Goal: Task Accomplishment & Management: Complete application form

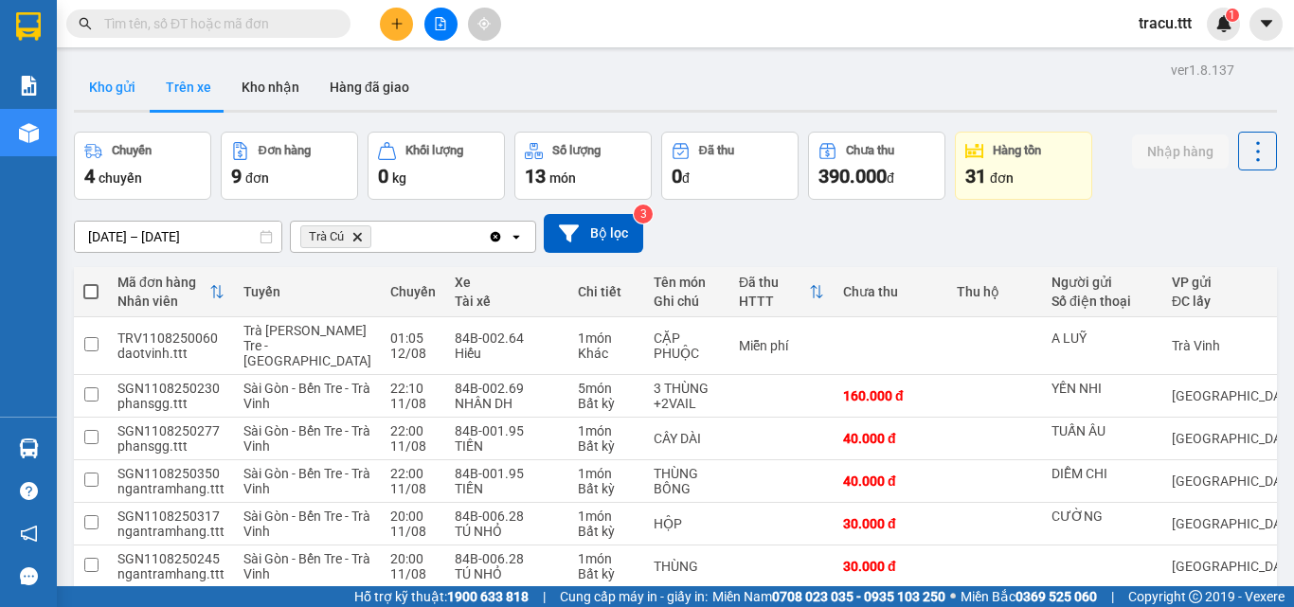
click at [134, 88] on button "Kho gửi" at bounding box center [112, 86] width 77 height 45
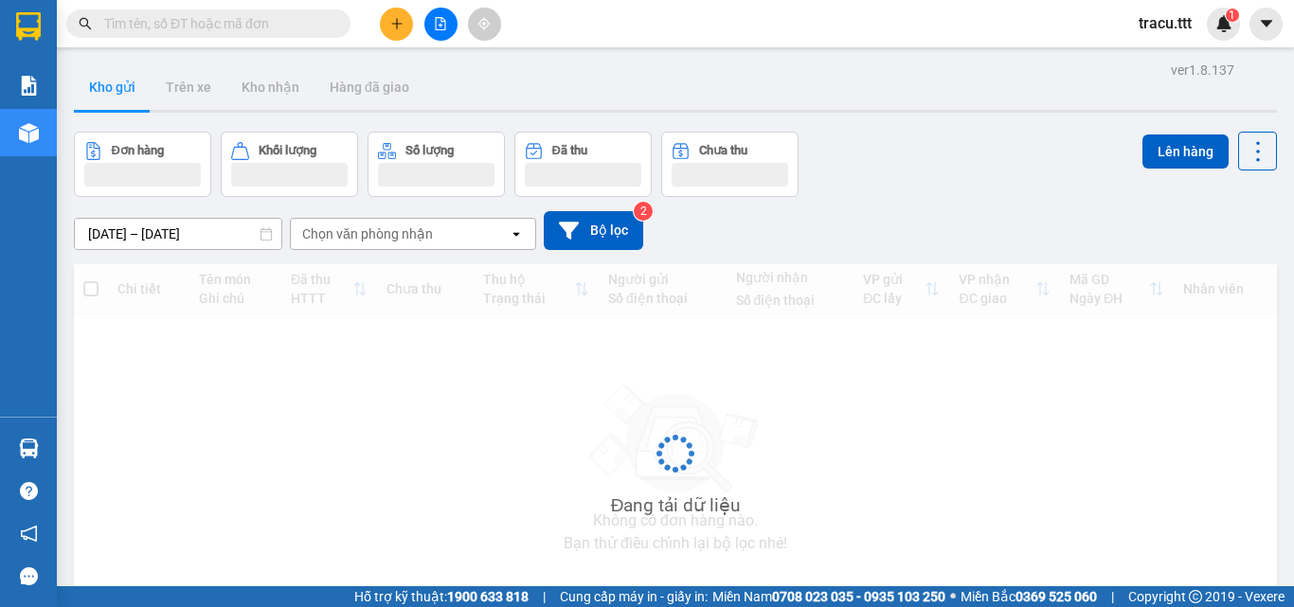
click at [197, 23] on input "text" at bounding box center [216, 23] width 224 height 21
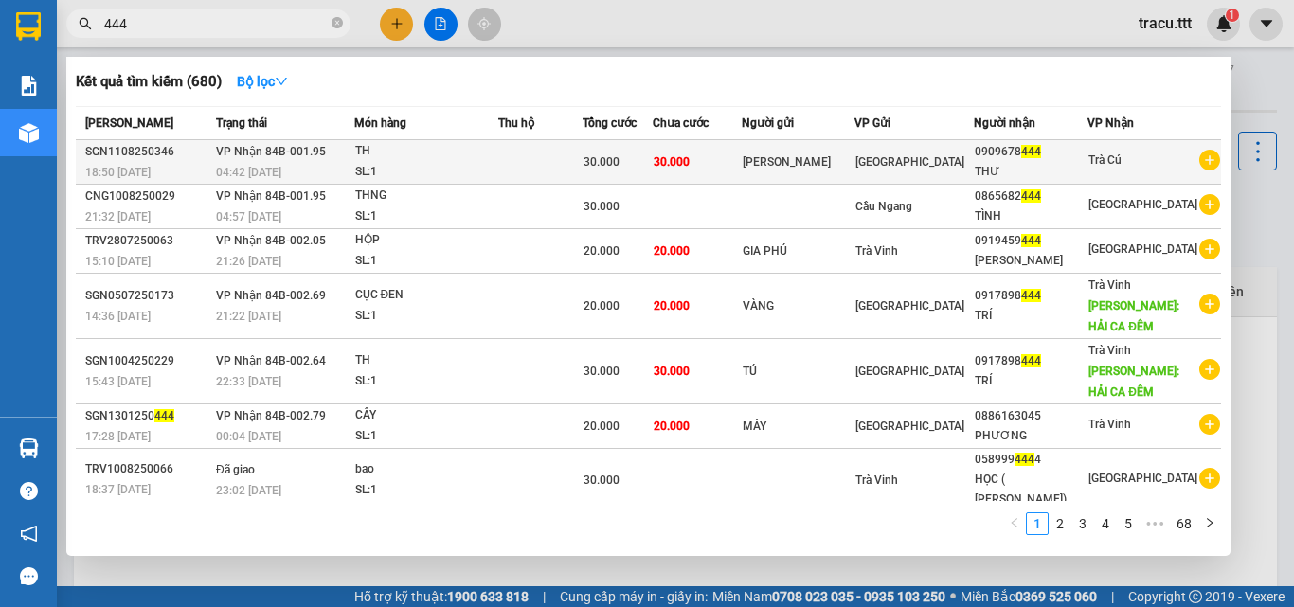
type input "444"
click at [711, 171] on td "30.000" at bounding box center [698, 162] width 90 height 45
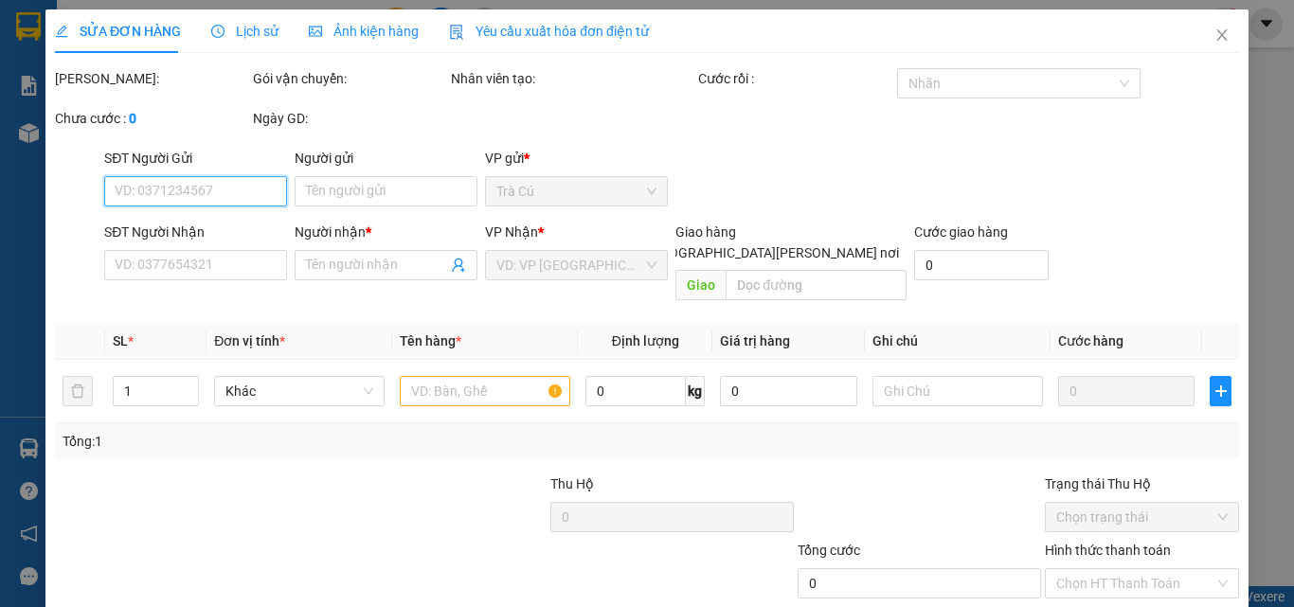
type input "[PERSON_NAME]"
type input "0909678444"
type input "THƯ"
type input "30.000"
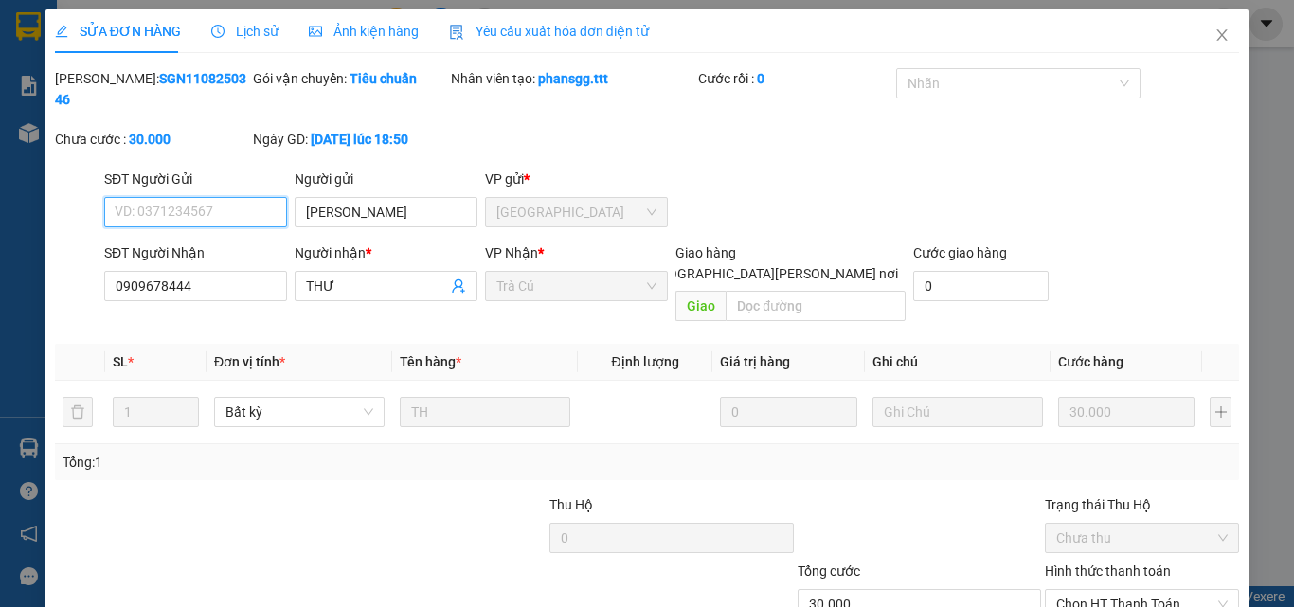
scroll to position [98, 0]
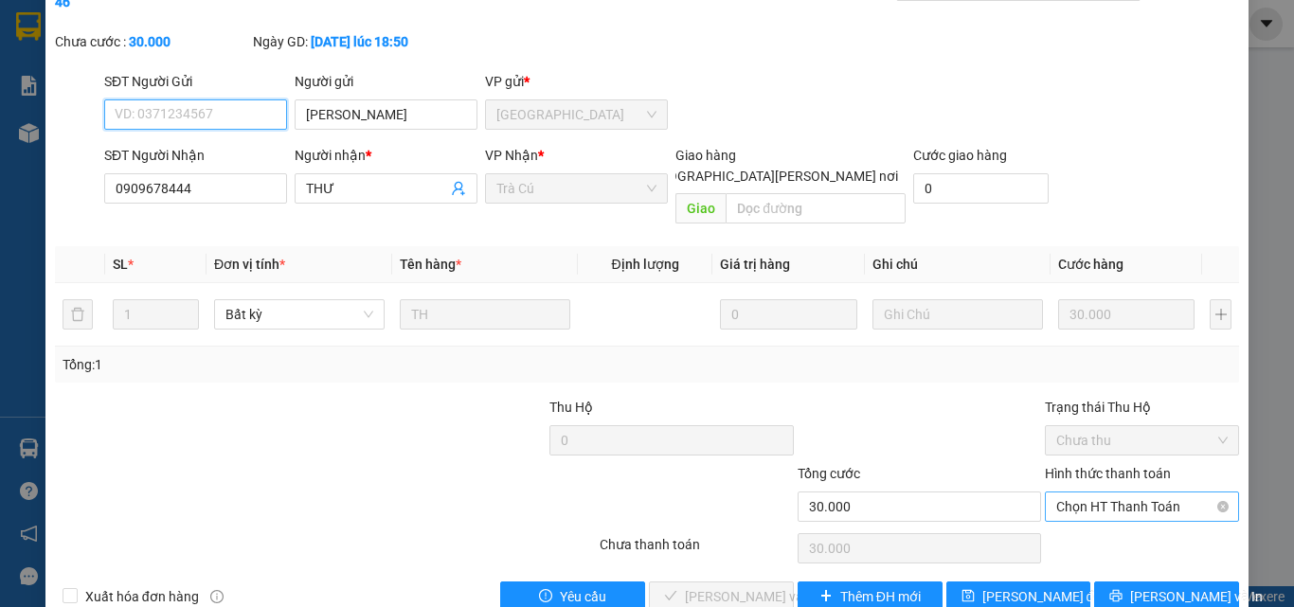
click at [1155, 493] on span "Chọn HT Thanh Toán" at bounding box center [1141, 507] width 171 height 28
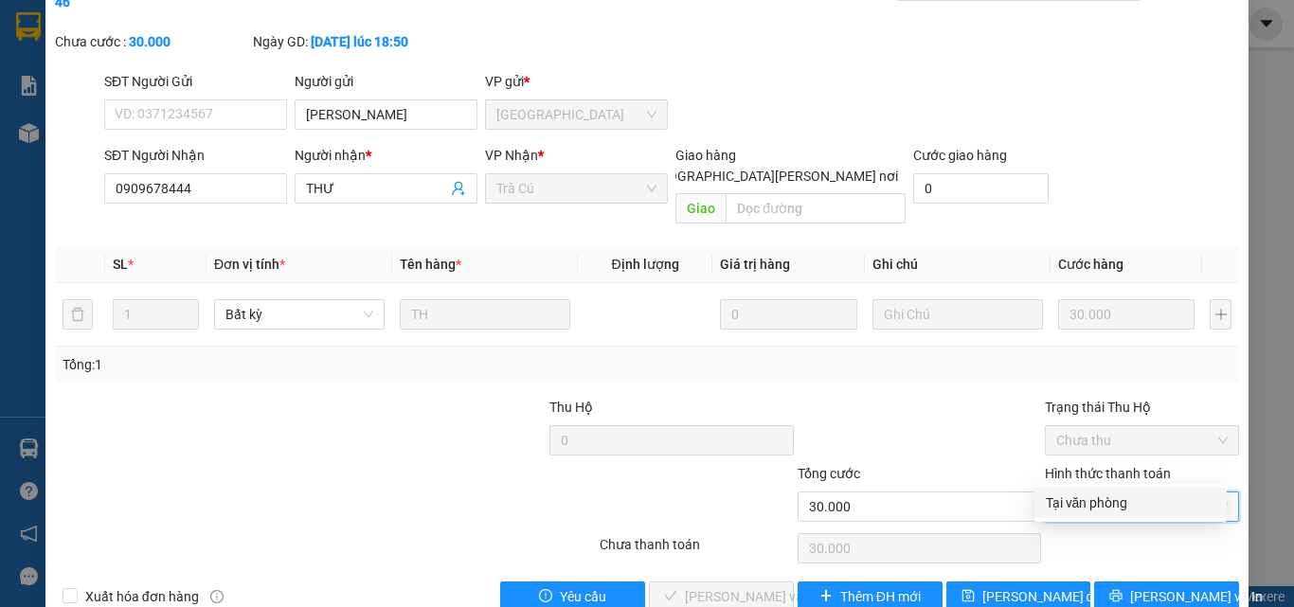
drag, startPoint x: 1136, startPoint y: 502, endPoint x: 634, endPoint y: 386, distance: 515.5
click at [1134, 505] on div "Tại văn phòng" at bounding box center [1131, 503] width 170 height 21
type input "0"
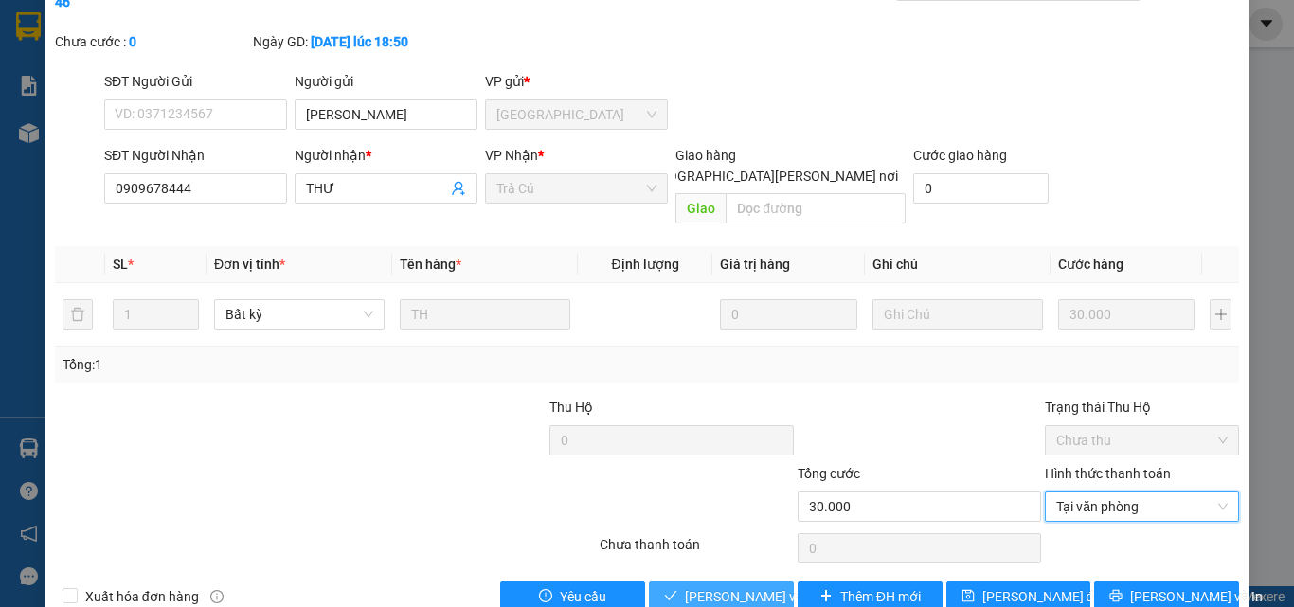
click at [697, 586] on span "[PERSON_NAME] và [PERSON_NAME] hàng" at bounding box center [813, 596] width 256 height 21
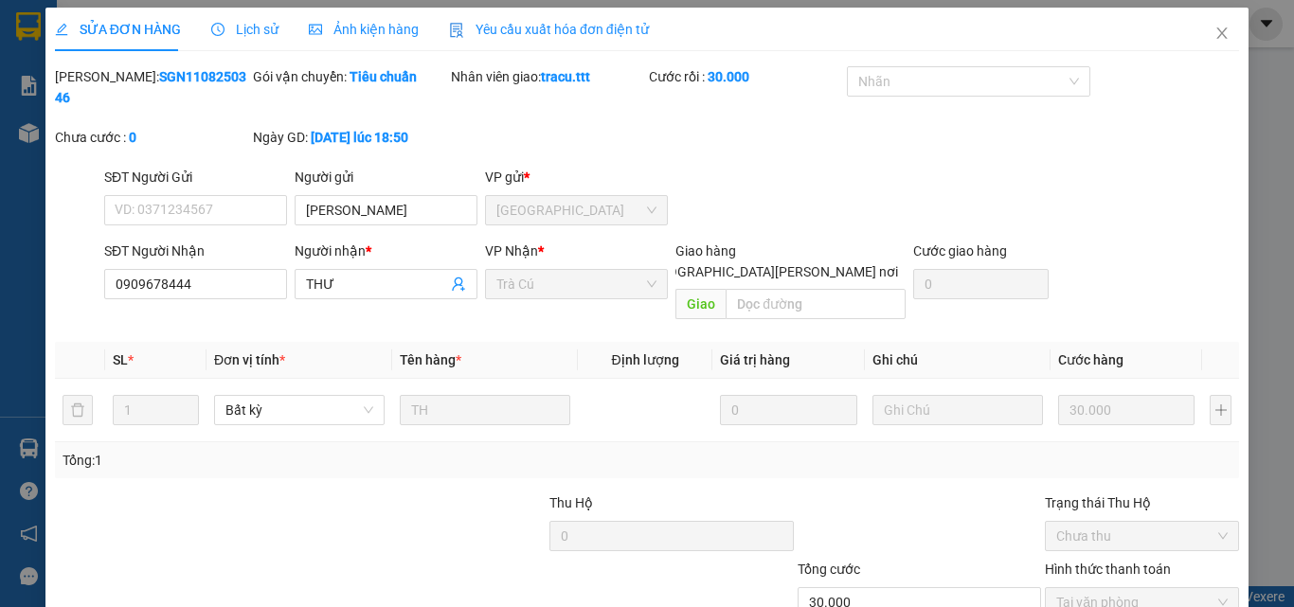
scroll to position [0, 0]
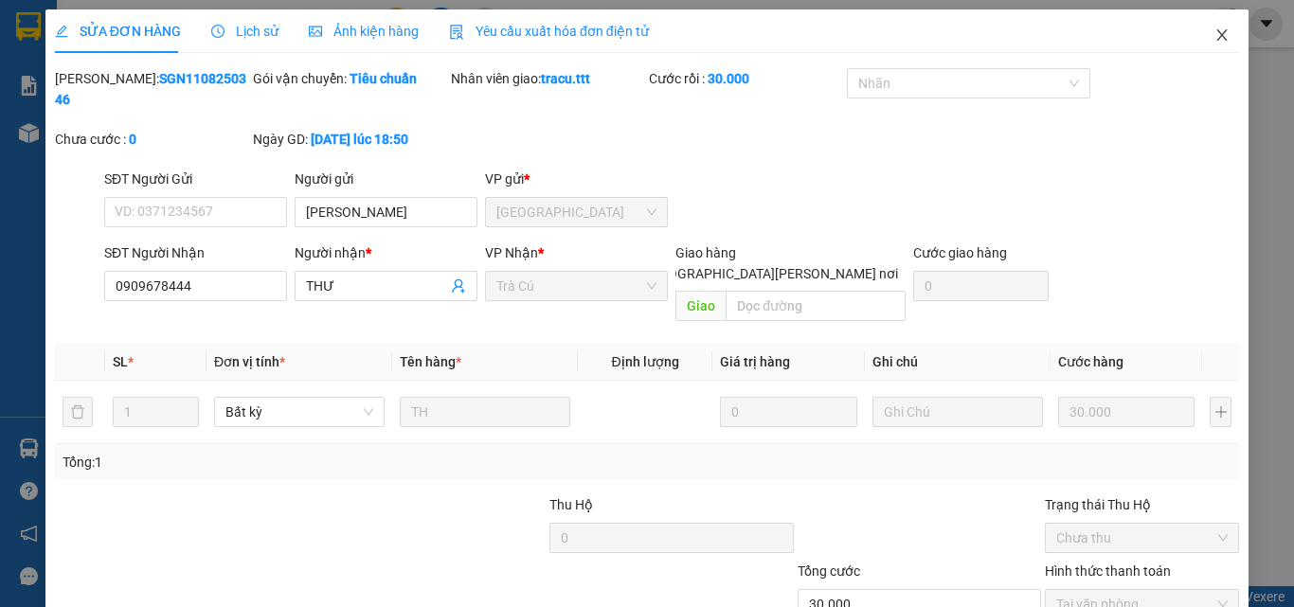
click at [1219, 30] on span "Close" at bounding box center [1222, 35] width 53 height 53
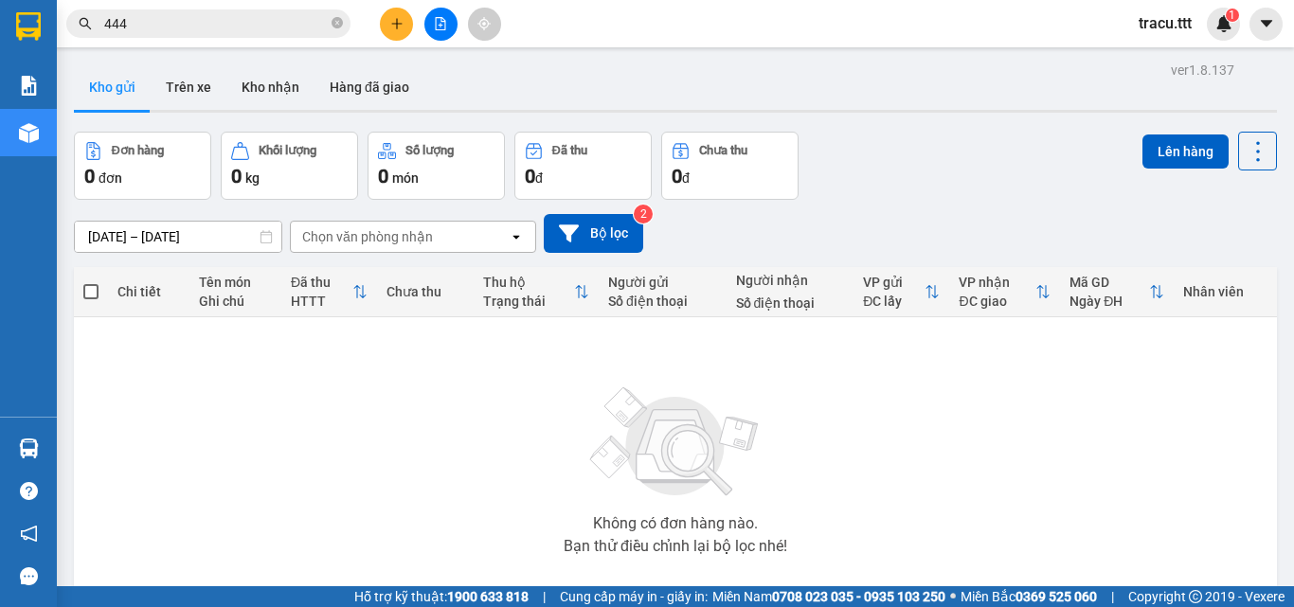
click at [337, 28] on icon "close-circle" at bounding box center [337, 22] width 11 height 11
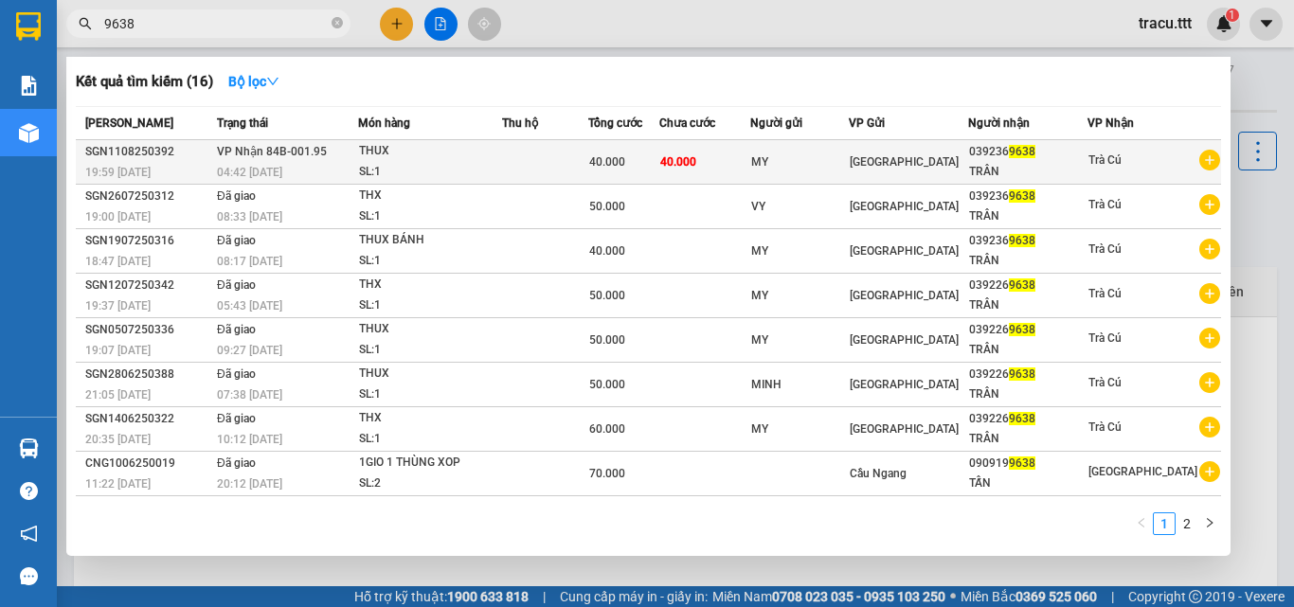
type input "9638"
click at [487, 174] on div "SL: 1" at bounding box center [430, 172] width 142 height 21
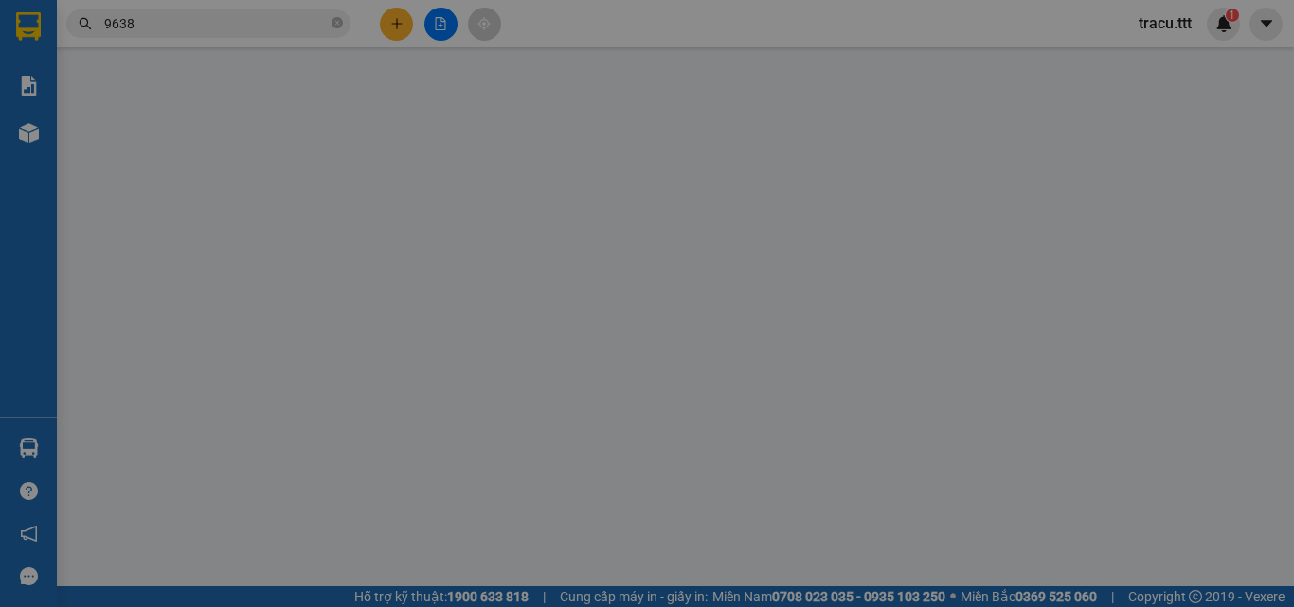
type input "MY"
type input "0392369638"
type input "TRÂN"
type input "40.000"
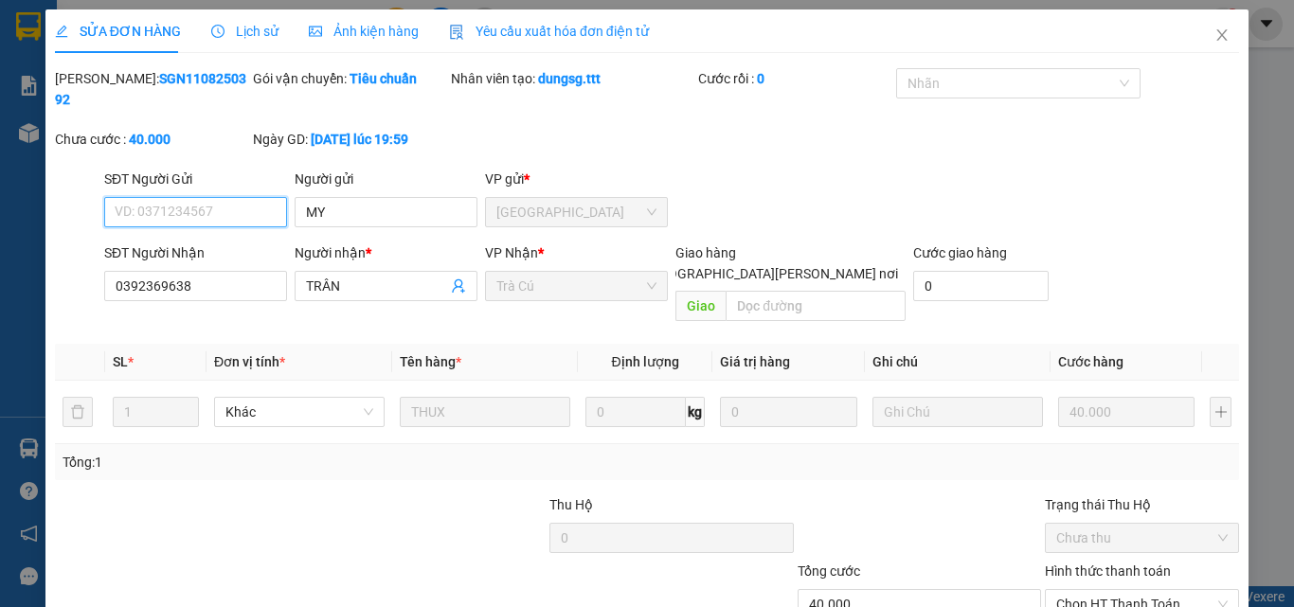
scroll to position [88, 0]
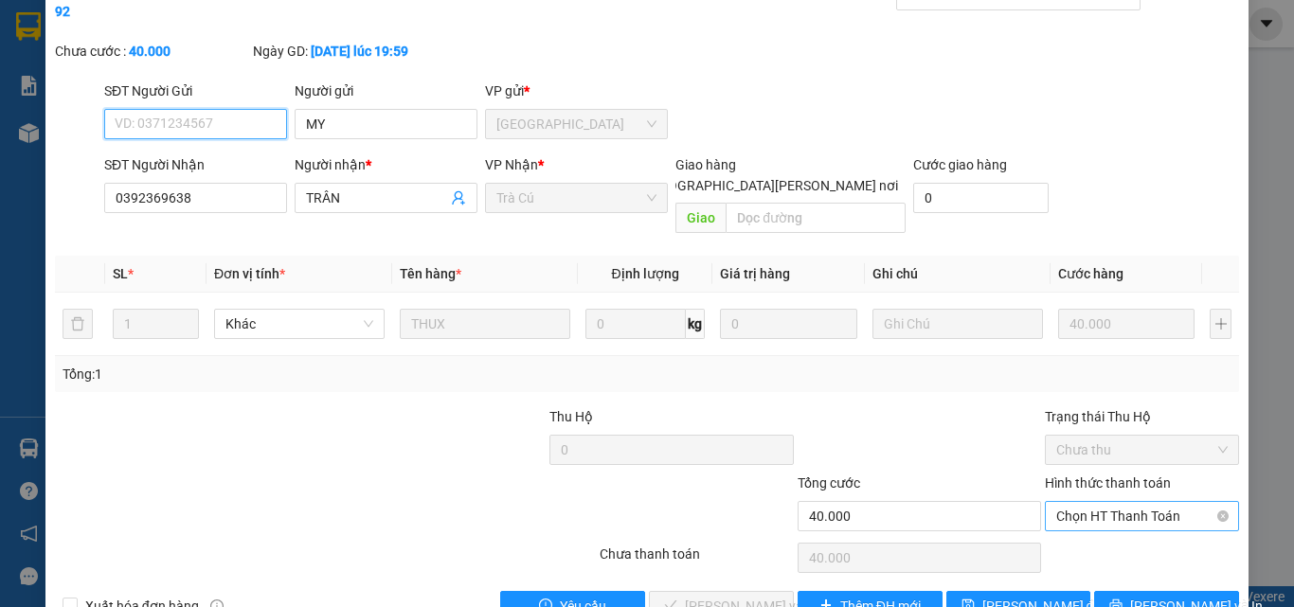
click at [1085, 502] on span "Chọn HT Thanh Toán" at bounding box center [1141, 516] width 171 height 28
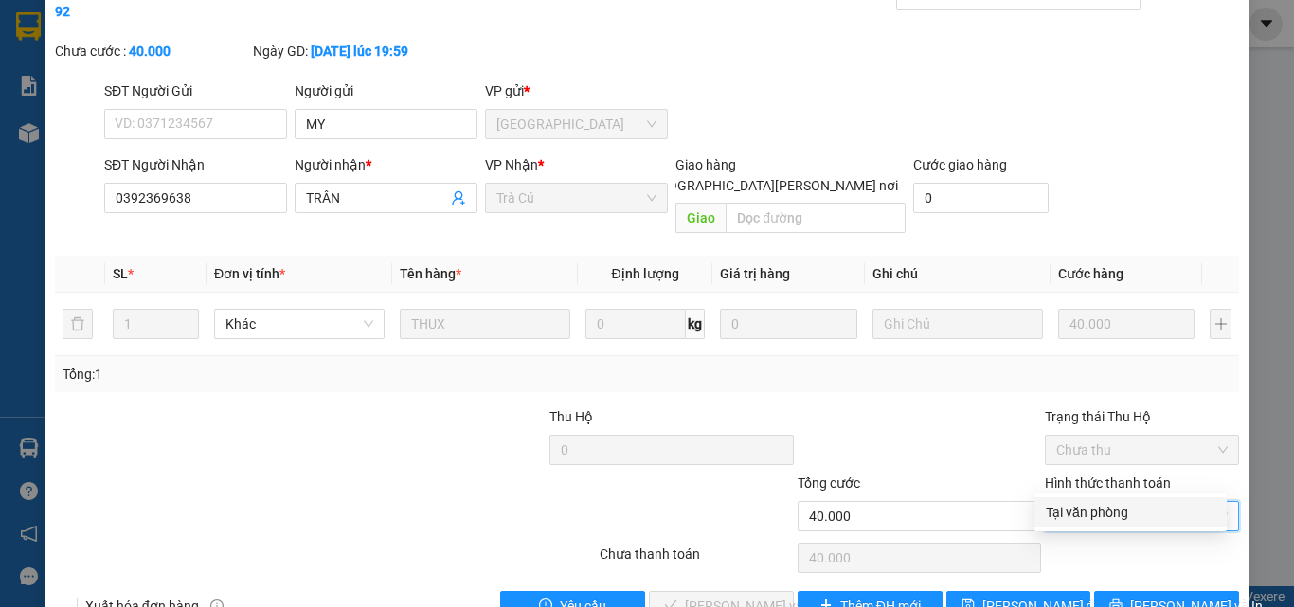
click at [1084, 521] on div "Tại văn phòng" at bounding box center [1131, 512] width 170 height 21
type input "0"
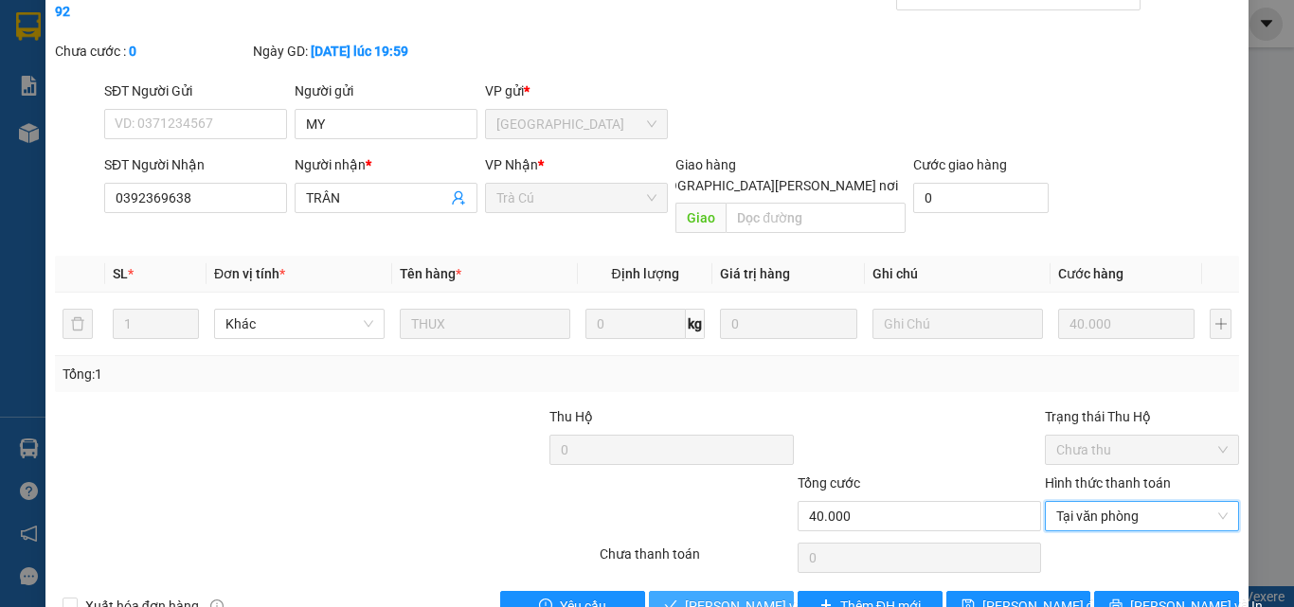
click at [685, 596] on span "[PERSON_NAME] và [PERSON_NAME] hàng" at bounding box center [813, 606] width 256 height 21
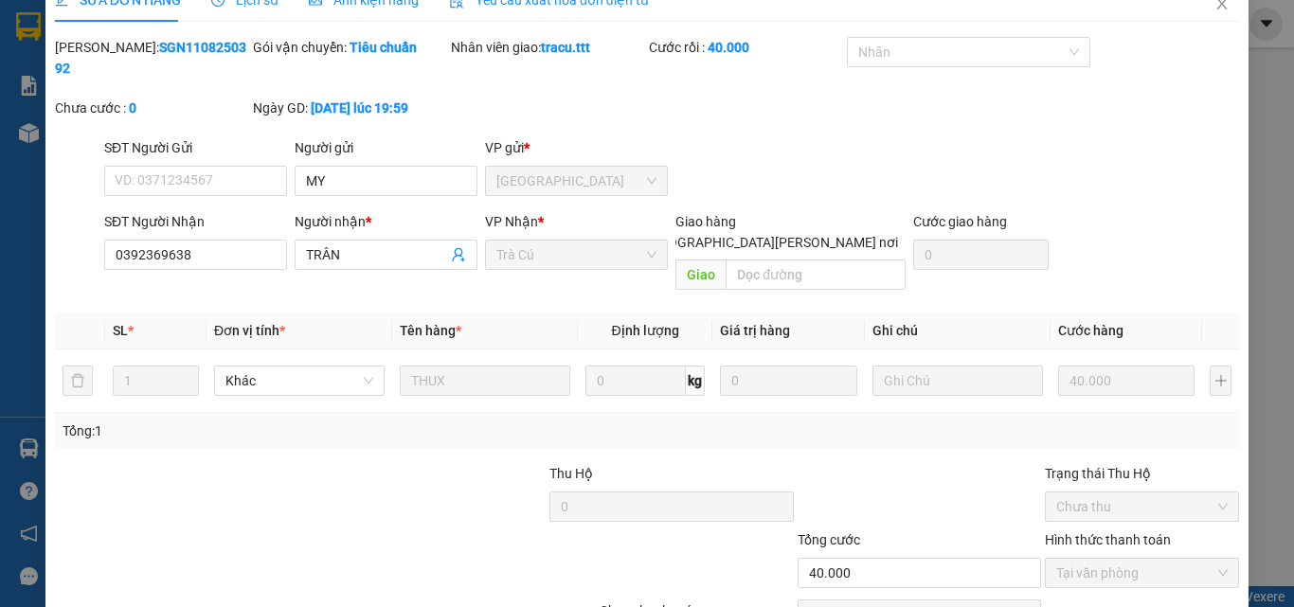
scroll to position [0, 0]
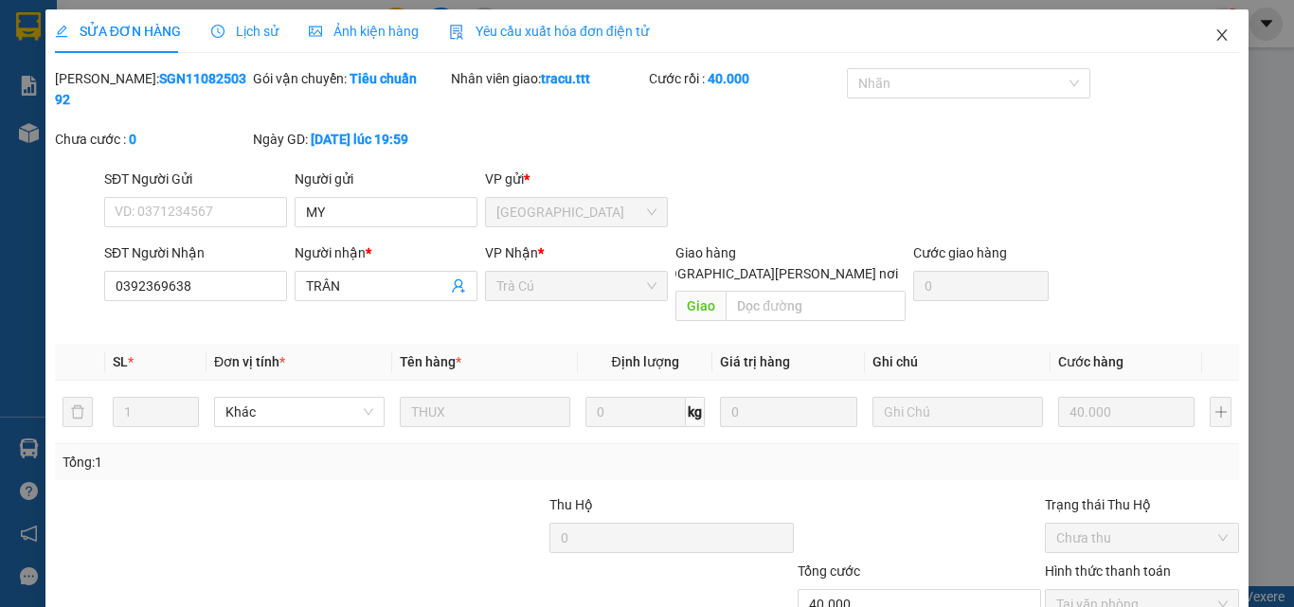
click at [1213, 27] on span "Close" at bounding box center [1222, 35] width 53 height 53
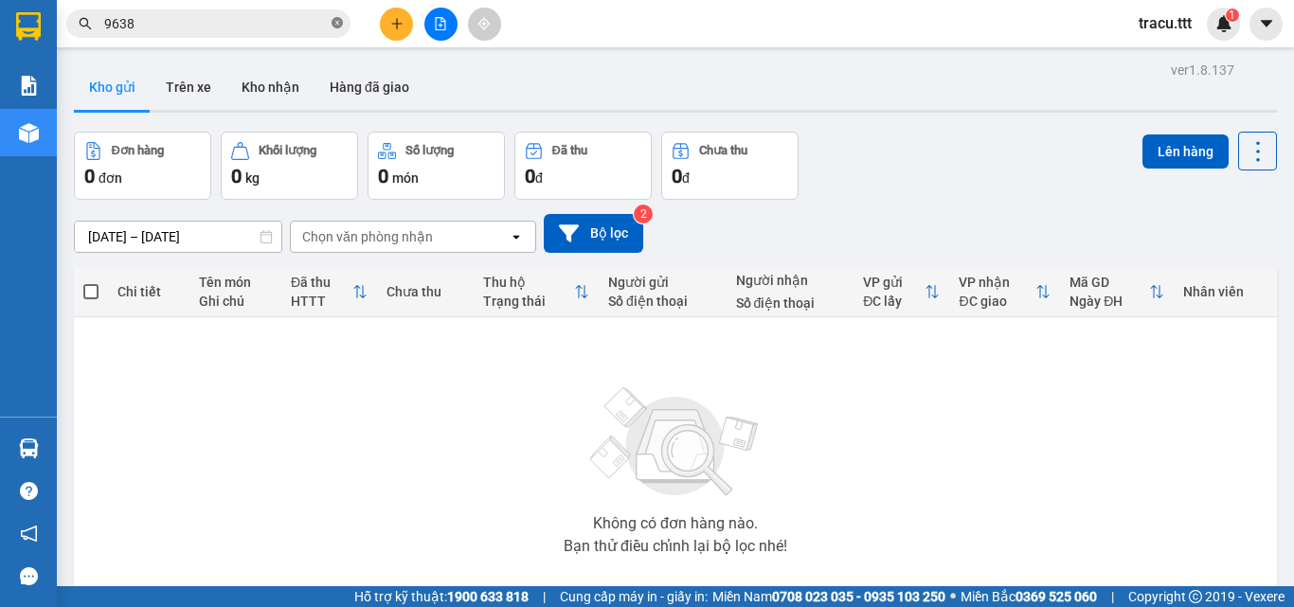
click at [337, 23] on icon "close-circle" at bounding box center [337, 22] width 11 height 11
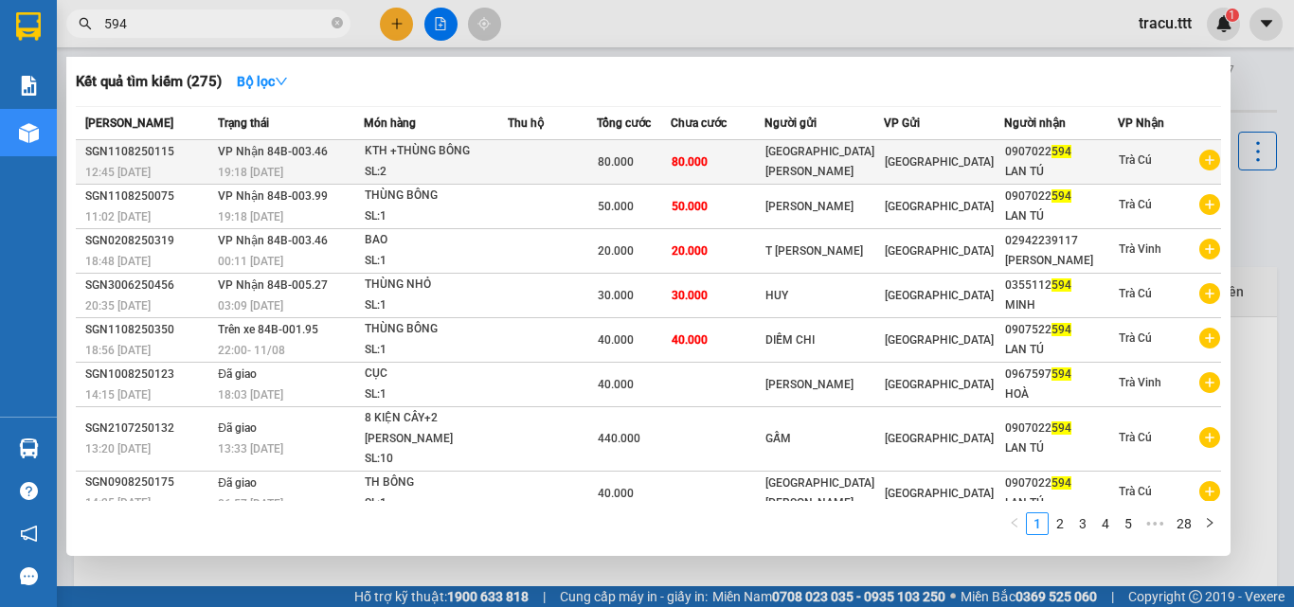
type input "594"
click at [963, 151] on td "[GEOGRAPHIC_DATA]" at bounding box center [944, 162] width 120 height 45
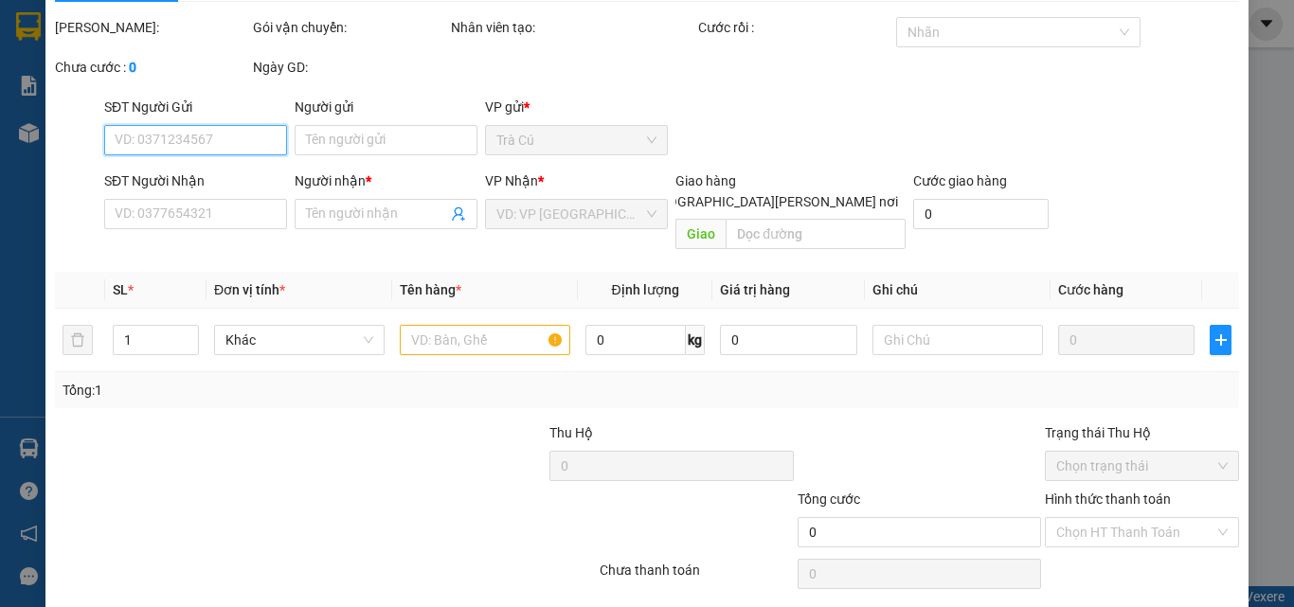
scroll to position [98, 0]
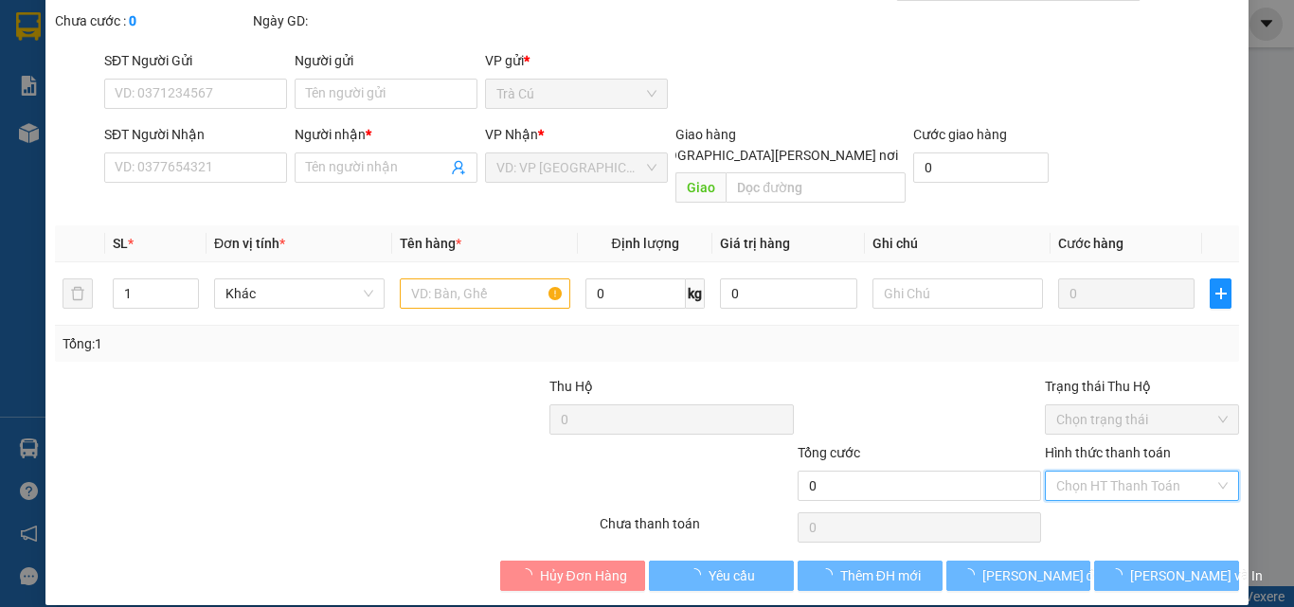
click at [1090, 472] on input "Hình thức thanh toán" at bounding box center [1135, 486] width 158 height 28
type input "[GEOGRAPHIC_DATA][PERSON_NAME]"
type input "0907022594"
type input "LAN TÚ"
type input "80.000"
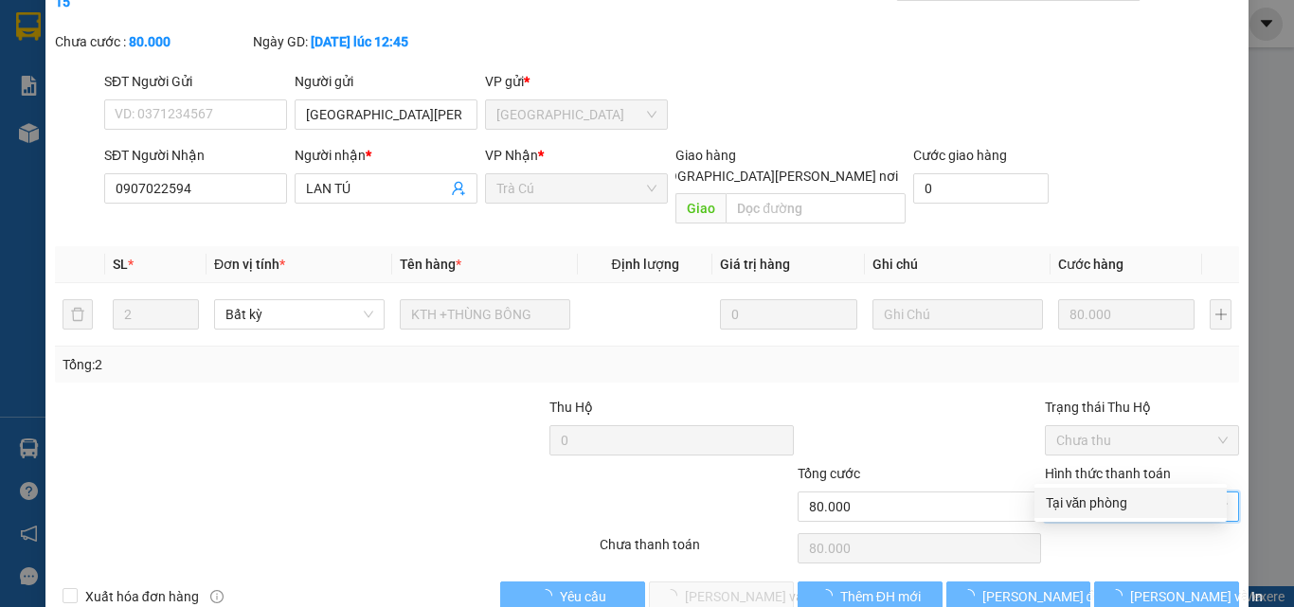
click at [1073, 492] on div "Tại văn phòng" at bounding box center [1131, 503] width 192 height 30
type input "0"
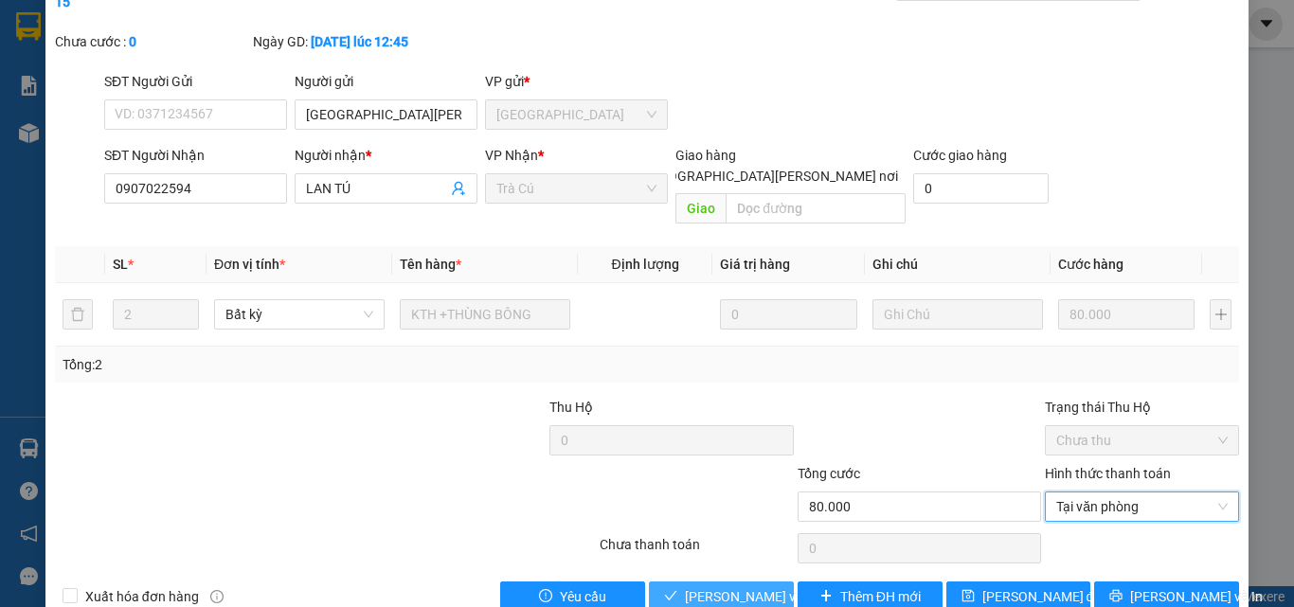
click at [751, 586] on span "[PERSON_NAME] và [PERSON_NAME] hàng" at bounding box center [813, 596] width 256 height 21
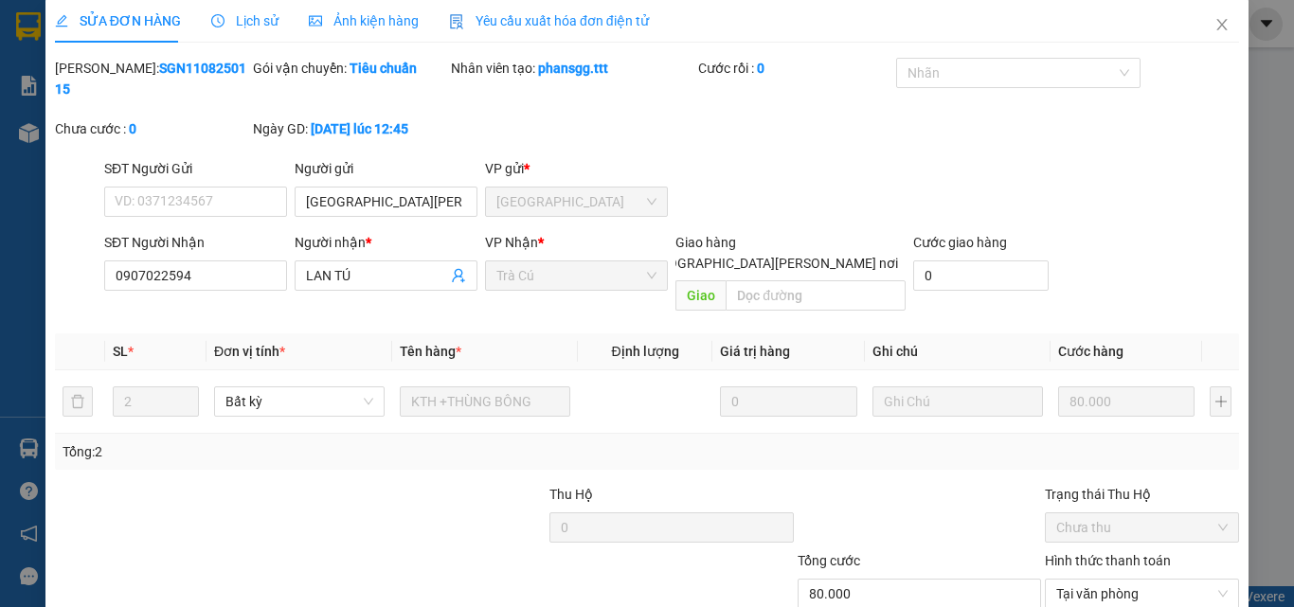
scroll to position [0, 0]
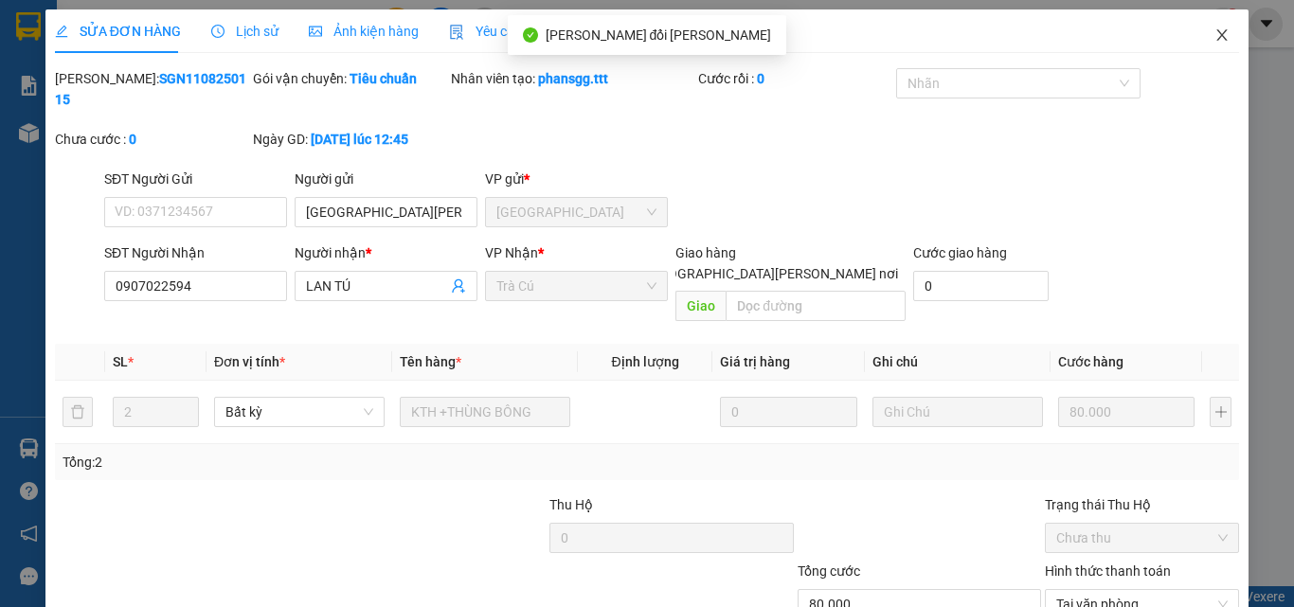
click at [1215, 31] on icon "close" at bounding box center [1222, 34] width 15 height 15
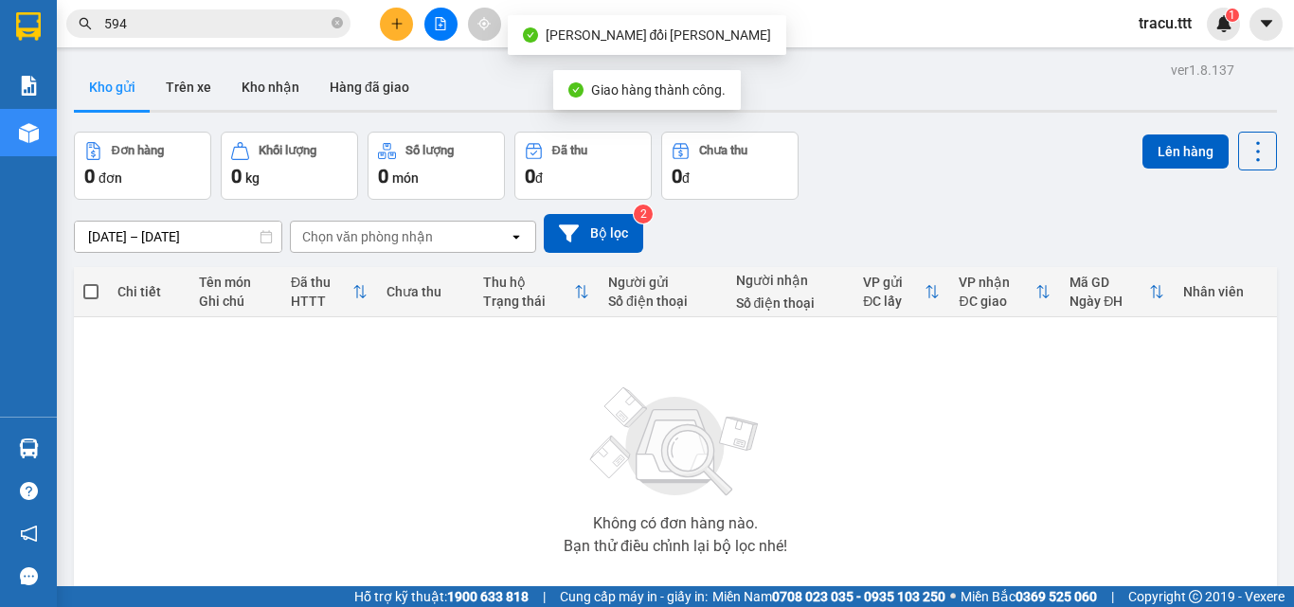
click at [258, 31] on input "594" at bounding box center [216, 23] width 224 height 21
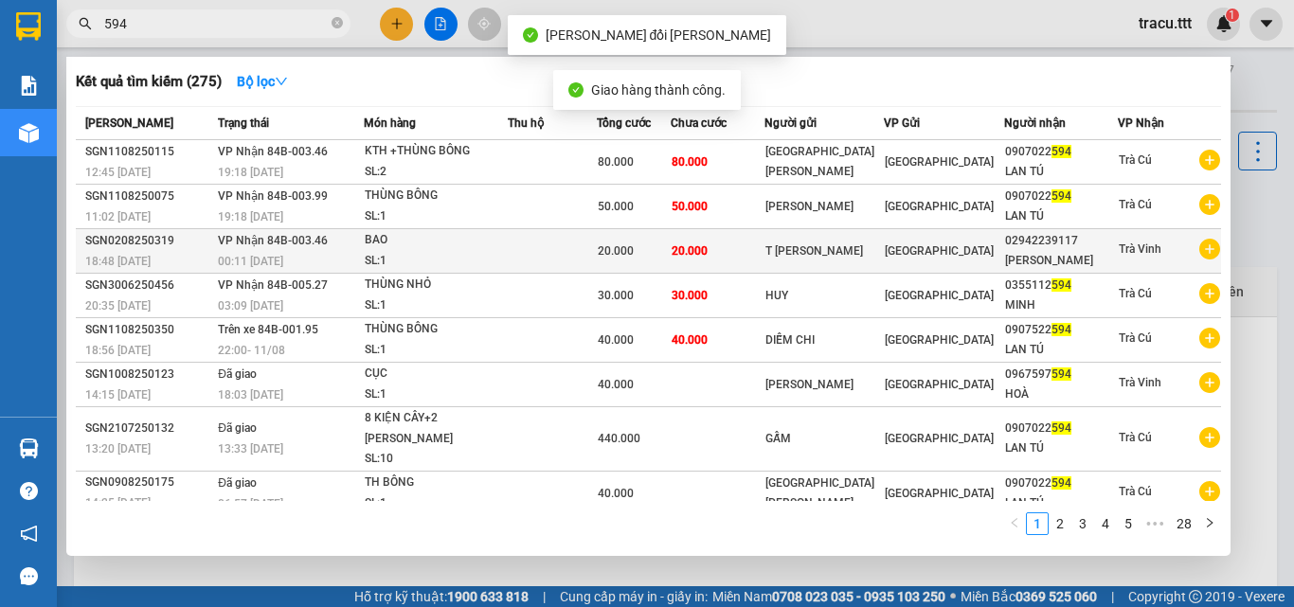
click at [913, 233] on td "[GEOGRAPHIC_DATA]" at bounding box center [944, 251] width 120 height 45
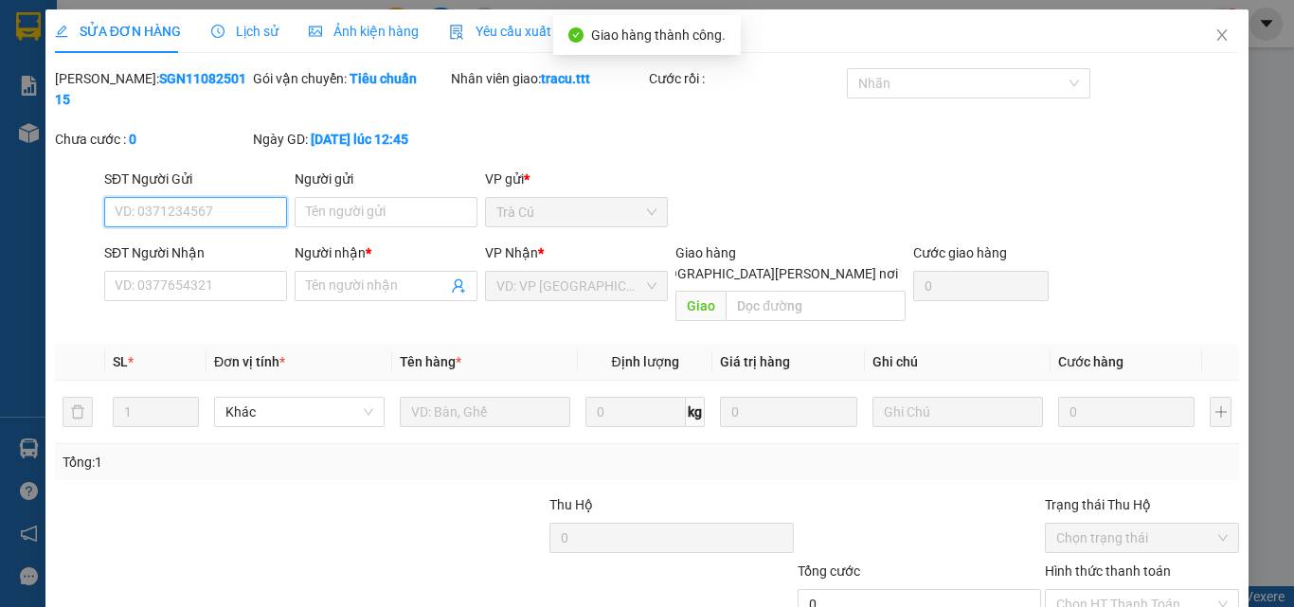
type input "T [PERSON_NAME]"
type input "02942239117"
type input "[PERSON_NAME]"
type input "20.000"
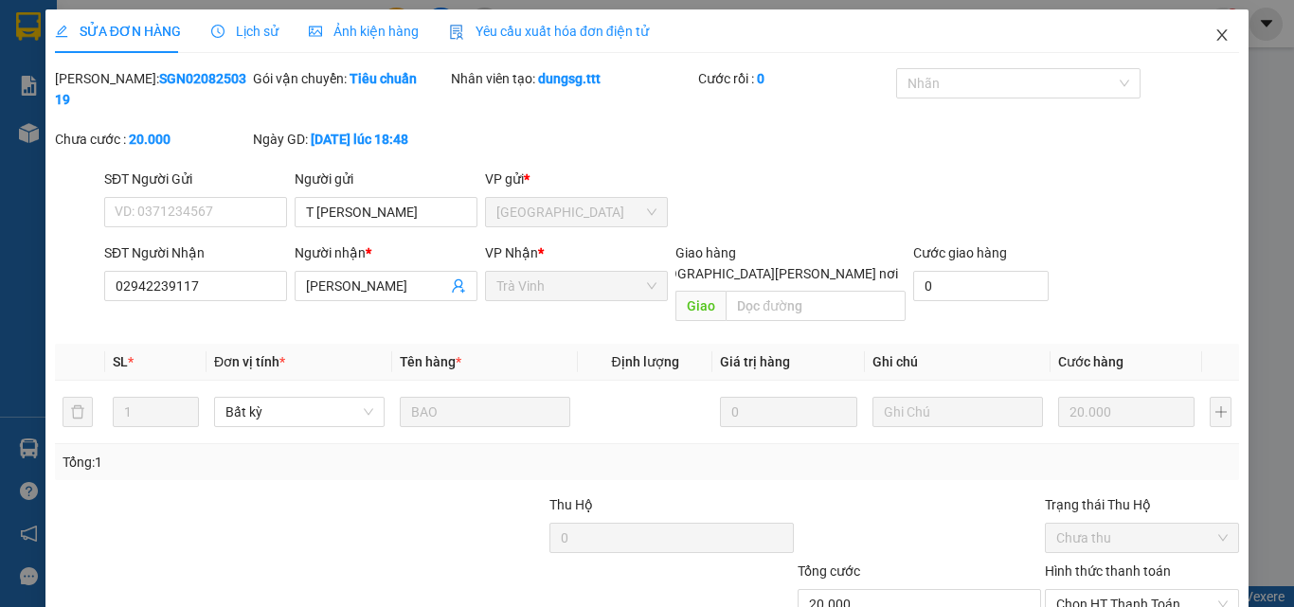
click at [1218, 39] on span "Close" at bounding box center [1222, 35] width 53 height 53
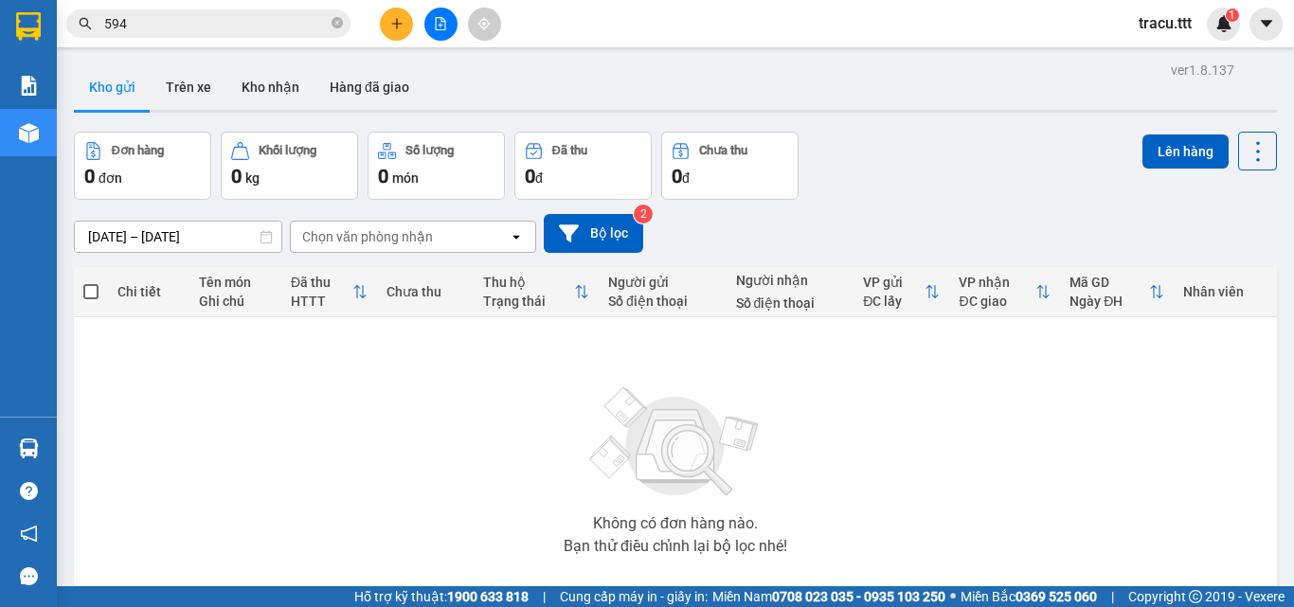
click at [279, 14] on input "594" at bounding box center [216, 23] width 224 height 21
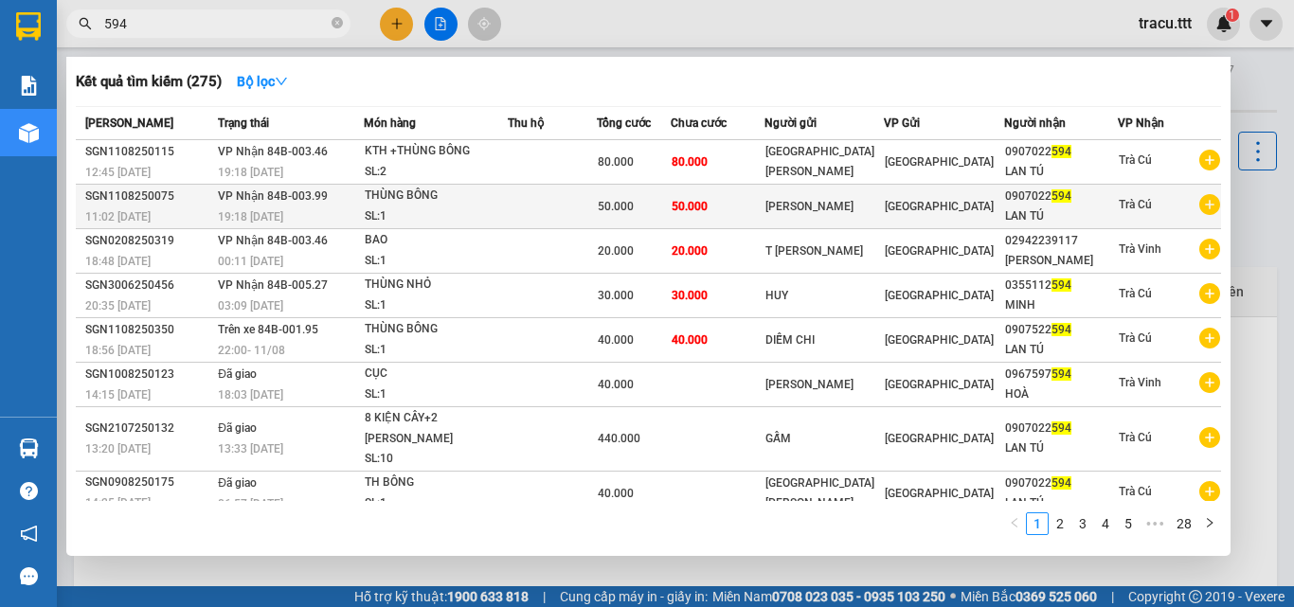
click at [891, 216] on td "[GEOGRAPHIC_DATA]" at bounding box center [944, 207] width 120 height 45
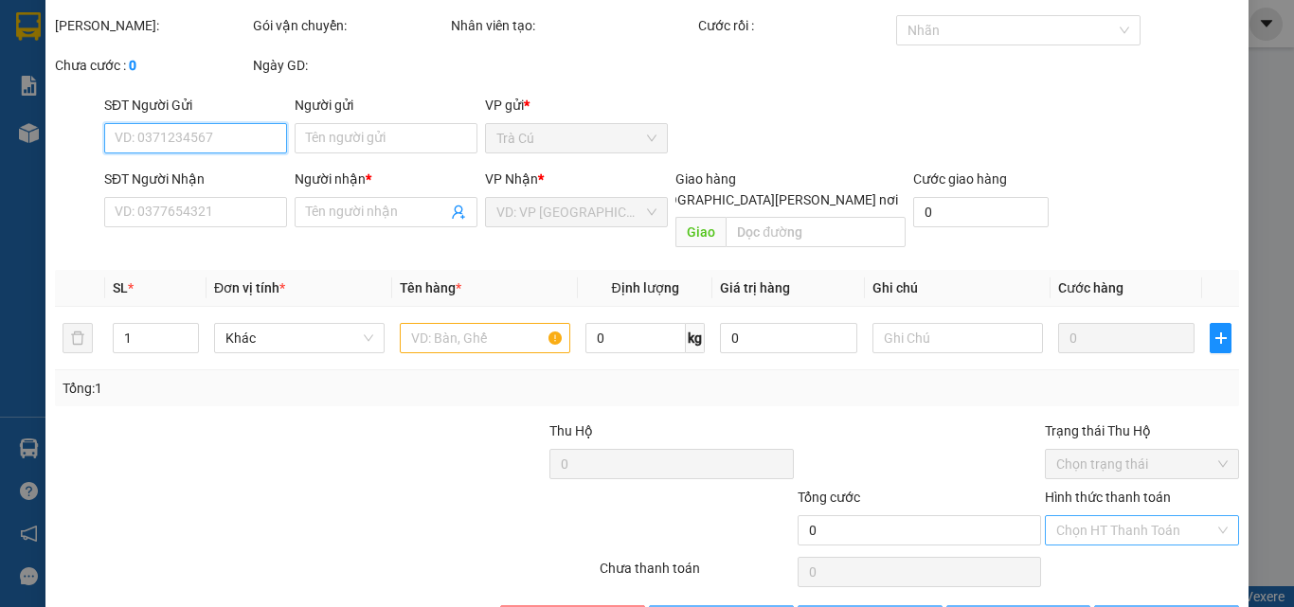
scroll to position [98, 0]
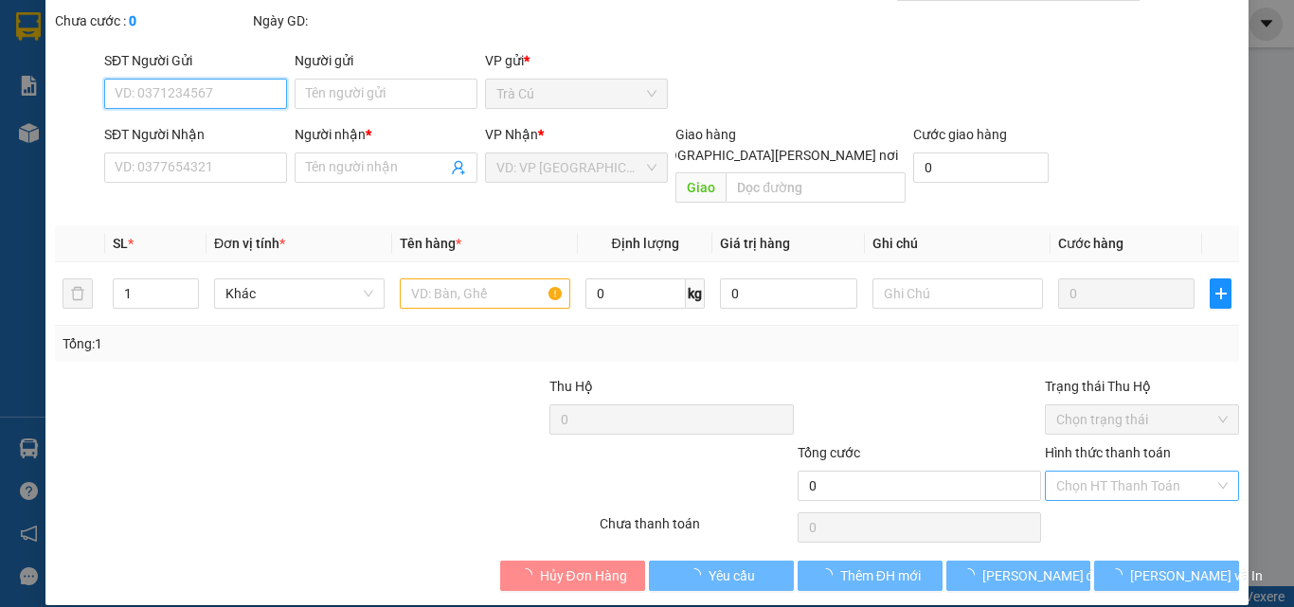
type input "[PERSON_NAME]"
type input "0907022594"
type input "LAN TÚ"
type input "50.000"
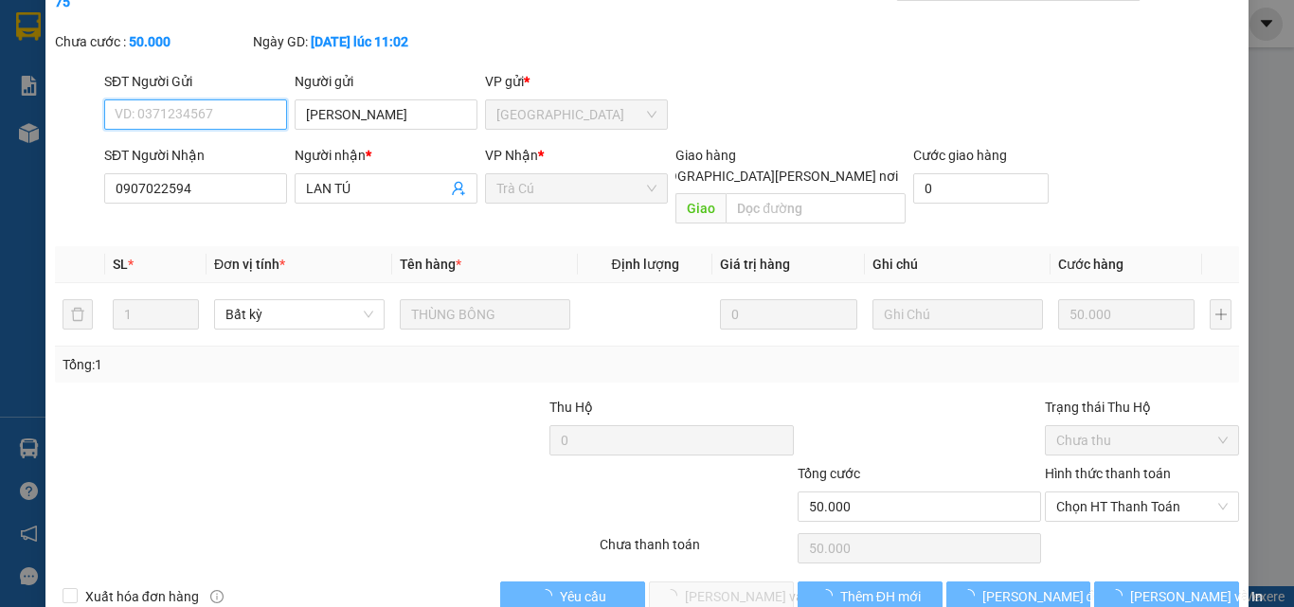
drag, startPoint x: 1094, startPoint y: 467, endPoint x: 1070, endPoint y: 502, distance: 42.8
click at [1092, 493] on span "Chọn HT Thanh Toán" at bounding box center [1141, 507] width 171 height 28
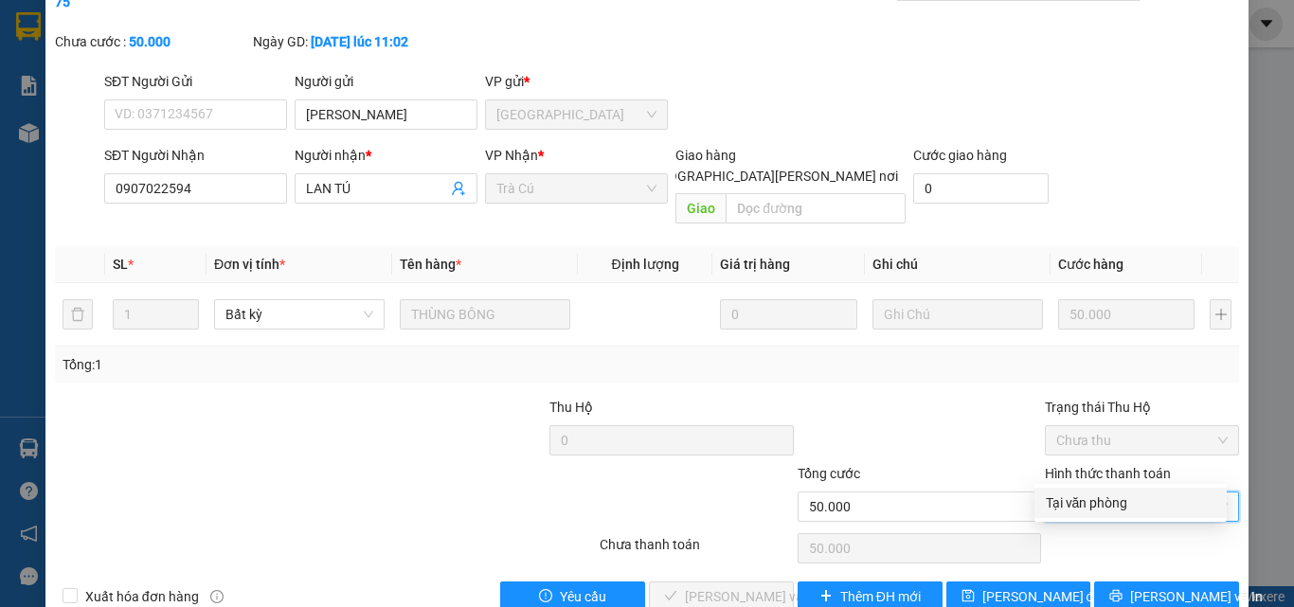
click at [1068, 503] on div "Tại văn phòng" at bounding box center [1131, 503] width 170 height 21
type input "0"
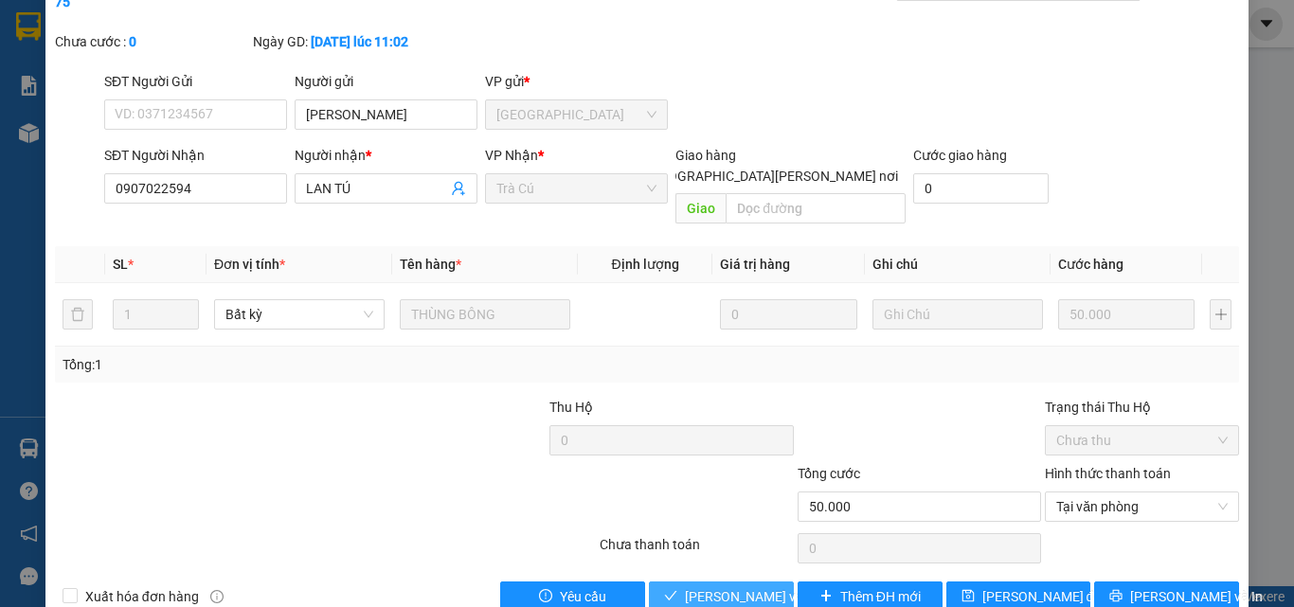
click at [765, 586] on span "[PERSON_NAME] và [PERSON_NAME] hàng" at bounding box center [813, 596] width 256 height 21
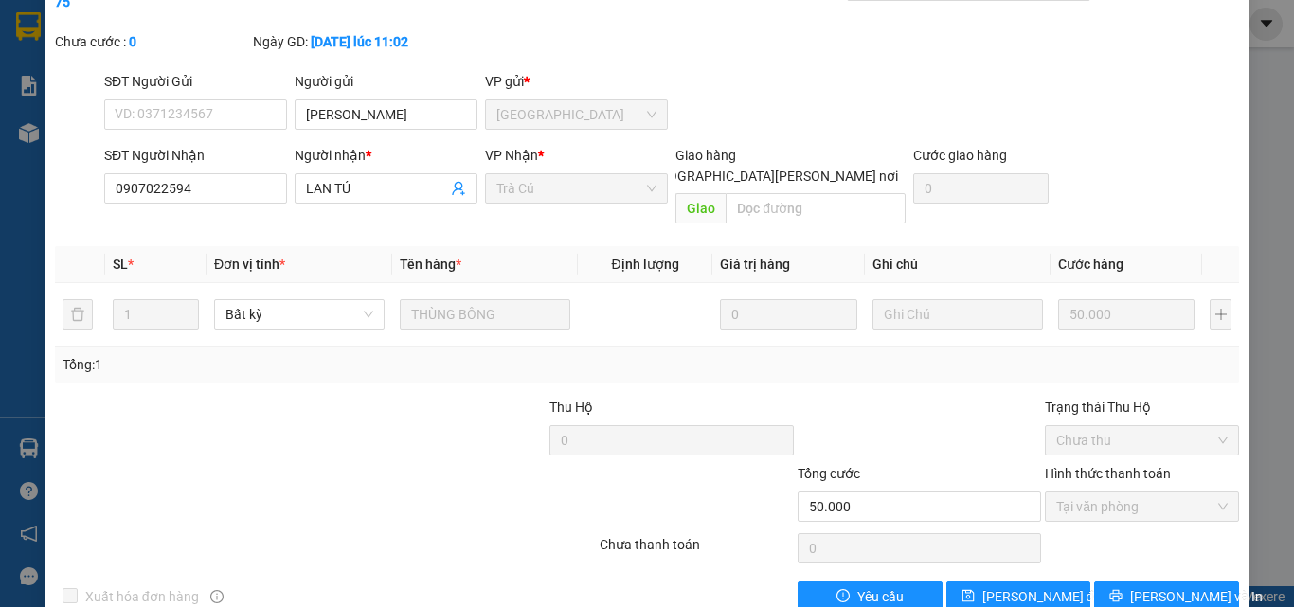
scroll to position [0, 0]
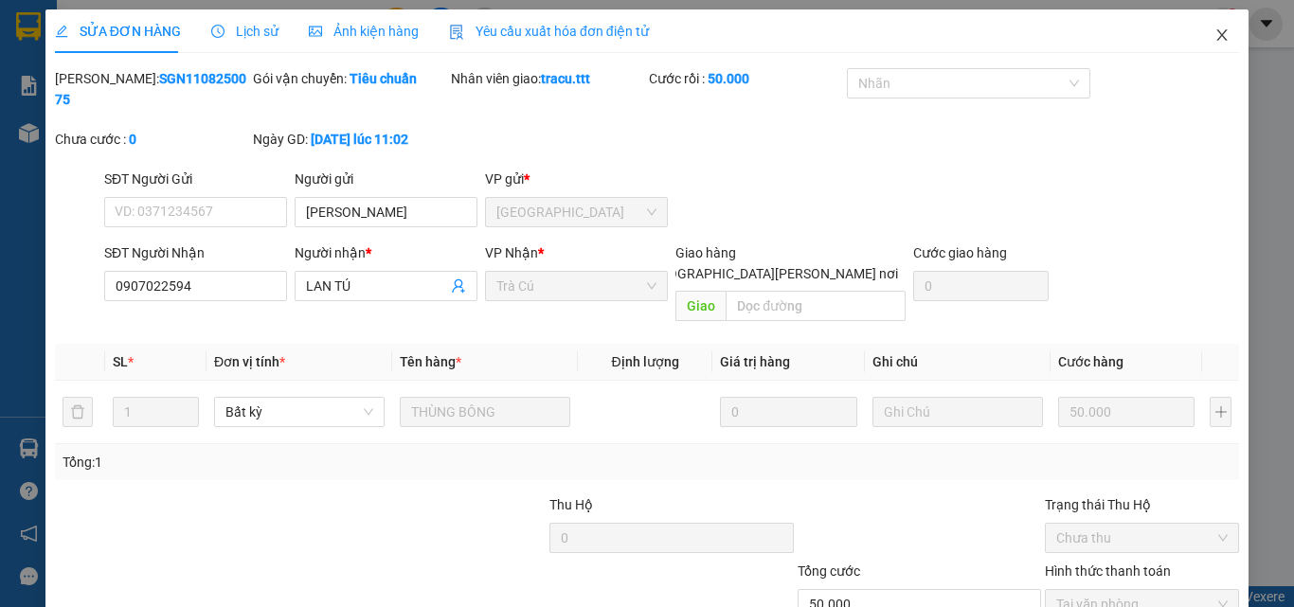
click at [1201, 43] on span "Close" at bounding box center [1222, 35] width 53 height 53
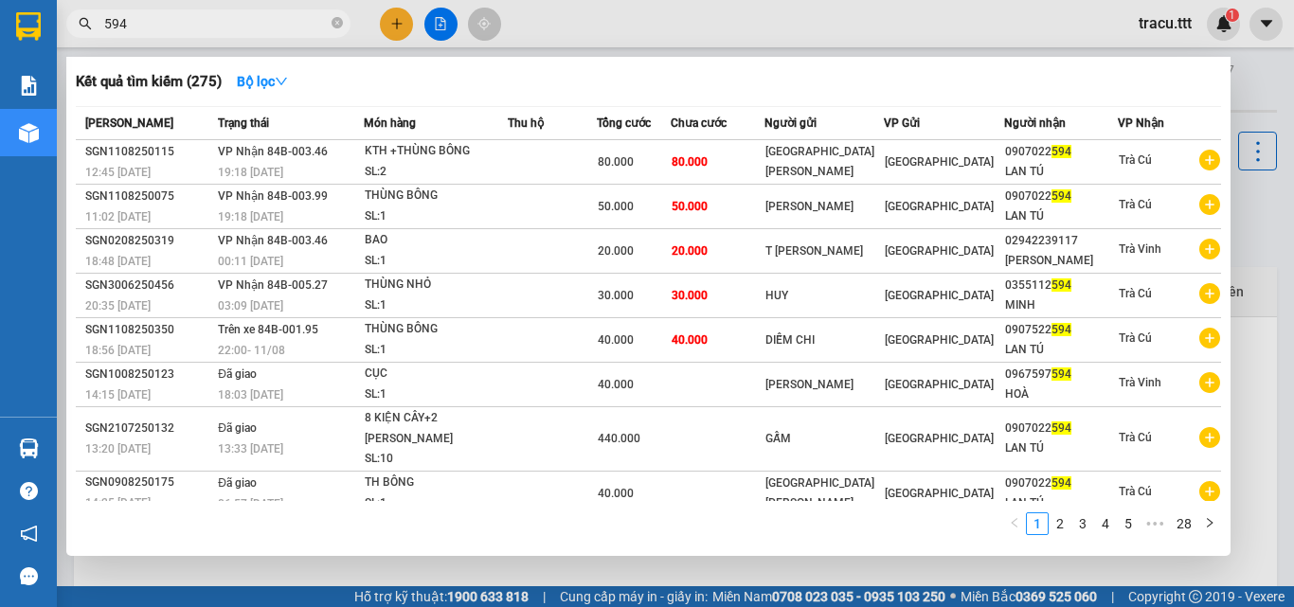
click at [330, 29] on span "594" at bounding box center [208, 23] width 284 height 28
click at [333, 27] on icon "close-circle" at bounding box center [337, 22] width 11 height 11
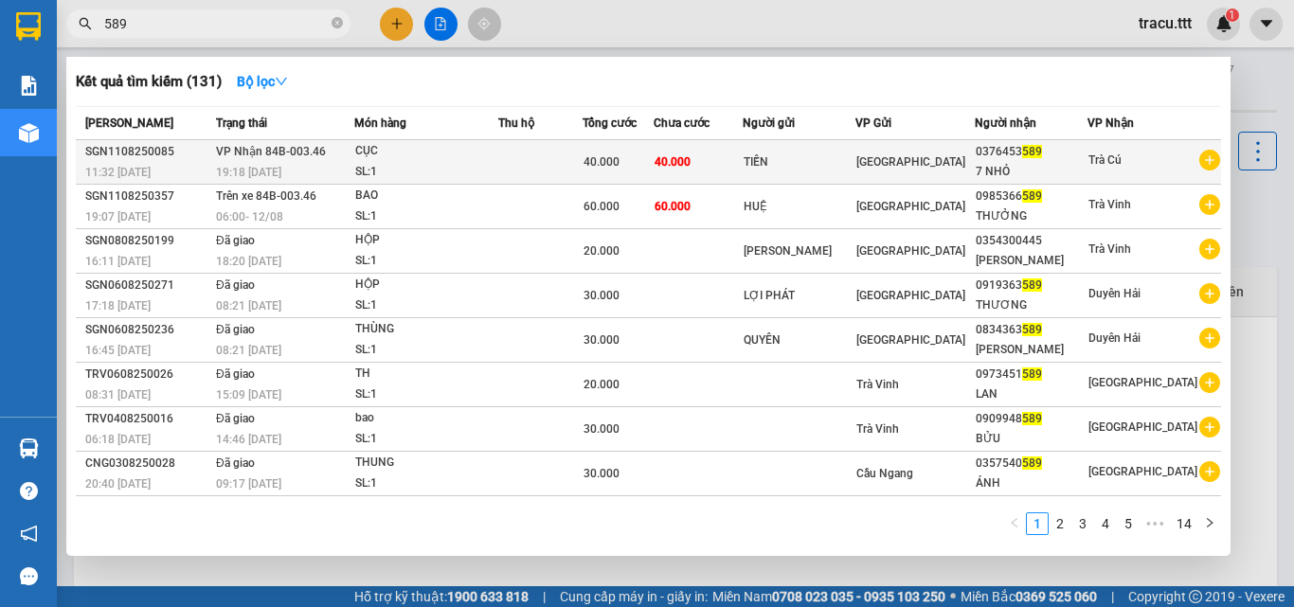
type input "589"
click at [574, 151] on td at bounding box center [540, 162] width 84 height 45
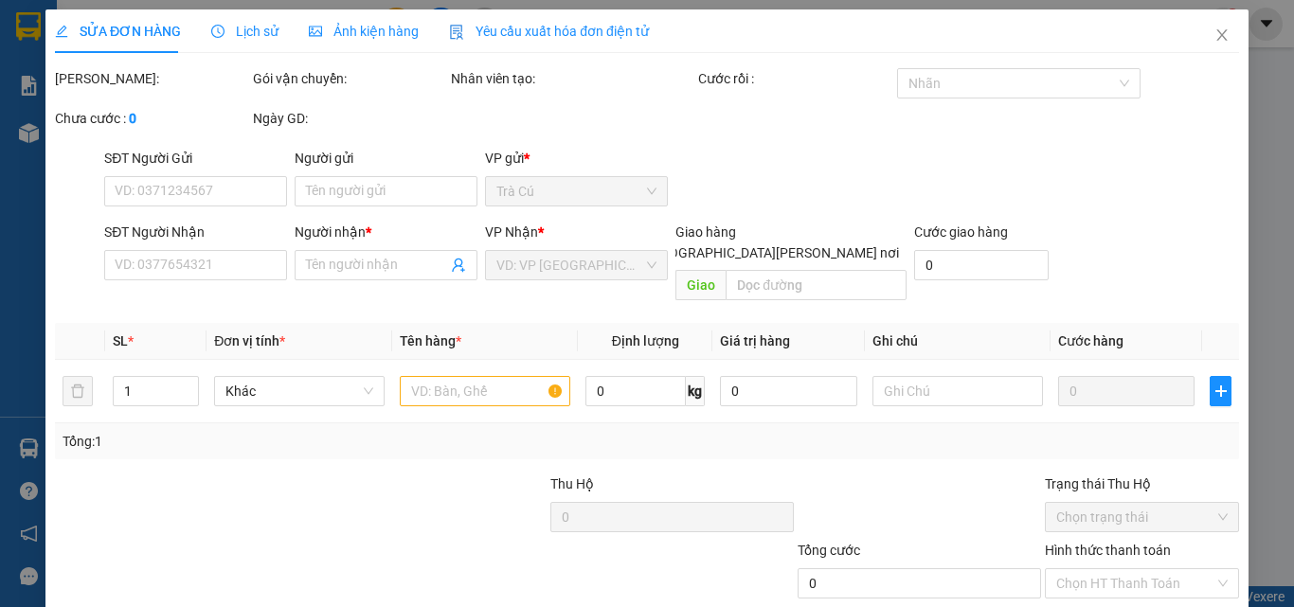
type input "TIẾN"
type input "0376453589"
type input "7 NHỎ"
type input "40.000"
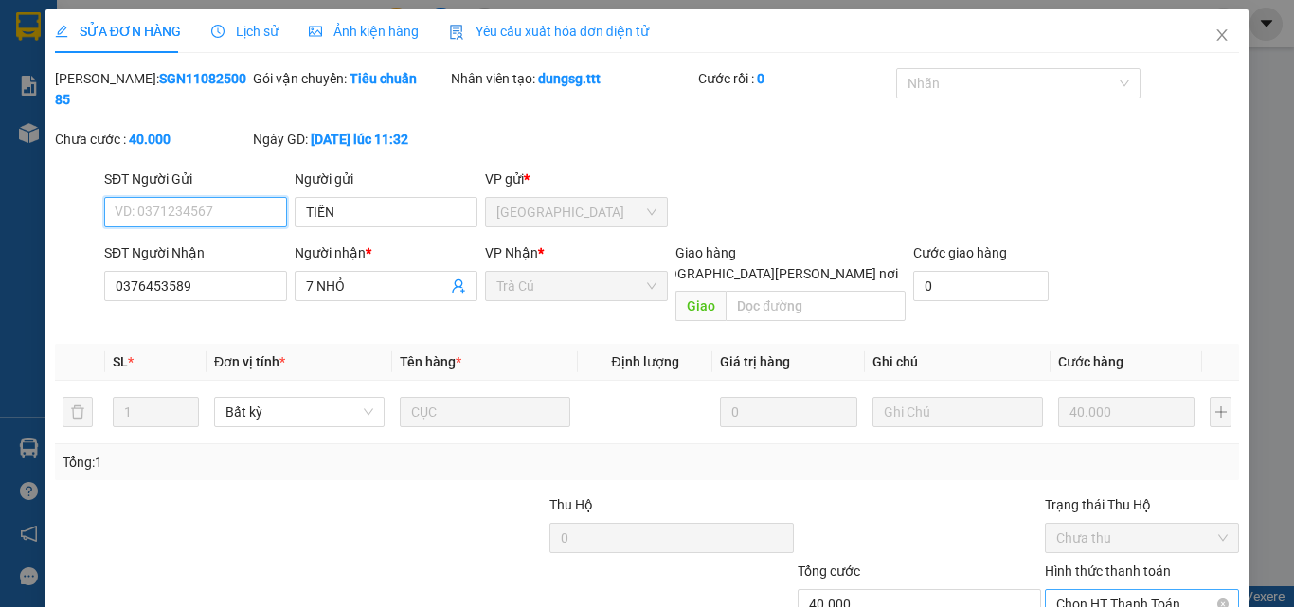
scroll to position [93, 0]
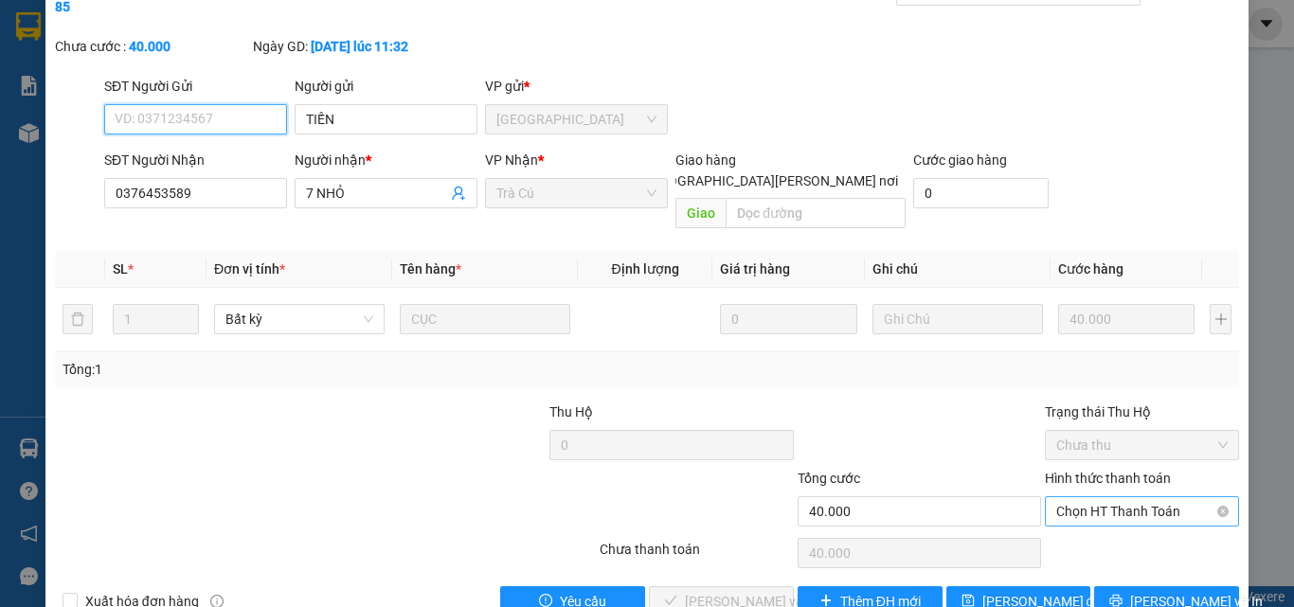
click at [1114, 497] on span "Chọn HT Thanh Toán" at bounding box center [1141, 511] width 171 height 28
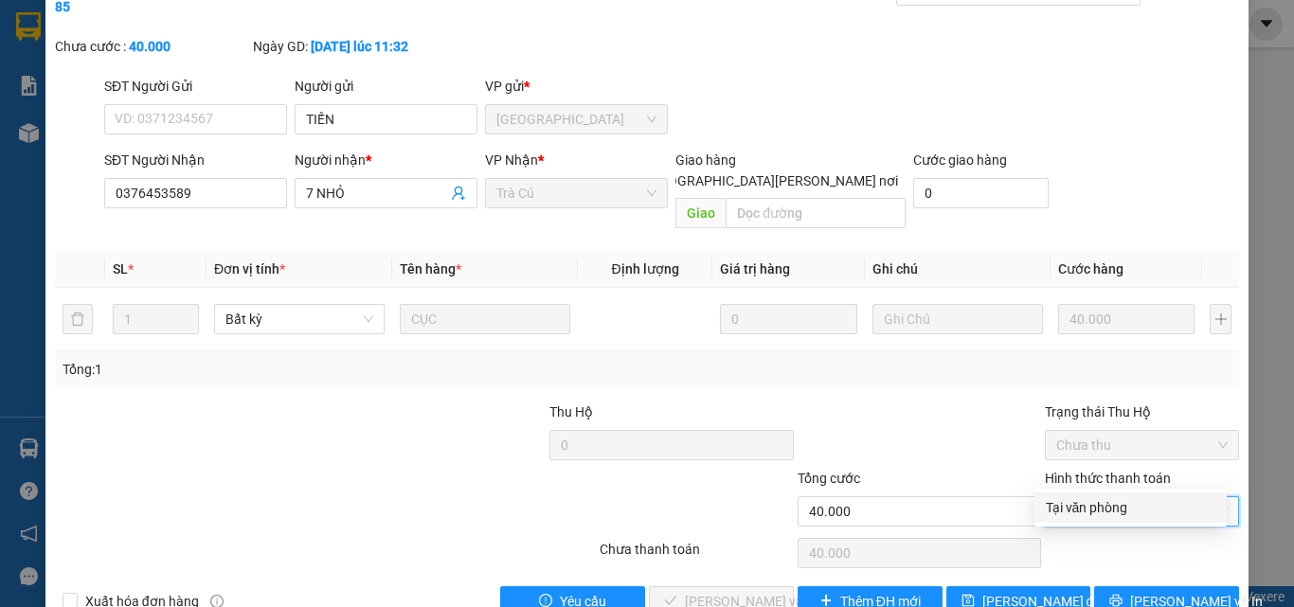
drag, startPoint x: 1120, startPoint y: 514, endPoint x: 1101, endPoint y: 508, distance: 20.1
click at [1120, 515] on div "Tại văn phòng" at bounding box center [1131, 507] width 170 height 21
type input "0"
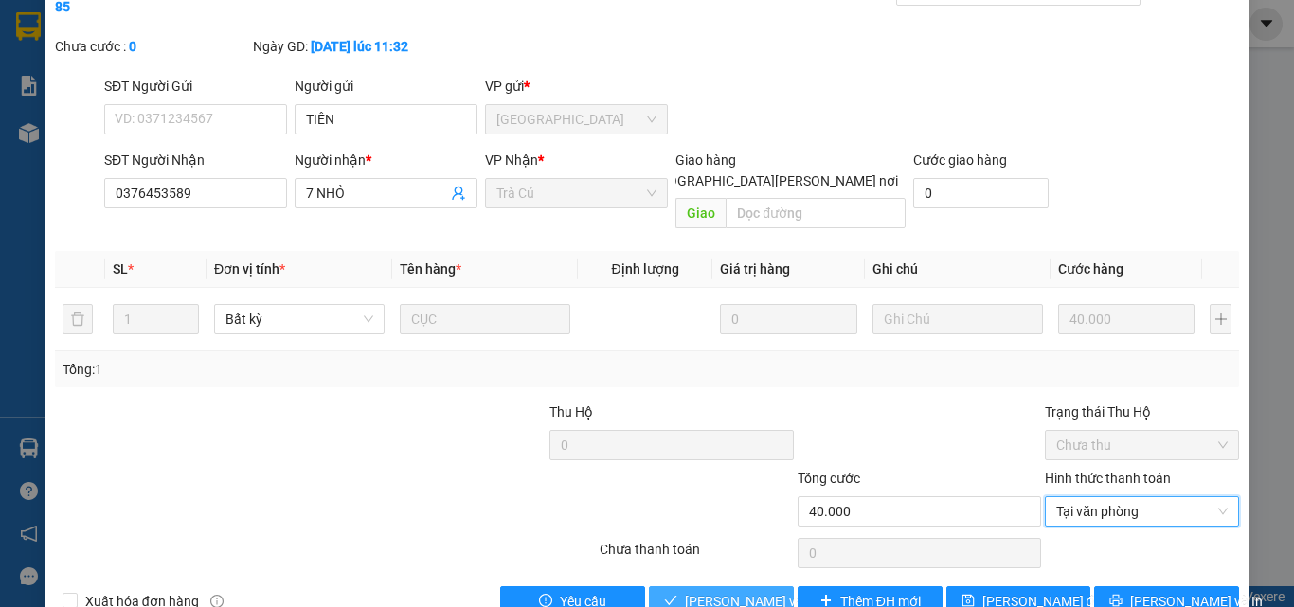
click at [767, 591] on span "[PERSON_NAME] và [PERSON_NAME] hàng" at bounding box center [813, 601] width 256 height 21
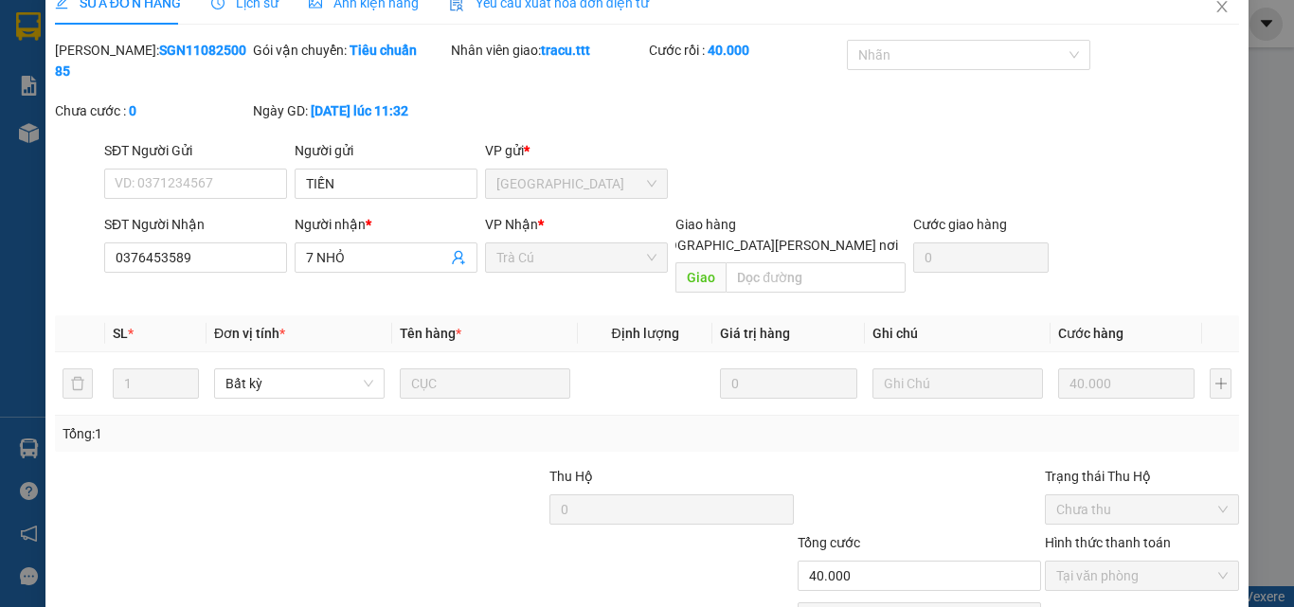
scroll to position [0, 0]
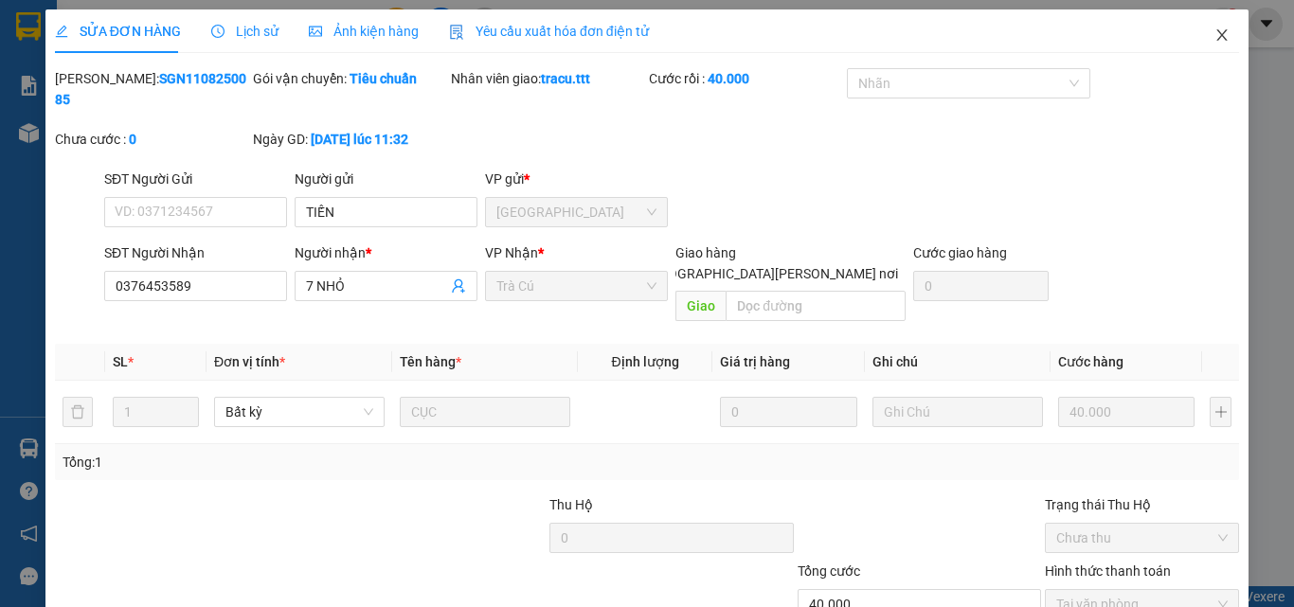
click at [1215, 29] on icon "close" at bounding box center [1222, 34] width 15 height 15
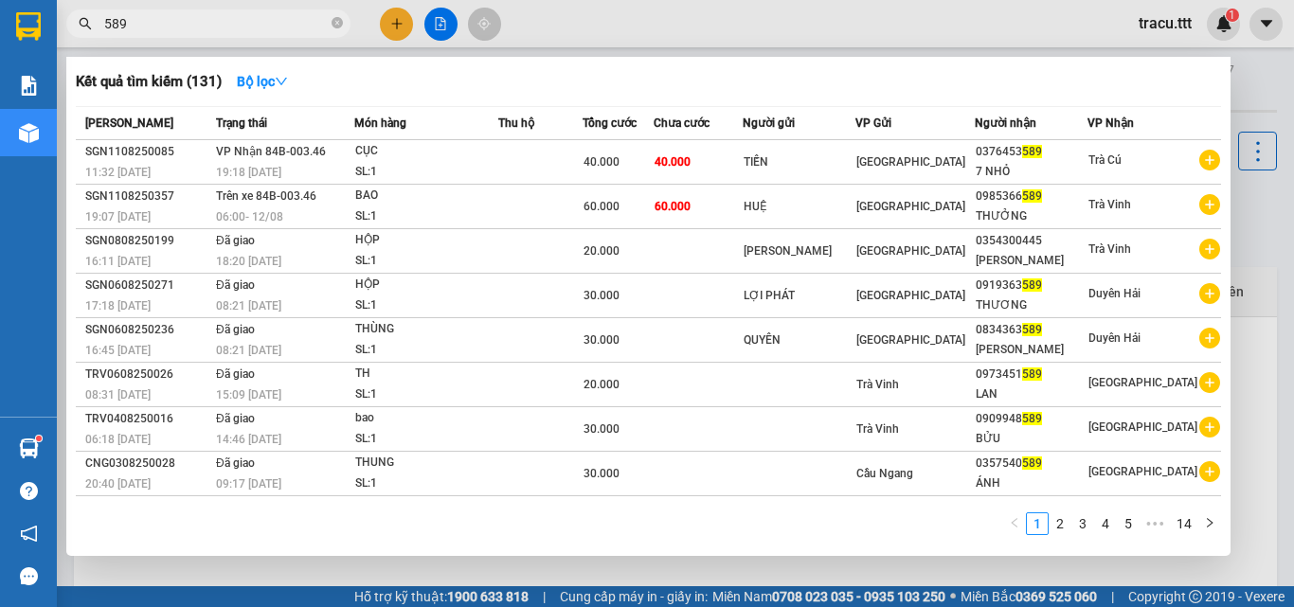
click at [343, 26] on span "589" at bounding box center [208, 23] width 284 height 28
click at [342, 28] on icon "close-circle" at bounding box center [337, 22] width 11 height 11
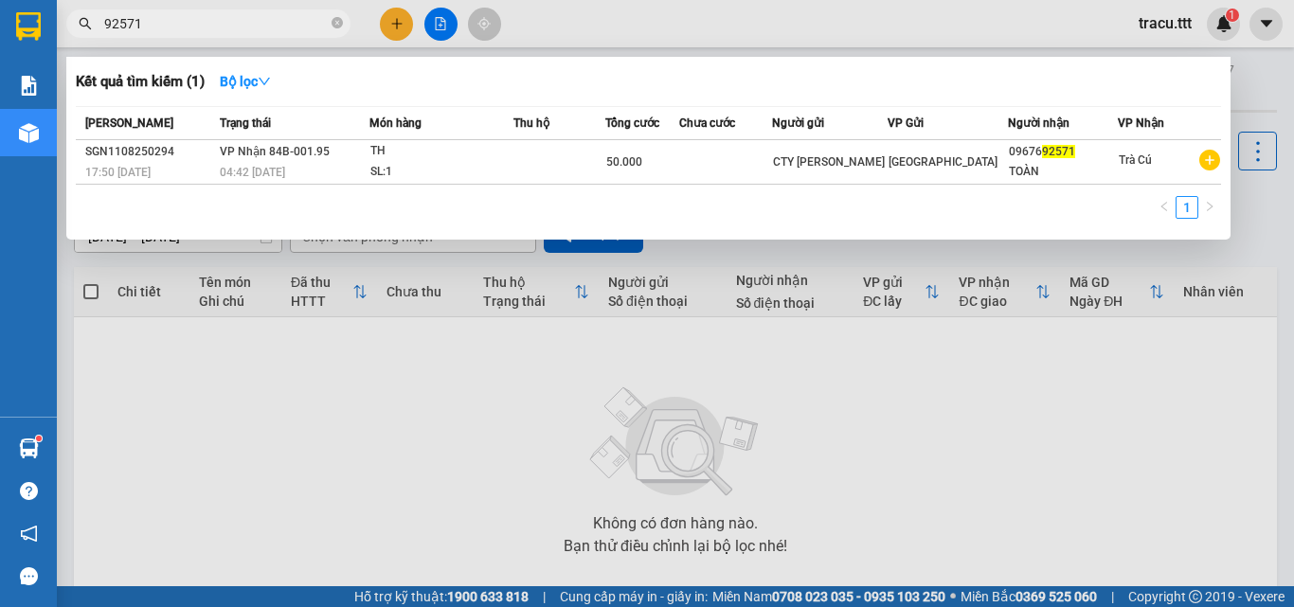
type input "92571"
click at [334, 22] on icon "close-circle" at bounding box center [337, 22] width 11 height 11
type input "963"
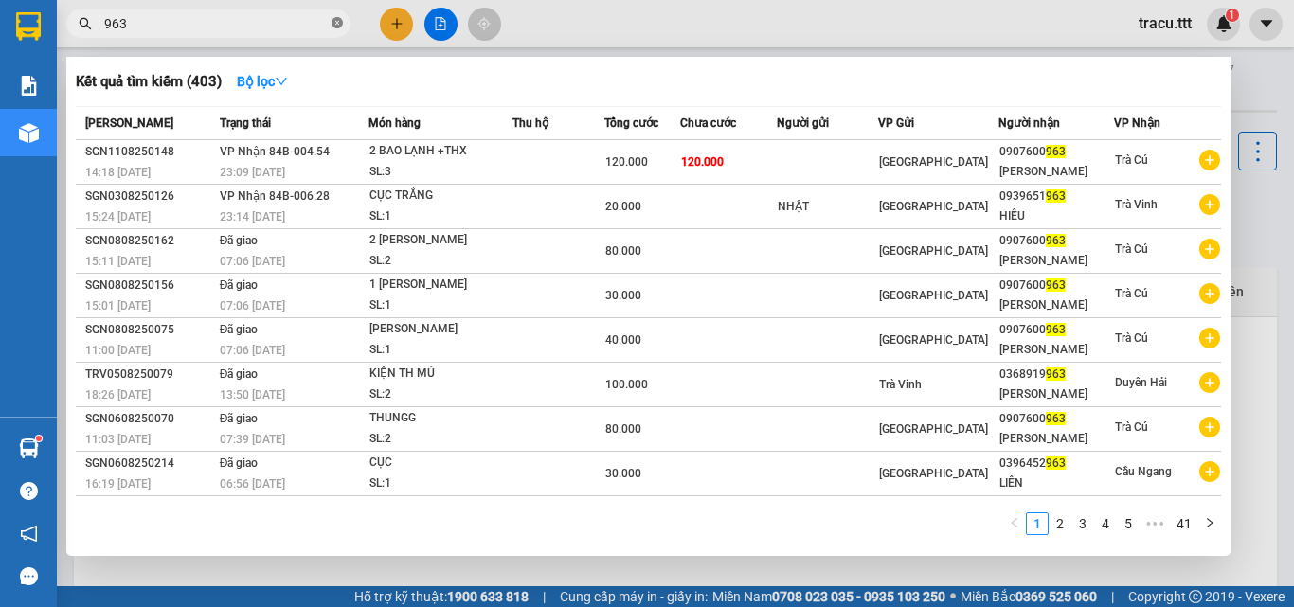
click at [336, 27] on icon "close-circle" at bounding box center [337, 22] width 11 height 11
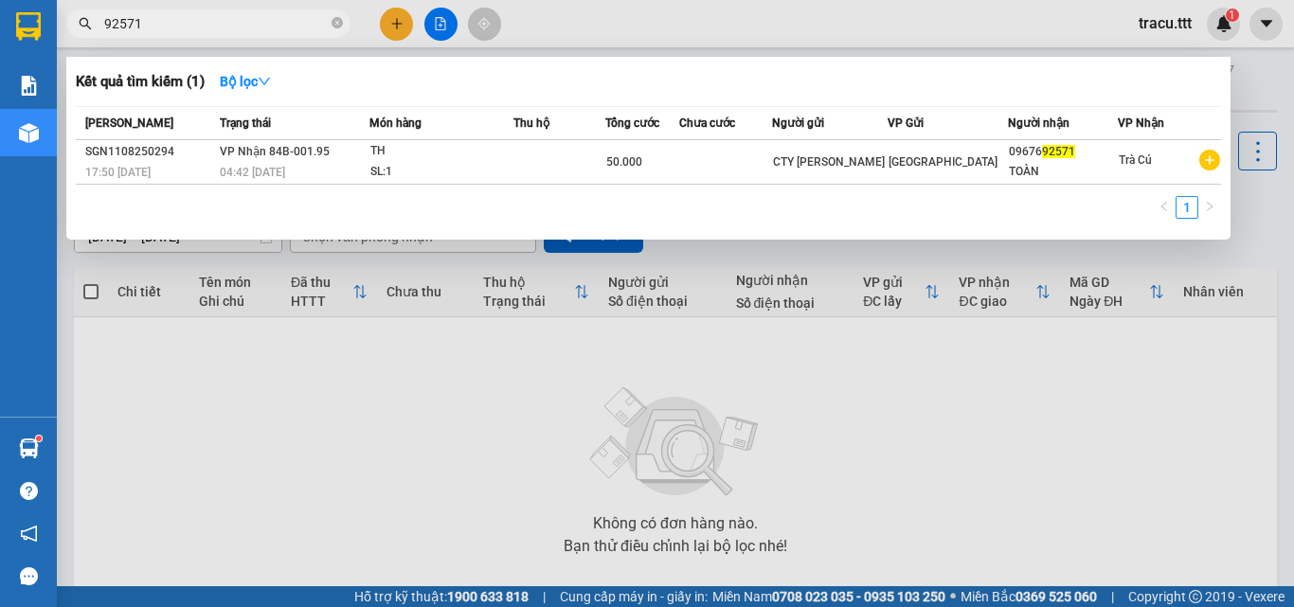
type input "92571"
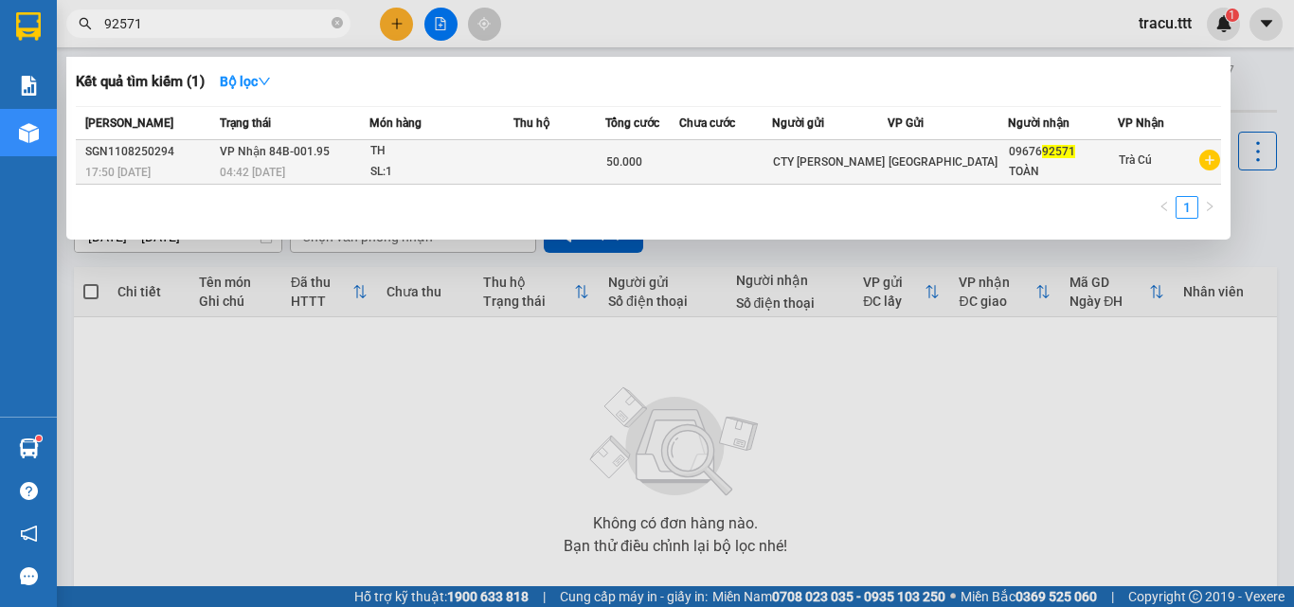
click at [705, 182] on td at bounding box center [726, 162] width 94 height 45
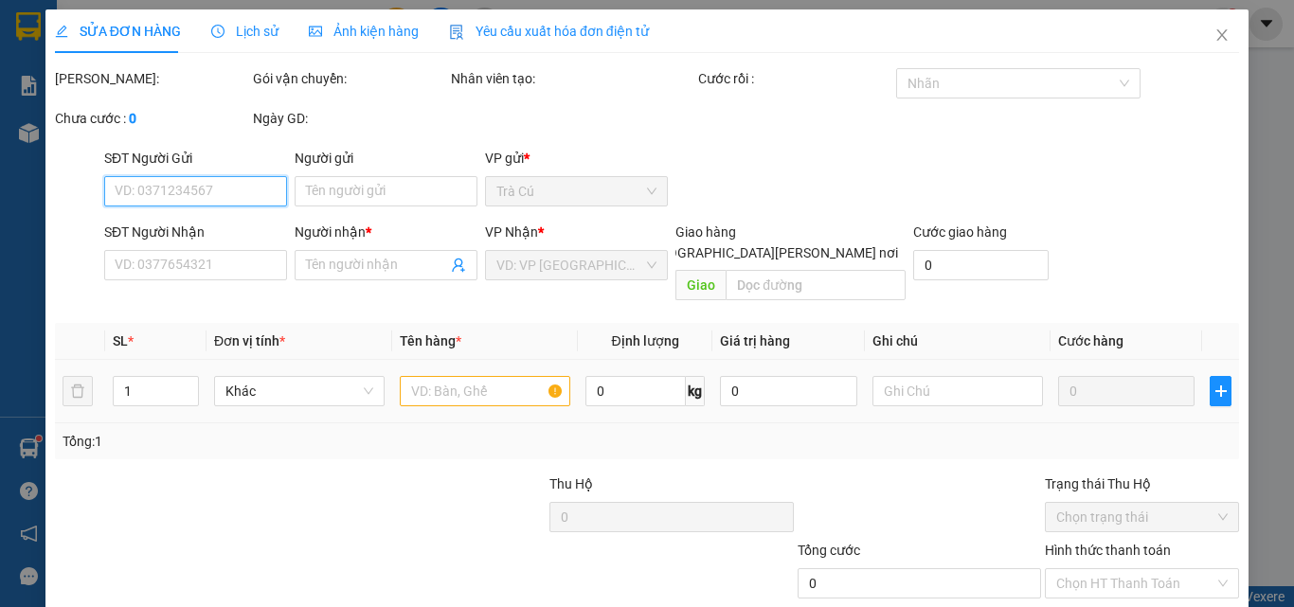
type input "CTY [PERSON_NAME]"
type input "0967692571"
type input "TOÀN"
type input "50.000"
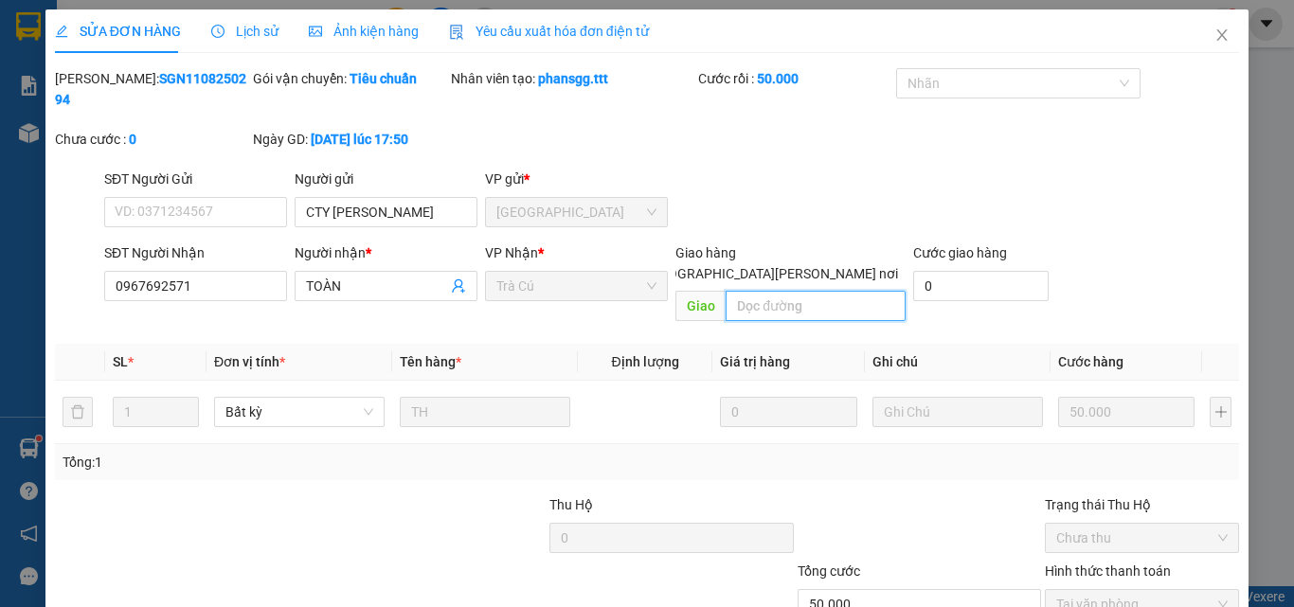
click at [787, 291] on input "text" at bounding box center [816, 306] width 180 height 30
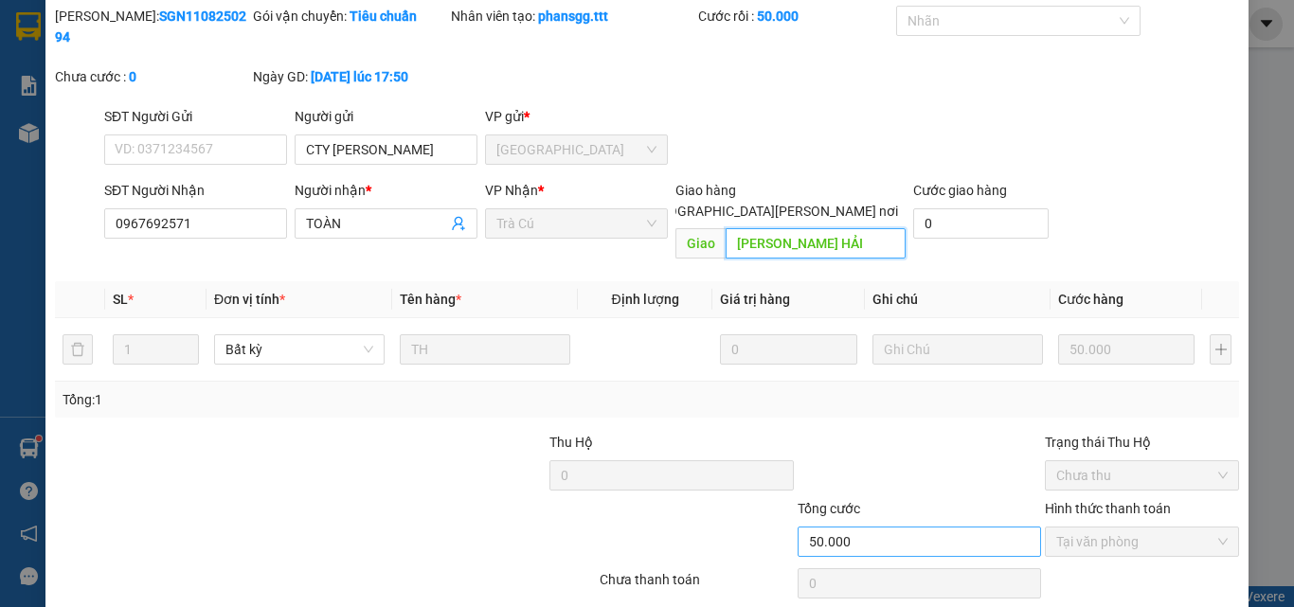
scroll to position [98, 0]
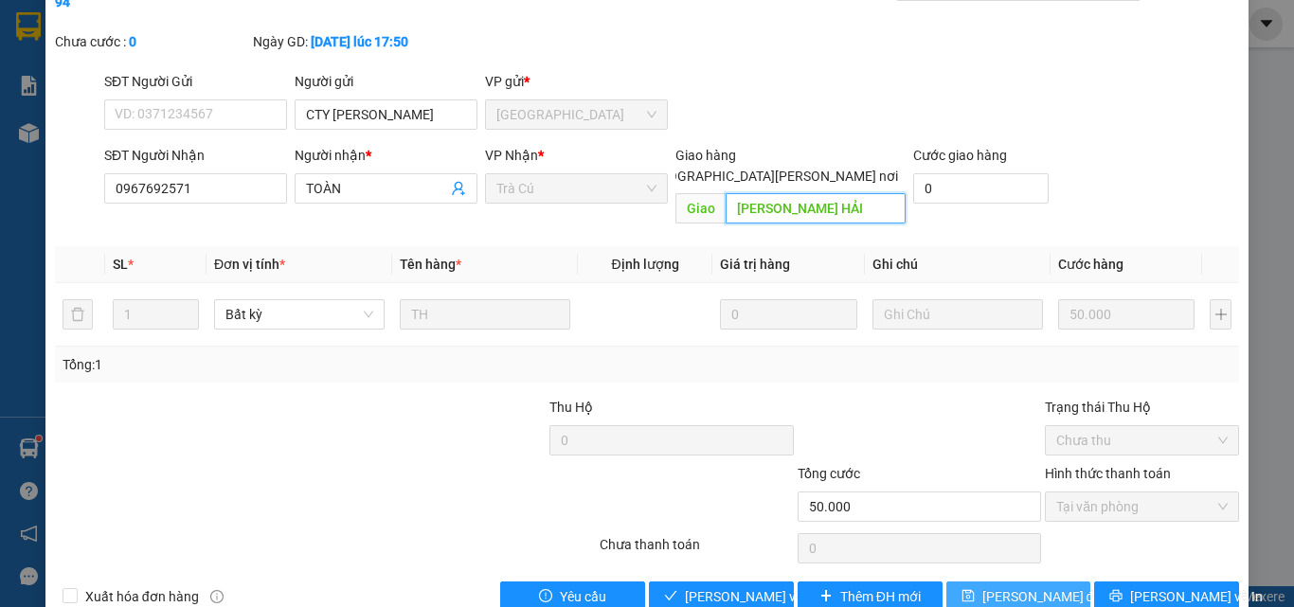
type input "[PERSON_NAME] HẢI"
click at [1046, 582] on button "[PERSON_NAME] đổi" at bounding box center [1018, 597] width 145 height 30
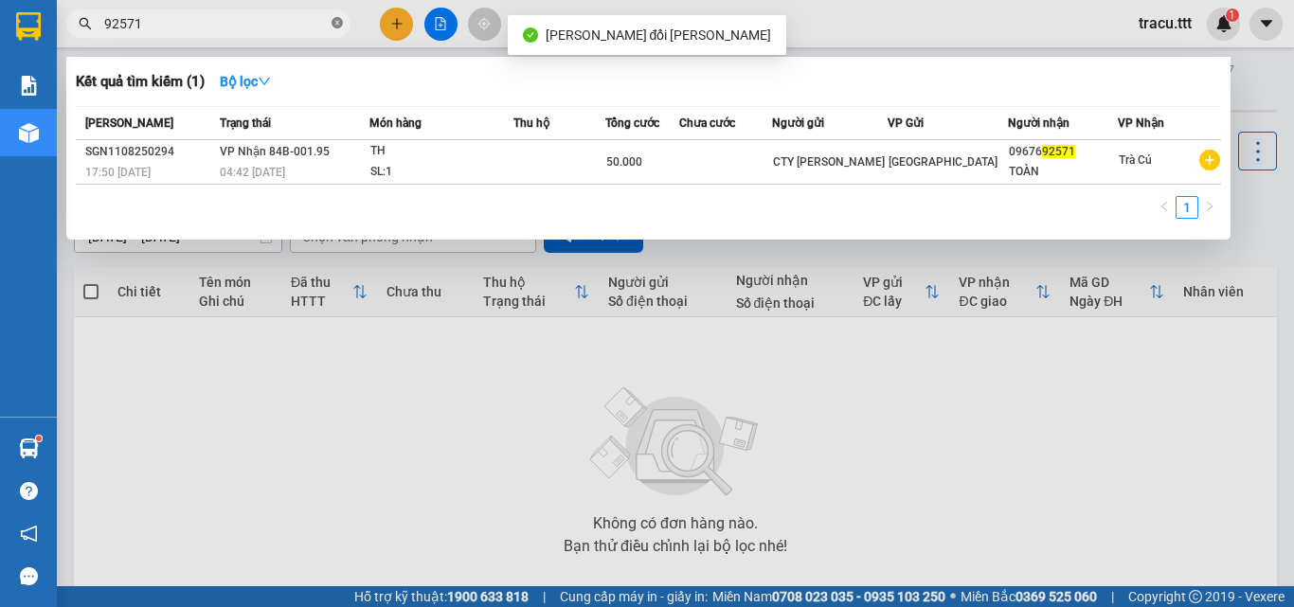
click at [338, 26] on icon "close-circle" at bounding box center [337, 22] width 11 height 11
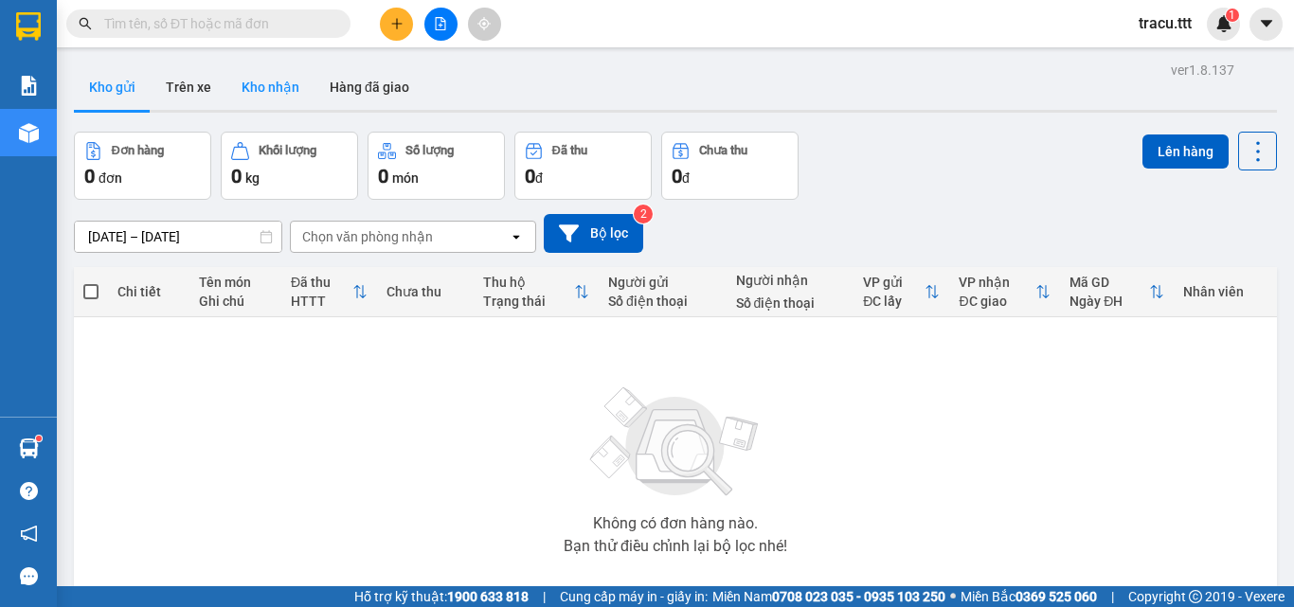
click at [278, 105] on button "Kho nhận" at bounding box center [270, 86] width 88 height 45
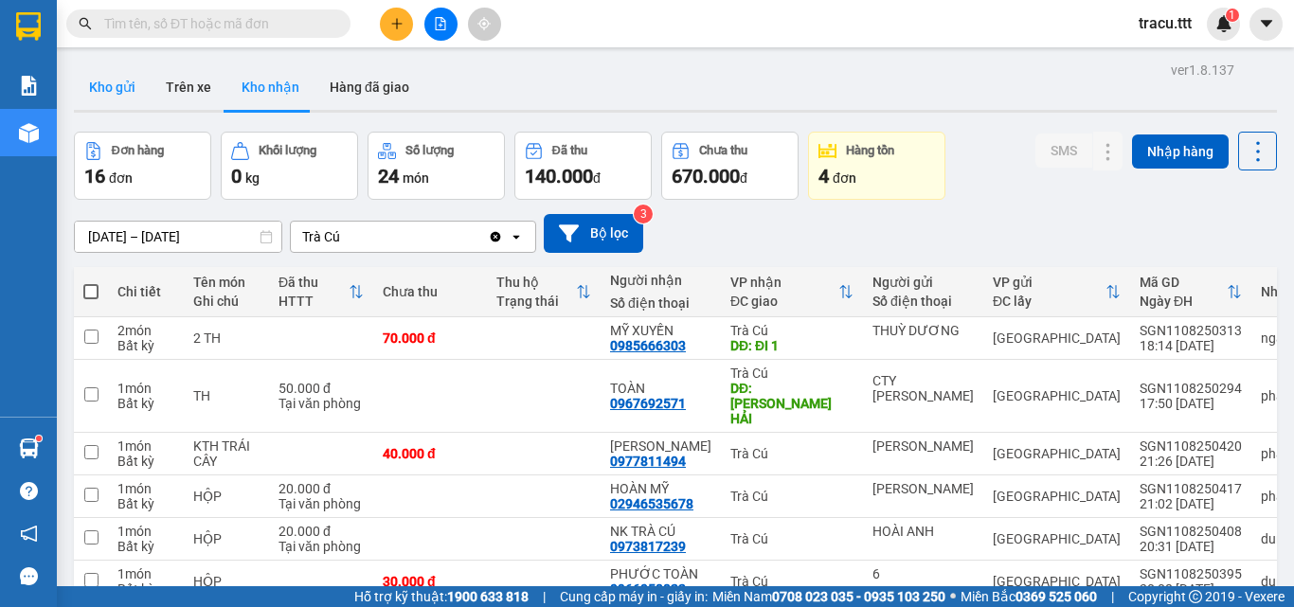
click at [131, 101] on button "Kho gửi" at bounding box center [112, 86] width 77 height 45
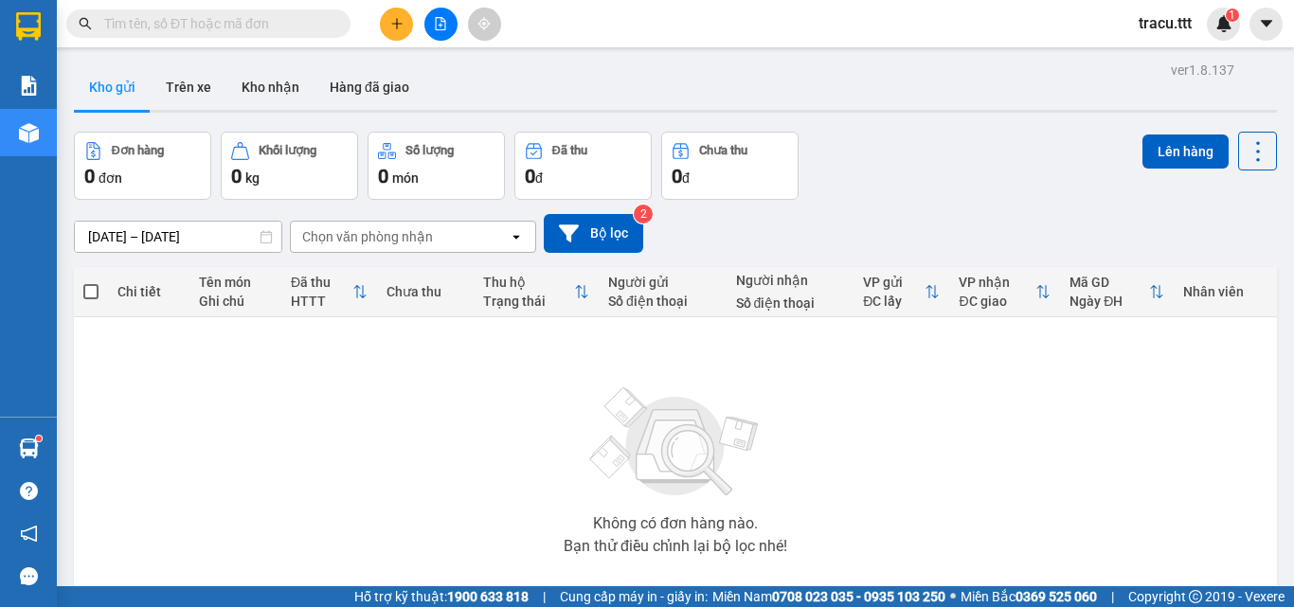
click at [194, 32] on input "text" at bounding box center [216, 23] width 224 height 21
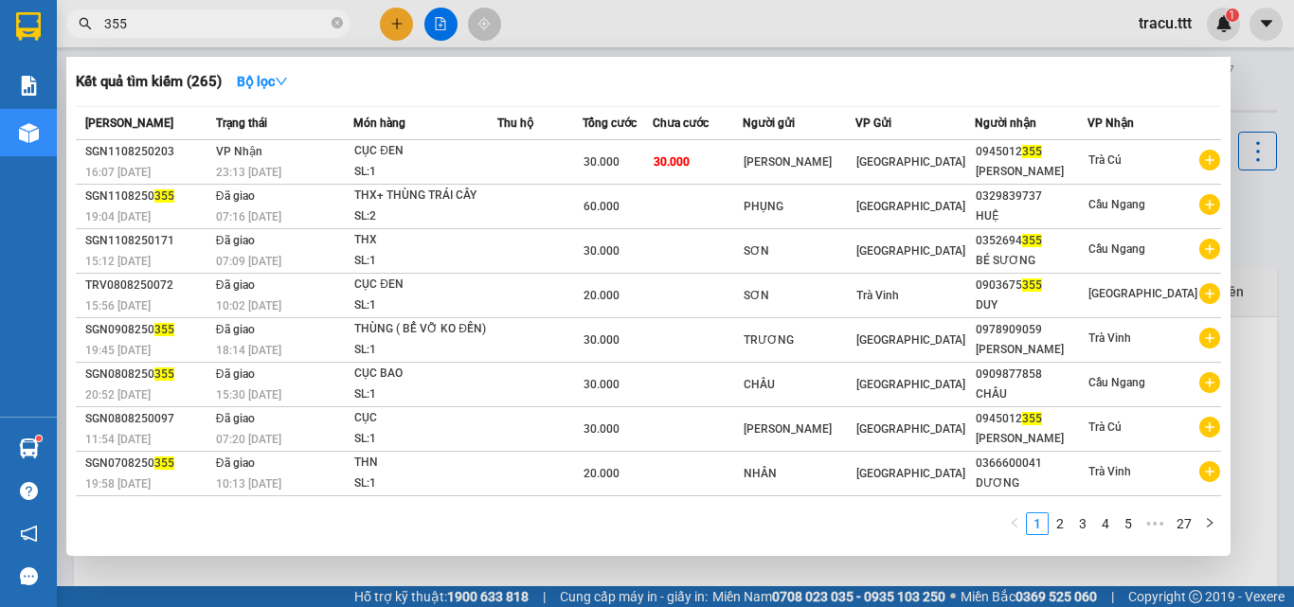
type input "355"
click at [403, 17] on div at bounding box center [647, 303] width 1294 height 607
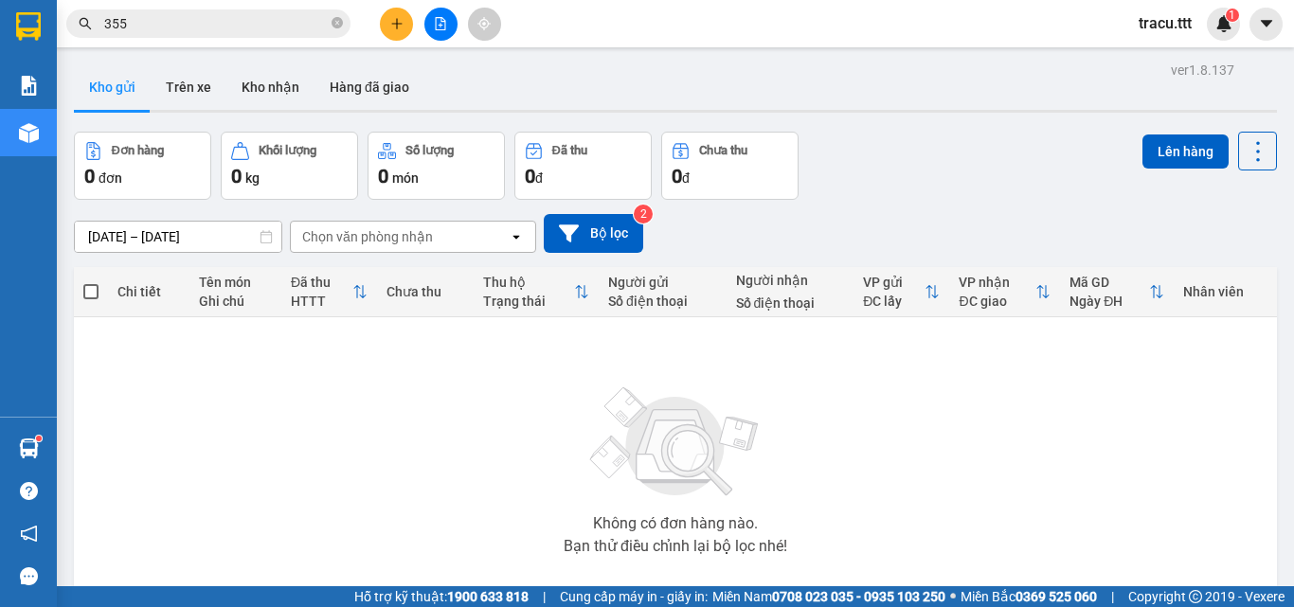
click at [396, 34] on button at bounding box center [396, 24] width 33 height 33
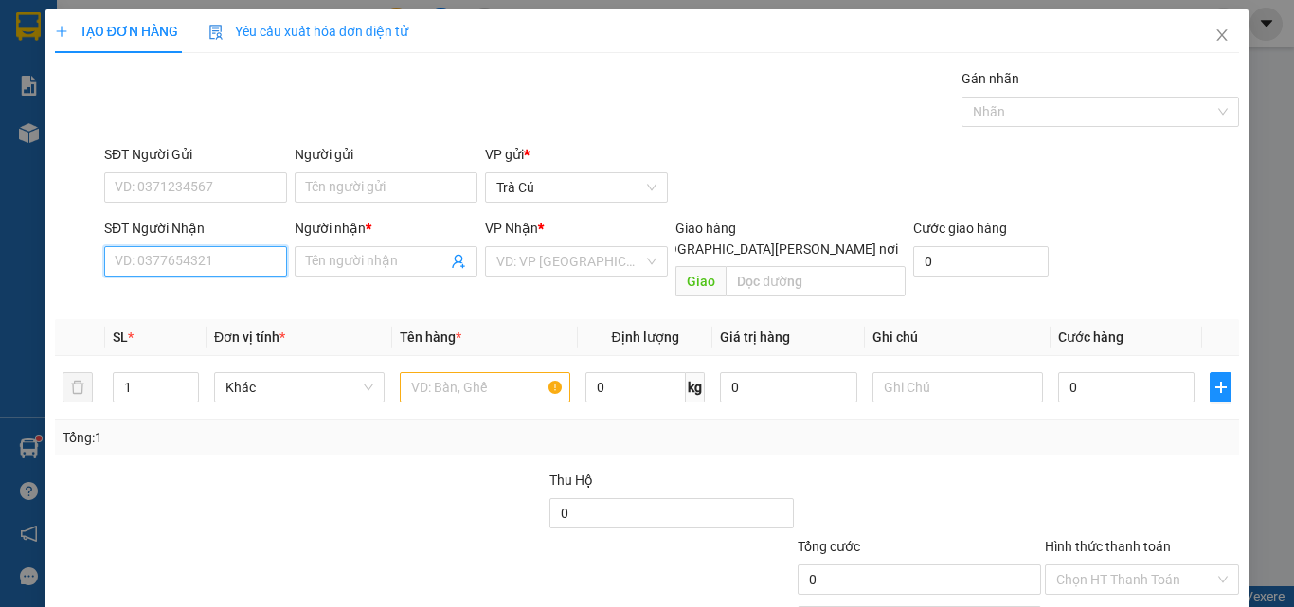
click at [212, 264] on input "SĐT Người Nhận" at bounding box center [195, 261] width 183 height 30
type input "0356306073"
click at [397, 265] on input "Người nhận *" at bounding box center [376, 261] width 141 height 21
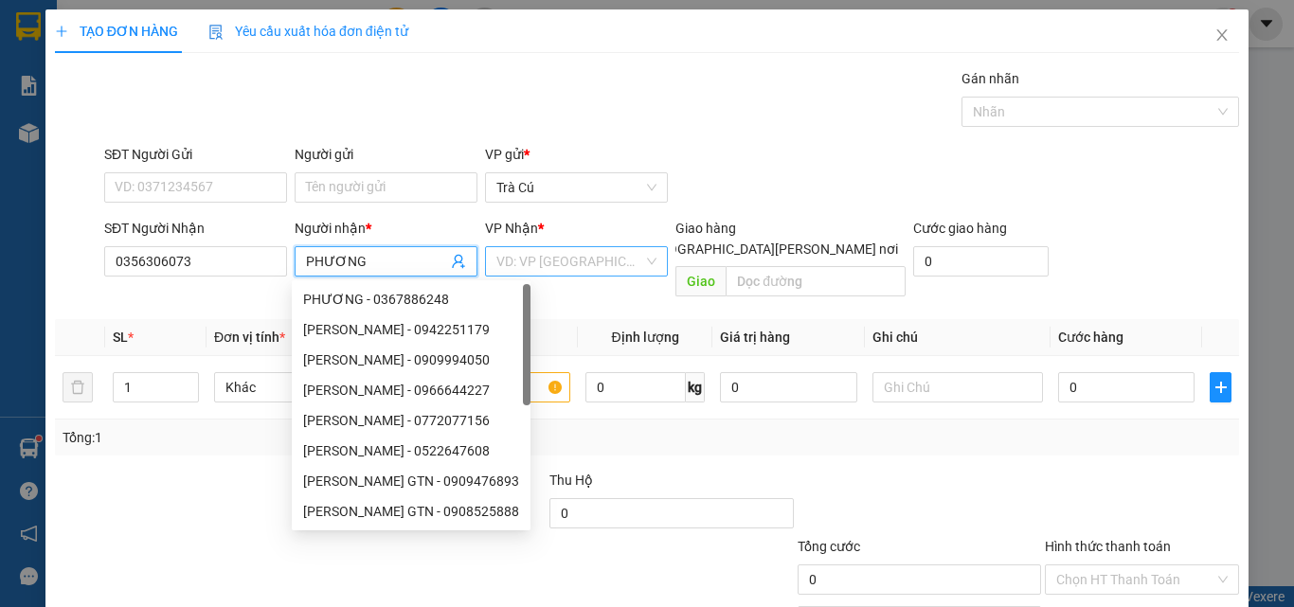
type input "PHƯƠNG"
drag, startPoint x: 545, startPoint y: 255, endPoint x: 548, endPoint y: 274, distance: 19.2
click at [546, 258] on input "search" at bounding box center [569, 261] width 147 height 28
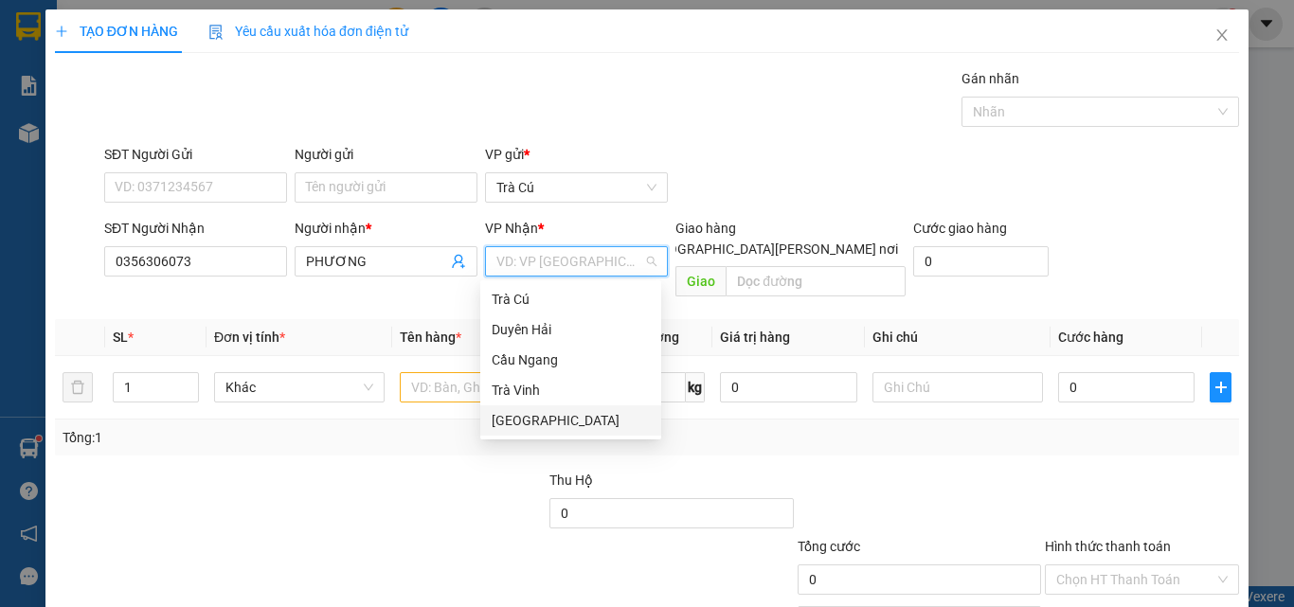
click at [567, 420] on div "[GEOGRAPHIC_DATA]" at bounding box center [571, 420] width 158 height 21
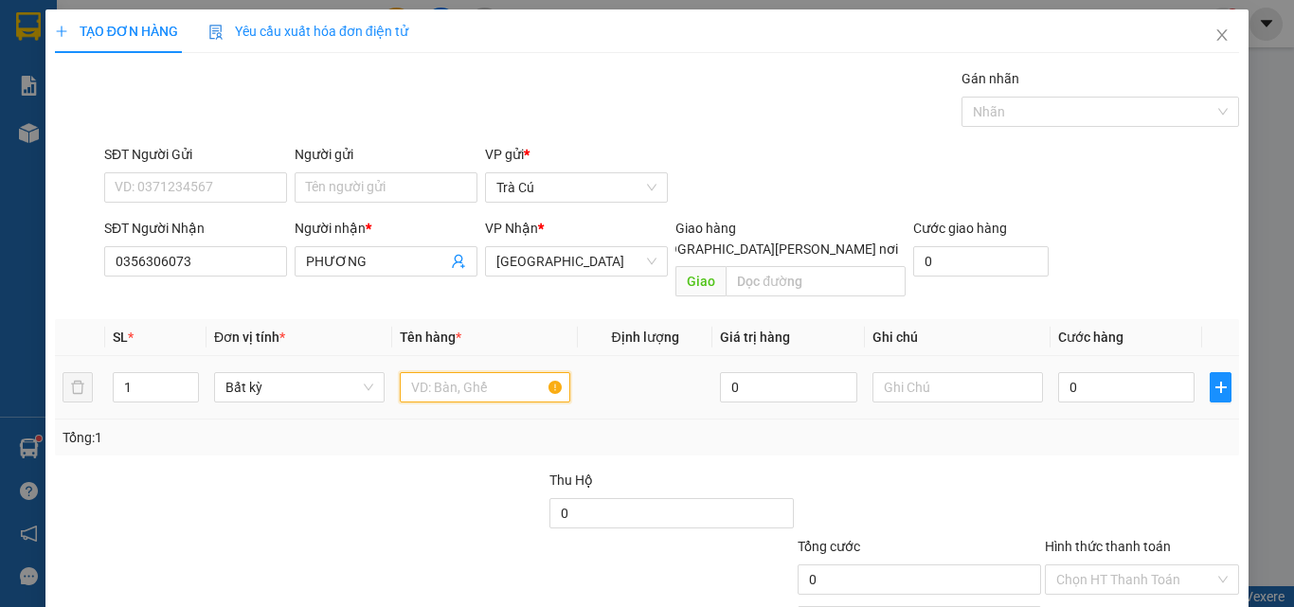
click at [501, 378] on input "text" at bounding box center [485, 387] width 171 height 30
type input "TH"
click at [1058, 346] on table "SL * Đơn vị tính * Tên hàng * Định [PERSON_NAME] trị hàng Ghi [PERSON_NAME] hàn…" at bounding box center [647, 369] width 1184 height 100
type input "3"
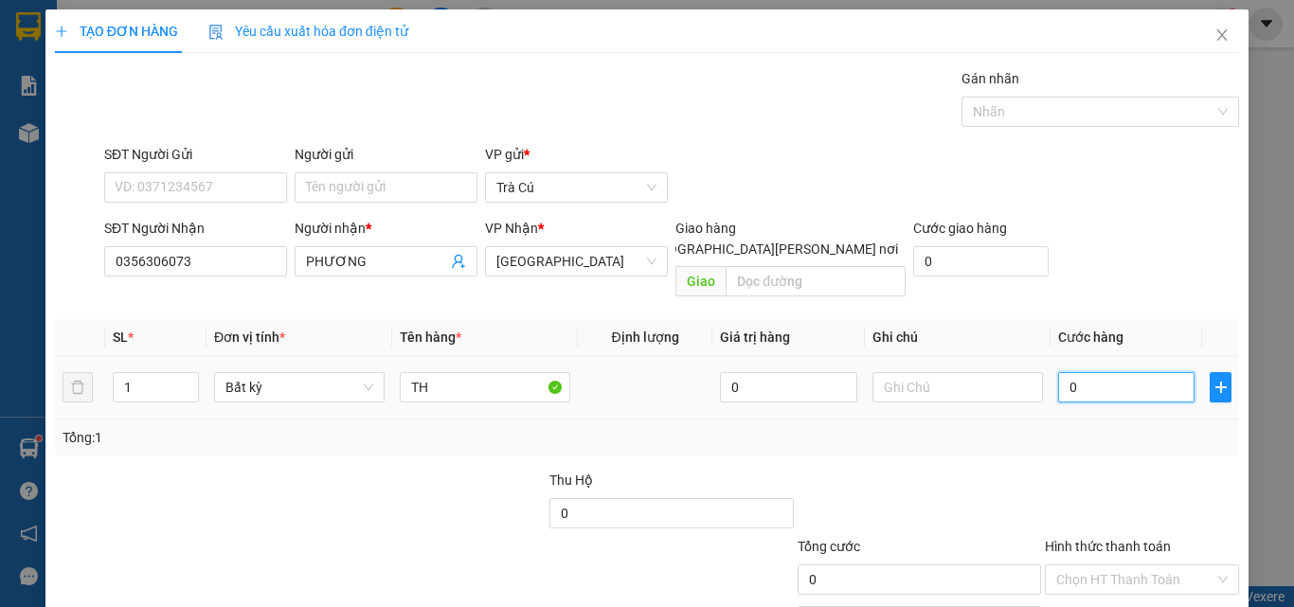
type input "3"
type input "30"
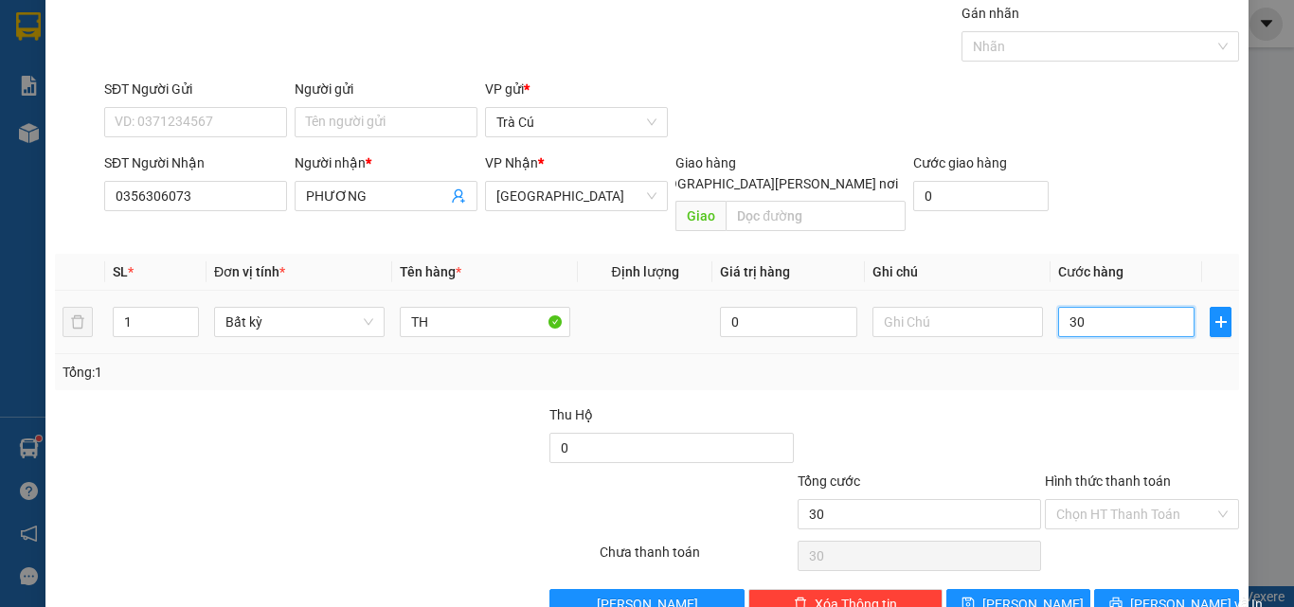
scroll to position [94, 0]
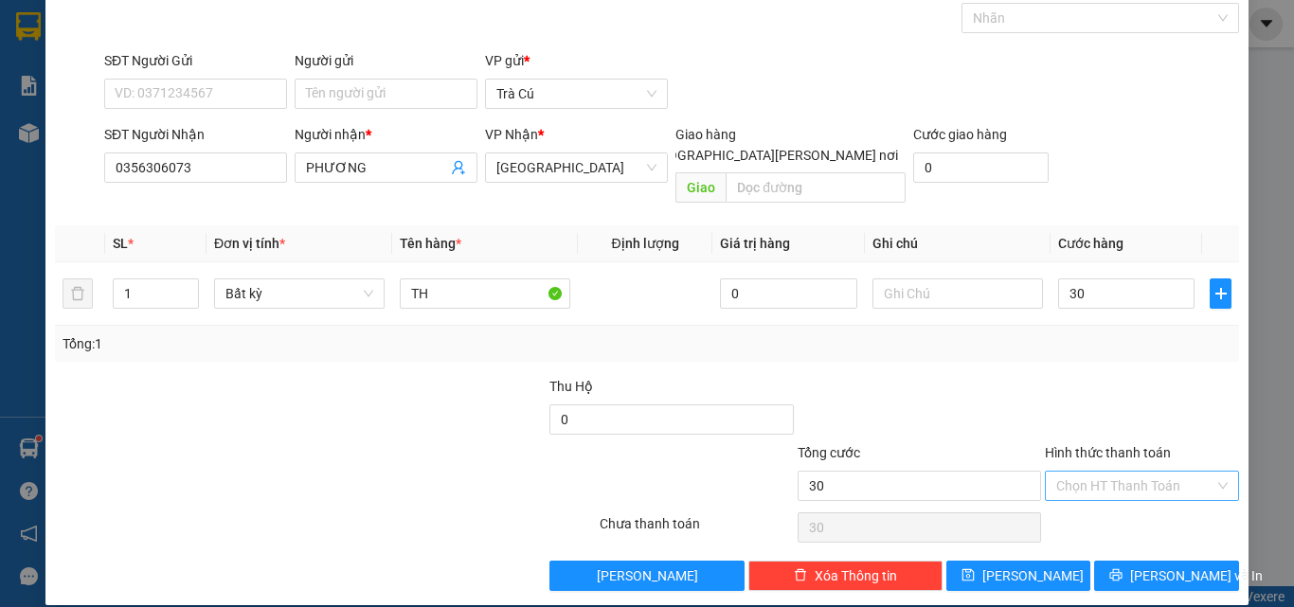
type input "30.000"
click at [1102, 472] on input "Hình thức thanh toán" at bounding box center [1135, 486] width 158 height 28
click at [1109, 502] on div "Tại văn phòng" at bounding box center [1131, 503] width 170 height 21
type input "0"
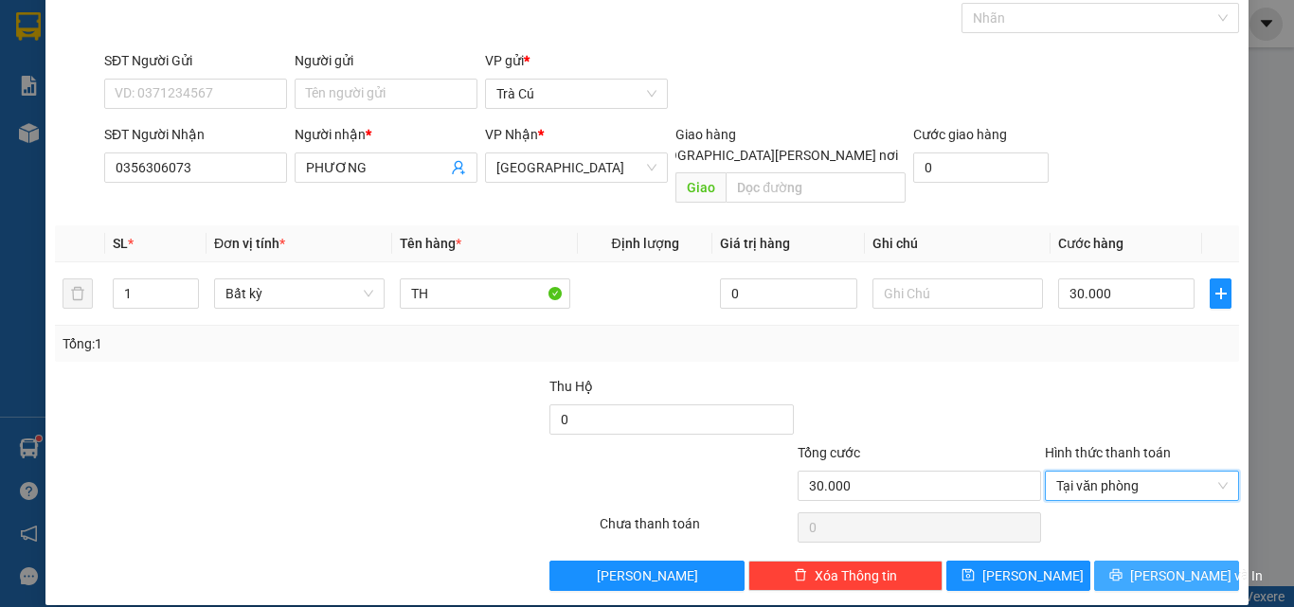
click at [1142, 566] on span "[PERSON_NAME] và In" at bounding box center [1196, 576] width 133 height 21
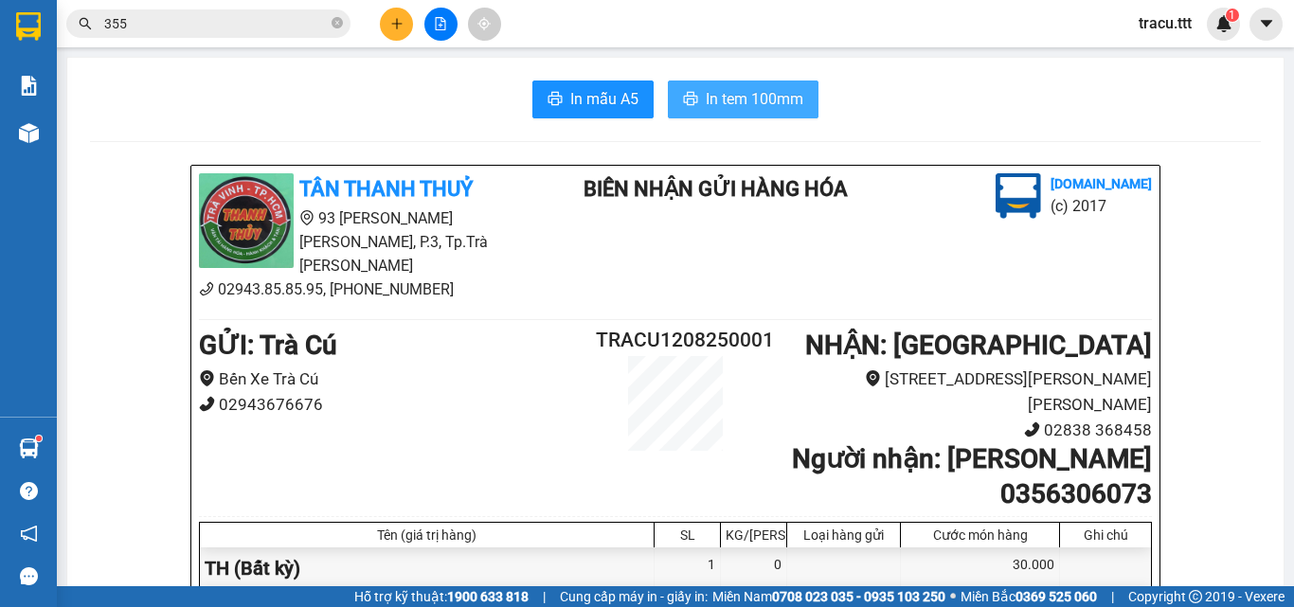
click at [741, 91] on span "In tem 100mm" at bounding box center [755, 99] width 98 height 24
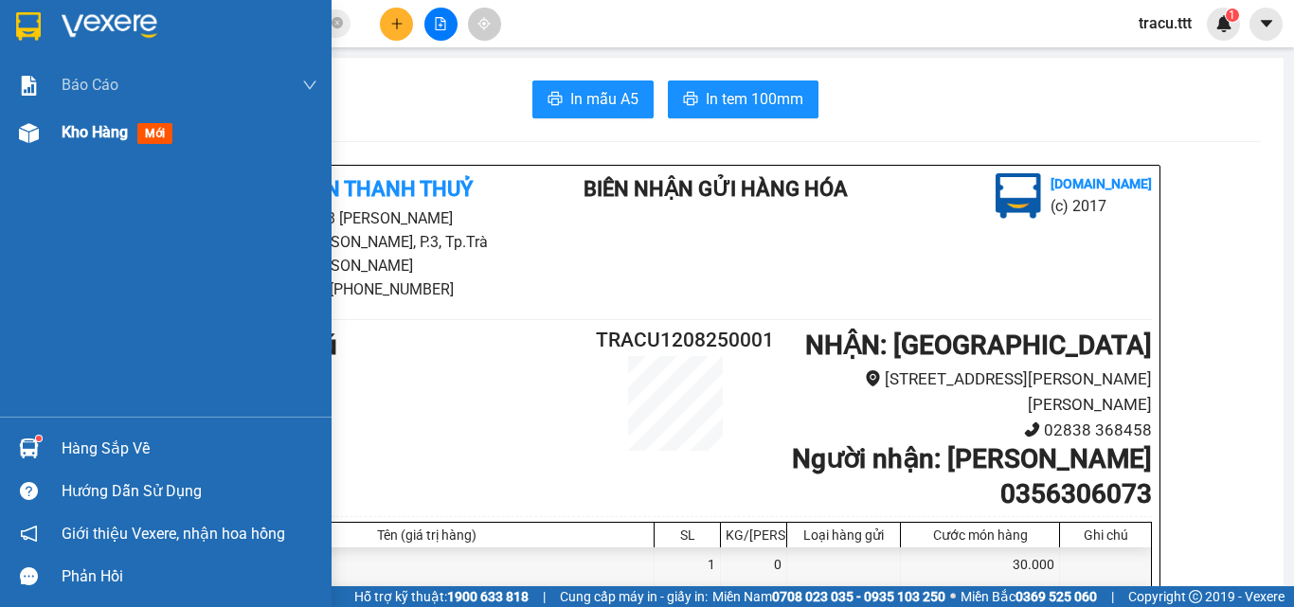
click at [166, 134] on span "mới" at bounding box center [154, 133] width 35 height 21
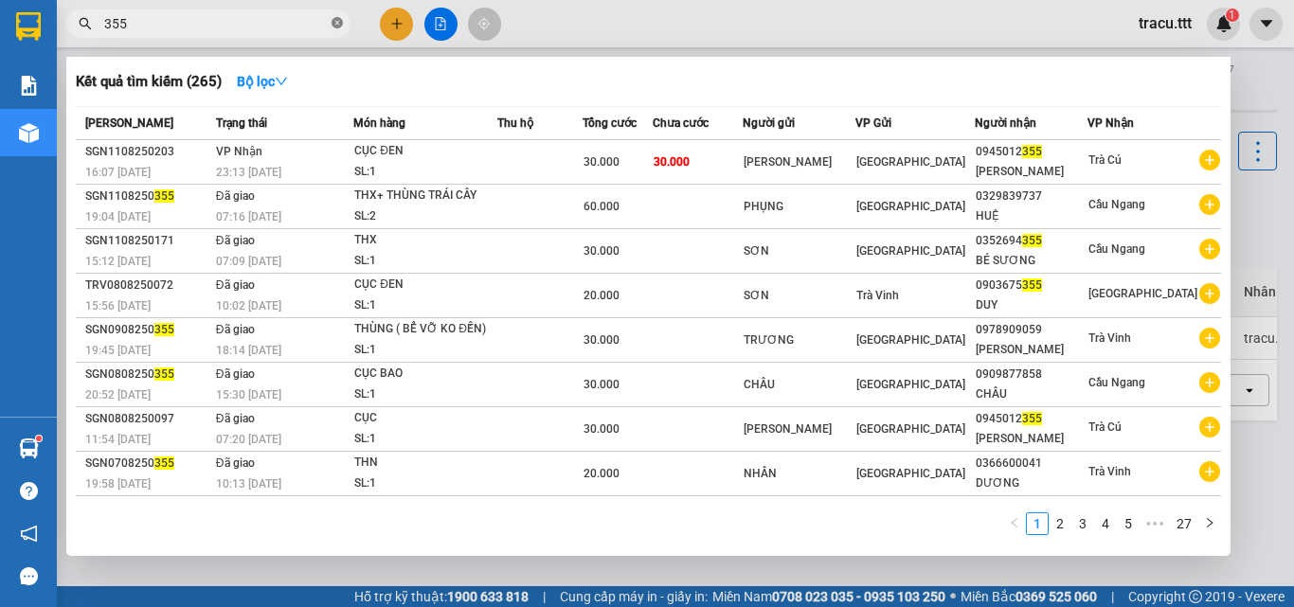
click at [341, 27] on icon "close-circle" at bounding box center [337, 22] width 11 height 11
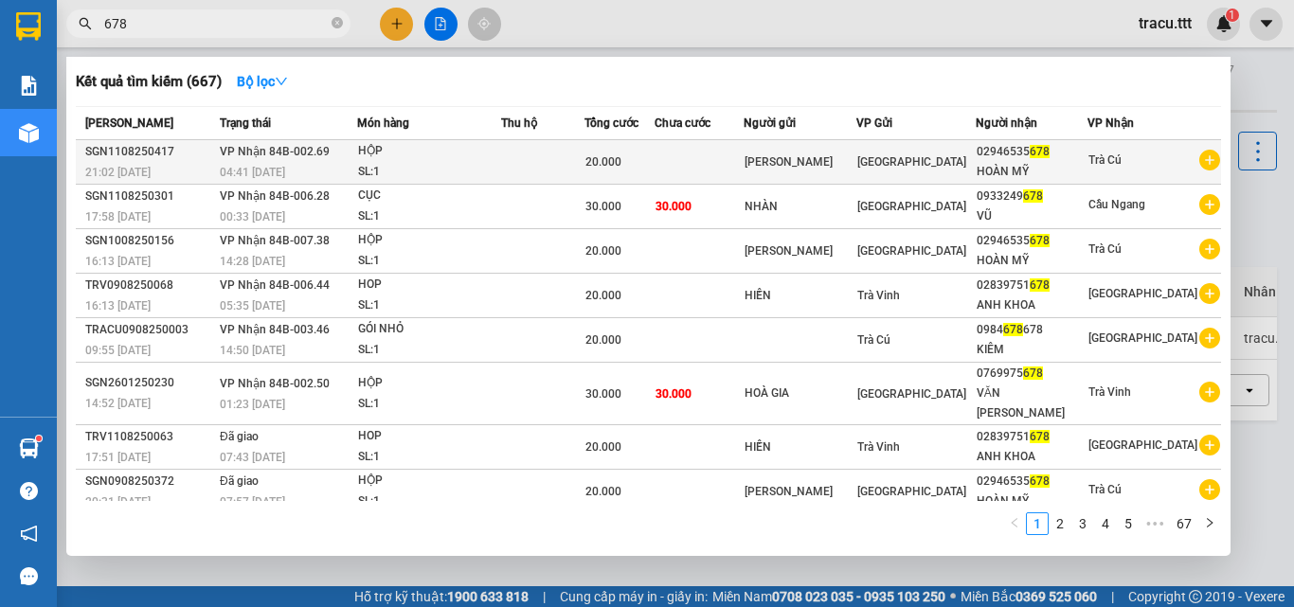
type input "678"
click at [930, 167] on div "[GEOGRAPHIC_DATA]" at bounding box center [915, 162] width 117 height 21
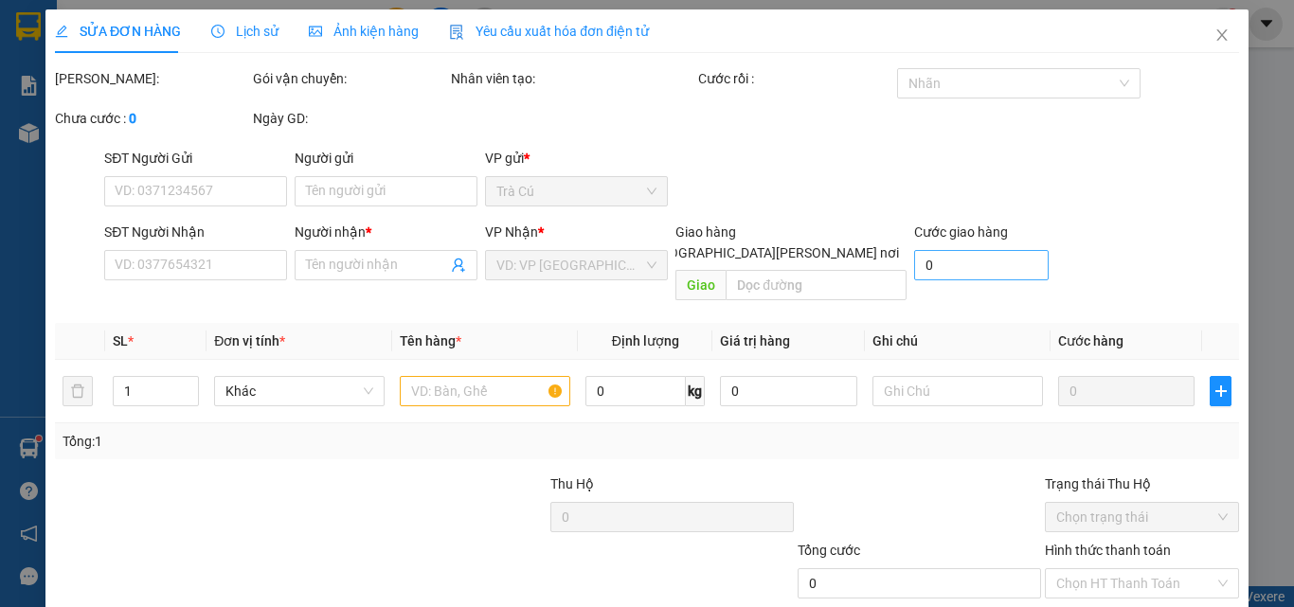
type input "[PERSON_NAME]"
type input "02946535678"
type input "HOÀN MỸ"
type input "20.000"
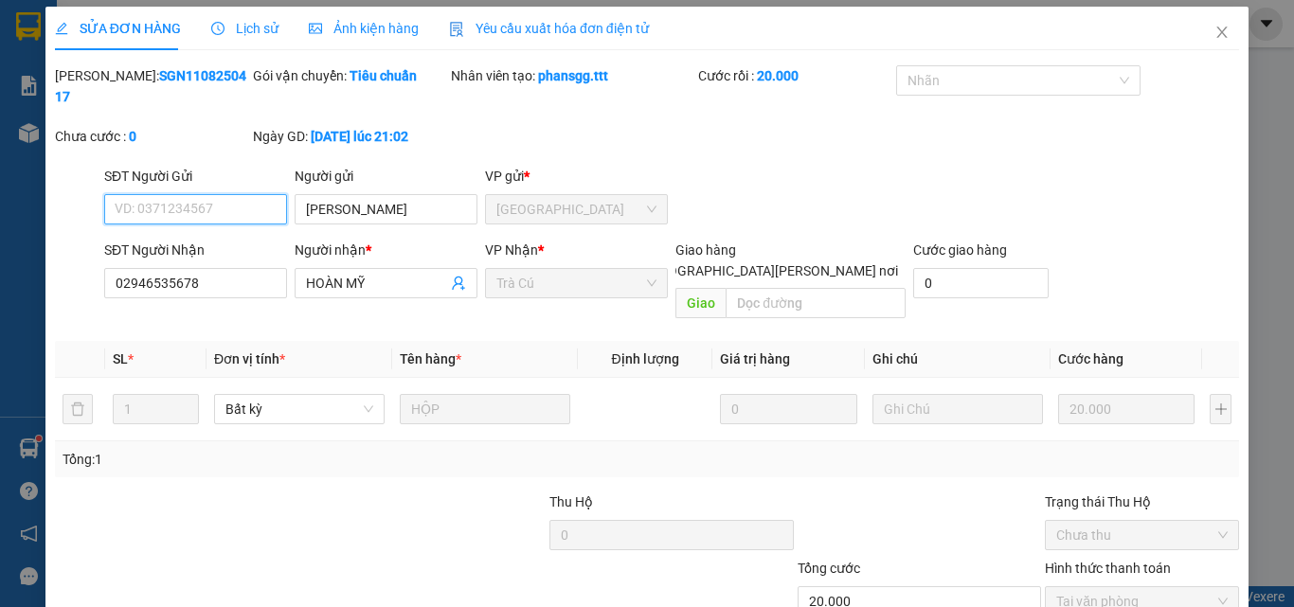
scroll to position [98, 0]
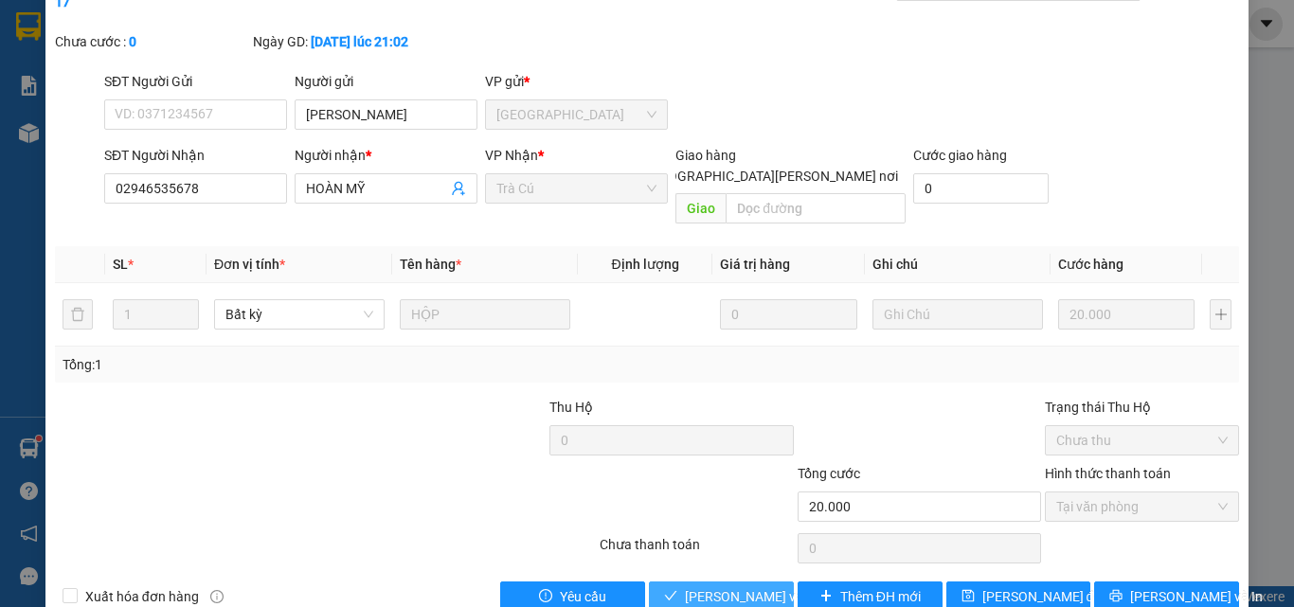
click at [693, 582] on button "[PERSON_NAME] và [PERSON_NAME] hàng" at bounding box center [721, 597] width 145 height 30
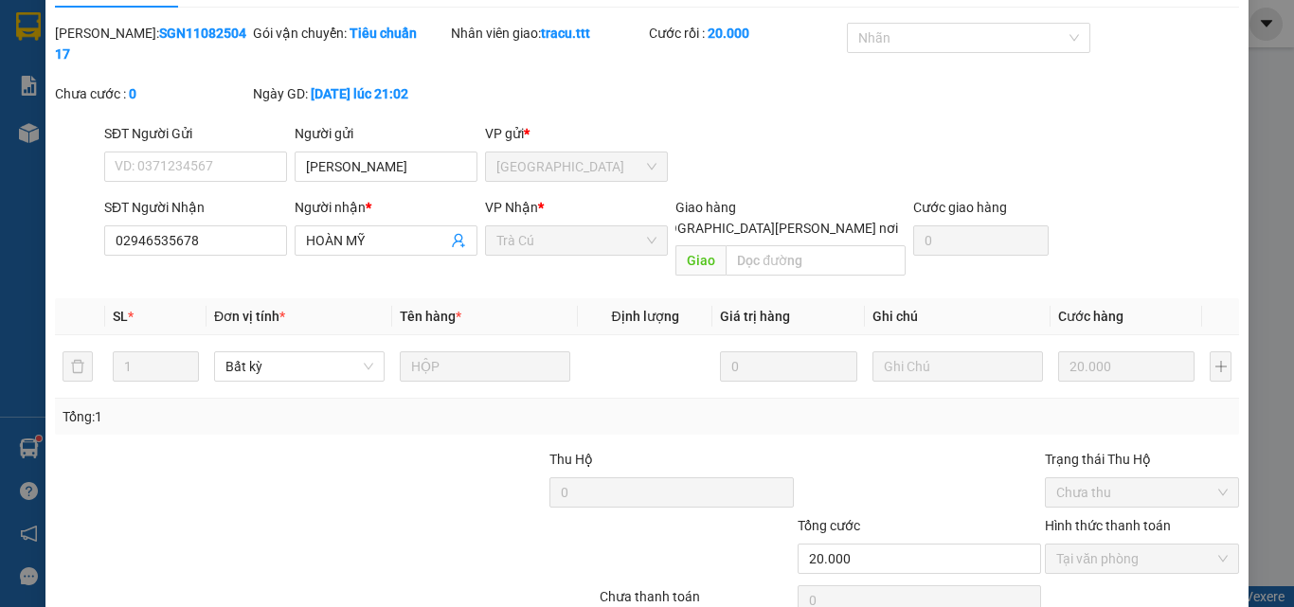
scroll to position [0, 0]
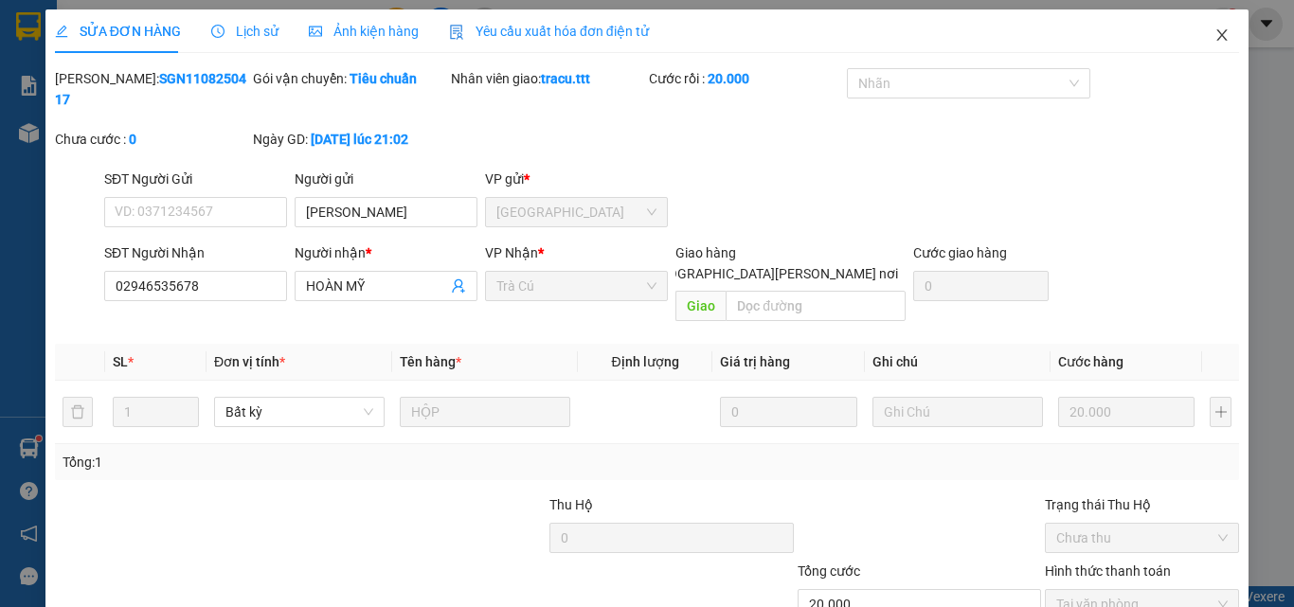
click at [1215, 40] on icon "close" at bounding box center [1222, 34] width 15 height 15
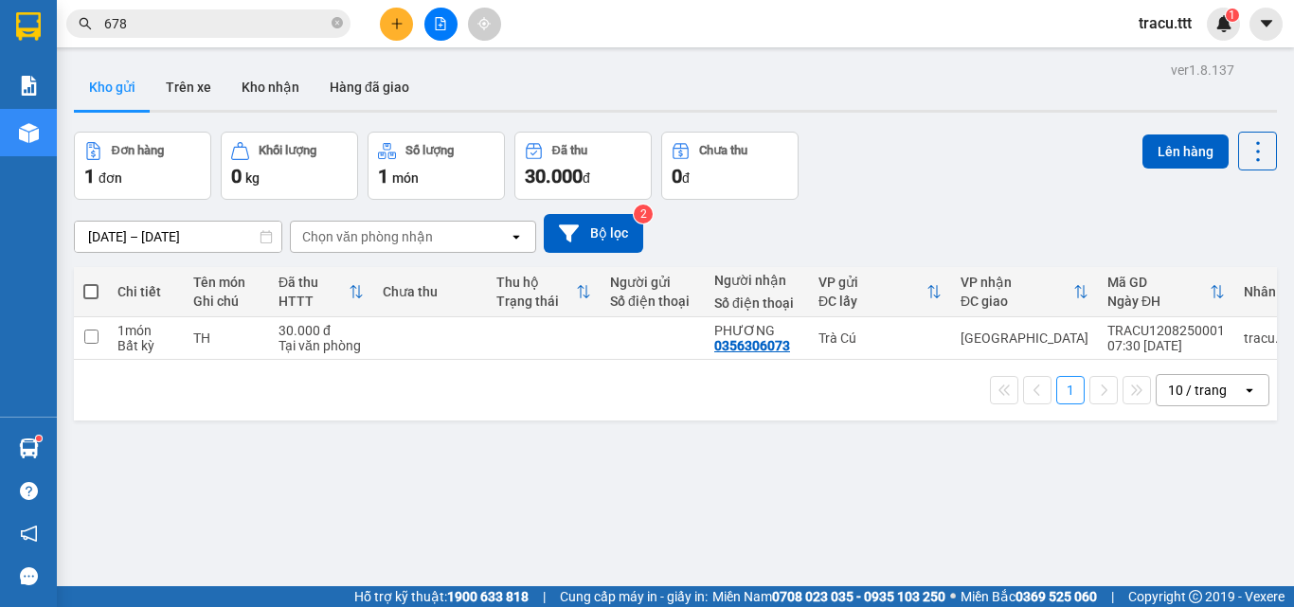
click at [330, 30] on span "678" at bounding box center [208, 23] width 284 height 28
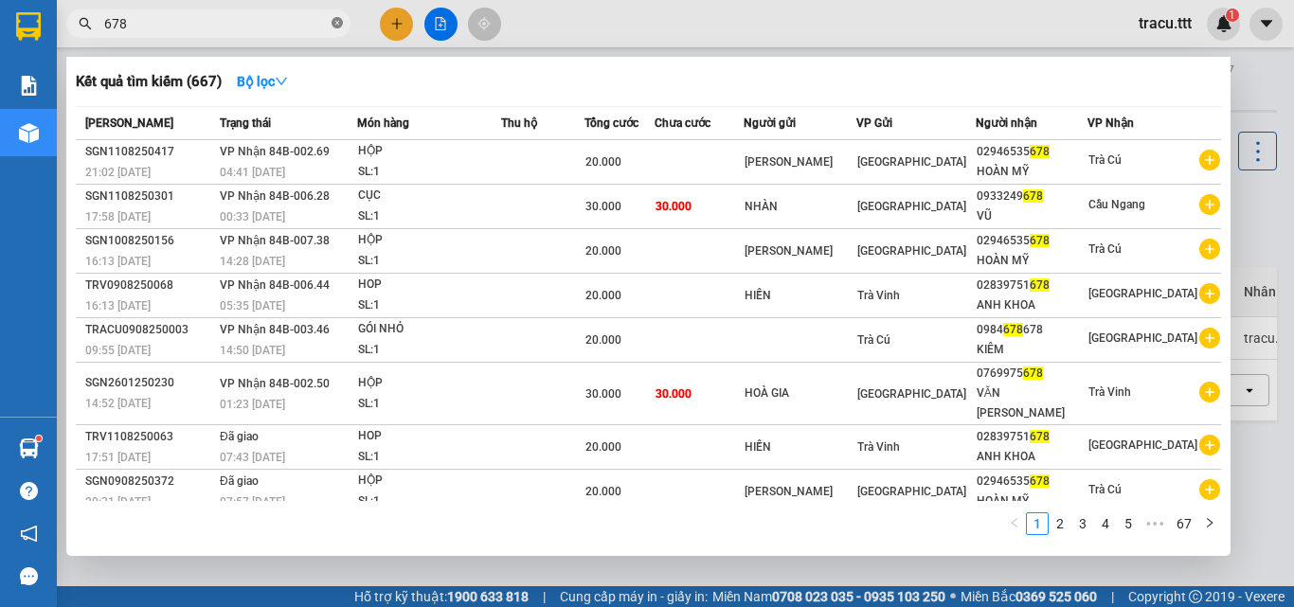
click at [336, 21] on icon "close-circle" at bounding box center [337, 22] width 11 height 11
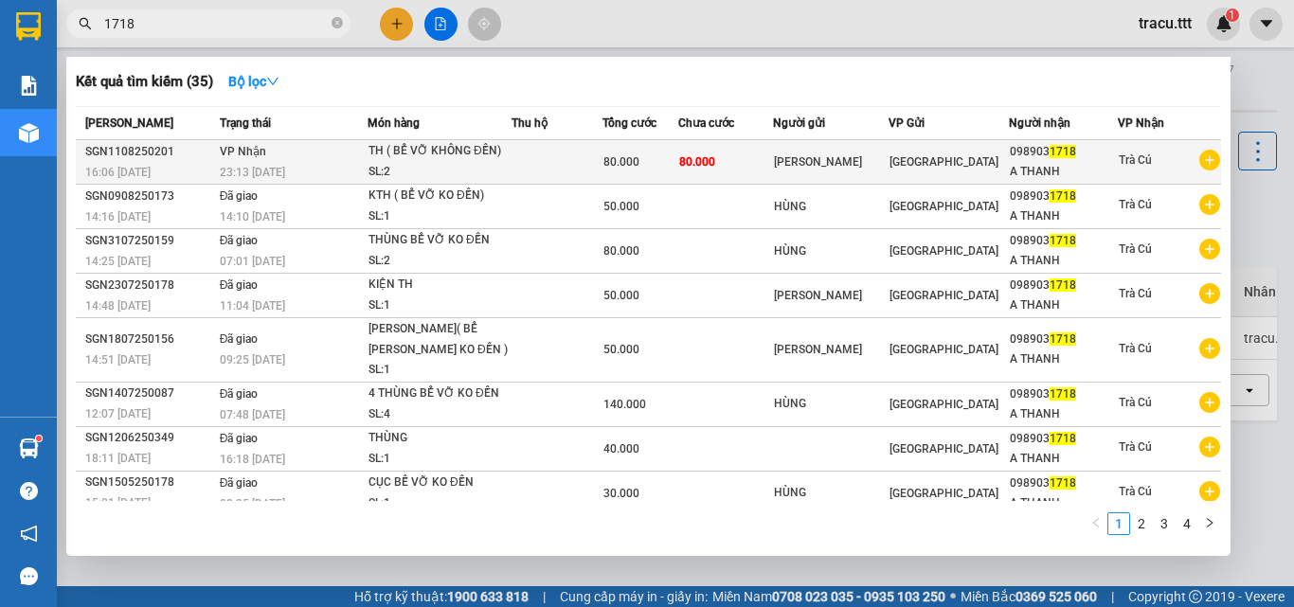
type input "1718"
click at [929, 169] on span "[GEOGRAPHIC_DATA]" at bounding box center [944, 161] width 109 height 13
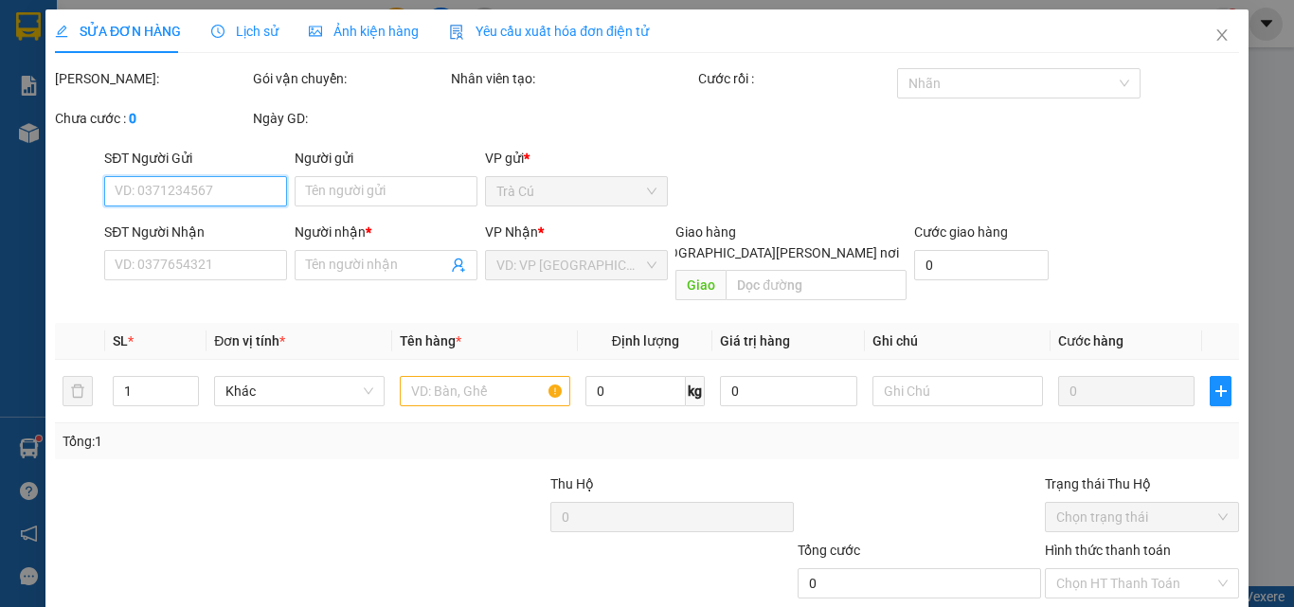
type input "[PERSON_NAME]"
type input "0989031718"
type input "A THANH"
type input "80.000"
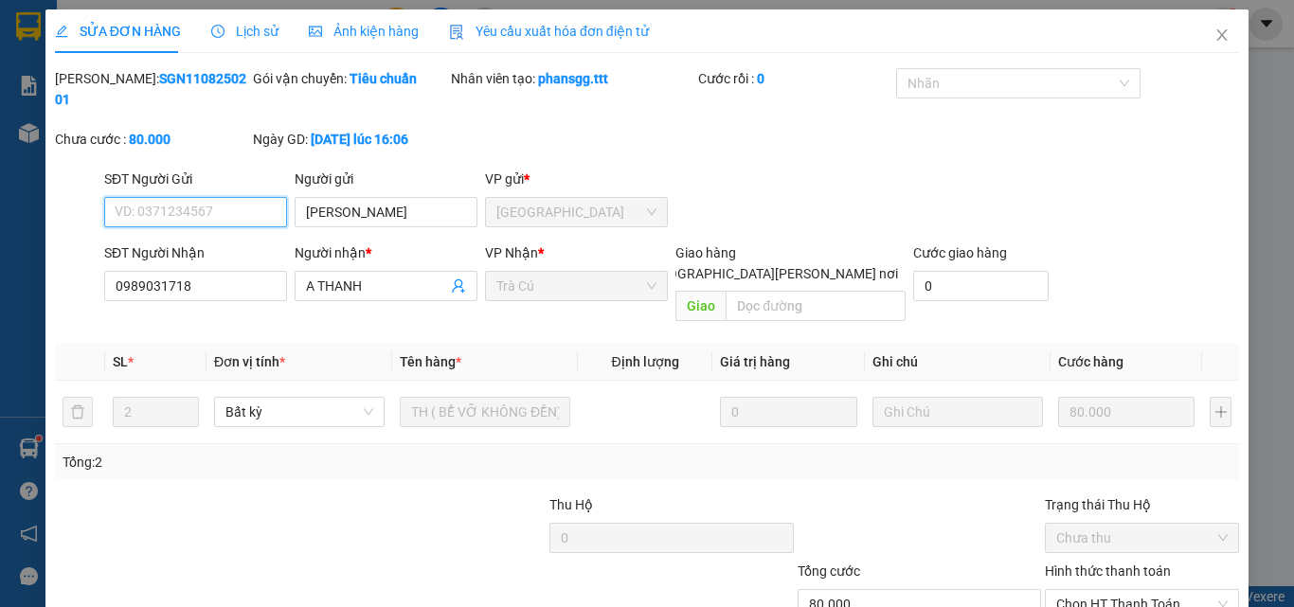
scroll to position [95, 0]
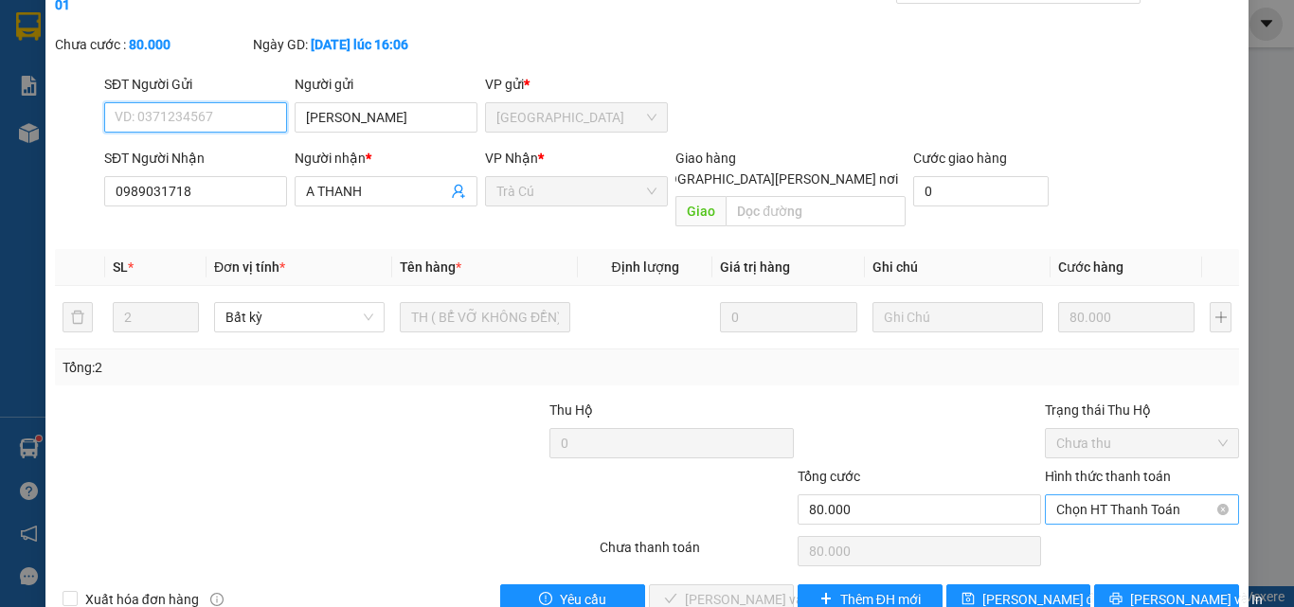
click at [1135, 496] on span "Chọn HT Thanh Toán" at bounding box center [1141, 510] width 171 height 28
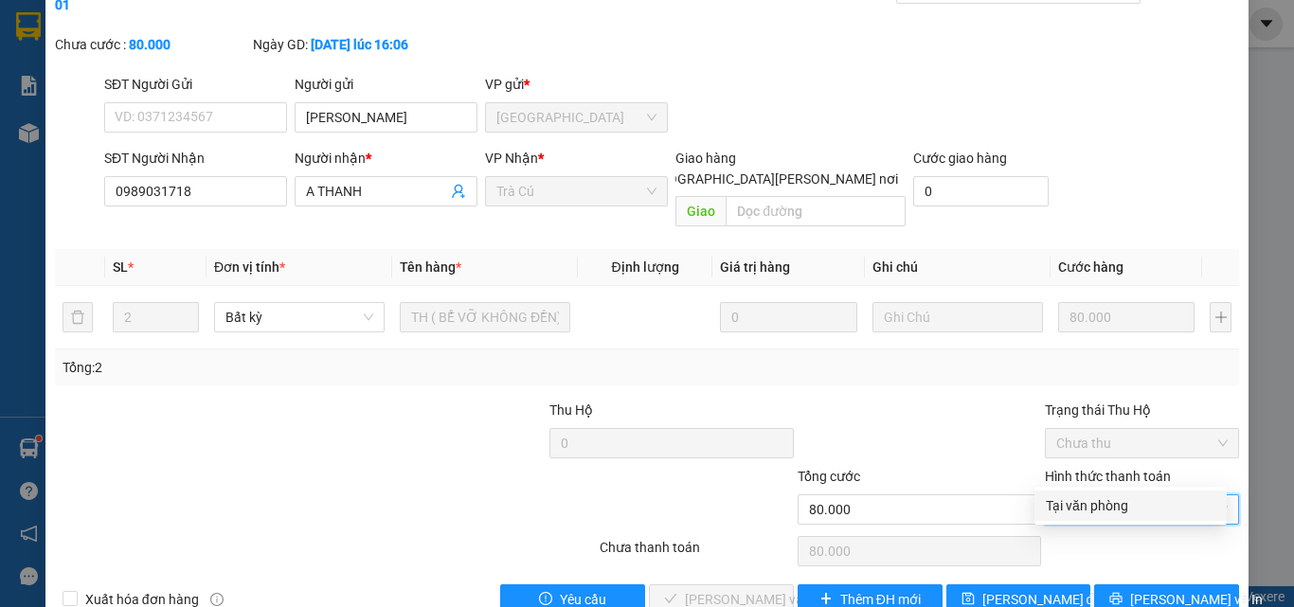
click at [1106, 500] on div "Tại văn phòng" at bounding box center [1131, 506] width 170 height 21
type input "0"
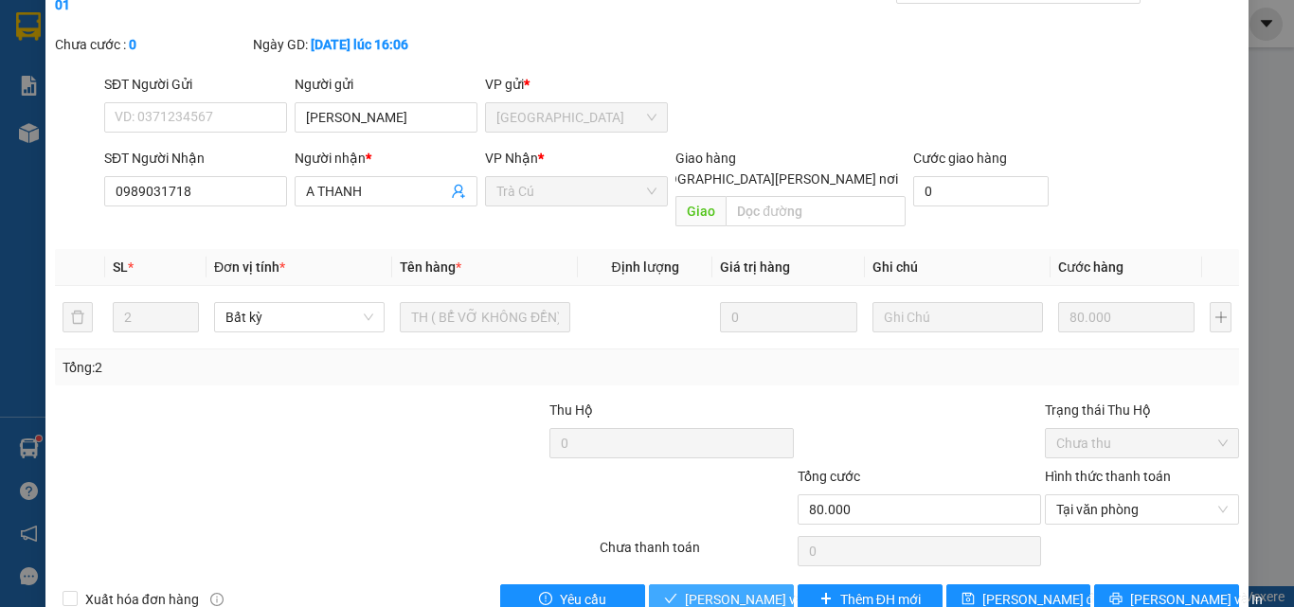
click at [673, 585] on button "[PERSON_NAME] và [PERSON_NAME] hàng" at bounding box center [721, 600] width 145 height 30
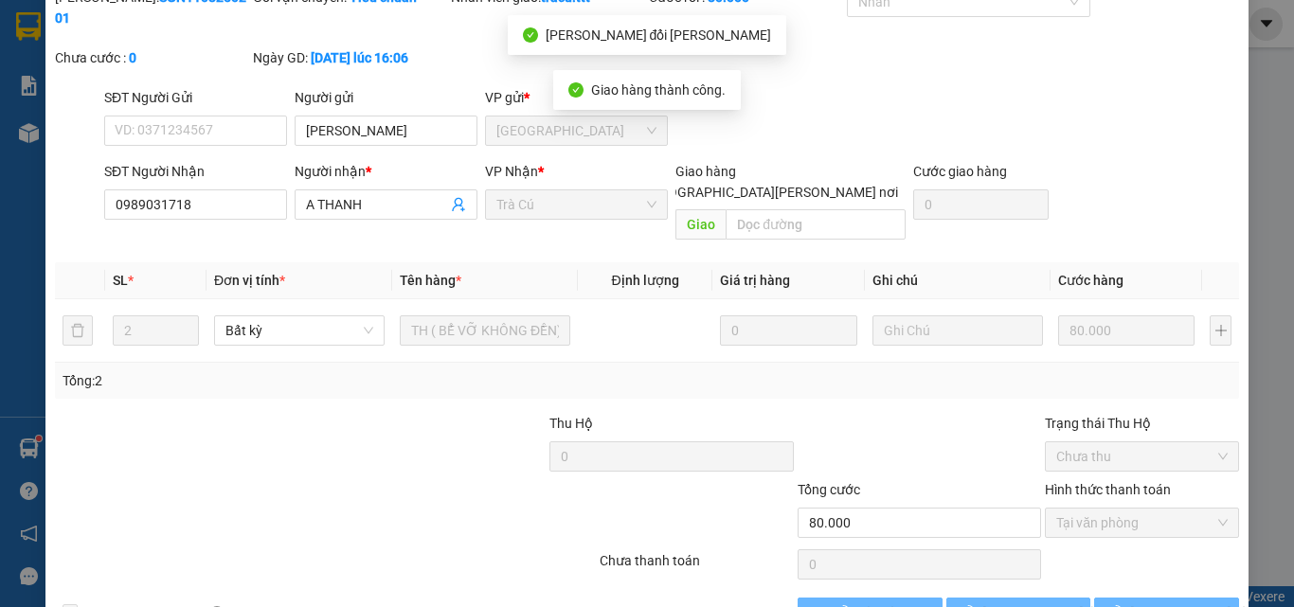
scroll to position [0, 0]
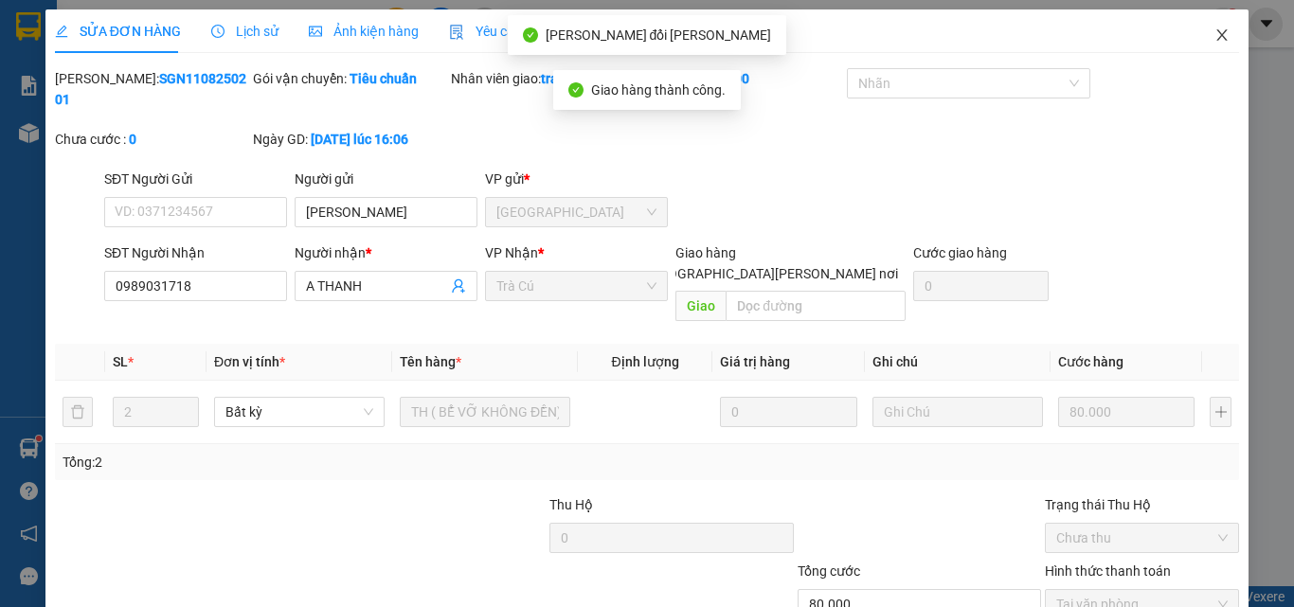
click at [1215, 38] on icon "close" at bounding box center [1222, 34] width 15 height 15
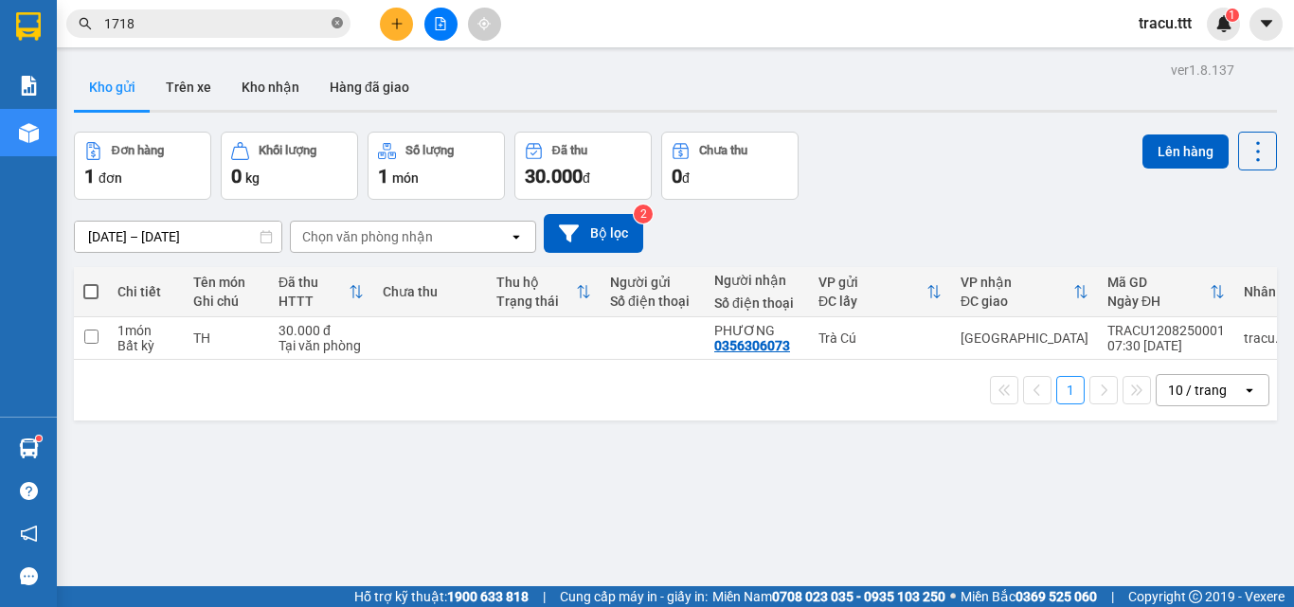
click at [338, 25] on icon "close-circle" at bounding box center [337, 22] width 11 height 11
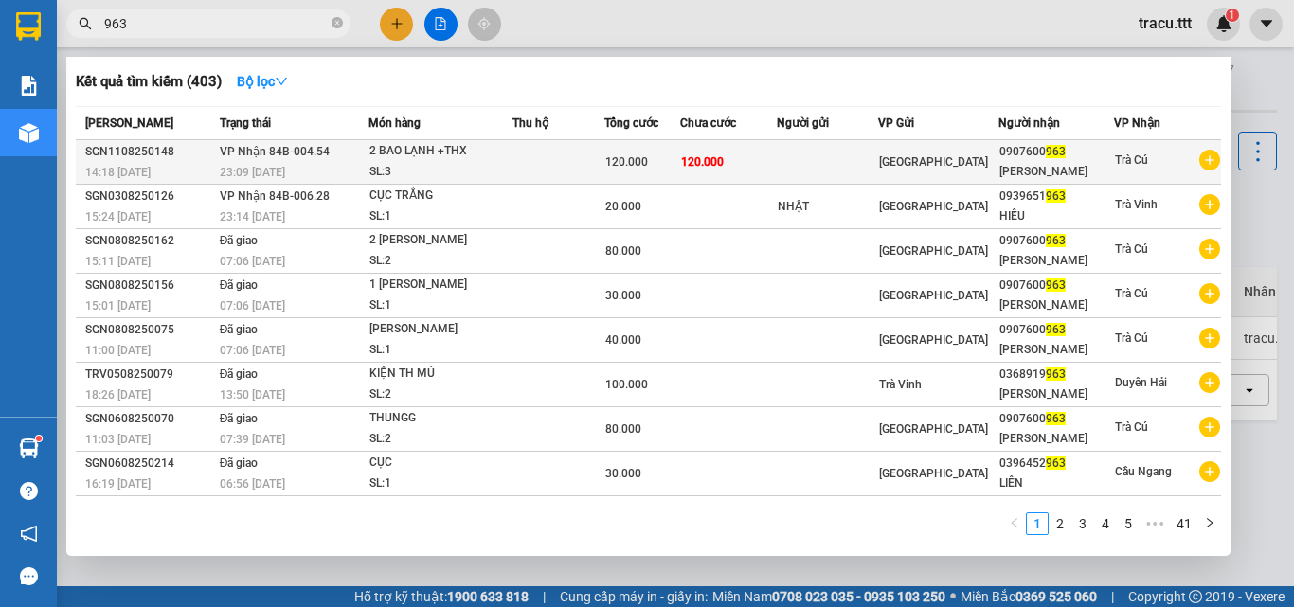
type input "963"
click at [536, 148] on td at bounding box center [558, 162] width 91 height 45
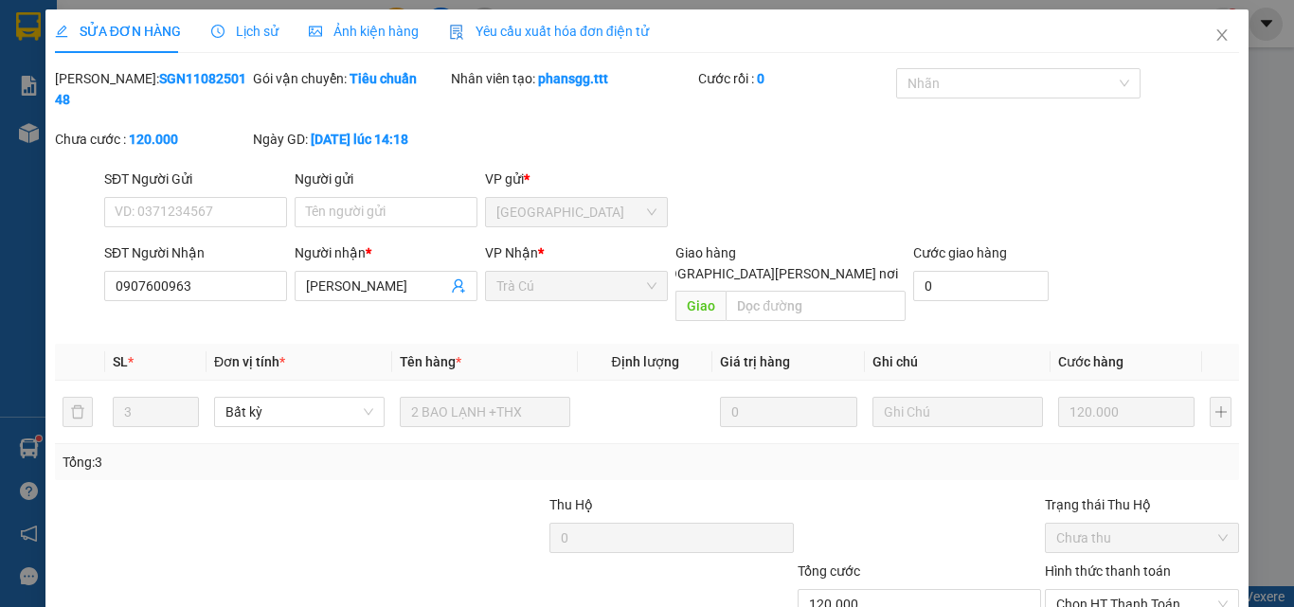
type input "0907600963"
type input "[PERSON_NAME]"
type input "120.000"
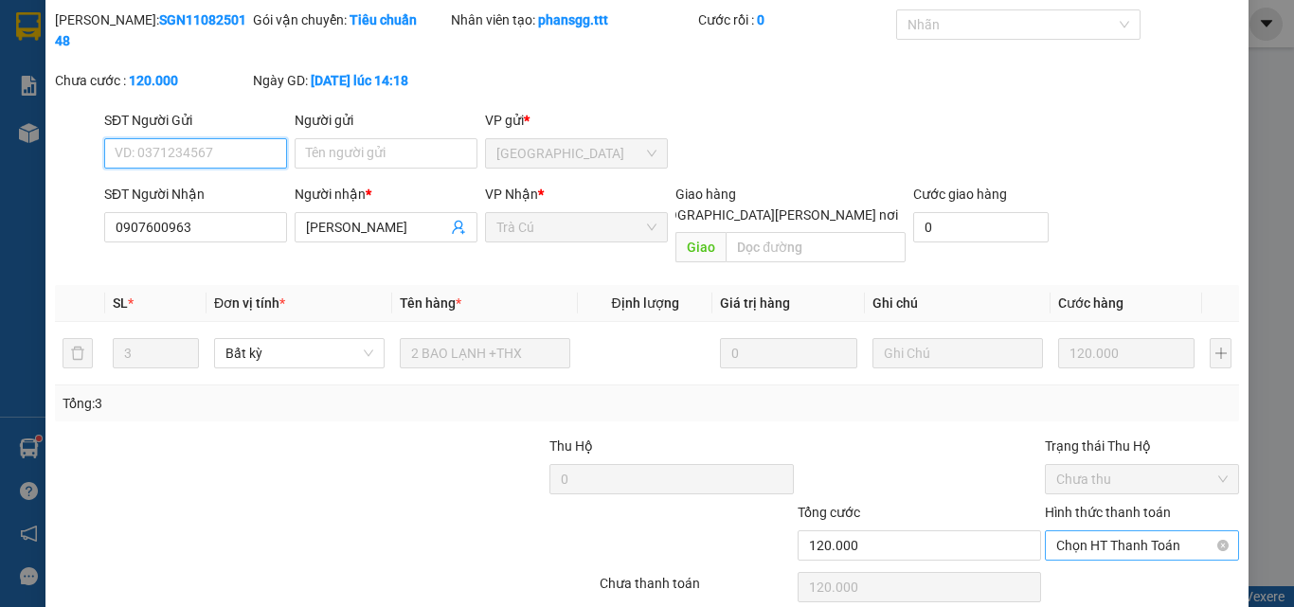
scroll to position [88, 0]
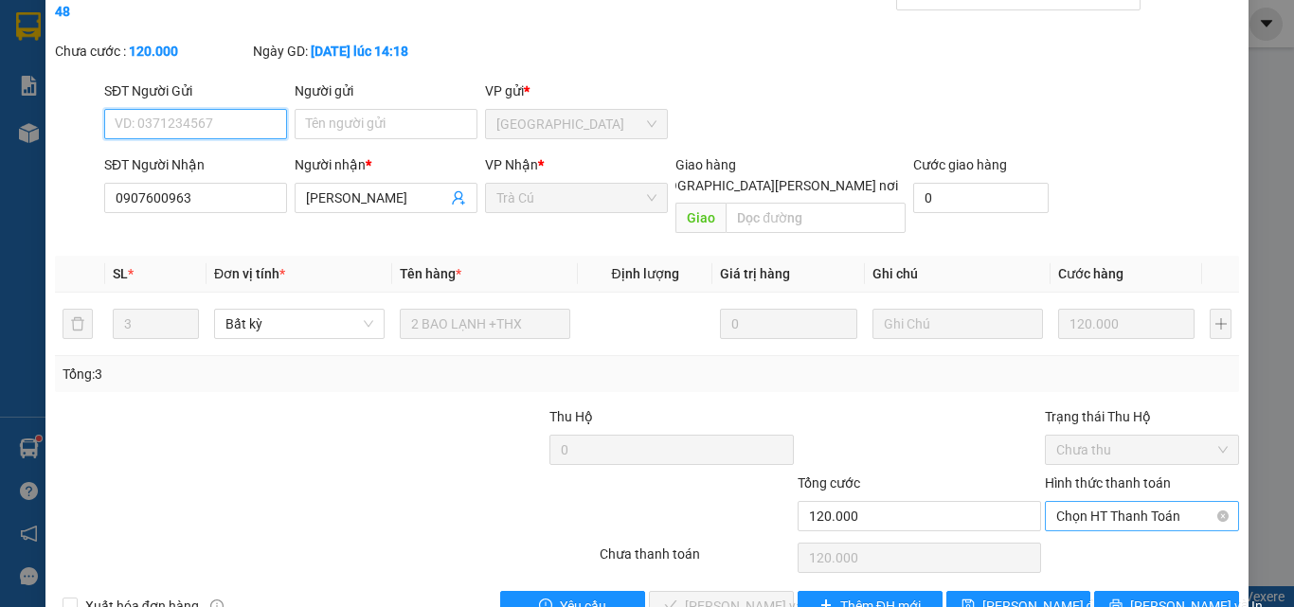
click at [1088, 502] on span "Chọn HT Thanh Toán" at bounding box center [1141, 516] width 171 height 28
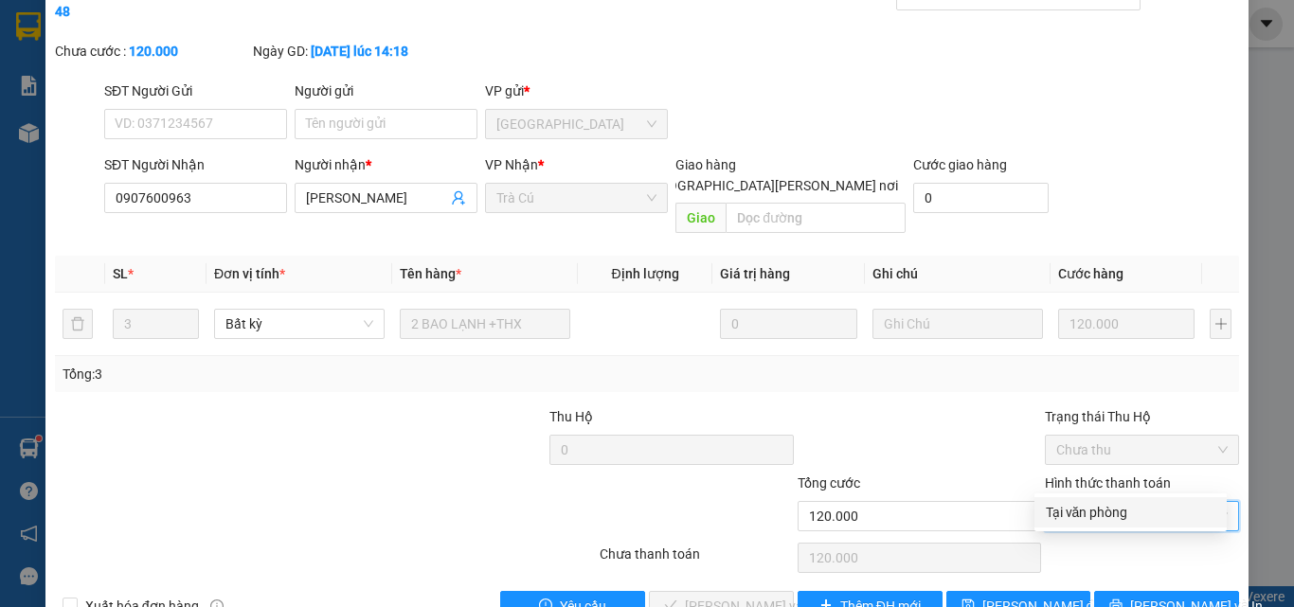
drag, startPoint x: 1080, startPoint y: 513, endPoint x: 1020, endPoint y: 516, distance: 59.8
click at [1077, 513] on div "Tại văn phòng" at bounding box center [1131, 512] width 170 height 21
type input "0"
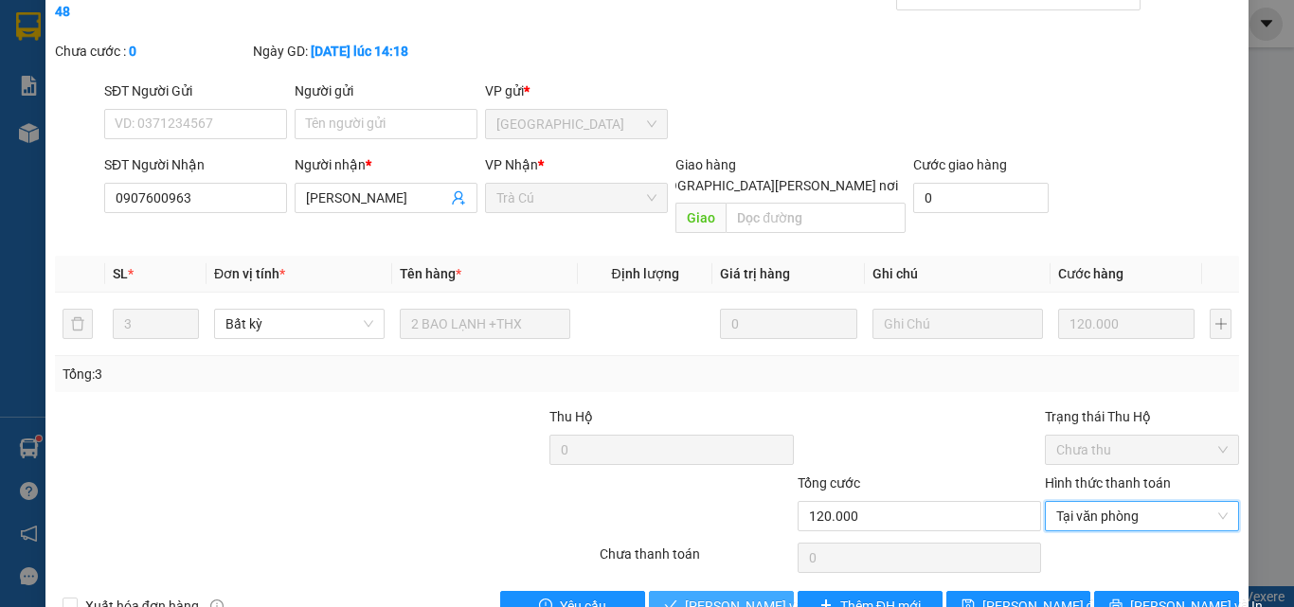
click at [783, 591] on button "[PERSON_NAME] và [PERSON_NAME] hàng" at bounding box center [721, 606] width 145 height 30
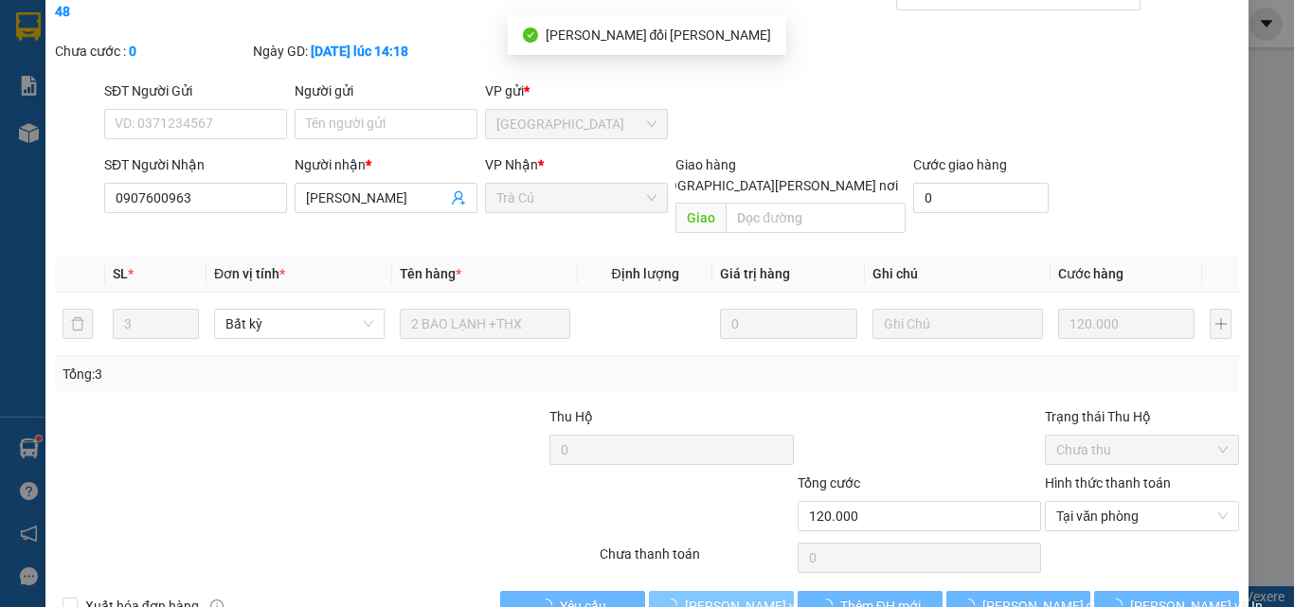
drag, startPoint x: 778, startPoint y: 556, endPoint x: 764, endPoint y: 556, distance: 14.2
click at [777, 596] on span "[PERSON_NAME] và [PERSON_NAME] hàng" at bounding box center [813, 606] width 256 height 21
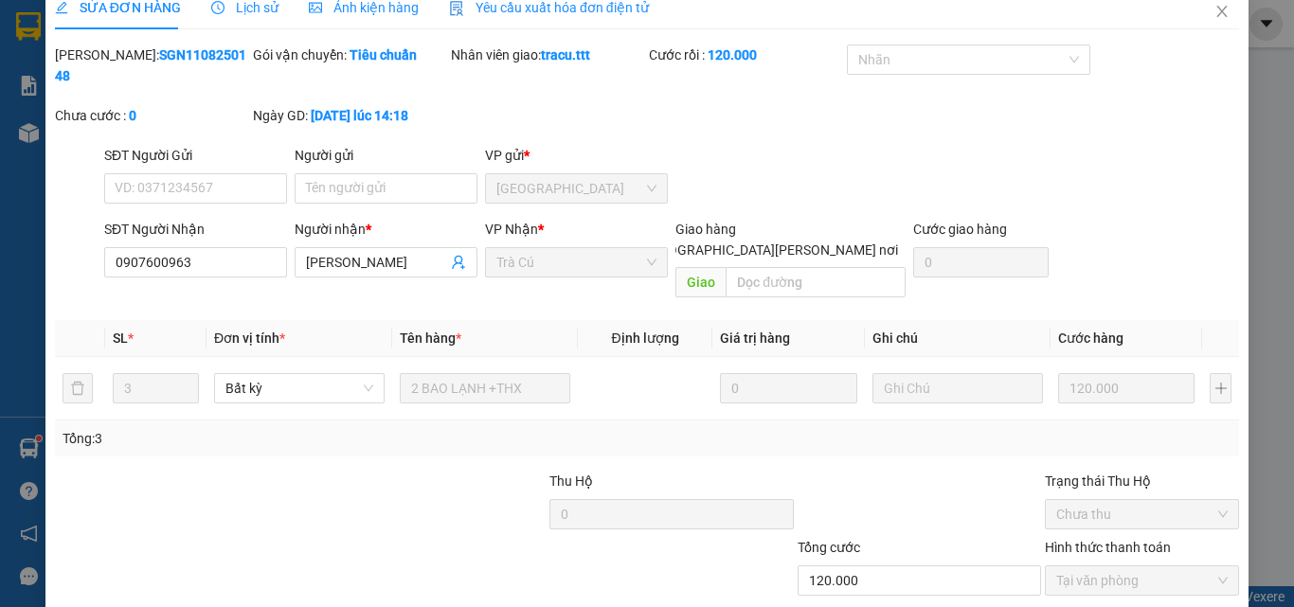
scroll to position [3, 0]
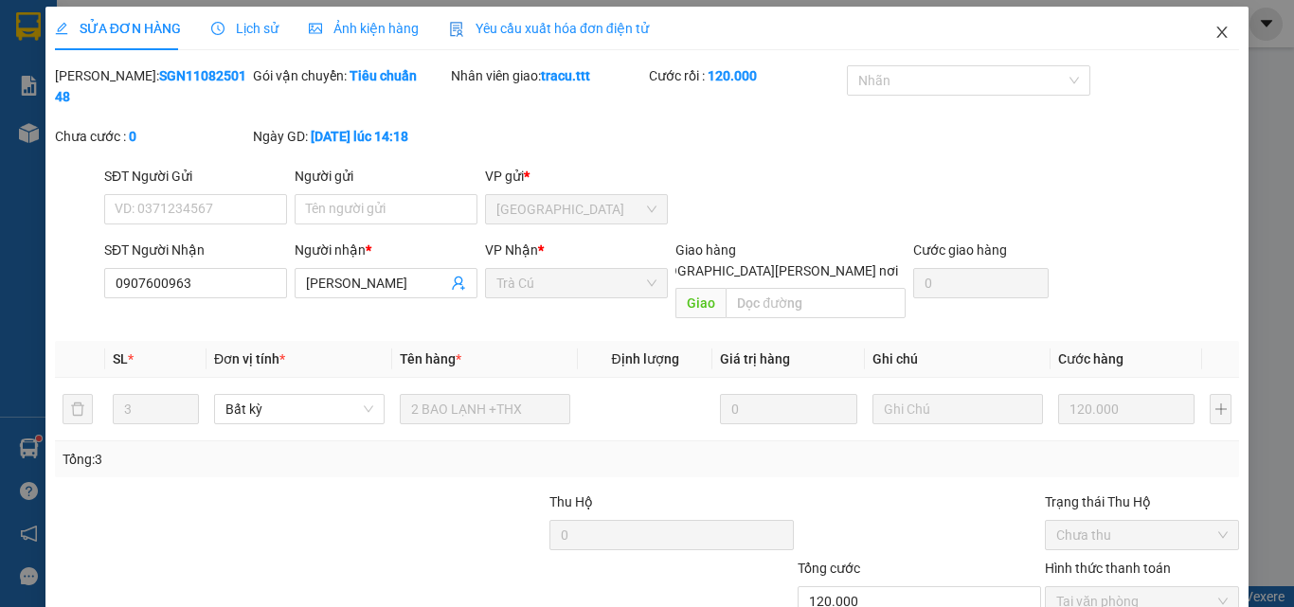
click at [1215, 34] on icon "close" at bounding box center [1222, 32] width 15 height 15
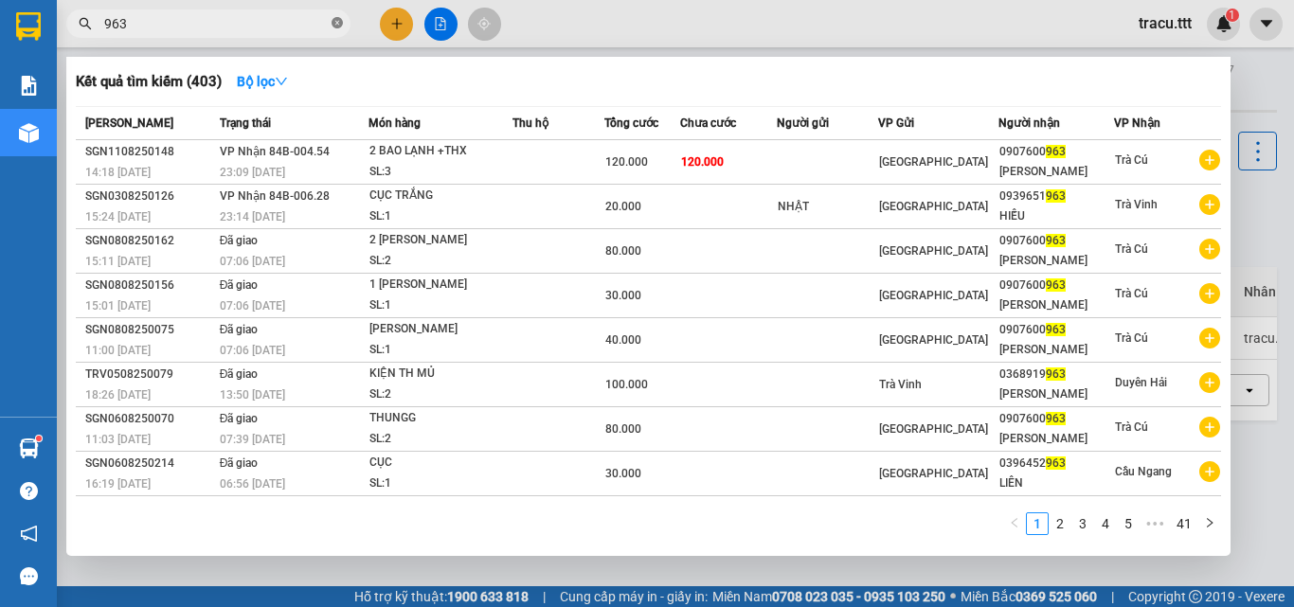
click at [337, 27] on icon "close-circle" at bounding box center [337, 22] width 11 height 11
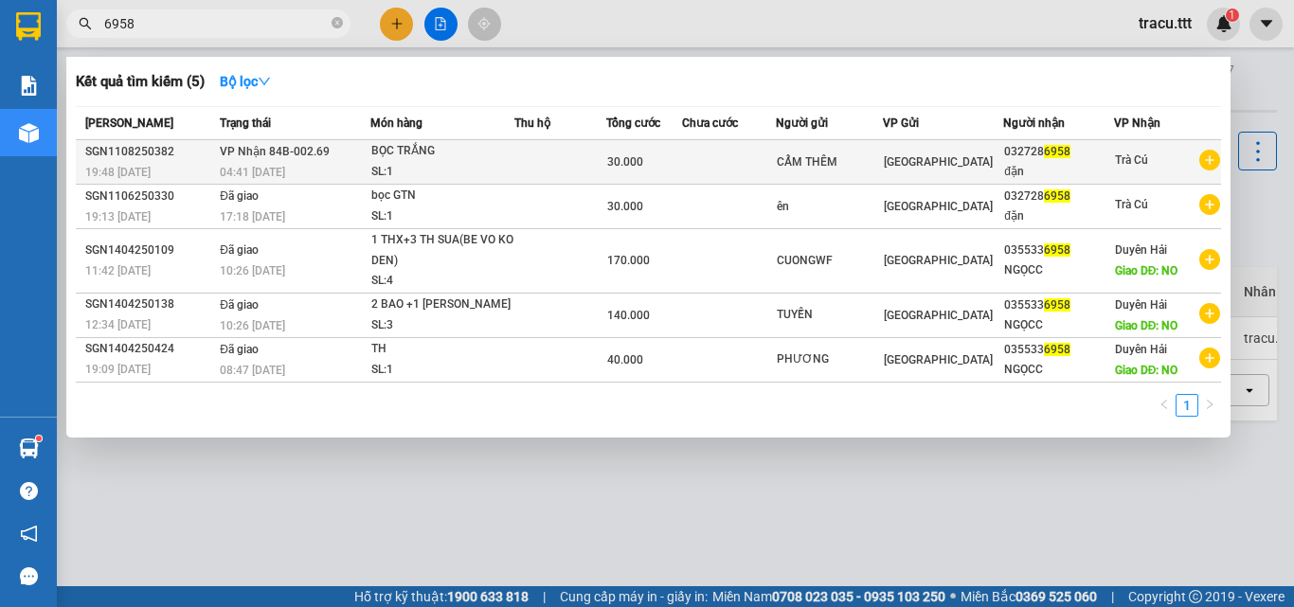
type input "6958"
click at [418, 154] on div "BỌC TRẮNG" at bounding box center [442, 151] width 142 height 21
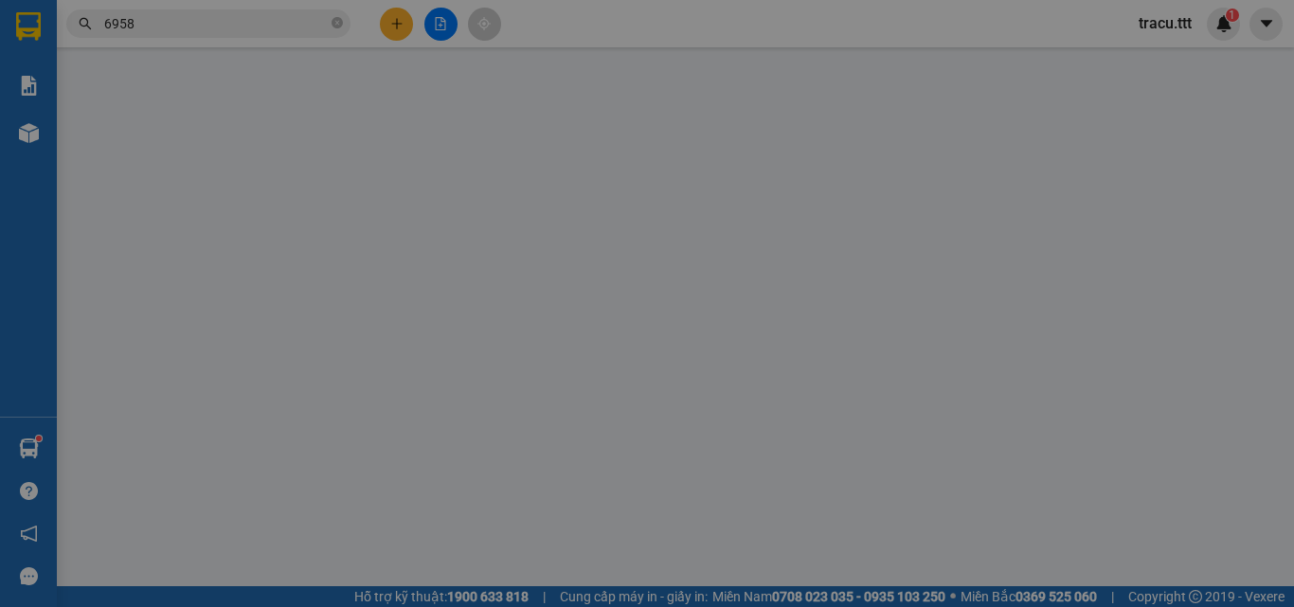
type input "CẨM THÊM"
type input "0327286958"
type input "đặn"
type input "30.000"
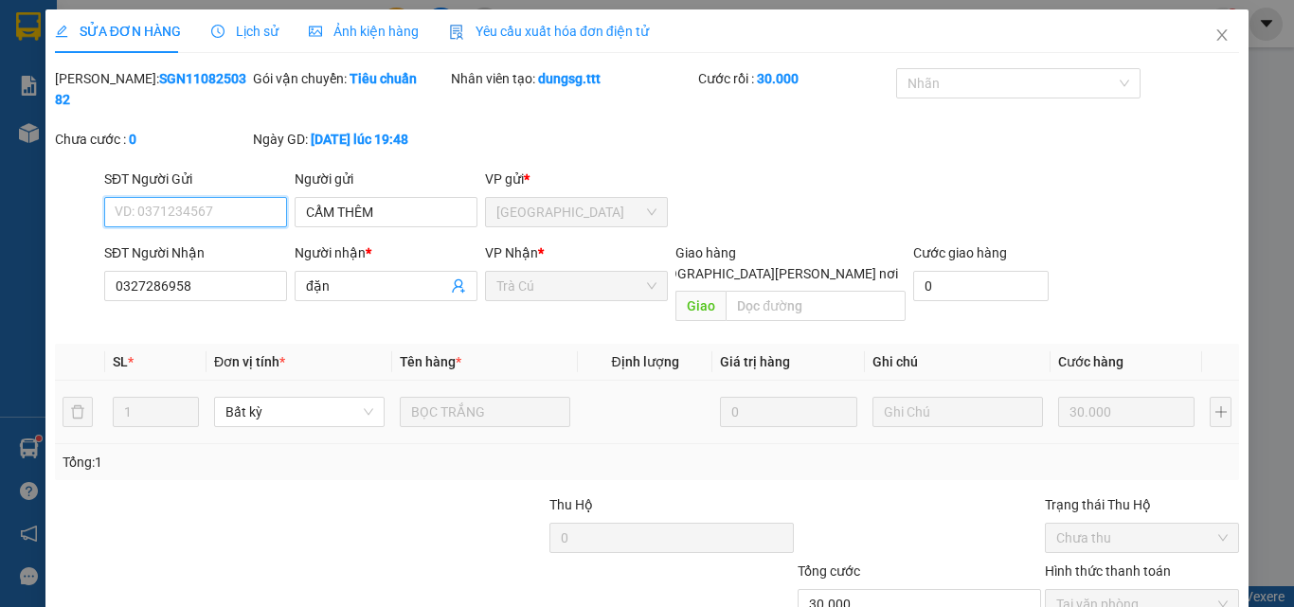
scroll to position [98, 0]
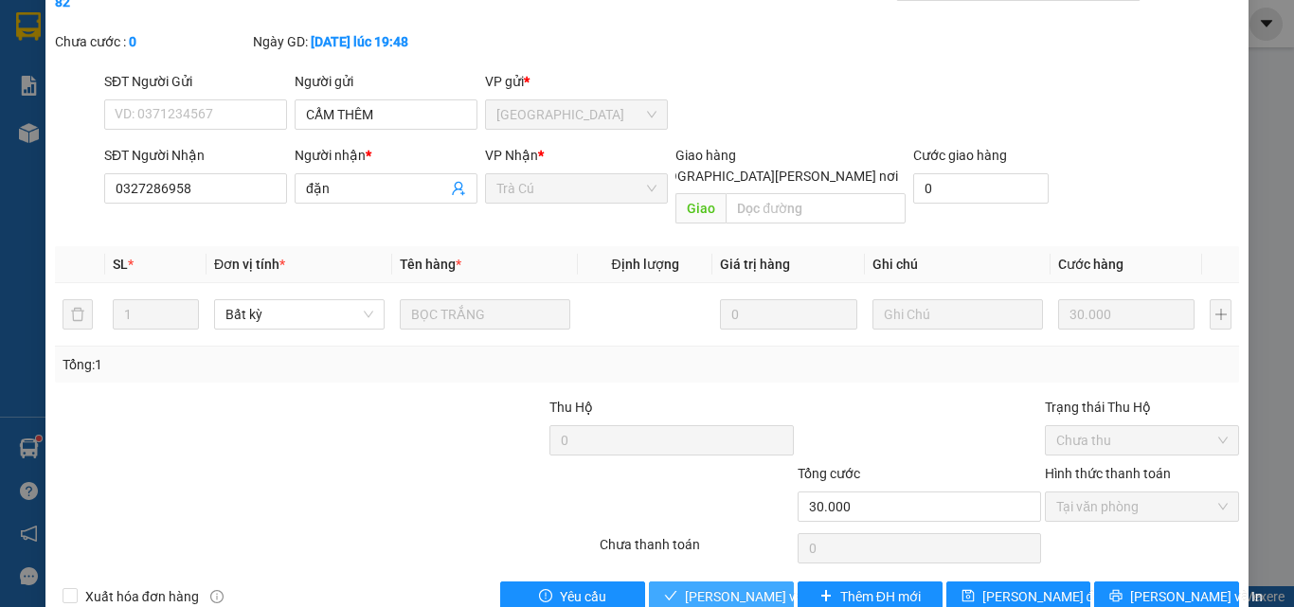
click at [731, 586] on span "[PERSON_NAME] và [PERSON_NAME] hàng" at bounding box center [813, 596] width 256 height 21
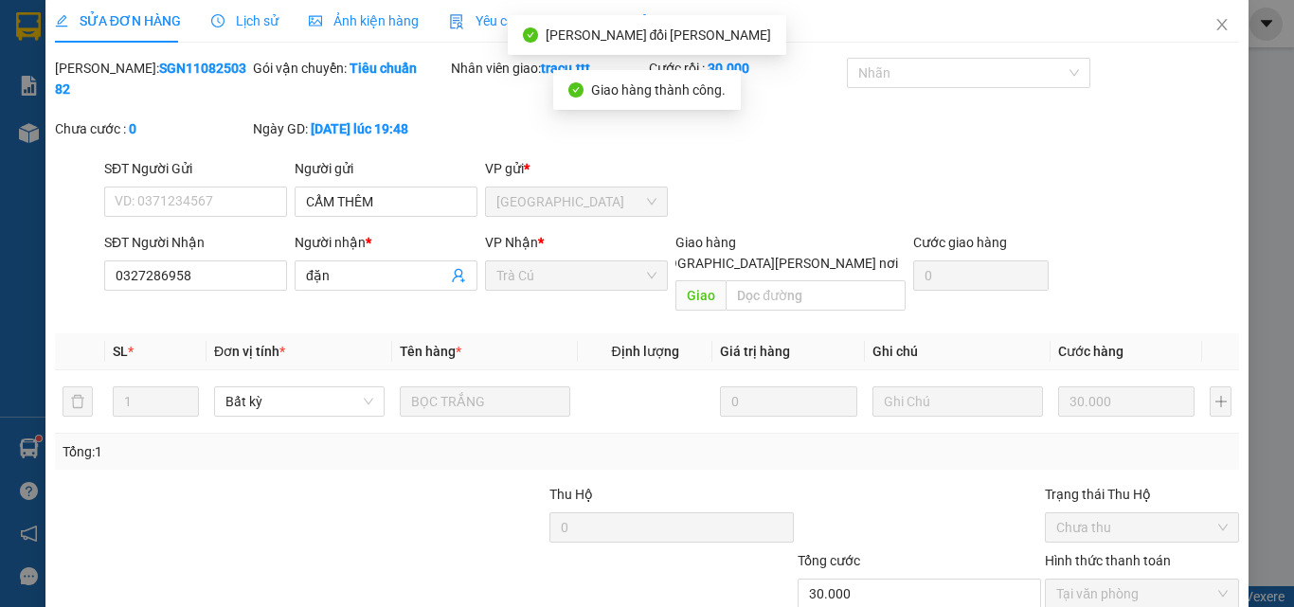
scroll to position [3, 0]
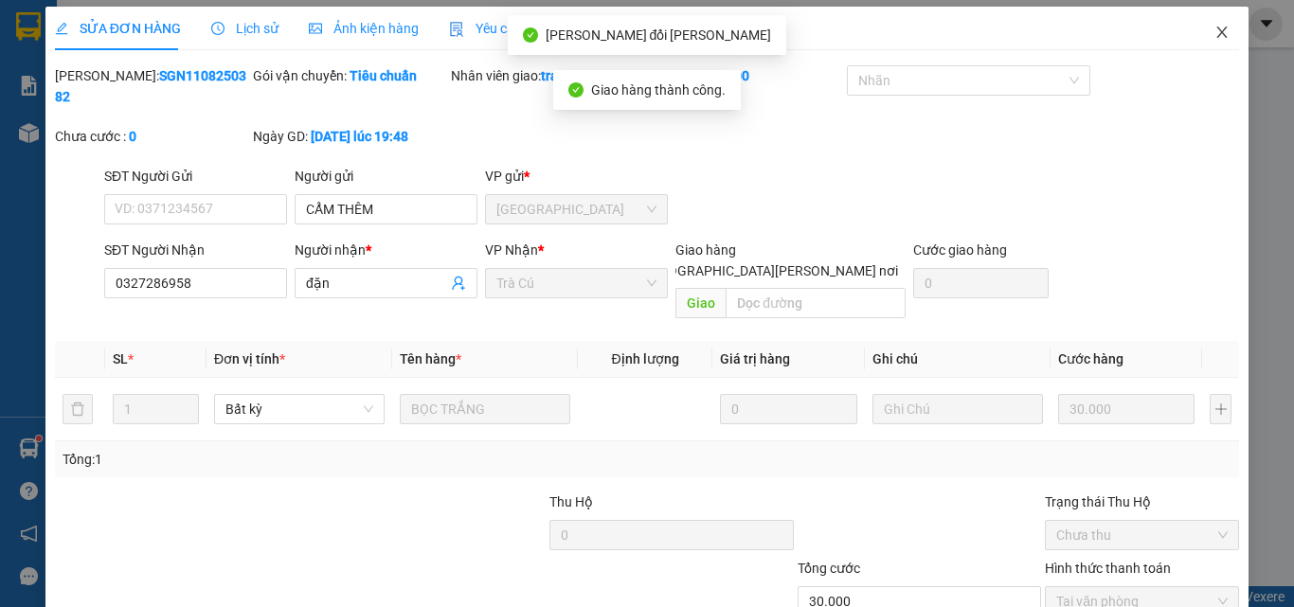
click at [1215, 27] on icon "close" at bounding box center [1222, 32] width 15 height 15
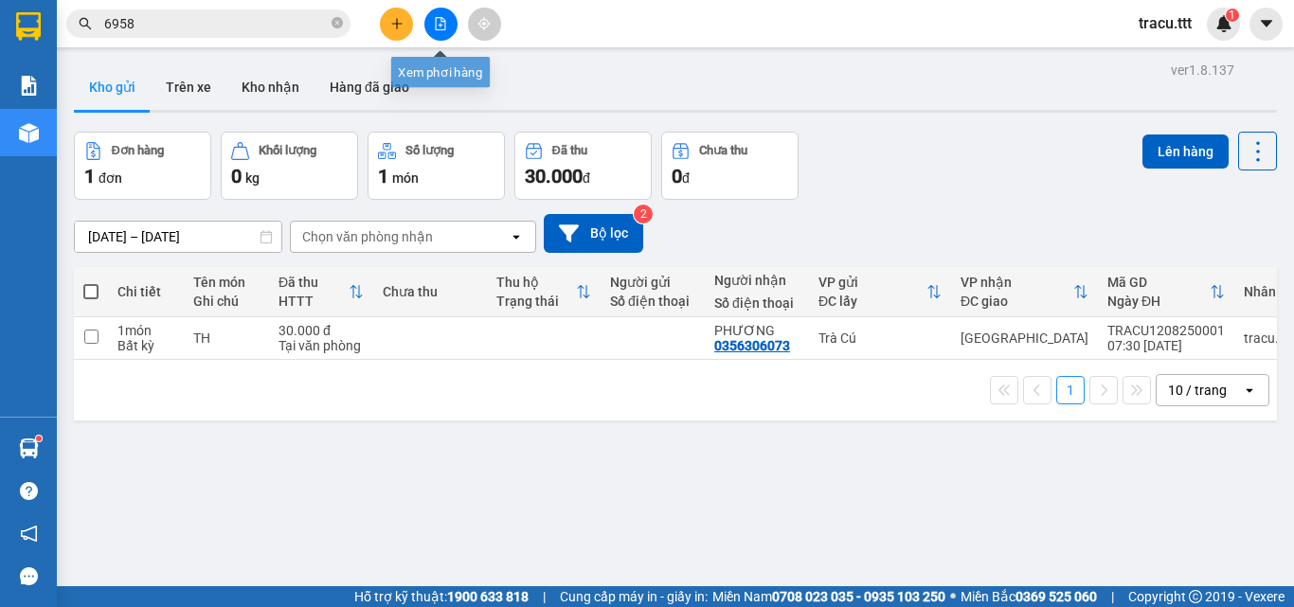
click at [448, 19] on button at bounding box center [440, 24] width 33 height 33
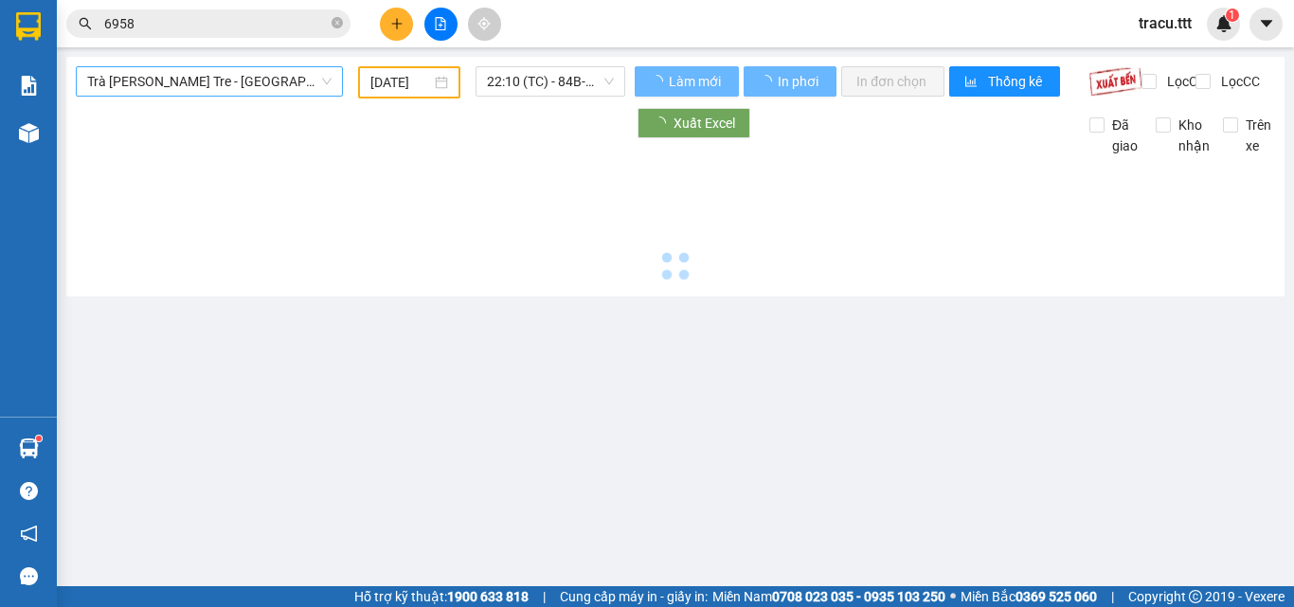
click at [305, 70] on span "Trà [PERSON_NAME] Tre - [GEOGRAPHIC_DATA]" at bounding box center [209, 81] width 244 height 28
type input "[DATE]"
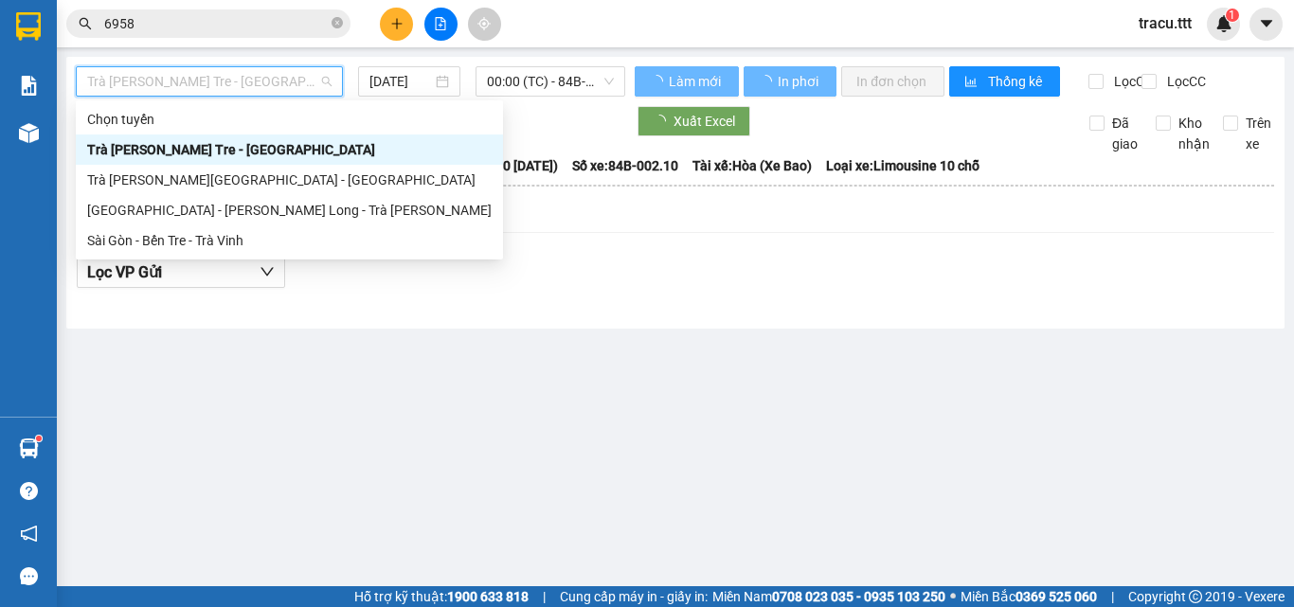
click at [287, 83] on span "Trà [PERSON_NAME] Tre - [GEOGRAPHIC_DATA]" at bounding box center [209, 81] width 244 height 28
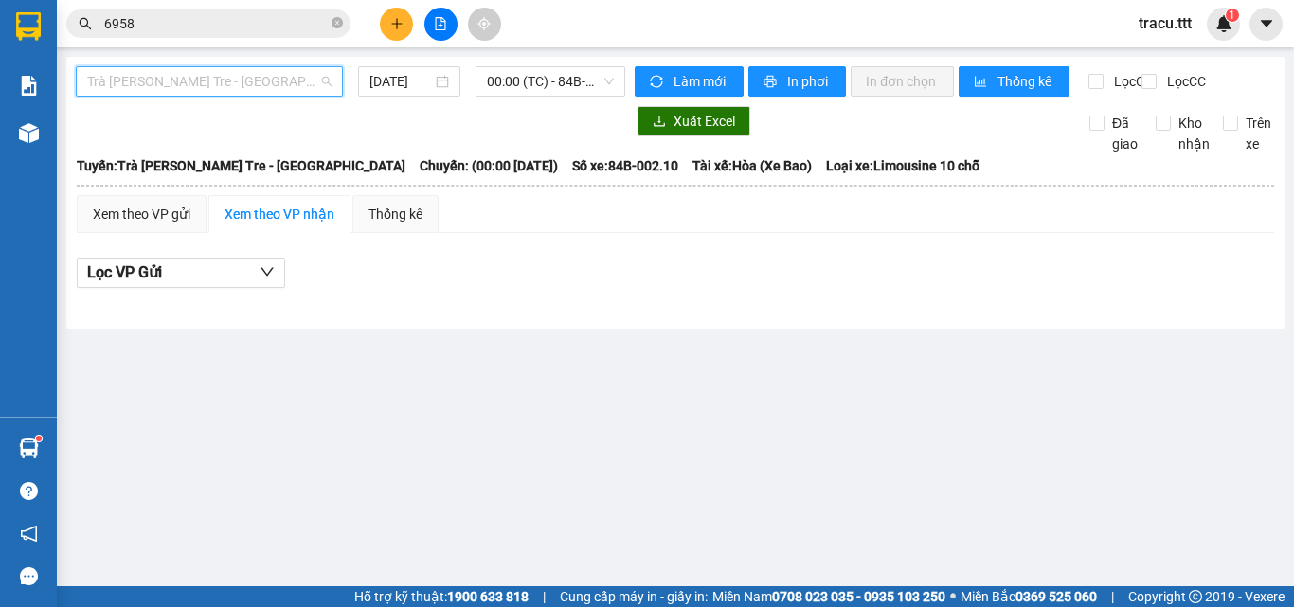
click at [245, 82] on span "Trà [PERSON_NAME] Tre - [GEOGRAPHIC_DATA]" at bounding box center [209, 81] width 244 height 28
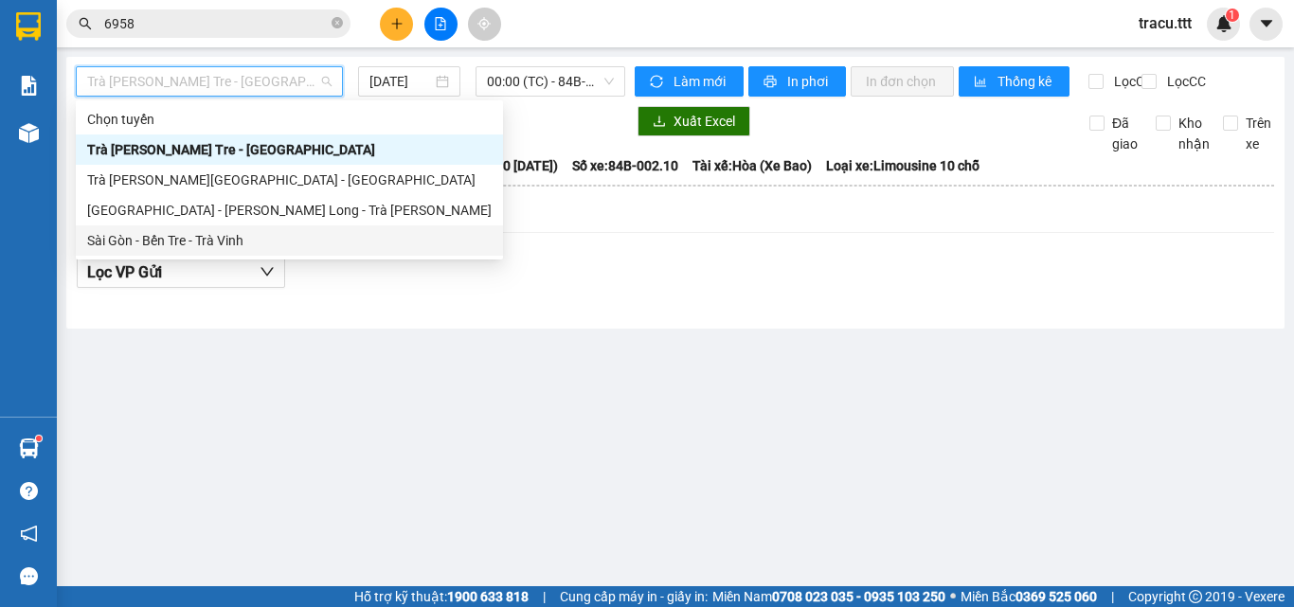
click at [199, 242] on div "Sài Gòn - Bến Tre - Trà Vinh" at bounding box center [289, 240] width 405 height 21
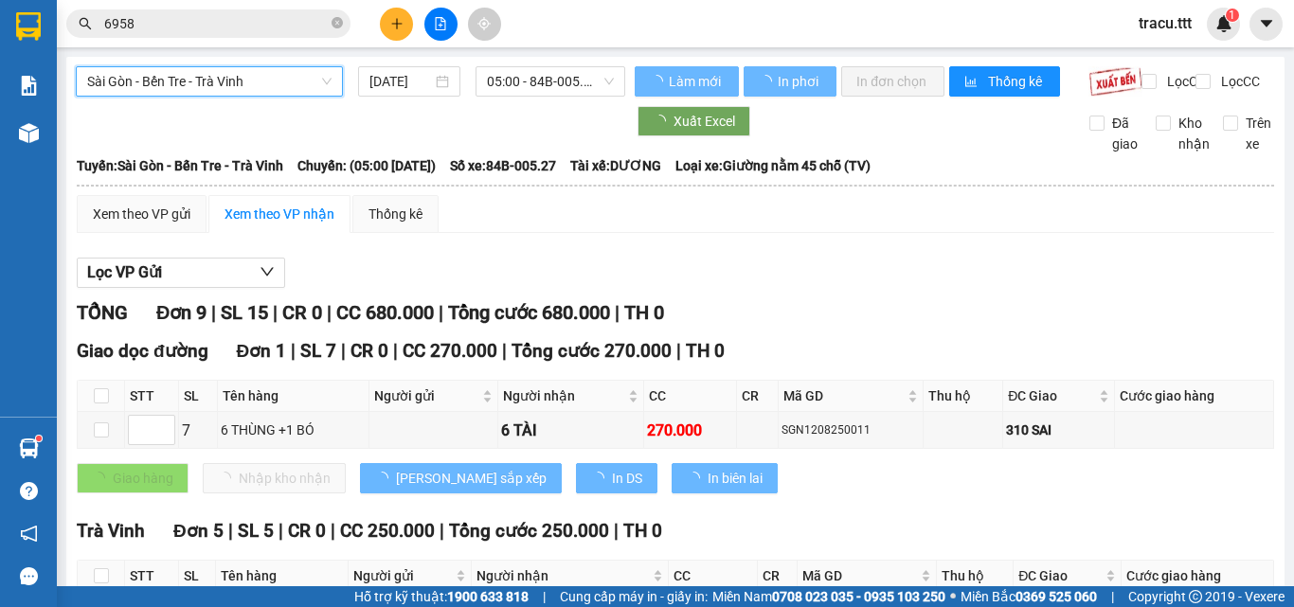
click at [406, 84] on input "[DATE]" at bounding box center [400, 81] width 63 height 21
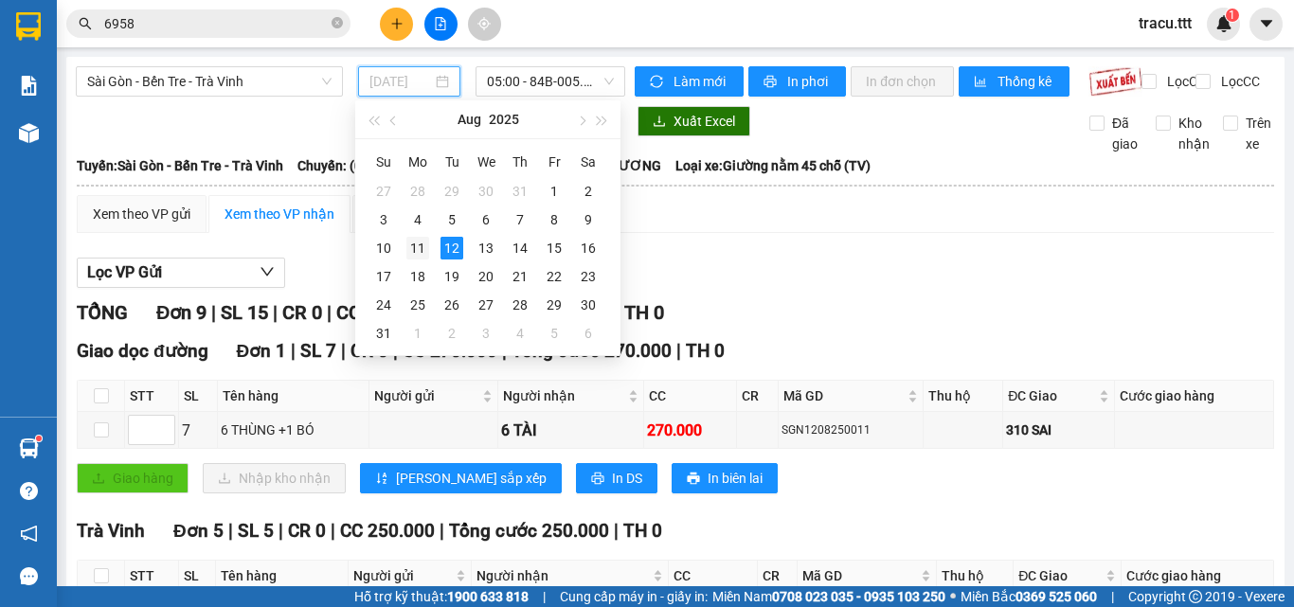
click at [421, 244] on div "11" at bounding box center [417, 248] width 23 height 23
type input "[DATE]"
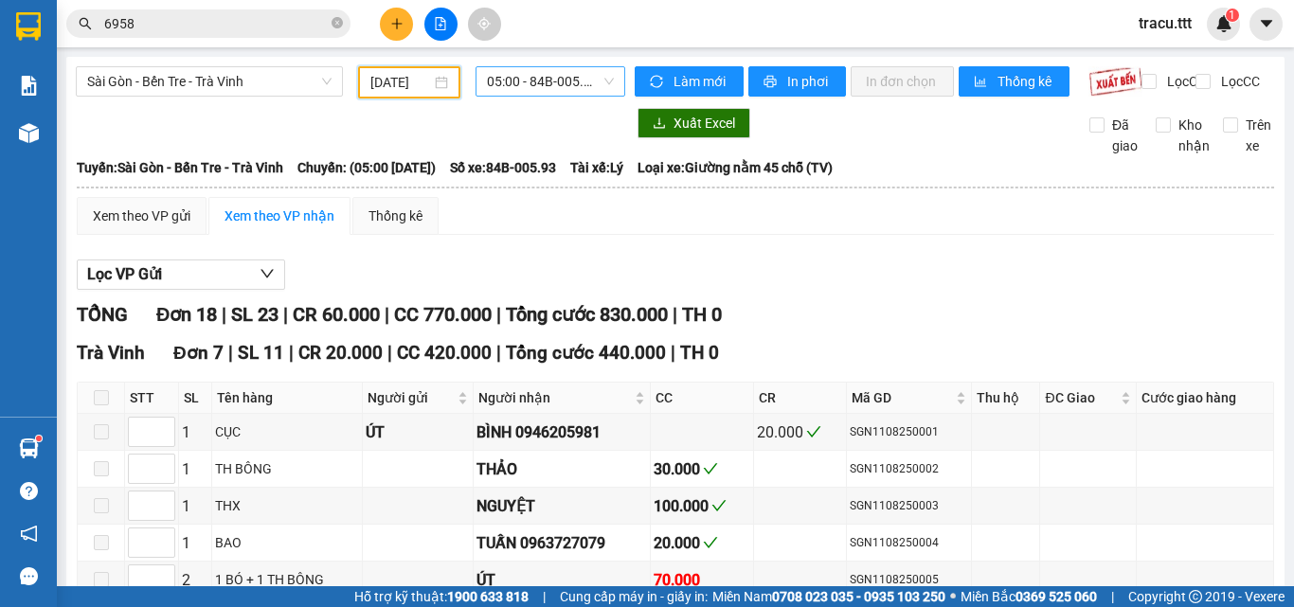
click at [518, 67] on span "05:00 - 84B-005.93" at bounding box center [550, 81] width 127 height 28
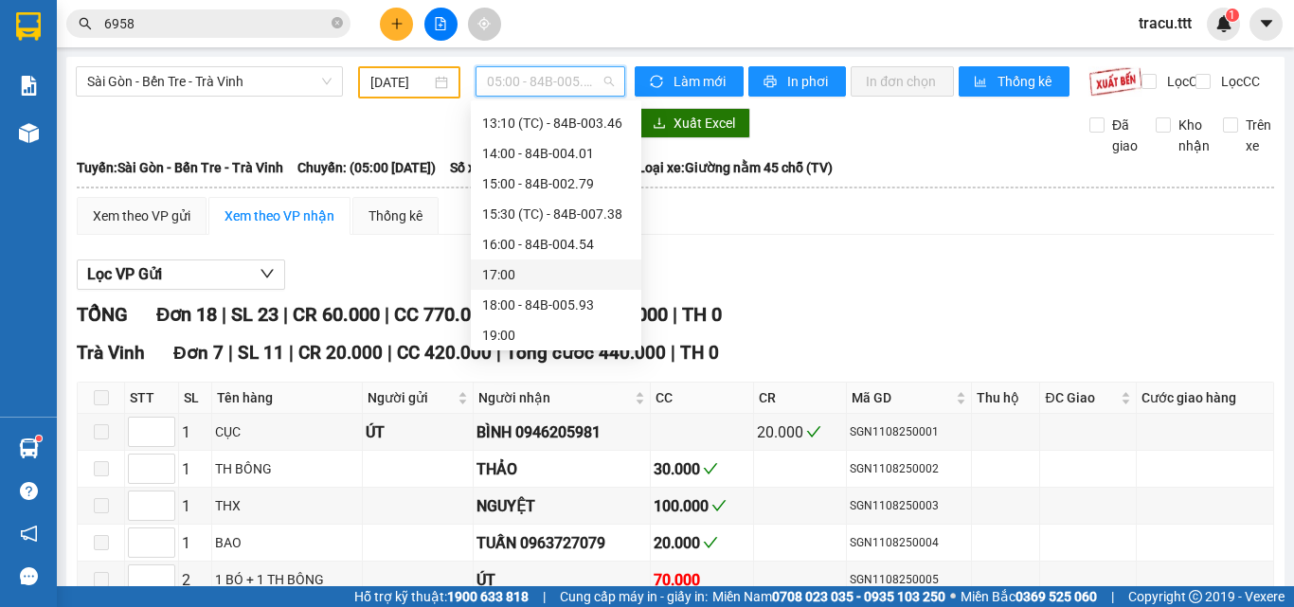
scroll to position [485, 0]
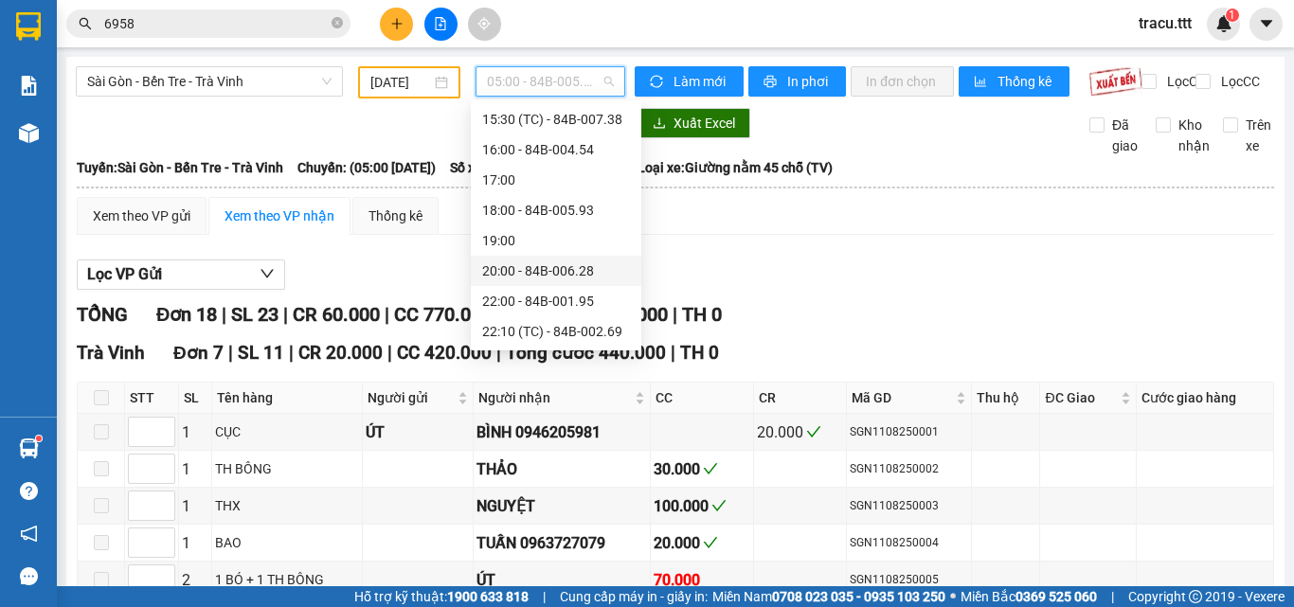
click at [545, 264] on div "20:00 - 84B-006.28" at bounding box center [556, 271] width 148 height 21
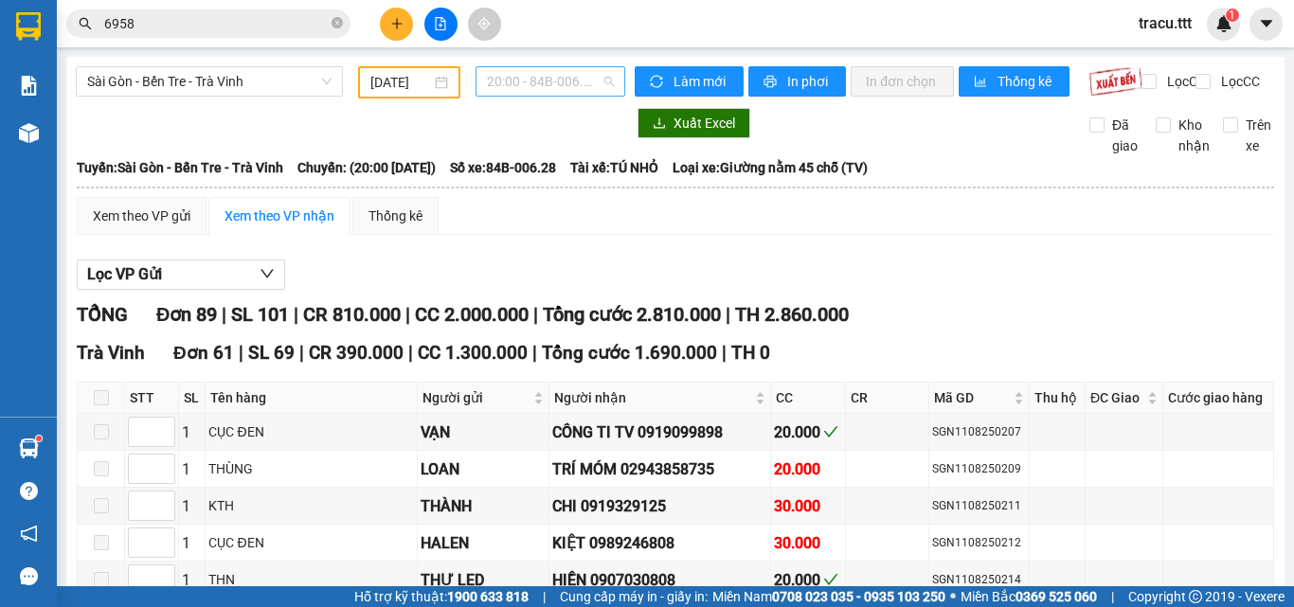
click at [586, 86] on span "20:00 - 84B-006.28" at bounding box center [550, 81] width 127 height 28
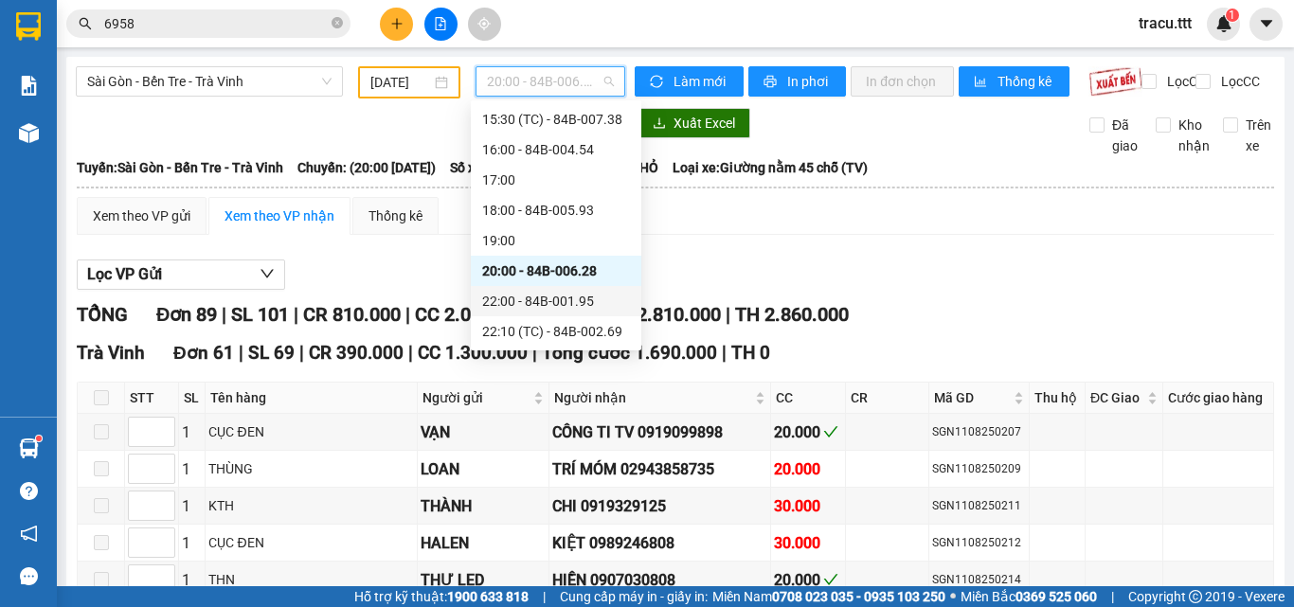
click at [569, 306] on div "22:00 - 84B-001.95" at bounding box center [556, 301] width 148 height 21
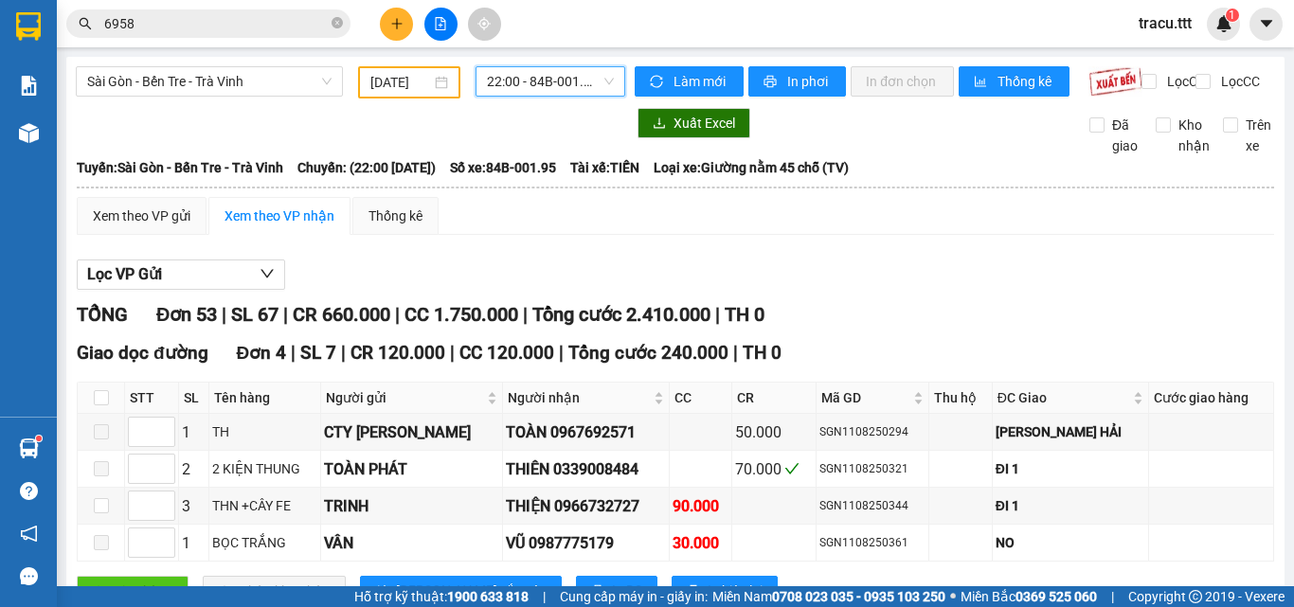
click at [532, 76] on span "22:00 - 84B-001.95" at bounding box center [550, 81] width 127 height 28
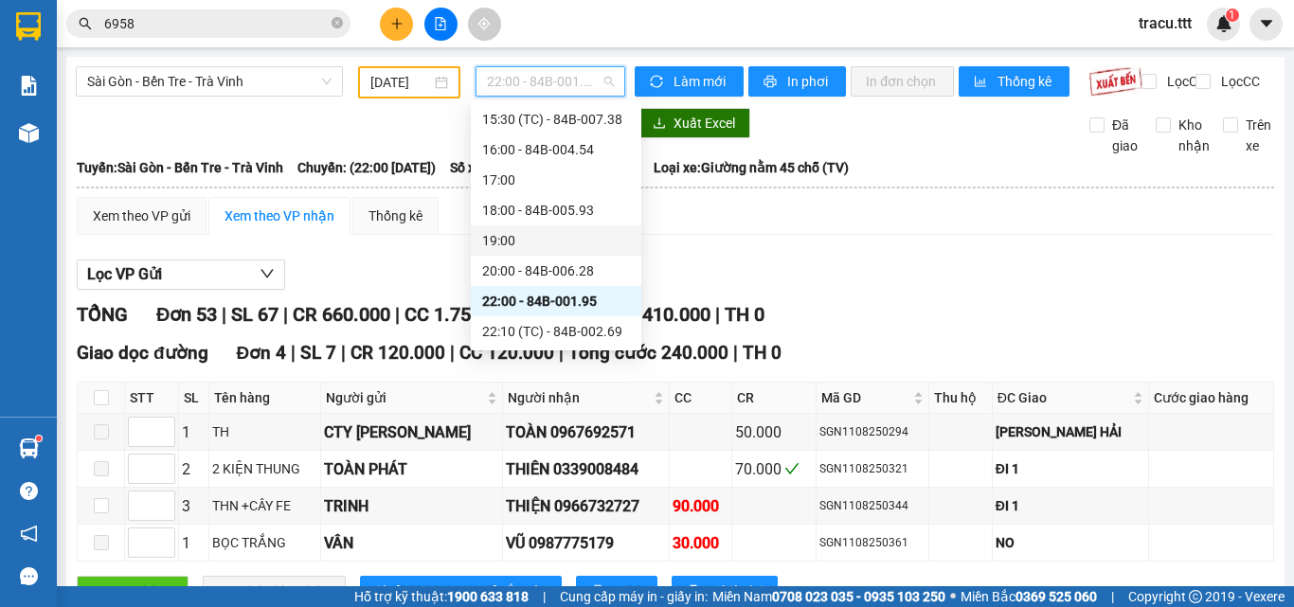
click at [532, 230] on div "19:00" at bounding box center [556, 240] width 148 height 21
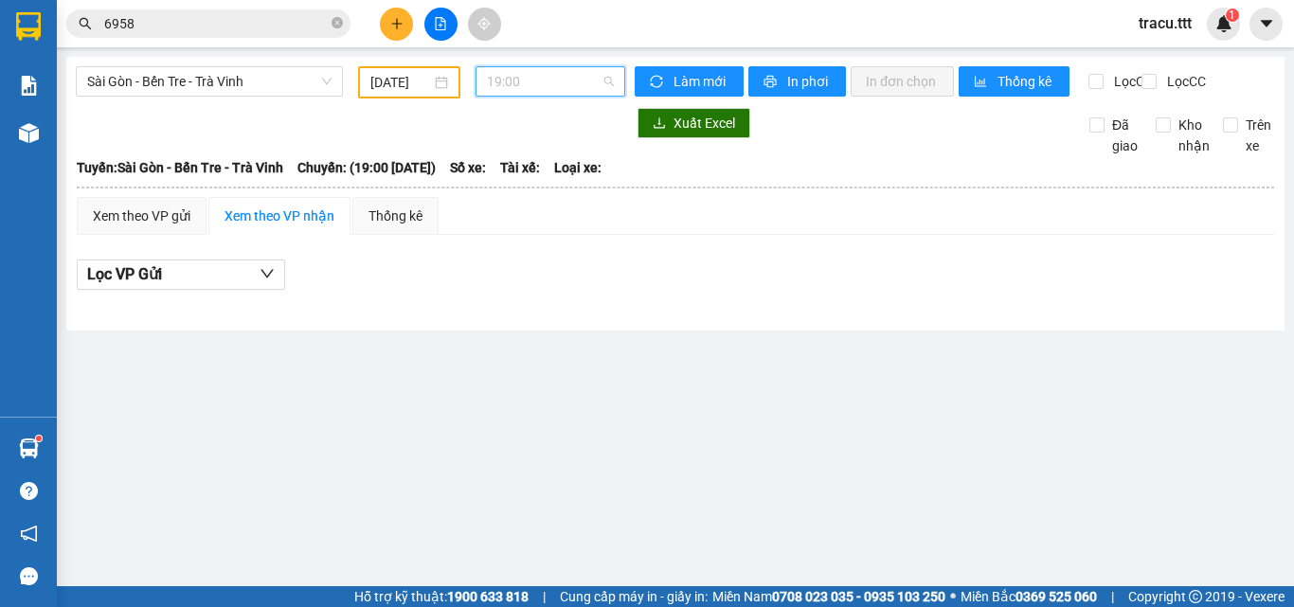
click at [541, 81] on span "19:00" at bounding box center [550, 81] width 127 height 28
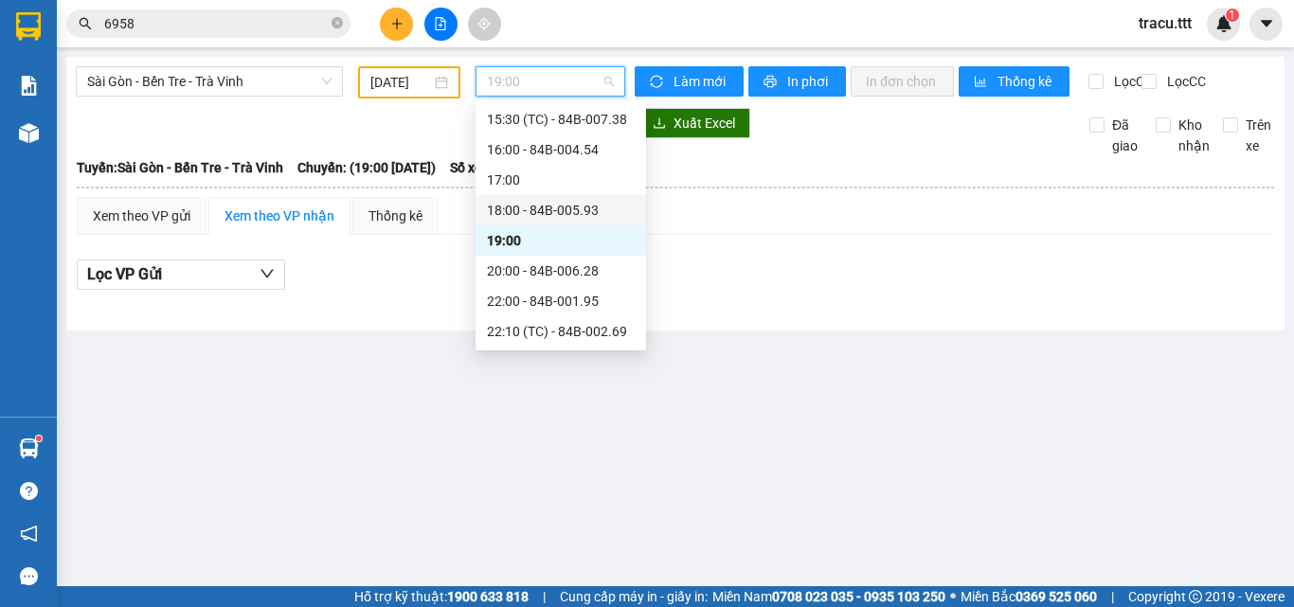
click at [546, 200] on div "18:00 - 84B-005.93" at bounding box center [561, 210] width 148 height 21
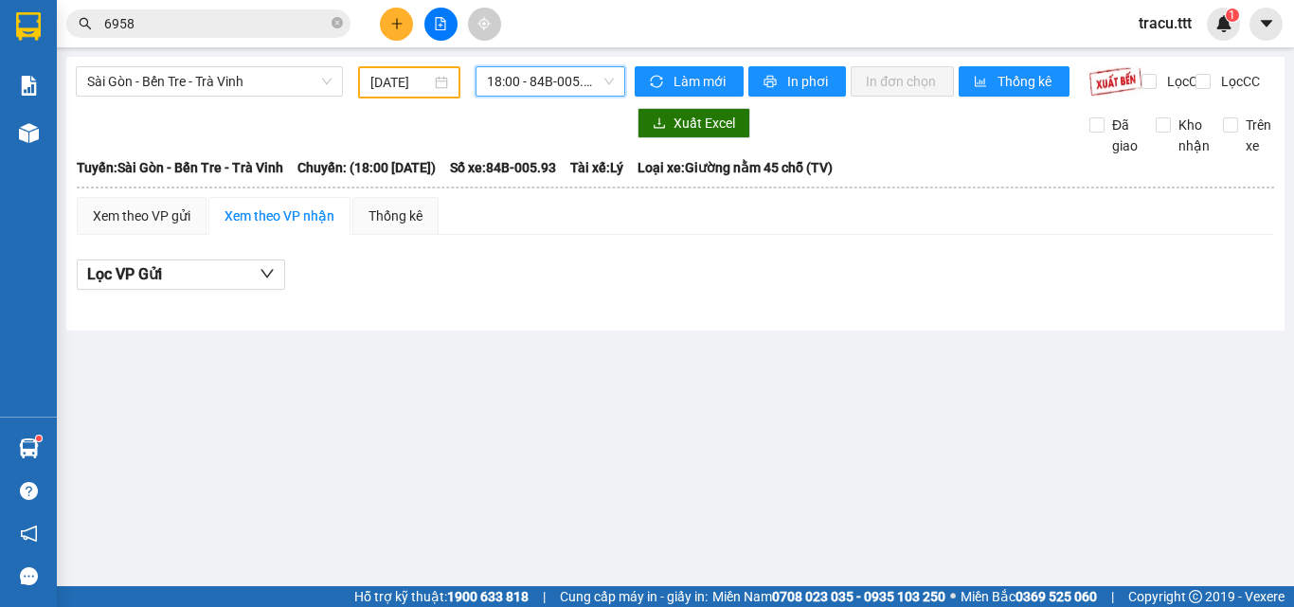
click at [565, 83] on span "18:00 - 84B-005.93" at bounding box center [550, 81] width 127 height 28
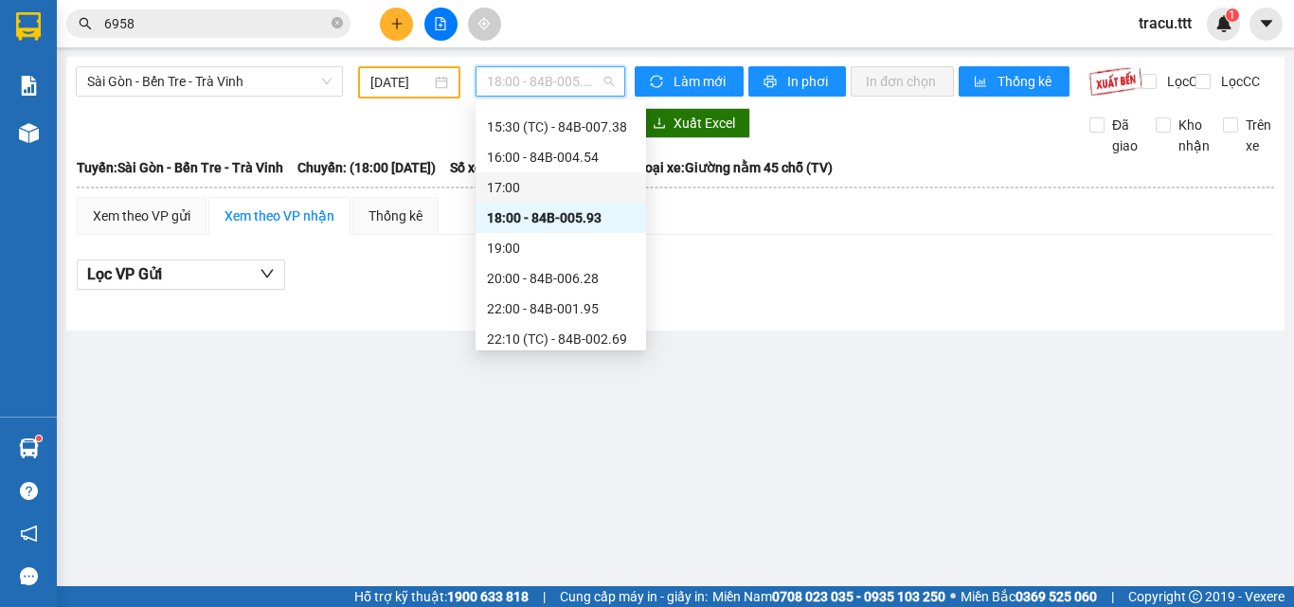
scroll to position [485, 0]
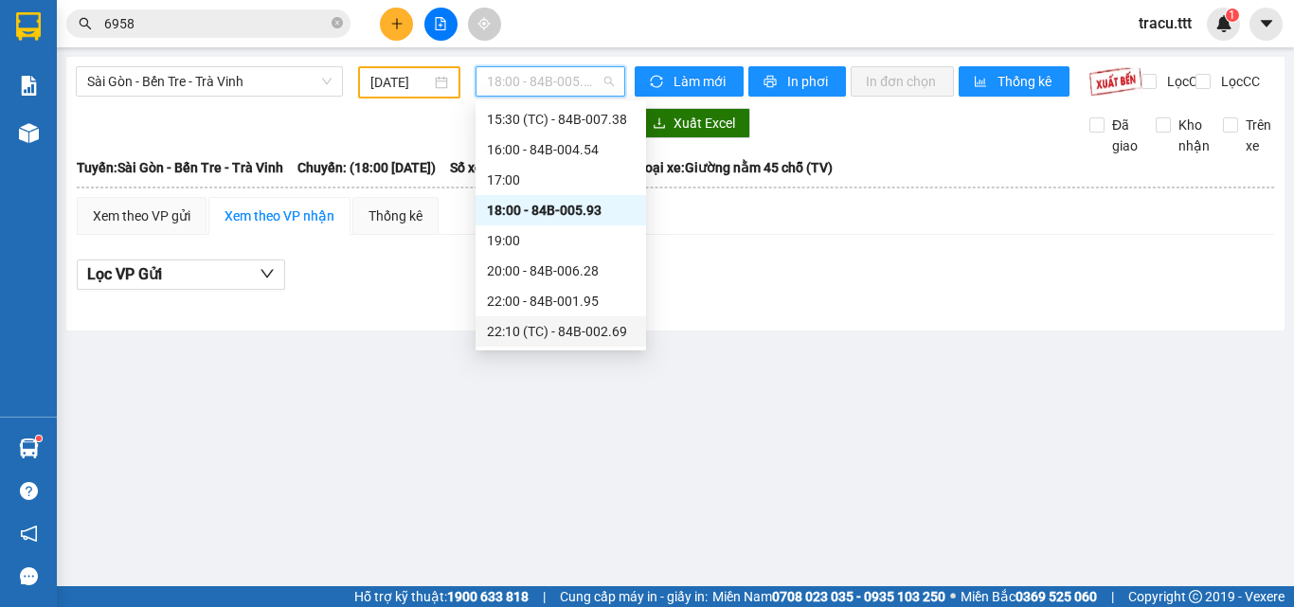
click at [551, 329] on div "22:10 (TC) - 84B-002.69" at bounding box center [561, 331] width 148 height 21
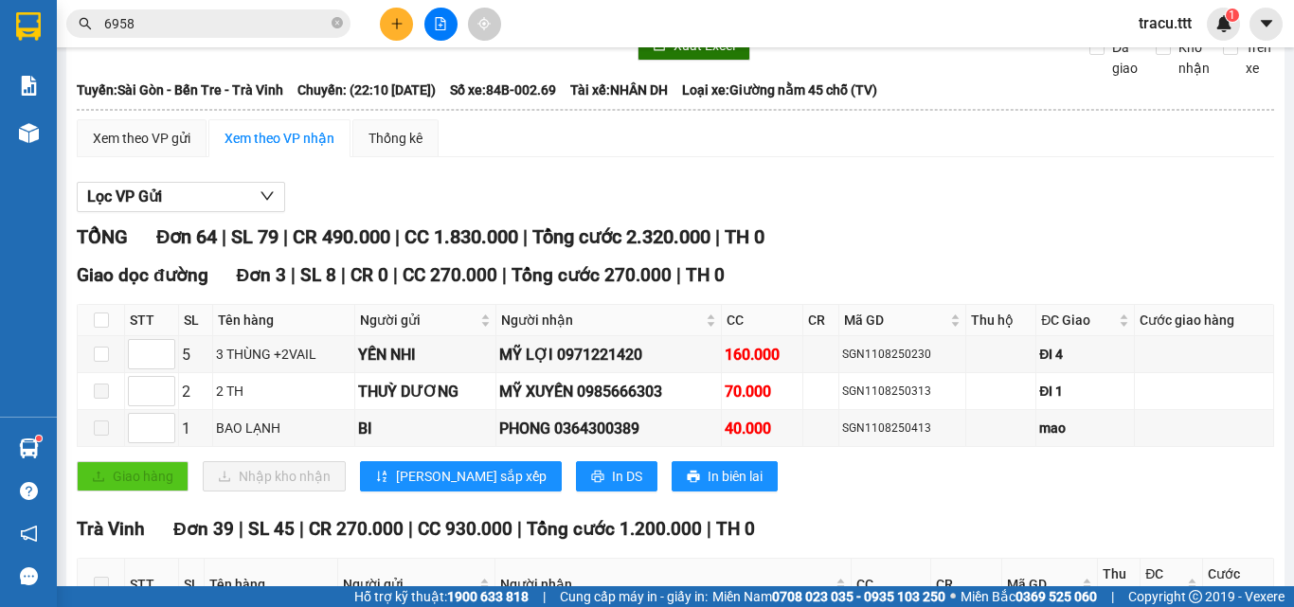
scroll to position [95, 0]
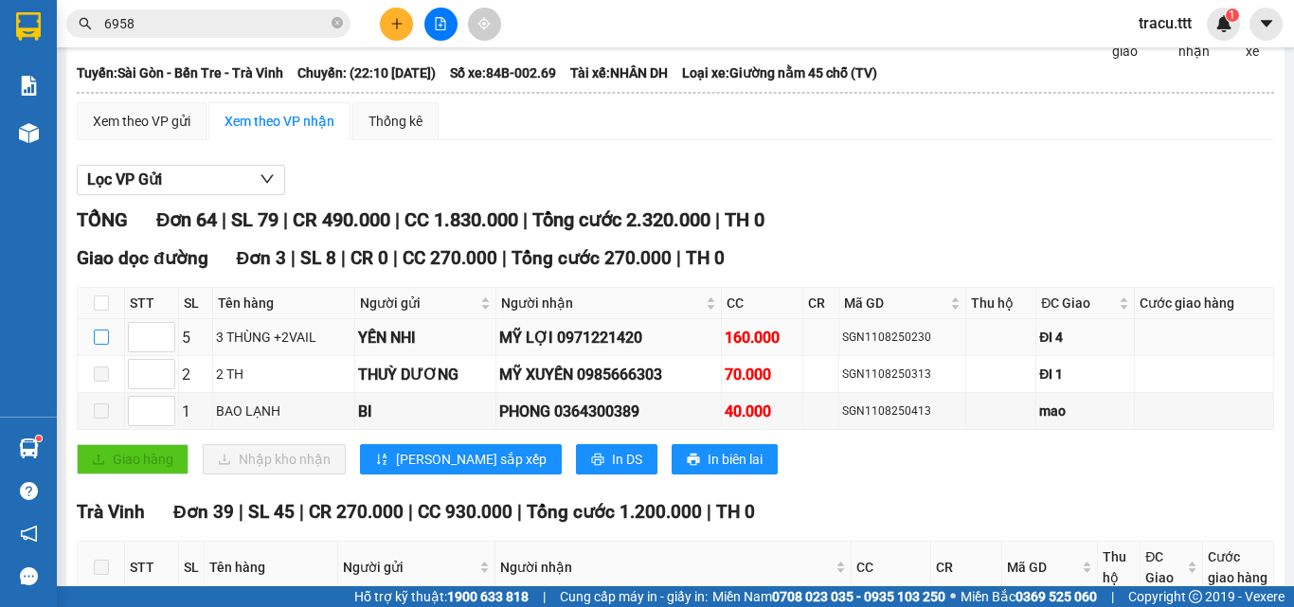
click at [107, 343] on label at bounding box center [101, 337] width 15 height 21
click at [107, 343] on input "checkbox" at bounding box center [101, 337] width 15 height 15
checkbox input "true"
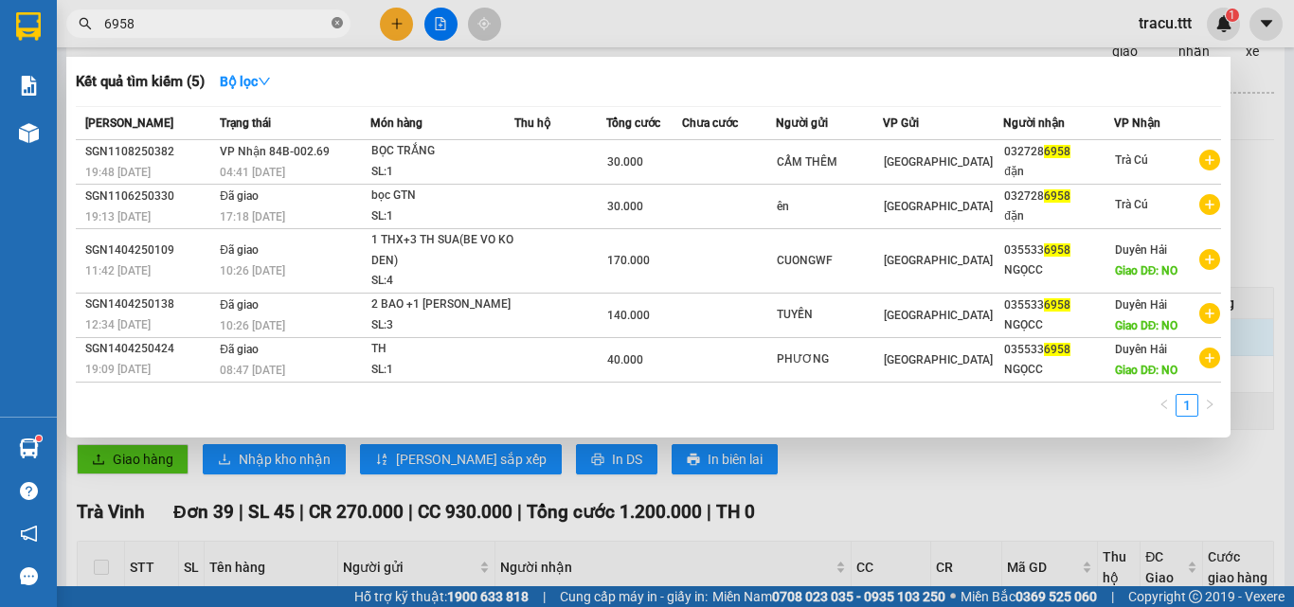
click at [343, 29] on span "6958" at bounding box center [208, 23] width 284 height 28
click at [341, 28] on icon "close-circle" at bounding box center [337, 22] width 11 height 11
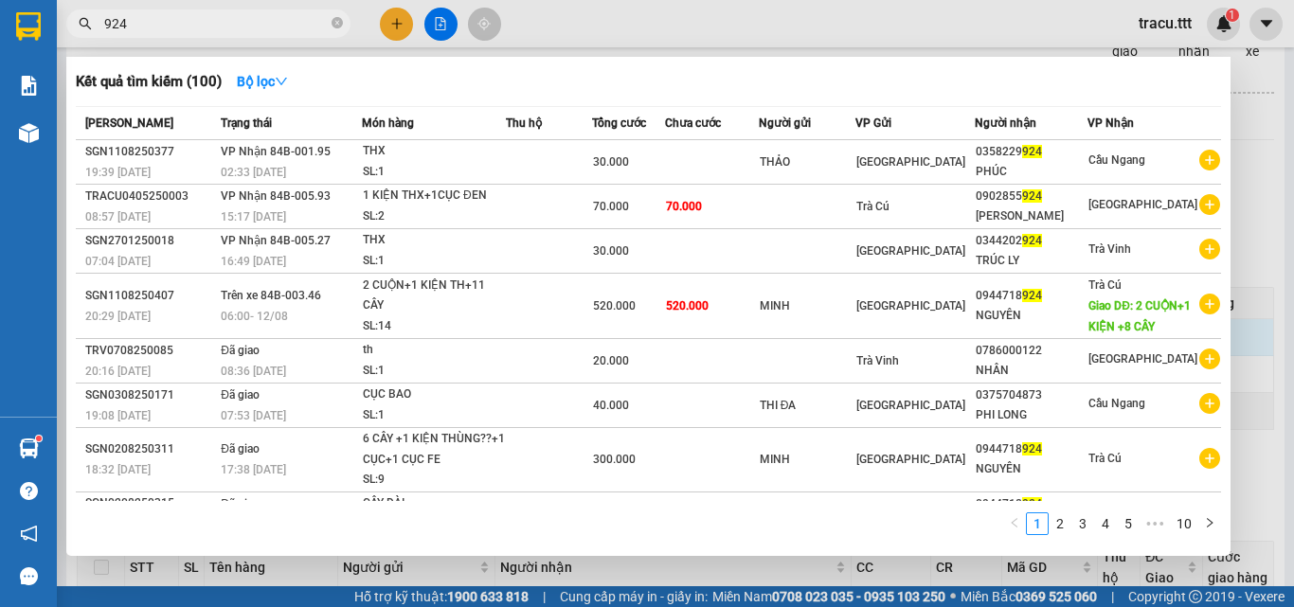
type input "924"
click at [440, 19] on div at bounding box center [647, 303] width 1294 height 607
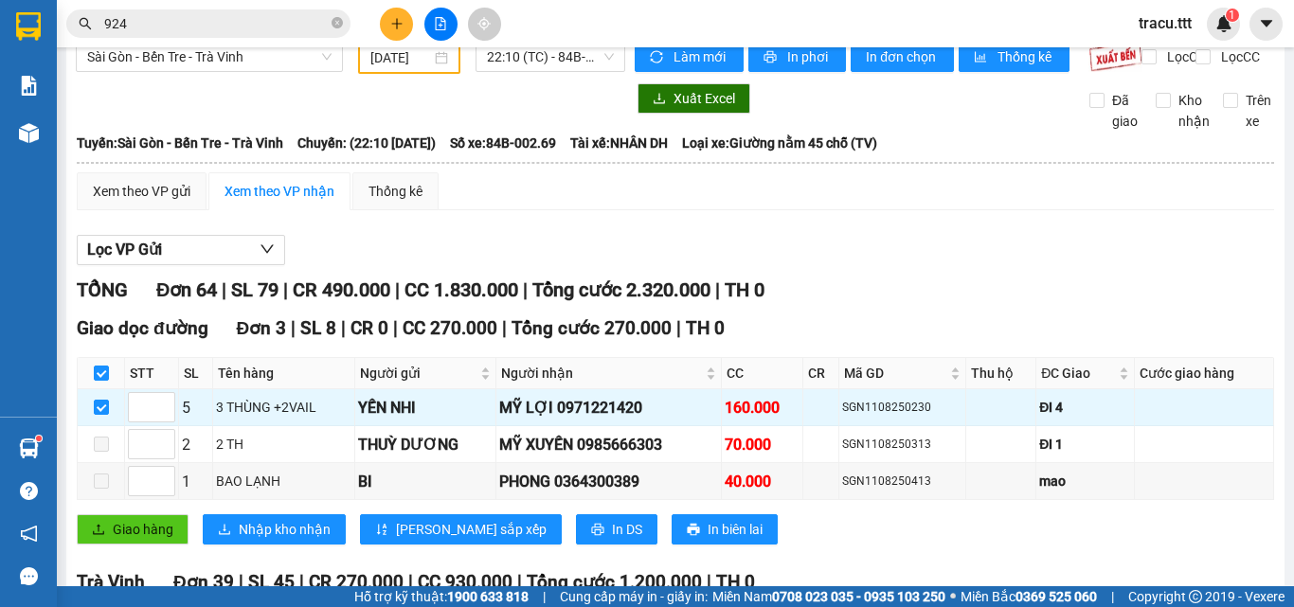
scroll to position [0, 0]
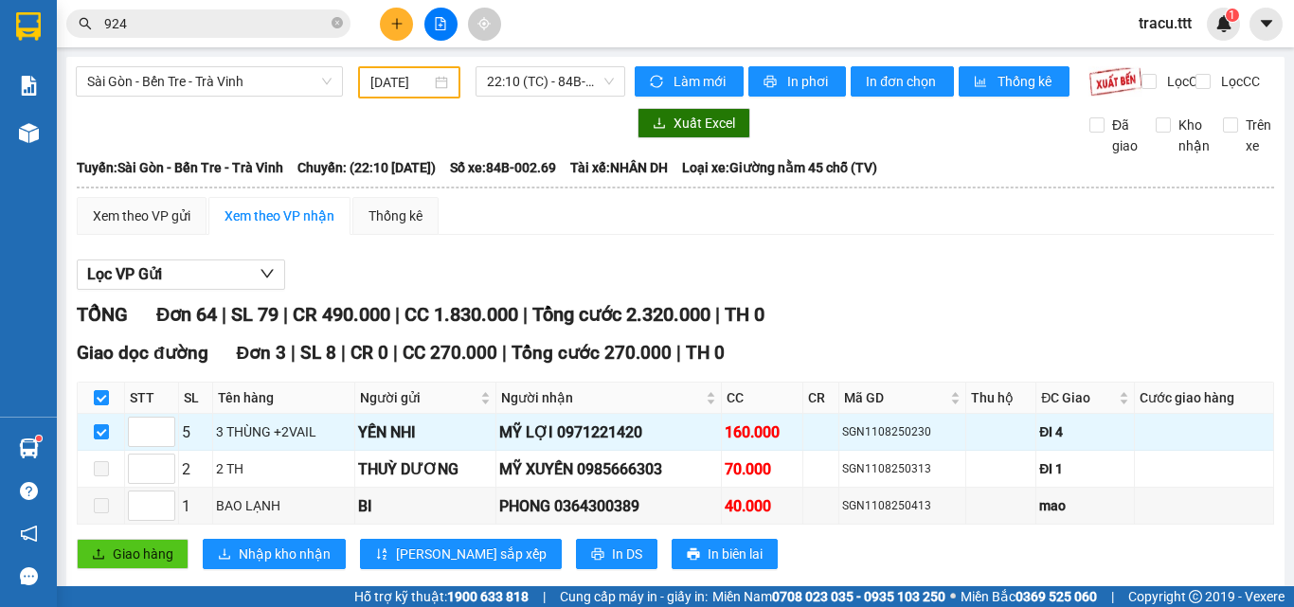
click at [370, 81] on input "[DATE]" at bounding box center [400, 82] width 61 height 21
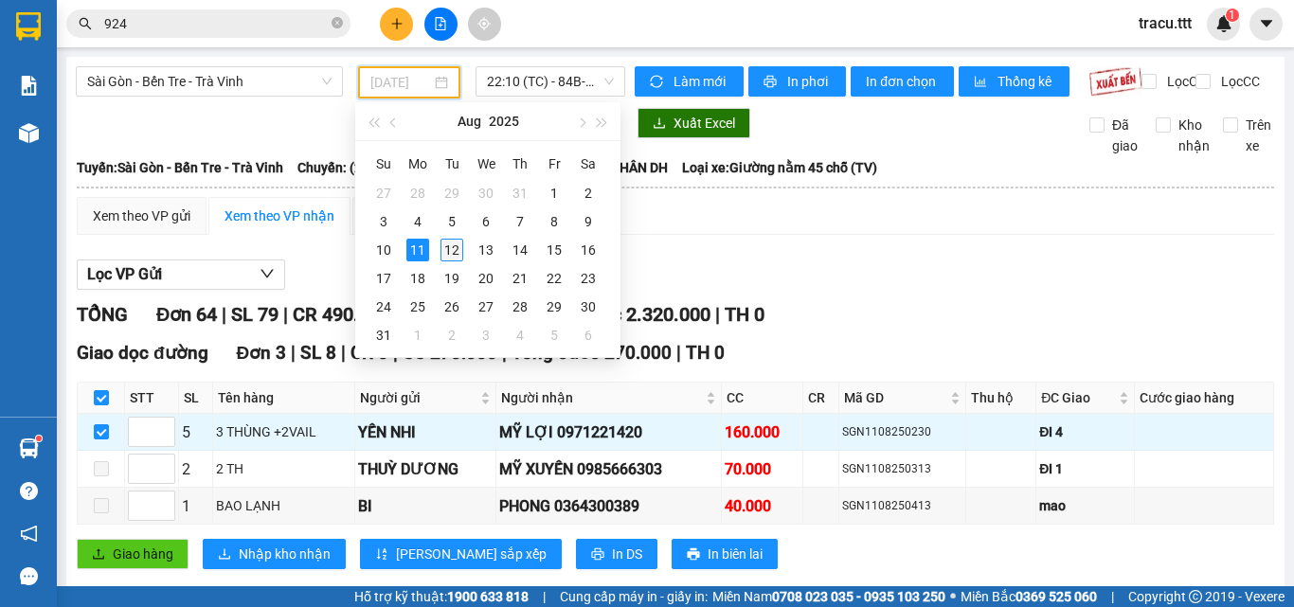
click at [453, 255] on div "12" at bounding box center [452, 250] width 23 height 23
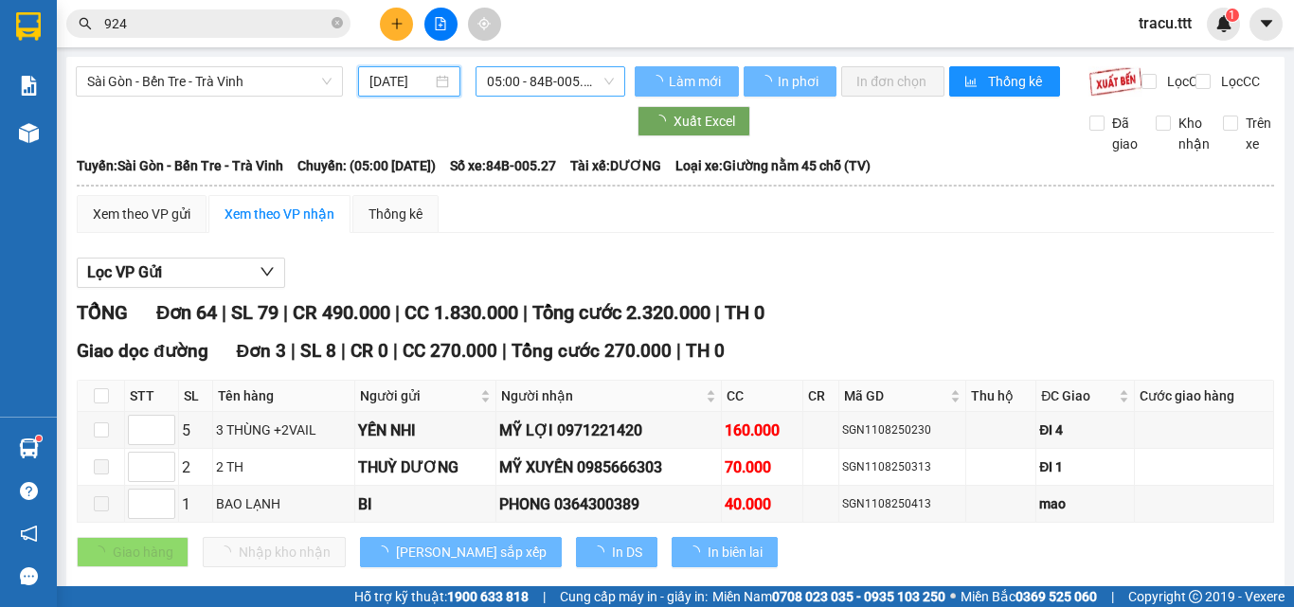
type input "[DATE]"
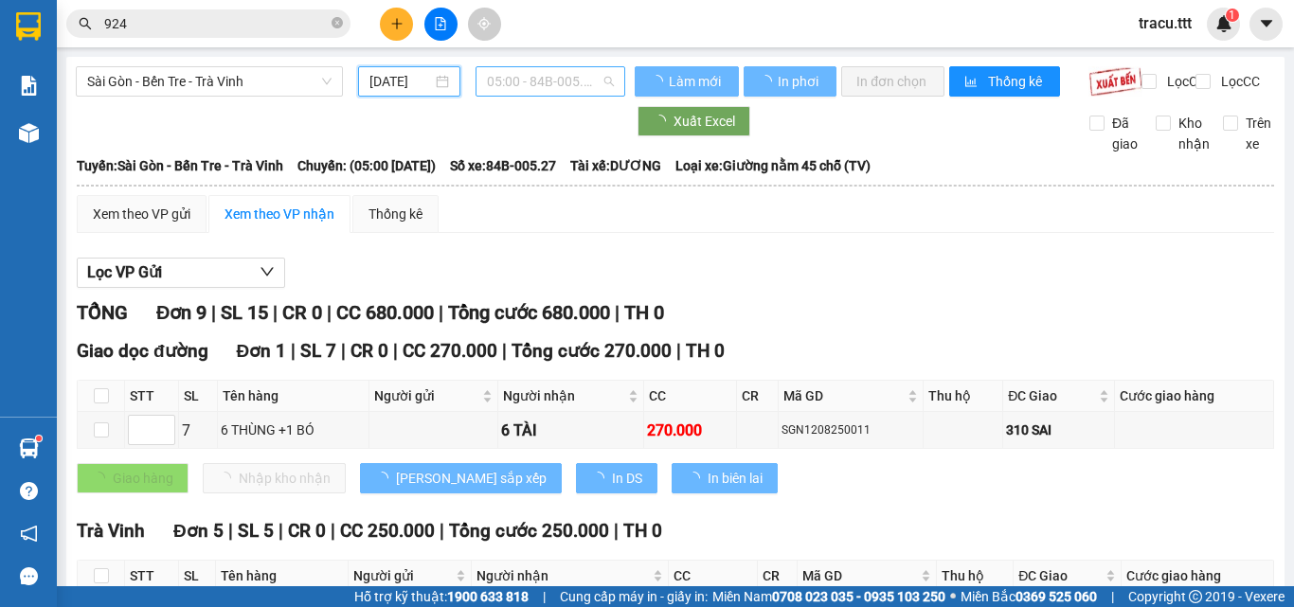
click at [499, 79] on span "05:00 - 84B-005.27" at bounding box center [550, 81] width 127 height 28
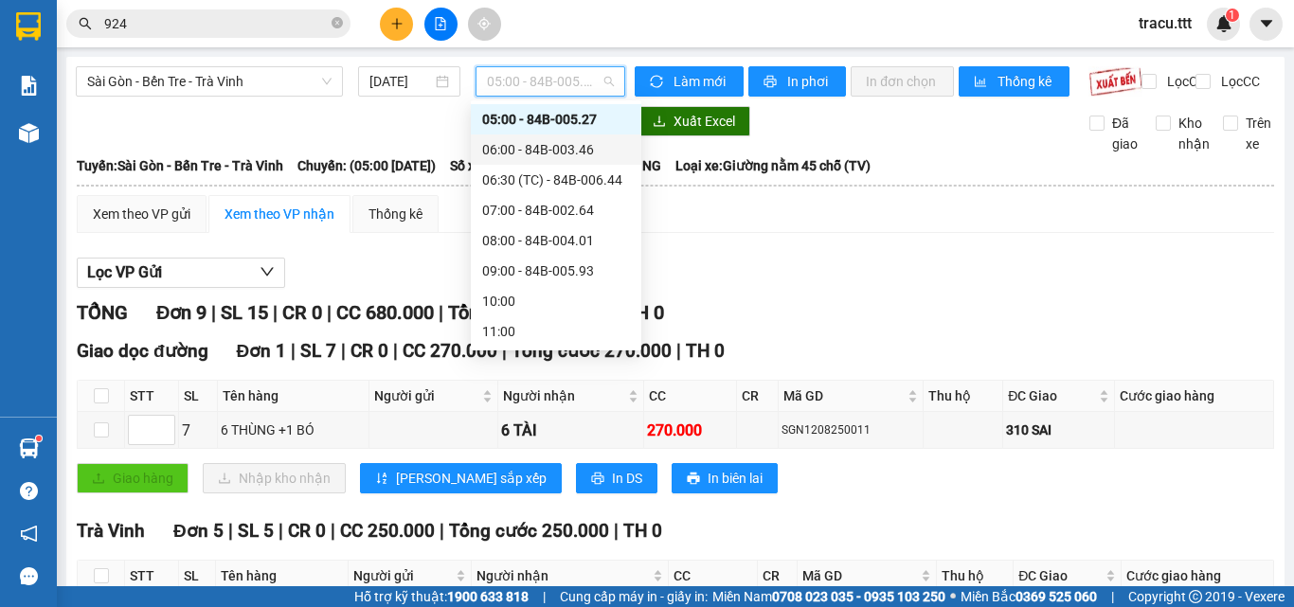
click at [549, 150] on div "06:00 - 84B-003.46" at bounding box center [556, 149] width 148 height 21
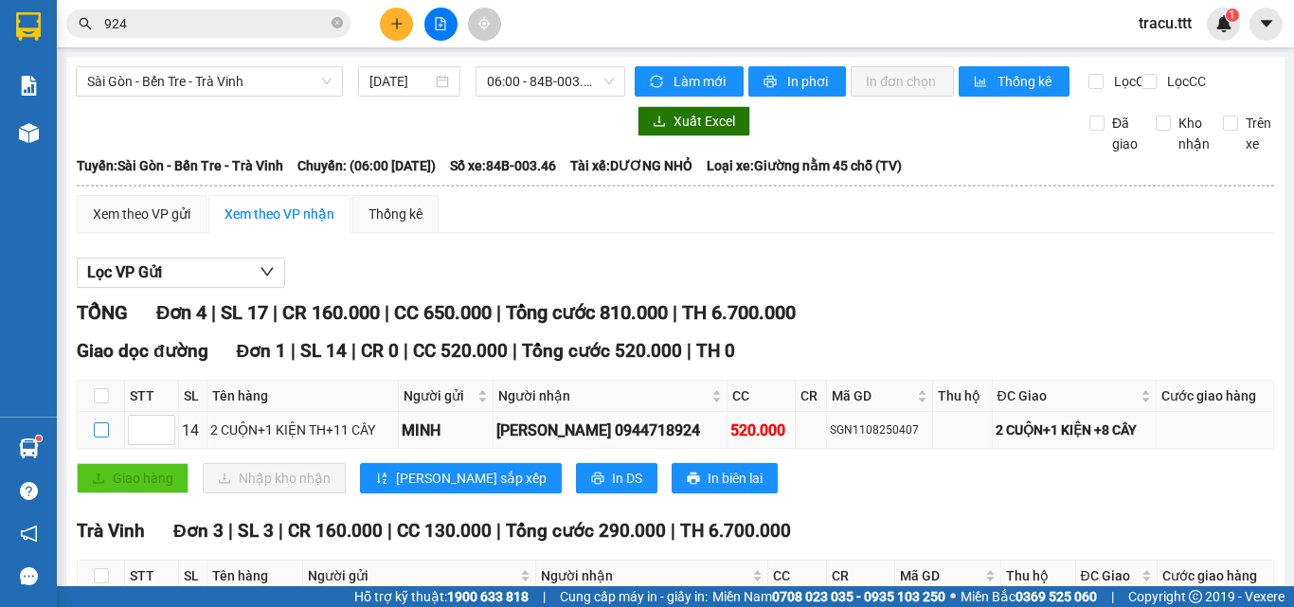
click at [103, 438] on input "checkbox" at bounding box center [101, 430] width 15 height 15
checkbox input "true"
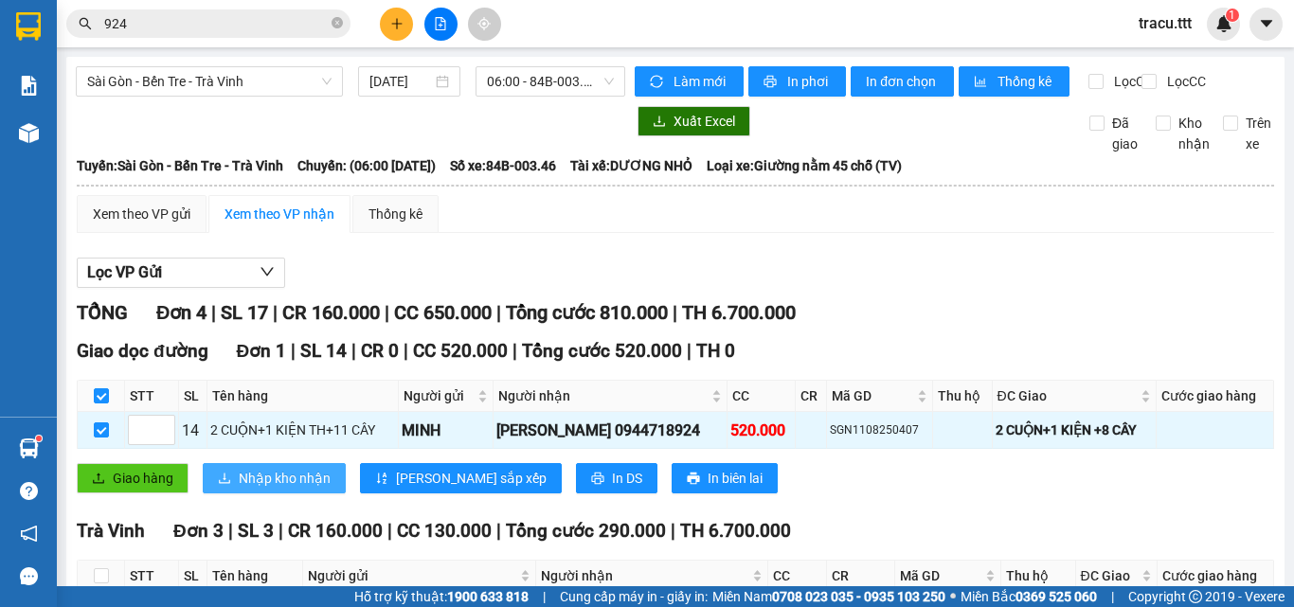
click at [252, 489] on span "Nhập kho nhận" at bounding box center [285, 478] width 92 height 21
checkbox input "false"
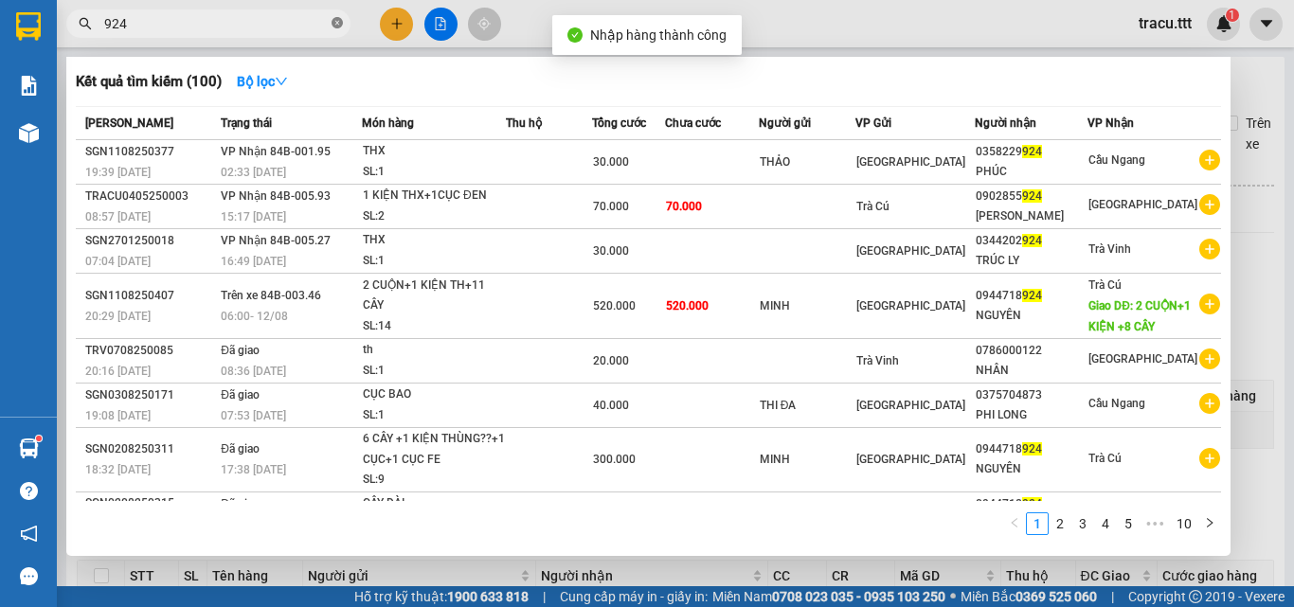
click at [335, 20] on icon "close-circle" at bounding box center [337, 22] width 11 height 11
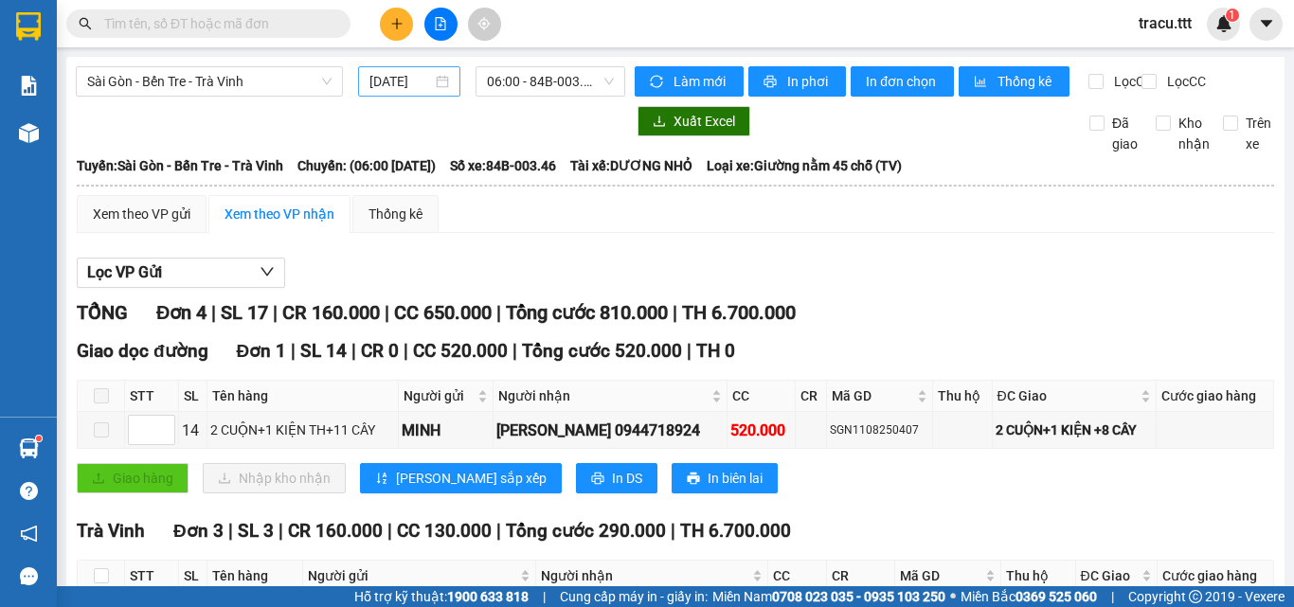
click at [390, 78] on input "[DATE]" at bounding box center [400, 81] width 63 height 21
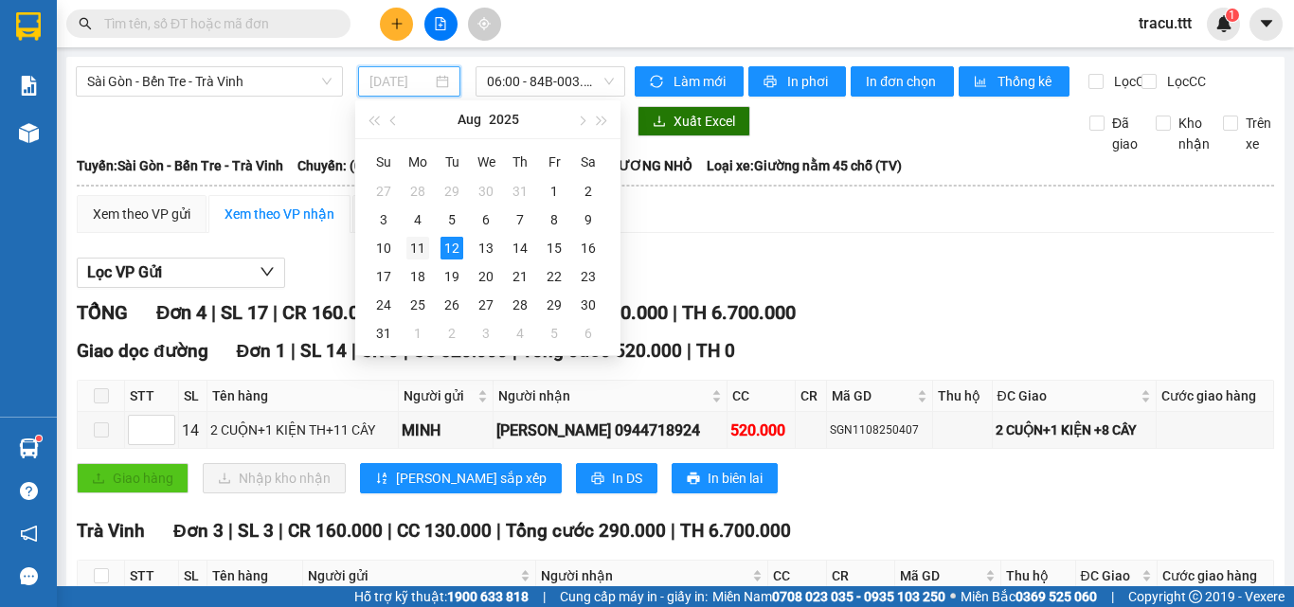
click at [419, 241] on div "11" at bounding box center [417, 248] width 23 height 23
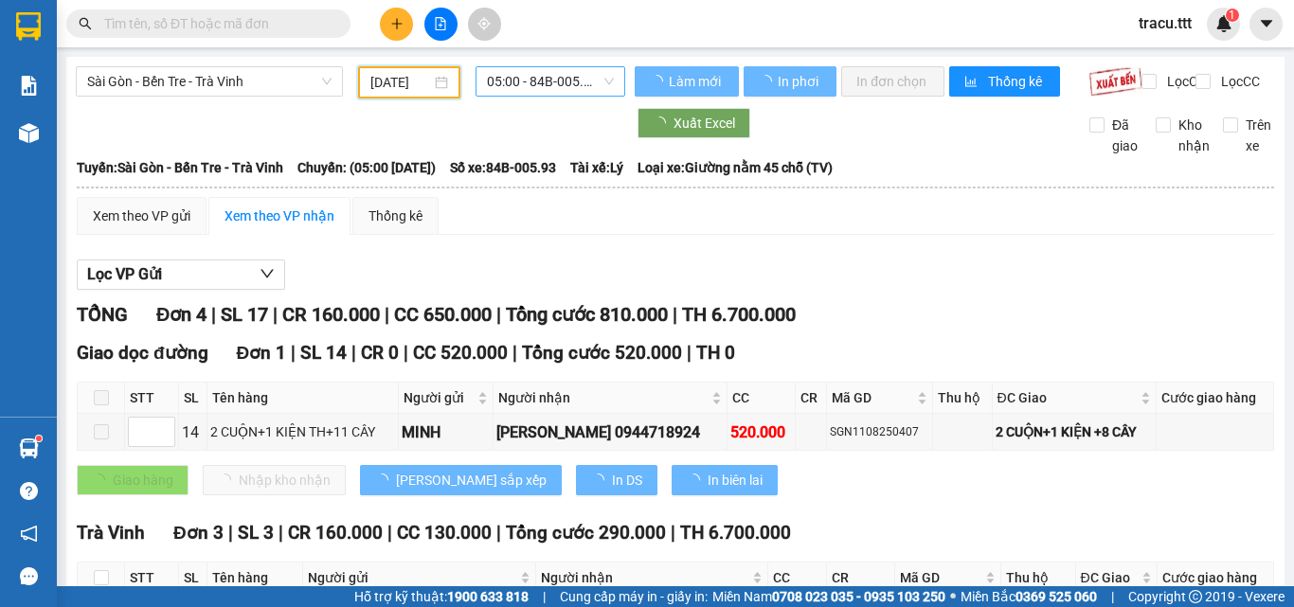
type input "[DATE]"
click at [534, 66] on div "05:00 - 84B-005.93" at bounding box center [551, 81] width 150 height 30
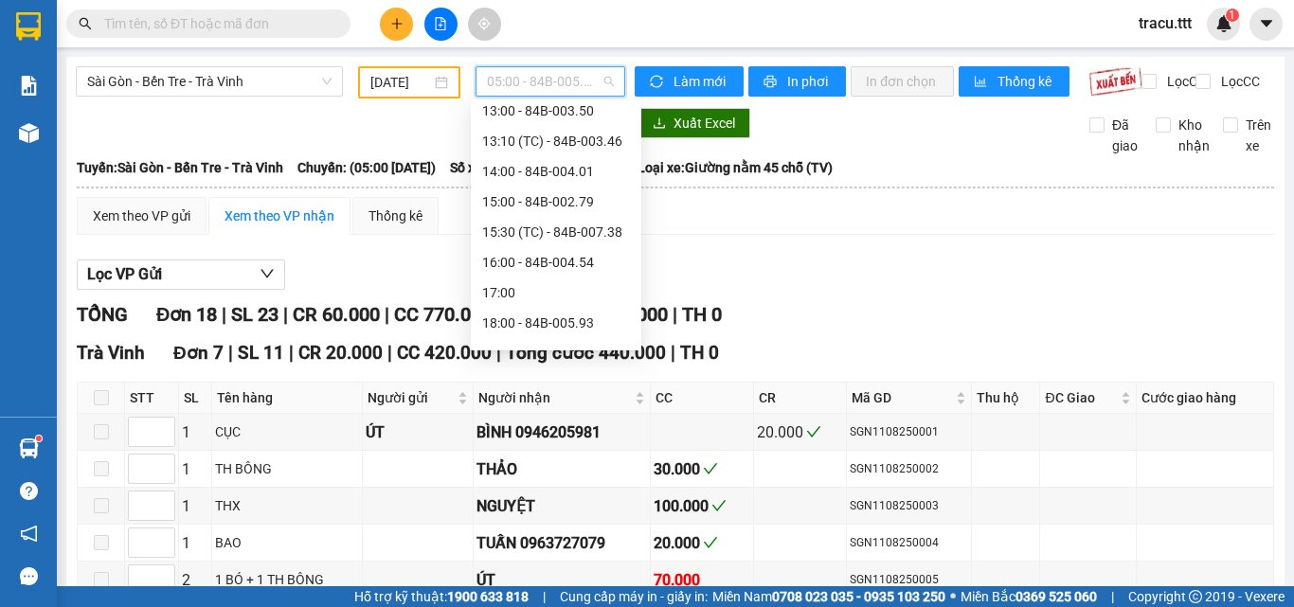
scroll to position [485, 0]
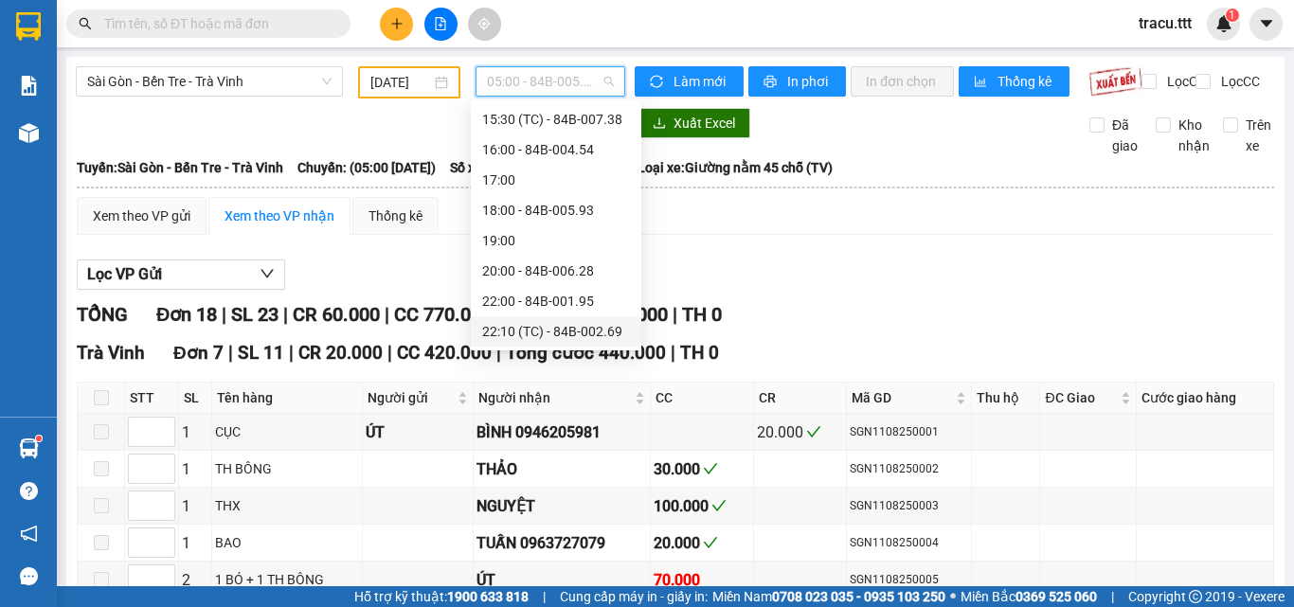
click at [544, 324] on div "22:10 (TC) - 84B-002.69" at bounding box center [556, 331] width 148 height 21
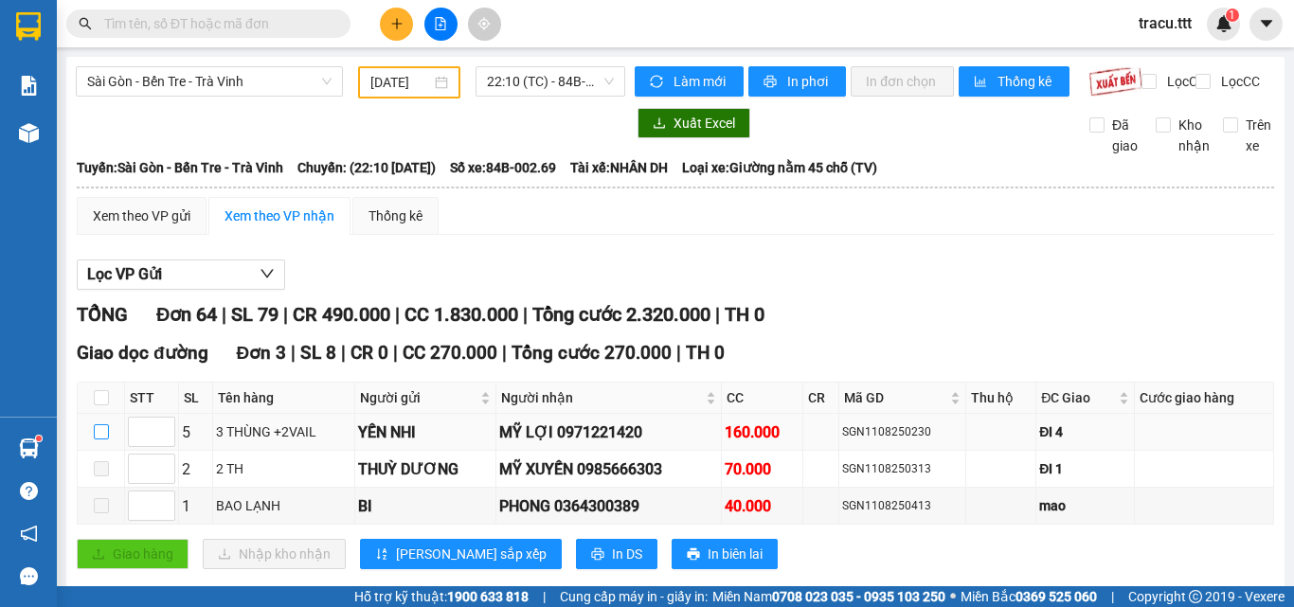
click at [99, 440] on input "checkbox" at bounding box center [101, 431] width 15 height 15
checkbox input "true"
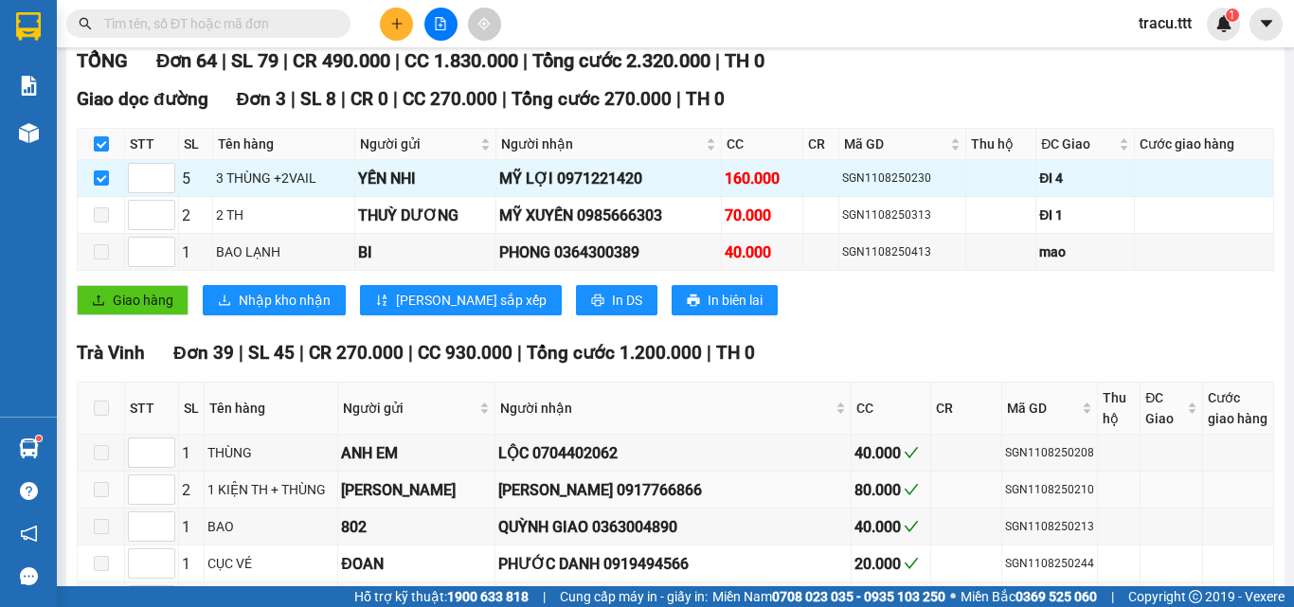
scroll to position [189, 0]
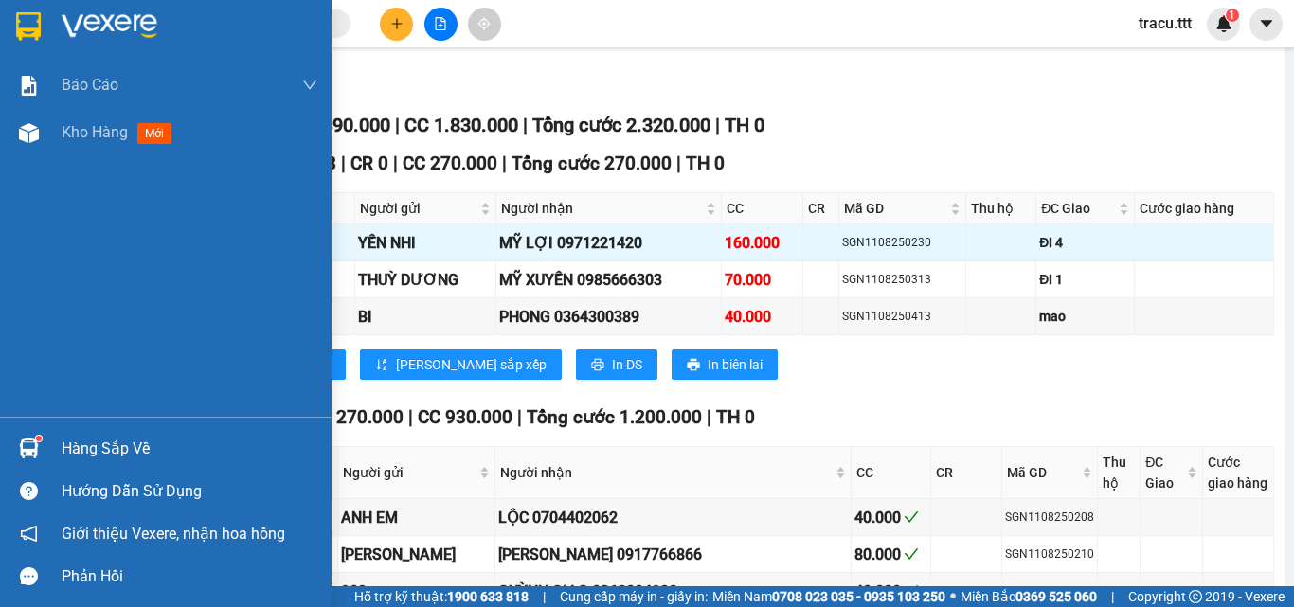
click at [47, 37] on div at bounding box center [166, 31] width 332 height 62
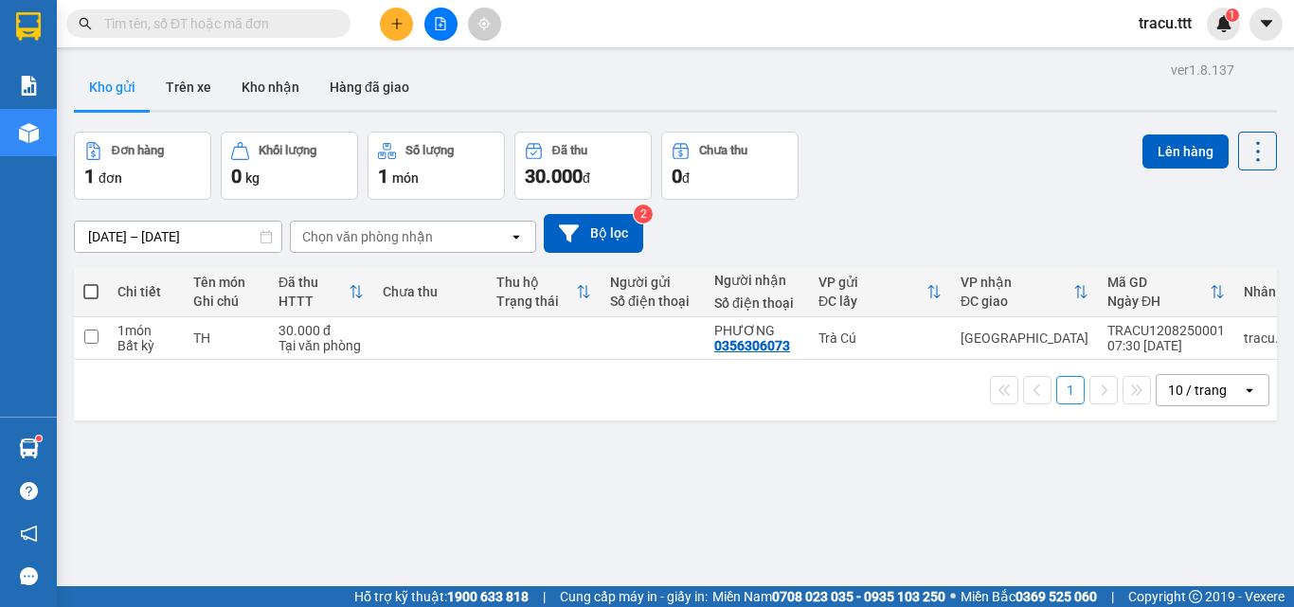
click at [96, 285] on span at bounding box center [90, 291] width 15 height 15
click at [91, 282] on input "checkbox" at bounding box center [91, 282] width 0 height 0
checkbox input "true"
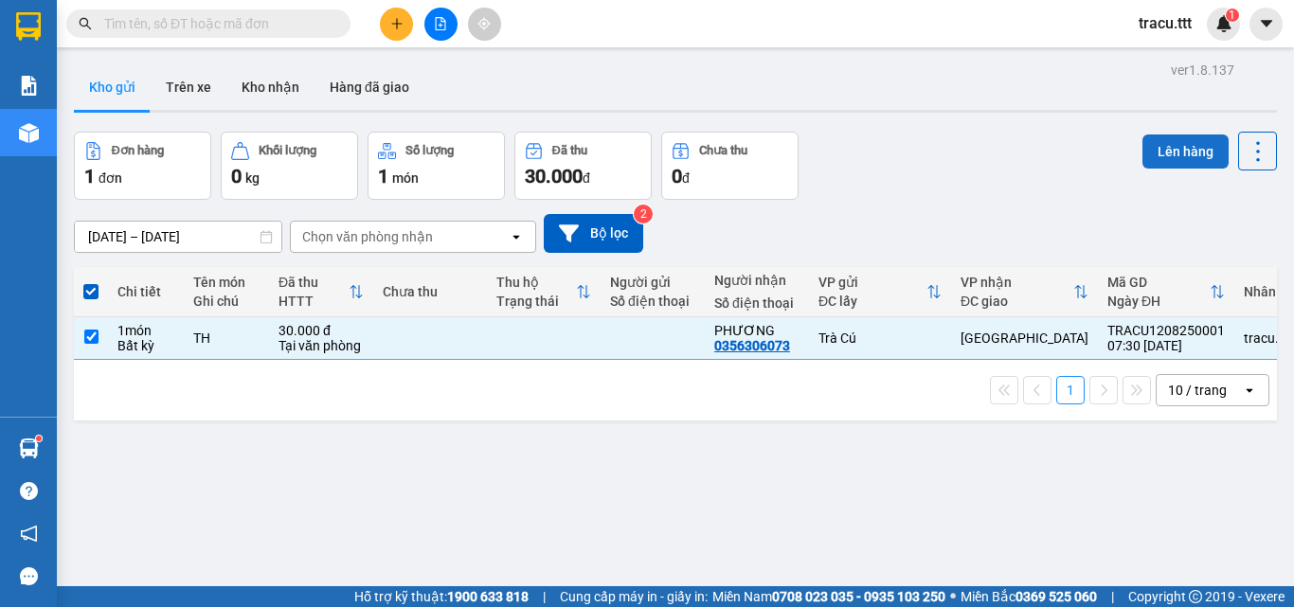
click at [1155, 159] on button "Lên hàng" at bounding box center [1186, 152] width 86 height 34
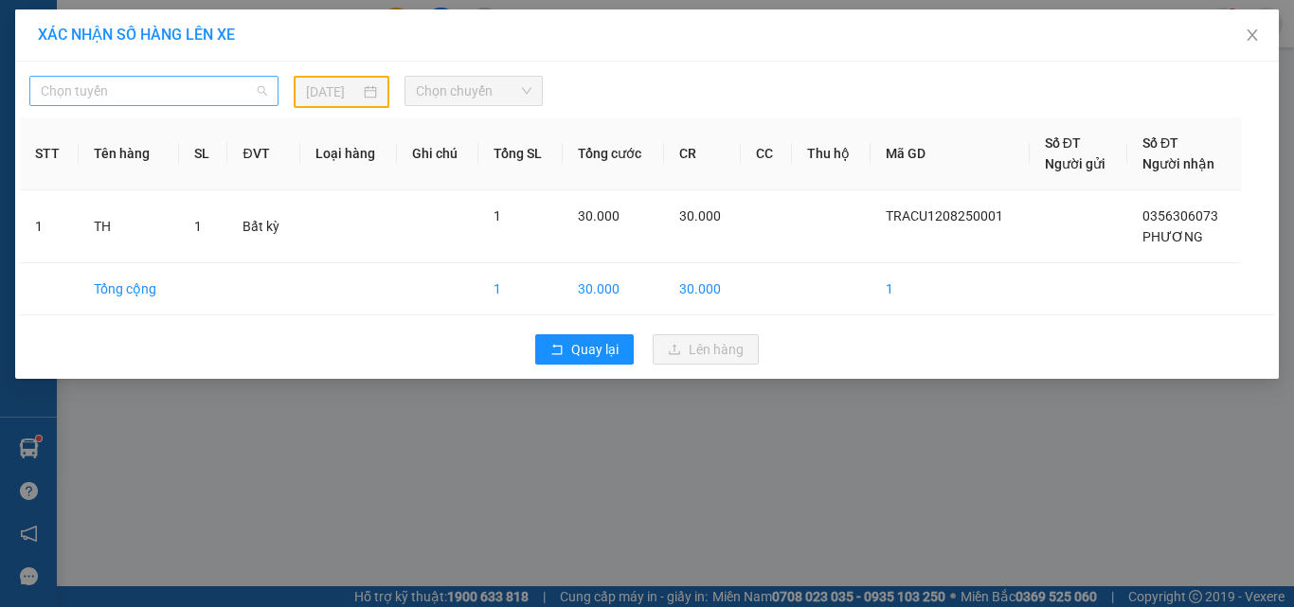
click at [251, 92] on span "Chọn tuyến" at bounding box center [154, 91] width 226 height 28
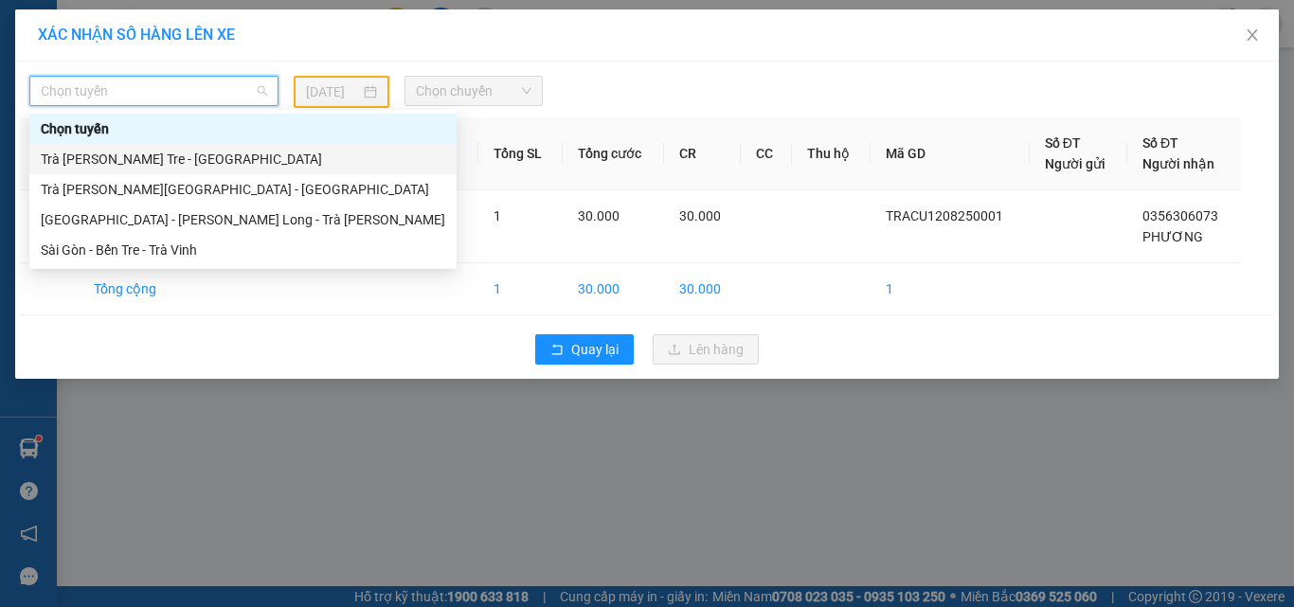
click at [205, 159] on div "Trà [PERSON_NAME] Tre - [GEOGRAPHIC_DATA]" at bounding box center [243, 159] width 405 height 21
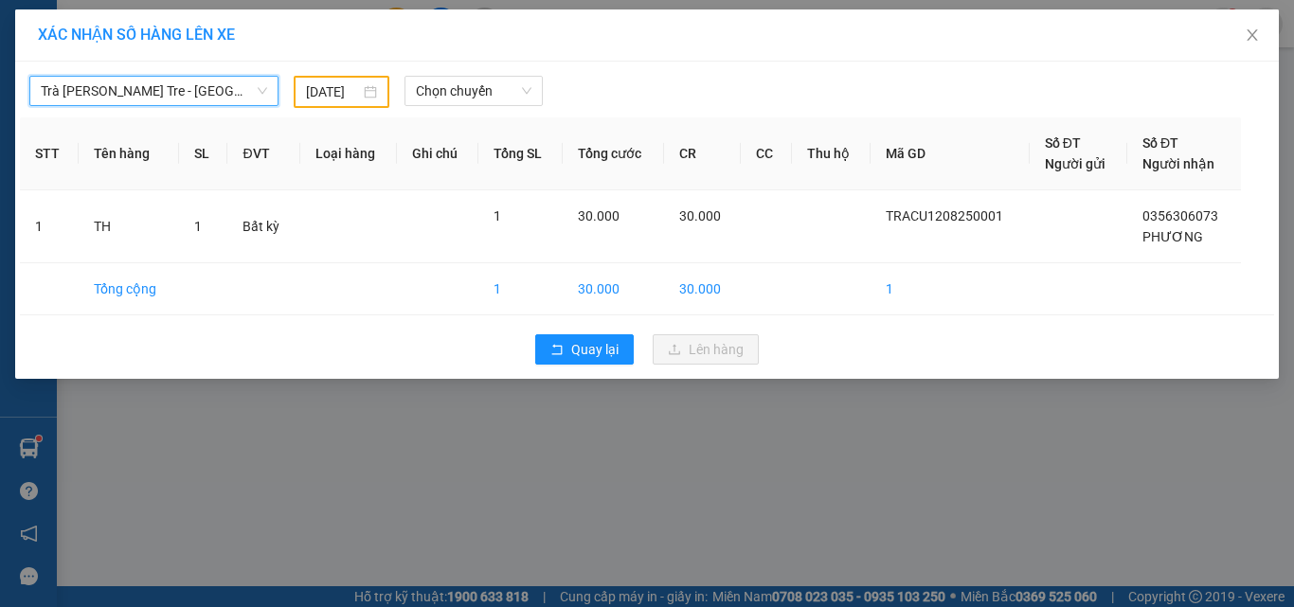
click at [328, 90] on input "[DATE]" at bounding box center [332, 91] width 53 height 21
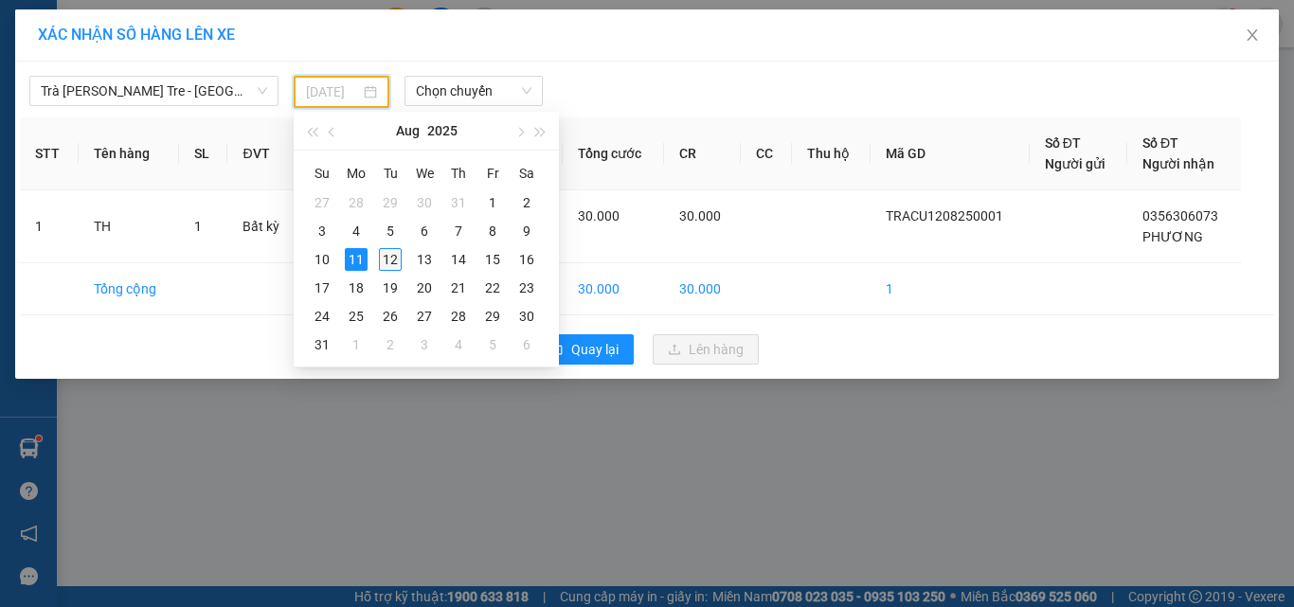
click at [390, 252] on div "12" at bounding box center [390, 259] width 23 height 23
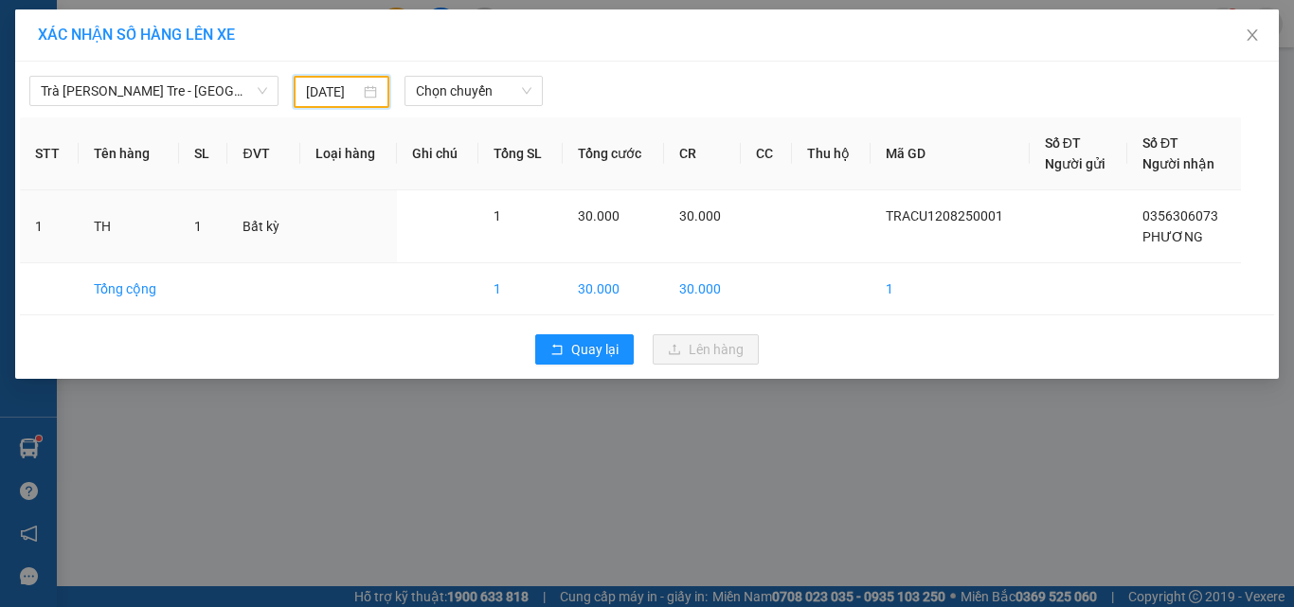
type input "[DATE]"
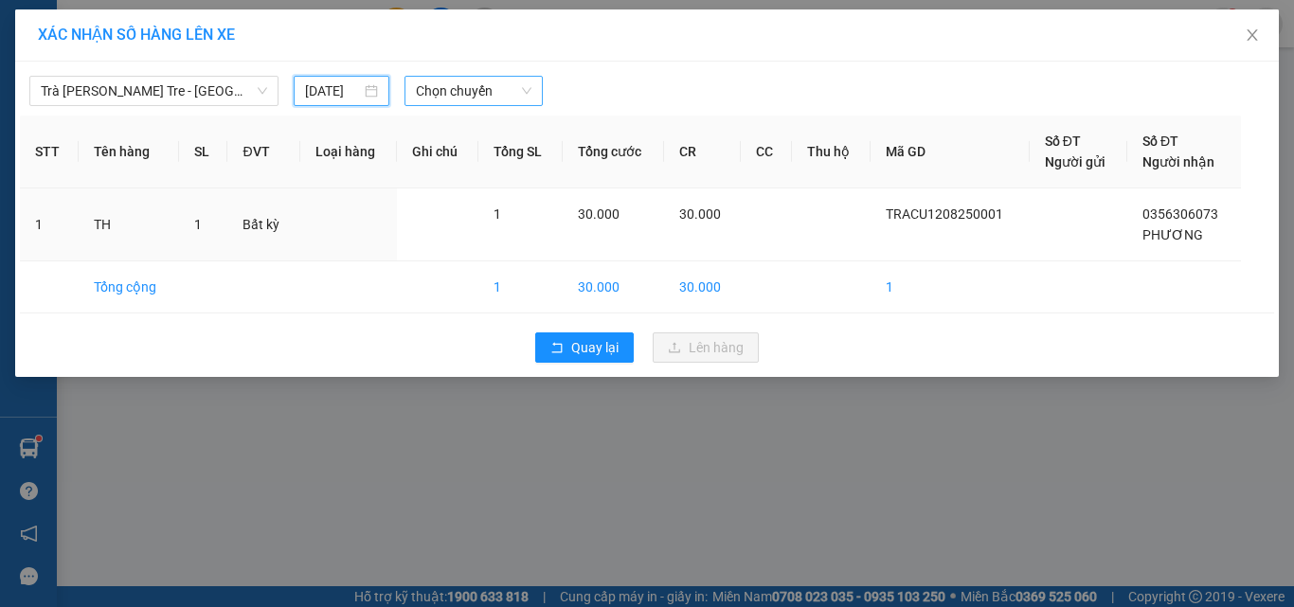
click at [455, 81] on span "Chọn chuyến" at bounding box center [474, 91] width 117 height 28
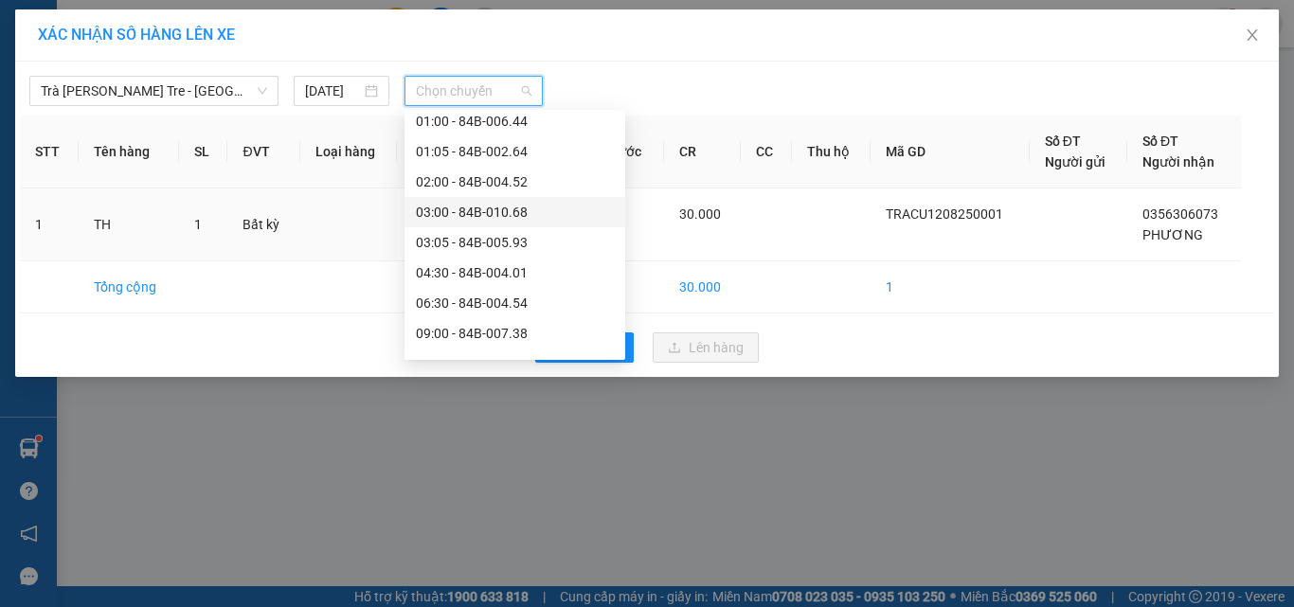
scroll to position [95, 0]
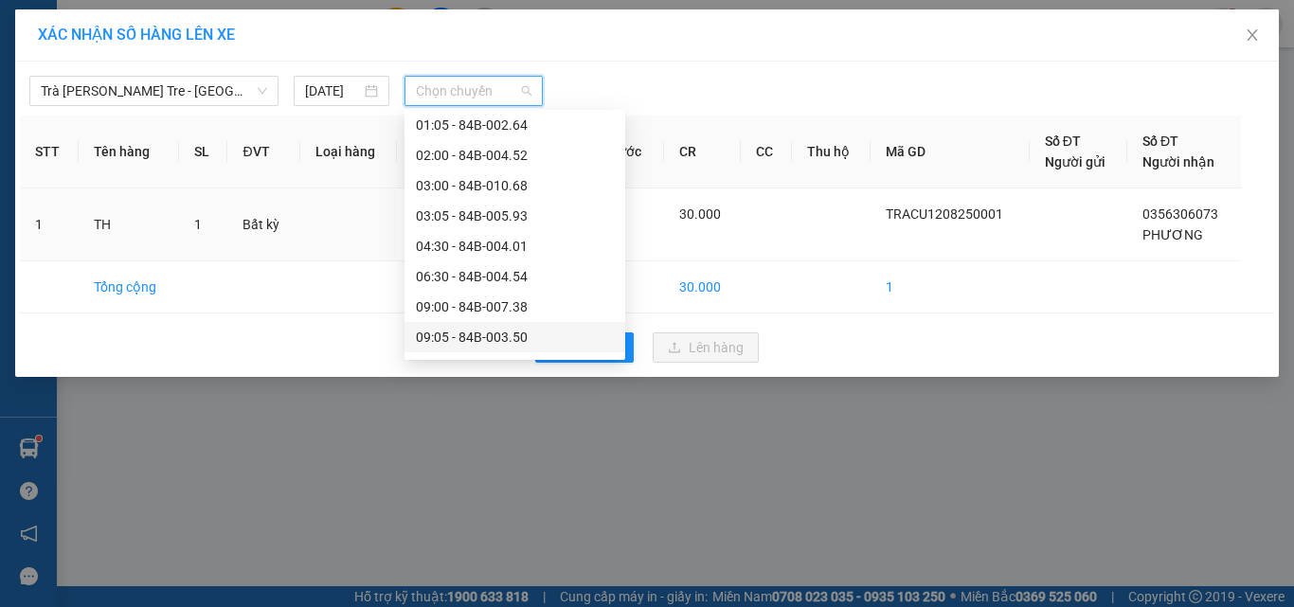
click at [447, 329] on div "09:05 - 84B-003.50" at bounding box center [515, 337] width 198 height 21
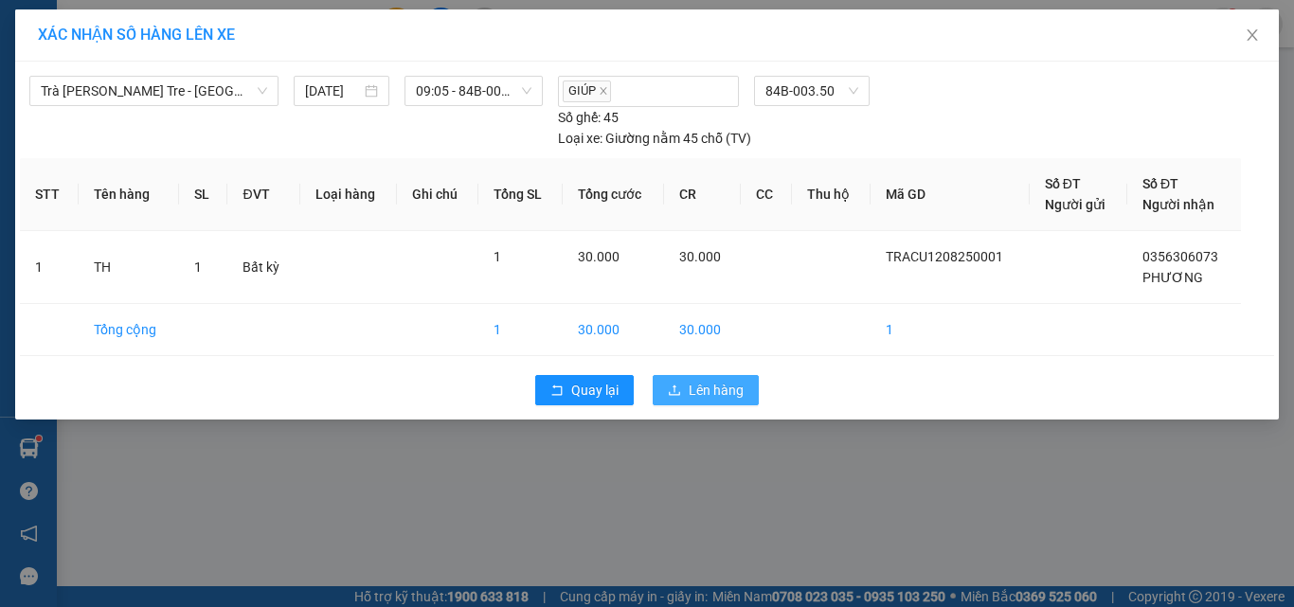
click at [718, 395] on span "Lên hàng" at bounding box center [716, 390] width 55 height 21
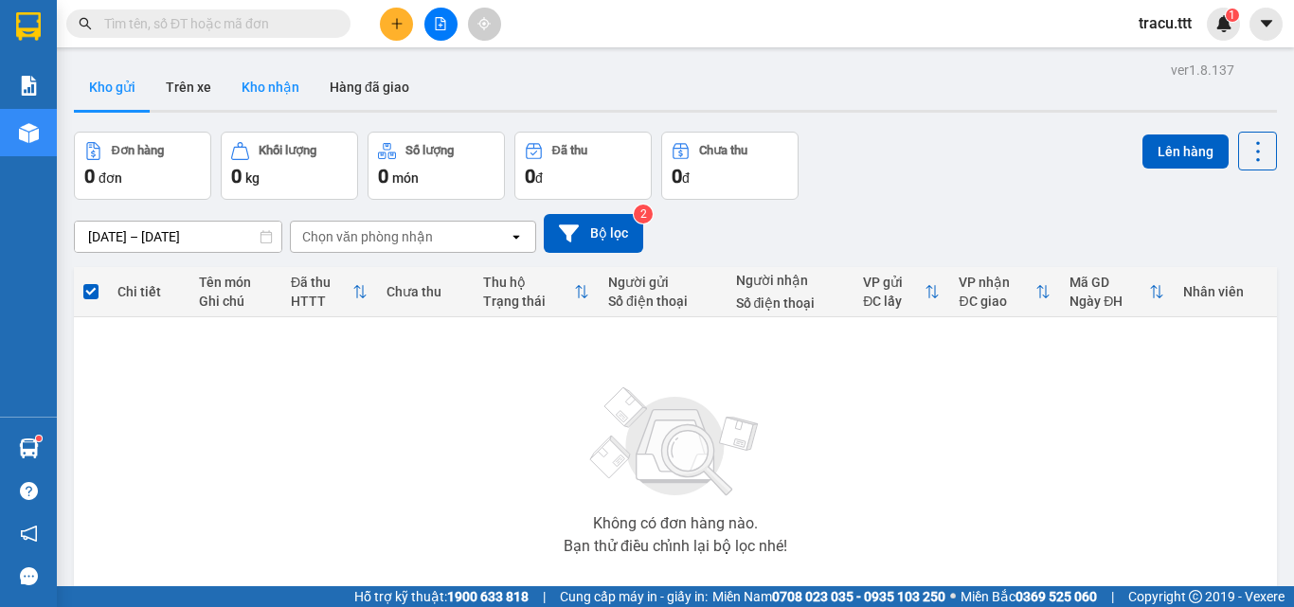
click at [272, 81] on button "Kho nhận" at bounding box center [270, 86] width 88 height 45
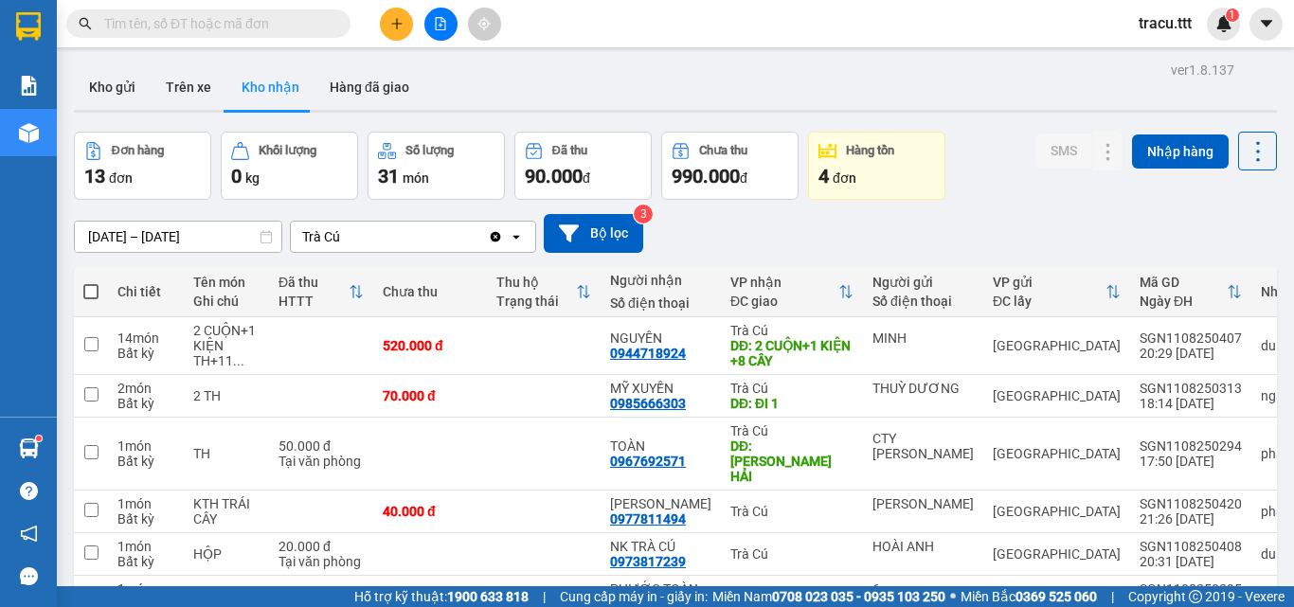
click at [269, 33] on input "text" at bounding box center [216, 23] width 224 height 21
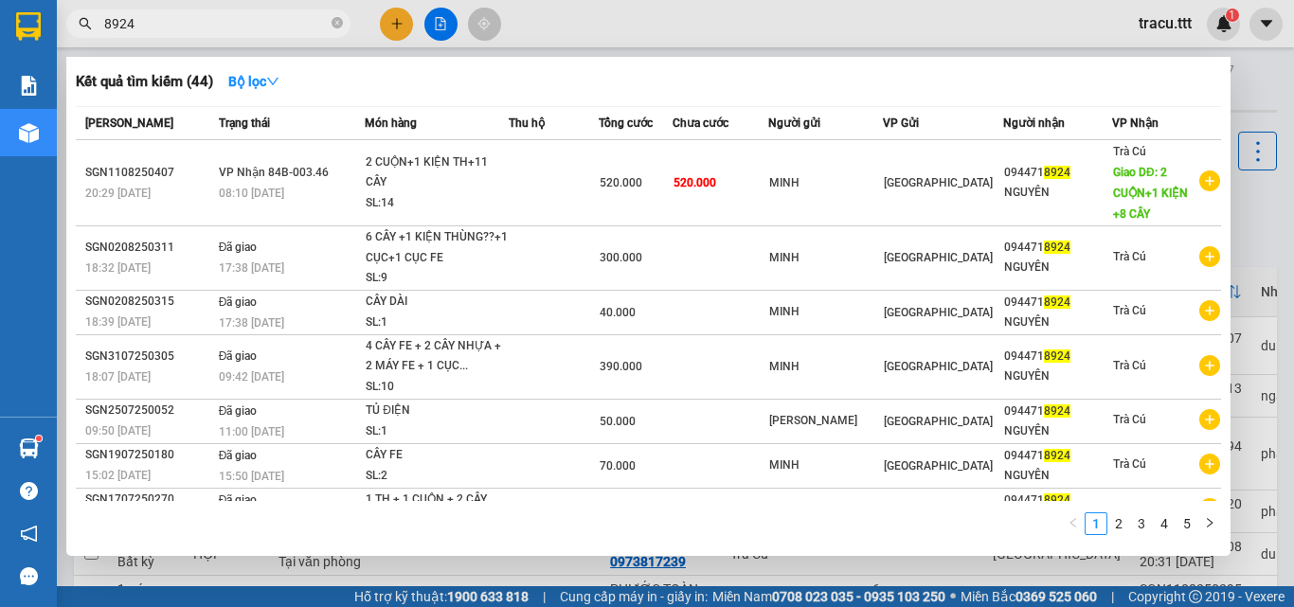
type input "8924"
click at [563, 3] on div at bounding box center [647, 303] width 1294 height 607
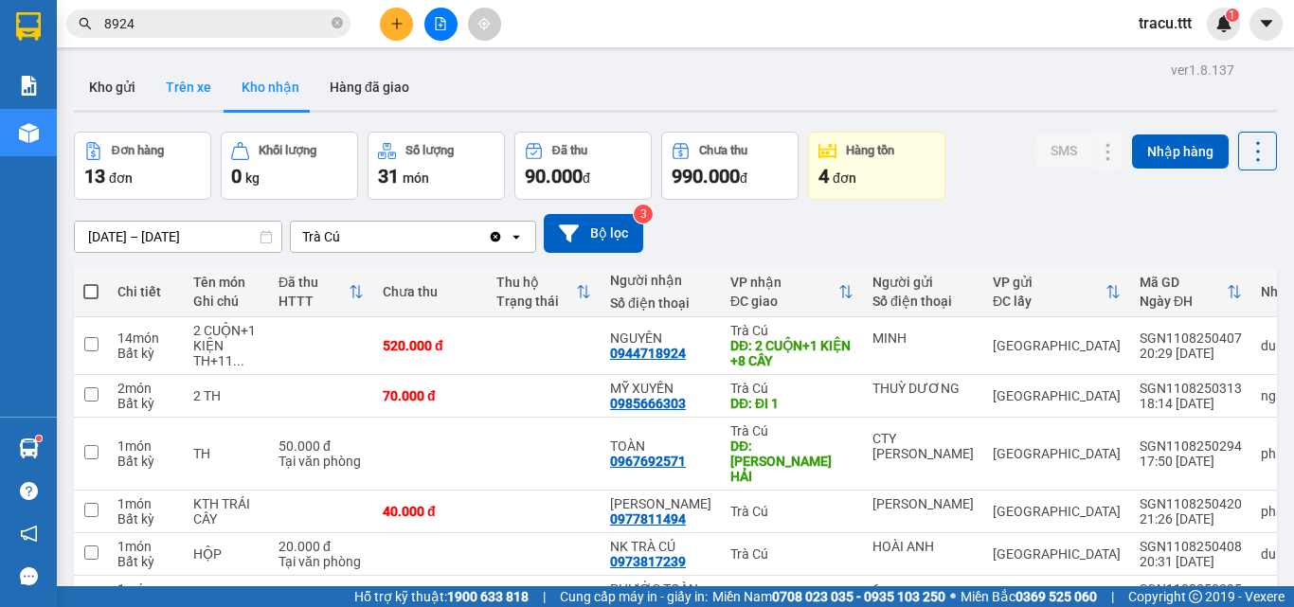
click at [174, 67] on button "Trên xe" at bounding box center [189, 86] width 76 height 45
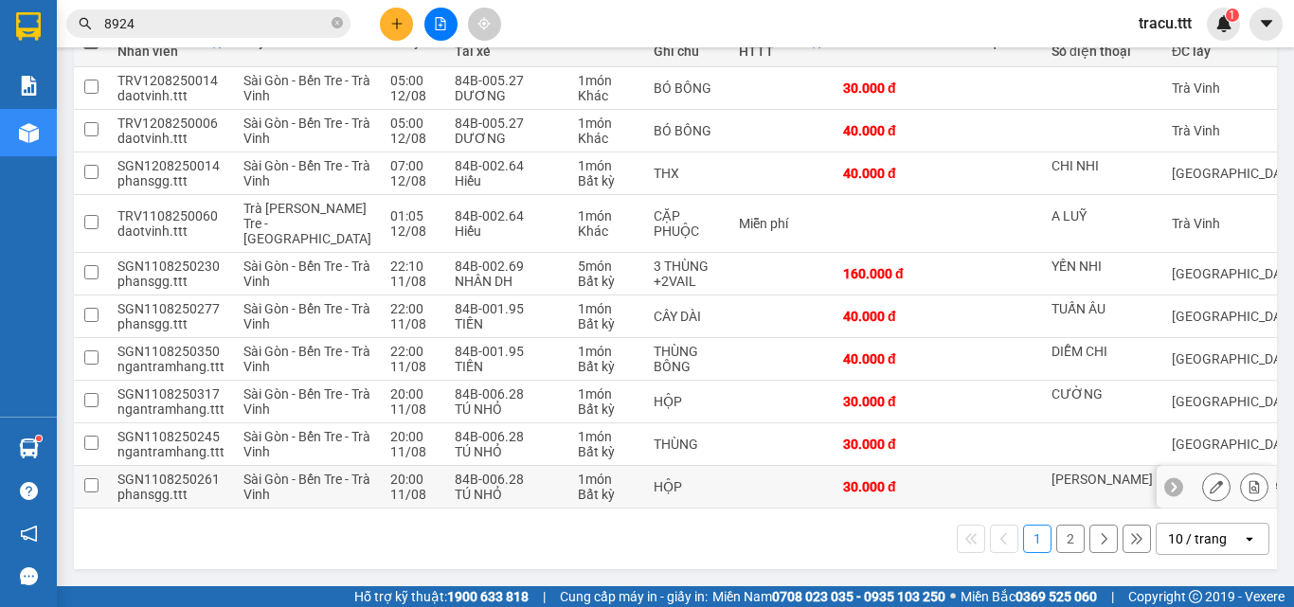
scroll to position [394, 0]
click at [1178, 550] on div "10 / trang" at bounding box center [1199, 539] width 85 height 30
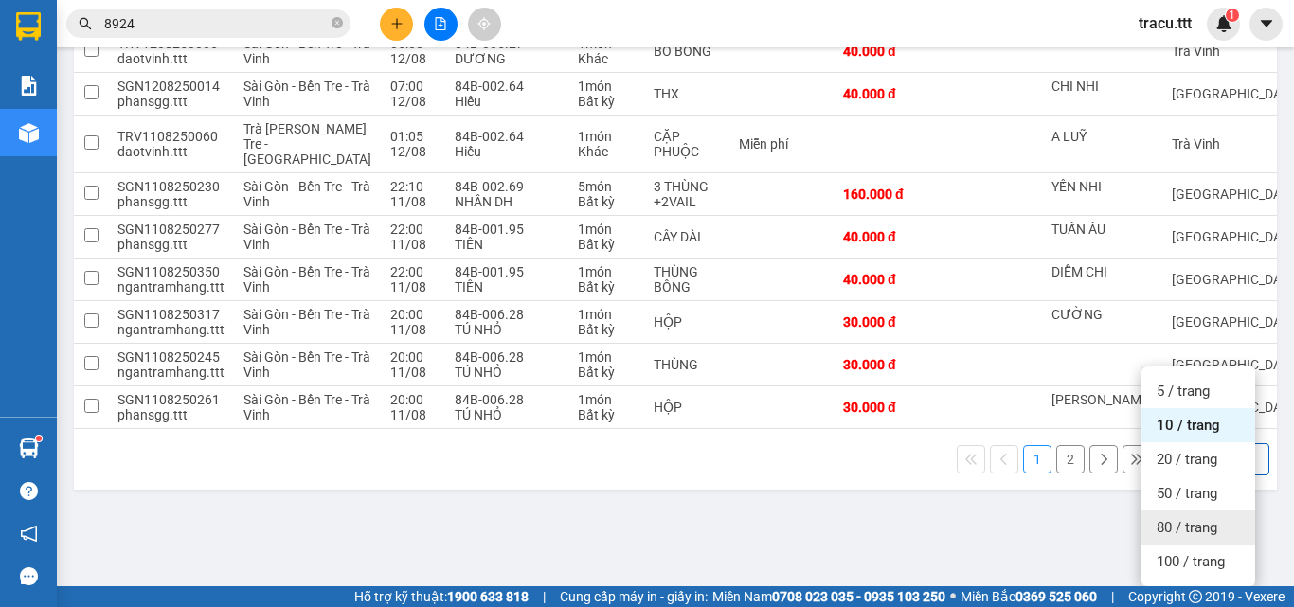
click at [1185, 518] on span "80 / trang" at bounding box center [1187, 527] width 61 height 19
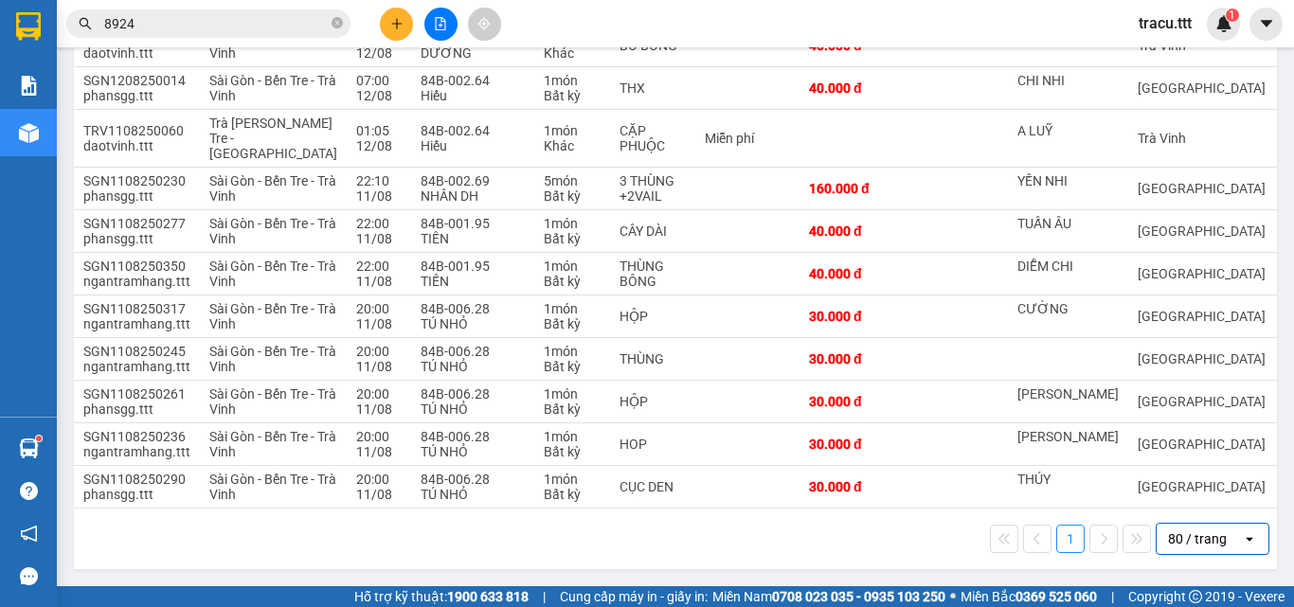
scroll to position [0, 0]
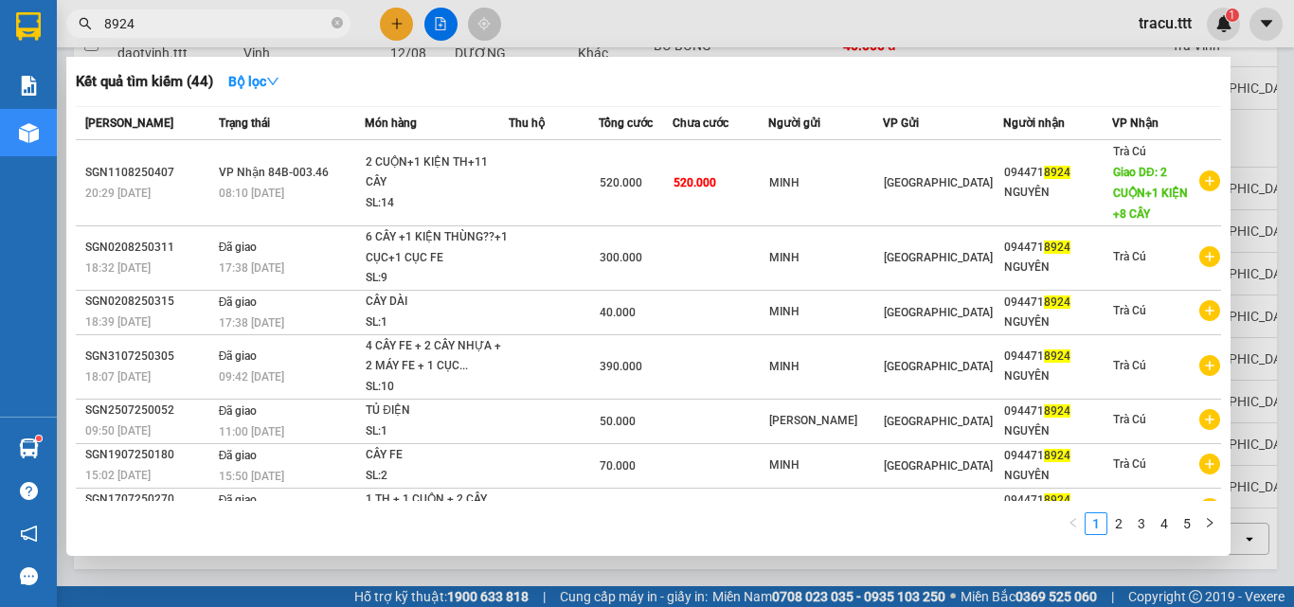
click at [206, 20] on input "8924" at bounding box center [216, 23] width 224 height 21
click at [659, 24] on div at bounding box center [647, 303] width 1294 height 607
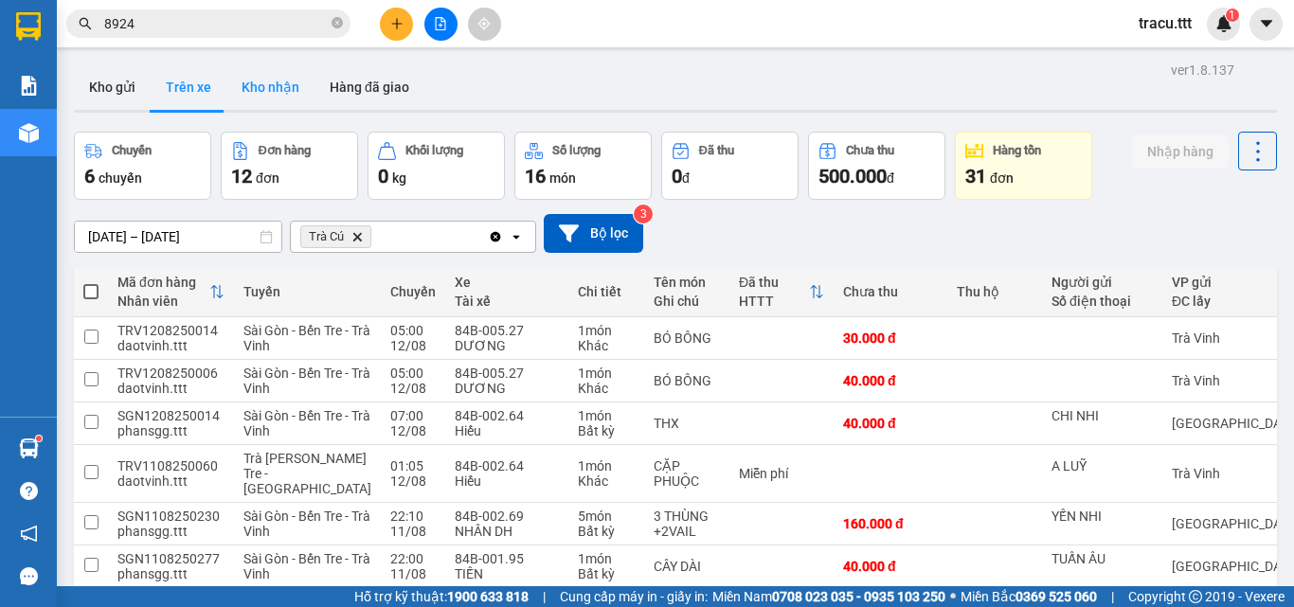
click at [282, 83] on button "Kho nhận" at bounding box center [270, 86] width 88 height 45
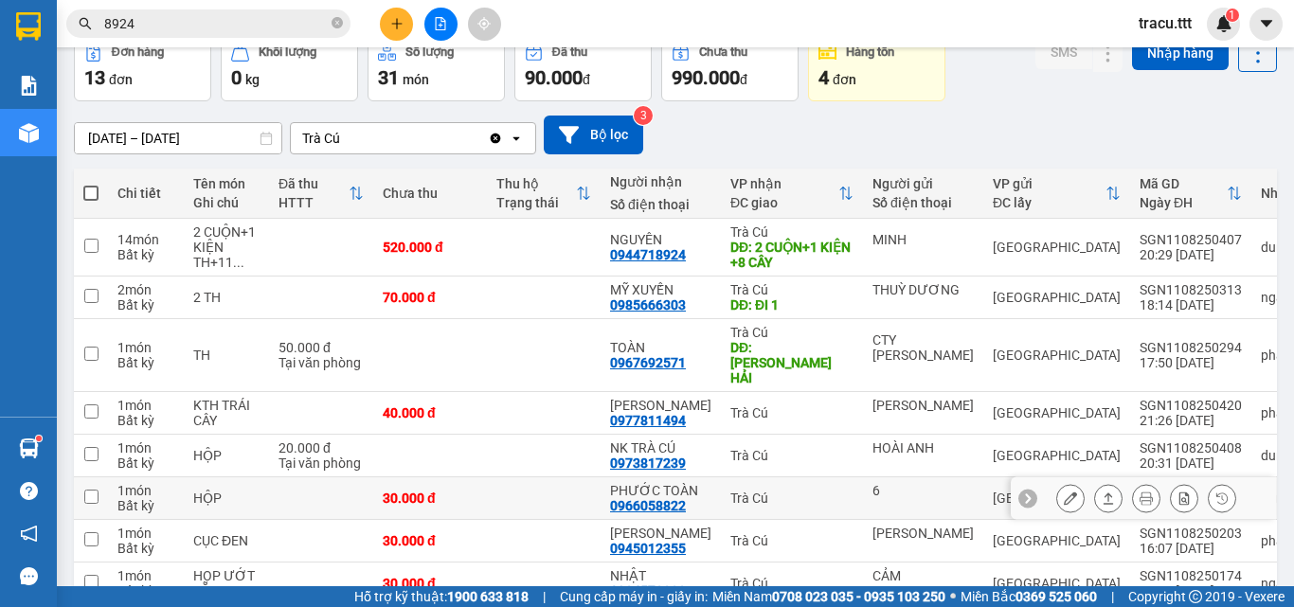
scroll to position [193, 0]
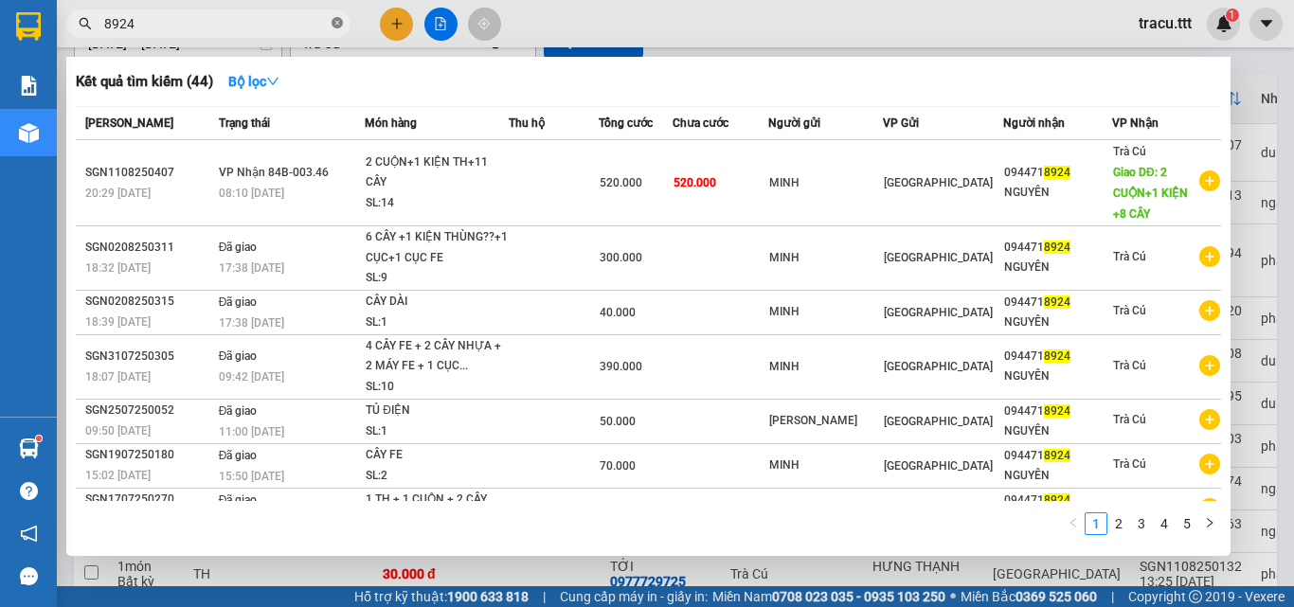
click at [339, 19] on icon "close-circle" at bounding box center [337, 22] width 11 height 11
type input "8822"
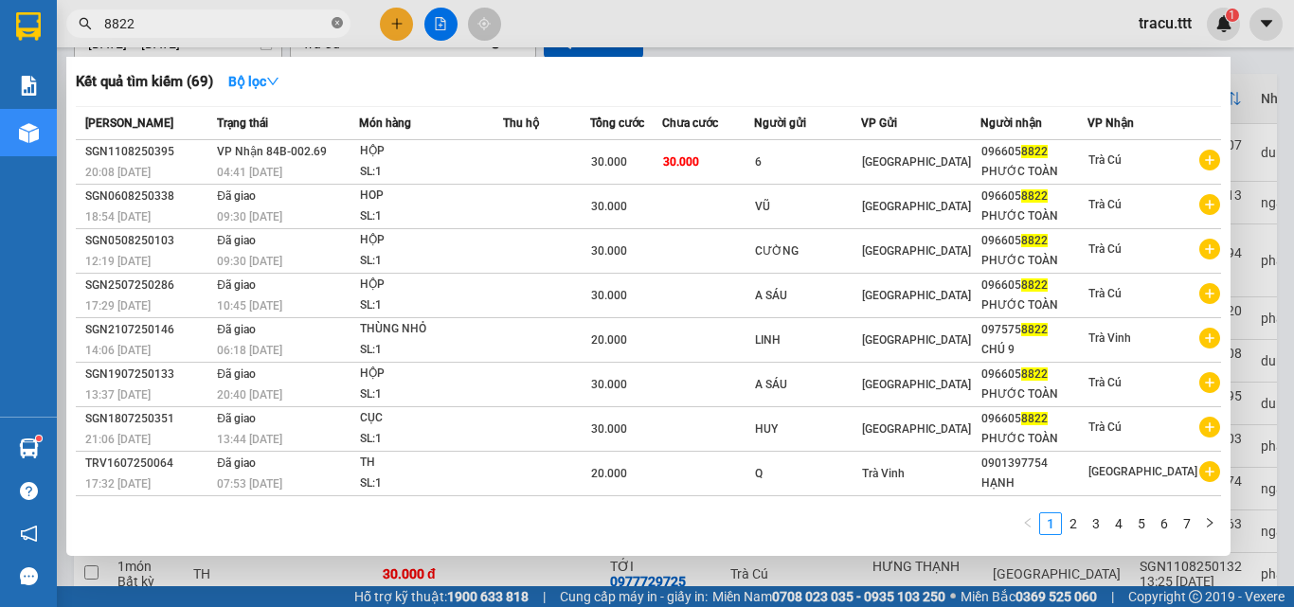
click at [340, 23] on icon "close-circle" at bounding box center [337, 22] width 11 height 11
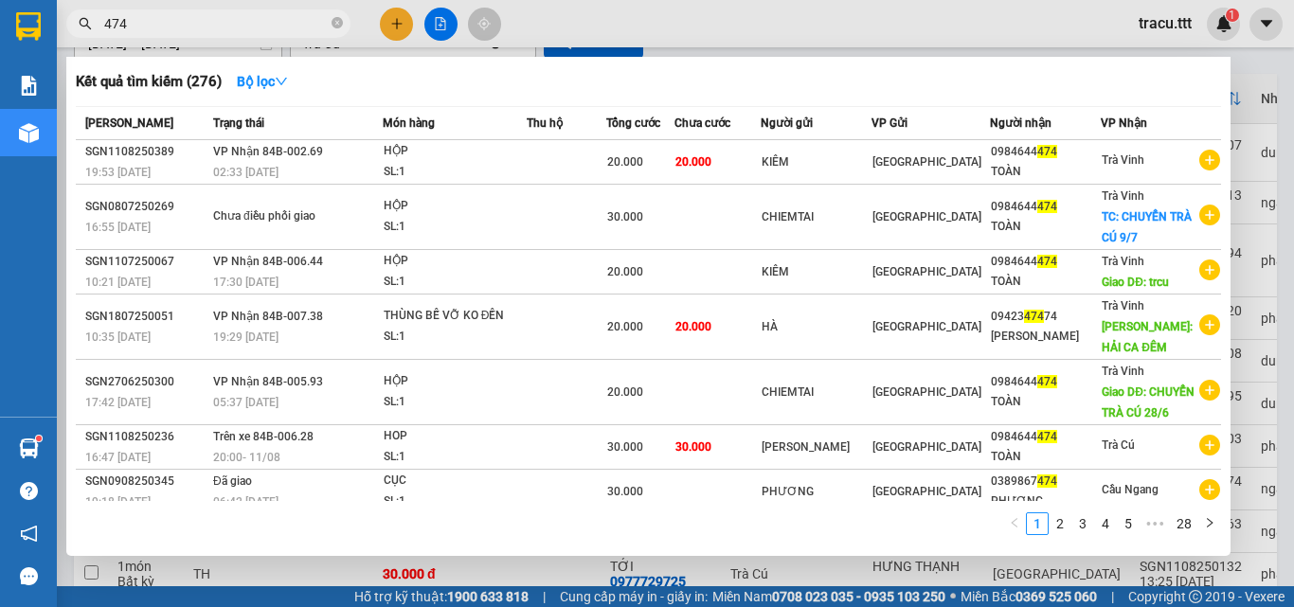
type input "474"
click at [589, 26] on div at bounding box center [647, 303] width 1294 height 607
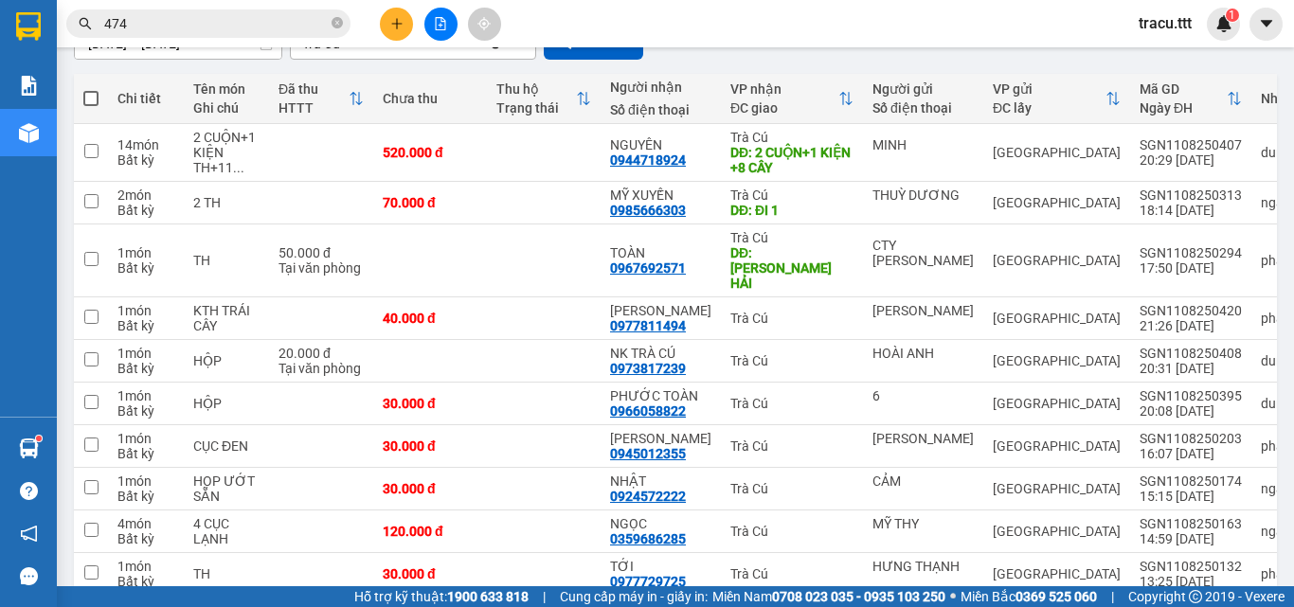
click at [336, 25] on icon "close-circle" at bounding box center [337, 22] width 11 height 11
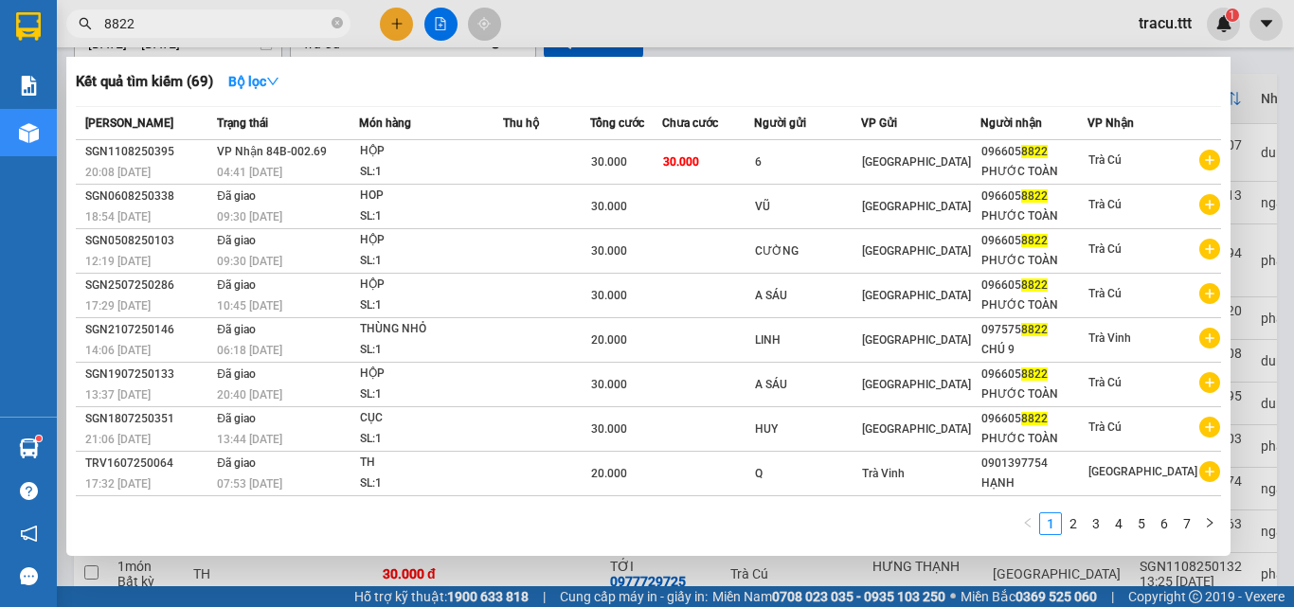
type input "8822"
click at [666, 23] on div at bounding box center [647, 303] width 1294 height 607
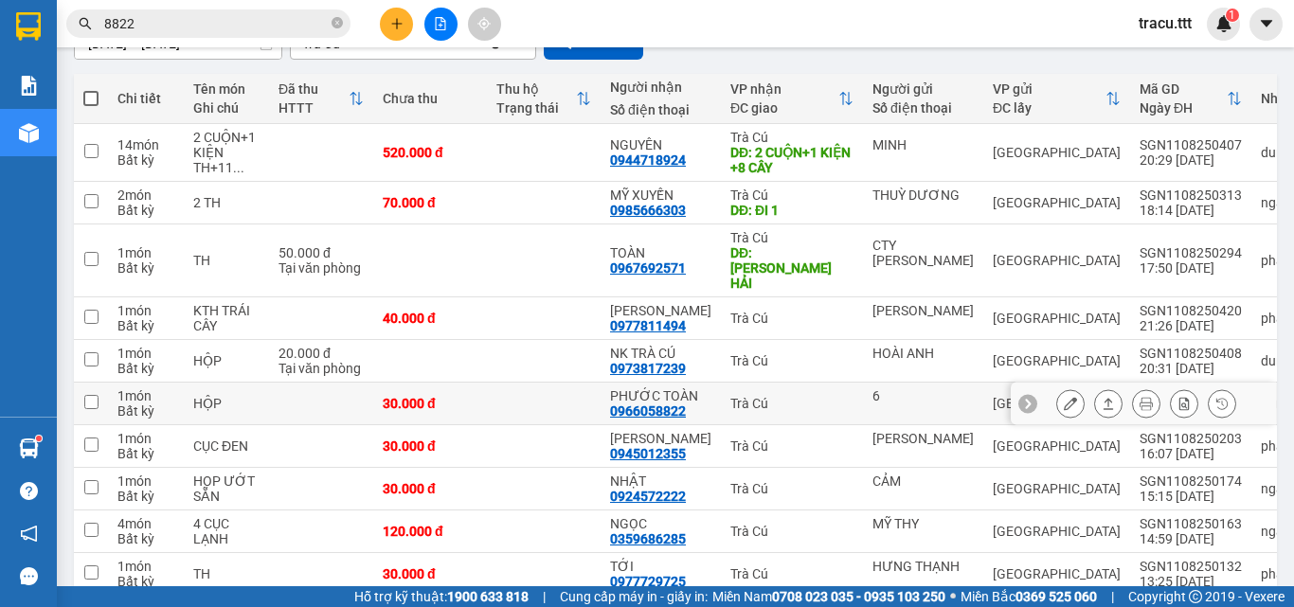
scroll to position [288, 0]
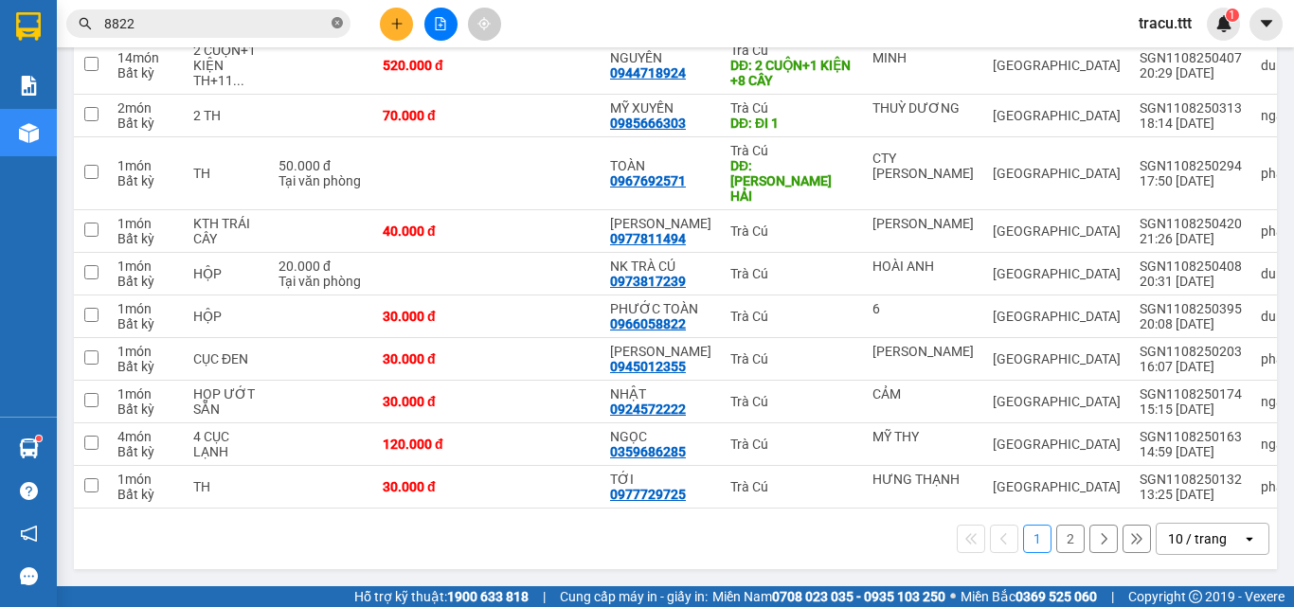
click at [339, 23] on icon "close-circle" at bounding box center [337, 22] width 11 height 11
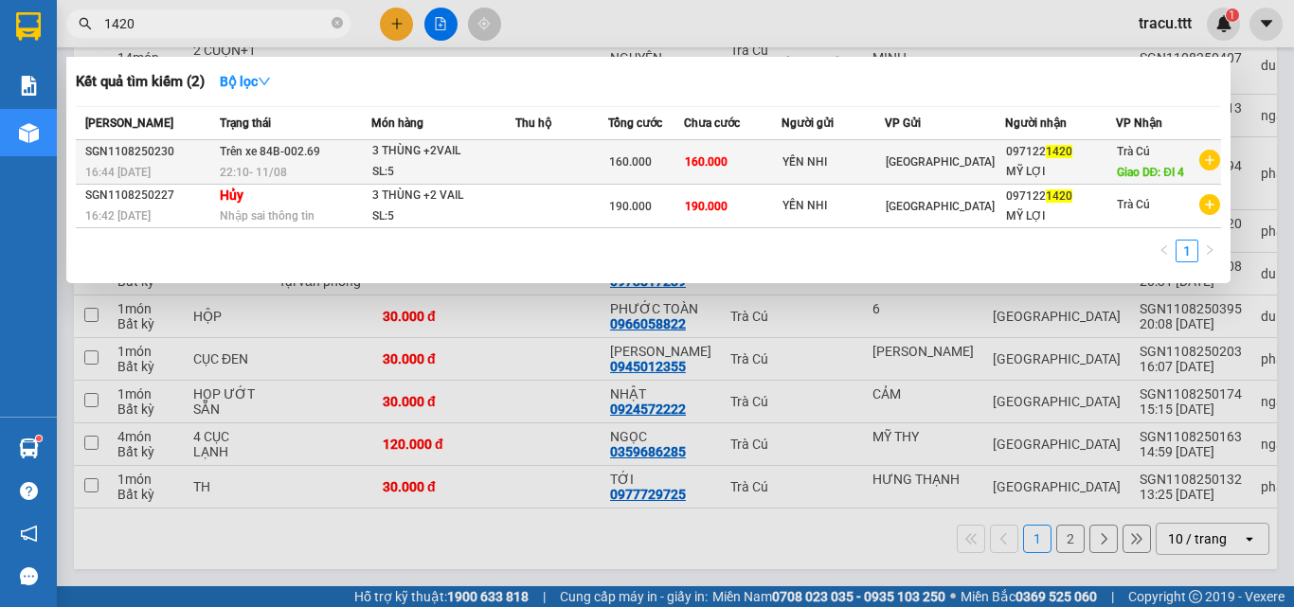
type input "1420"
click at [447, 172] on div "SL: 5" at bounding box center [443, 172] width 142 height 21
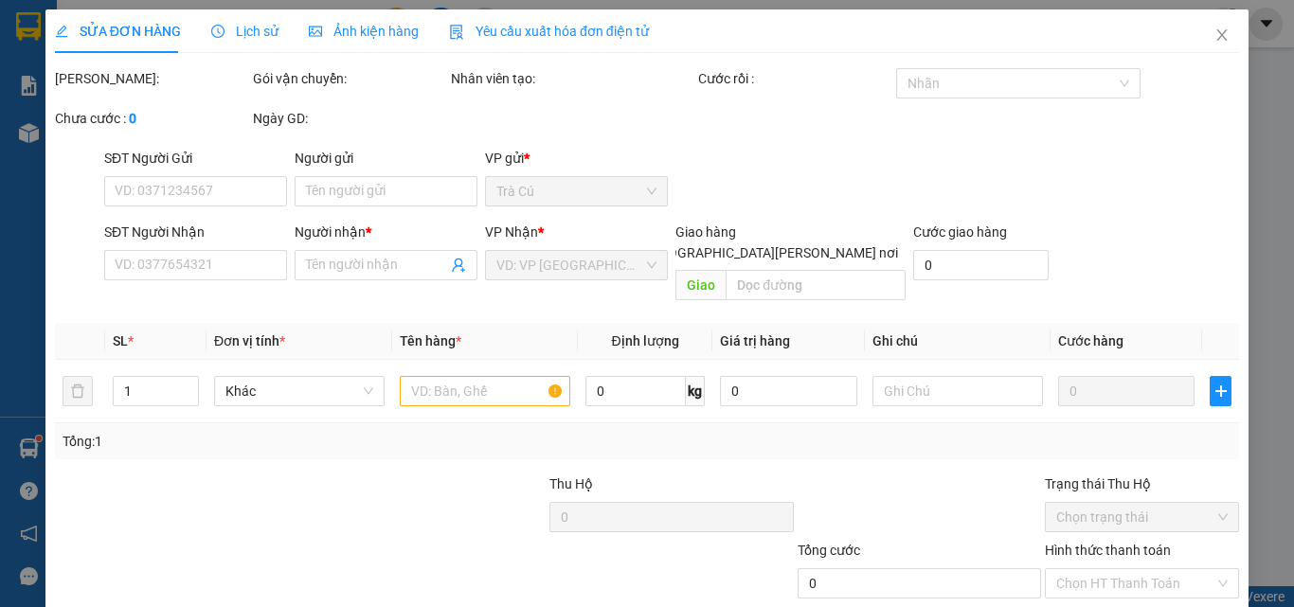
click at [251, 33] on span "Lịch sử" at bounding box center [244, 31] width 67 height 15
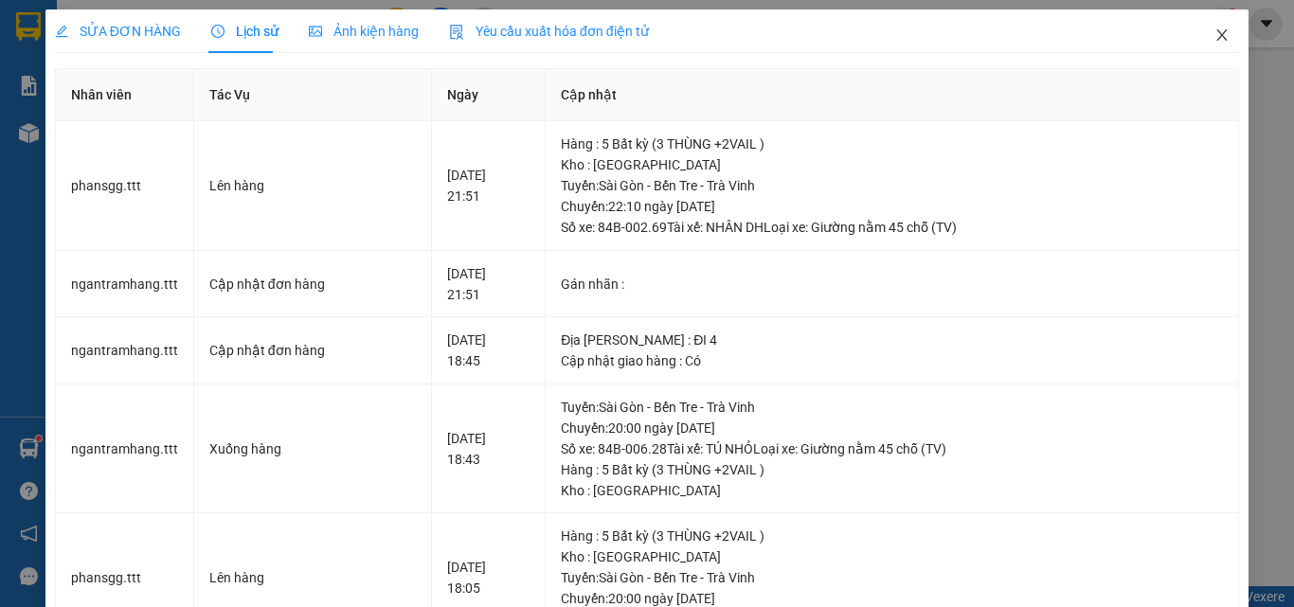
click at [1215, 28] on icon "close" at bounding box center [1222, 34] width 15 height 15
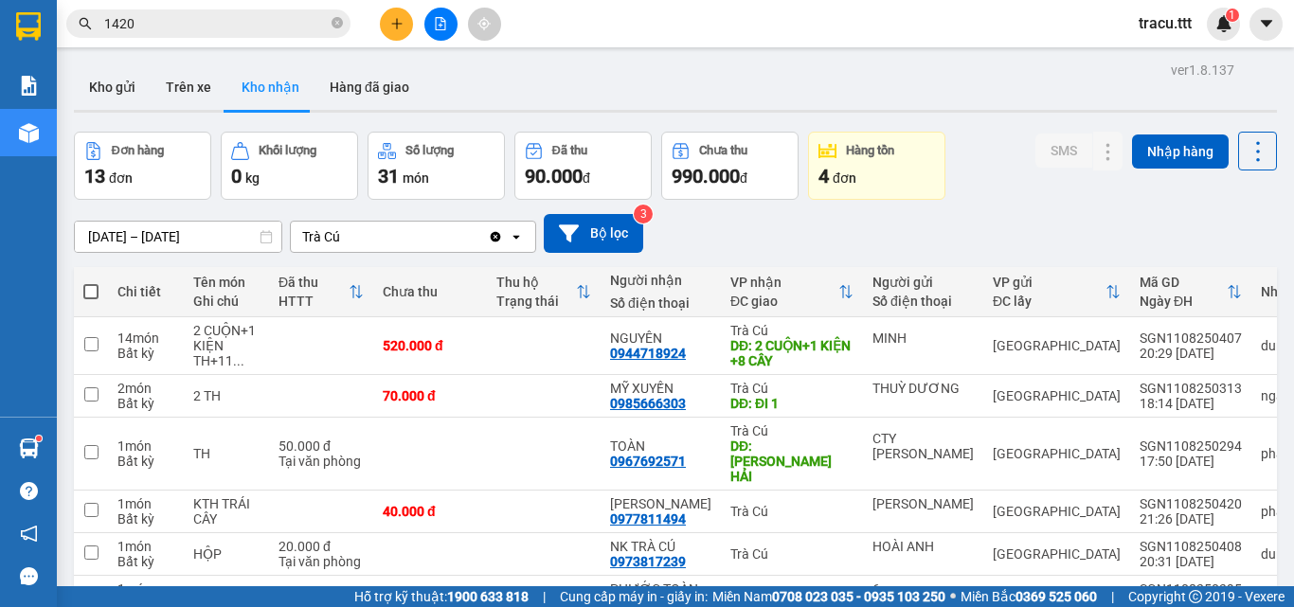
click at [278, 32] on input "1420" at bounding box center [216, 23] width 224 height 21
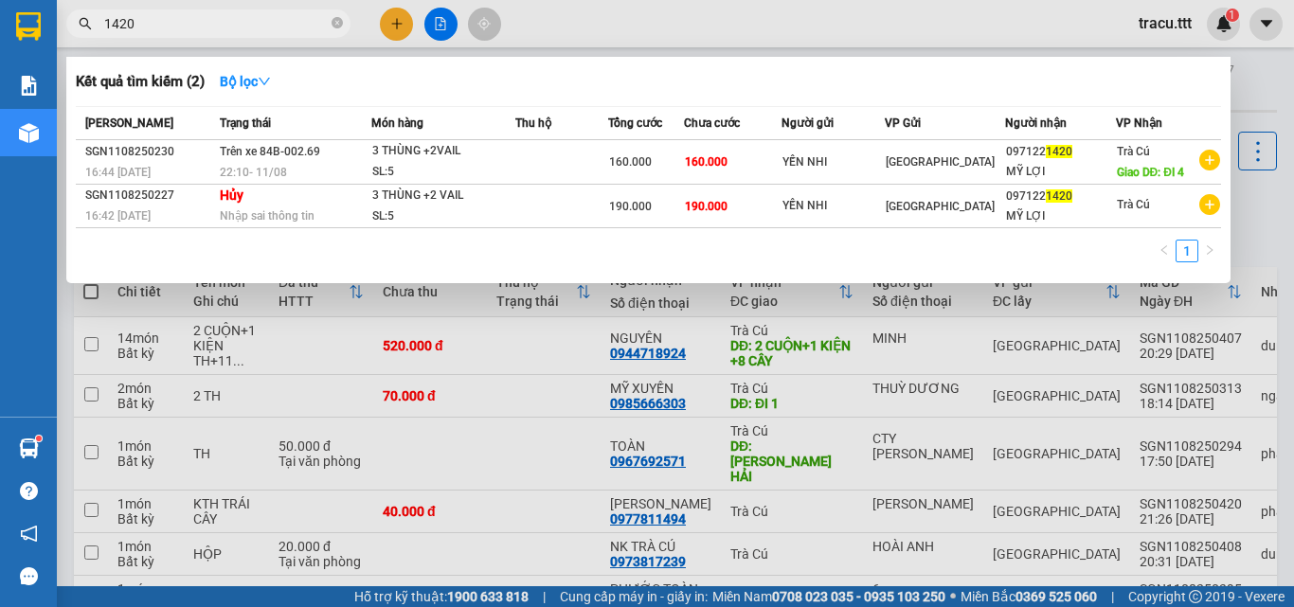
click at [528, 31] on div at bounding box center [647, 303] width 1294 height 607
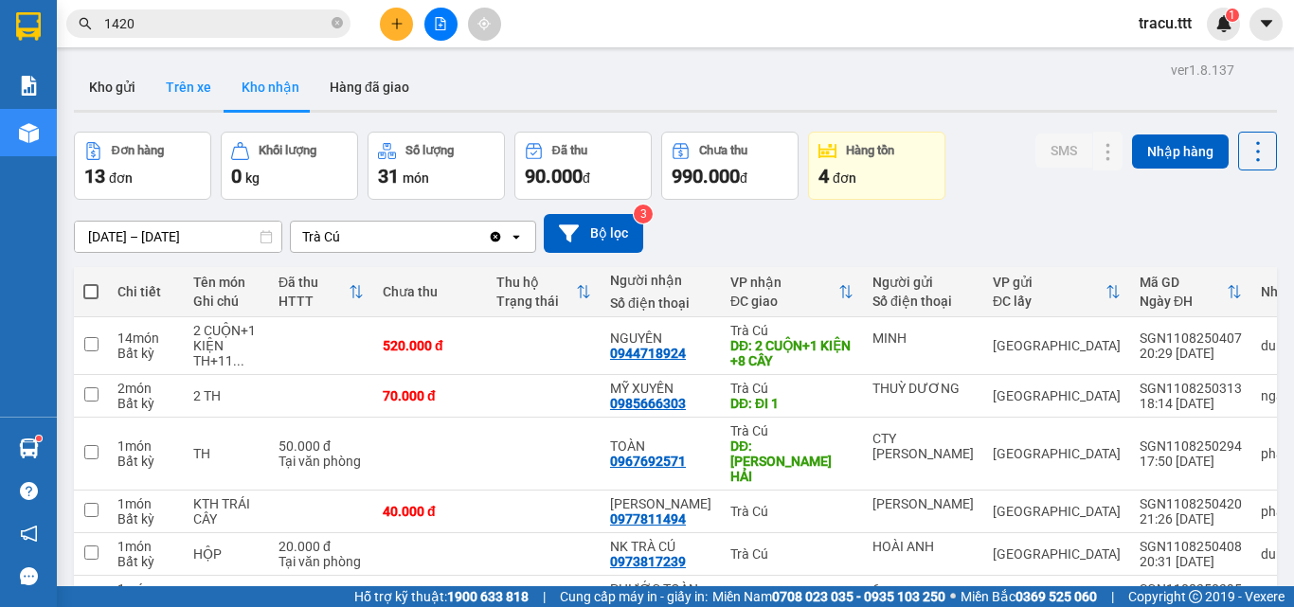
click at [190, 91] on button "Trên xe" at bounding box center [189, 86] width 76 height 45
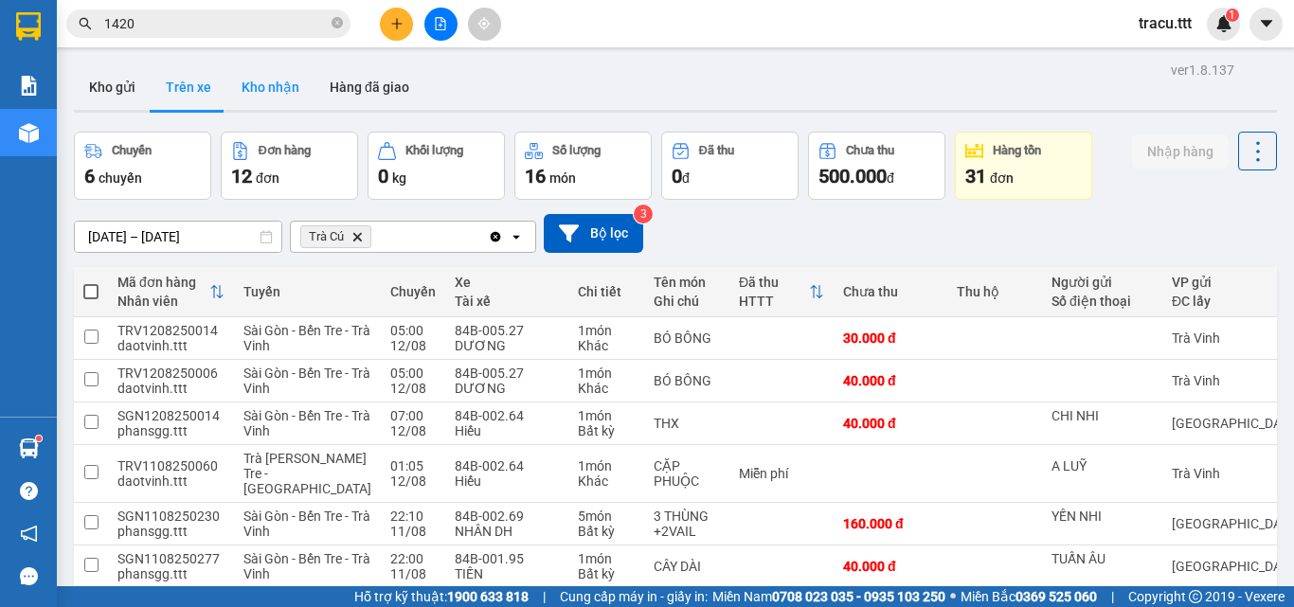
click at [262, 103] on button "Kho nhận" at bounding box center [270, 86] width 88 height 45
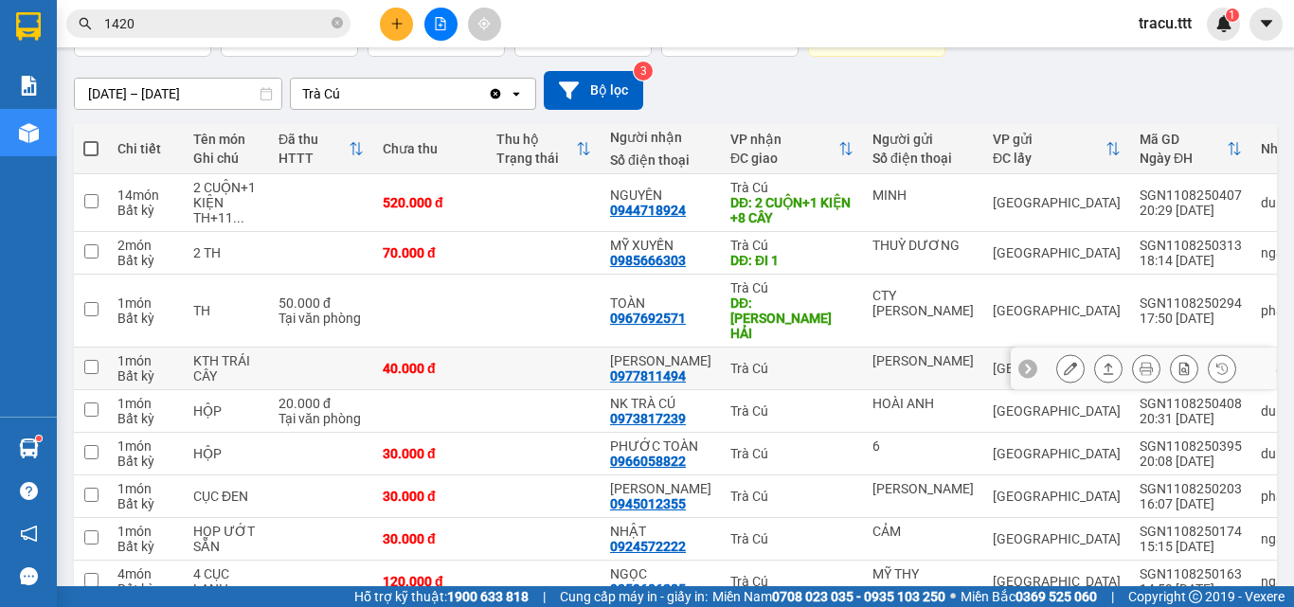
scroll to position [189, 0]
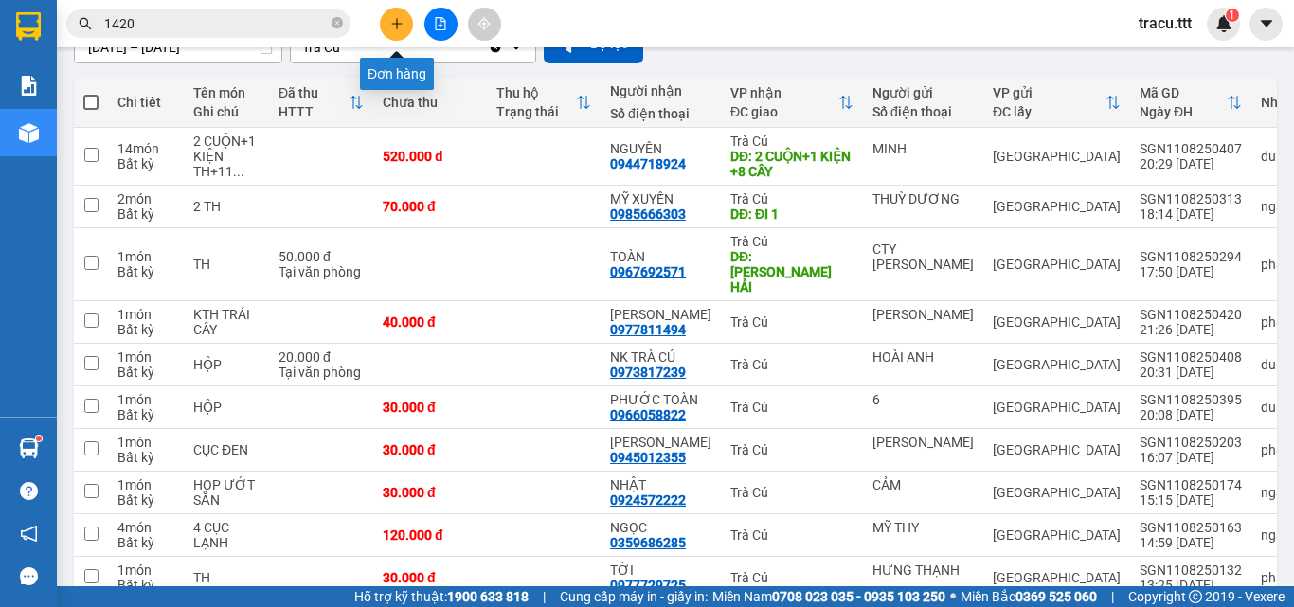
click at [400, 27] on icon "plus" at bounding box center [396, 23] width 13 height 13
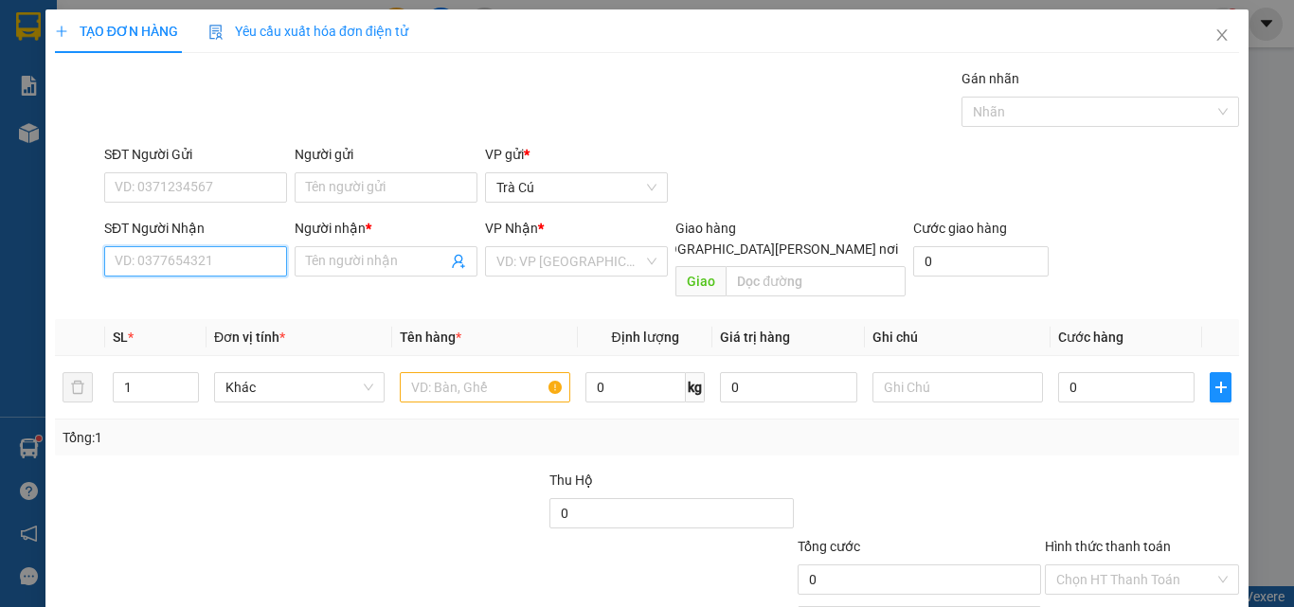
click at [188, 261] on input "SĐT Người Nhận" at bounding box center [195, 261] width 183 height 30
type input "0918725516"
click at [239, 304] on div "0918725516 - CÔ MAI" at bounding box center [194, 299] width 158 height 21
type input "CÔ MAI"
type input "0918725516"
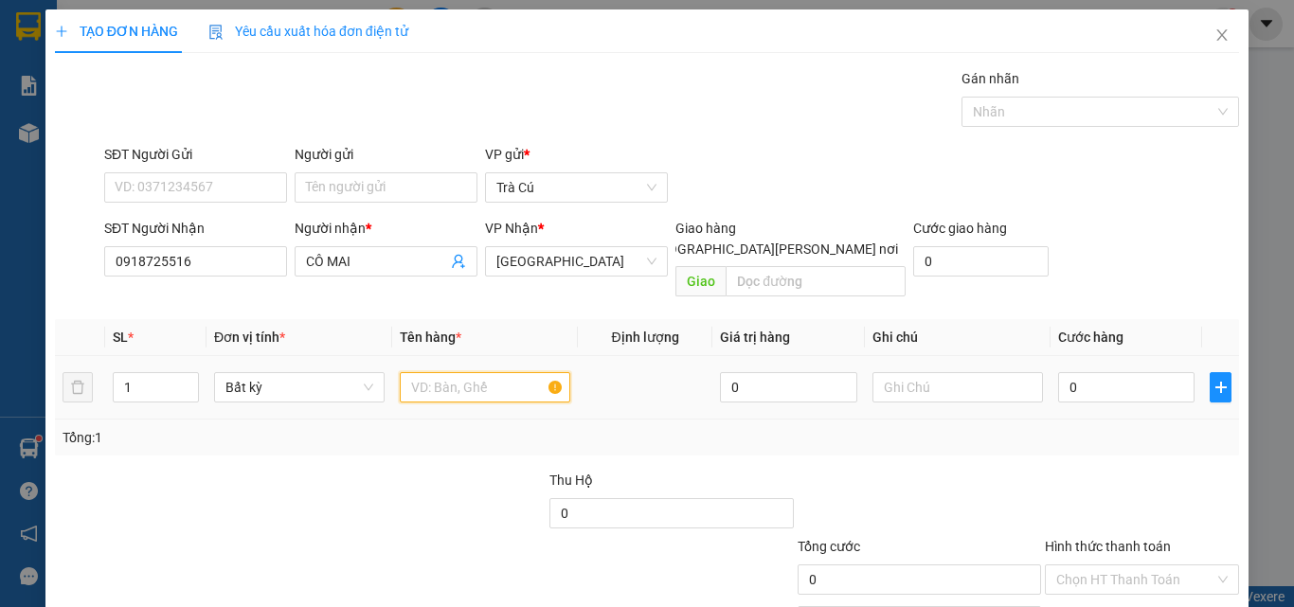
click at [472, 372] on input "text" at bounding box center [485, 387] width 171 height 30
type input "THƯ"
click at [1121, 372] on input "0" at bounding box center [1126, 387] width 136 height 30
type input "3"
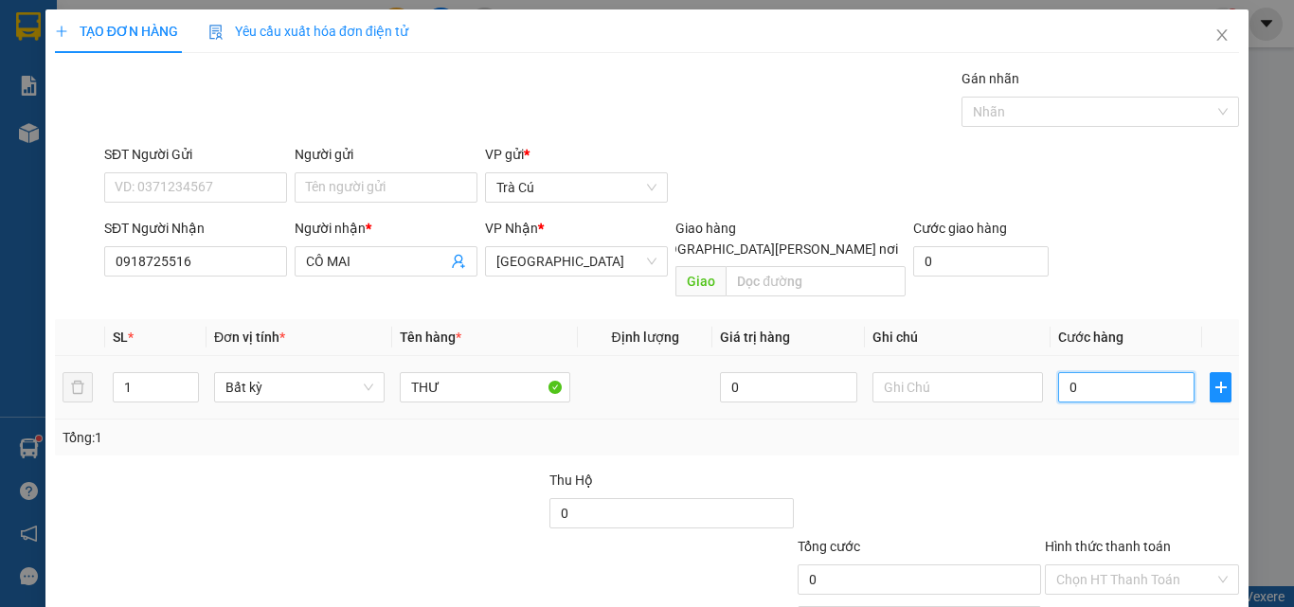
type input "3"
type input "30"
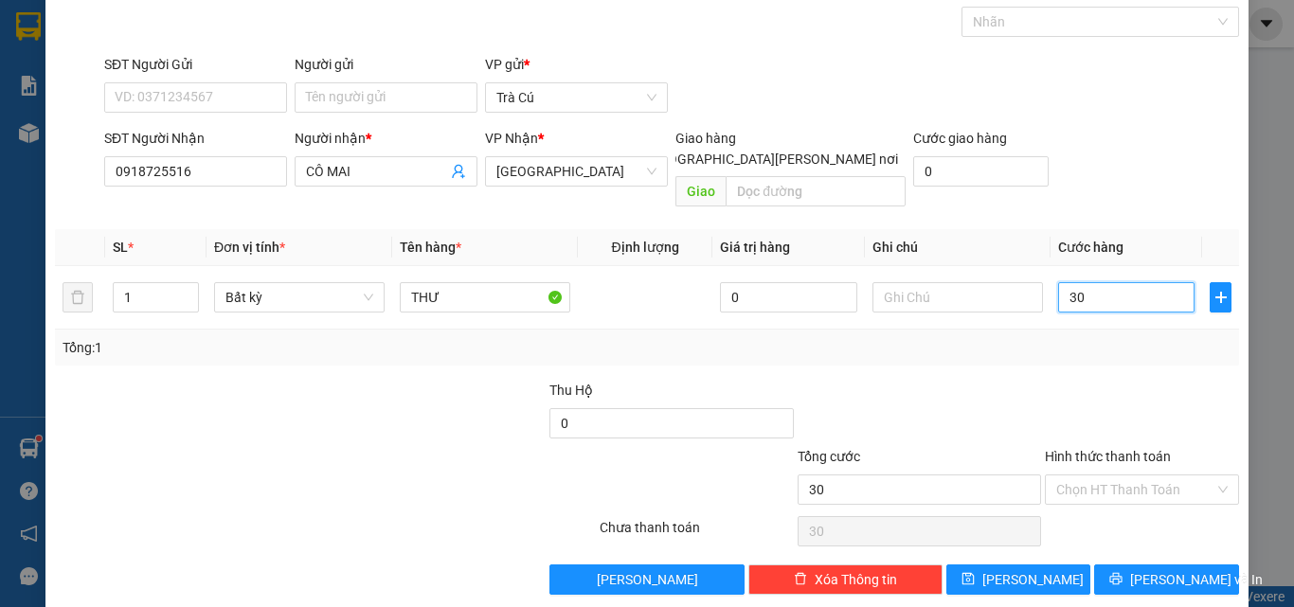
scroll to position [94, 0]
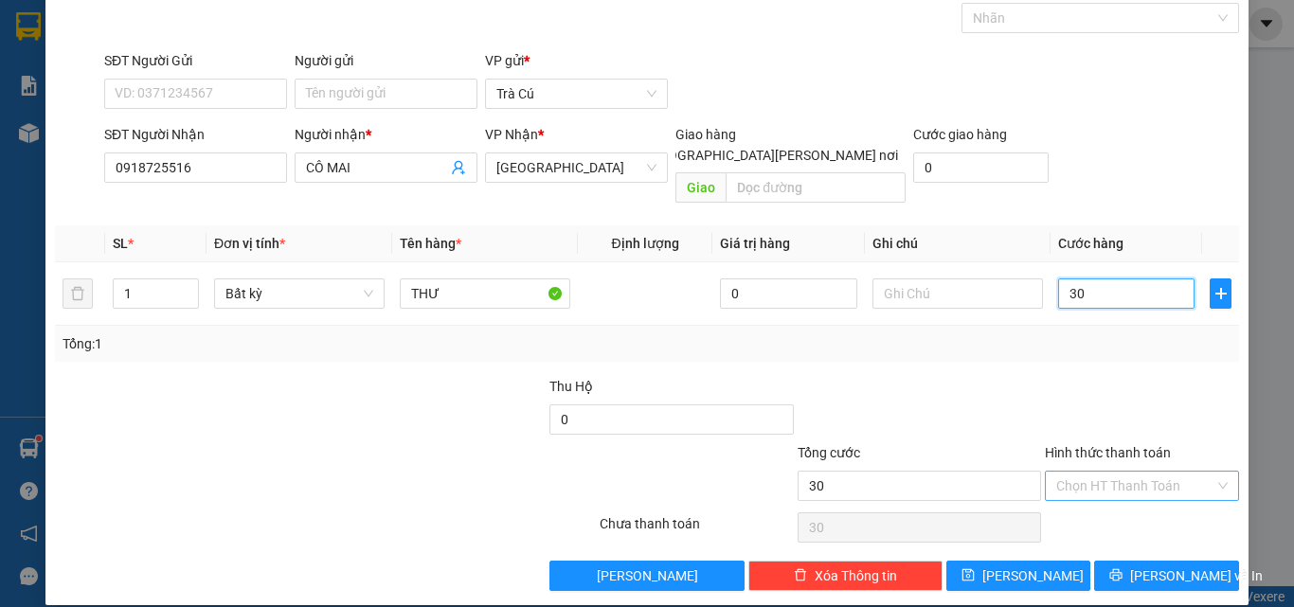
type input "0"
type input "20"
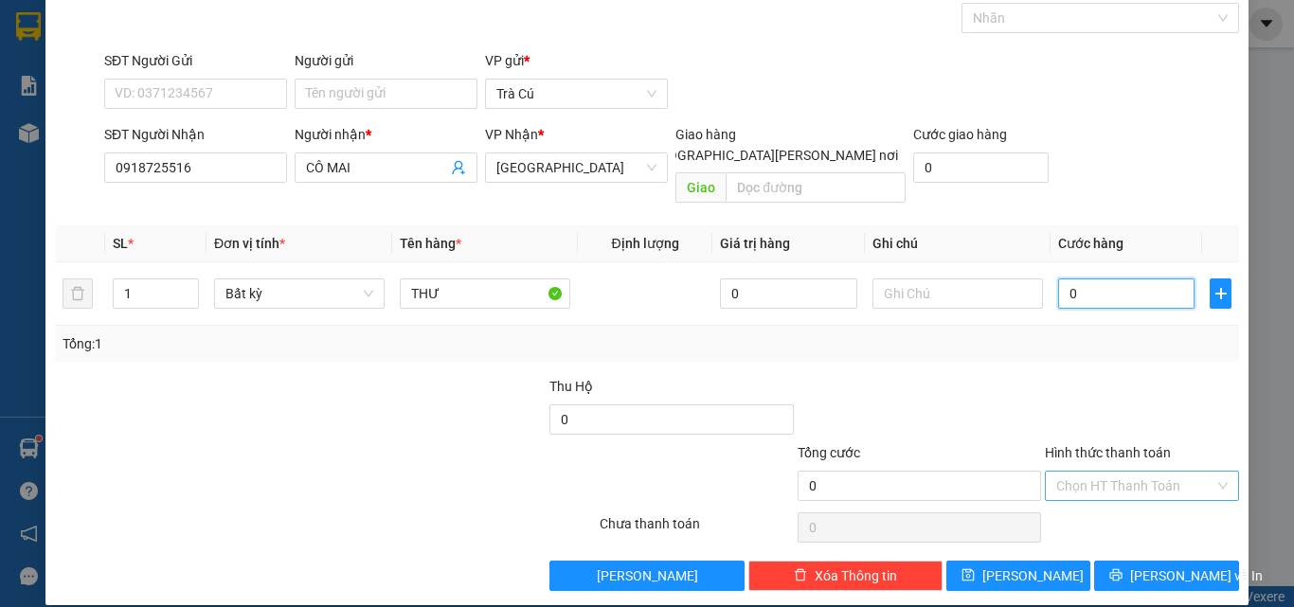
type input "20"
type input "20.000"
click at [1140, 472] on input "Hình thức thanh toán" at bounding box center [1135, 486] width 158 height 28
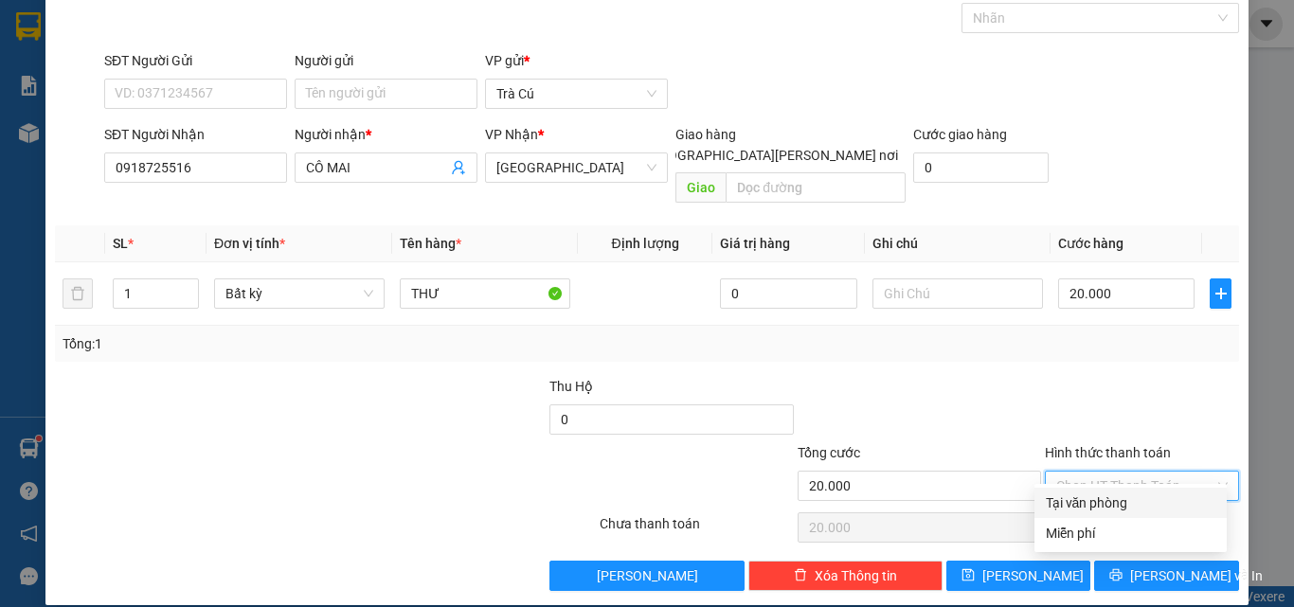
click at [1112, 506] on div "Tại văn phòng" at bounding box center [1131, 503] width 170 height 21
type input "0"
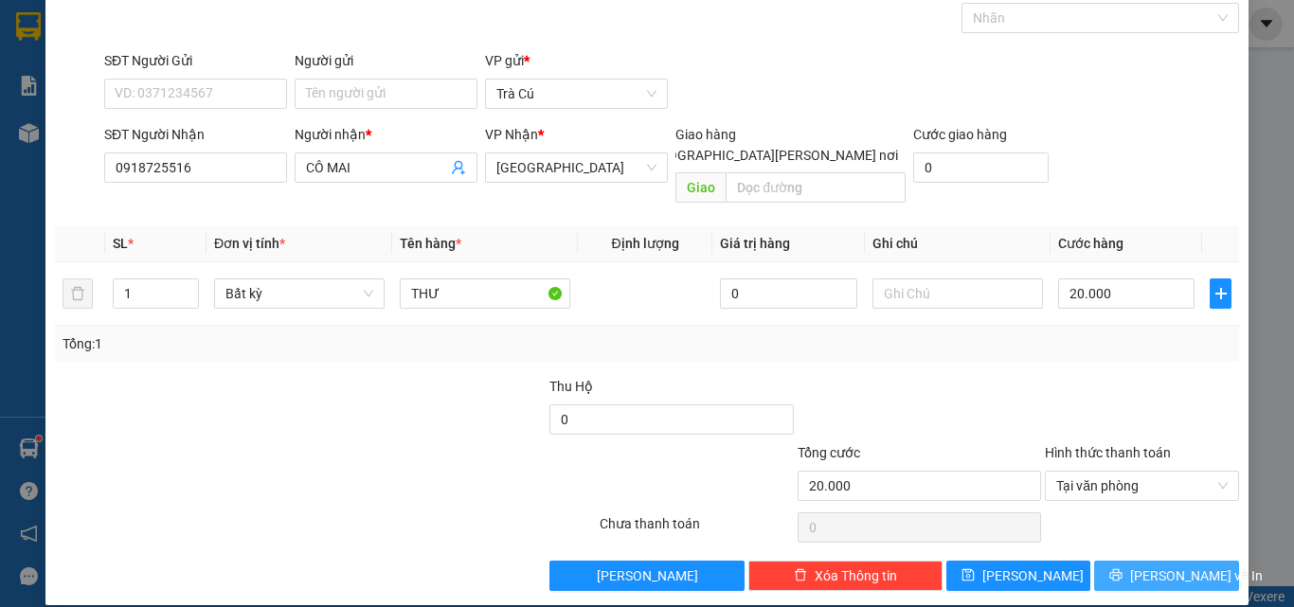
click at [1119, 568] on icon "printer" at bounding box center [1115, 574] width 13 height 13
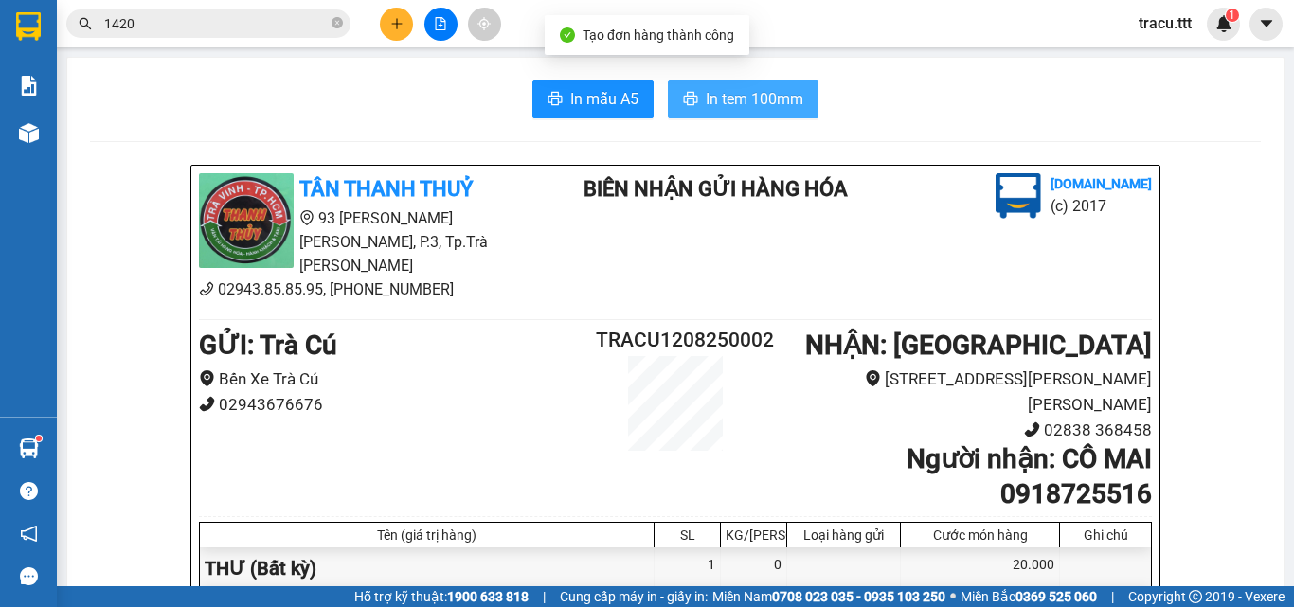
click at [743, 90] on span "In tem 100mm" at bounding box center [755, 99] width 98 height 24
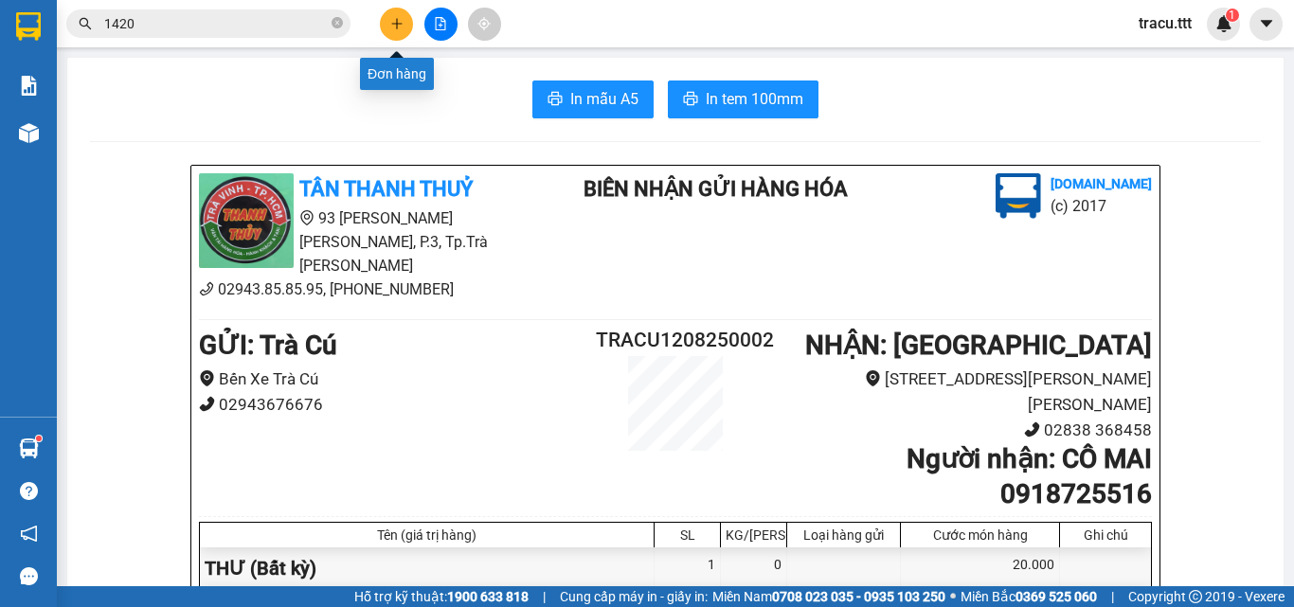
click at [405, 22] on button at bounding box center [396, 24] width 33 height 33
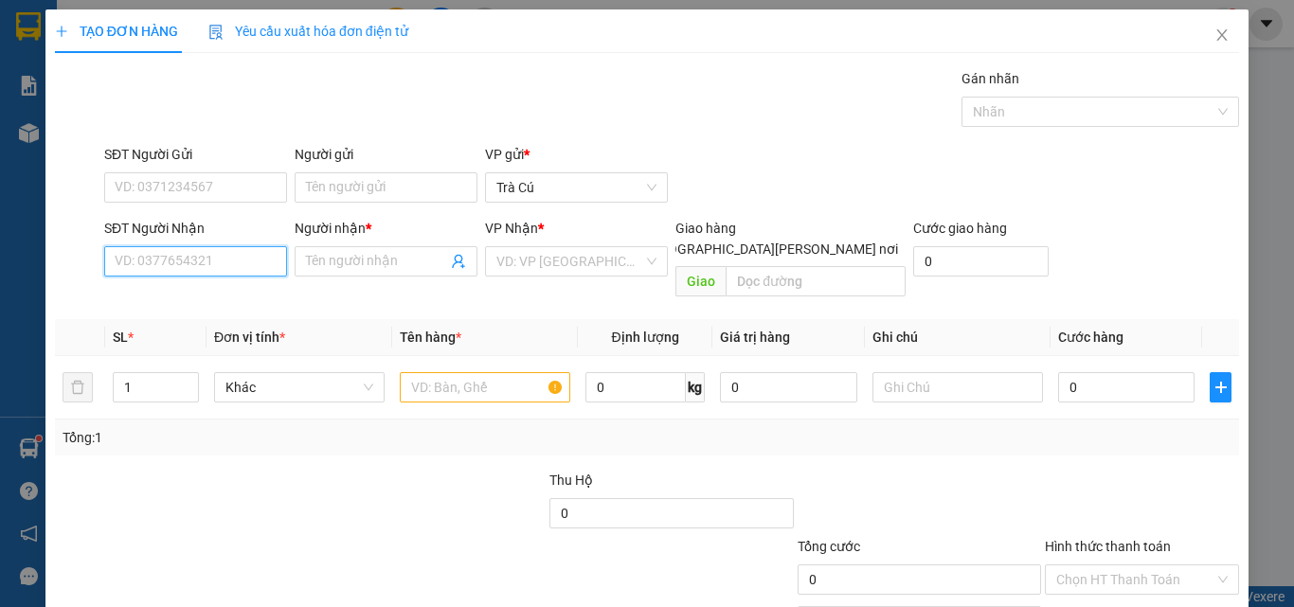
click at [257, 269] on input "SĐT Người Nhận" at bounding box center [195, 261] width 183 height 30
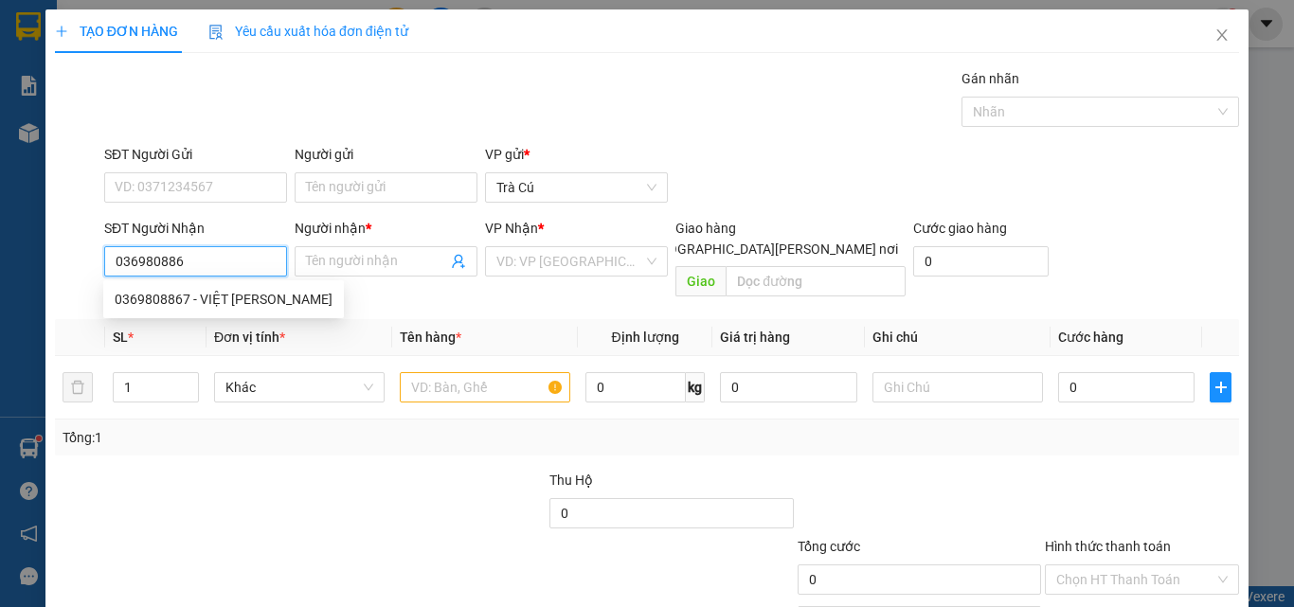
type input "0369808867"
click at [185, 297] on div "0369808867 - VIỆT [PERSON_NAME]" at bounding box center [224, 299] width 218 height 21
type input "VIỆT [PERSON_NAME]"
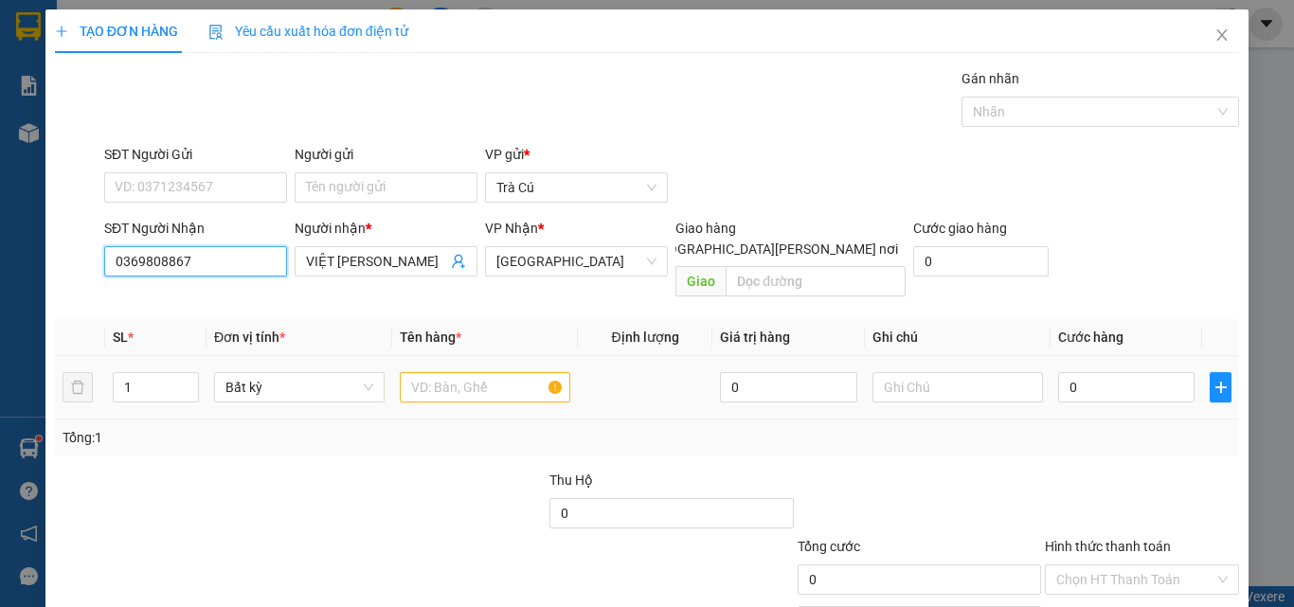
type input "0369808867"
click at [497, 372] on input "text" at bounding box center [485, 387] width 171 height 30
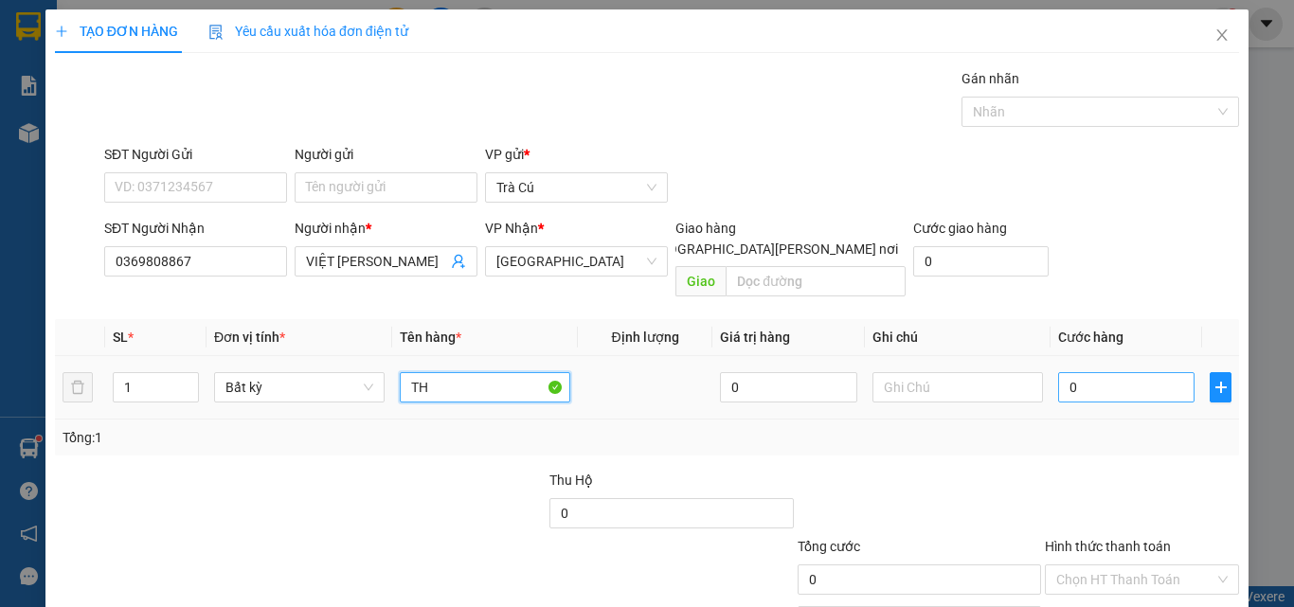
type input "TH"
click at [1077, 374] on input "0" at bounding box center [1126, 387] width 136 height 30
type input "3"
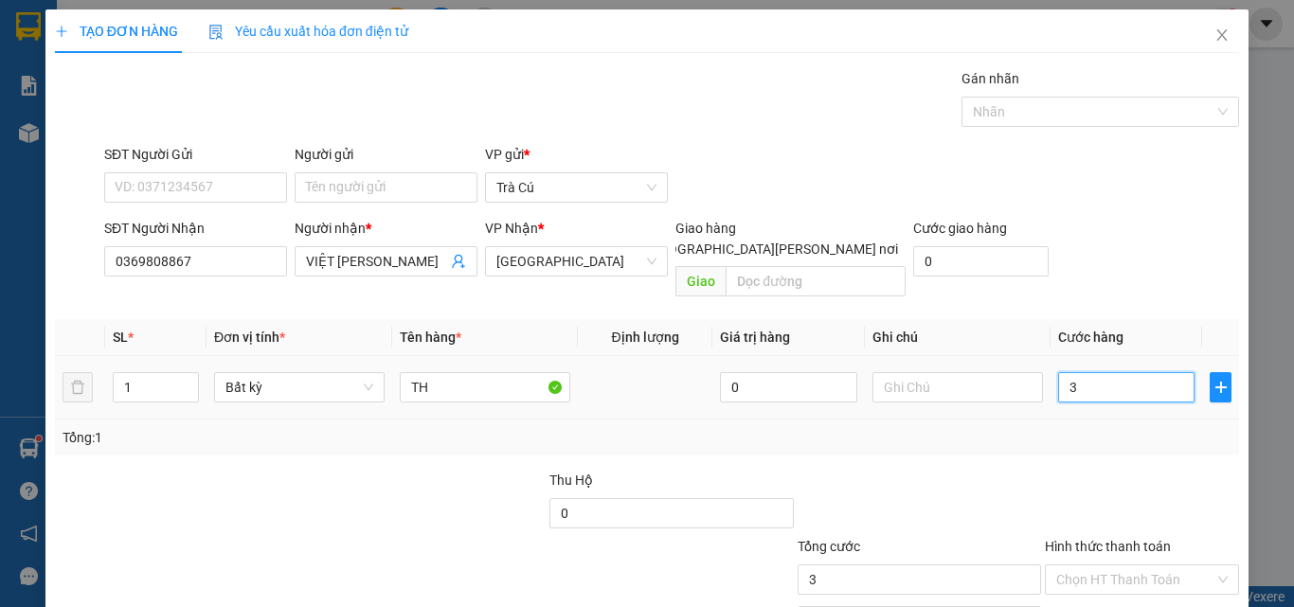
type input "30"
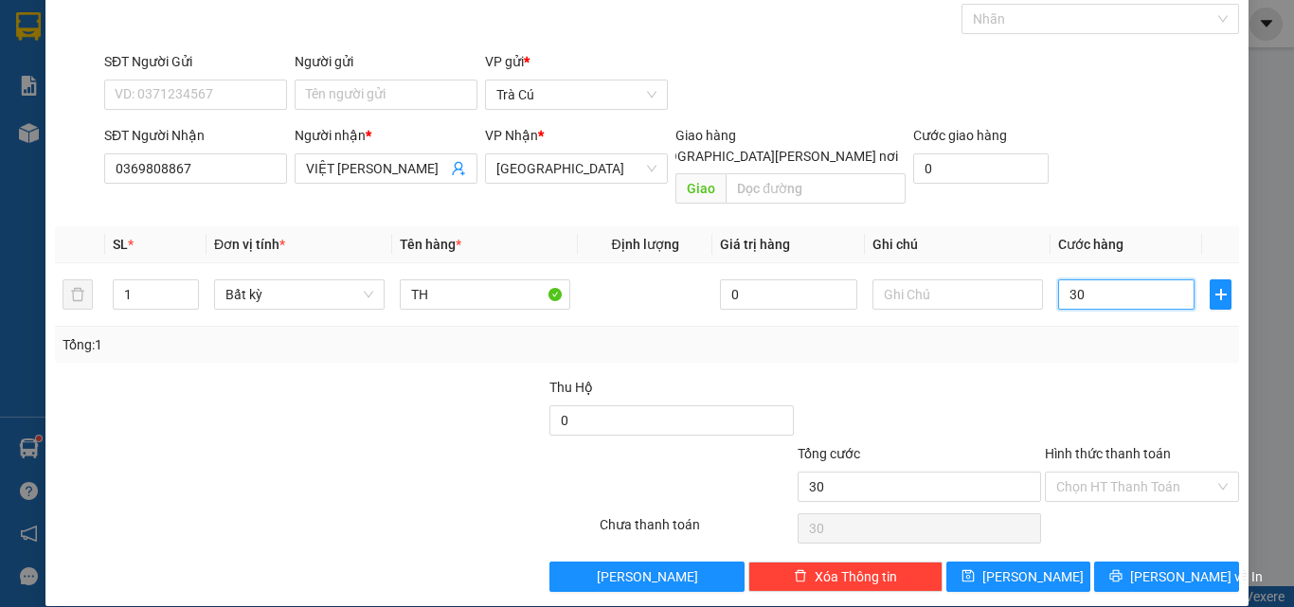
scroll to position [94, 0]
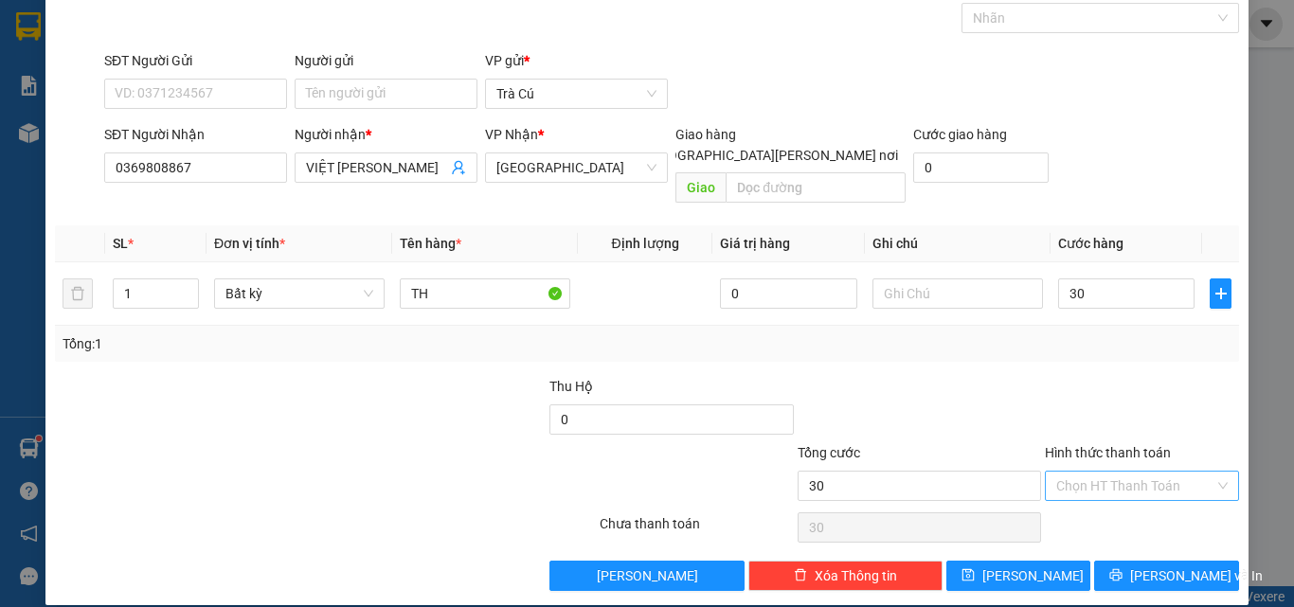
type input "30.000"
click at [1118, 472] on input "Hình thức thanh toán" at bounding box center [1135, 486] width 158 height 28
click at [1122, 496] on div "Tại văn phòng" at bounding box center [1131, 503] width 170 height 21
type input "0"
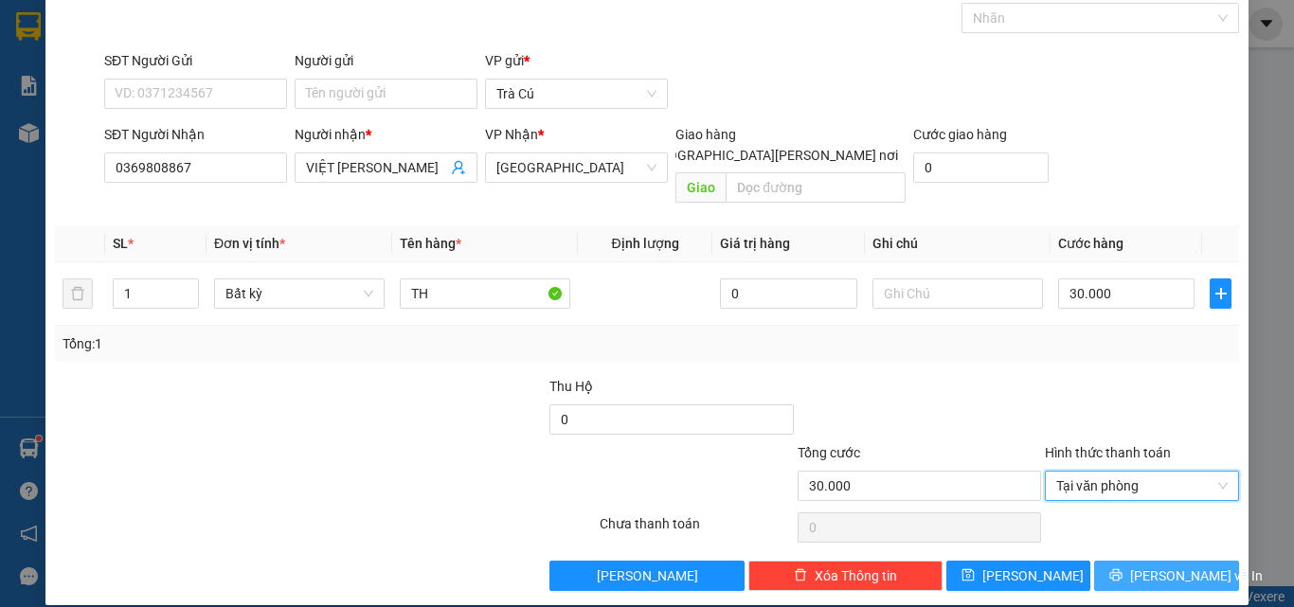
click at [1118, 561] on button "[PERSON_NAME] và In" at bounding box center [1166, 576] width 145 height 30
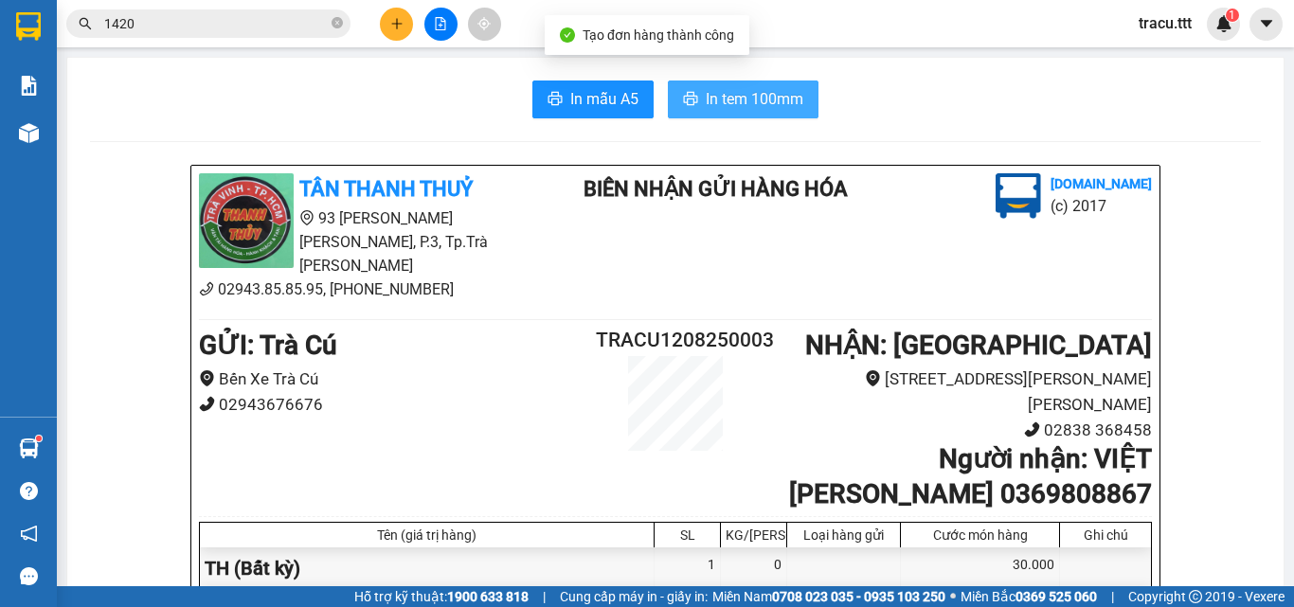
click at [735, 107] on span "In tem 100mm" at bounding box center [755, 99] width 98 height 24
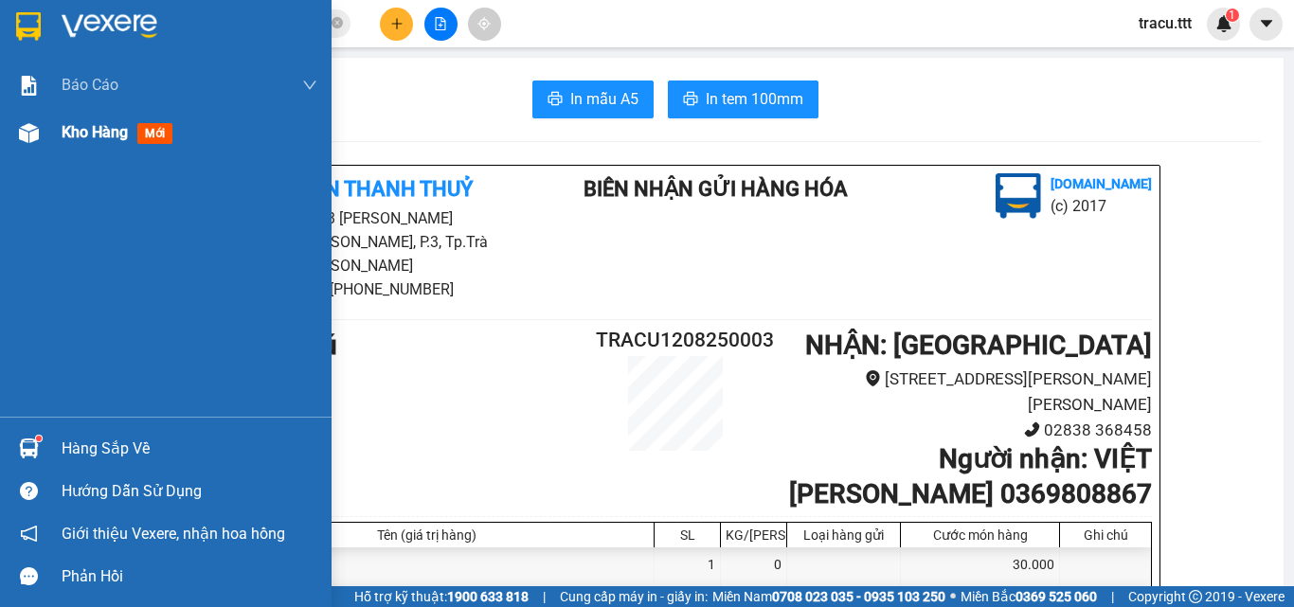
click at [91, 143] on div "Kho hàng mới" at bounding box center [121, 132] width 118 height 24
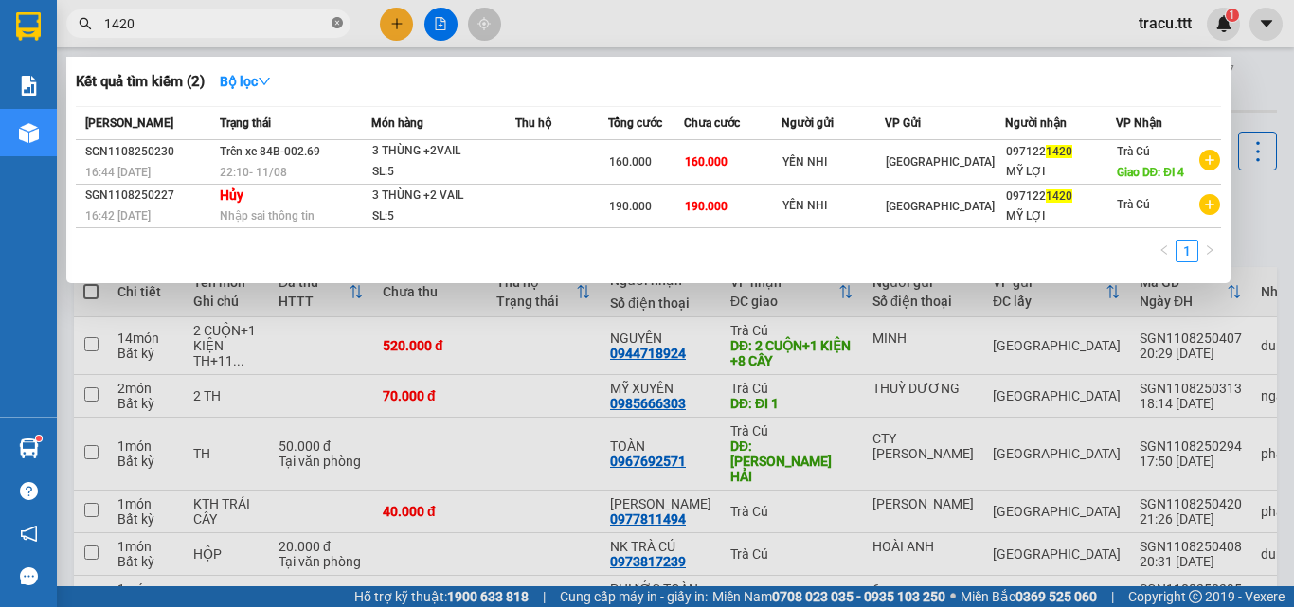
click at [338, 23] on icon "close-circle" at bounding box center [337, 22] width 11 height 11
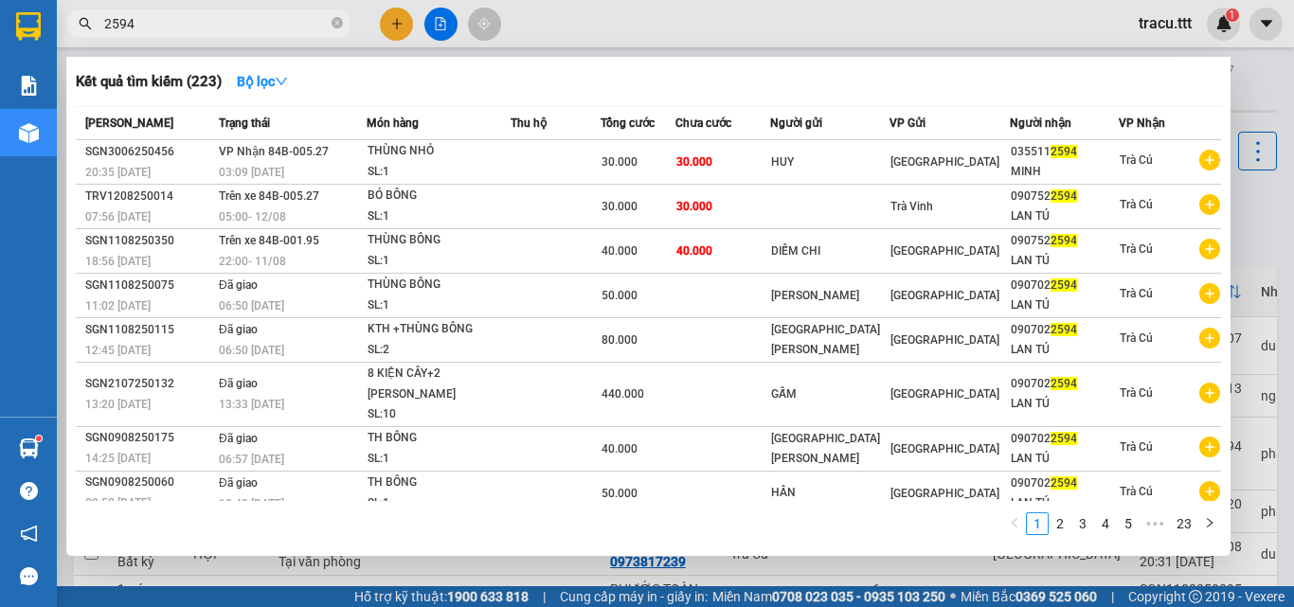
type input "2594"
click at [450, 14] on div at bounding box center [647, 303] width 1294 height 607
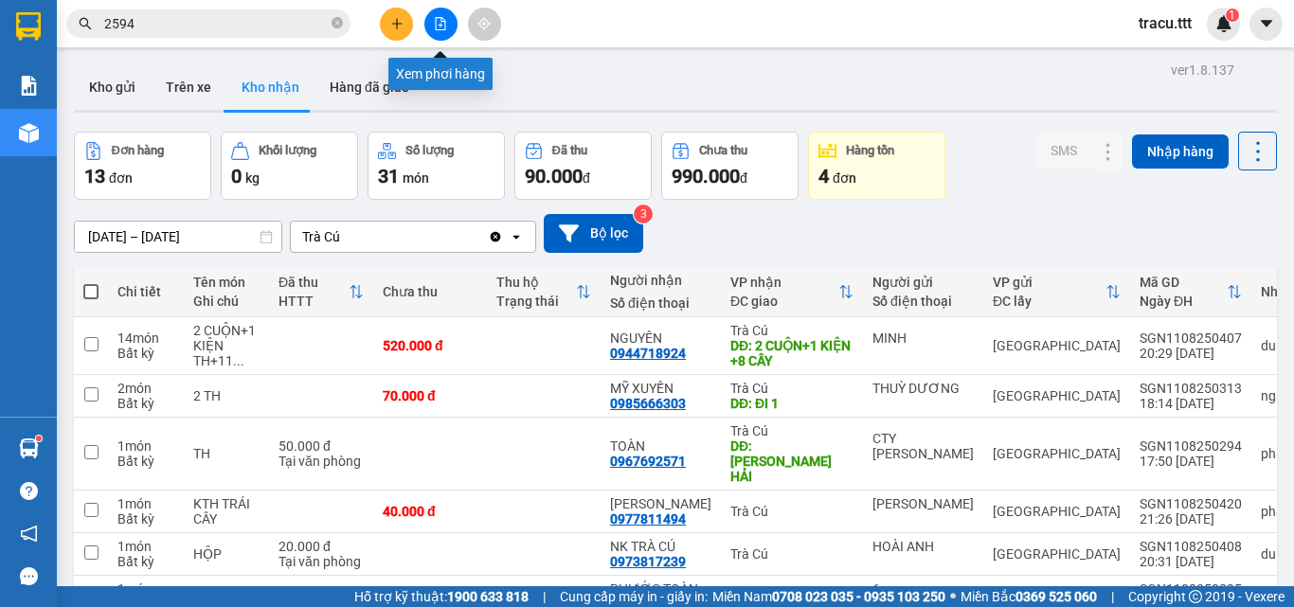
click at [445, 19] on icon "file-add" at bounding box center [440, 23] width 13 height 13
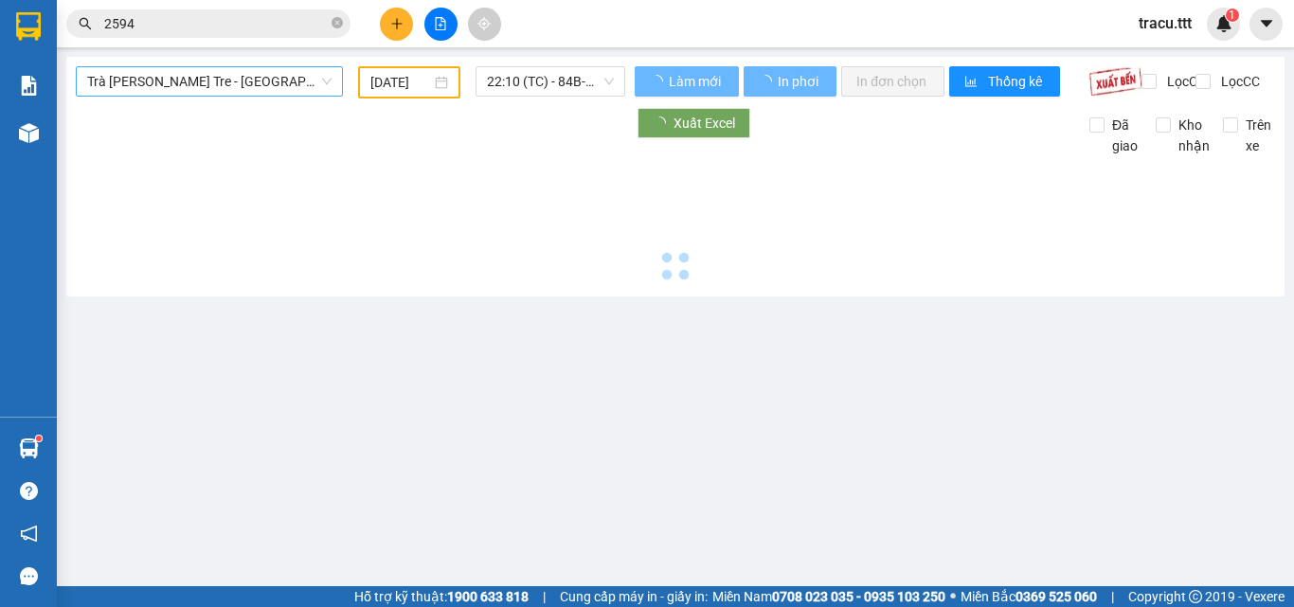
click at [265, 89] on span "Trà [PERSON_NAME] Tre - [GEOGRAPHIC_DATA]" at bounding box center [209, 81] width 244 height 28
type input "[DATE]"
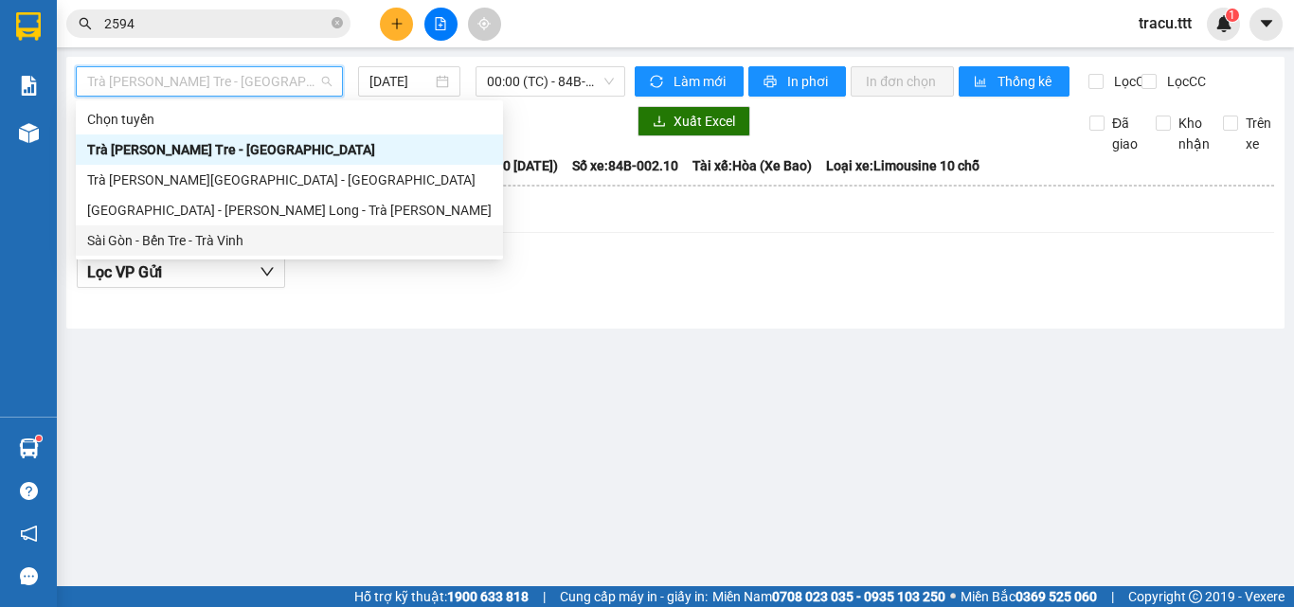
click at [210, 254] on div "Sài Gòn - Bến Tre - Trà Vinh" at bounding box center [289, 240] width 427 height 30
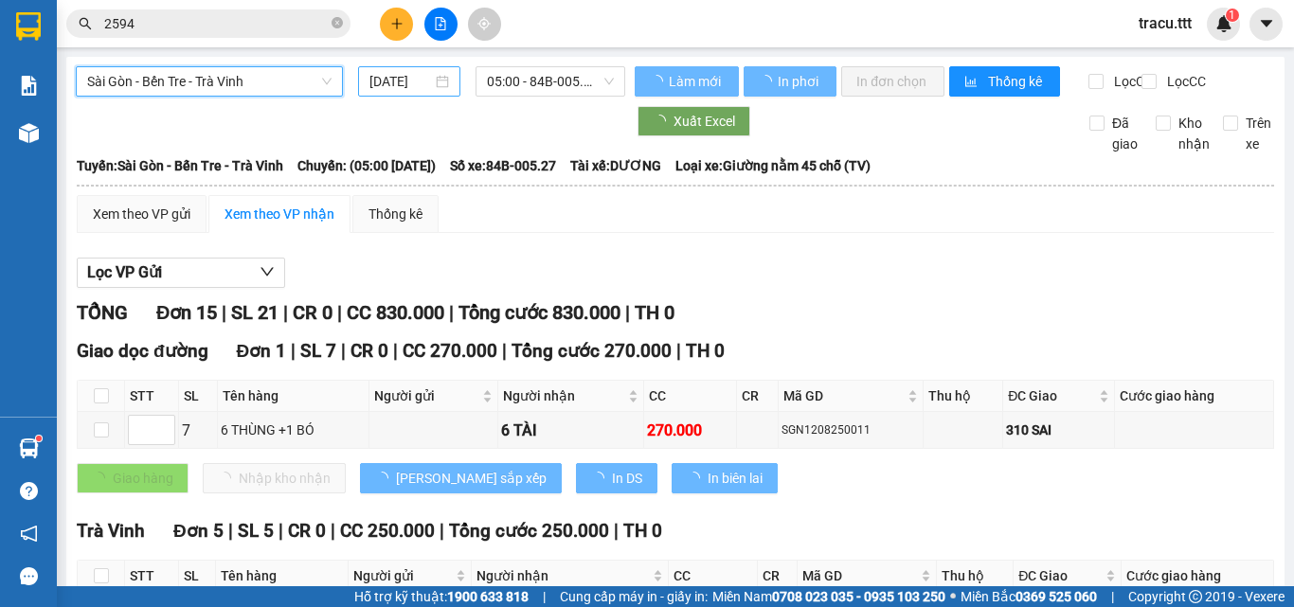
click at [415, 72] on input "[DATE]" at bounding box center [400, 81] width 63 height 21
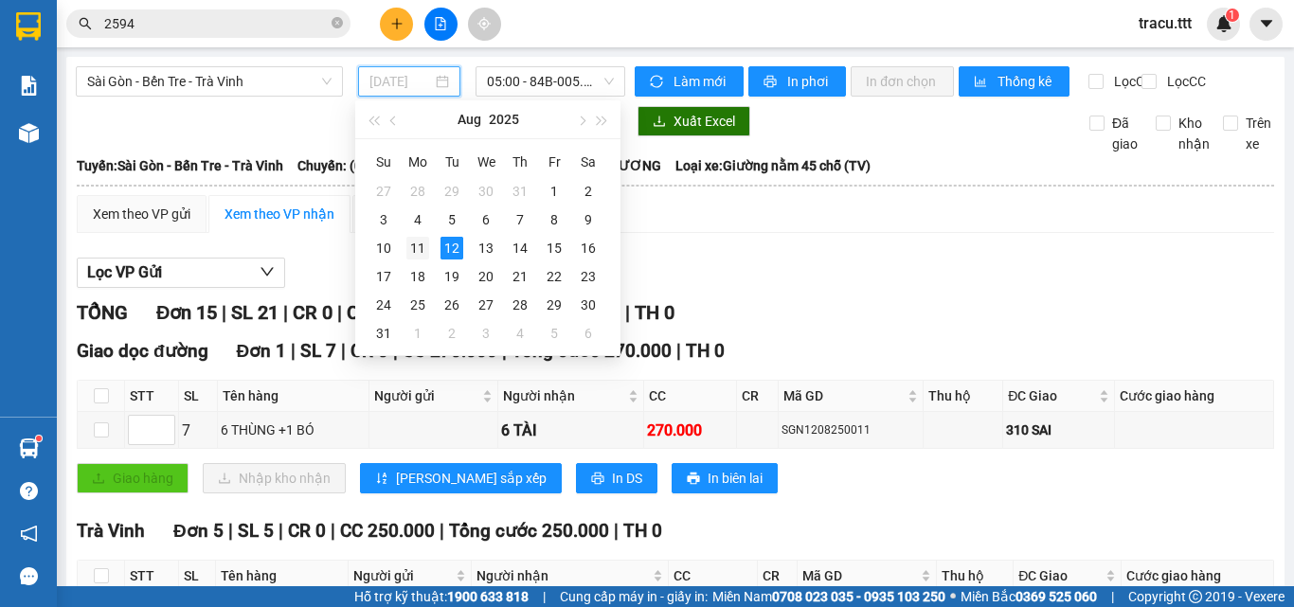
click at [411, 243] on div "11" at bounding box center [417, 248] width 23 height 23
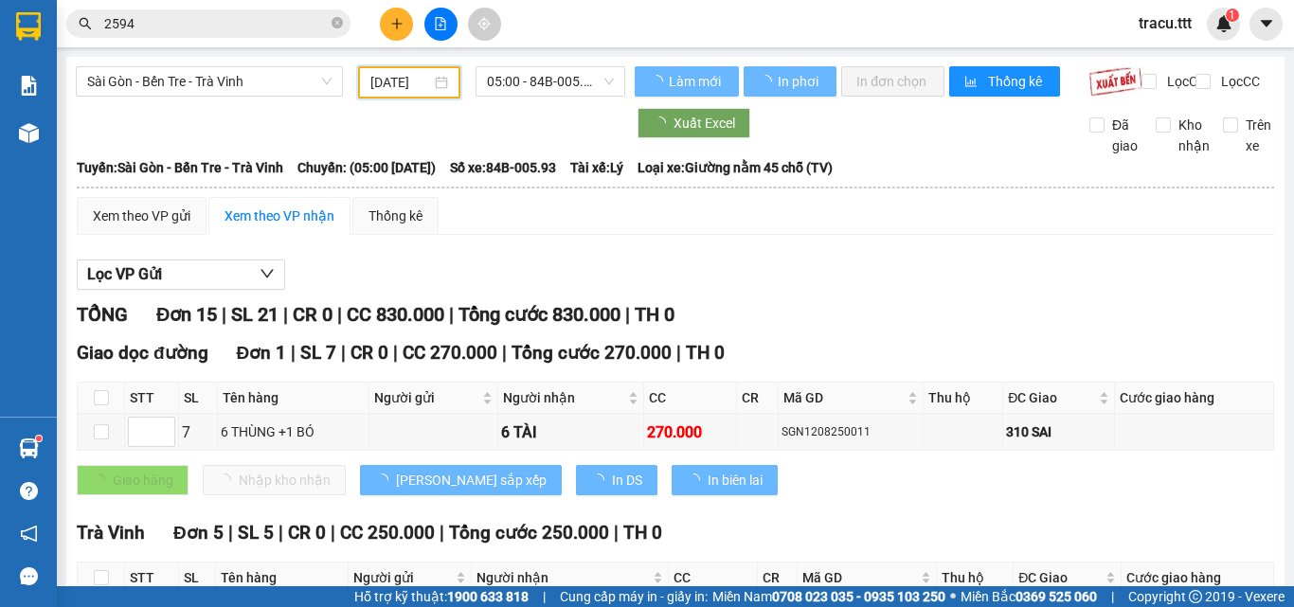
type input "[DATE]"
click at [576, 80] on span "05:00 - 84B-005.93" at bounding box center [550, 81] width 127 height 28
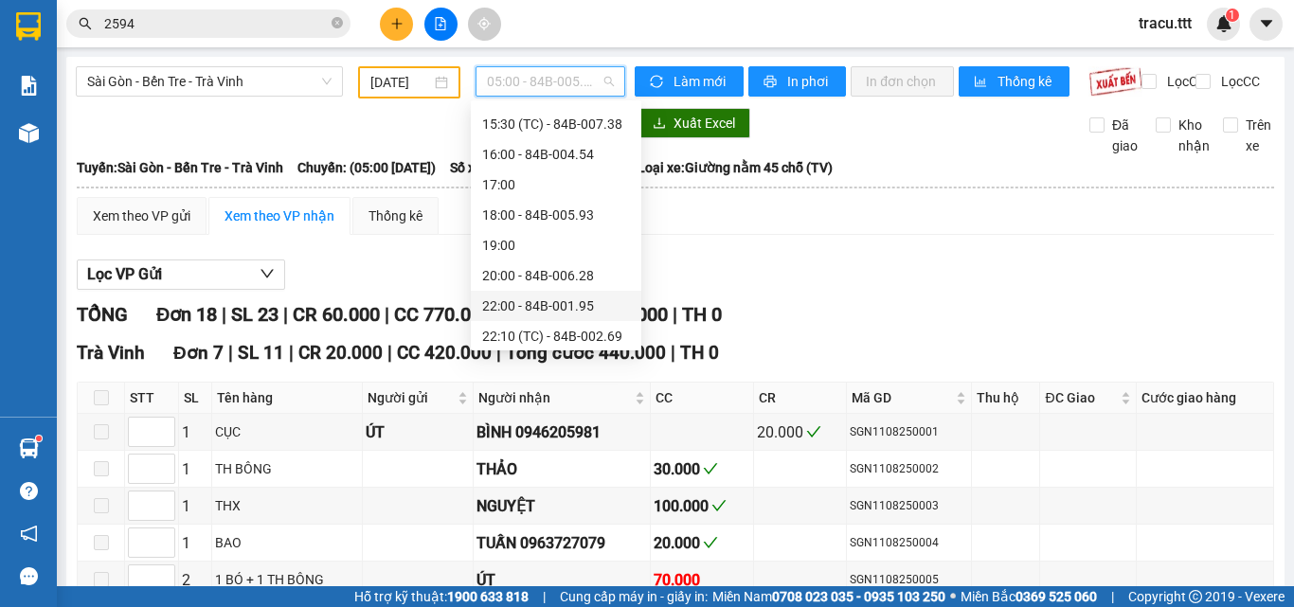
scroll to position [485, 0]
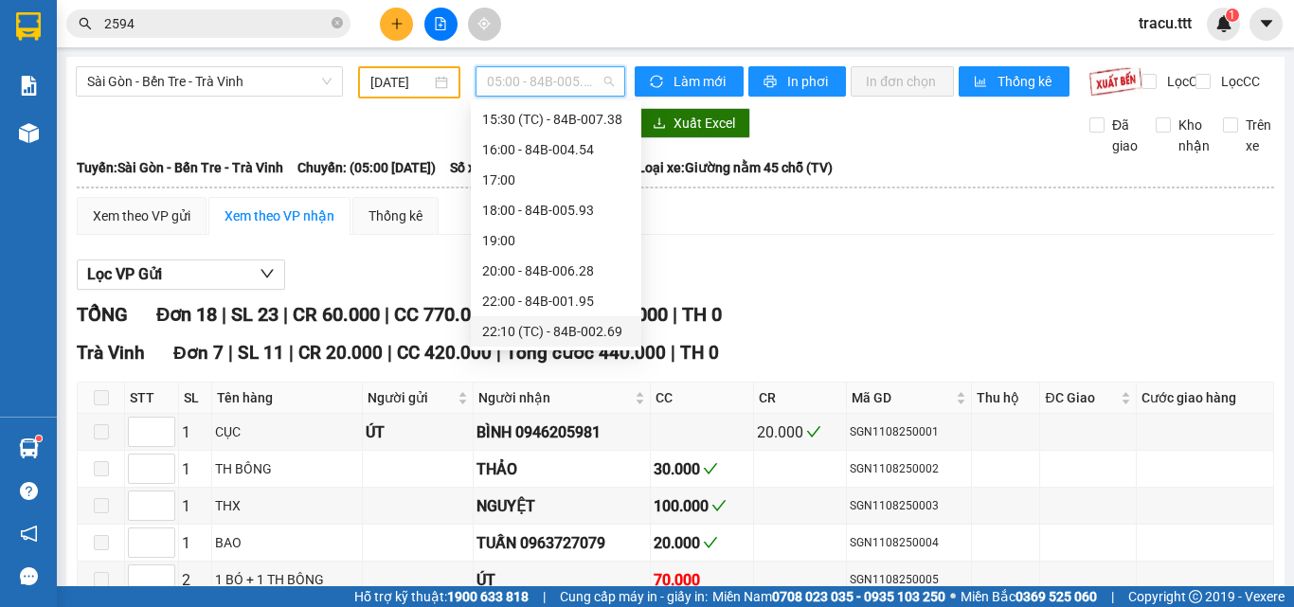
click at [571, 323] on div "22:10 (TC) - 84B-002.69" at bounding box center [556, 331] width 148 height 21
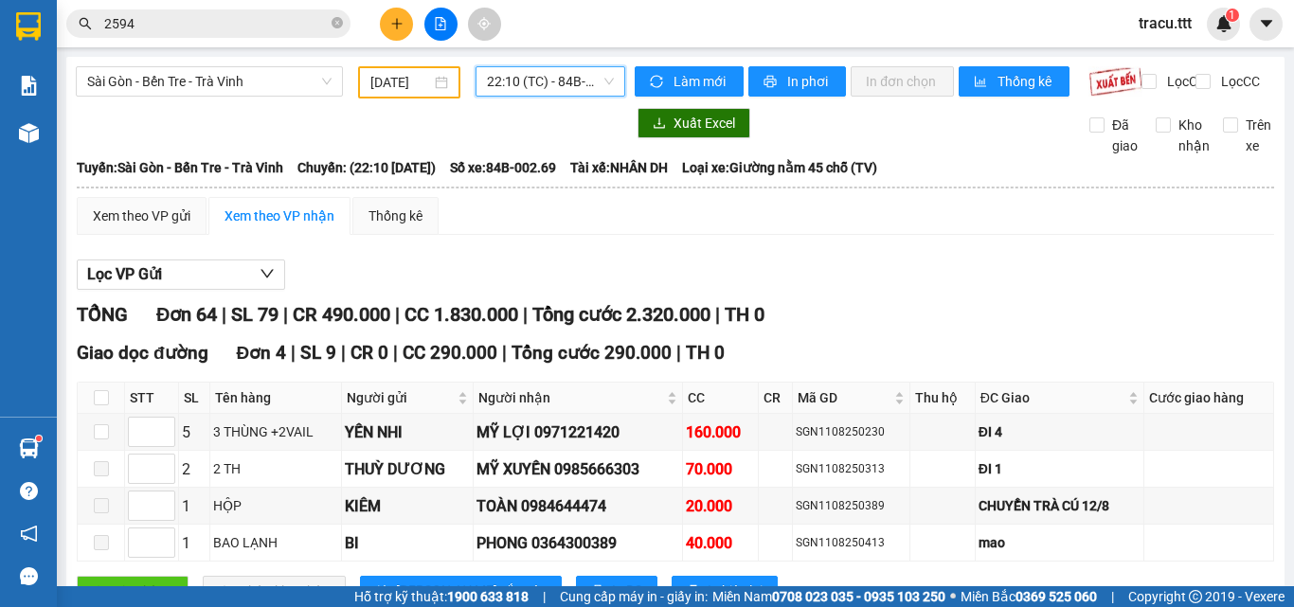
click at [579, 93] on span "22:10 (TC) - 84B-002.69" at bounding box center [550, 81] width 127 height 28
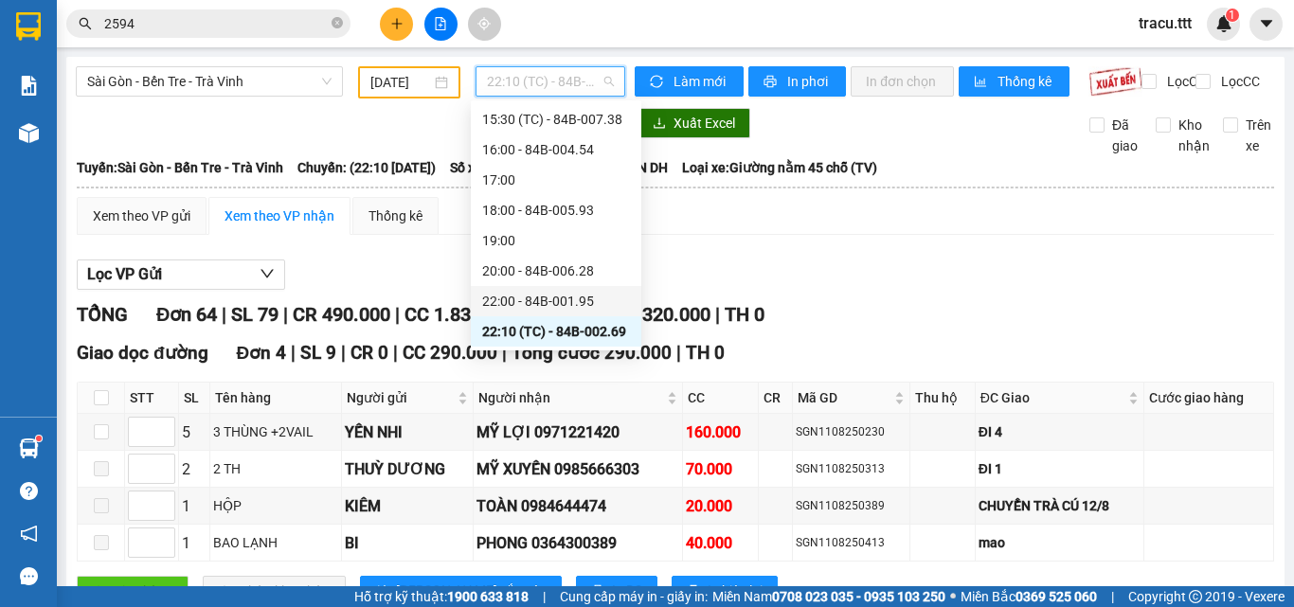
click at [577, 308] on div "22:00 - 84B-001.95" at bounding box center [556, 301] width 148 height 21
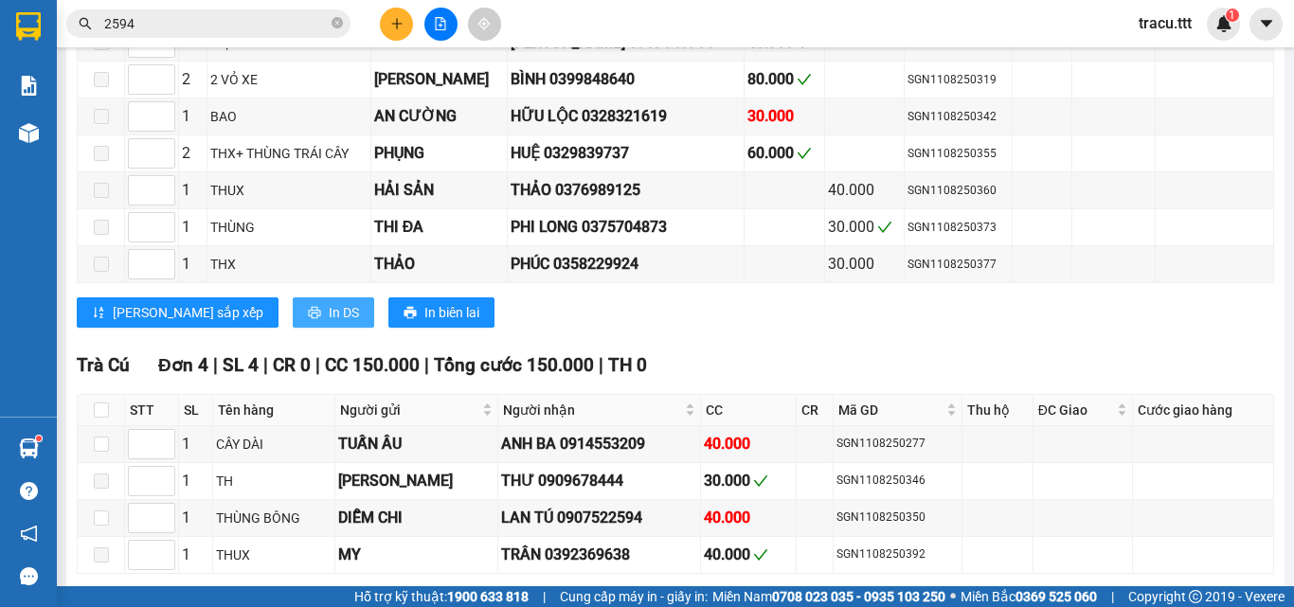
scroll to position [1957, 0]
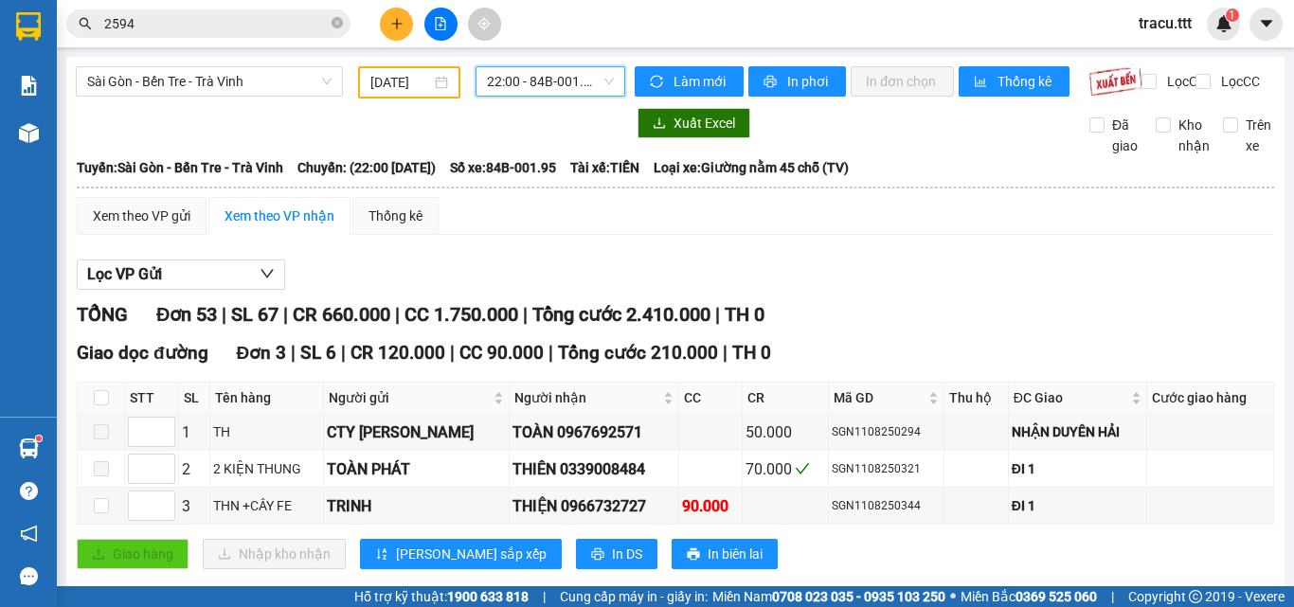
click at [586, 67] on span "22:00 - 84B-001.95" at bounding box center [550, 81] width 127 height 28
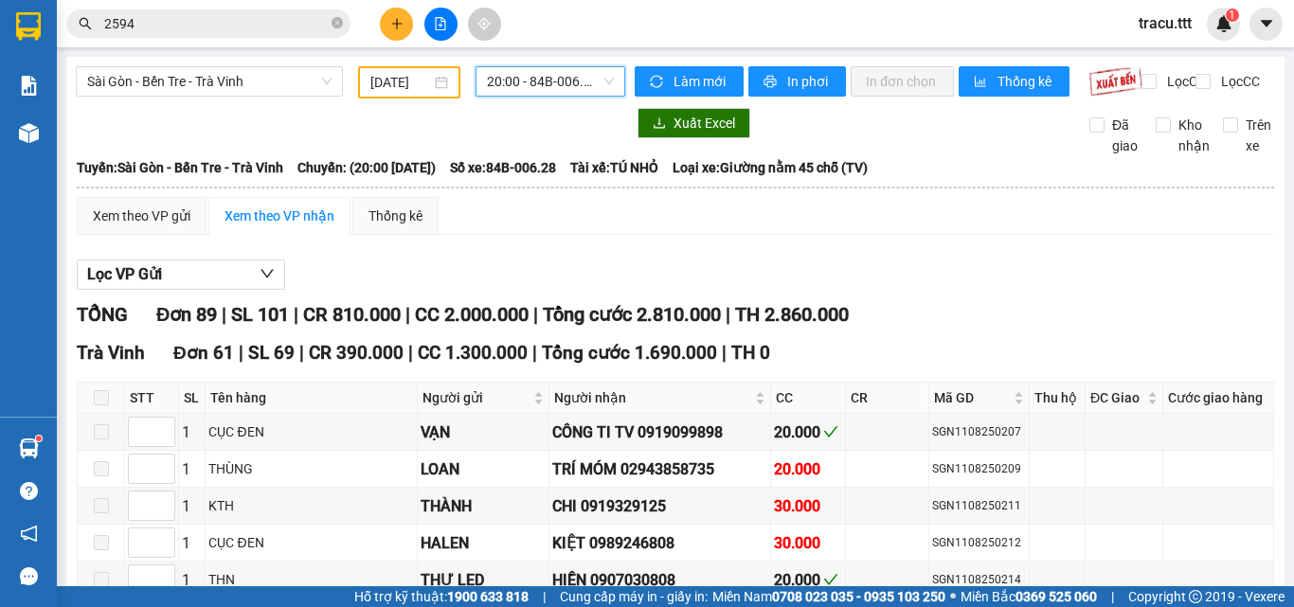
click at [596, 98] on div "20:00 20:00 - 84B-006.28" at bounding box center [550, 82] width 165 height 32
click at [591, 82] on span "20:00 - 84B-006.28" at bounding box center [550, 81] width 127 height 28
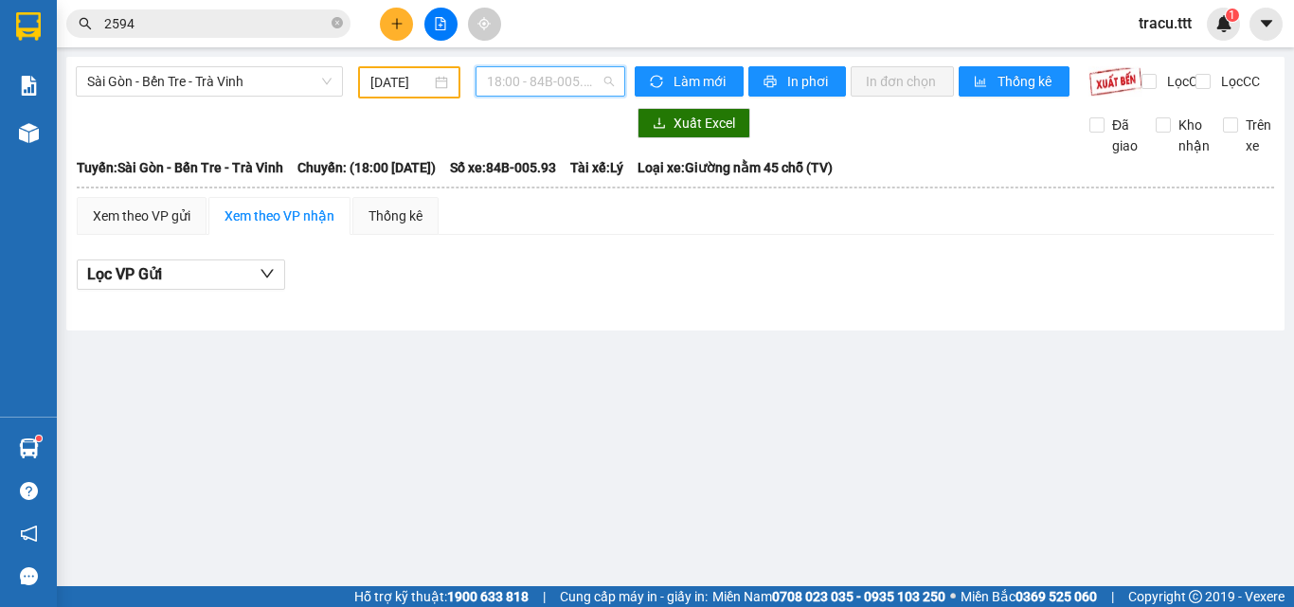
click at [587, 85] on span "18:00 - 84B-005.93" at bounding box center [550, 81] width 127 height 28
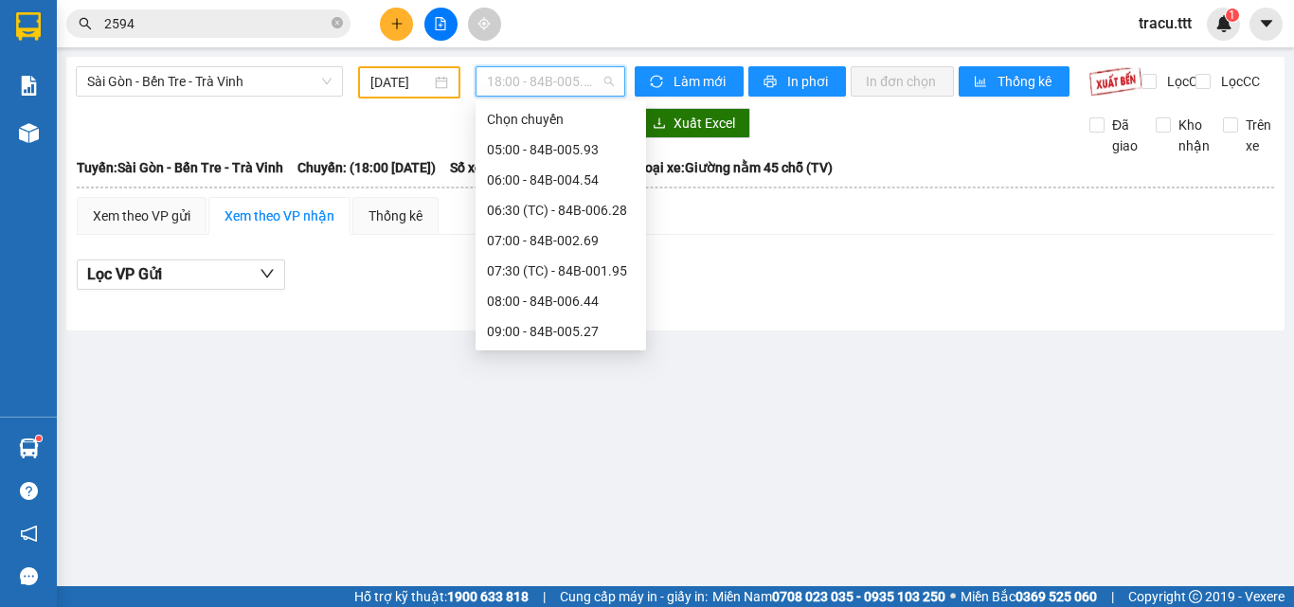
click at [609, 594] on div "15:30 (TC) - 84B-007.38" at bounding box center [561, 604] width 148 height 21
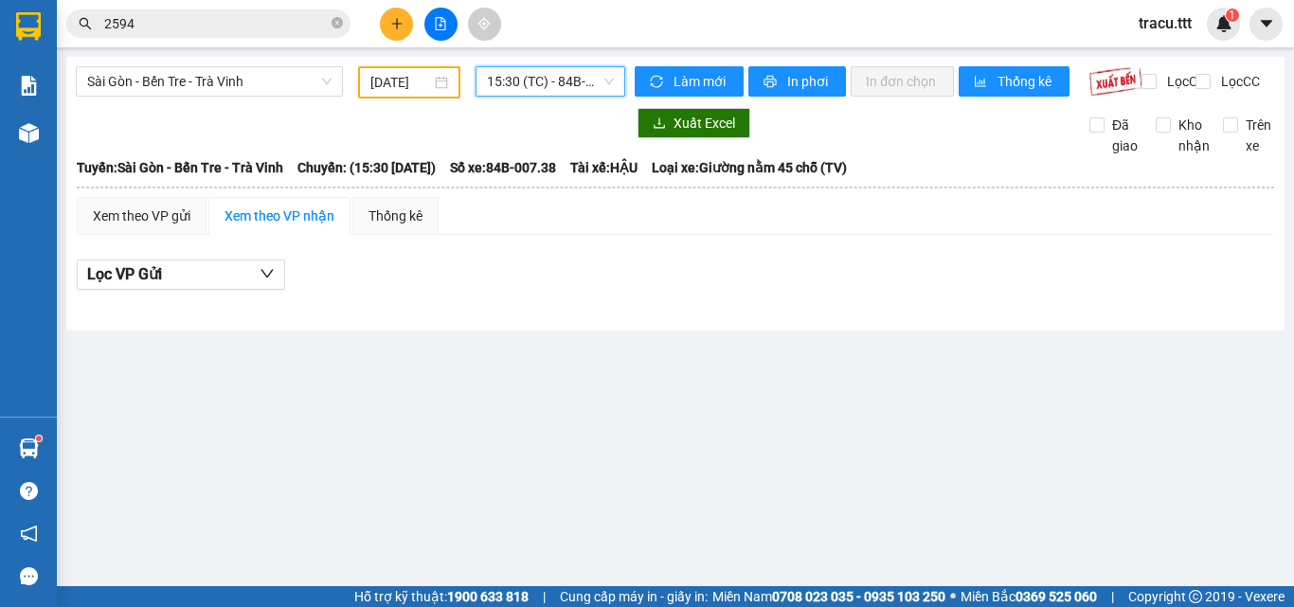
click at [534, 86] on span "15:30 (TC) - 84B-007.38" at bounding box center [550, 81] width 127 height 28
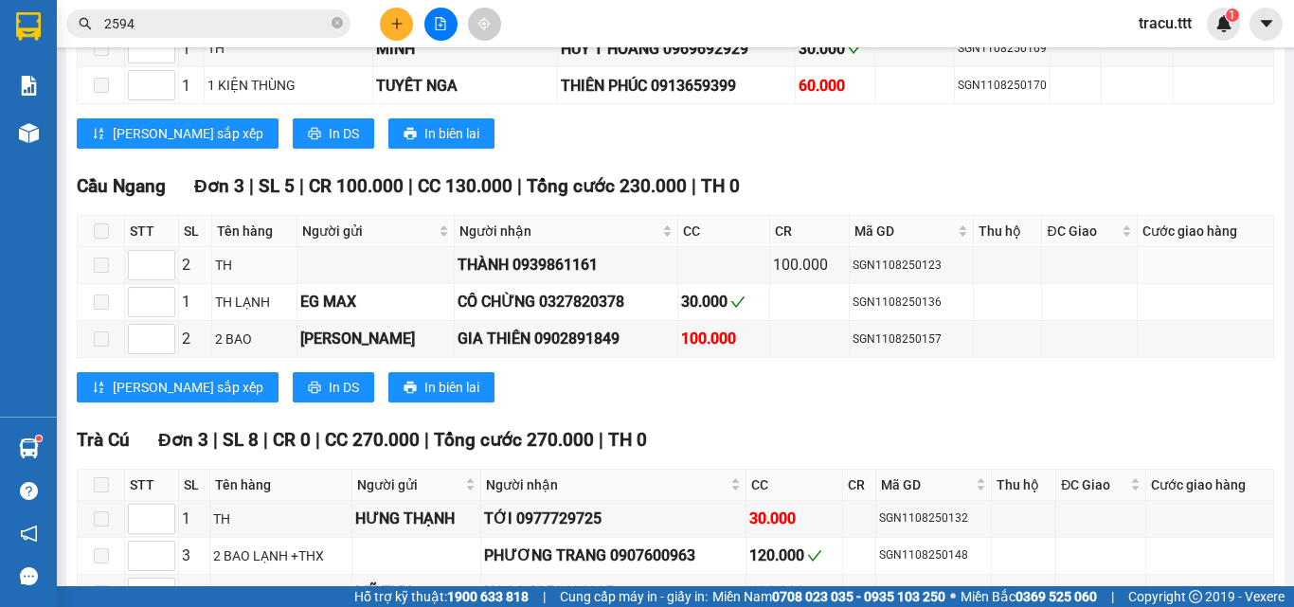
scroll to position [1895, 0]
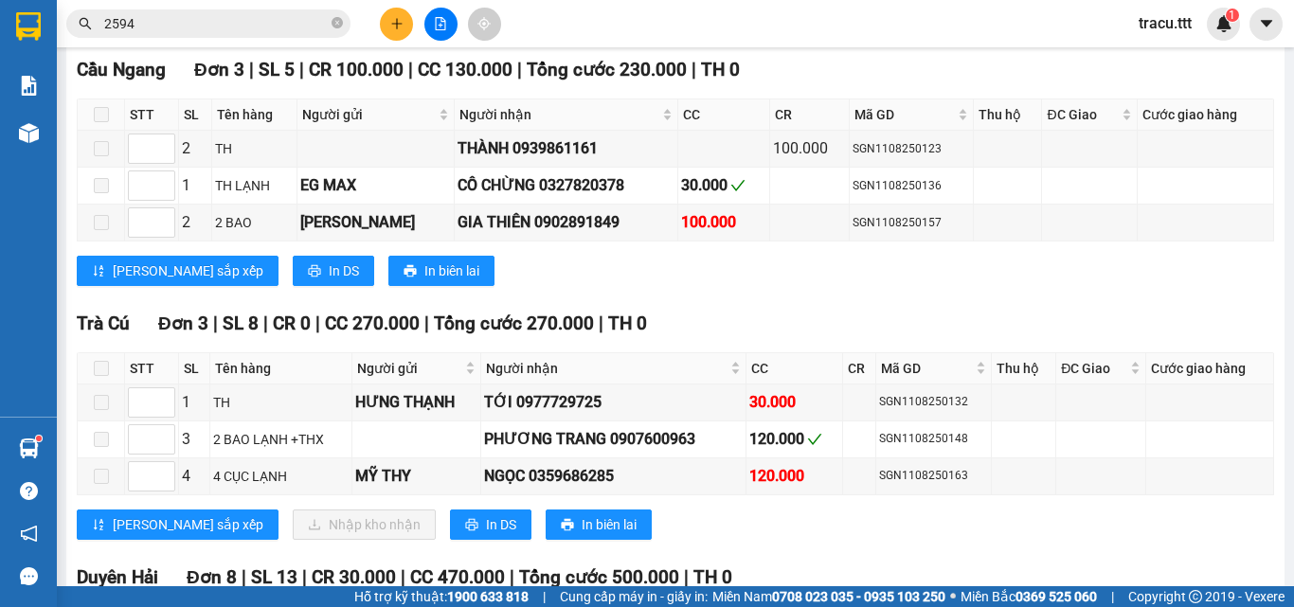
click at [214, 28] on input "2594" at bounding box center [216, 23] width 224 height 21
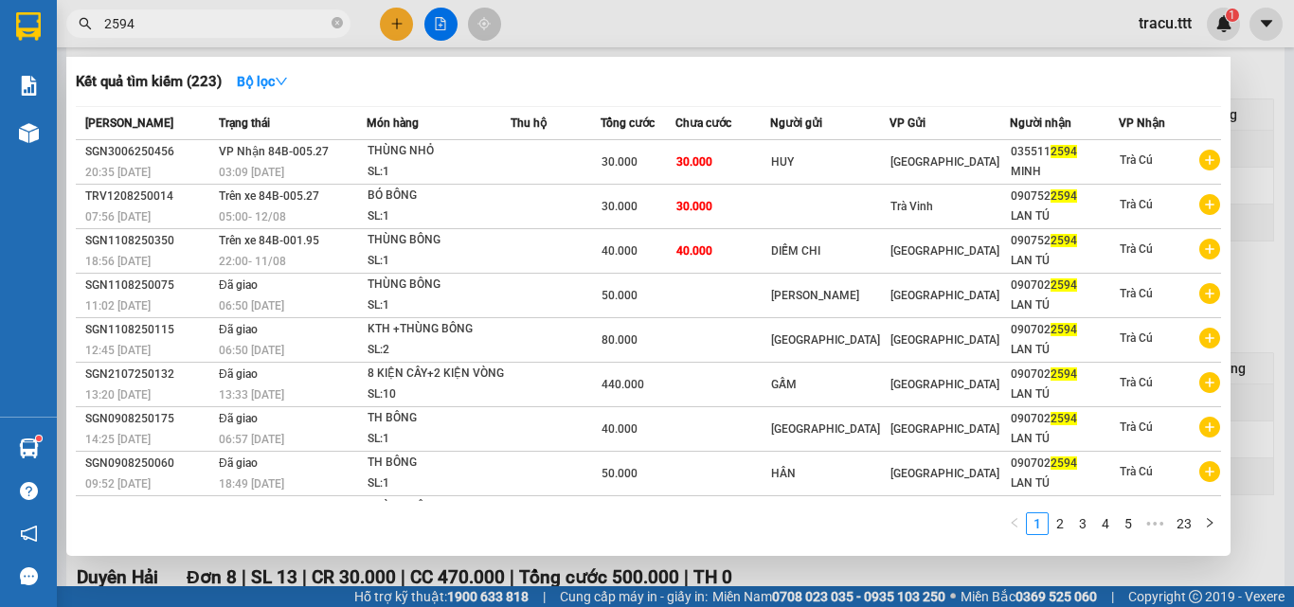
click at [423, 26] on div at bounding box center [647, 303] width 1294 height 607
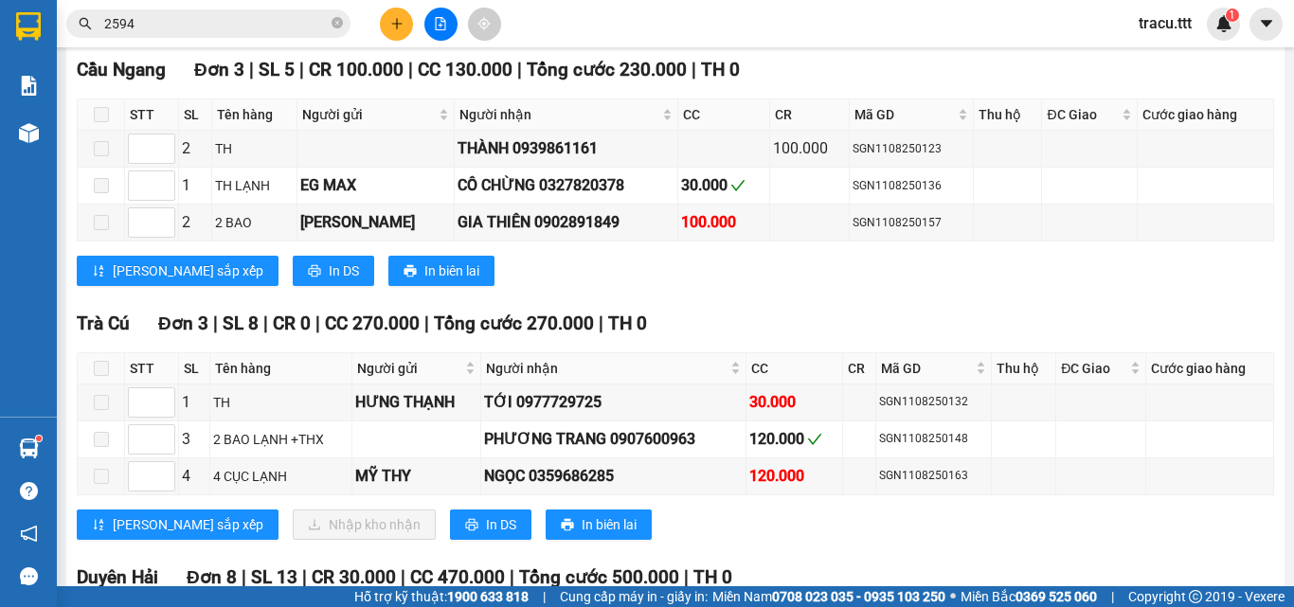
click at [434, 35] on button at bounding box center [440, 24] width 33 height 33
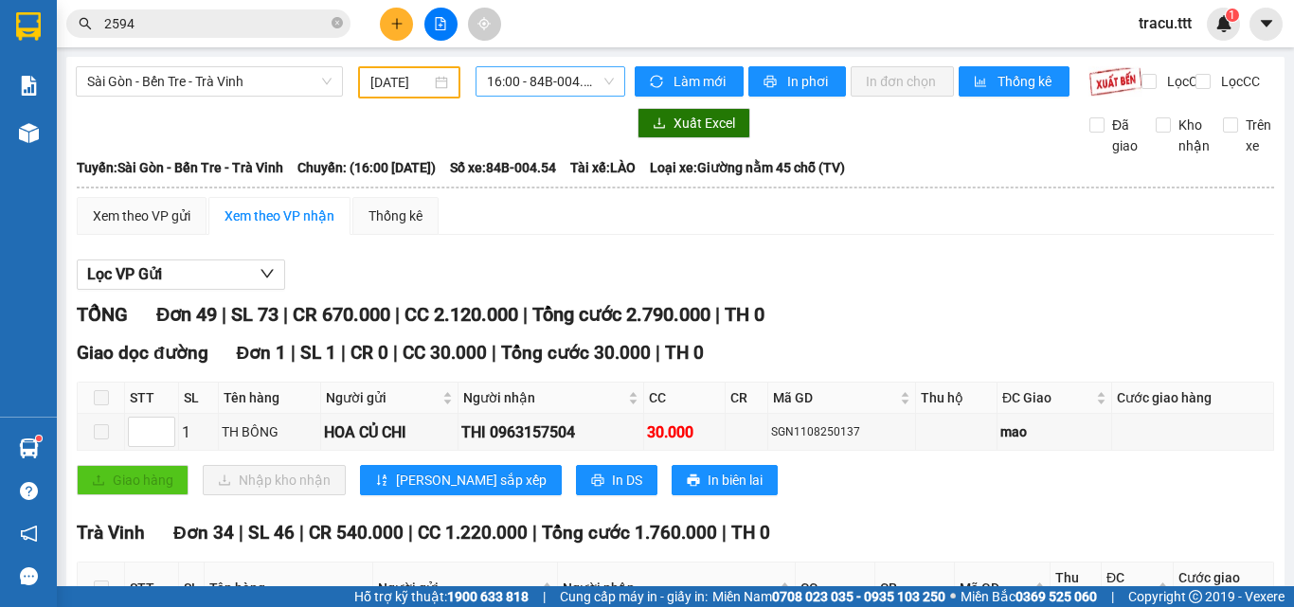
drag, startPoint x: 530, startPoint y: 65, endPoint x: 545, endPoint y: 92, distance: 30.6
drag, startPoint x: 545, startPoint y: 92, endPoint x: 503, endPoint y: 85, distance: 42.2
click at [539, 93] on span "16:00 - 84B-004.54" at bounding box center [550, 81] width 127 height 28
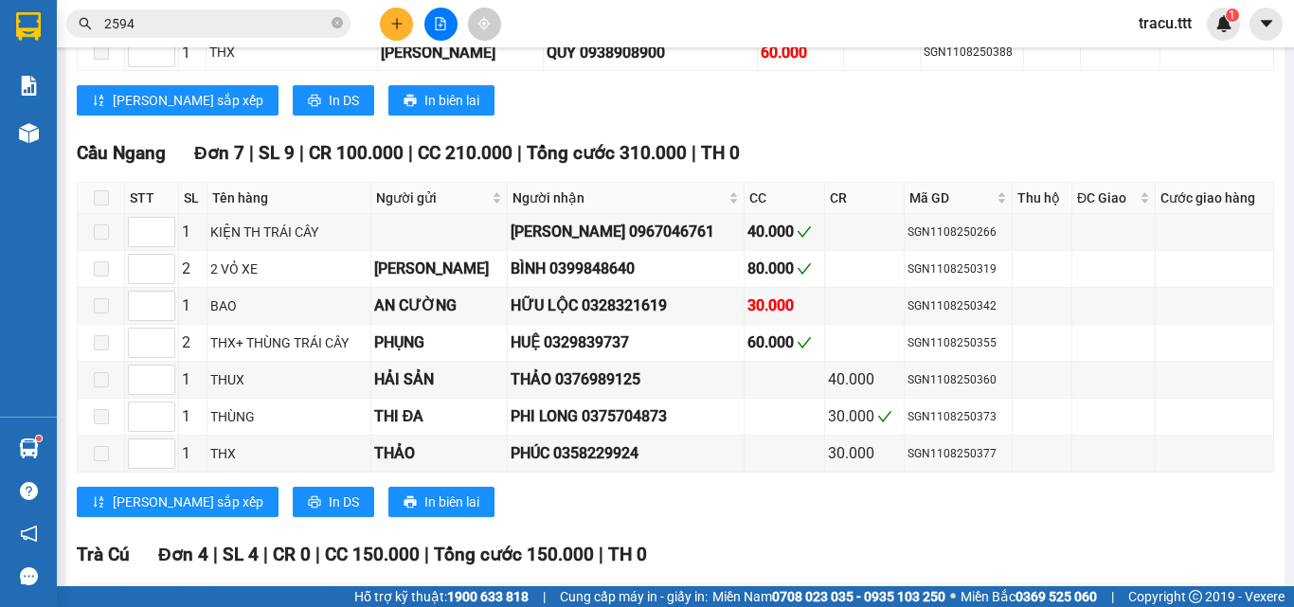
scroll to position [2084, 0]
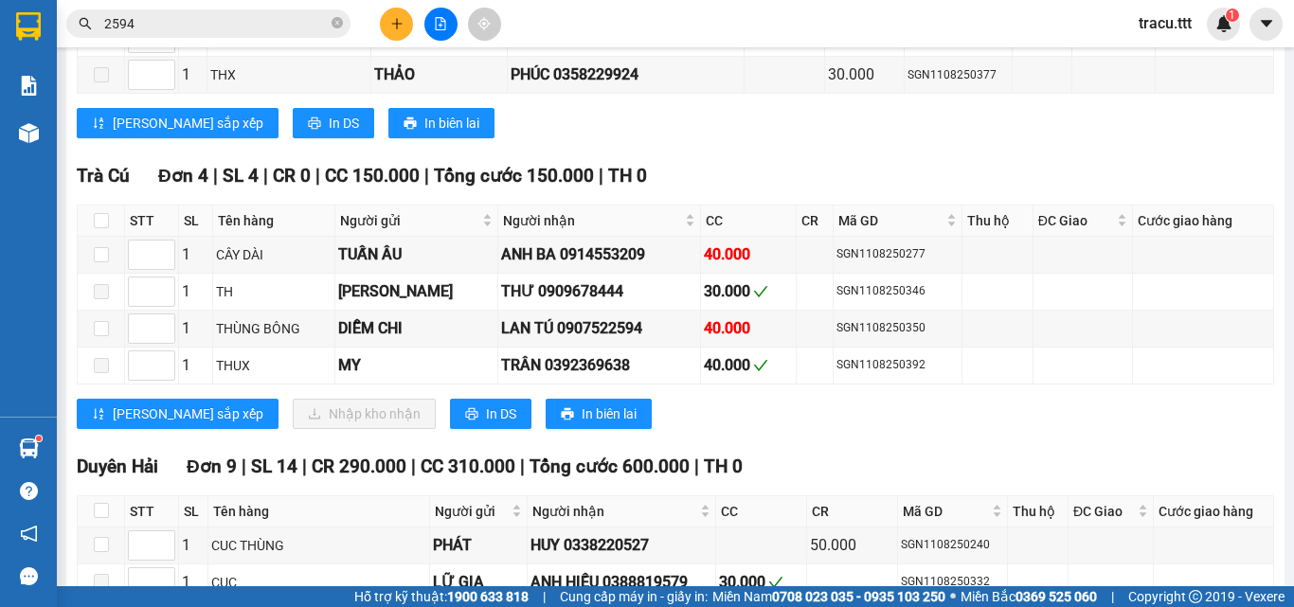
click at [236, 28] on input "2594" at bounding box center [216, 23] width 224 height 21
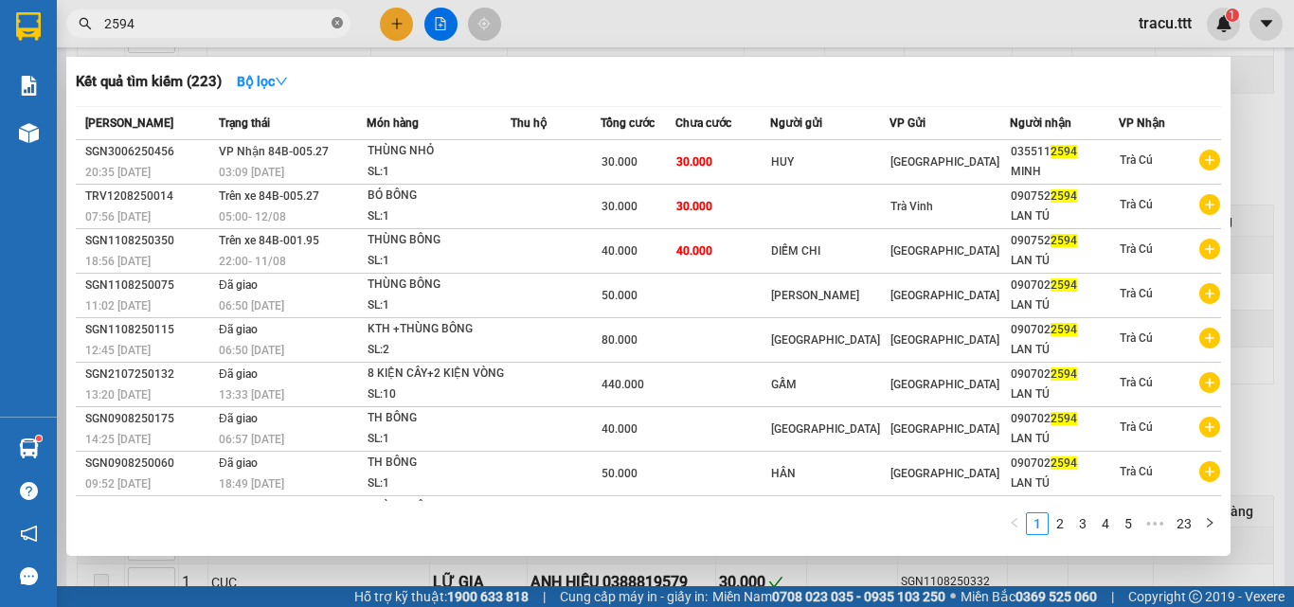
click at [333, 24] on icon "close-circle" at bounding box center [337, 22] width 11 height 11
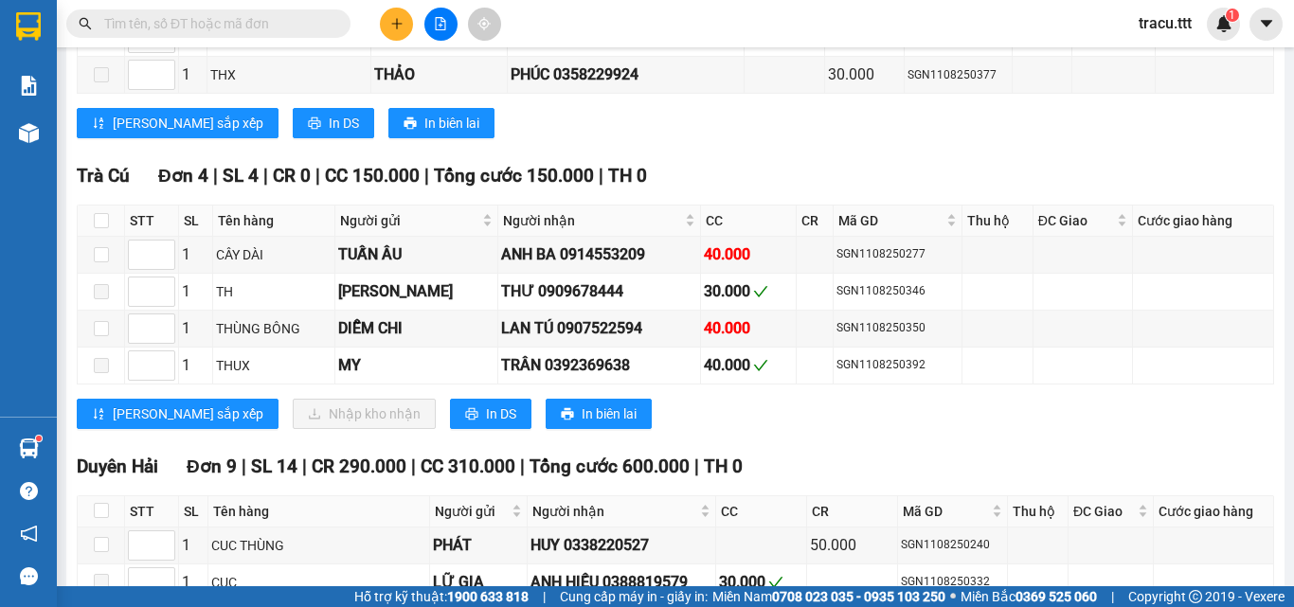
drag, startPoint x: 297, startPoint y: 19, endPoint x: 237, endPoint y: 8, distance: 61.7
click at [296, 19] on input "text" at bounding box center [216, 23] width 224 height 21
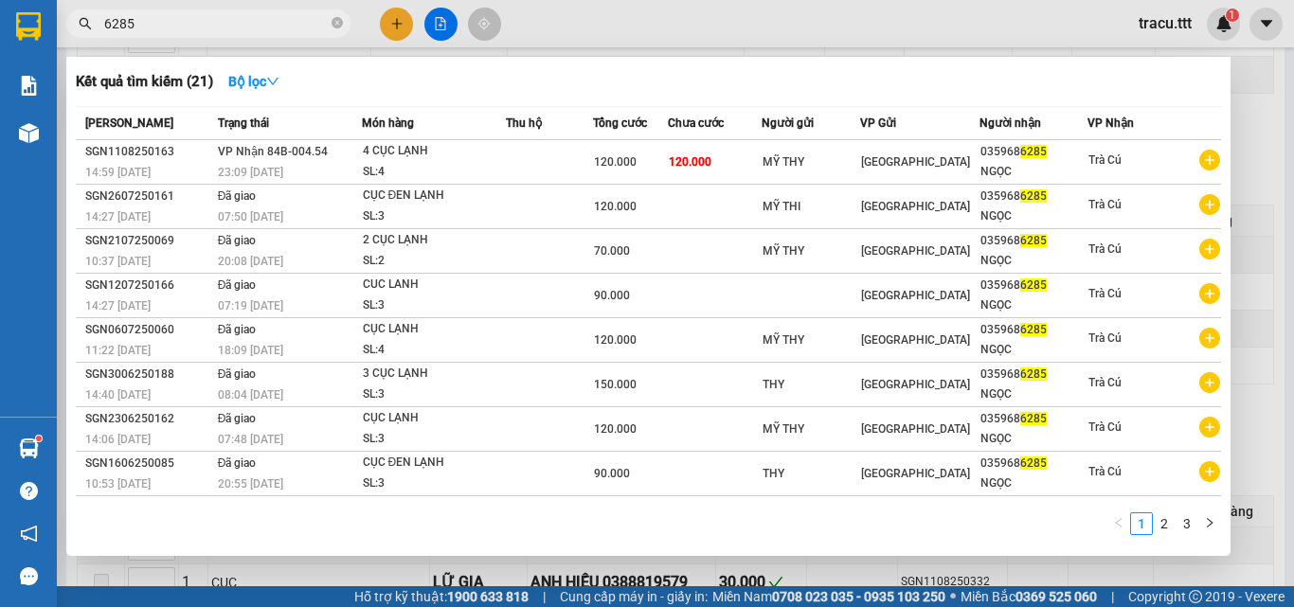
type input "6285"
click at [334, 16] on span at bounding box center [337, 24] width 11 height 18
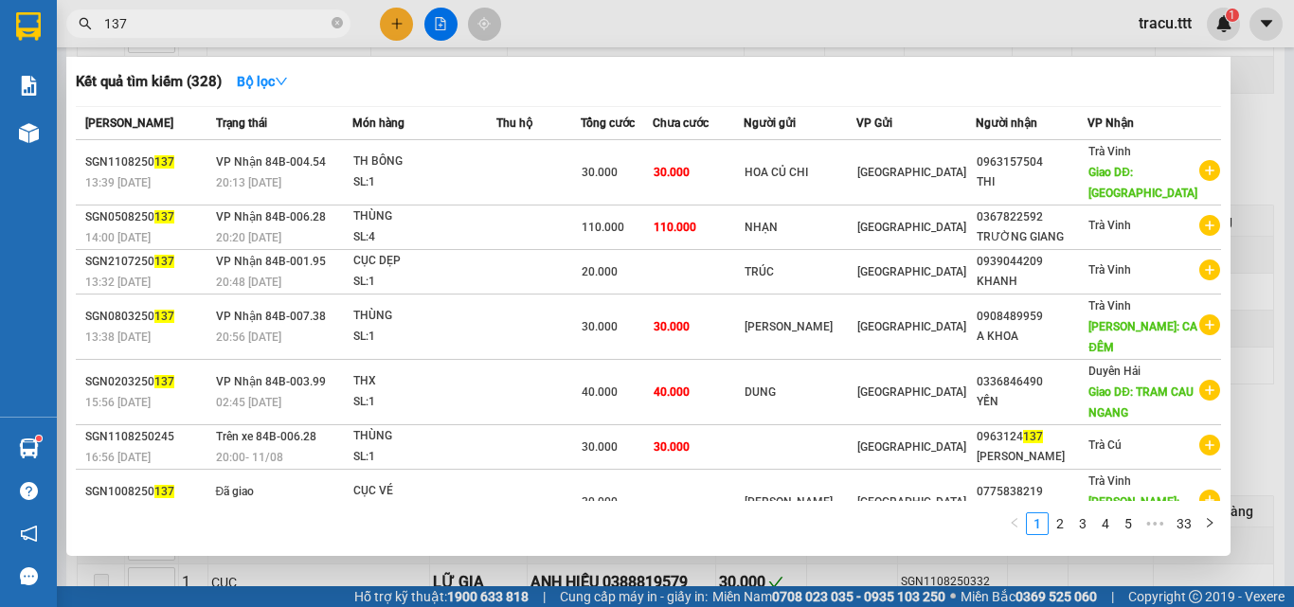
type input "137"
click at [621, 25] on div at bounding box center [647, 303] width 1294 height 607
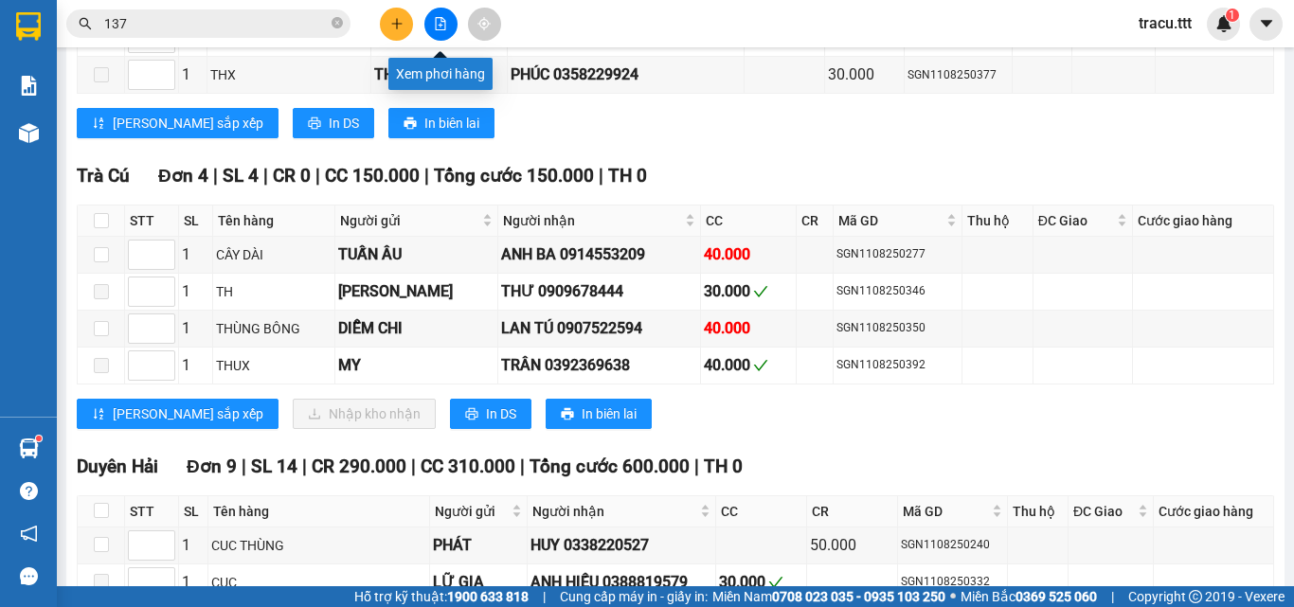
click at [447, 31] on button at bounding box center [440, 24] width 33 height 33
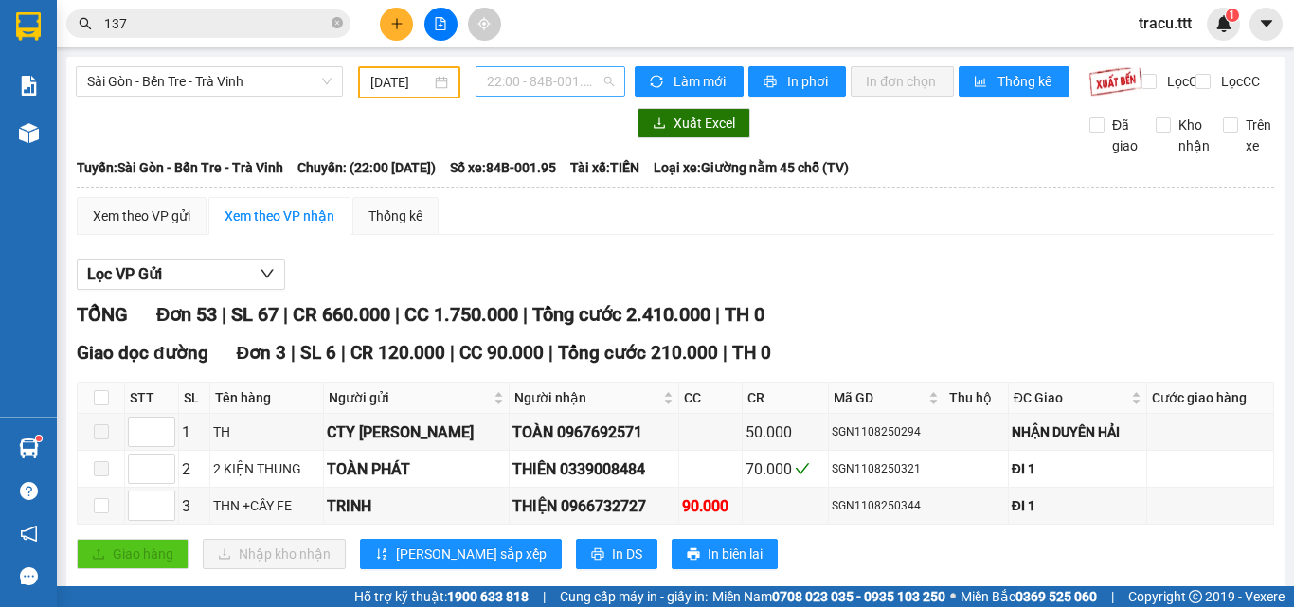
click at [541, 90] on span "22:00 - 84B-001.95" at bounding box center [550, 81] width 127 height 28
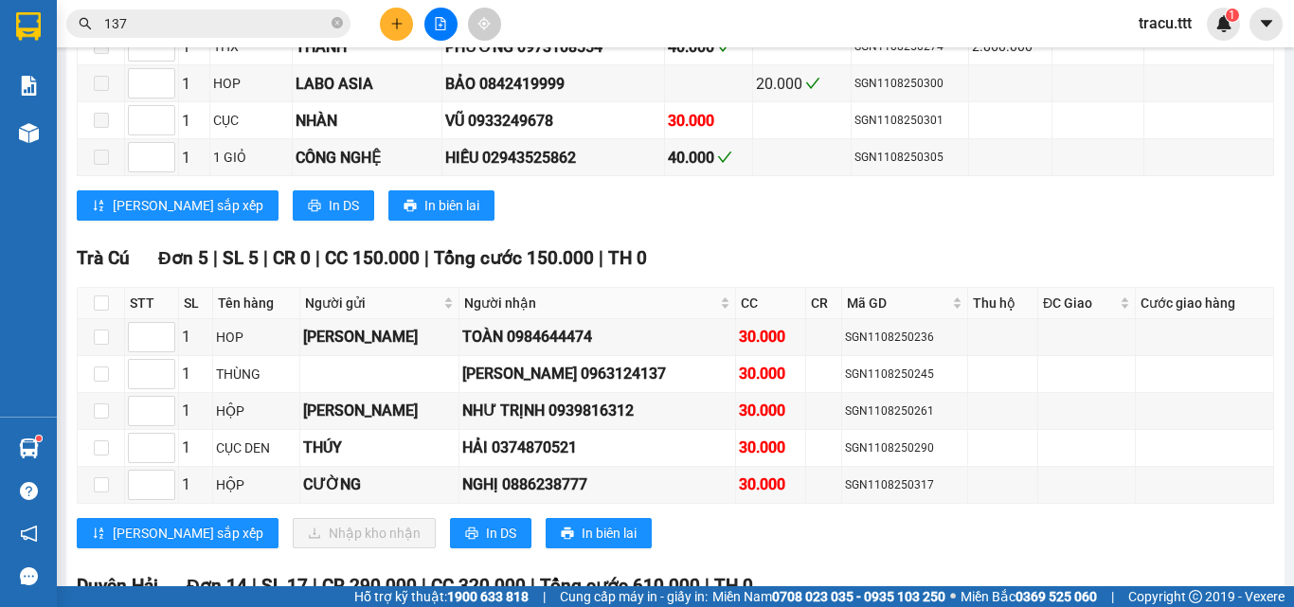
scroll to position [3032, 0]
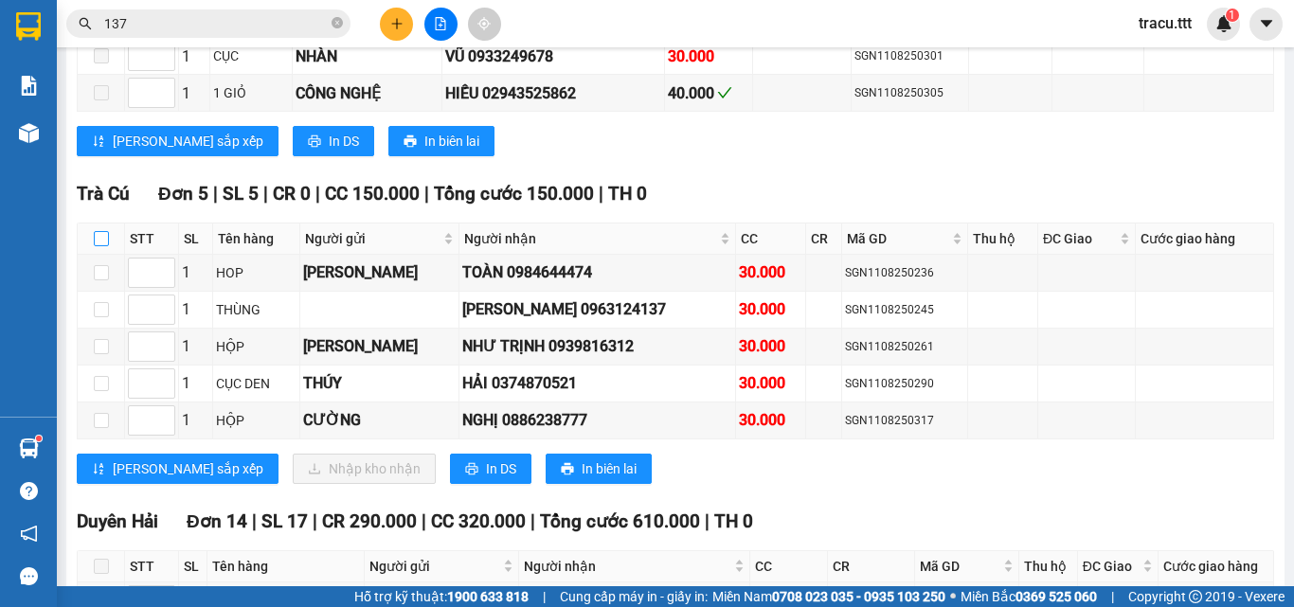
click at [105, 246] on input "checkbox" at bounding box center [101, 238] width 15 height 15
checkbox input "true"
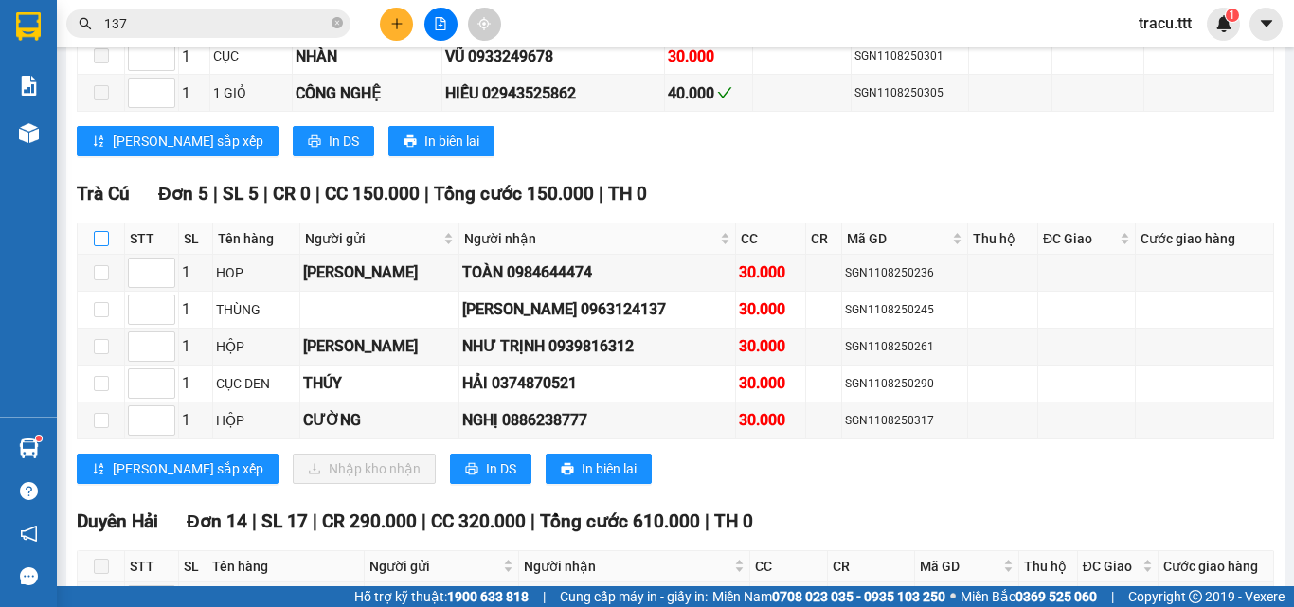
checkbox input "true"
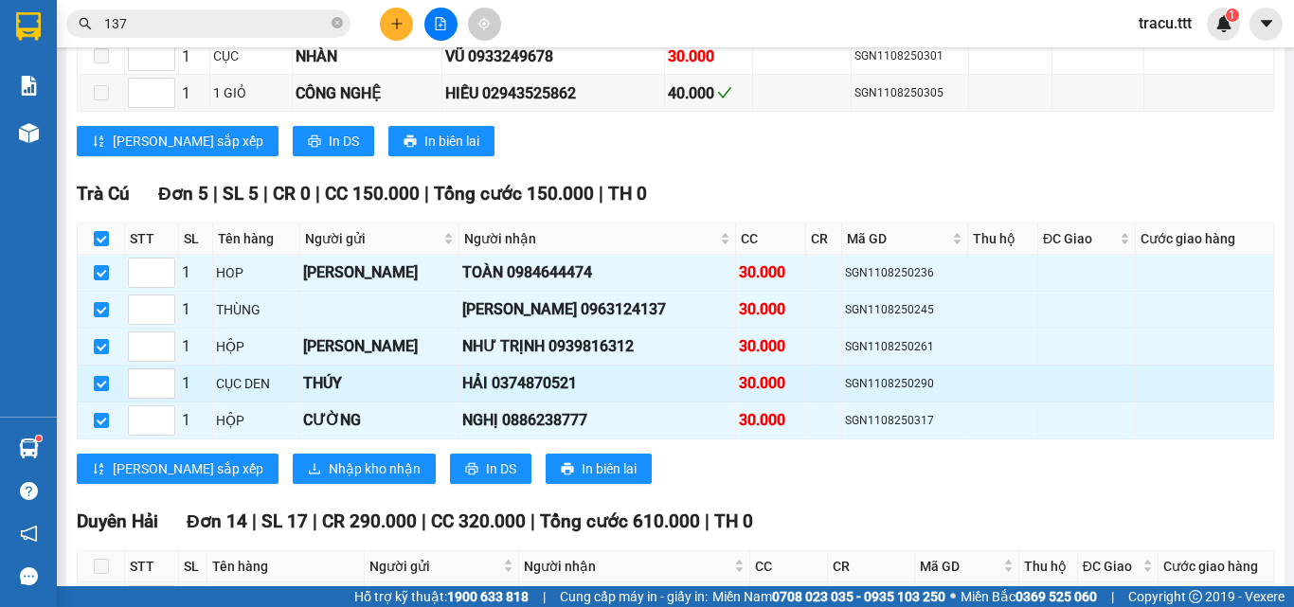
click at [102, 391] on input "checkbox" at bounding box center [101, 383] width 15 height 15
checkbox input "false"
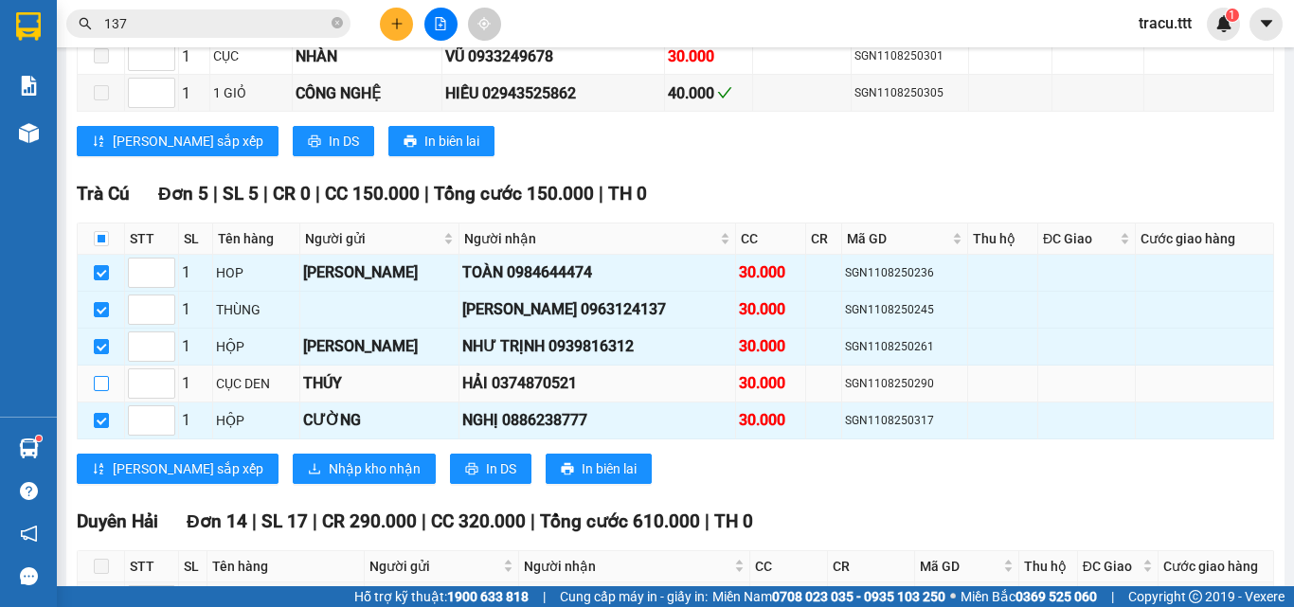
click at [103, 391] on input "checkbox" at bounding box center [101, 383] width 15 height 15
checkbox input "true"
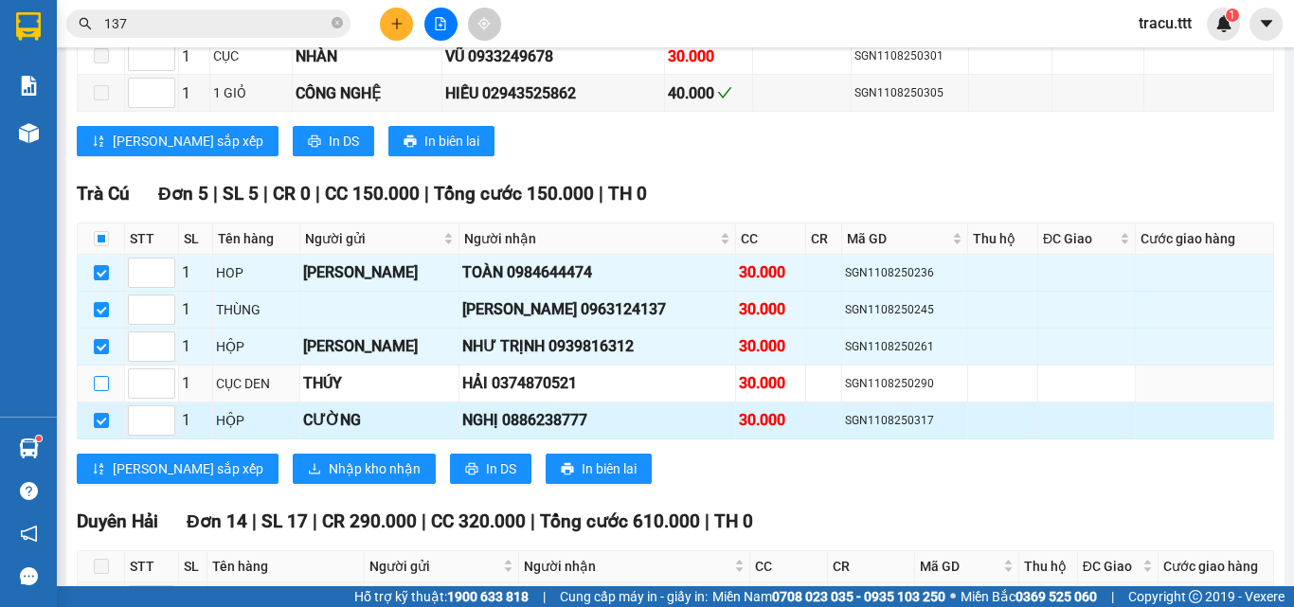
checkbox input "true"
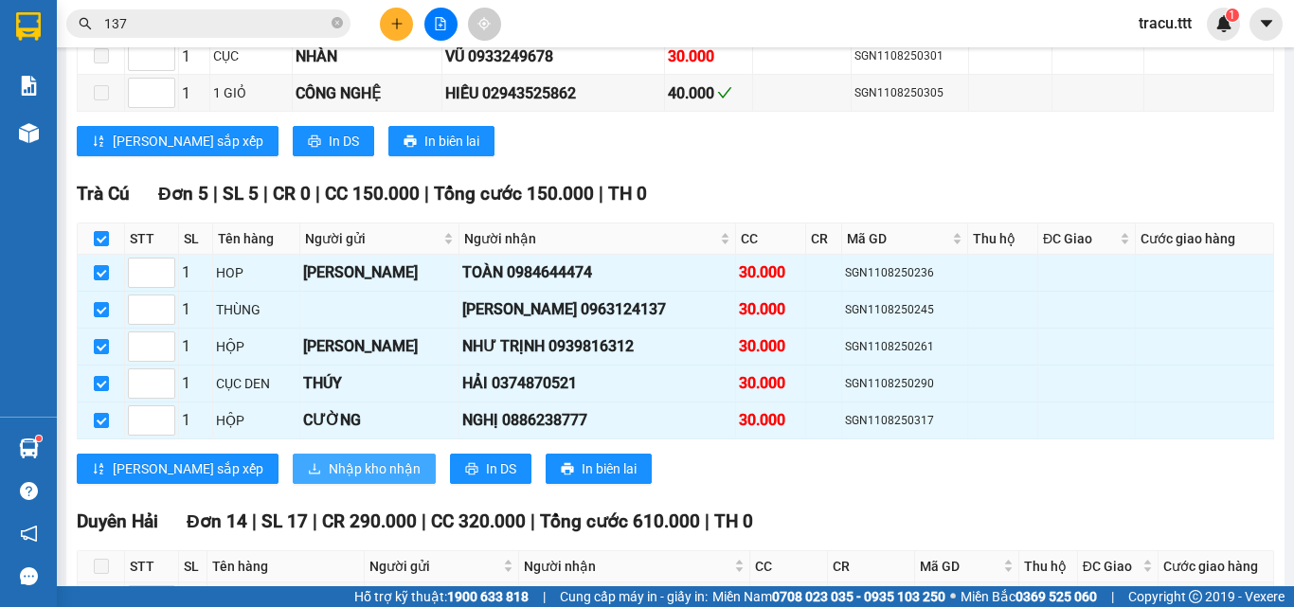
click at [329, 479] on span "Nhập kho nhận" at bounding box center [375, 469] width 92 height 21
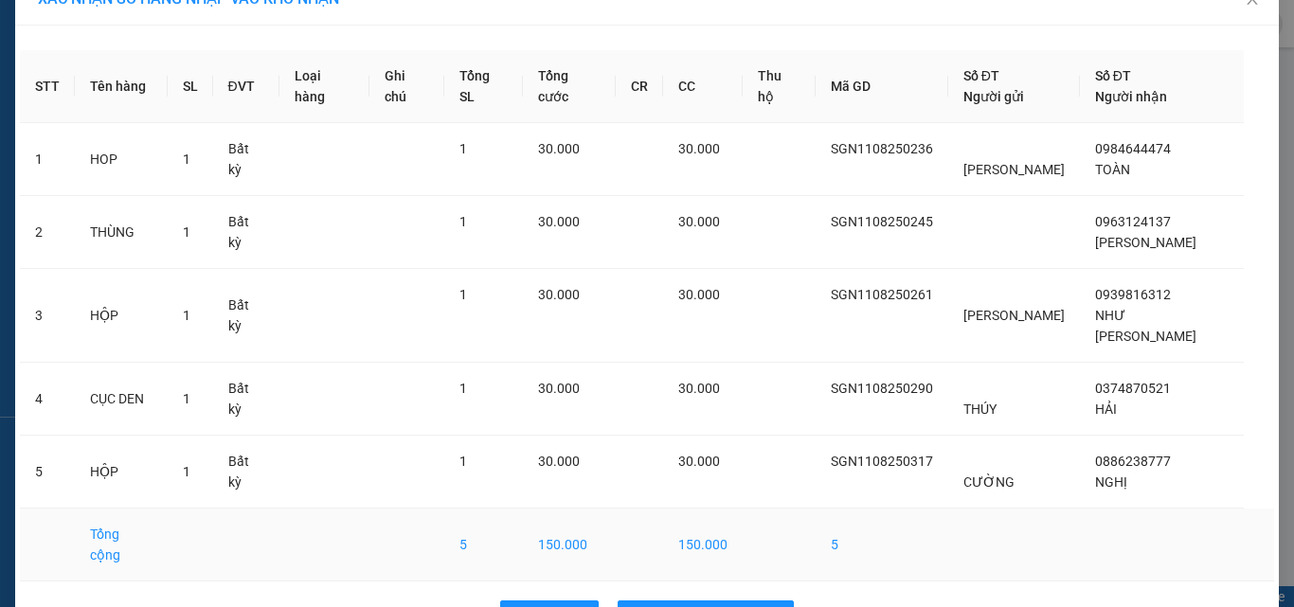
scroll to position [55, 0]
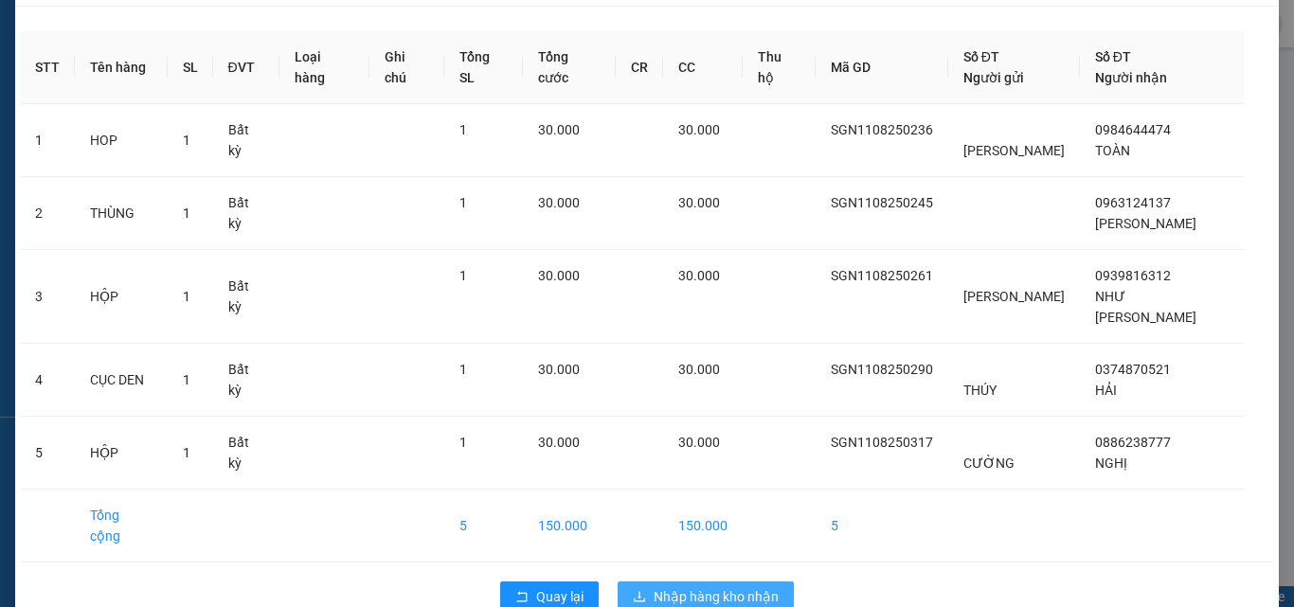
click at [734, 586] on span "Nhập hàng kho nhận" at bounding box center [716, 596] width 125 height 21
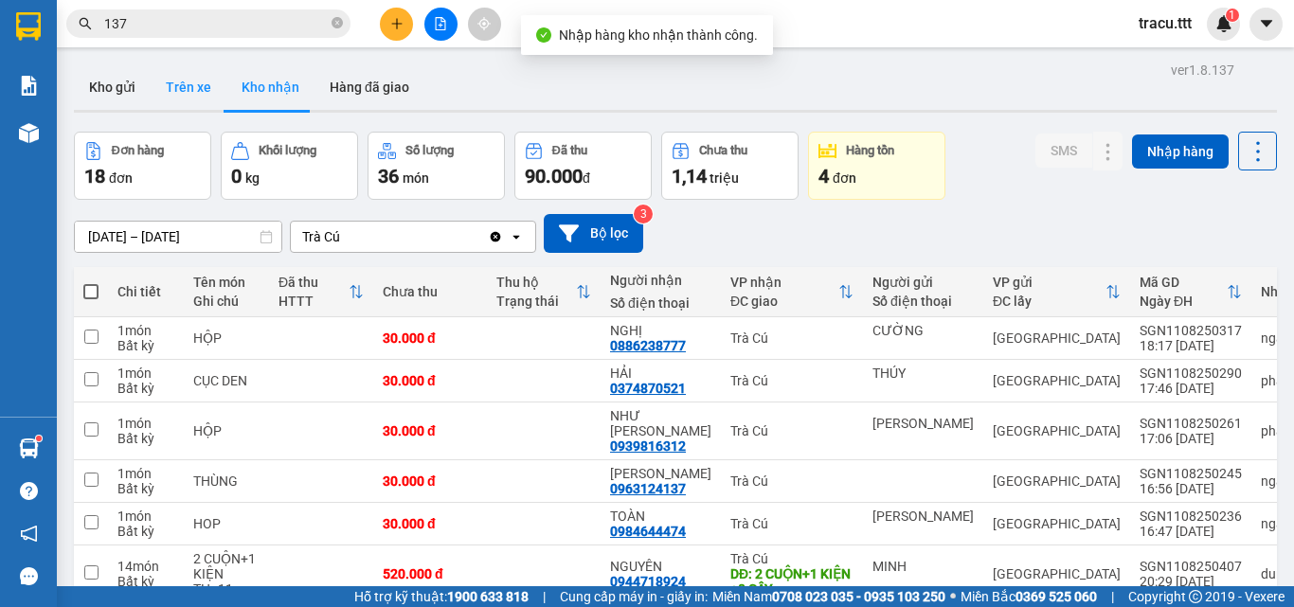
click at [191, 79] on button "Trên xe" at bounding box center [189, 86] width 76 height 45
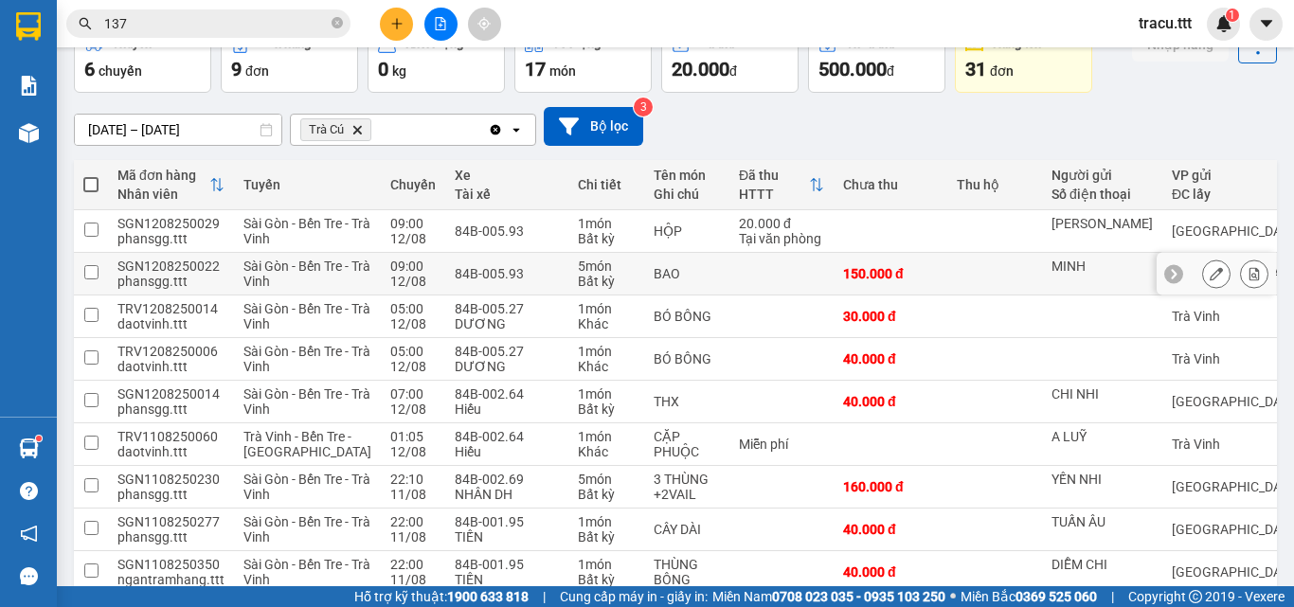
scroll to position [336, 0]
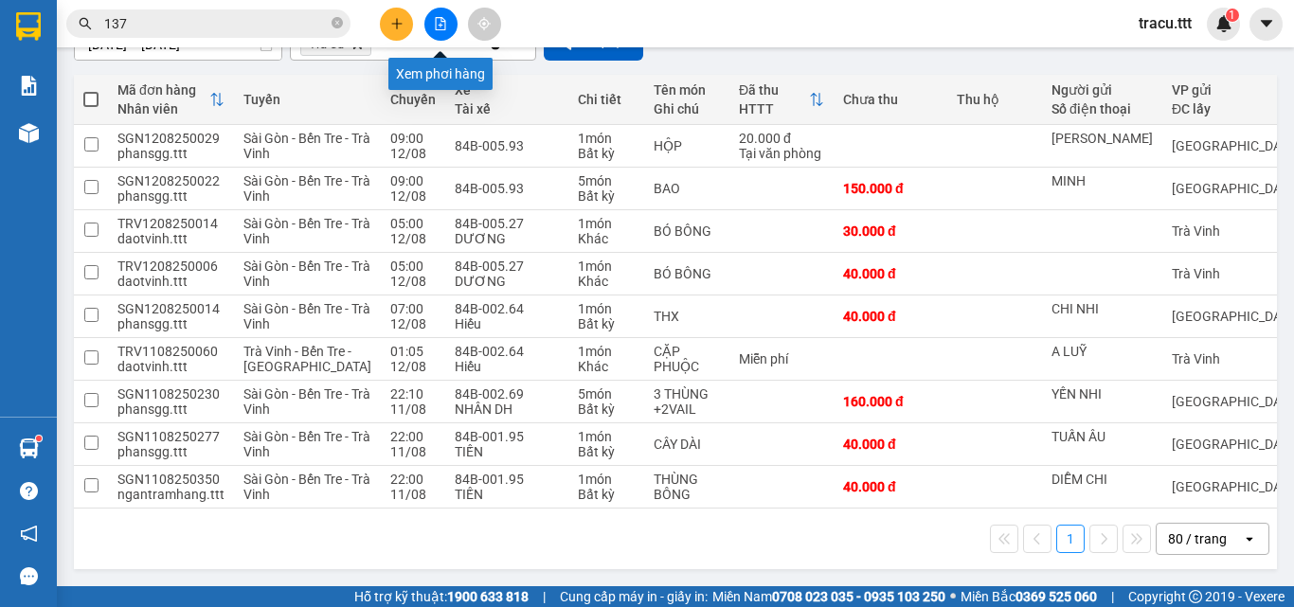
click at [436, 27] on icon "file-add" at bounding box center [441, 23] width 10 height 13
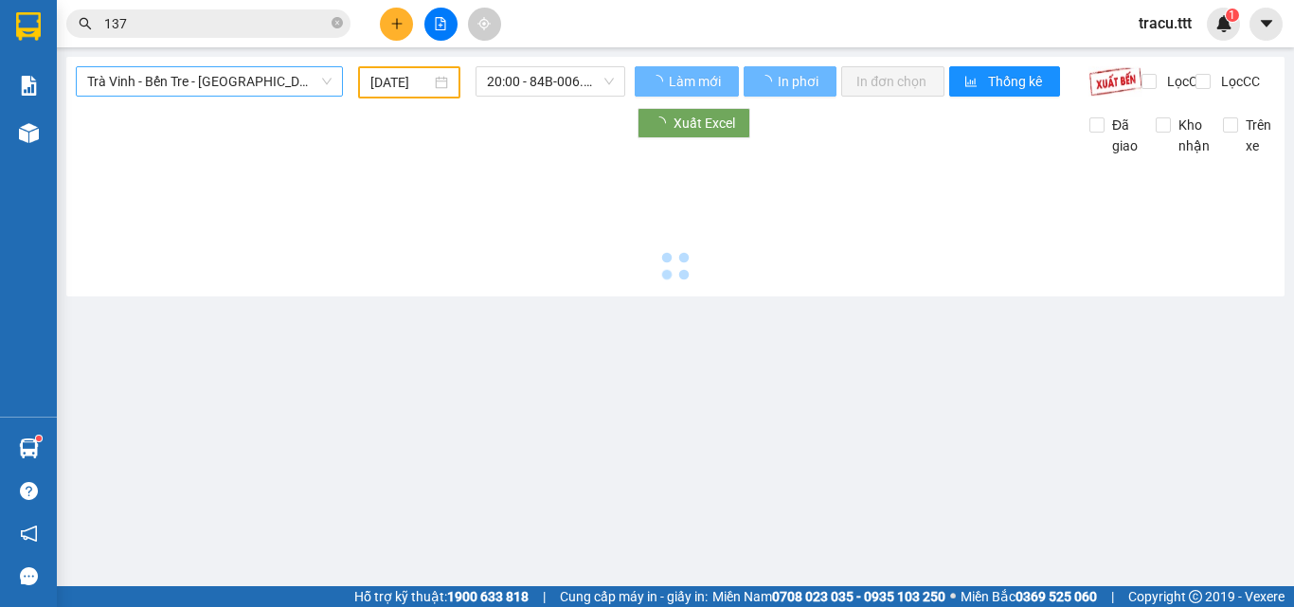
click at [250, 73] on span "Trà [PERSON_NAME] Tre - [GEOGRAPHIC_DATA]" at bounding box center [209, 81] width 244 height 28
type input "[DATE]"
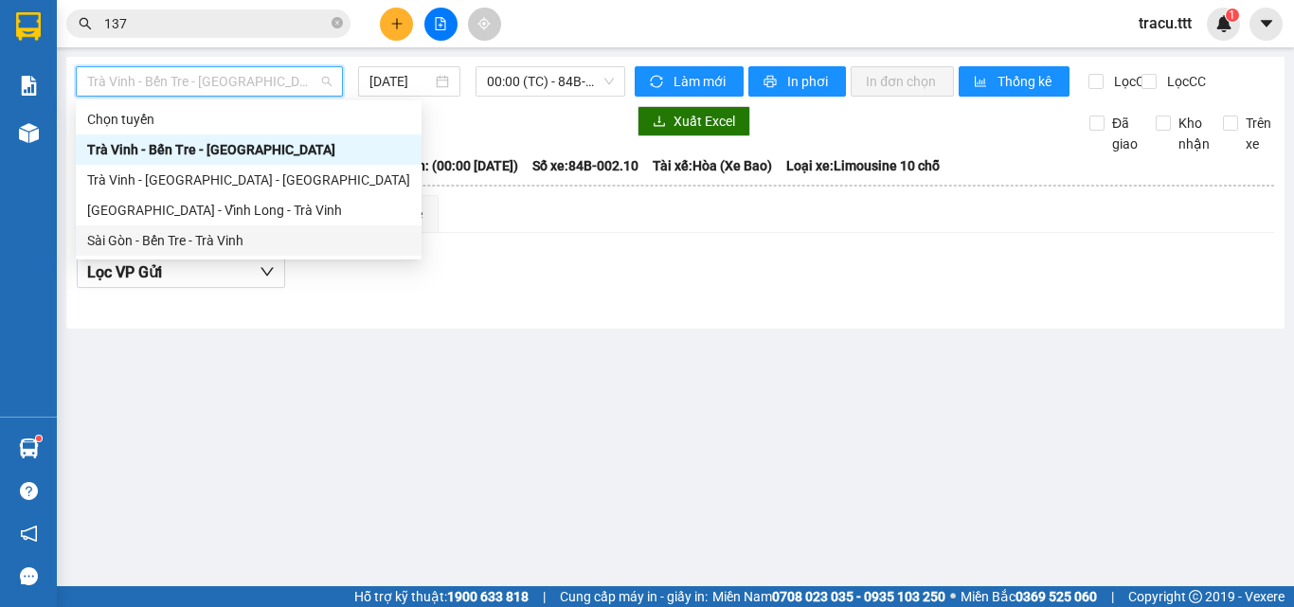
click at [241, 241] on div "Sài Gòn - Bến Tre - Trà Vinh" at bounding box center [248, 240] width 323 height 21
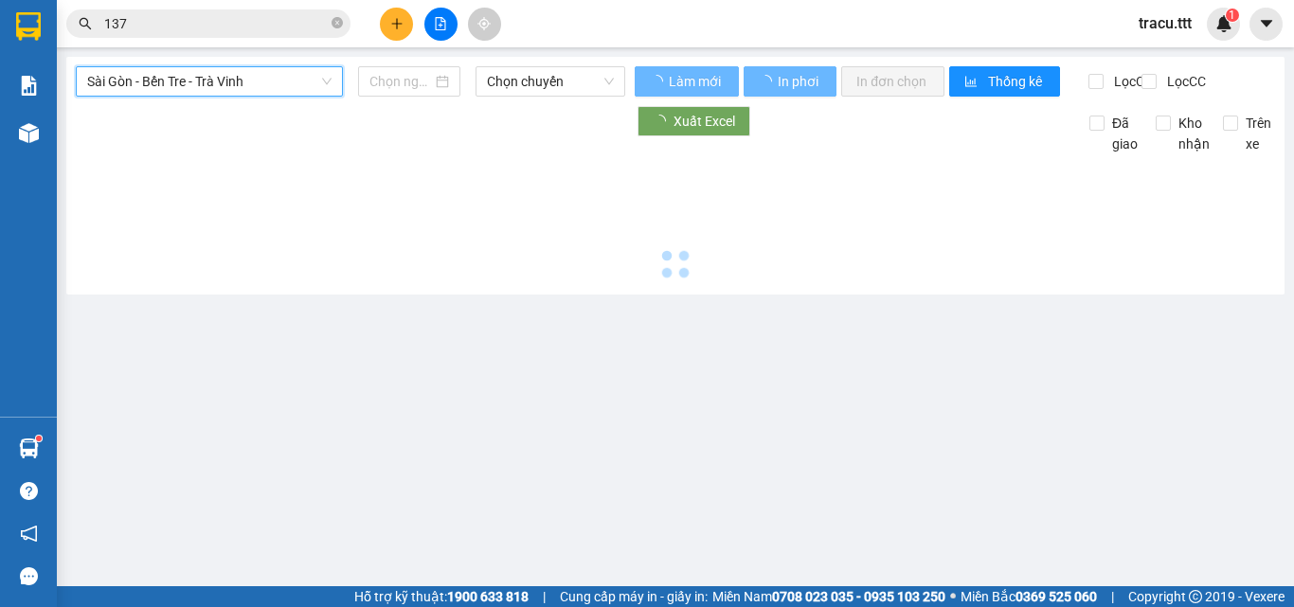
type input "[DATE]"
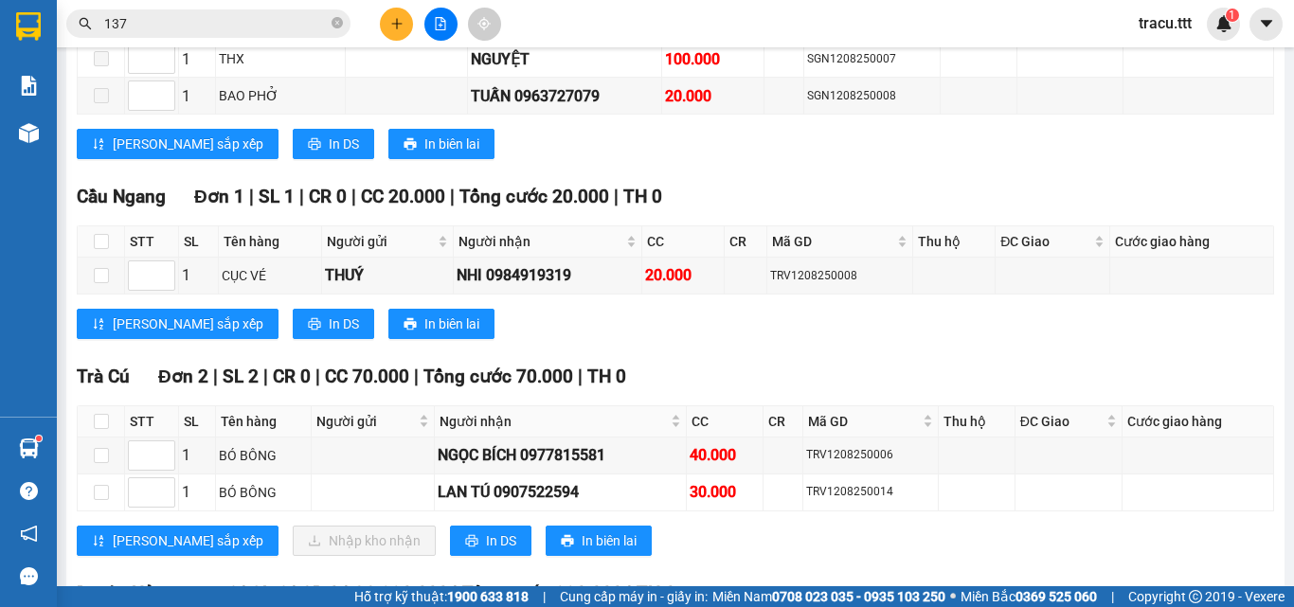
scroll to position [663, 0]
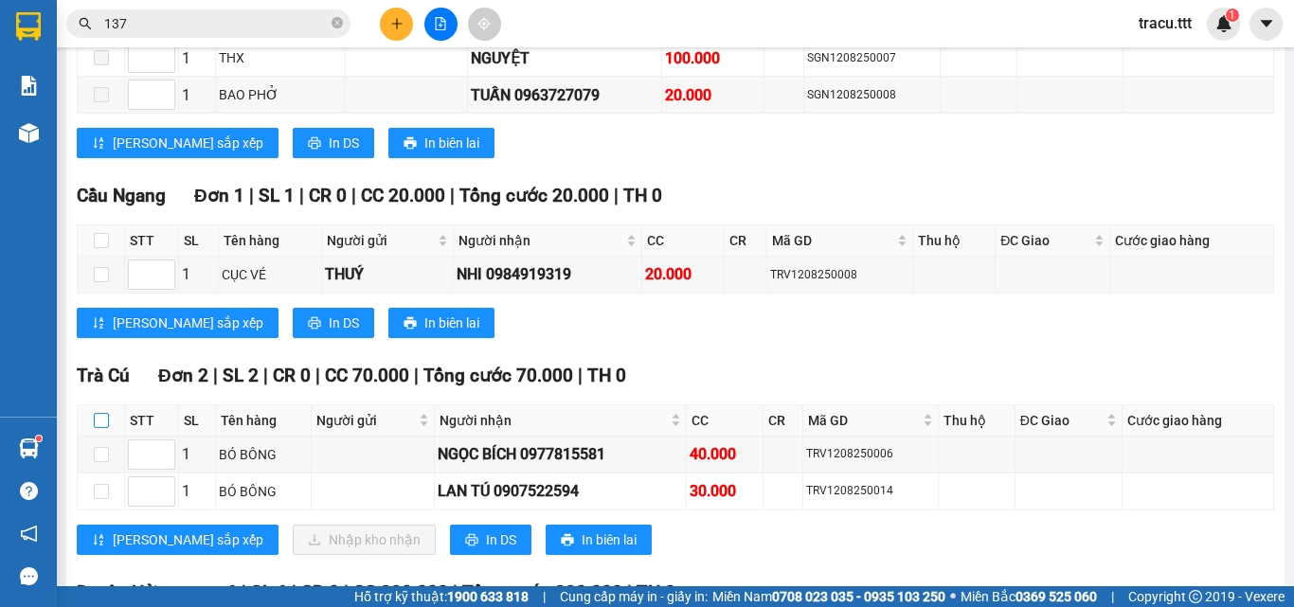
click at [94, 428] on input "checkbox" at bounding box center [101, 420] width 15 height 15
checkbox input "true"
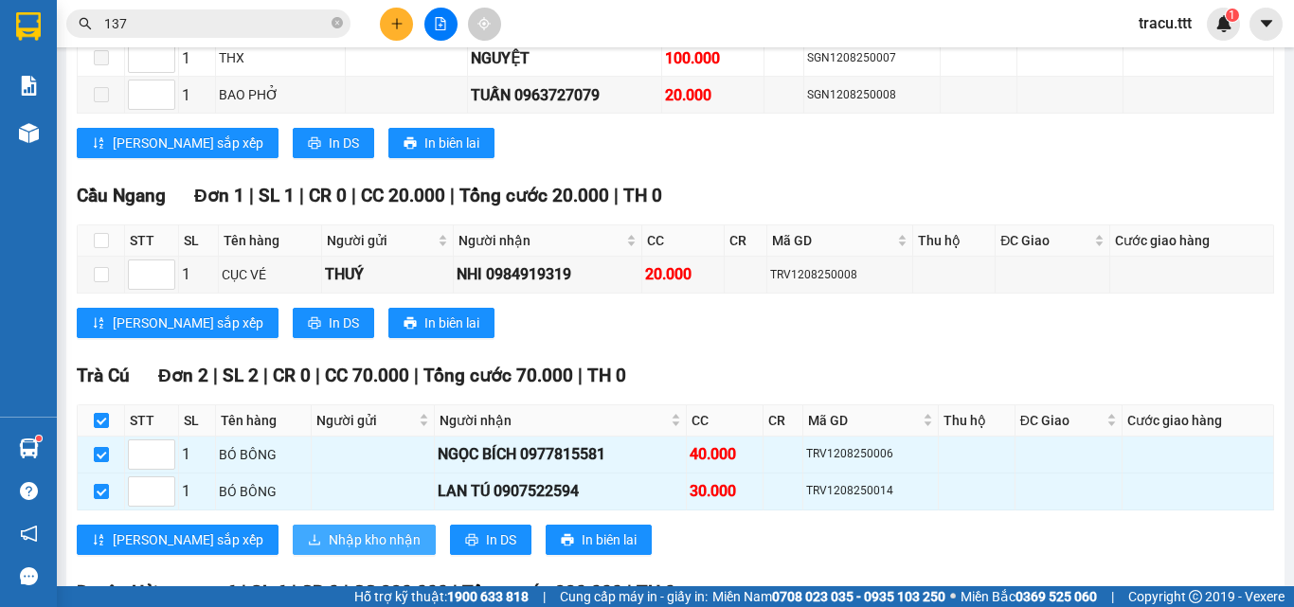
click at [338, 550] on span "Nhập kho nhận" at bounding box center [375, 540] width 92 height 21
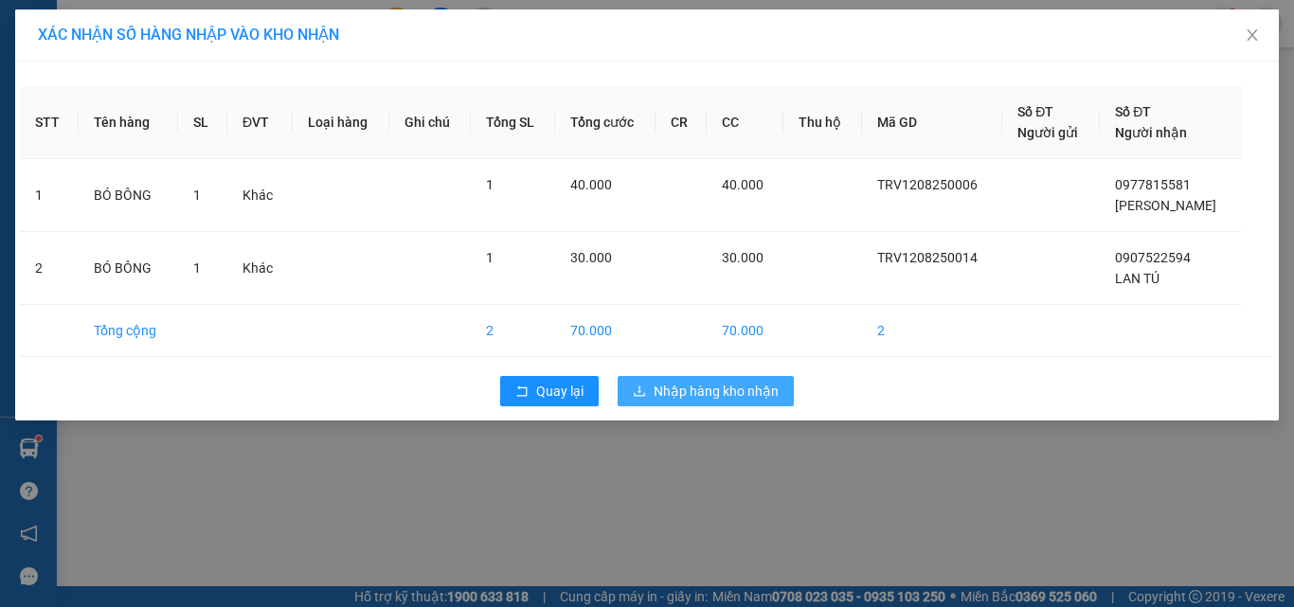
click at [724, 401] on span "Nhập hàng kho nhận" at bounding box center [716, 391] width 125 height 21
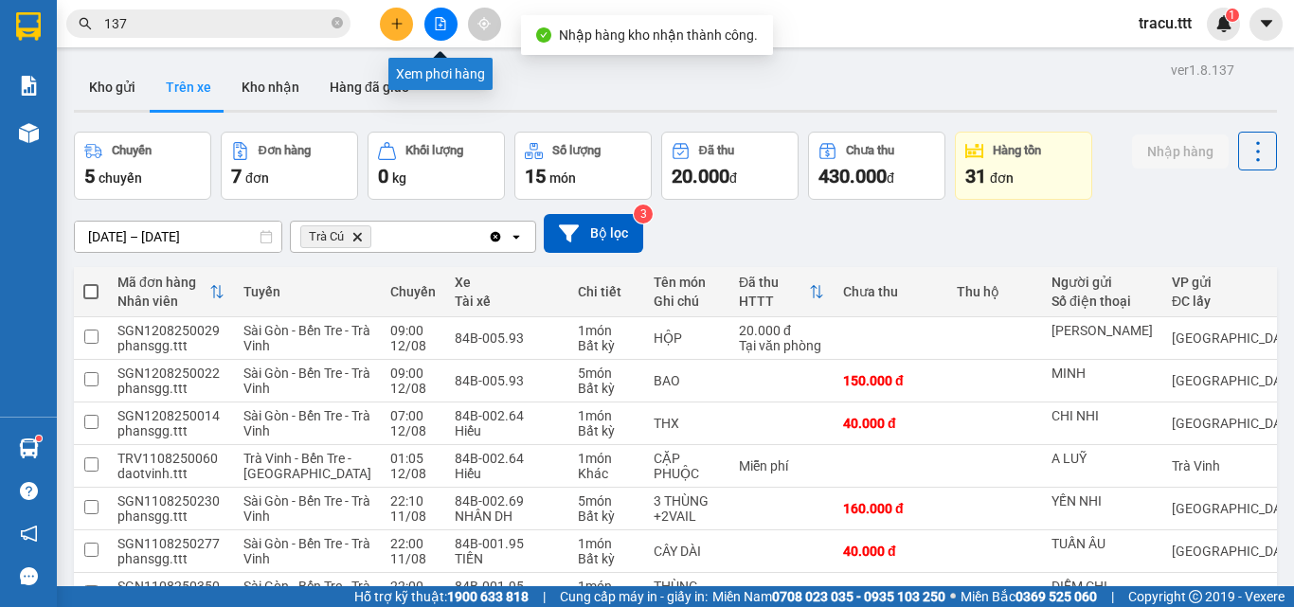
click at [449, 25] on button at bounding box center [440, 24] width 33 height 33
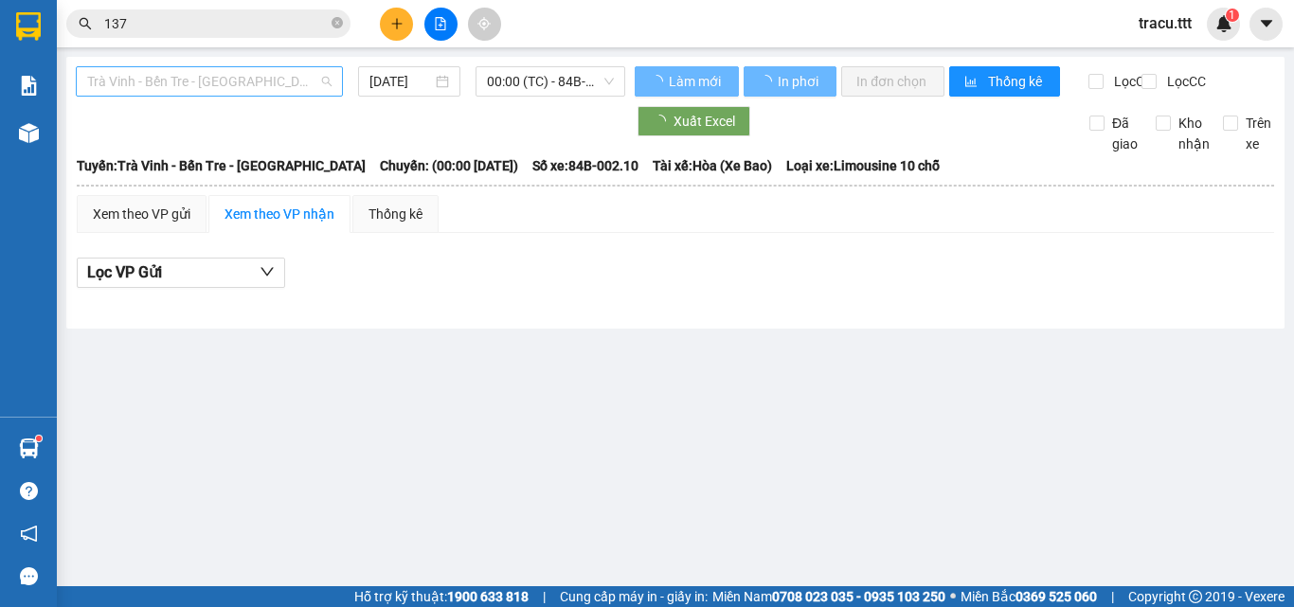
click at [264, 90] on span "Trà [PERSON_NAME] Tre - [GEOGRAPHIC_DATA]" at bounding box center [209, 81] width 244 height 28
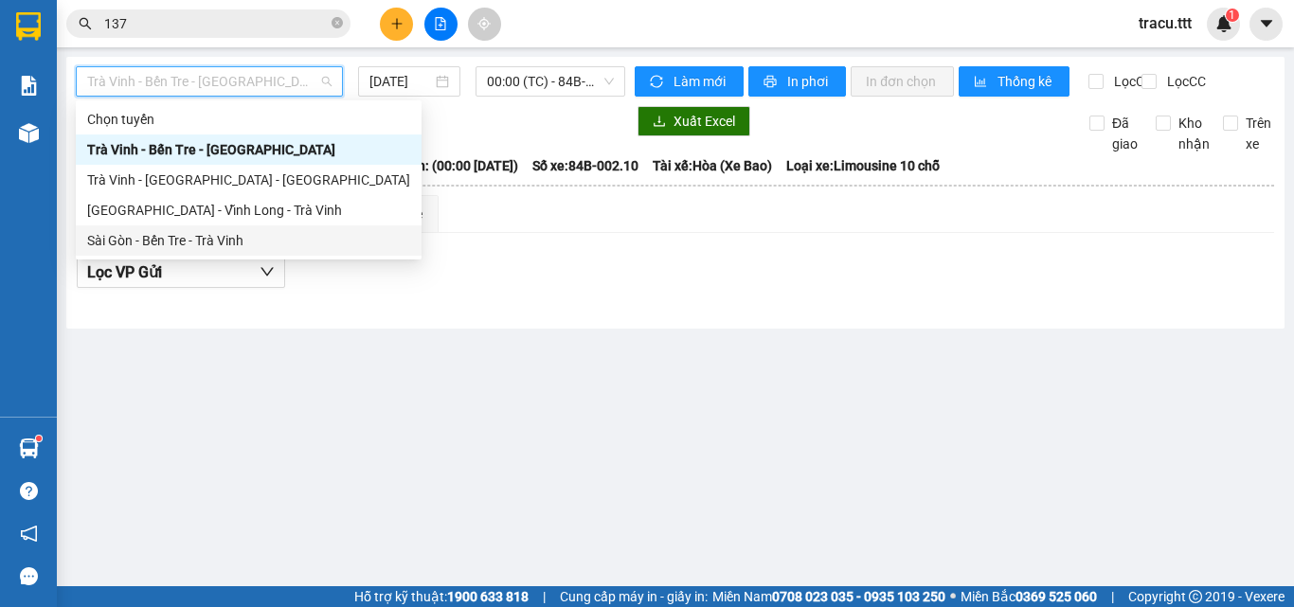
click at [254, 243] on div "Sài Gòn - Bến Tre - Trà Vinh" at bounding box center [248, 240] width 323 height 21
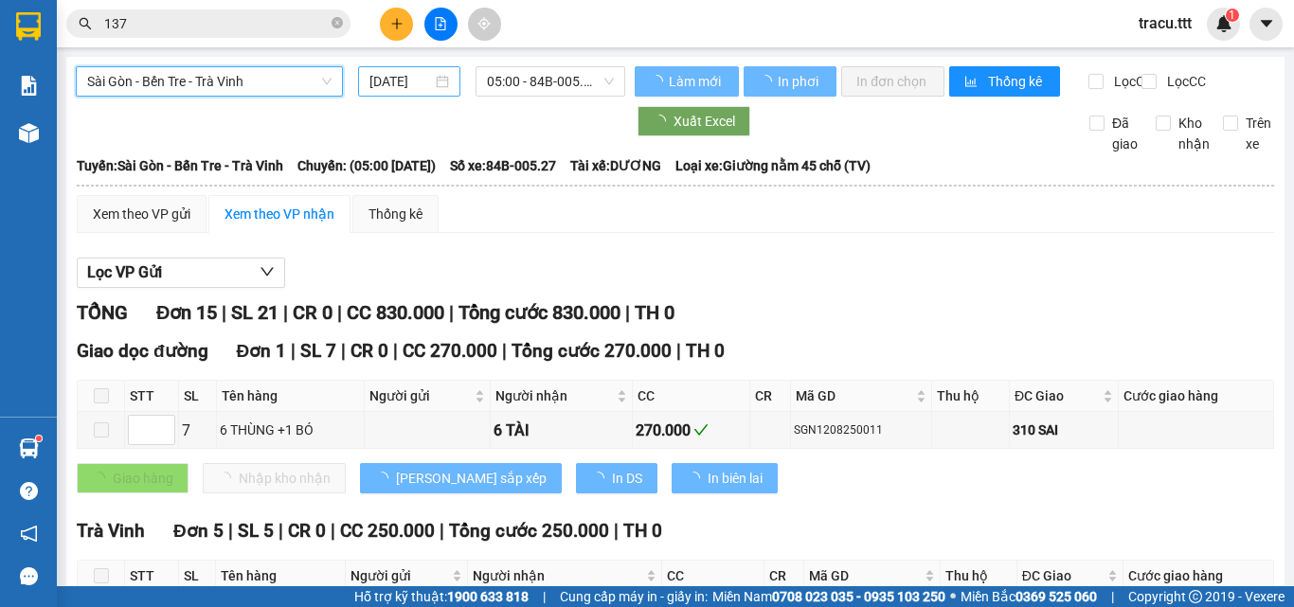
click at [406, 87] on input "[DATE]" at bounding box center [400, 81] width 63 height 21
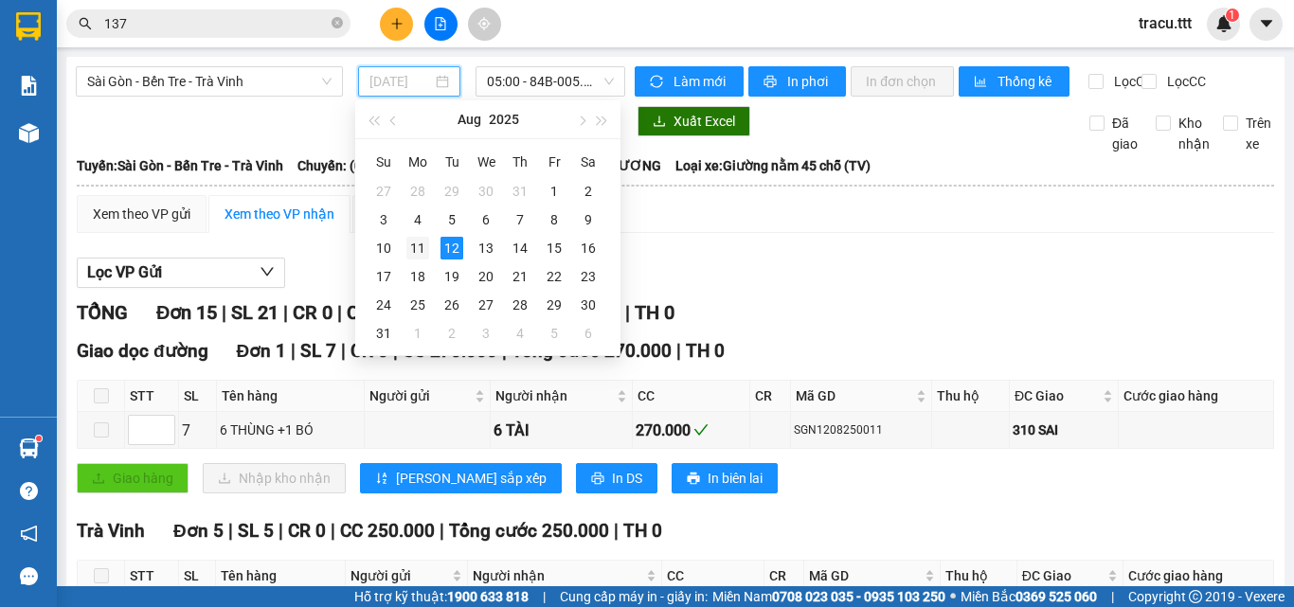
click at [414, 253] on div "11" at bounding box center [417, 248] width 23 height 23
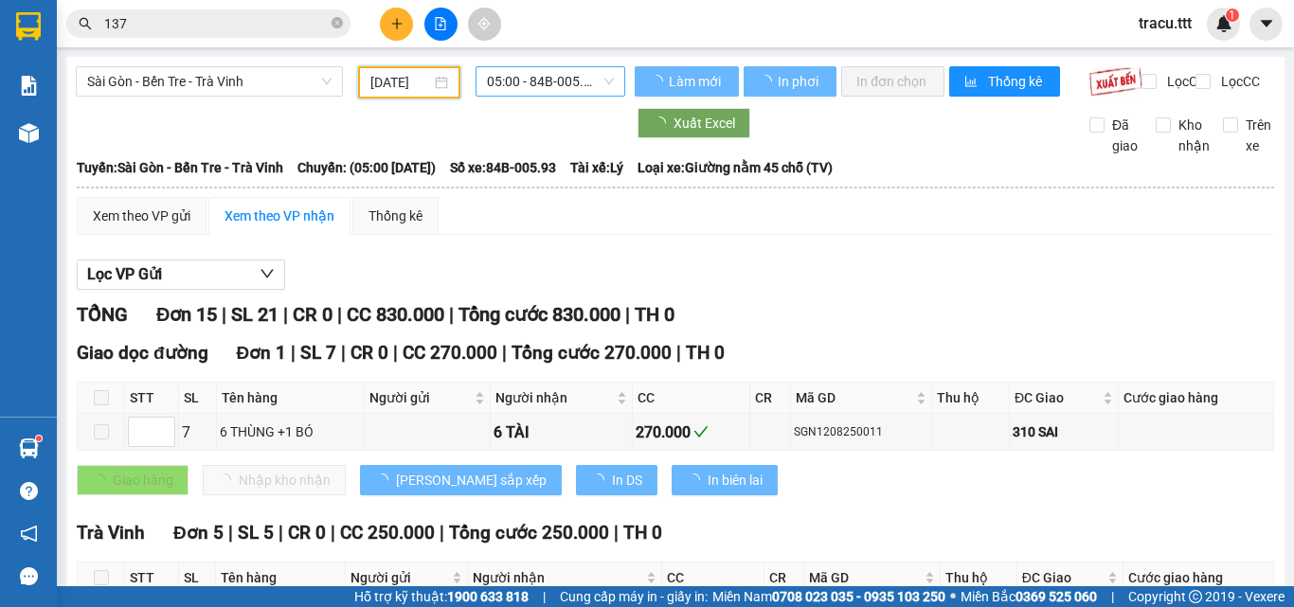
type input "[DATE]"
click at [531, 84] on span "05:00 - 84B-005.93" at bounding box center [550, 81] width 127 height 28
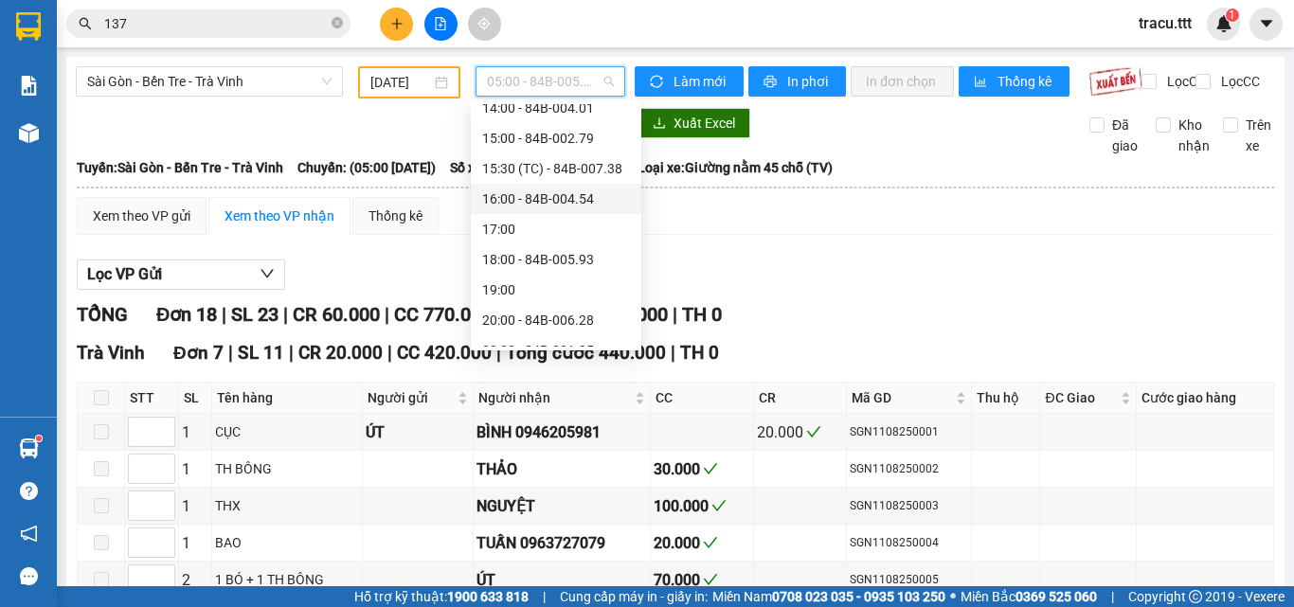
scroll to position [485, 0]
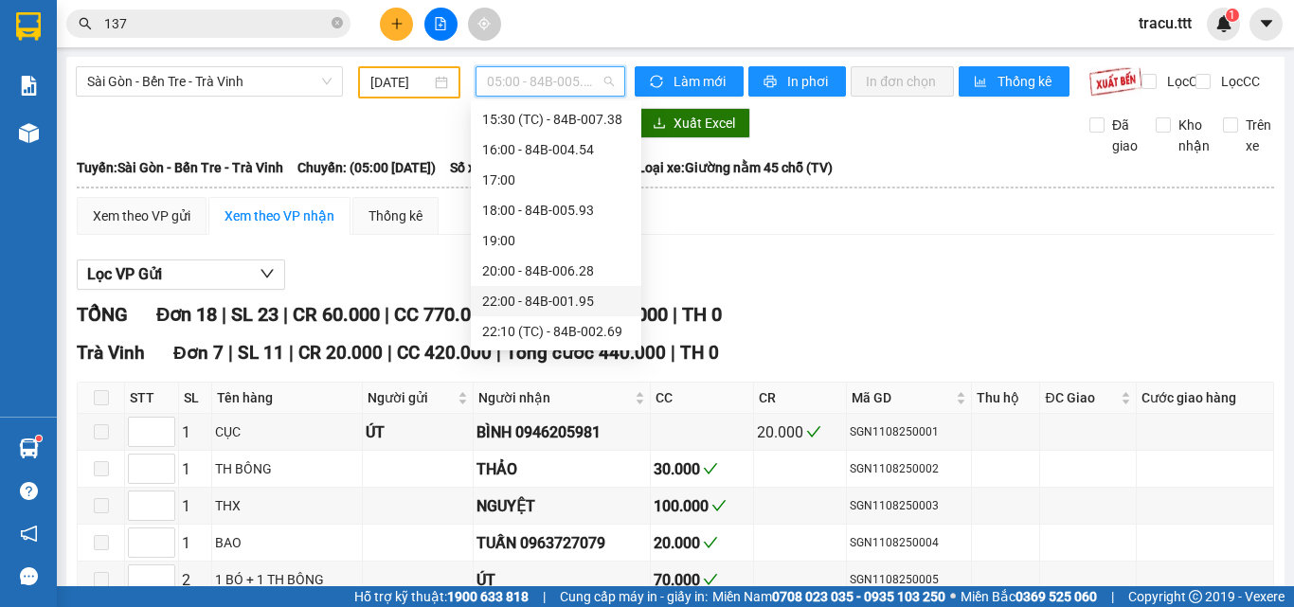
click at [519, 309] on div "22:00 - 84B-001.95" at bounding box center [556, 301] width 148 height 21
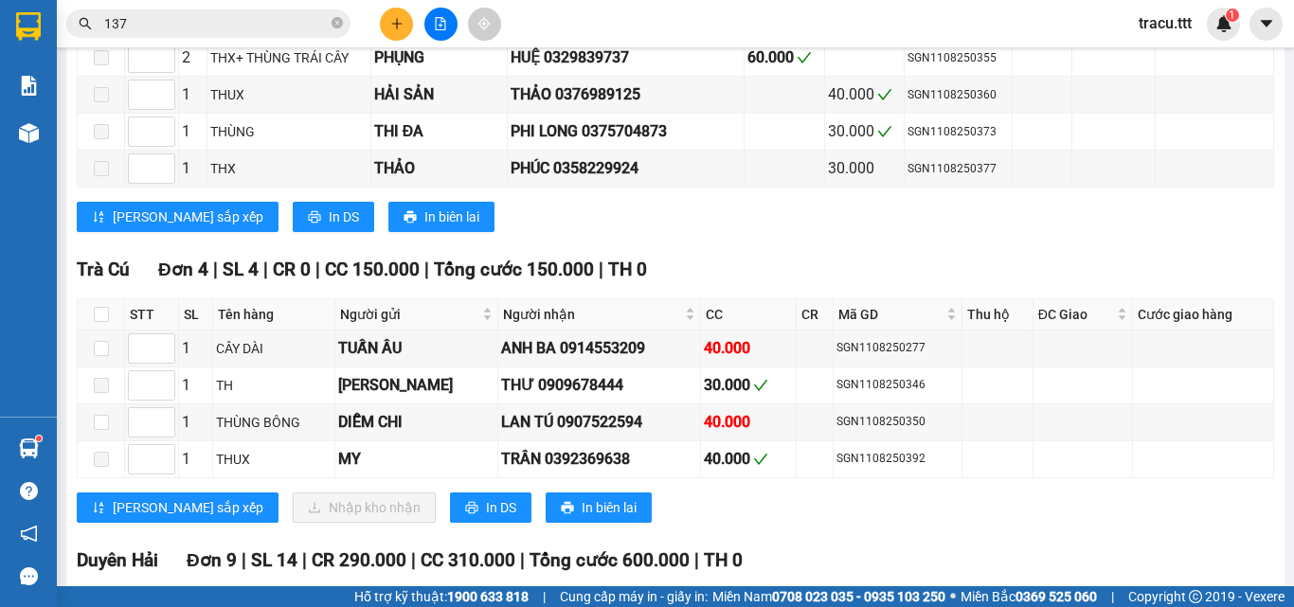
scroll to position [2084, 0]
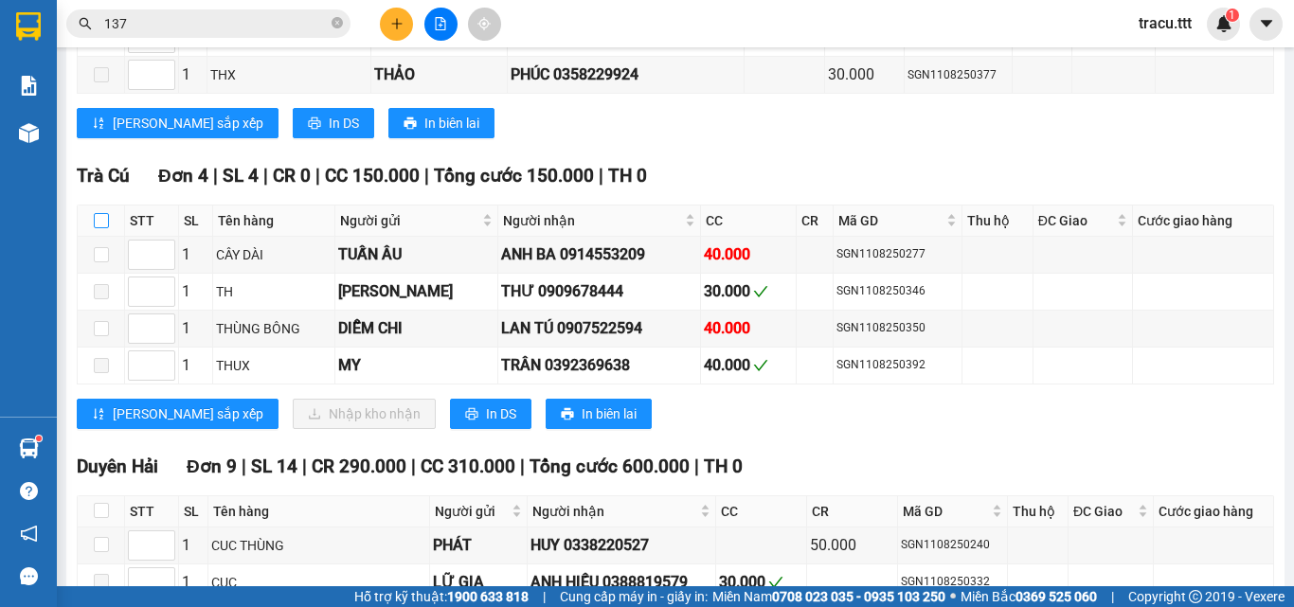
click at [105, 231] on label at bounding box center [101, 220] width 15 height 21
click at [105, 228] on input "checkbox" at bounding box center [101, 220] width 15 height 15
checkbox input "true"
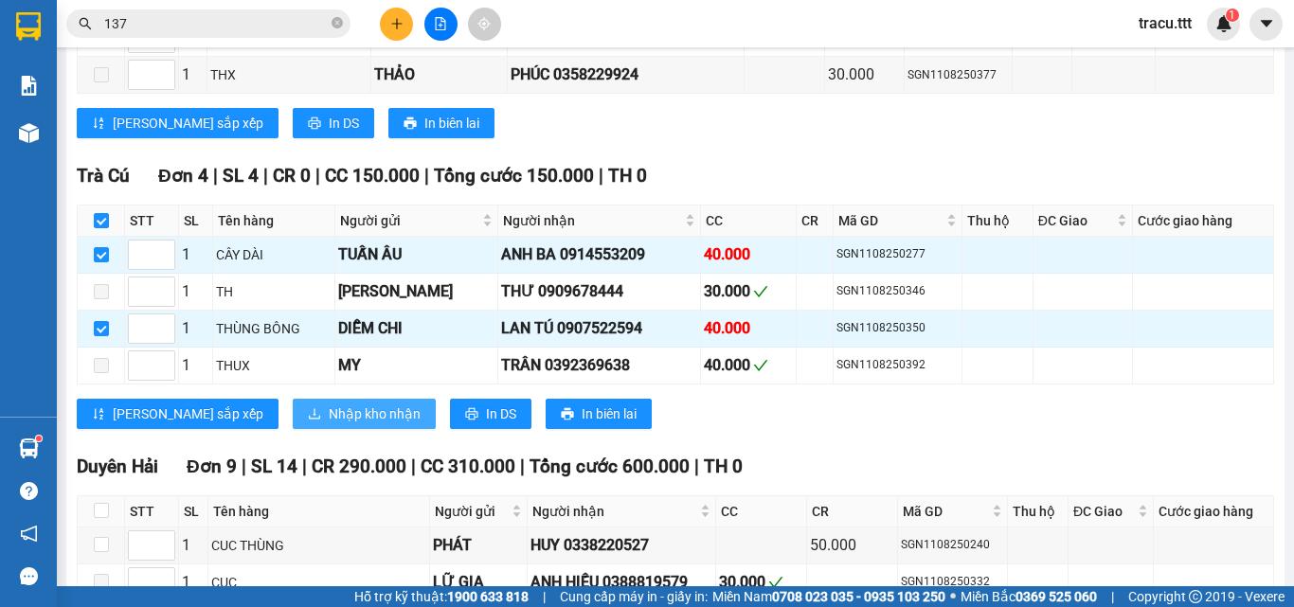
click at [329, 424] on span "Nhập kho nhận" at bounding box center [375, 414] width 92 height 21
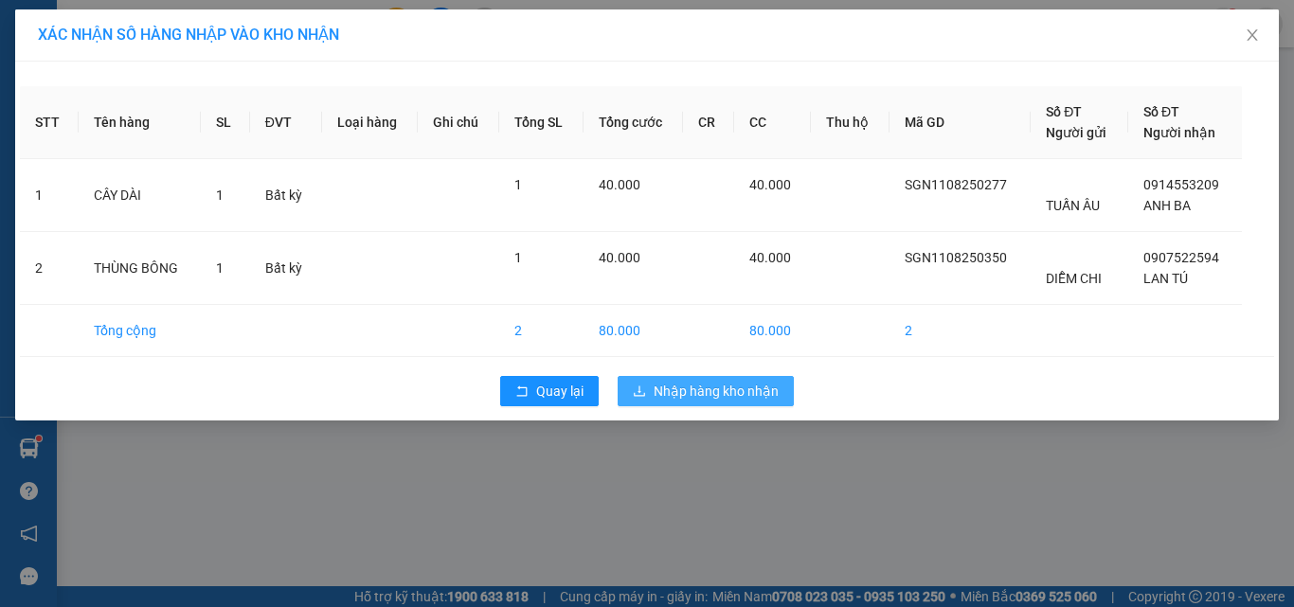
click at [679, 382] on span "Nhập hàng kho nhận" at bounding box center [716, 391] width 125 height 21
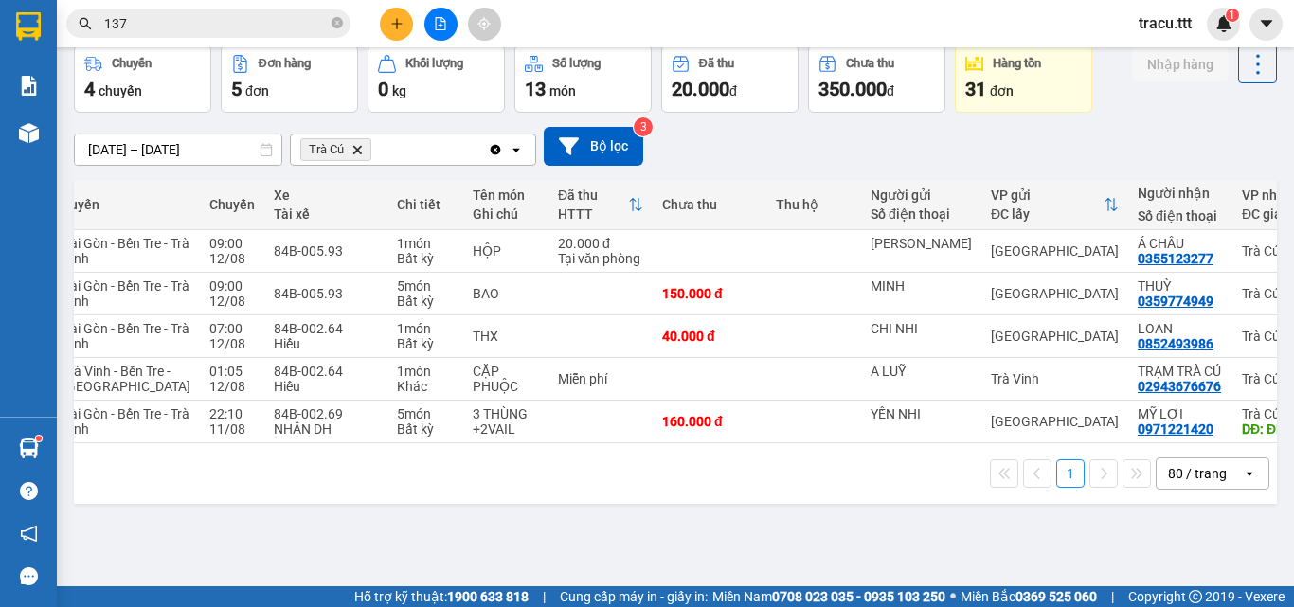
scroll to position [0, 280]
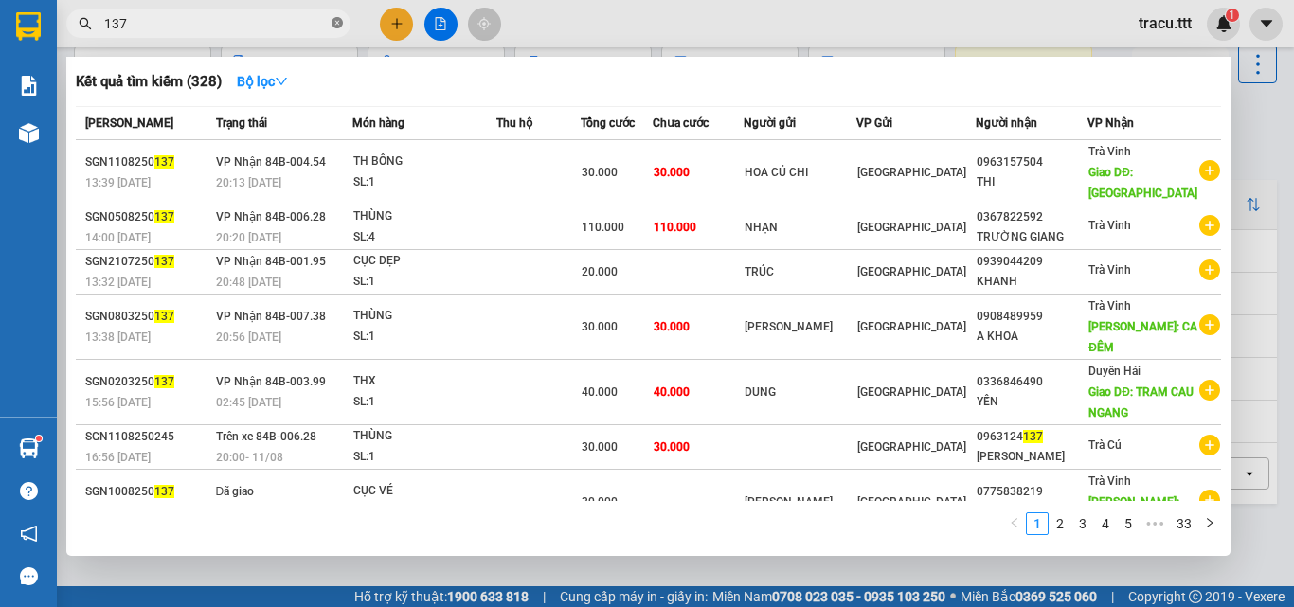
click at [336, 27] on icon "close-circle" at bounding box center [337, 22] width 11 height 11
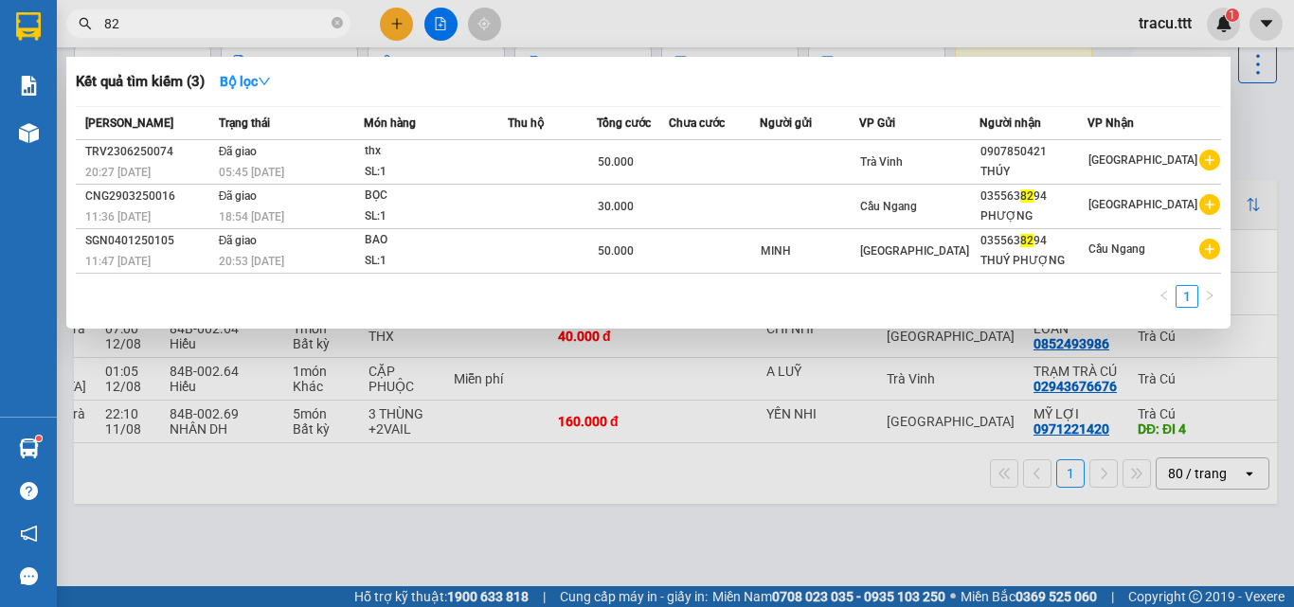
type input "8"
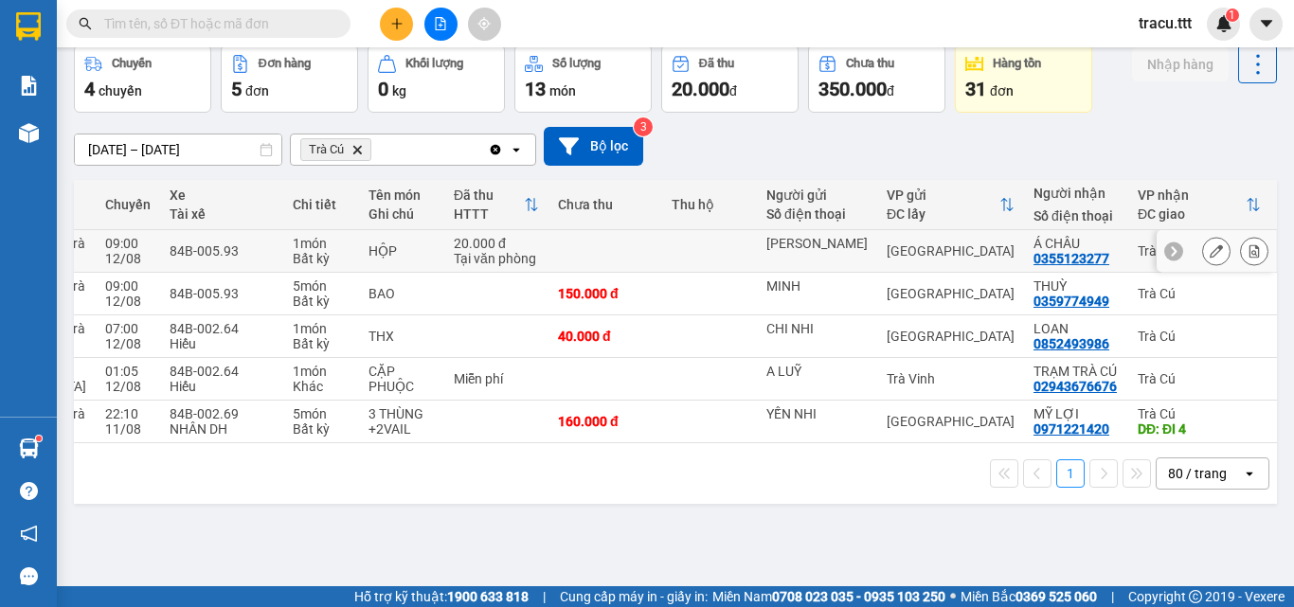
scroll to position [0, 0]
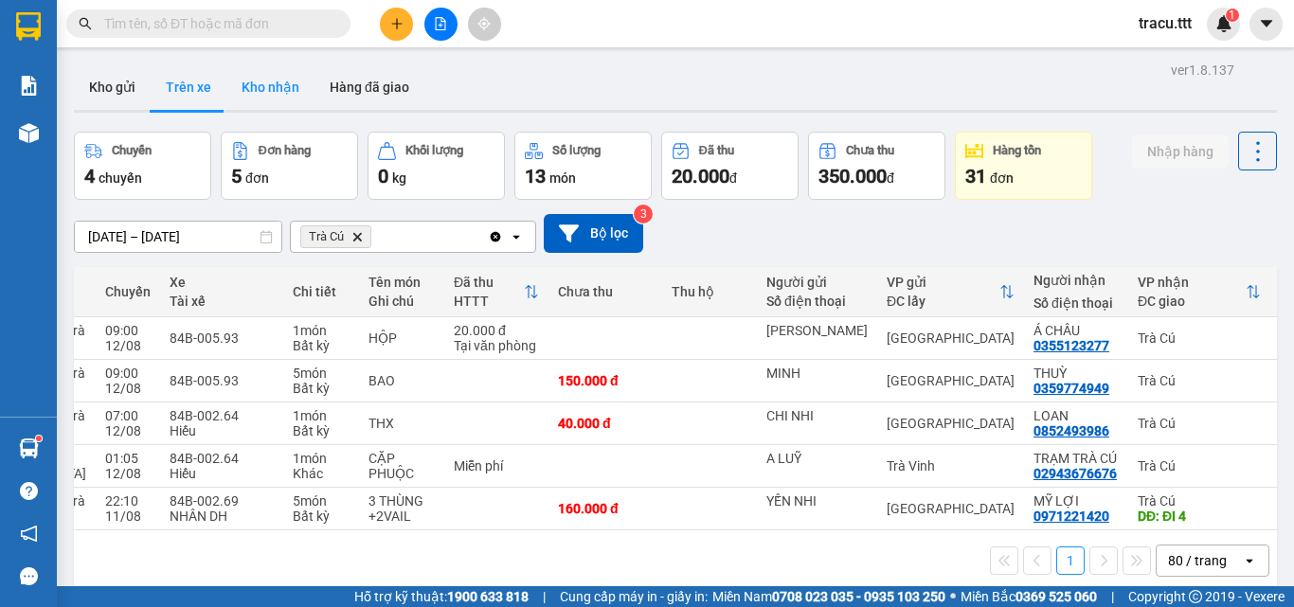
click at [256, 75] on button "Kho nhận" at bounding box center [270, 86] width 88 height 45
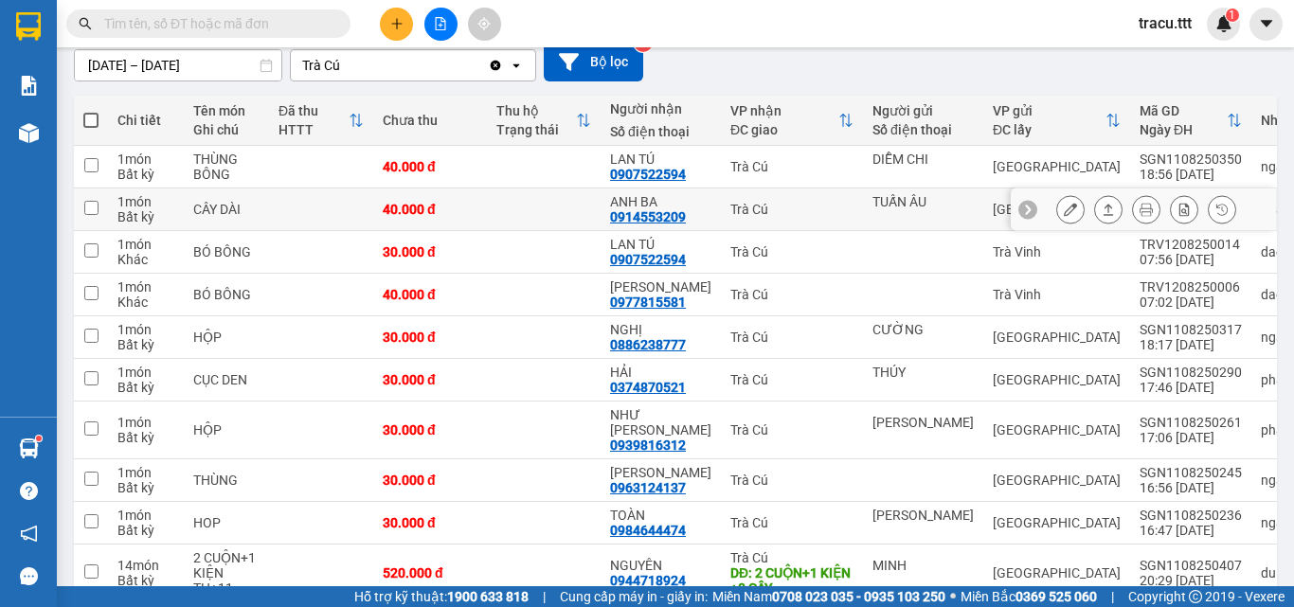
scroll to position [258, 0]
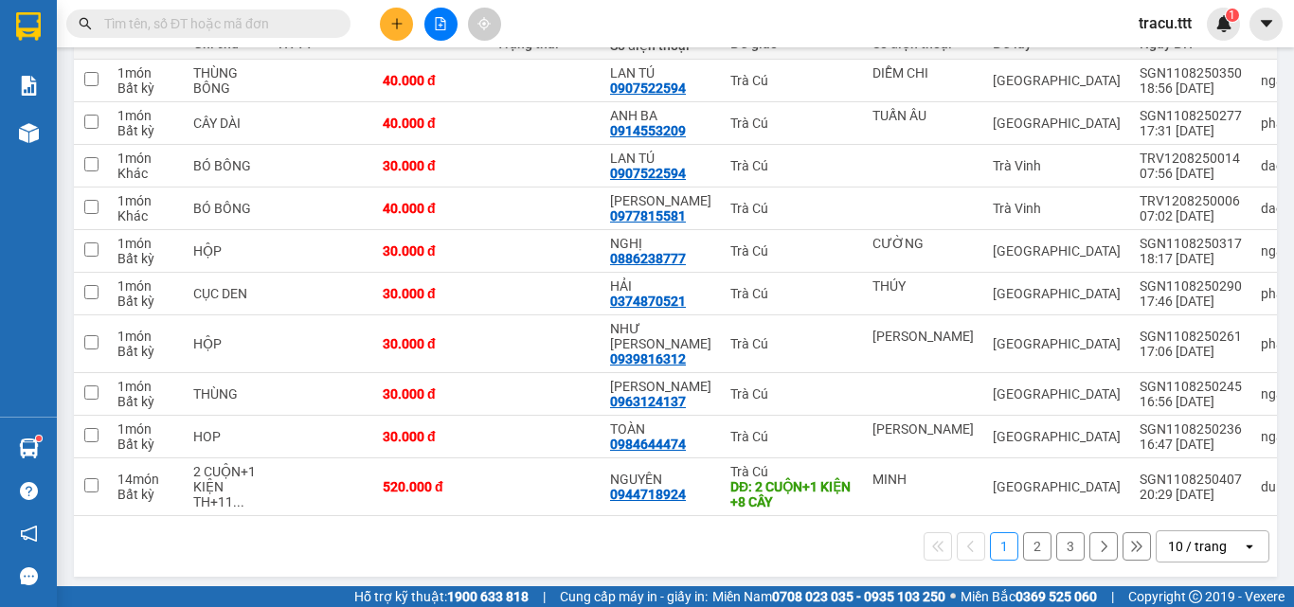
click at [278, 30] on input "text" at bounding box center [216, 23] width 224 height 21
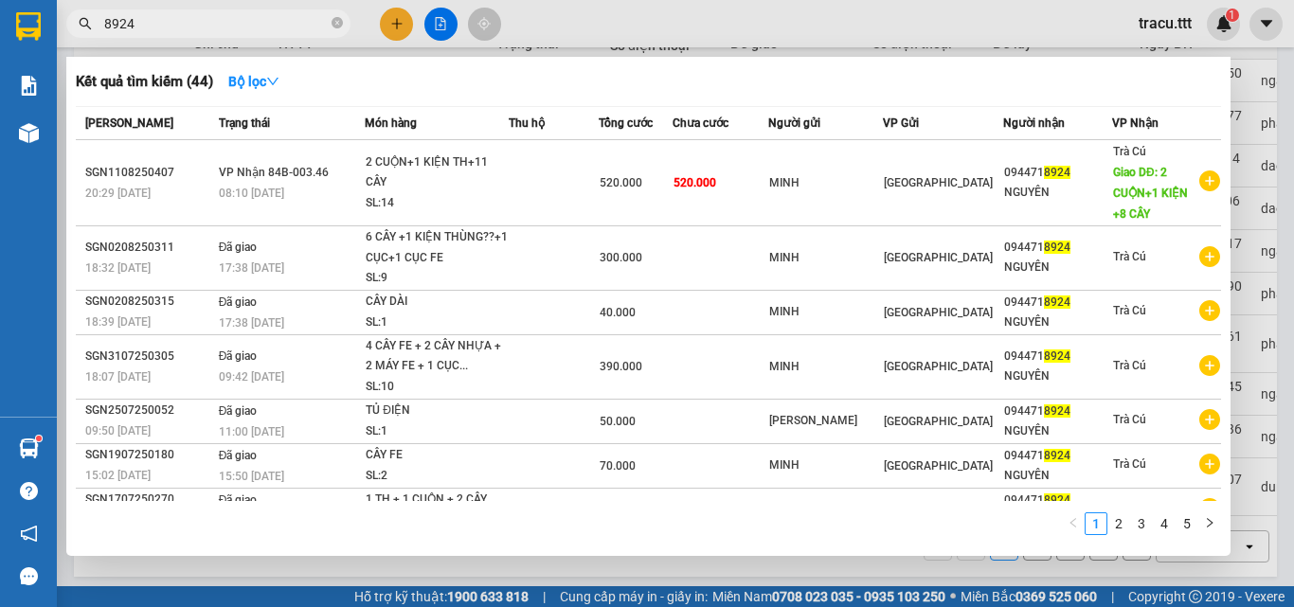
type input "8924"
click at [602, 35] on div at bounding box center [647, 303] width 1294 height 607
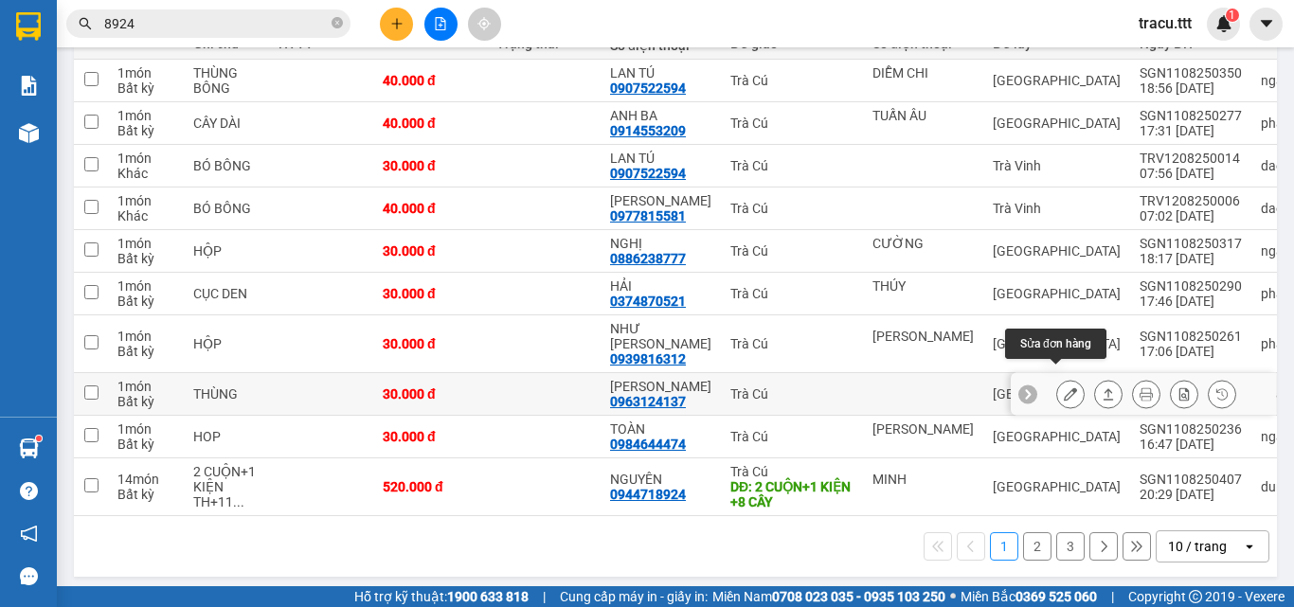
click at [1064, 388] on icon at bounding box center [1070, 394] width 13 height 13
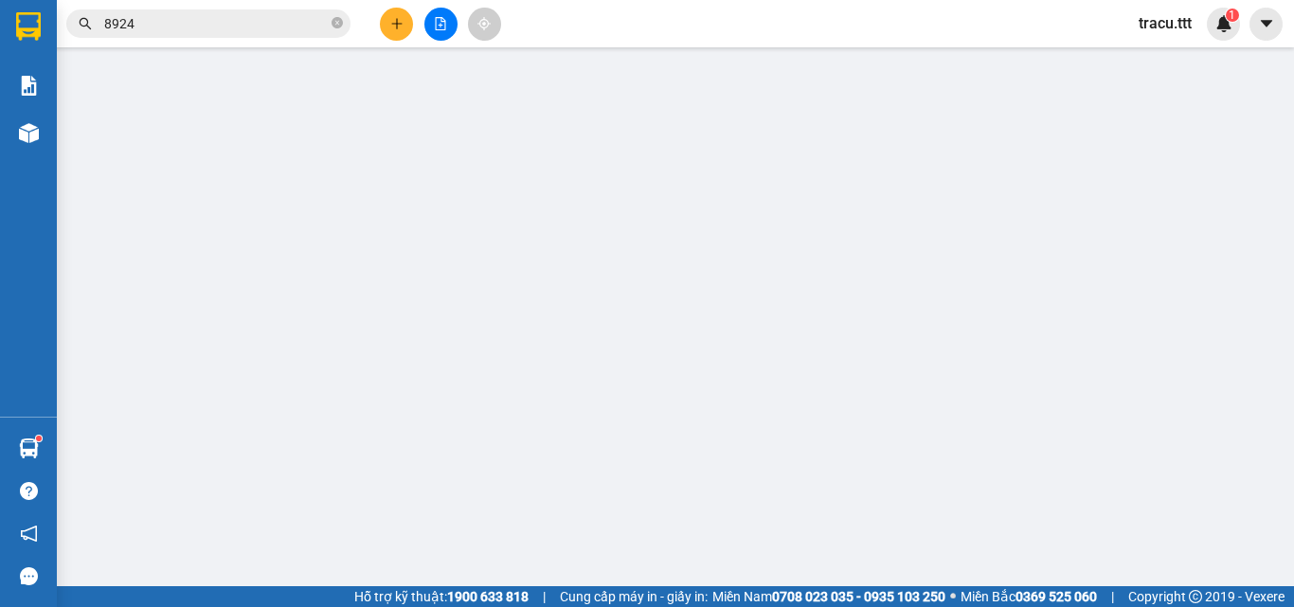
type input "0963124137"
type input "[PERSON_NAME]"
type input "30.000"
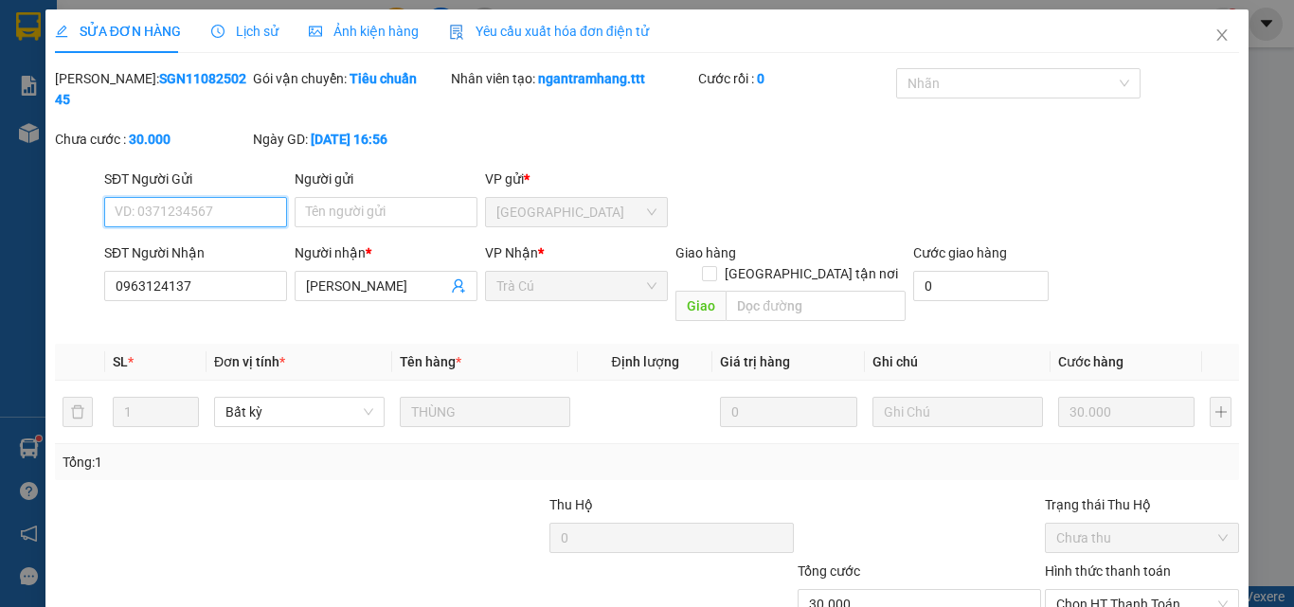
scroll to position [98, 0]
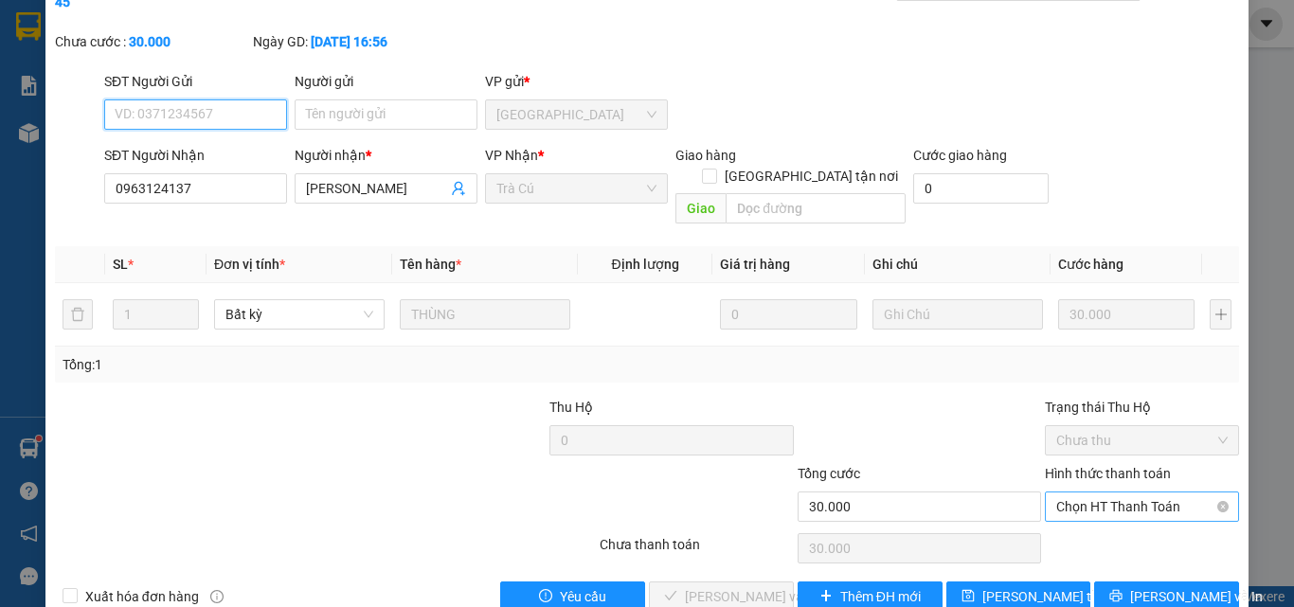
click at [1110, 493] on span "Chọn HT Thanh Toán" at bounding box center [1141, 507] width 171 height 28
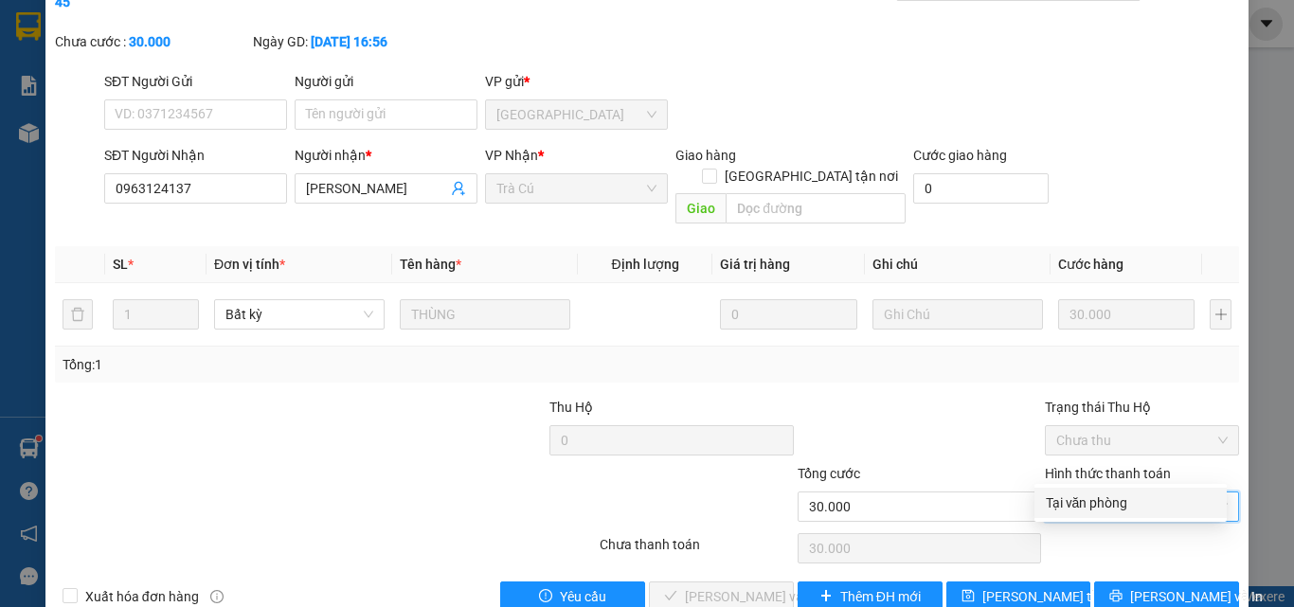
drag, startPoint x: 1101, startPoint y: 494, endPoint x: 1066, endPoint y: 514, distance: 40.8
click at [1101, 496] on div "Tại văn phòng" at bounding box center [1131, 503] width 170 height 21
type input "0"
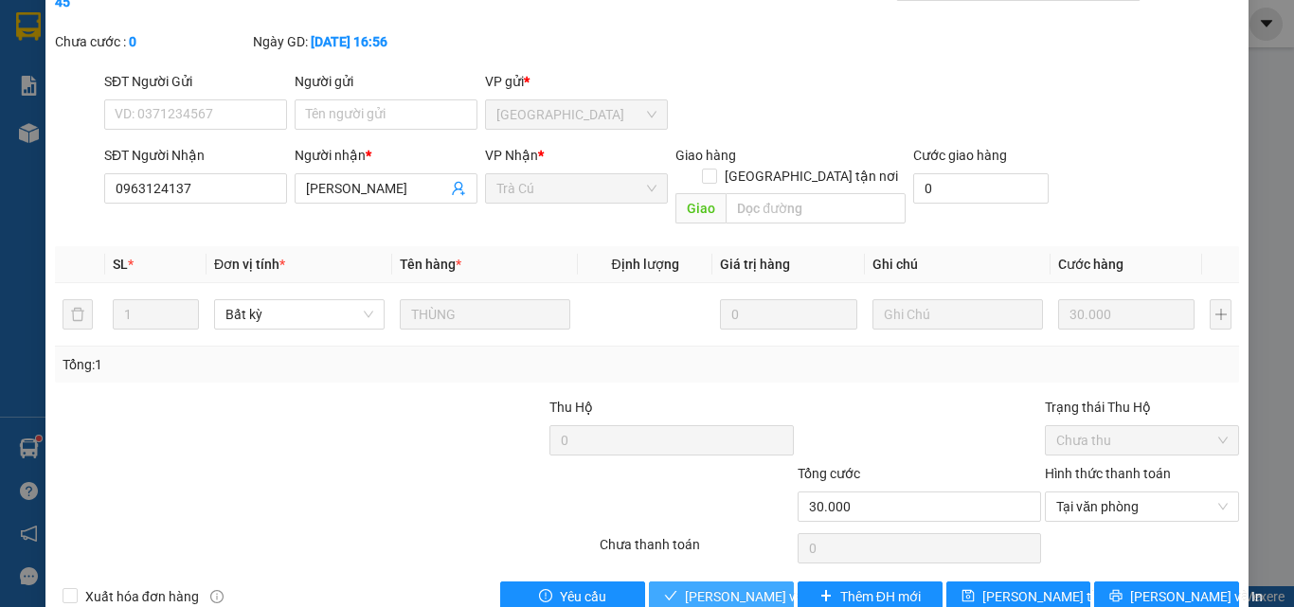
click at [750, 586] on span "[PERSON_NAME] và [PERSON_NAME] hàng" at bounding box center [776, 596] width 182 height 21
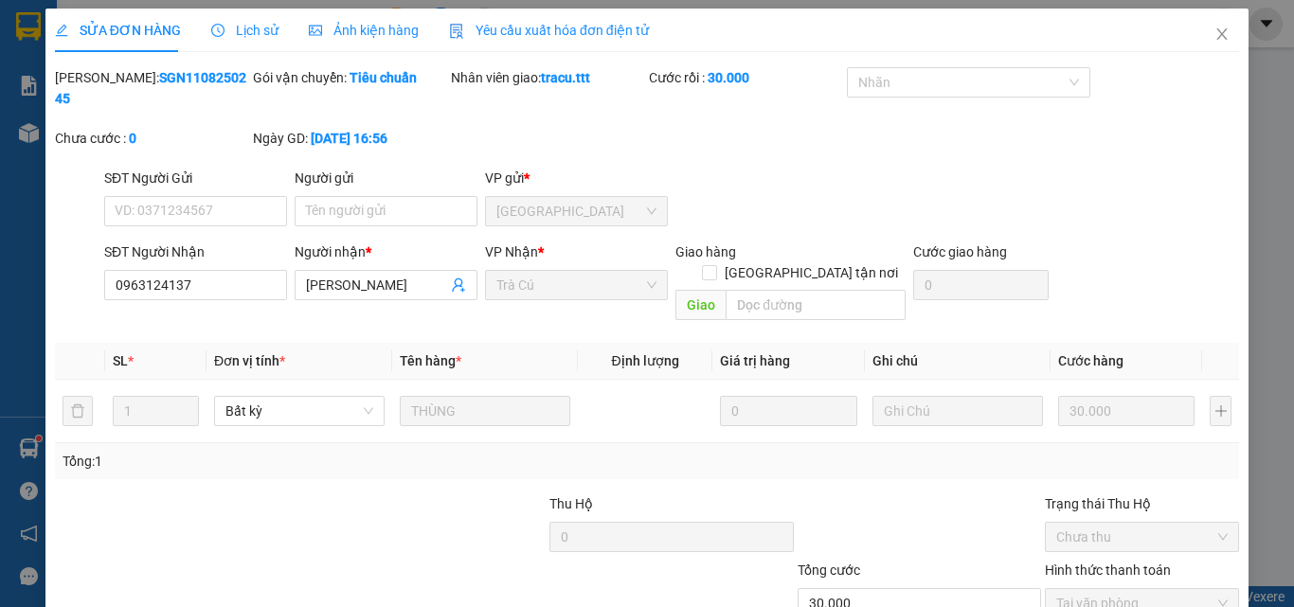
scroll to position [0, 0]
click at [1215, 39] on icon "close" at bounding box center [1222, 34] width 15 height 15
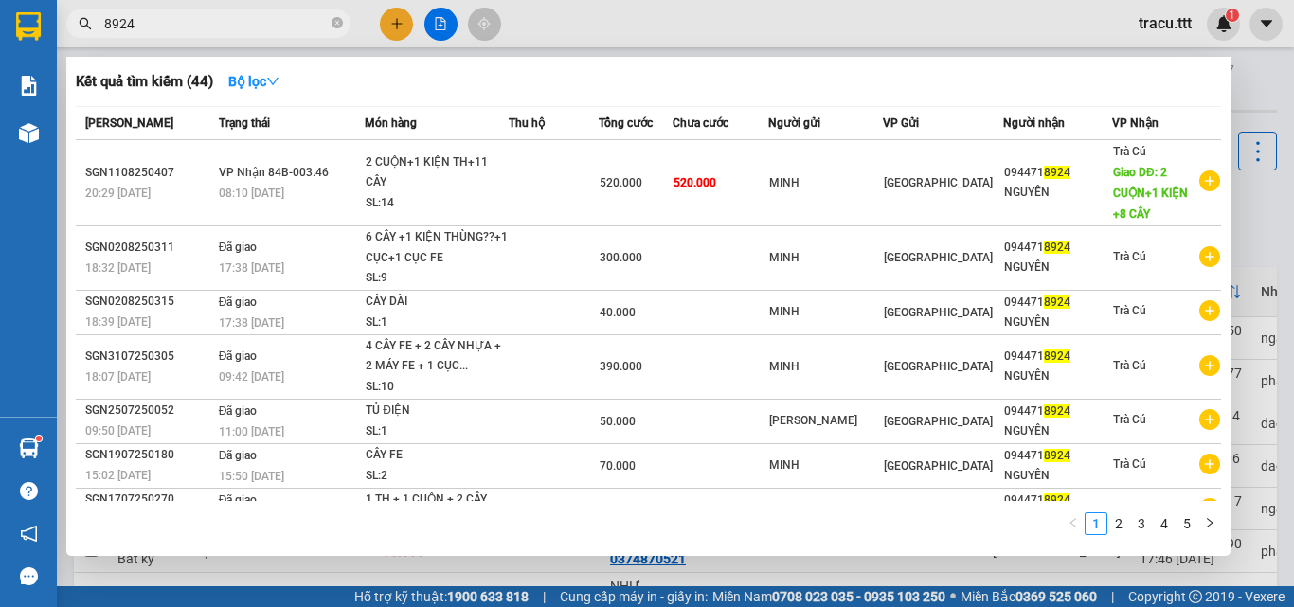
click at [327, 20] on span "8924" at bounding box center [208, 23] width 284 height 28
click at [340, 25] on icon "close-circle" at bounding box center [337, 22] width 11 height 11
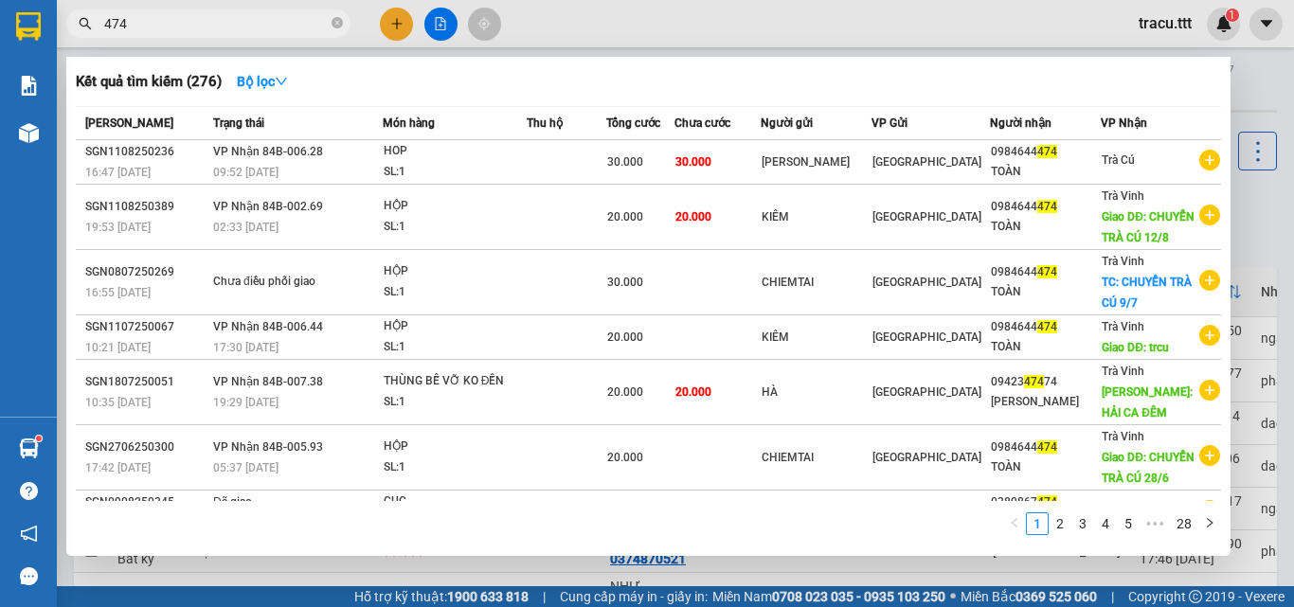
type input "474"
click at [638, 27] on div at bounding box center [647, 303] width 1294 height 607
click at [335, 25] on icon "close-circle" at bounding box center [337, 22] width 11 height 11
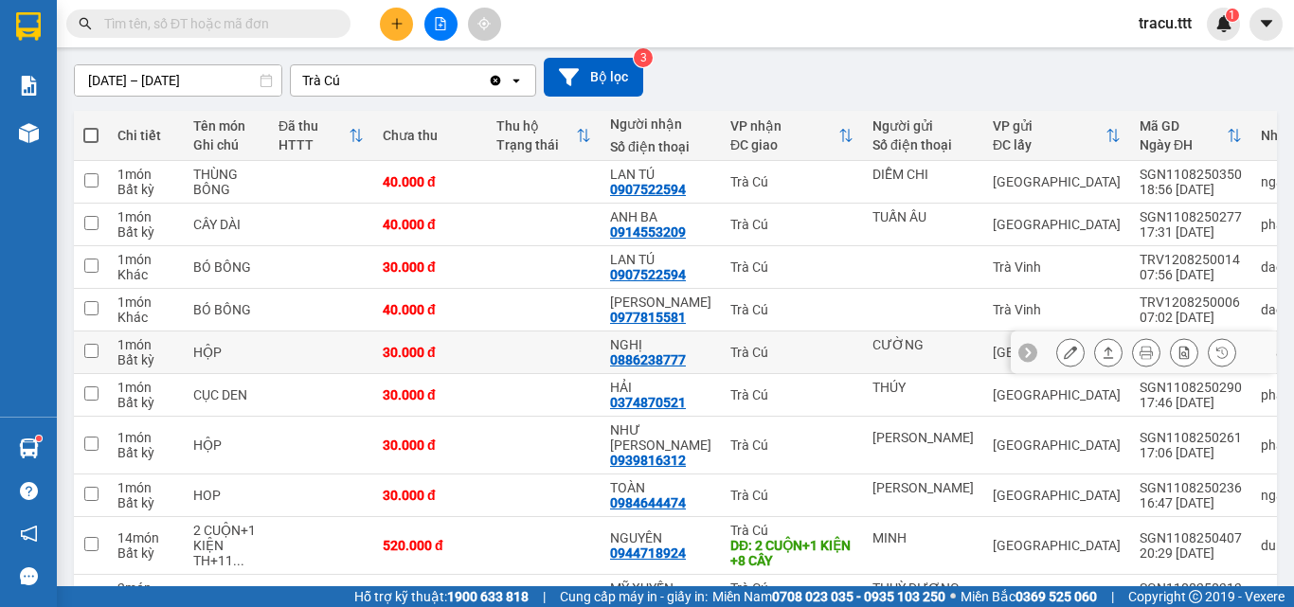
scroll to position [258, 0]
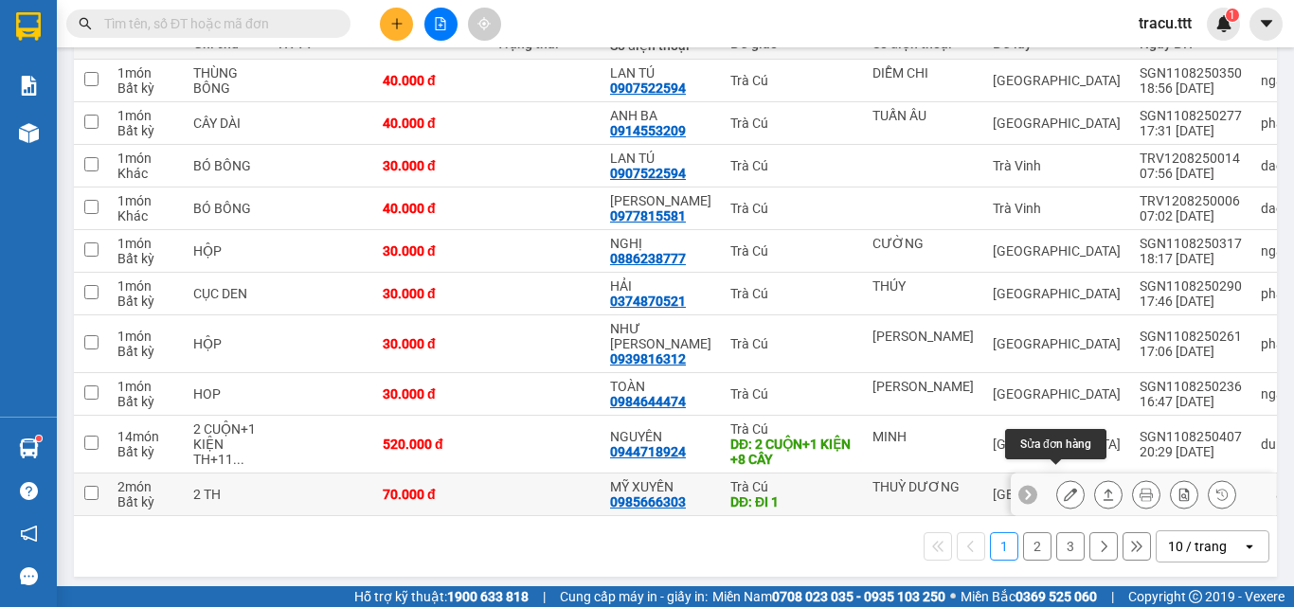
click at [1064, 488] on icon at bounding box center [1070, 494] width 13 height 13
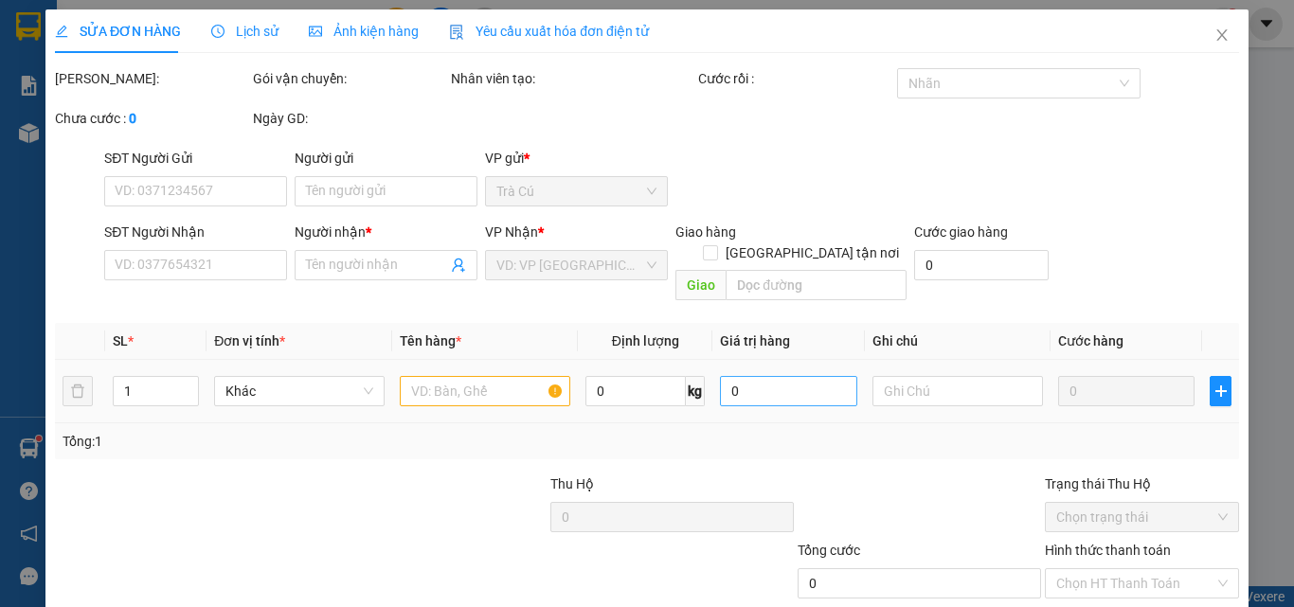
type input "THUỲ DƯƠNG"
type input "0985666303"
type input "MỸ XUYẾN"
type input "ĐI 1"
type input "70.000"
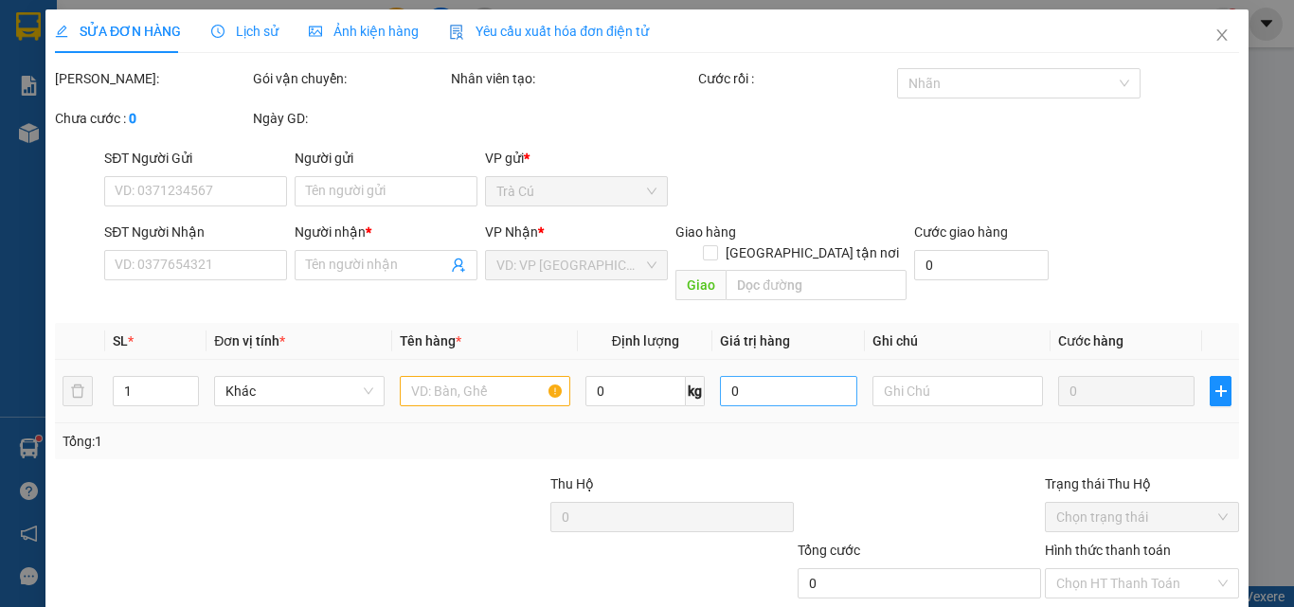
type input "70.000"
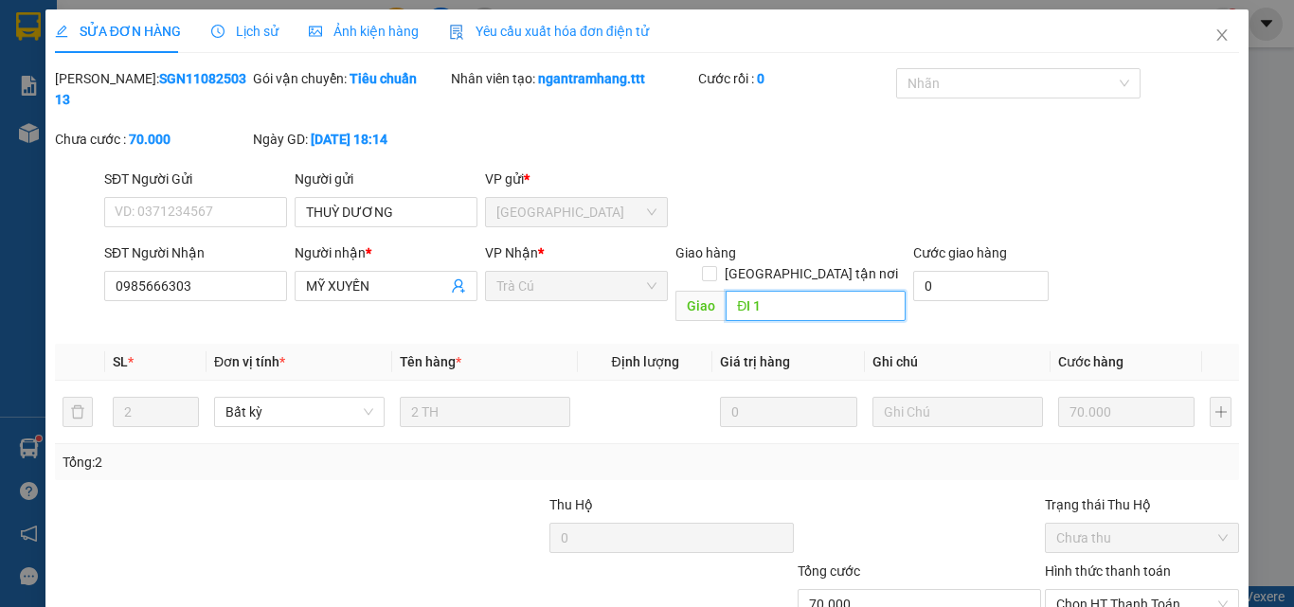
click at [832, 291] on input "ĐI 1" at bounding box center [816, 306] width 180 height 30
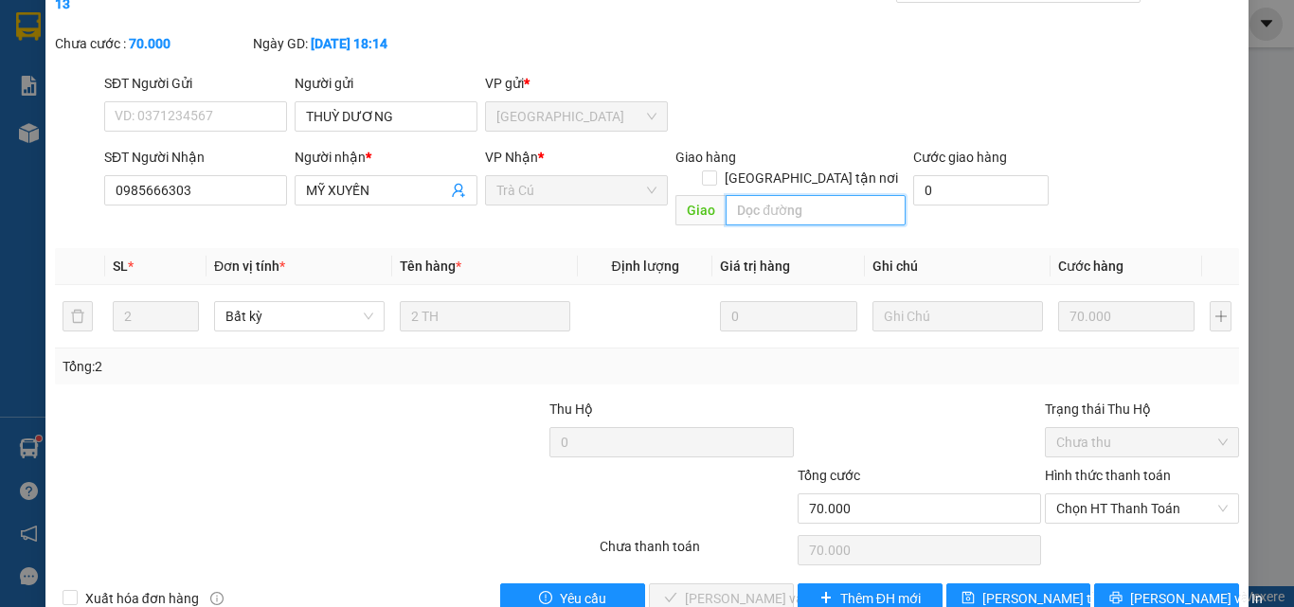
scroll to position [98, 0]
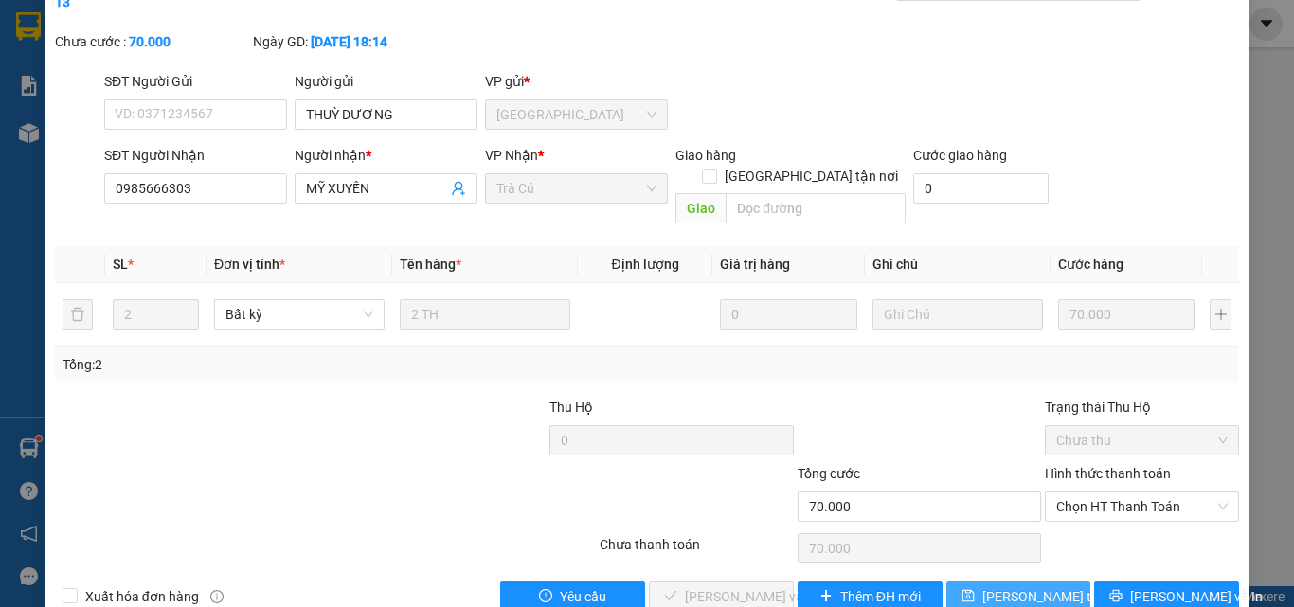
click at [995, 586] on span "[PERSON_NAME] đổi" at bounding box center [1058, 596] width 152 height 21
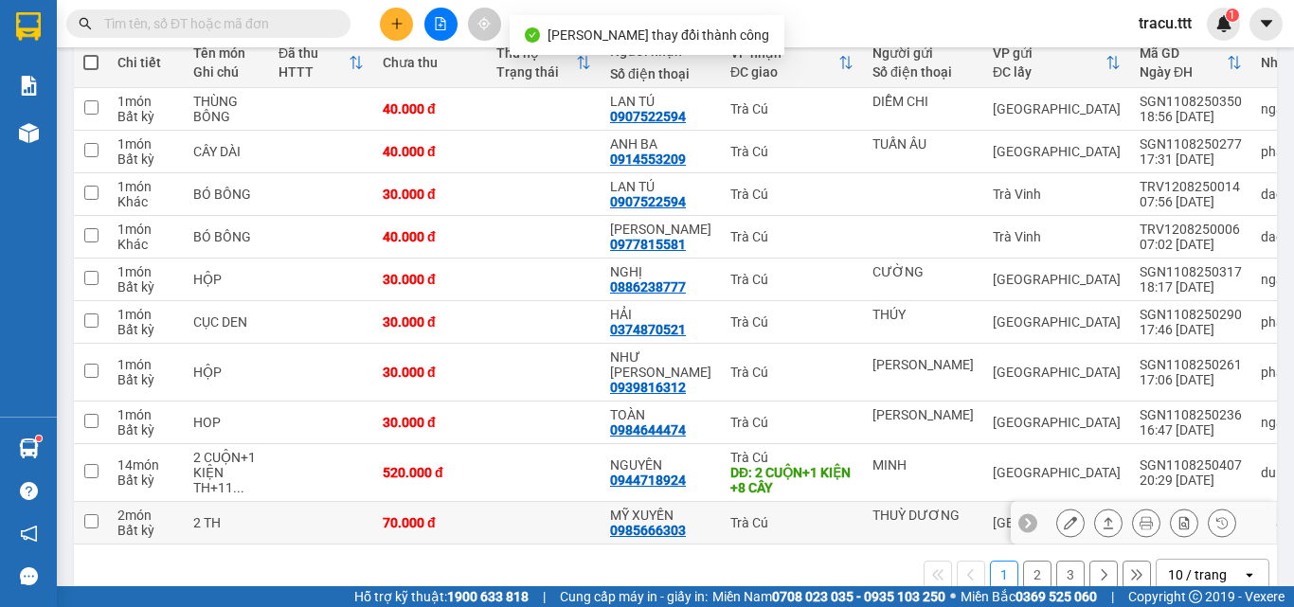
scroll to position [258, 0]
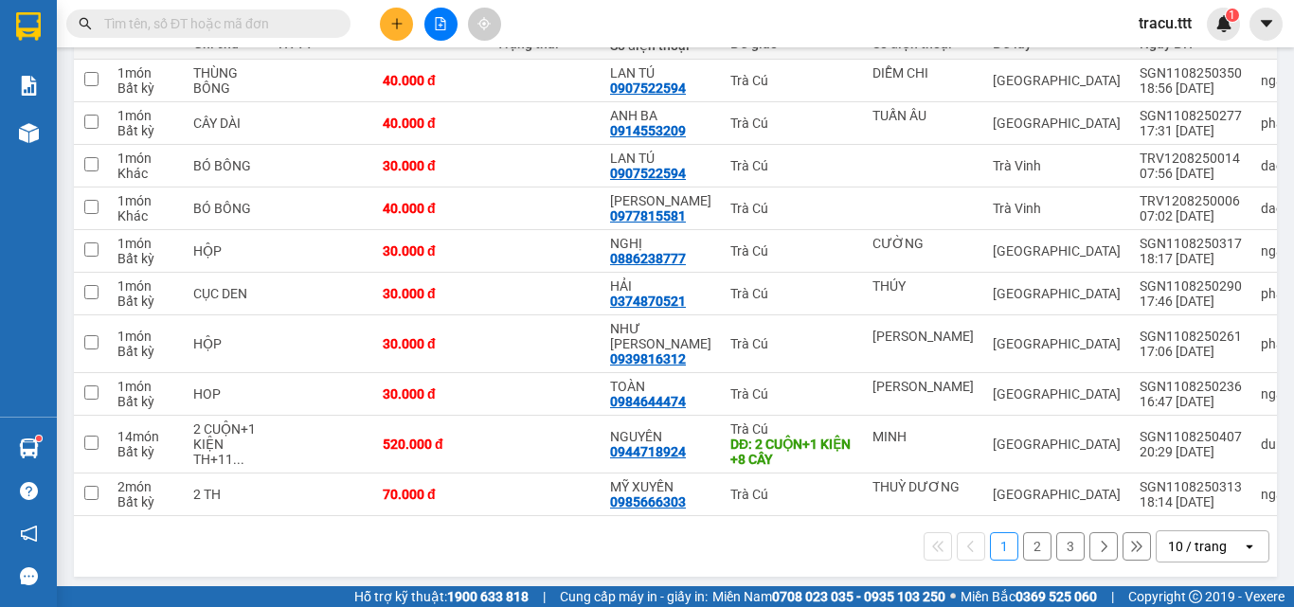
click at [1023, 548] on button "2" at bounding box center [1037, 546] width 28 height 28
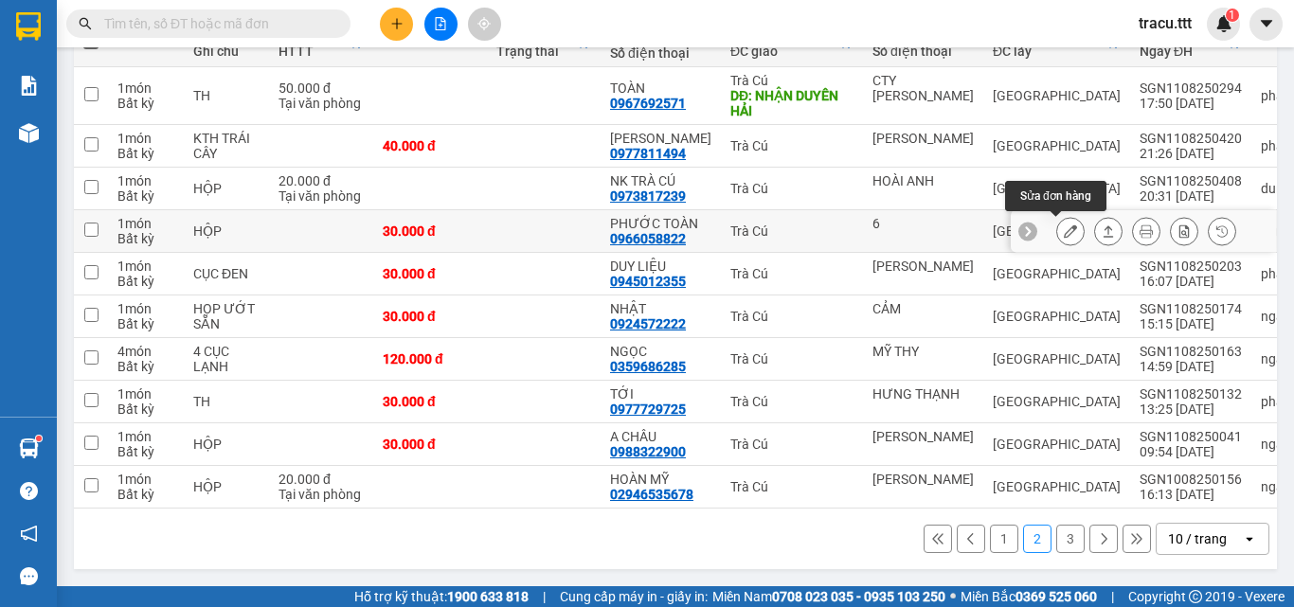
click at [1057, 225] on button at bounding box center [1070, 231] width 27 height 33
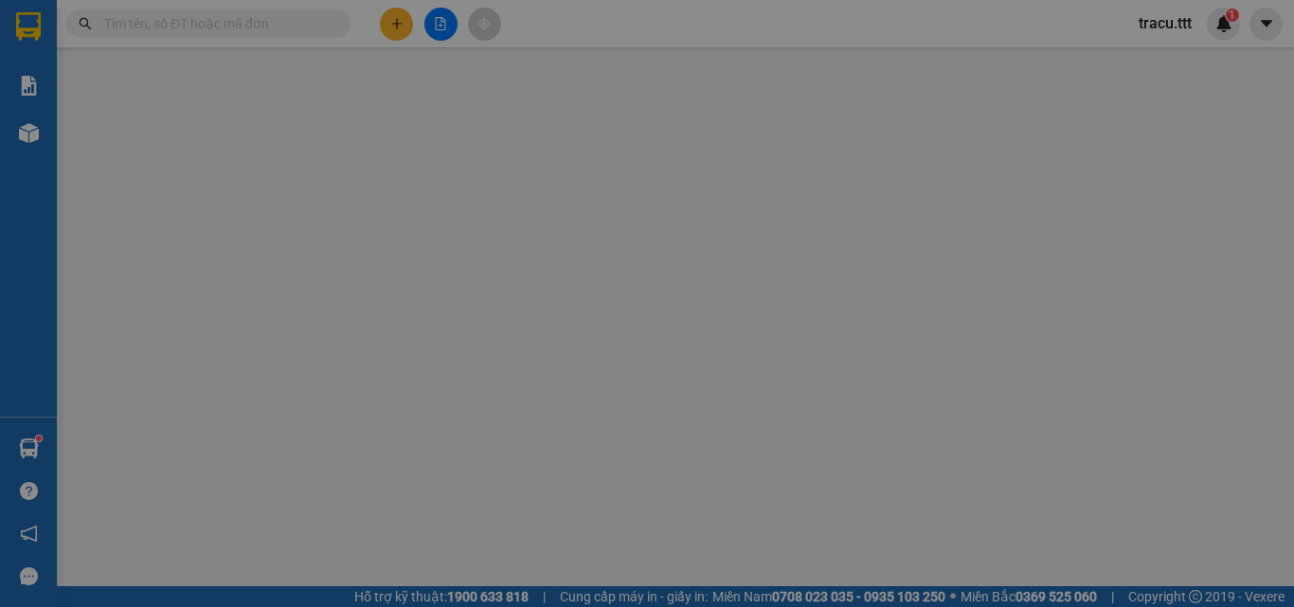
type input "6"
type input "0966058822"
type input "PHƯỚC TOÀN"
type input "30.000"
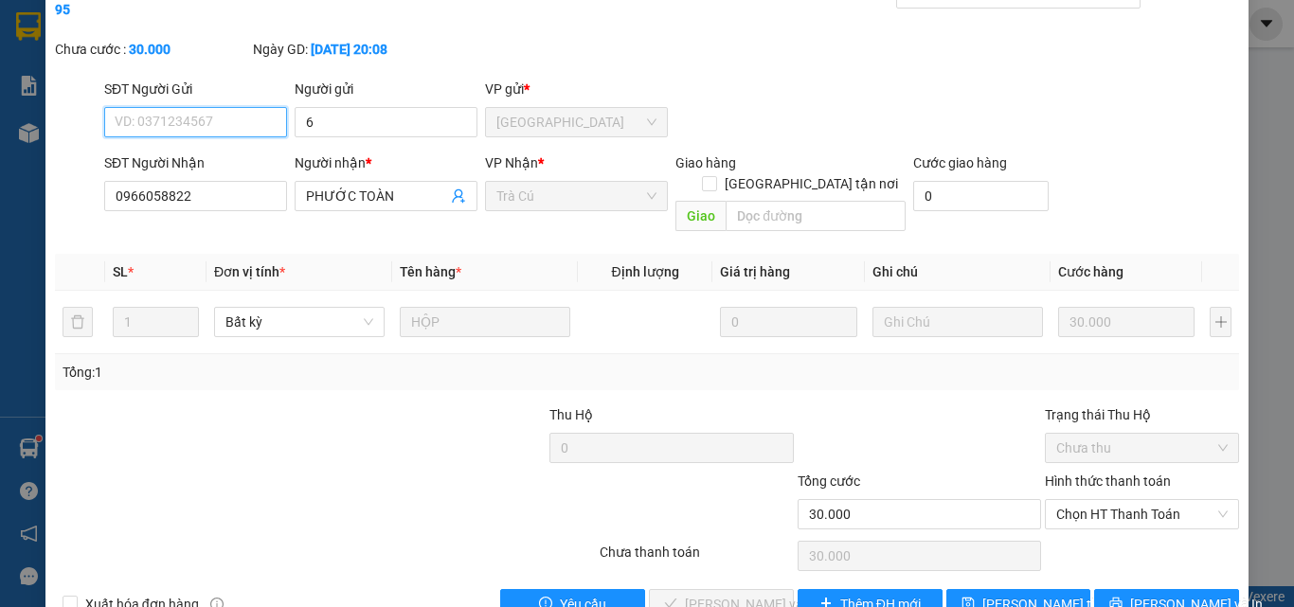
scroll to position [95, 0]
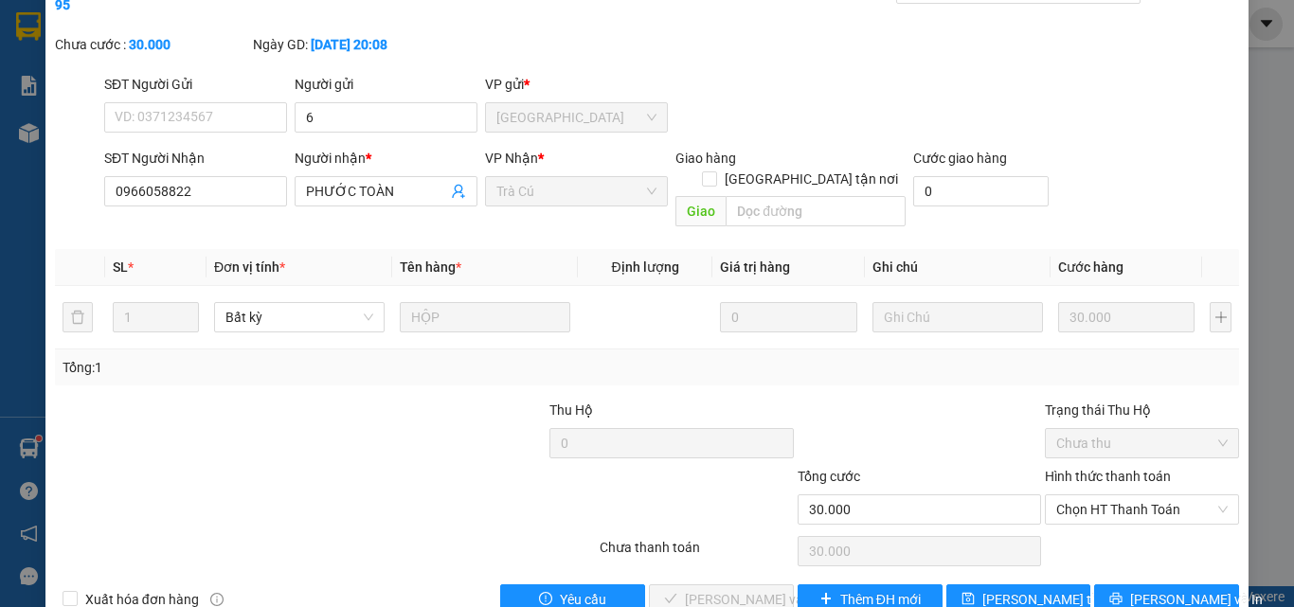
click at [1104, 488] on div "Hình thức thanh toán Chọn HT Thanh Toán" at bounding box center [1142, 499] width 194 height 66
click at [1115, 496] on span "Chọn HT Thanh Toán" at bounding box center [1141, 510] width 171 height 28
click at [1101, 502] on div "Tại văn phòng" at bounding box center [1131, 506] width 170 height 21
type input "0"
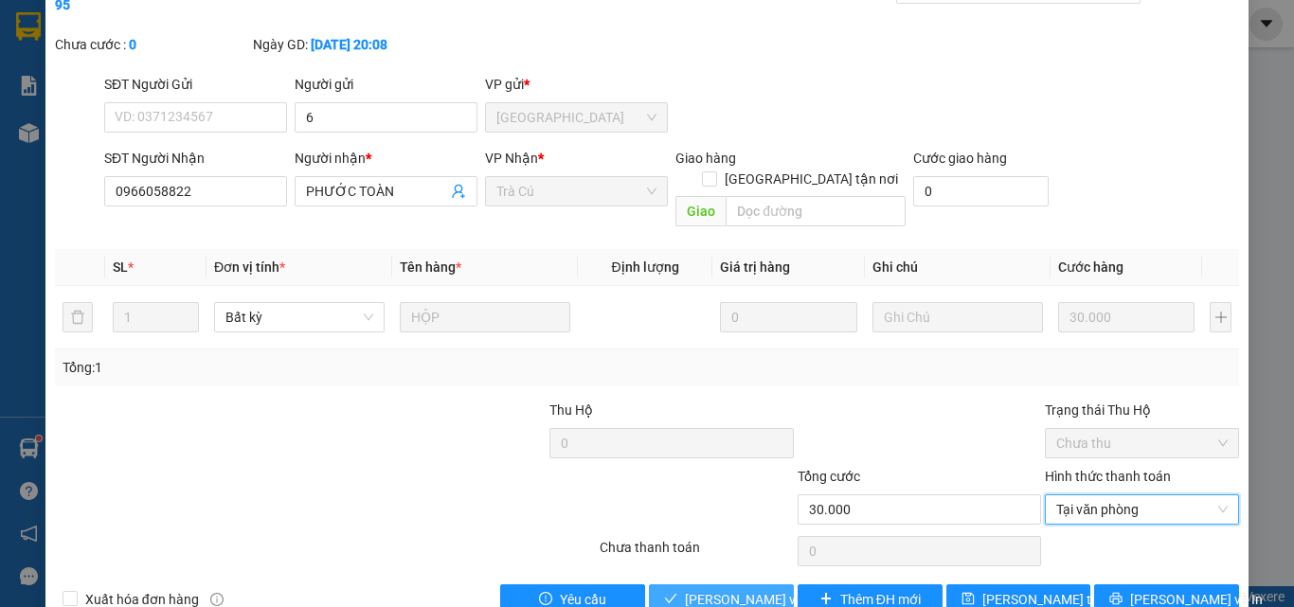
drag, startPoint x: 694, startPoint y: 550, endPoint x: 998, endPoint y: 356, distance: 360.1
click at [697, 589] on span "[PERSON_NAME] và [PERSON_NAME] hàng" at bounding box center [776, 599] width 182 height 21
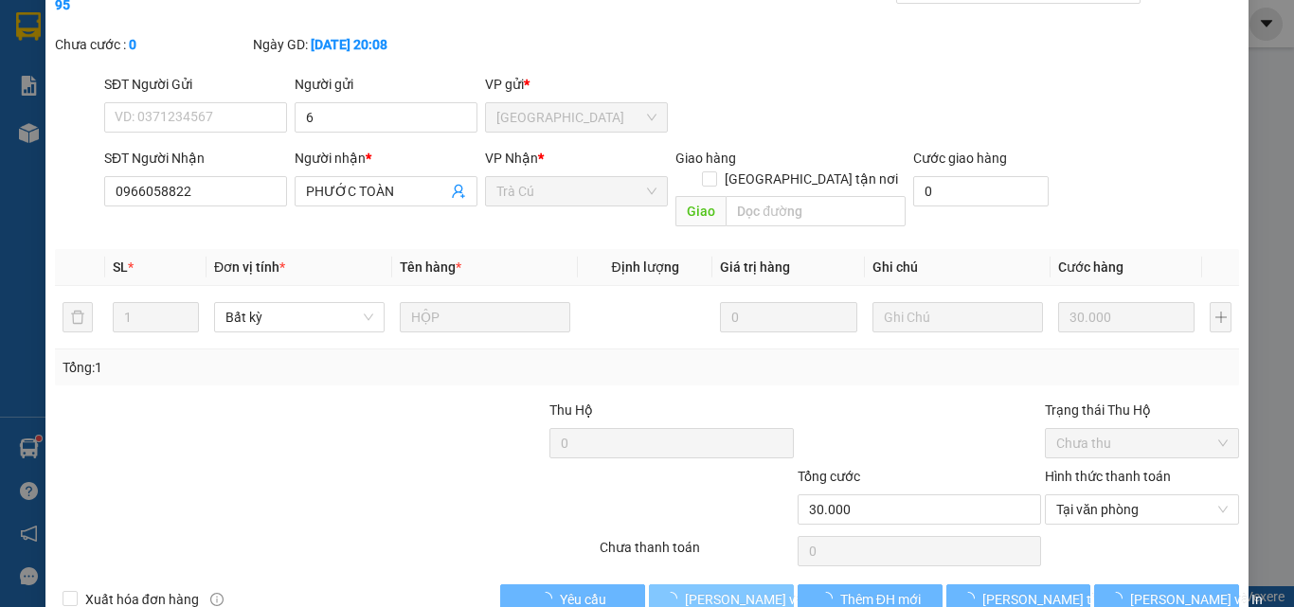
scroll to position [0, 0]
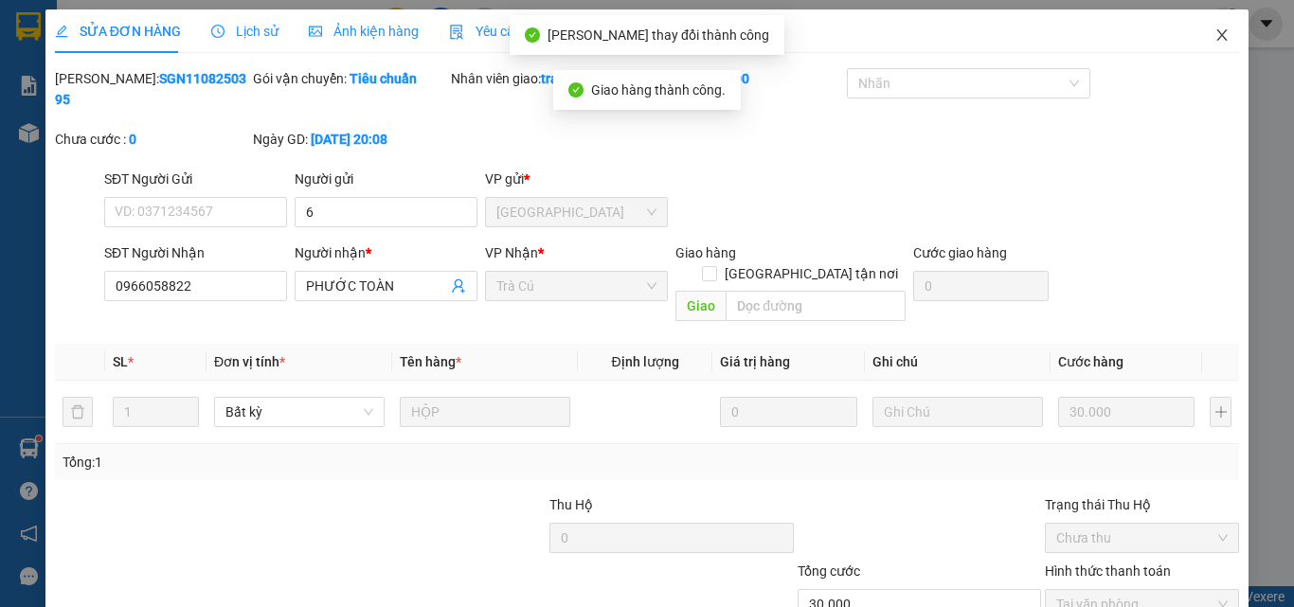
click at [1215, 34] on icon "close" at bounding box center [1222, 34] width 15 height 15
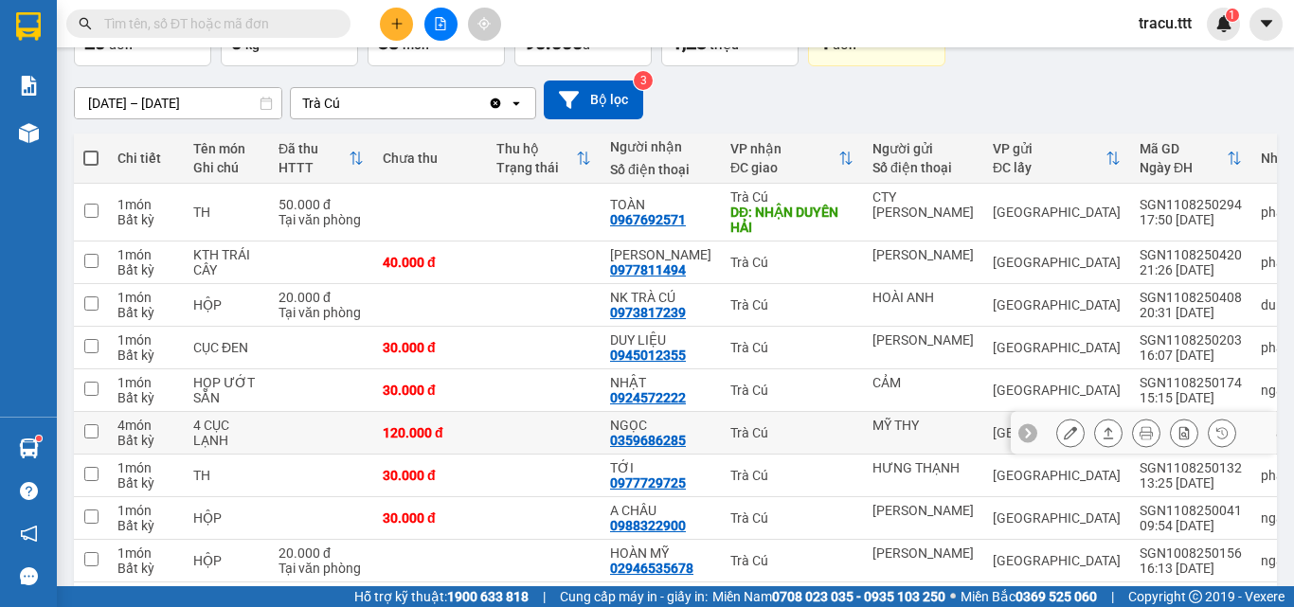
scroll to position [178, 0]
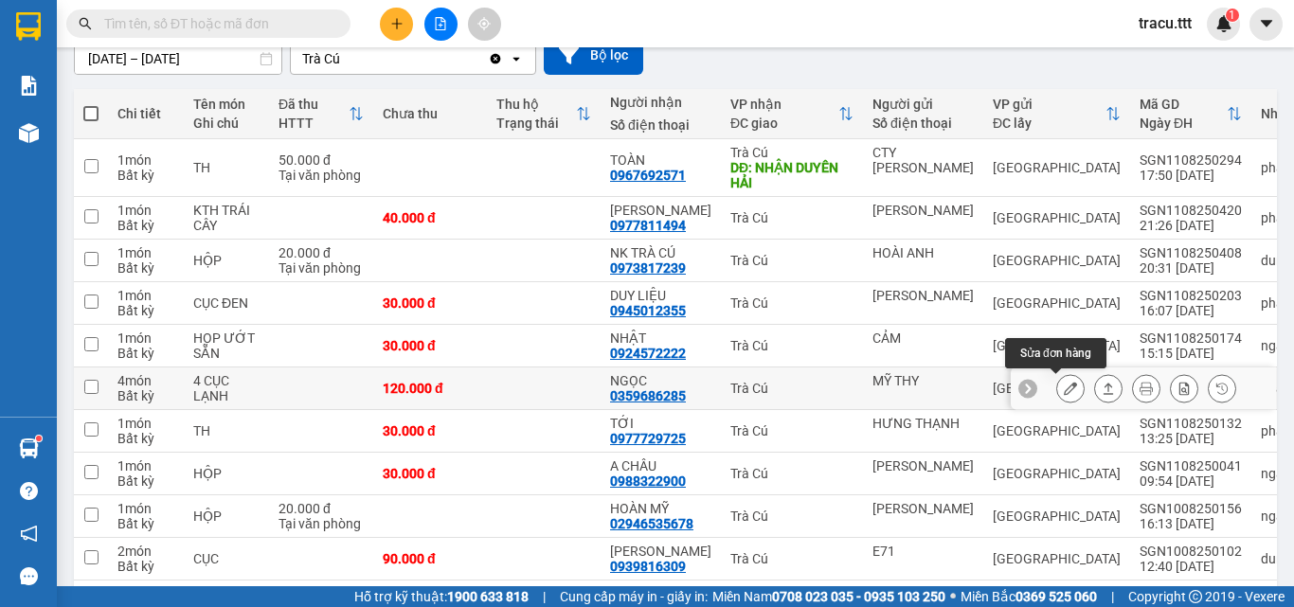
click at [1064, 388] on icon at bounding box center [1070, 388] width 13 height 13
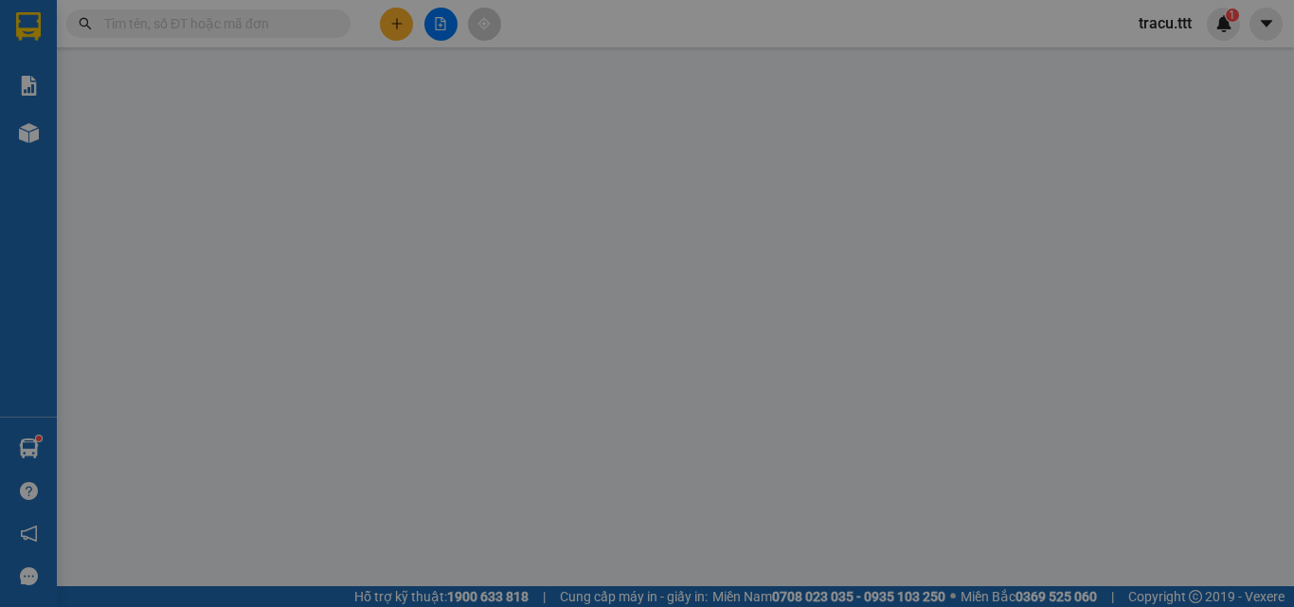
type input "MỸ THY"
type input "0359686285"
type input "NGỌC"
type input "120.000"
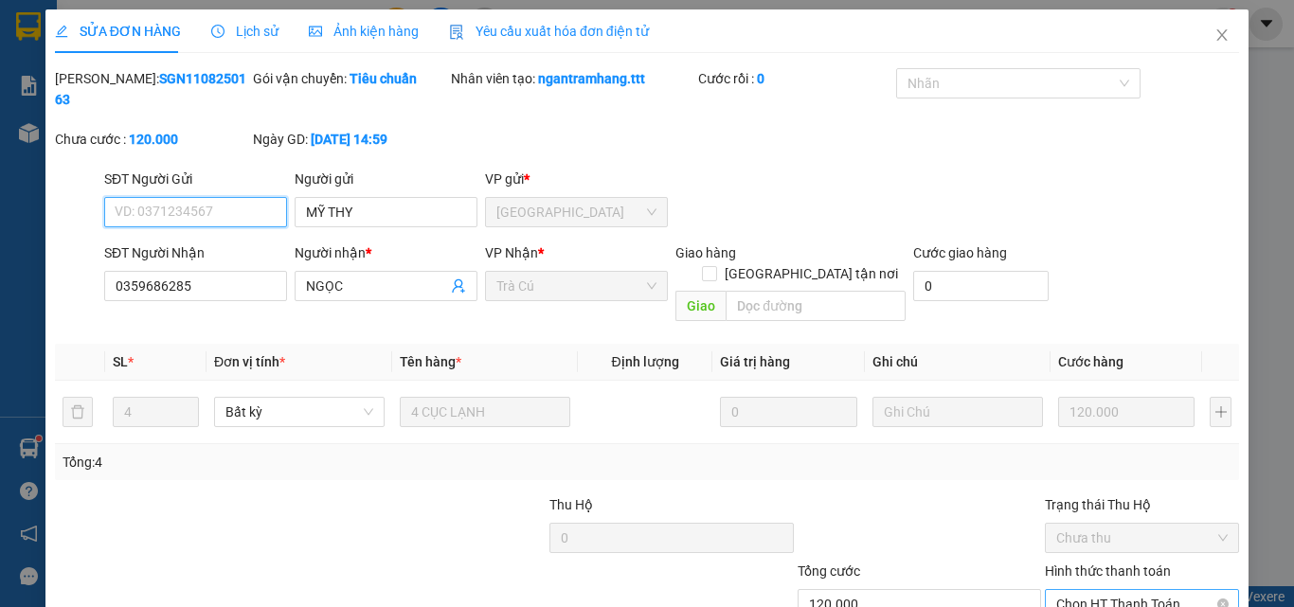
scroll to position [88, 0]
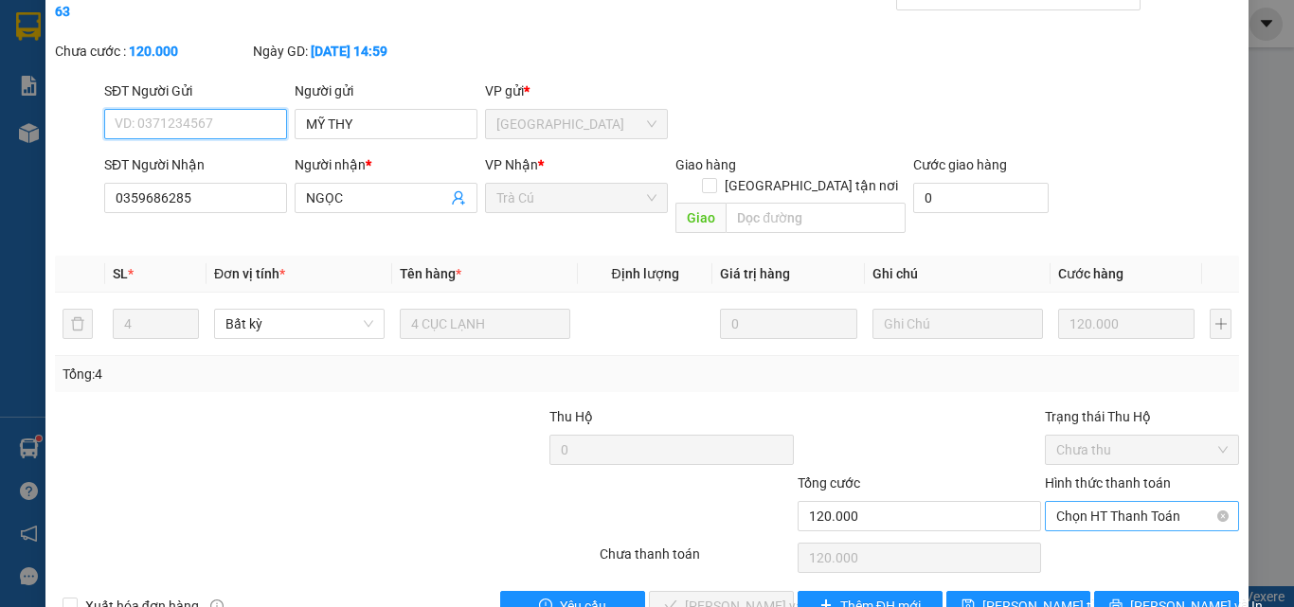
click at [1098, 502] on span "Chọn HT Thanh Toán" at bounding box center [1141, 516] width 171 height 28
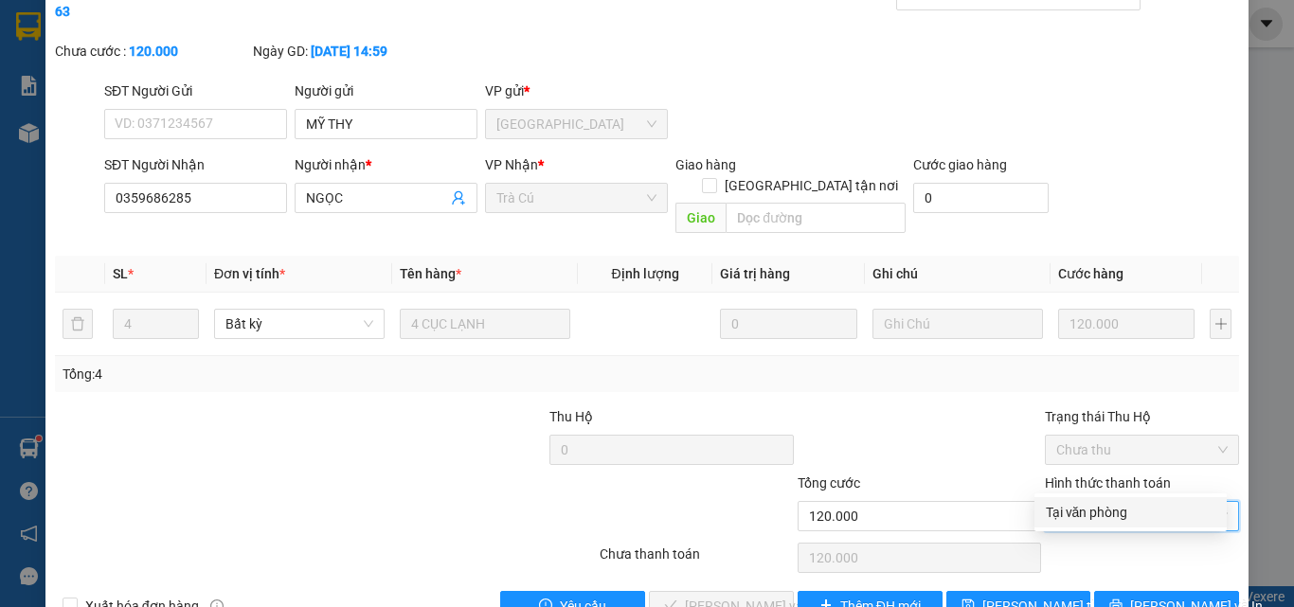
click at [1088, 508] on div "Tại văn phòng" at bounding box center [1131, 512] width 170 height 21
type input "0"
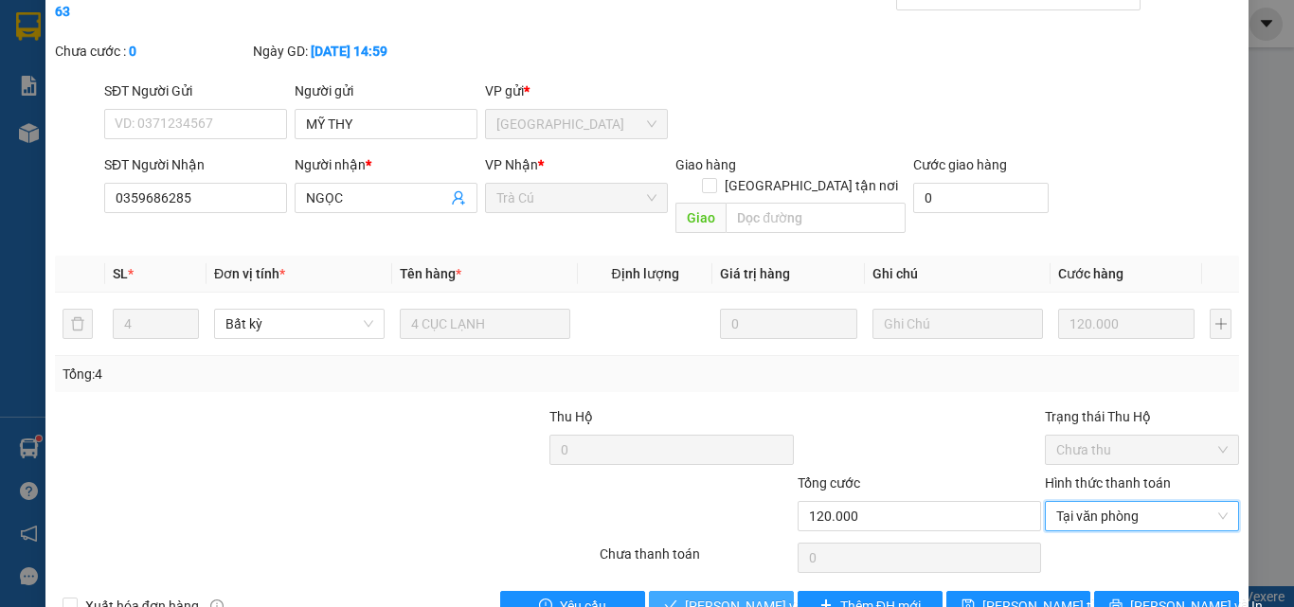
drag, startPoint x: 711, startPoint y: 568, endPoint x: 769, endPoint y: 520, distance: 75.5
click at [712, 596] on span "[PERSON_NAME] và [PERSON_NAME] hàng" at bounding box center [776, 606] width 182 height 21
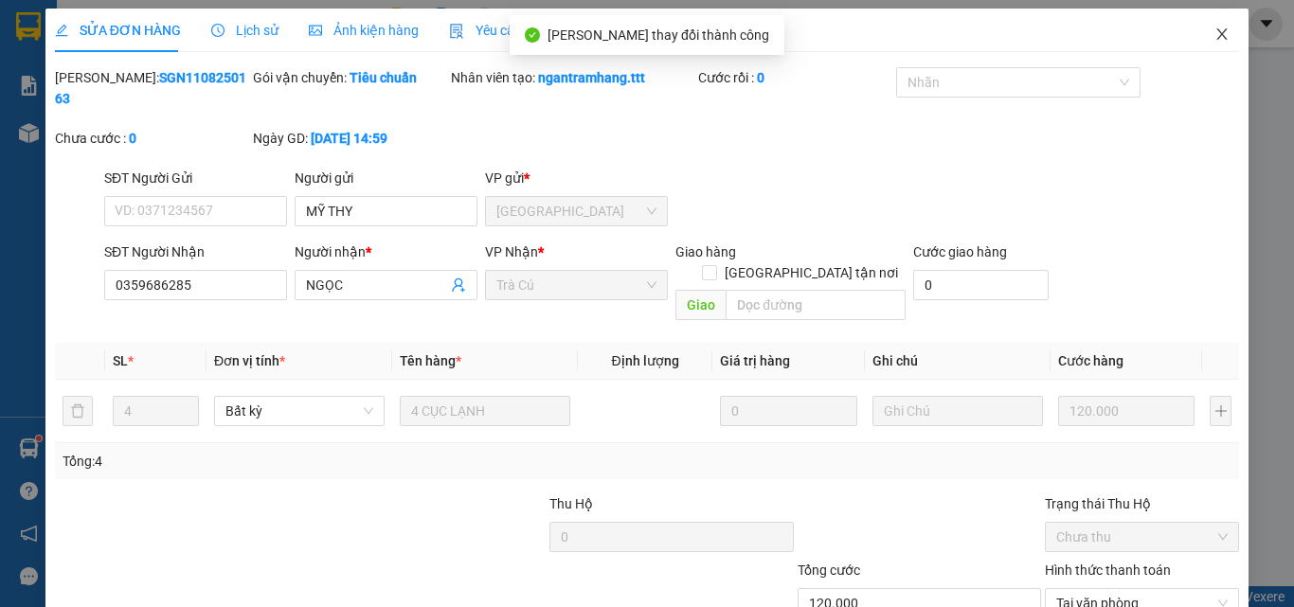
scroll to position [0, 0]
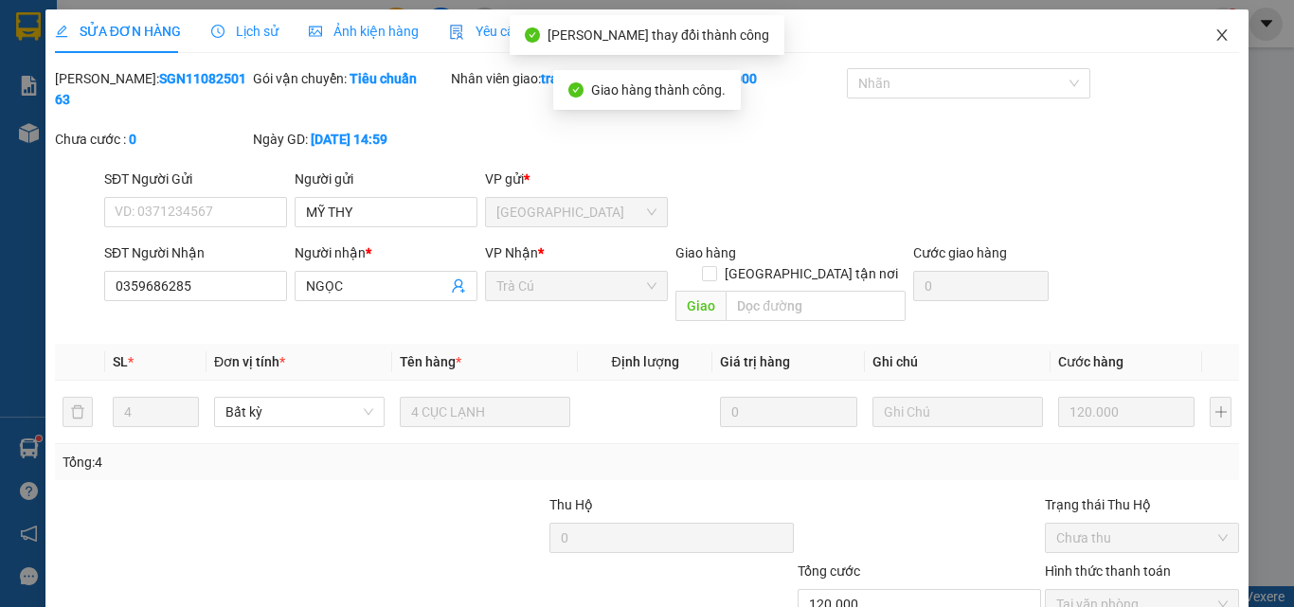
click at [1207, 27] on span "Close" at bounding box center [1222, 35] width 53 height 53
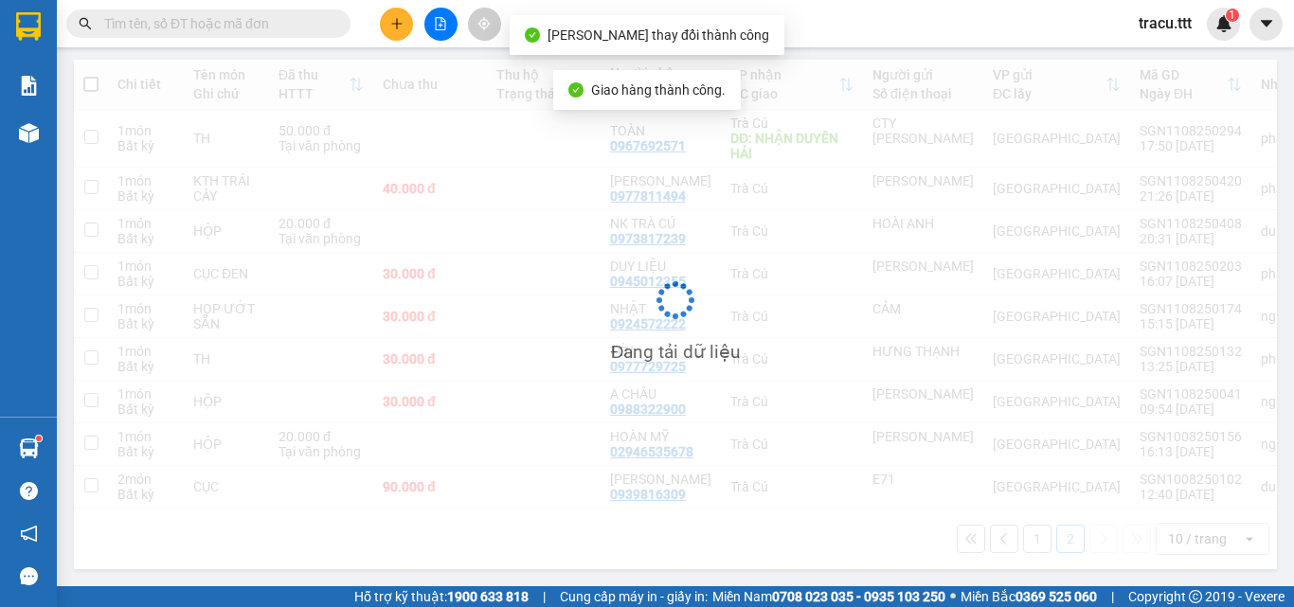
scroll to position [230, 0]
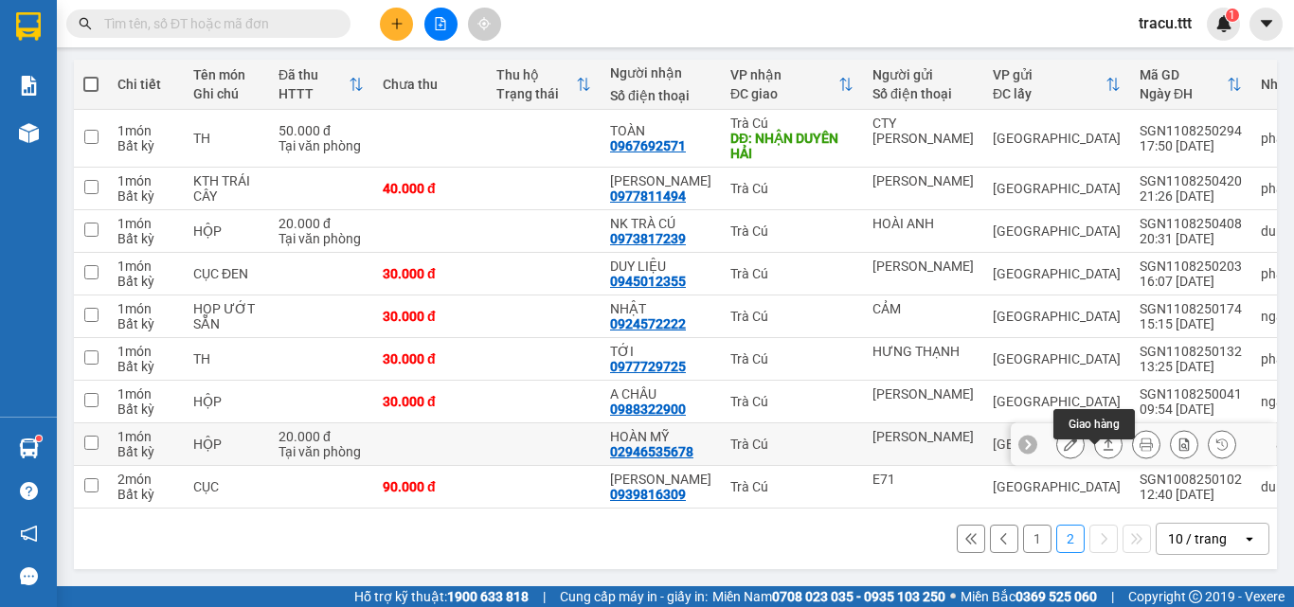
click at [1065, 439] on button at bounding box center [1070, 444] width 27 height 33
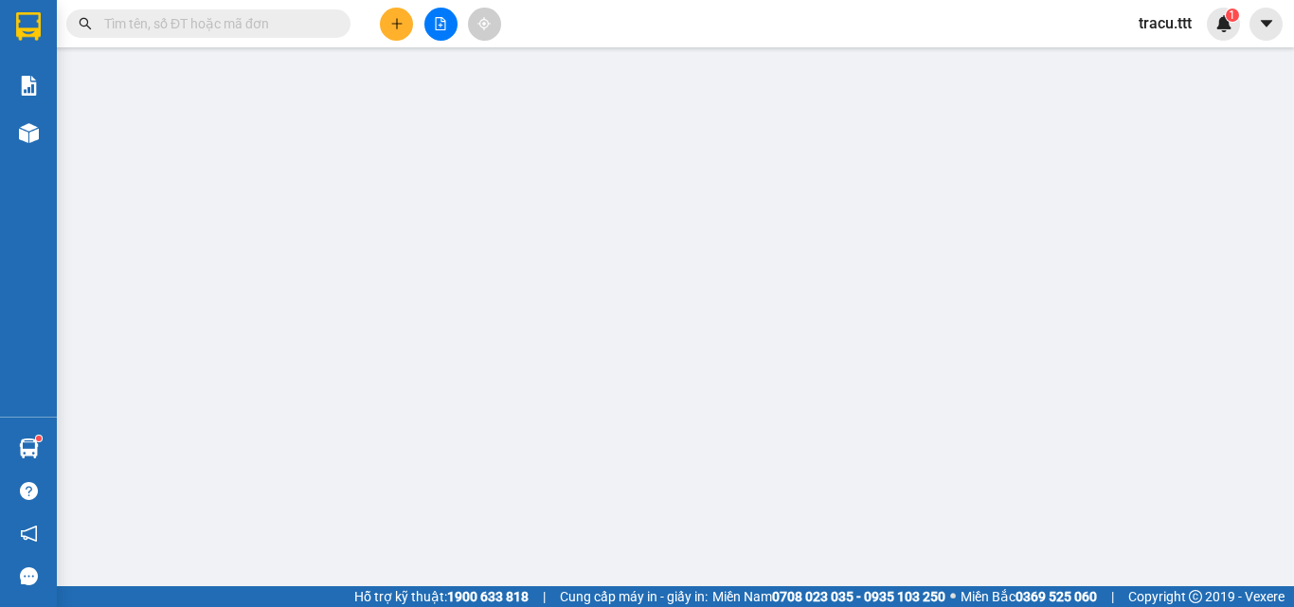
type input "[PERSON_NAME]"
type input "02946535678"
type input "HOÀN MỸ"
type input "20.000"
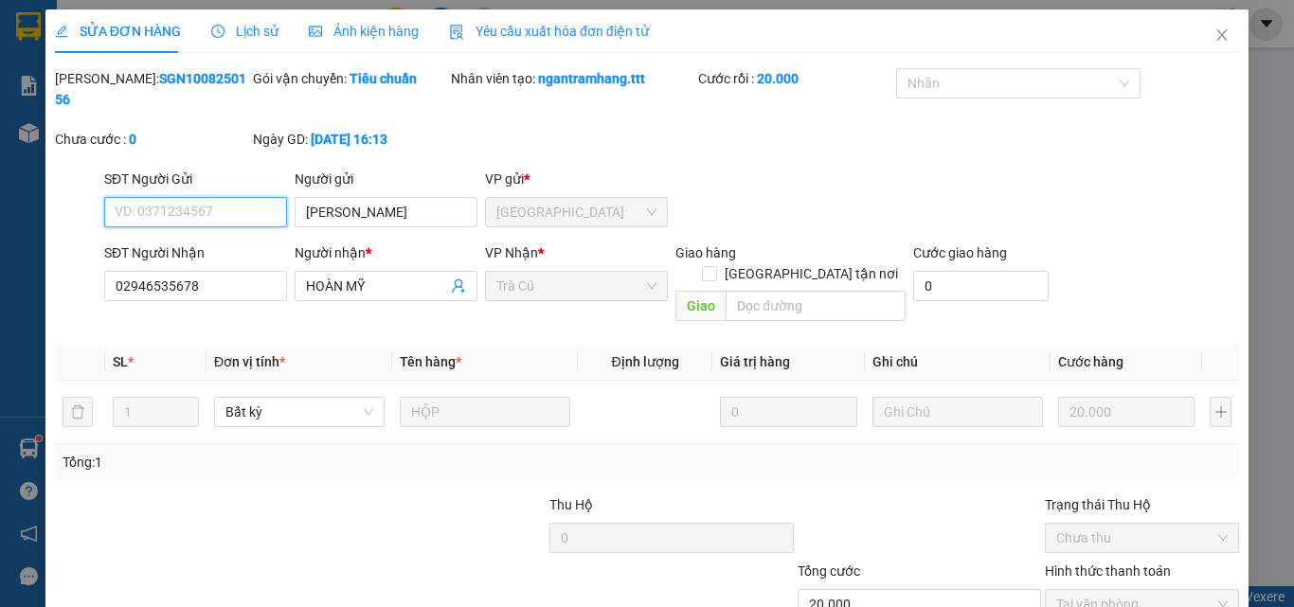
scroll to position [95, 0]
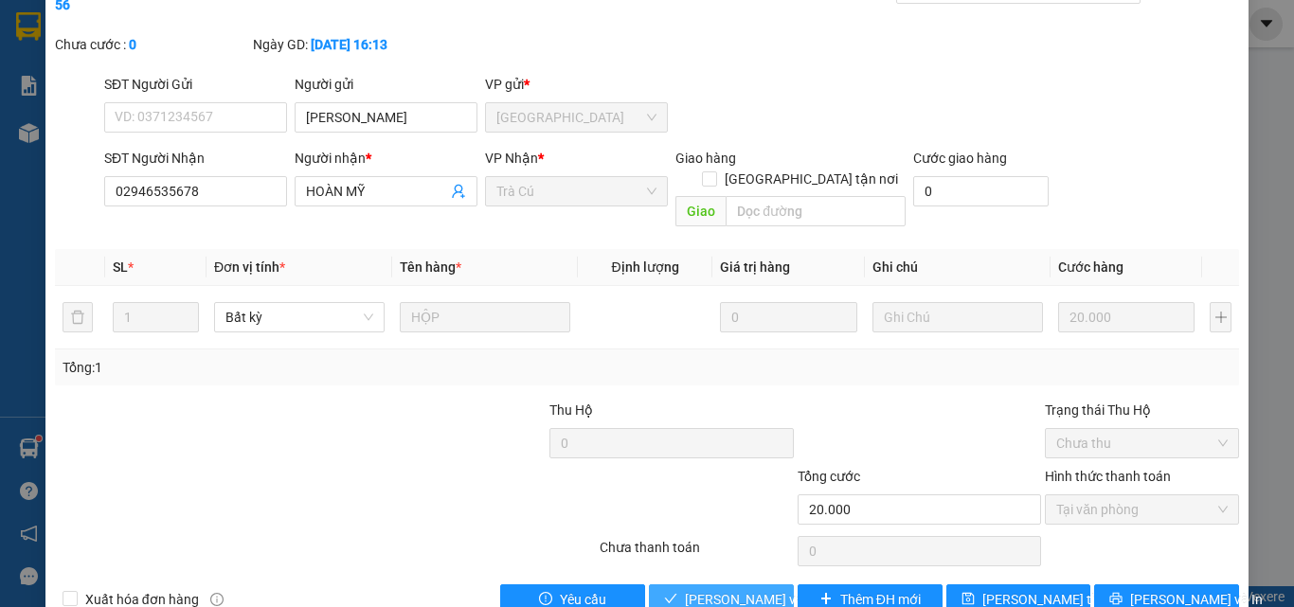
click at [740, 589] on span "[PERSON_NAME] và [PERSON_NAME] hàng" at bounding box center [776, 599] width 182 height 21
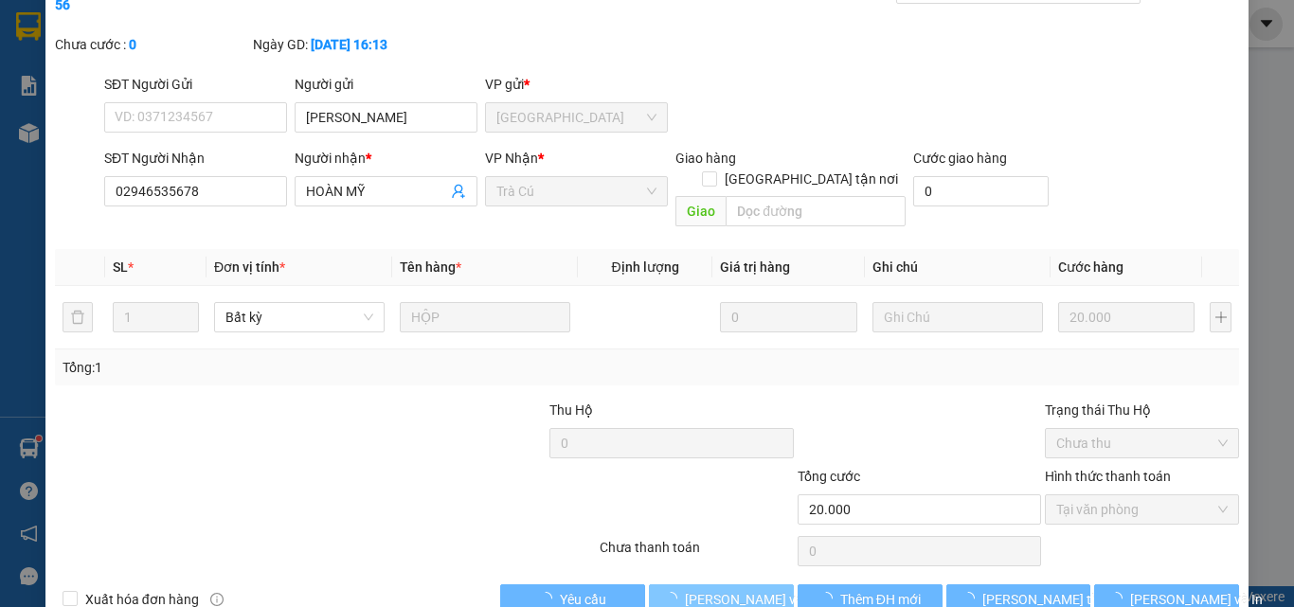
scroll to position [0, 0]
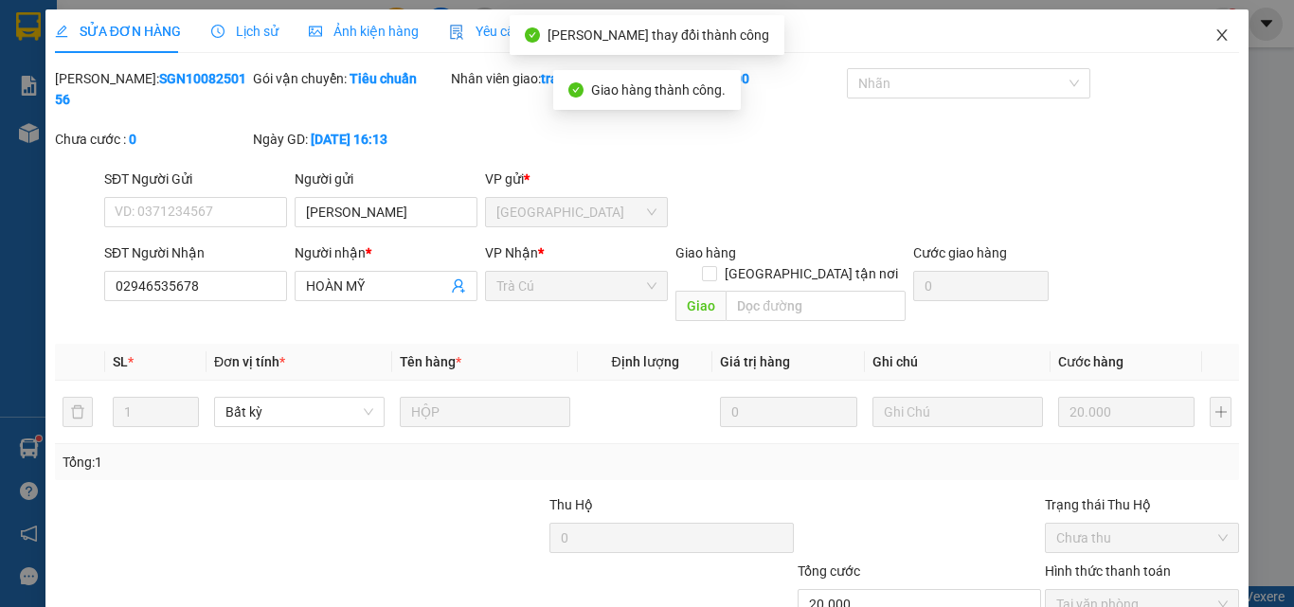
click at [1217, 34] on icon "close" at bounding box center [1222, 34] width 10 height 11
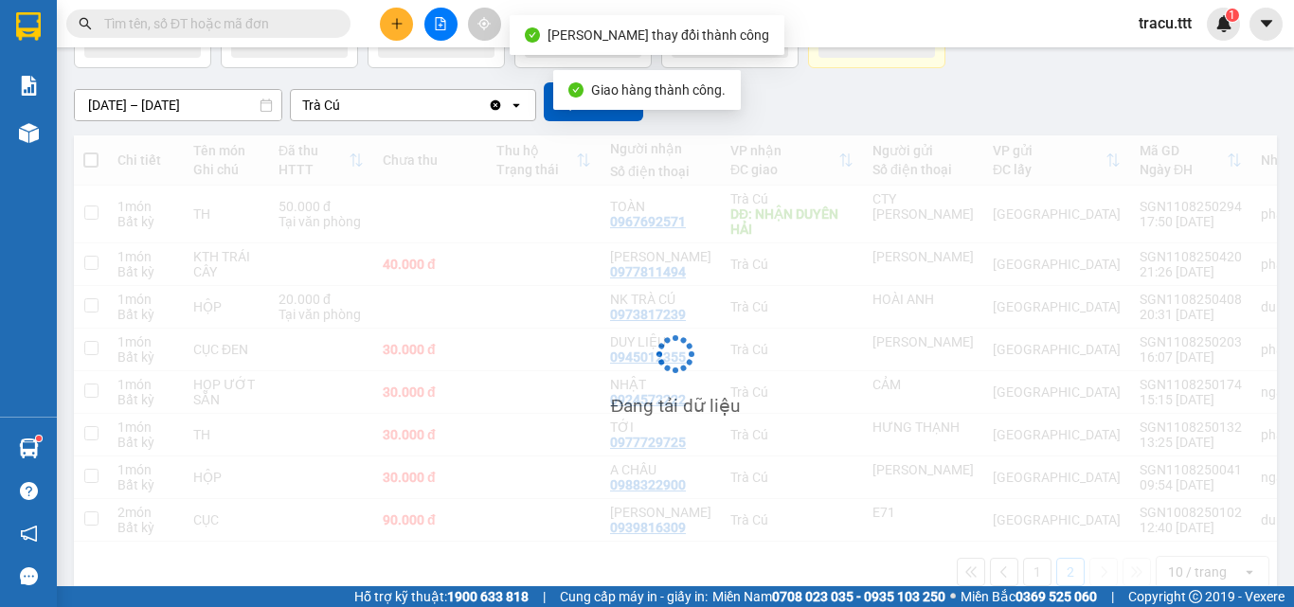
scroll to position [185, 0]
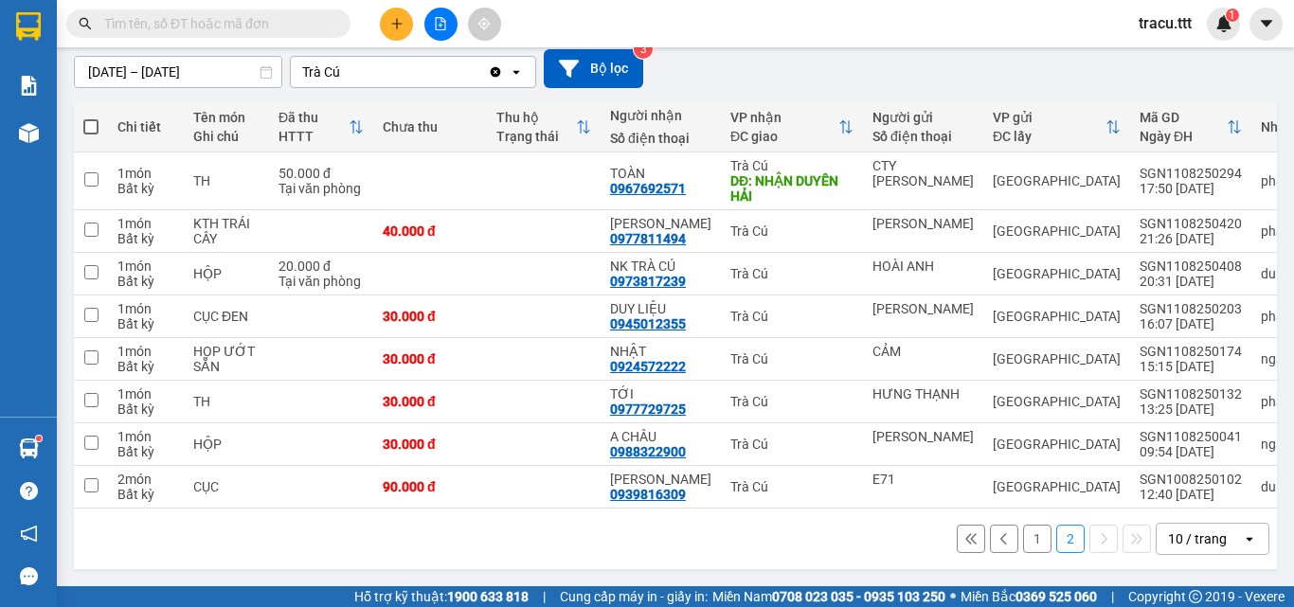
click at [1030, 555] on div "1 2 10 / trang open" at bounding box center [675, 539] width 1188 height 32
click at [1023, 545] on button "1" at bounding box center [1037, 539] width 28 height 28
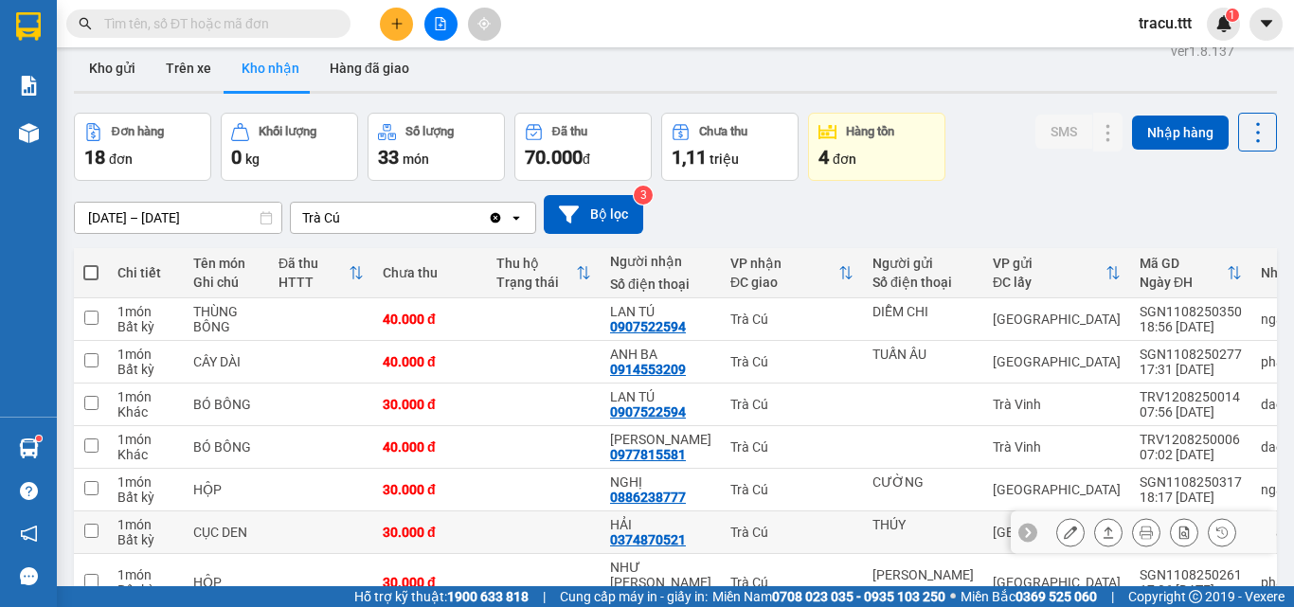
scroll to position [0, 0]
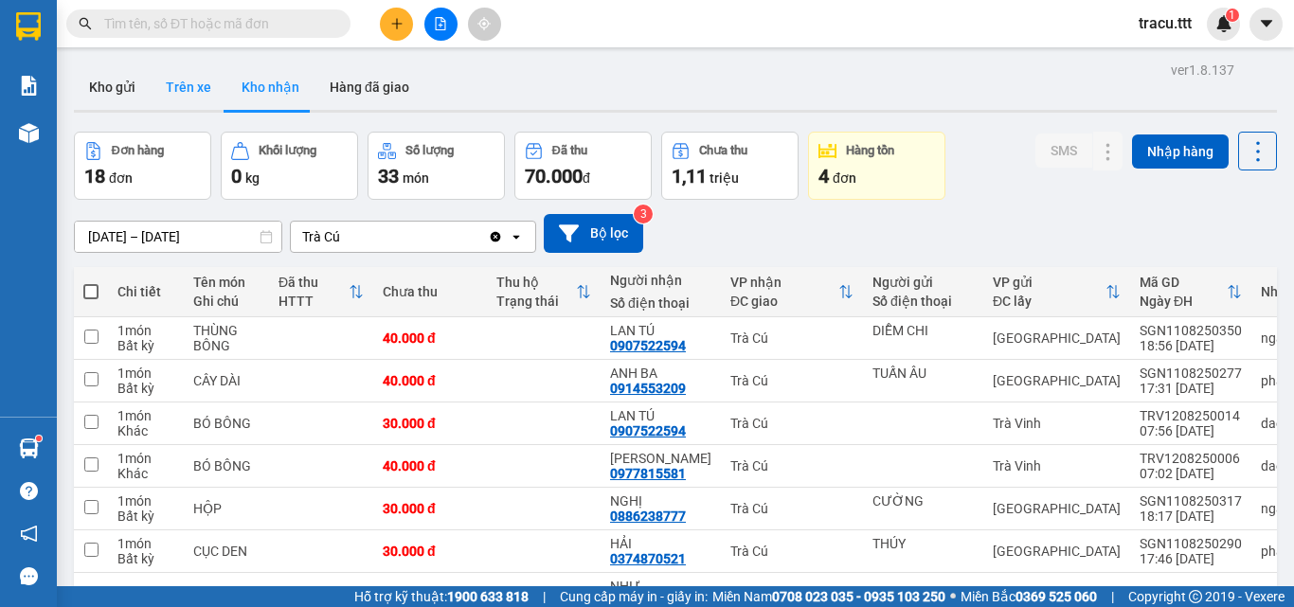
click at [185, 84] on button "Trên xe" at bounding box center [189, 86] width 76 height 45
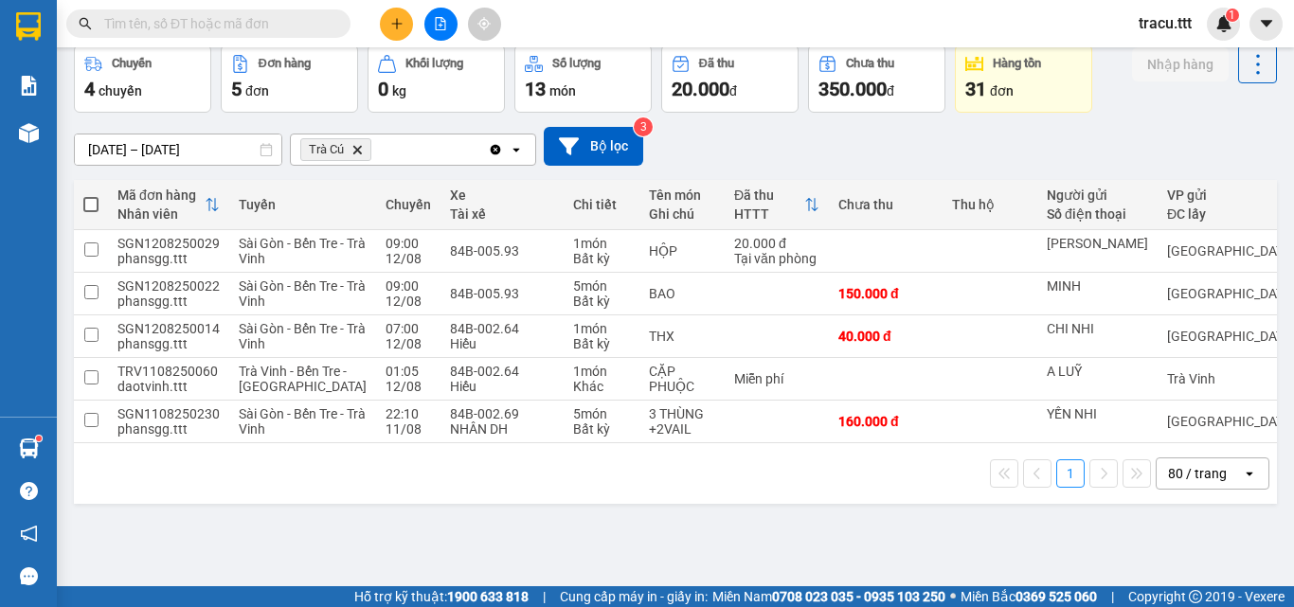
scroll to position [105, 0]
click at [444, 25] on icon "file-add" at bounding box center [440, 23] width 13 height 13
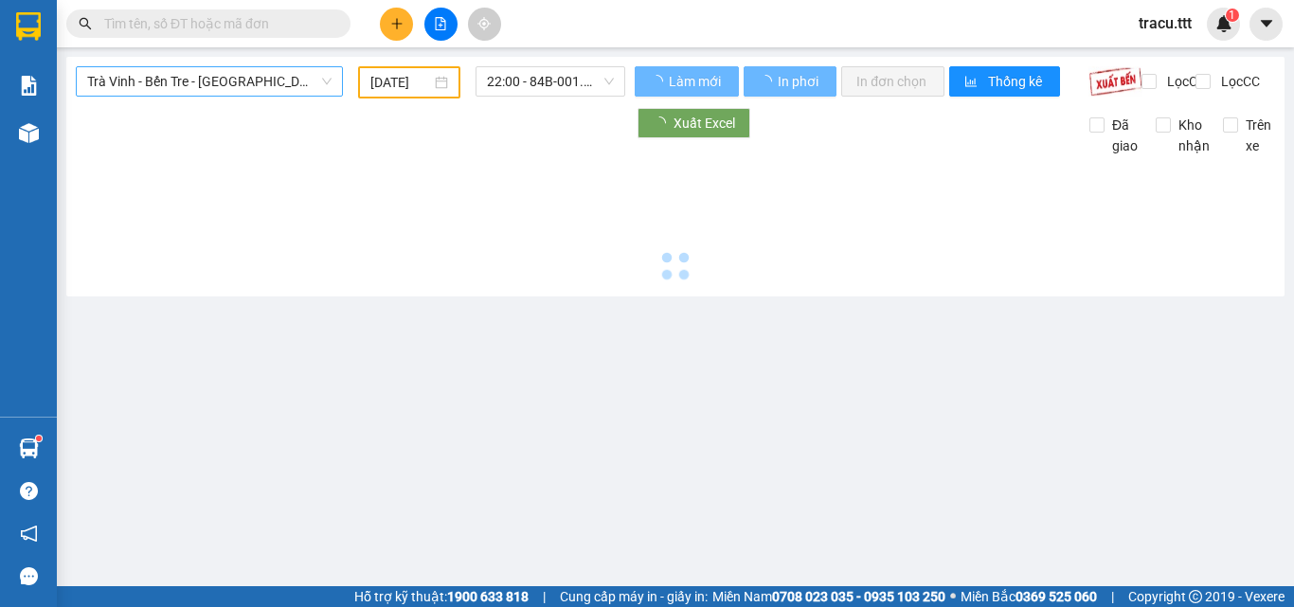
click at [277, 79] on span "Trà [PERSON_NAME] Tre - [GEOGRAPHIC_DATA]" at bounding box center [209, 81] width 244 height 28
type input "[DATE]"
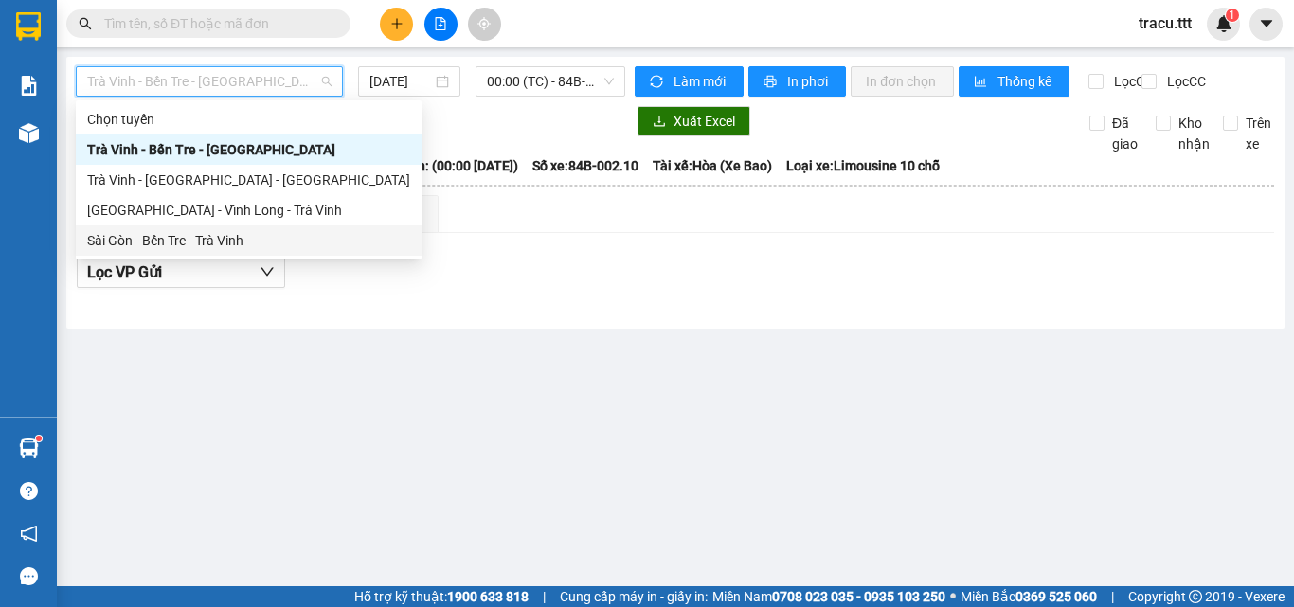
click at [233, 237] on div "Sài Gòn - Bến Tre - Trà Vinh" at bounding box center [248, 240] width 323 height 21
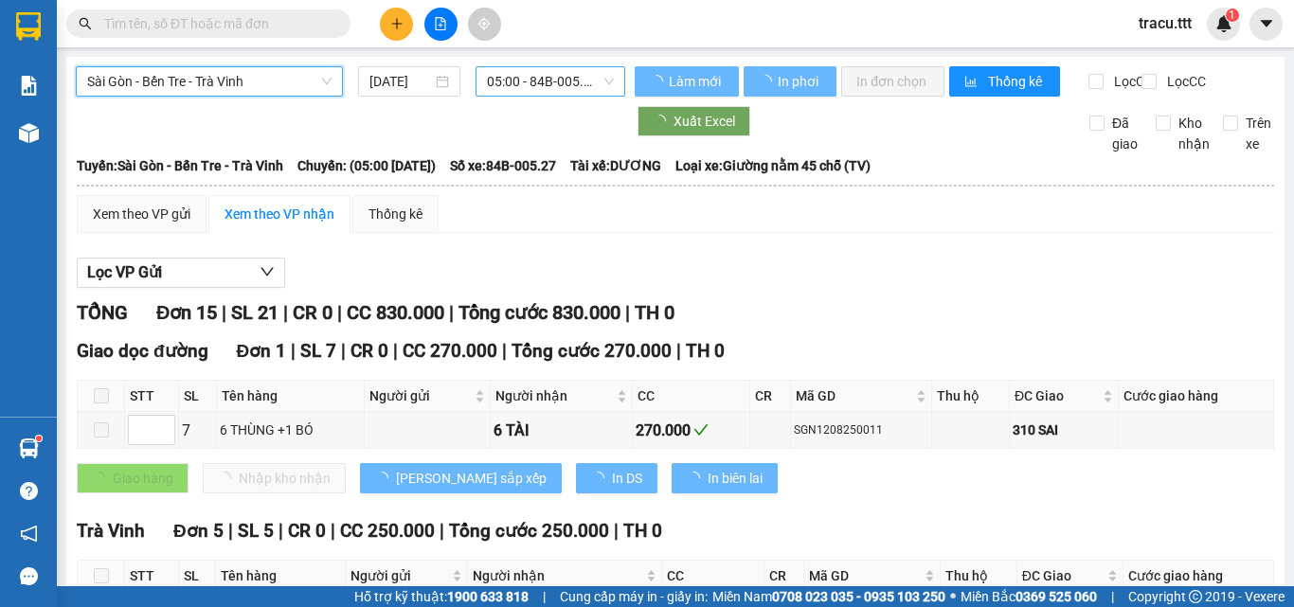
click at [537, 86] on span "05:00 - 84B-005.27" at bounding box center [550, 81] width 127 height 28
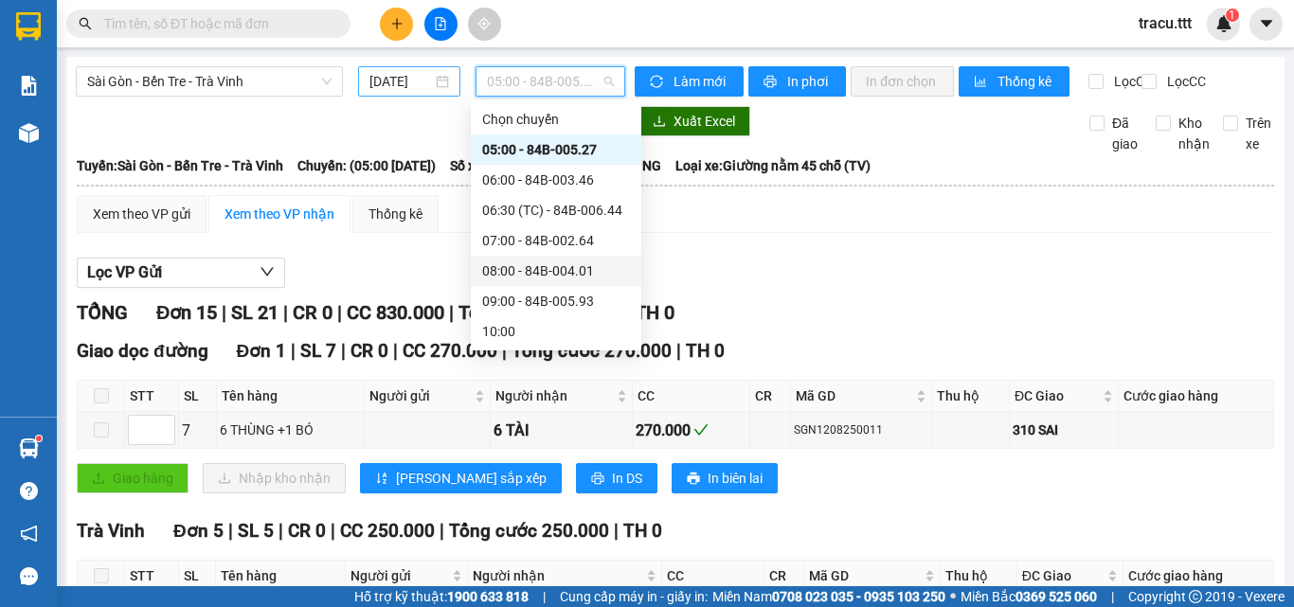
click at [408, 66] on div "[DATE]" at bounding box center [409, 81] width 102 height 30
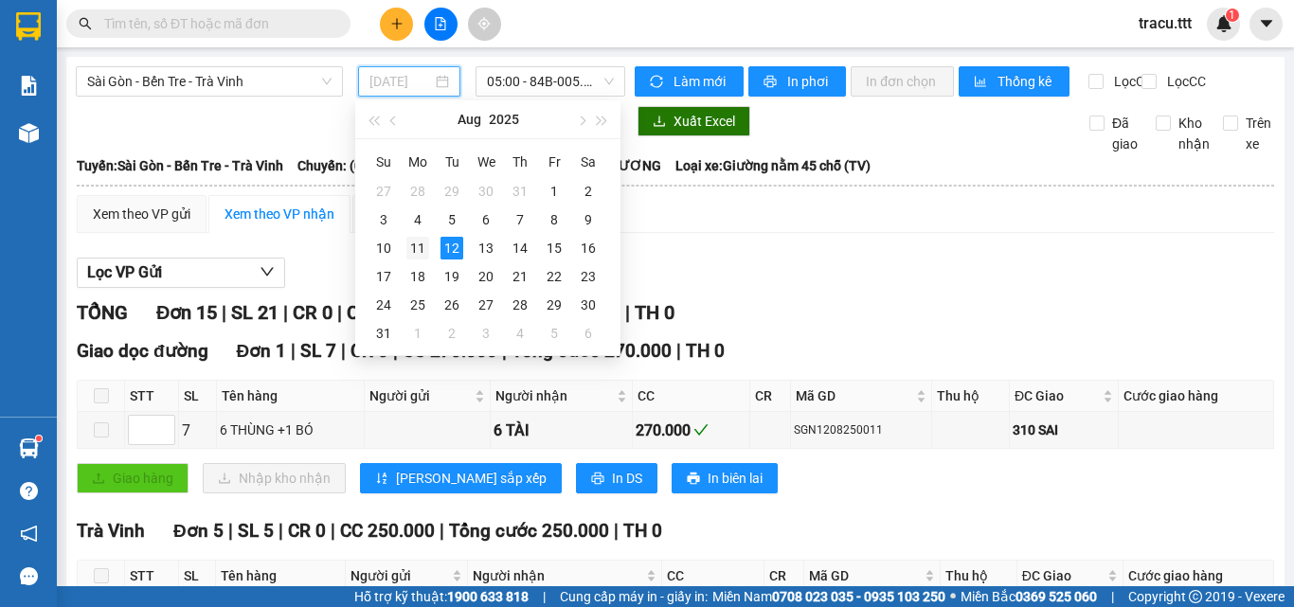
click at [421, 257] on div "11" at bounding box center [417, 248] width 23 height 23
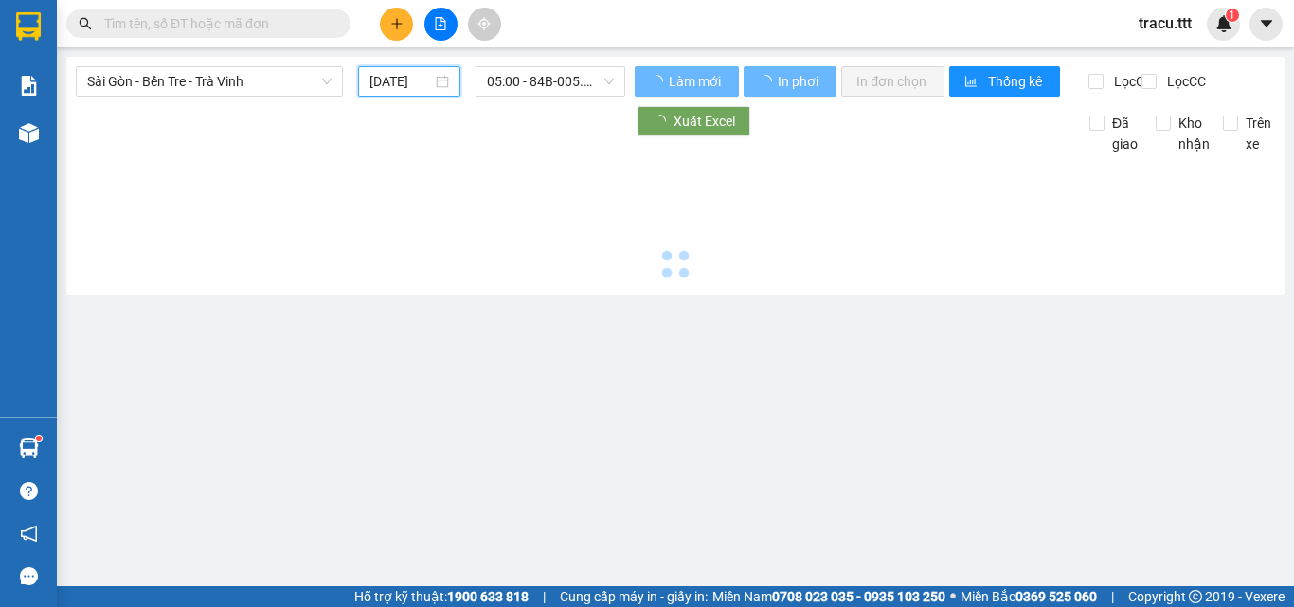
type input "[DATE]"
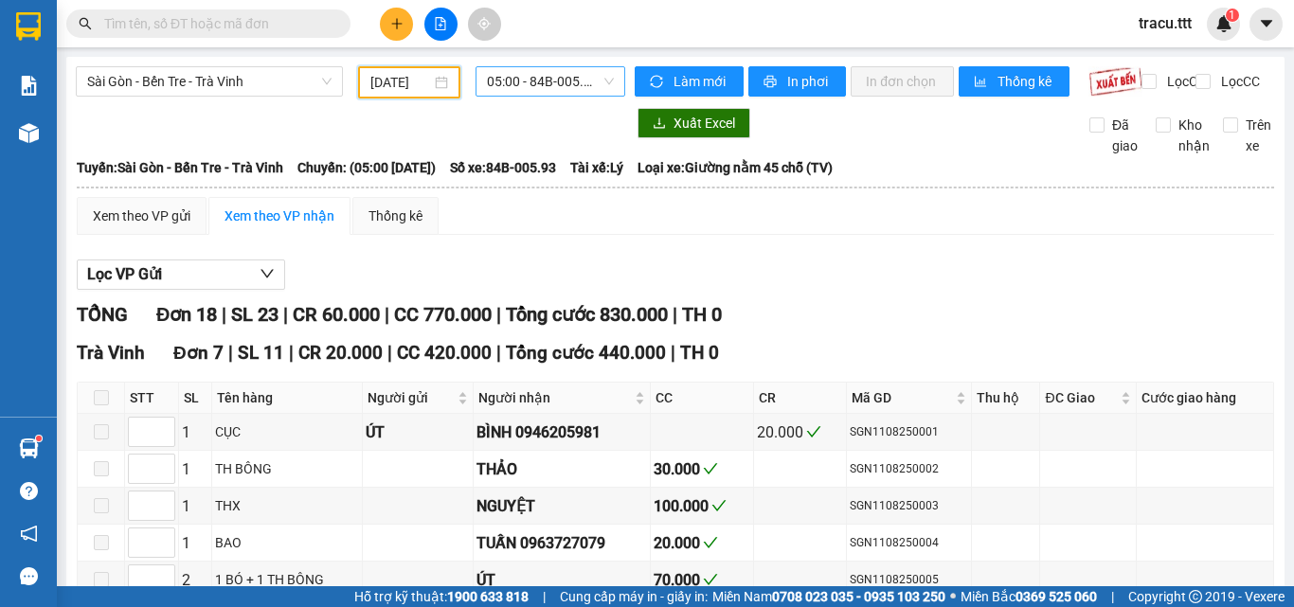
click at [577, 93] on span "05:00 - 84B-005.93" at bounding box center [550, 81] width 127 height 28
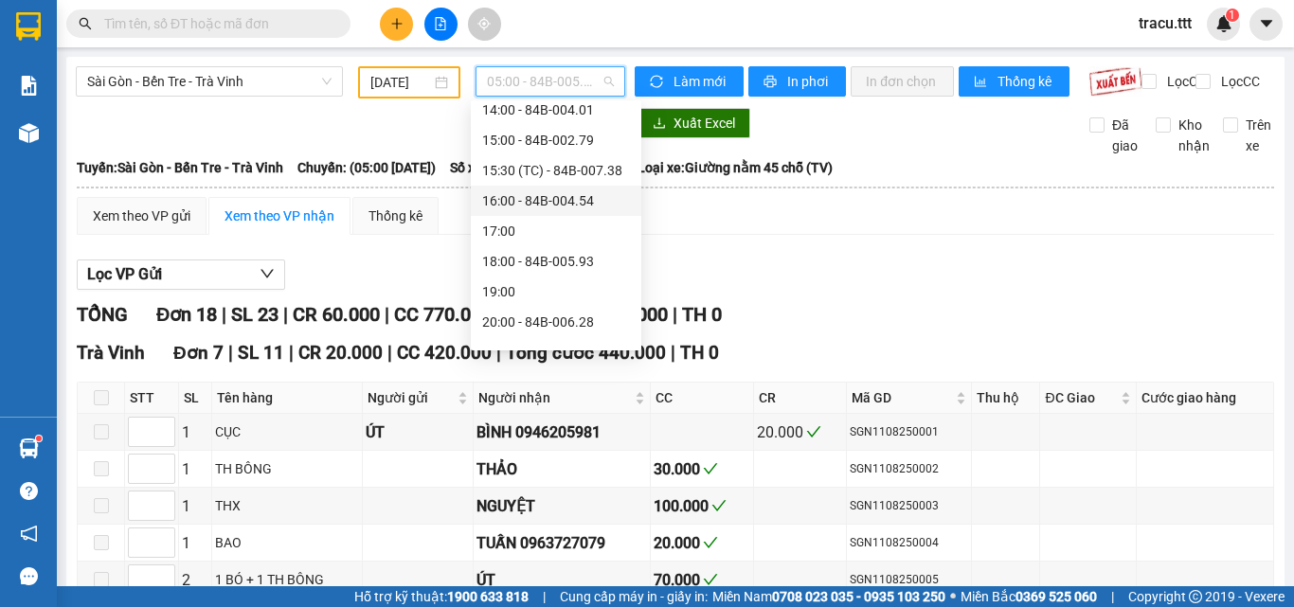
scroll to position [485, 0]
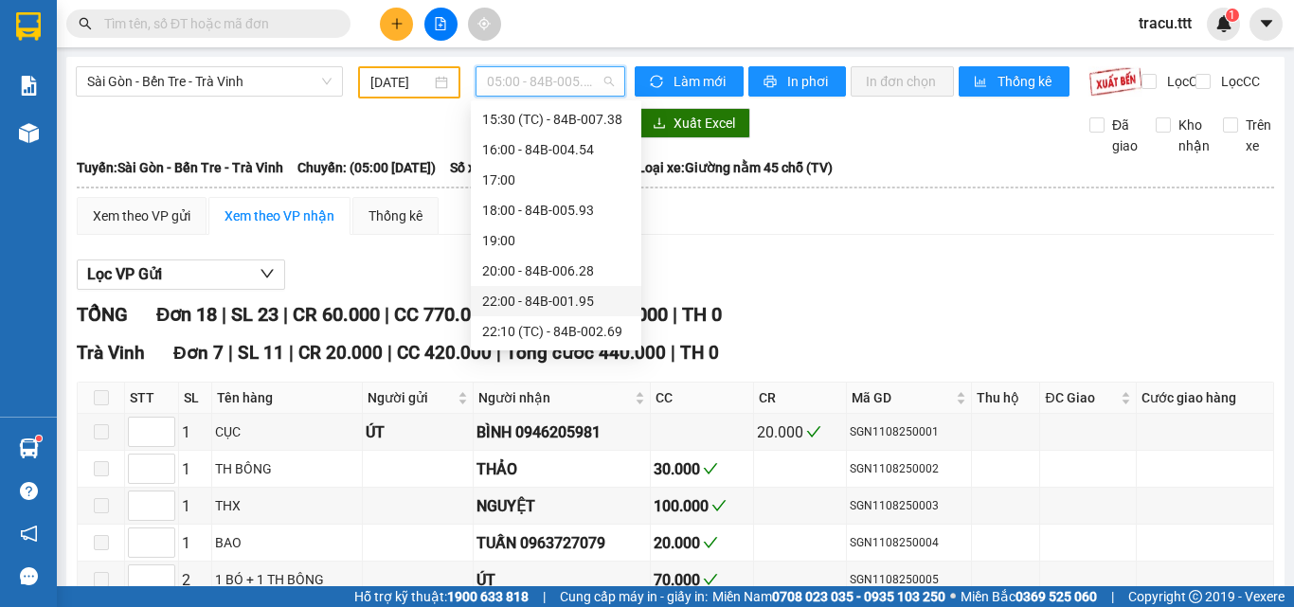
click at [534, 305] on div "22:00 - 84B-001.95" at bounding box center [556, 301] width 148 height 21
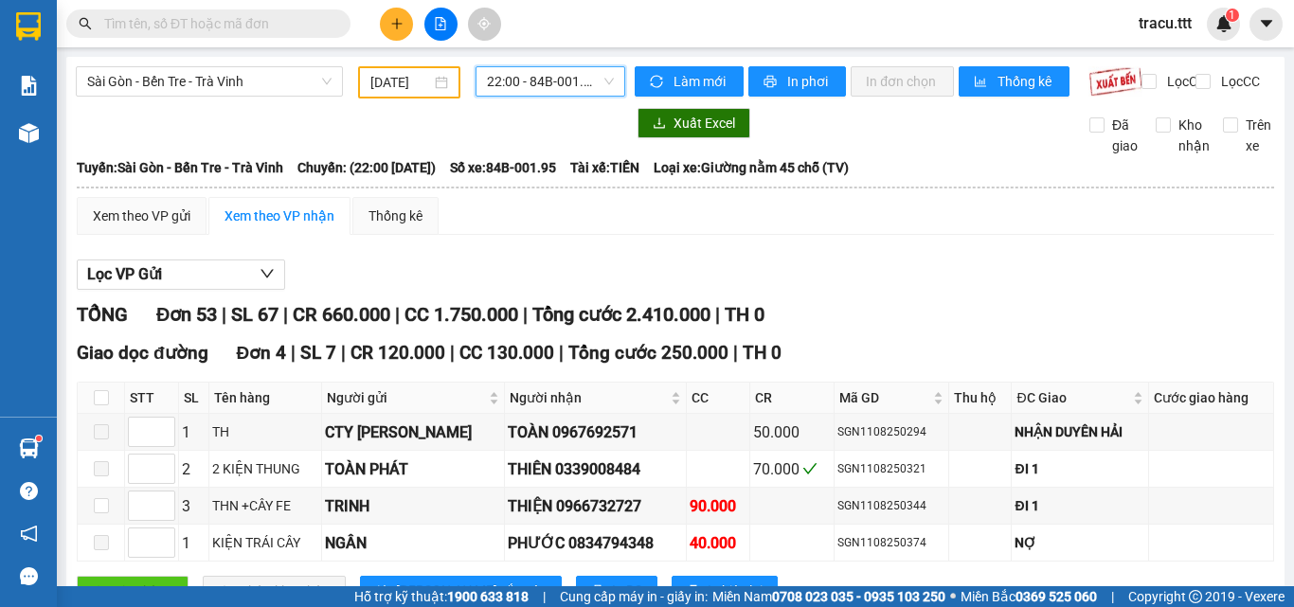
click at [559, 90] on span "22:00 - 84B-001.95" at bounding box center [550, 81] width 127 height 28
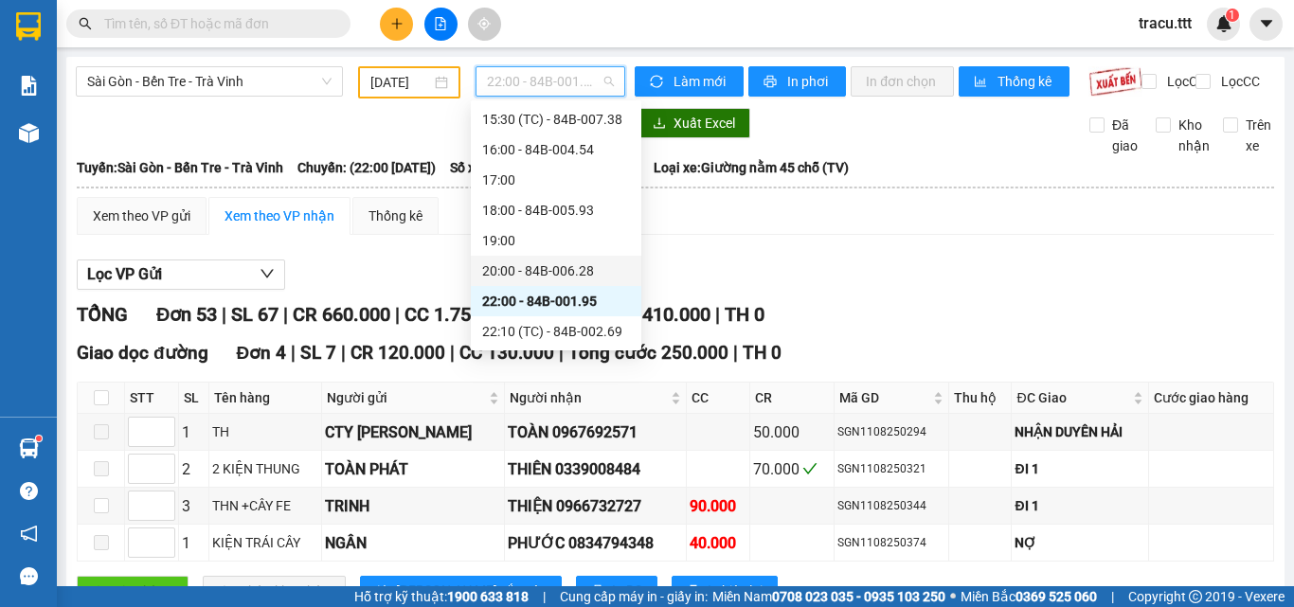
click at [548, 275] on div "20:00 - 84B-006.28" at bounding box center [556, 271] width 148 height 21
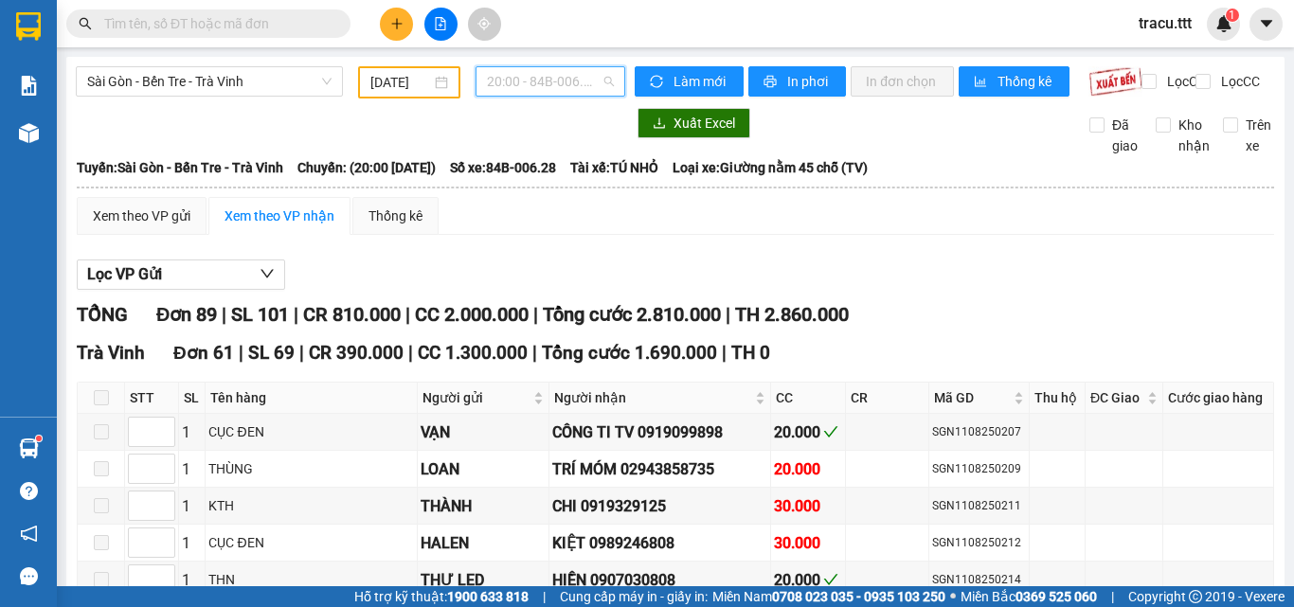
click at [529, 91] on span "20:00 - 84B-006.28" at bounding box center [550, 81] width 127 height 28
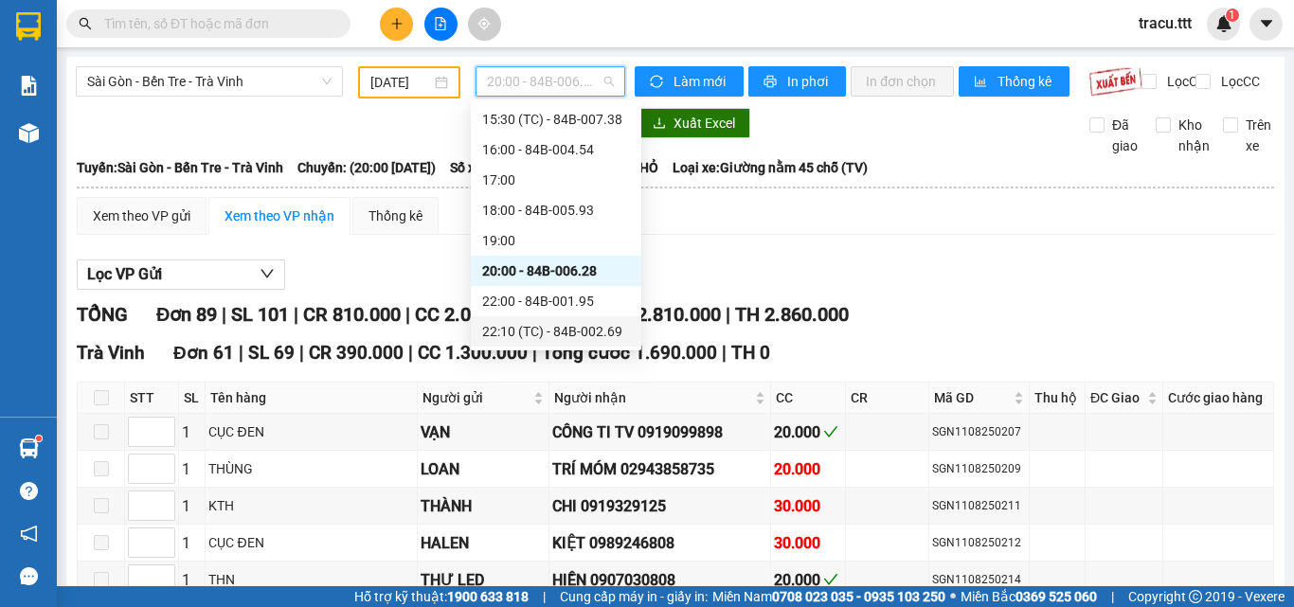
click at [553, 323] on div "22:10 (TC) - 84B-002.69" at bounding box center [556, 331] width 148 height 21
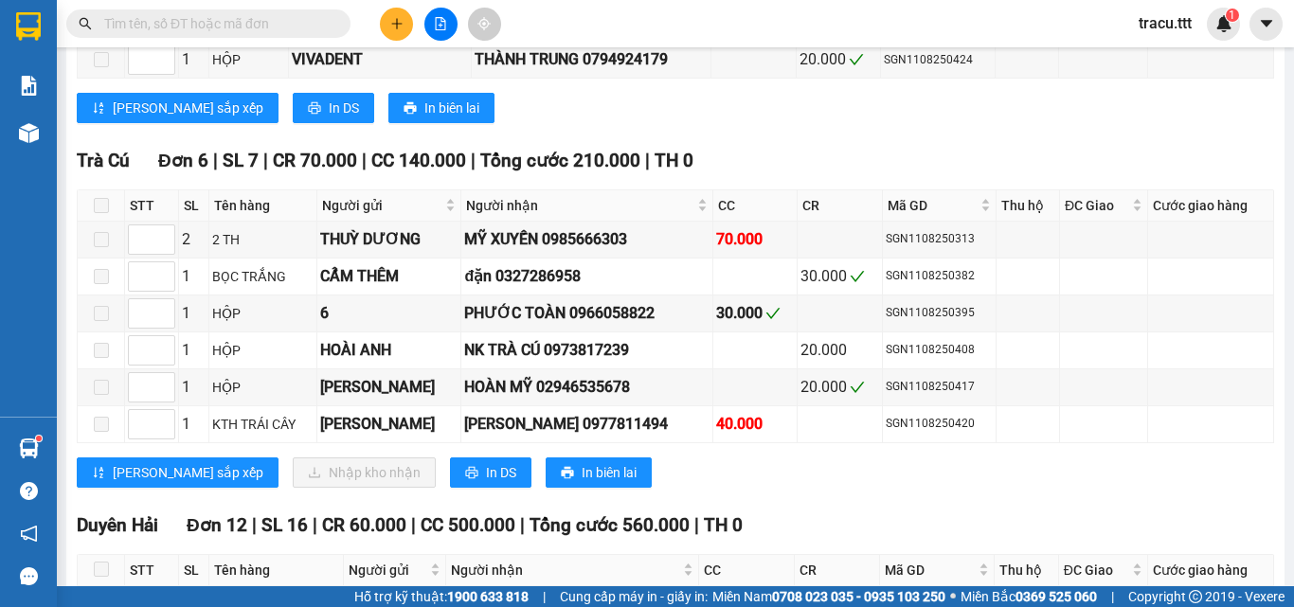
scroll to position [2431, 0]
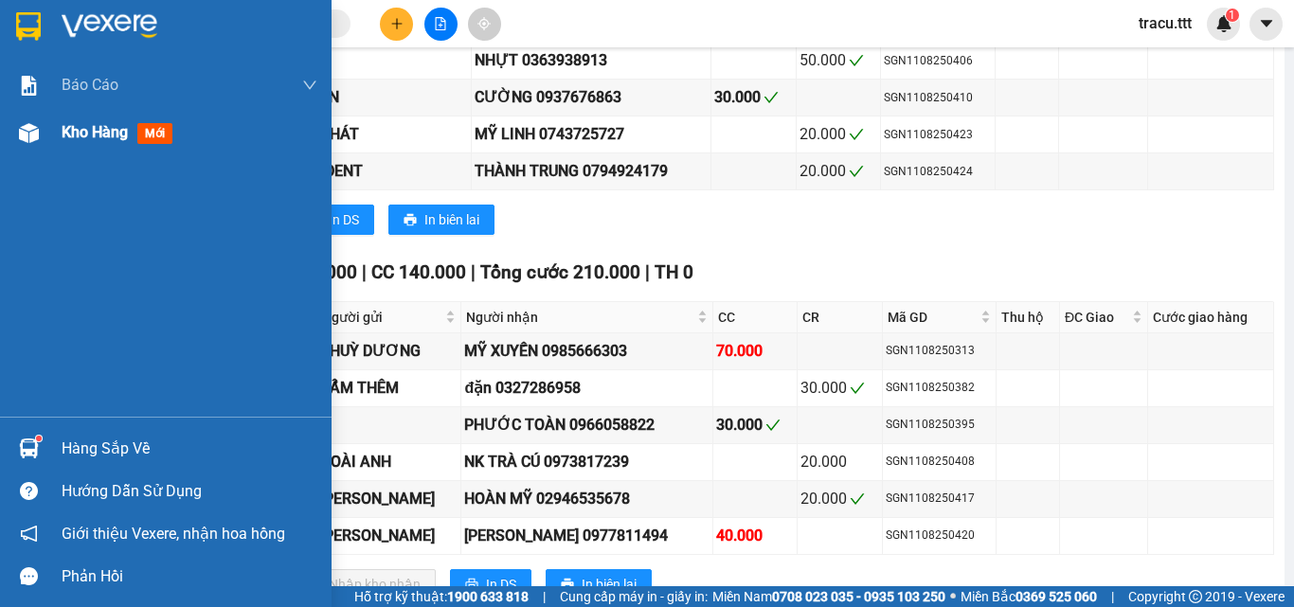
click at [111, 116] on div "Kho hàng mới" at bounding box center [190, 132] width 256 height 47
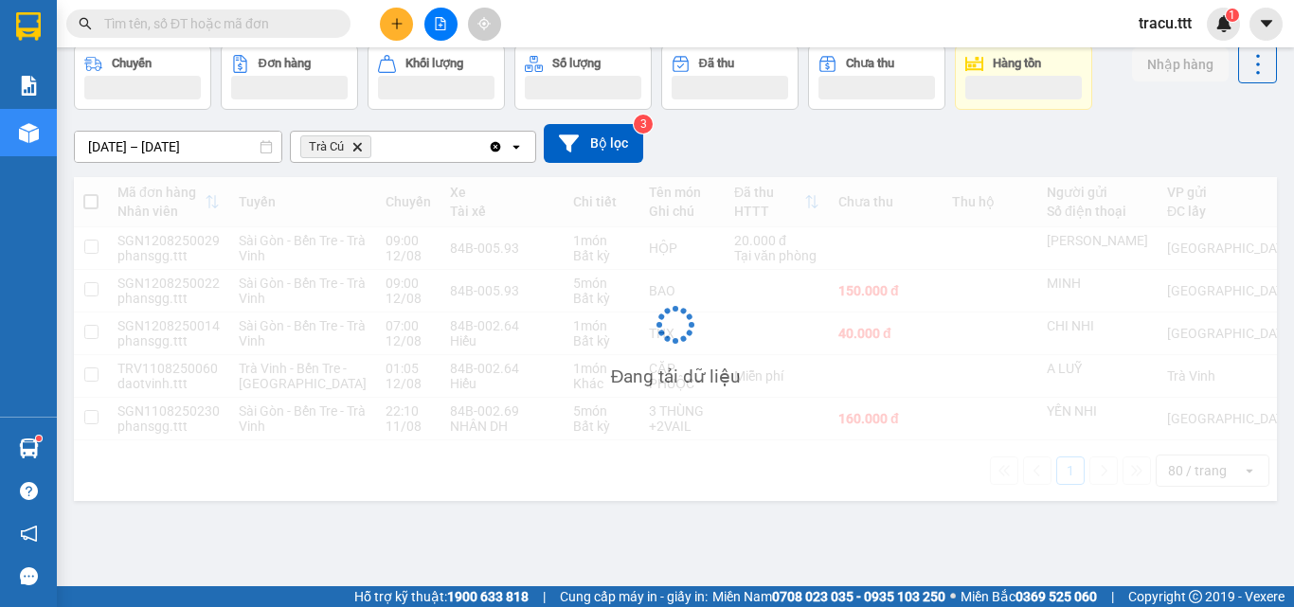
scroll to position [105, 0]
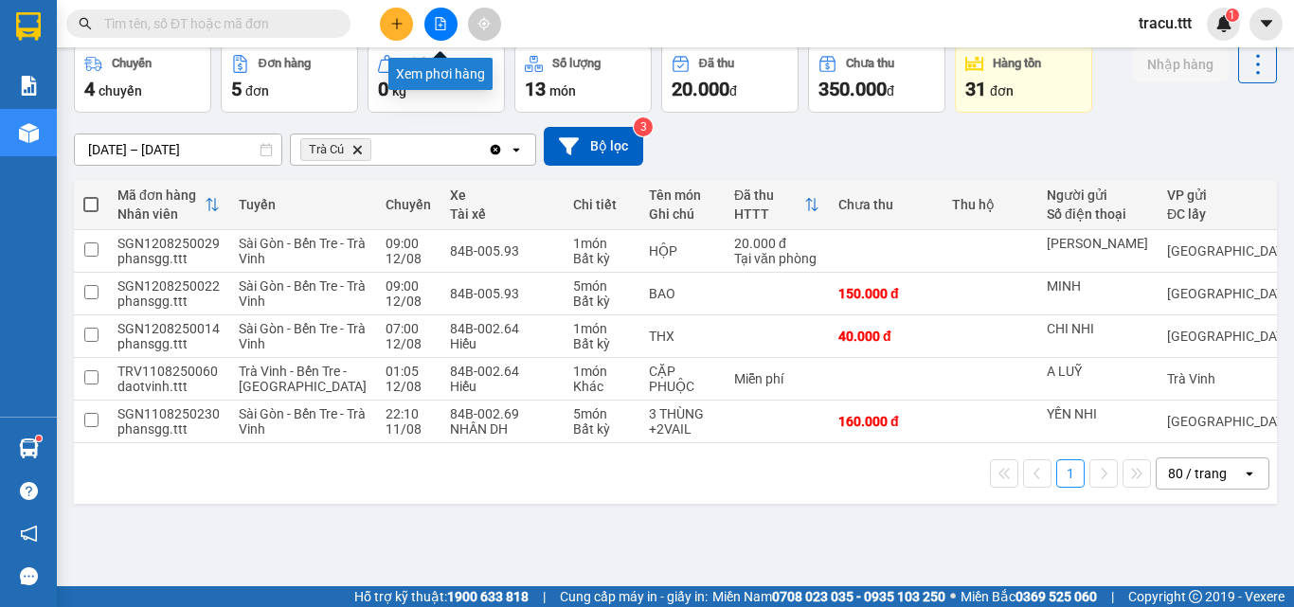
click at [442, 25] on icon "file-add" at bounding box center [440, 23] width 13 height 13
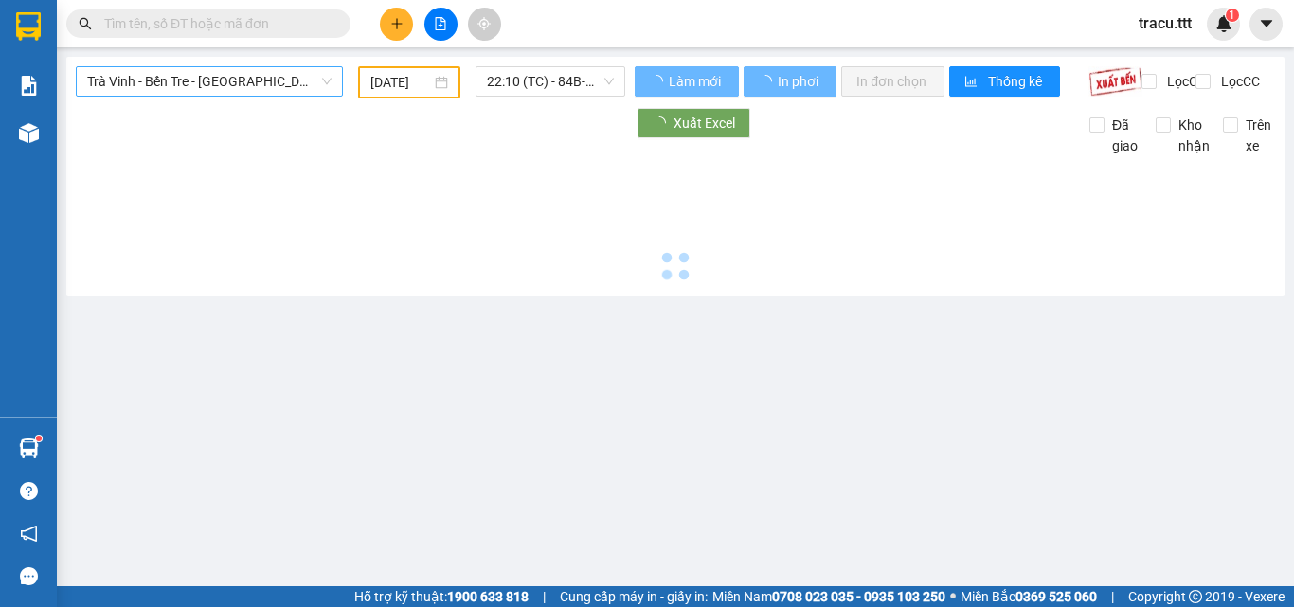
click at [255, 89] on span "Trà [PERSON_NAME] Tre - [GEOGRAPHIC_DATA]" at bounding box center [209, 81] width 244 height 28
type input "[DATE]"
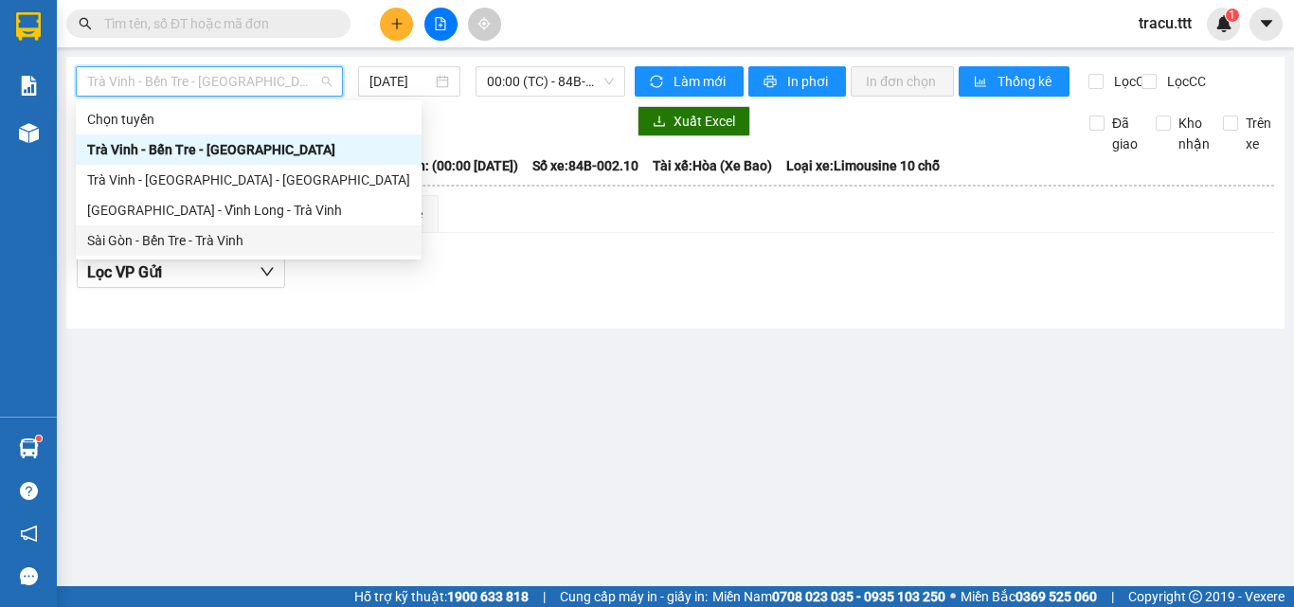
click at [227, 245] on div "Sài Gòn - Bến Tre - Trà Vinh" at bounding box center [248, 240] width 323 height 21
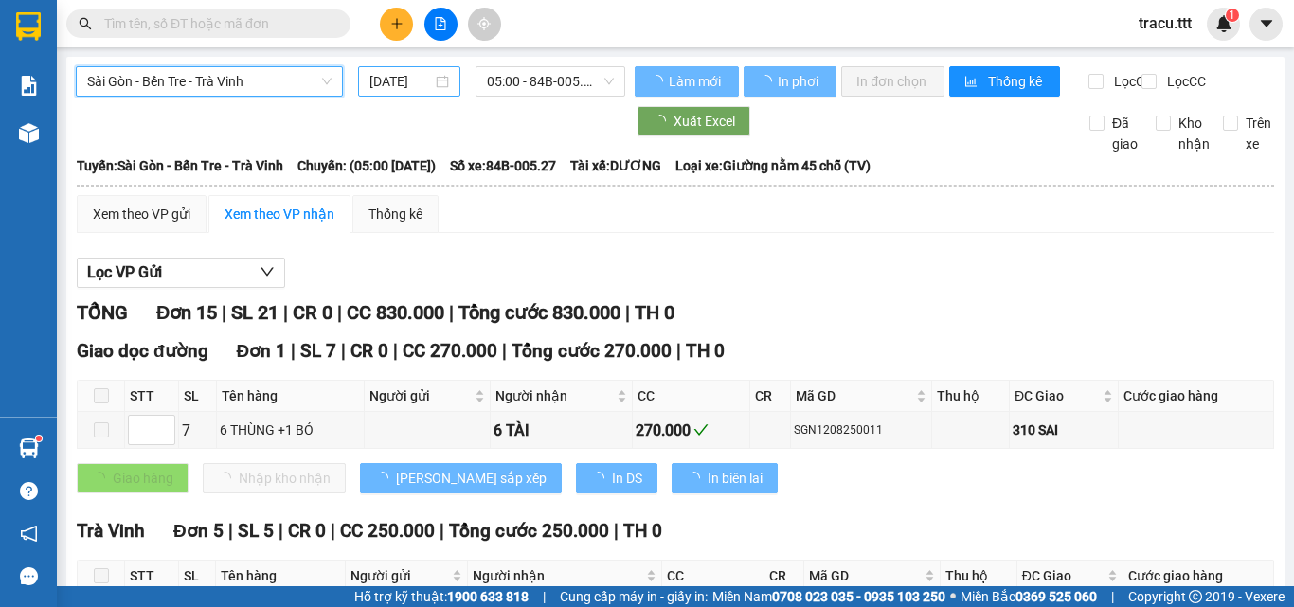
click at [401, 81] on input "[DATE]" at bounding box center [400, 81] width 63 height 21
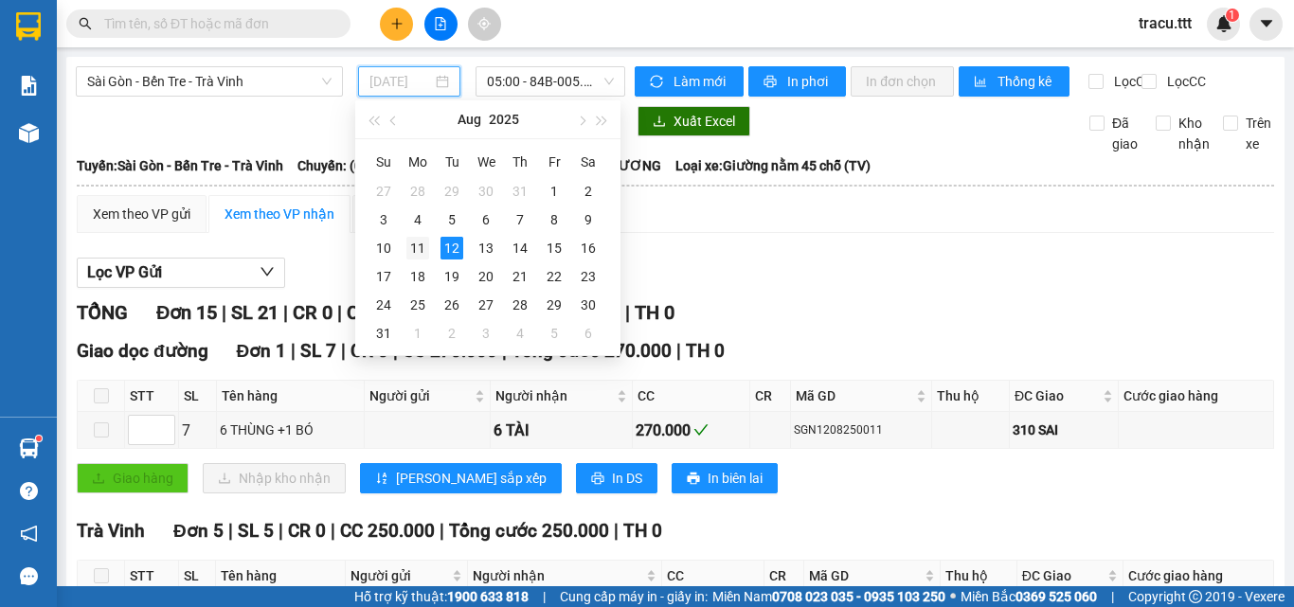
click at [408, 246] on div "11" at bounding box center [417, 248] width 23 height 23
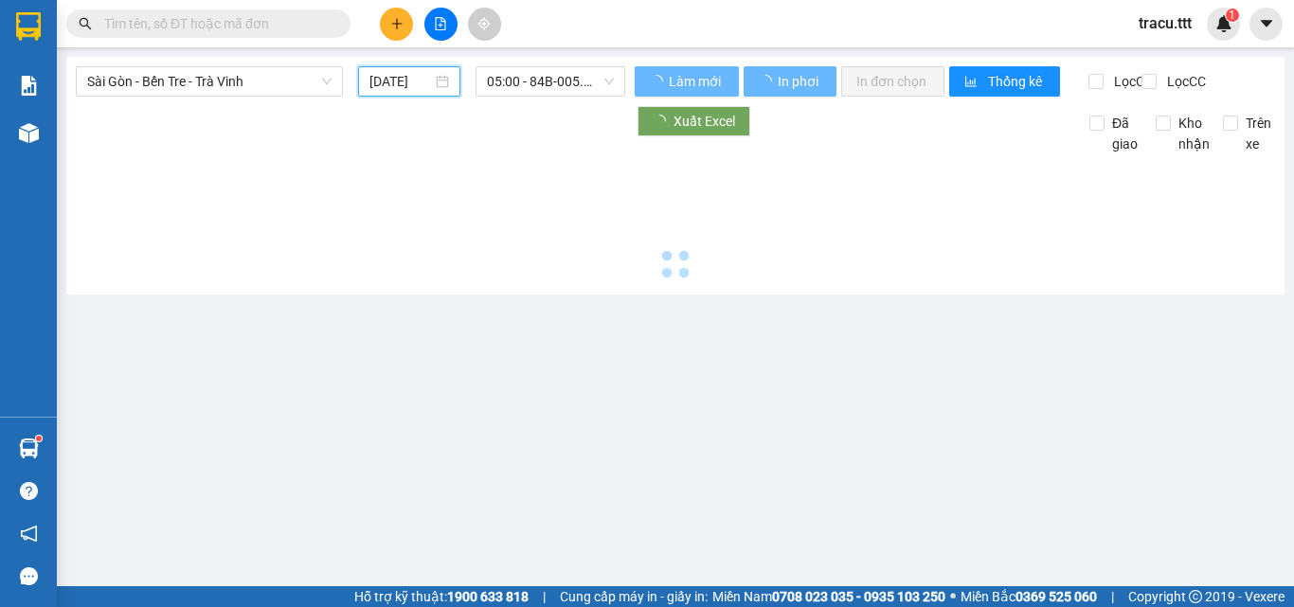
type input "[DATE]"
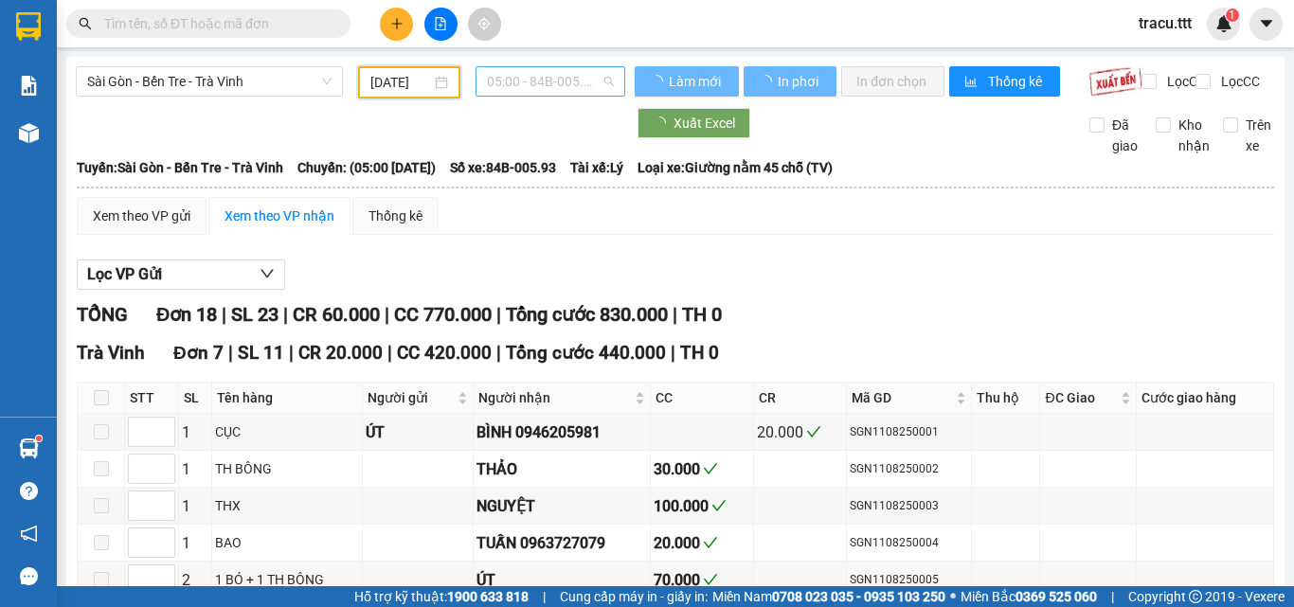
click at [534, 88] on span "05:00 - 84B-005.93" at bounding box center [550, 81] width 127 height 28
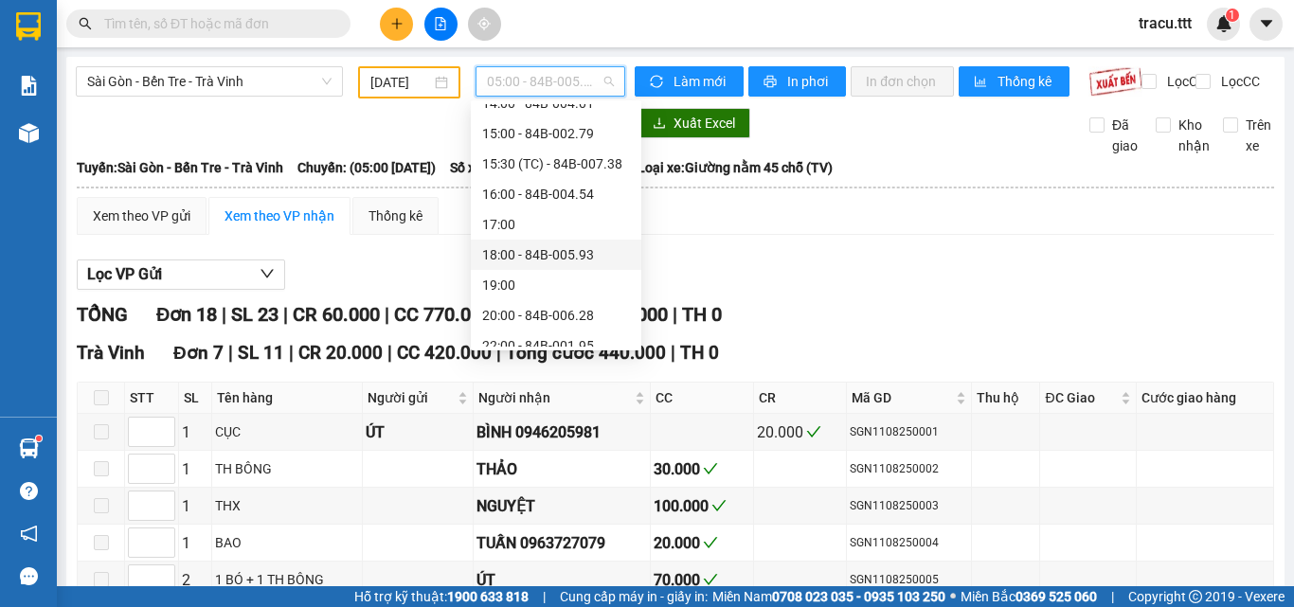
scroll to position [474, 0]
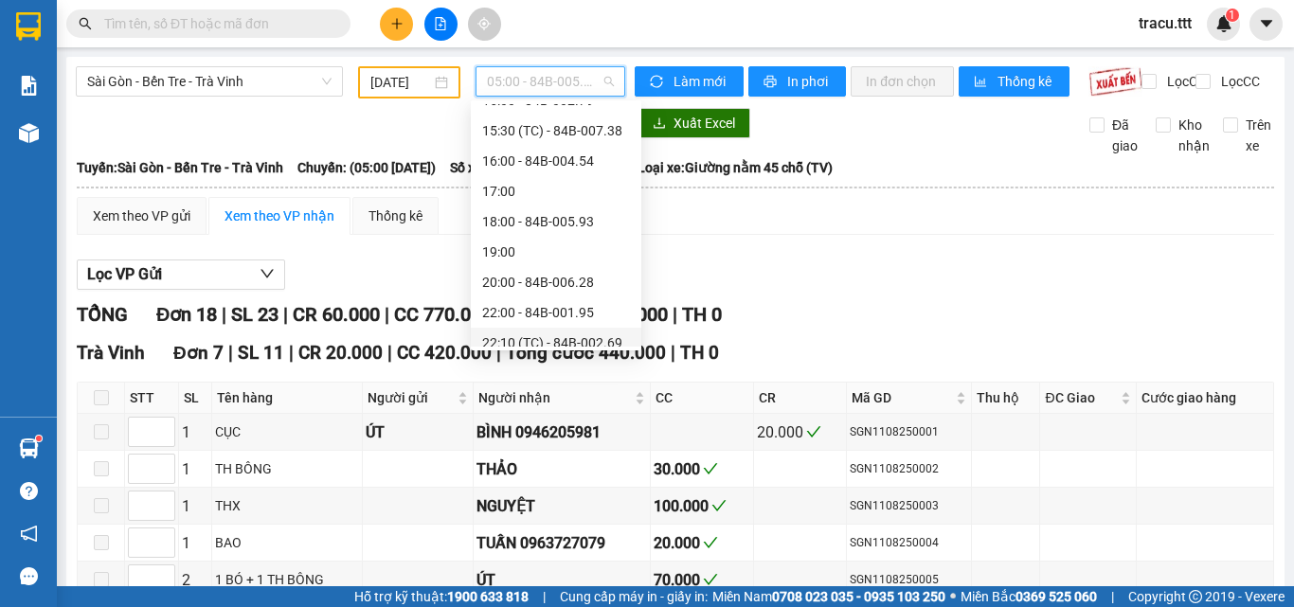
click at [504, 337] on div "22:10 (TC) - 84B-002.69" at bounding box center [556, 343] width 148 height 21
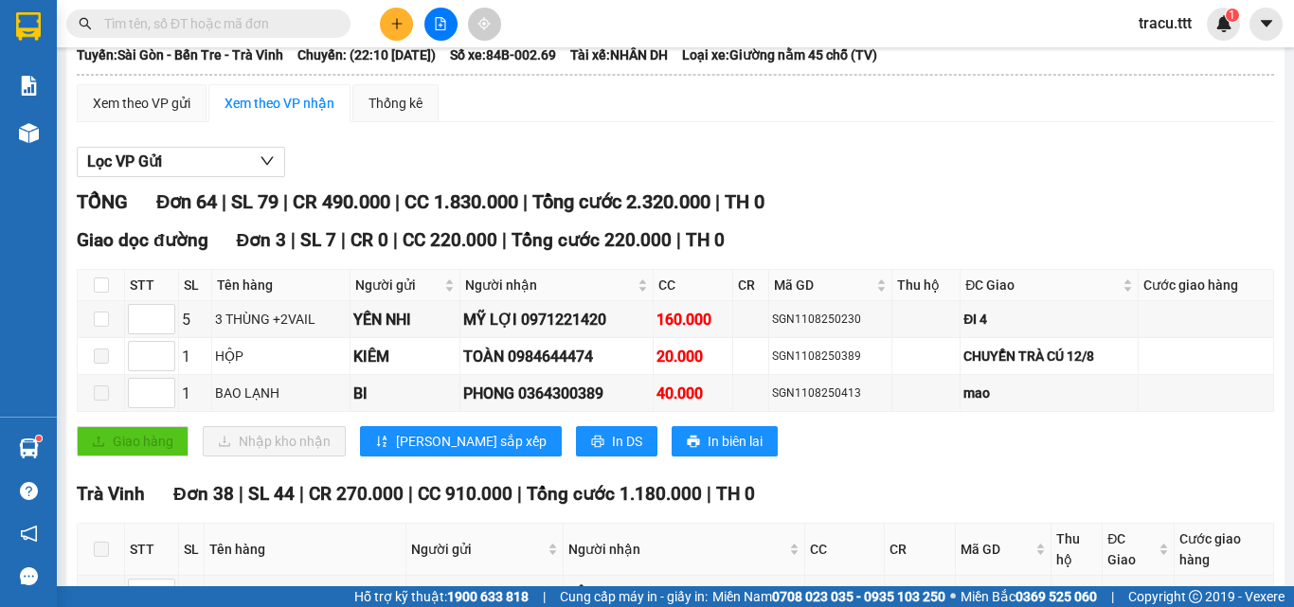
scroll to position [83, 0]
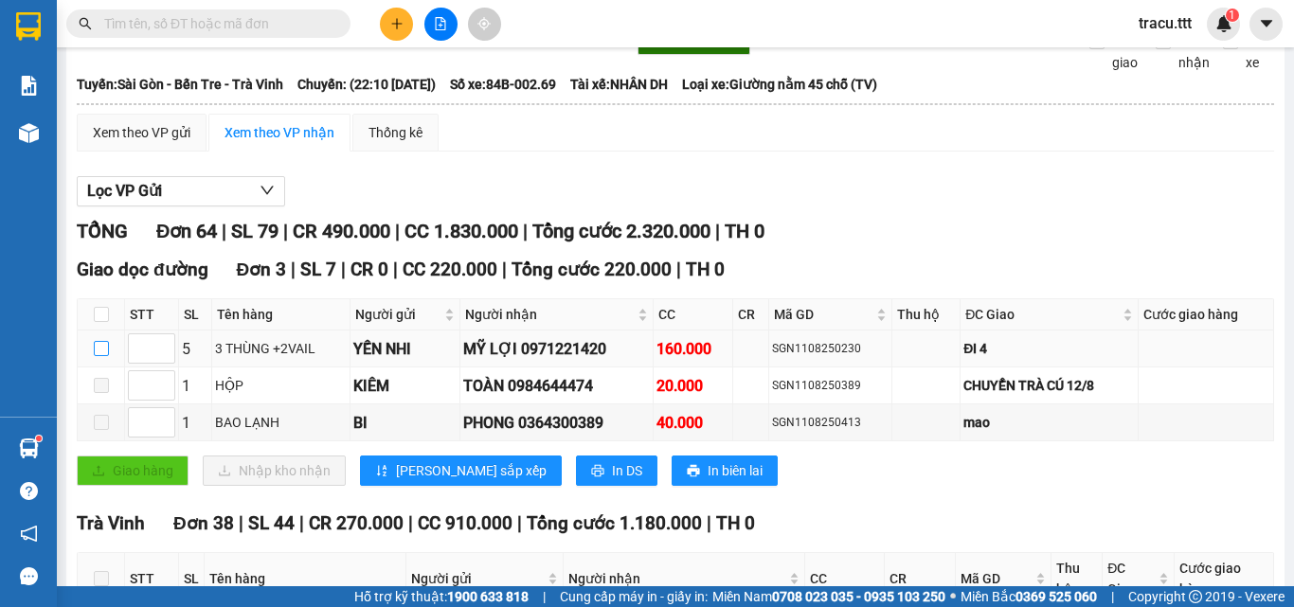
click at [98, 356] on input "checkbox" at bounding box center [101, 348] width 15 height 15
checkbox input "true"
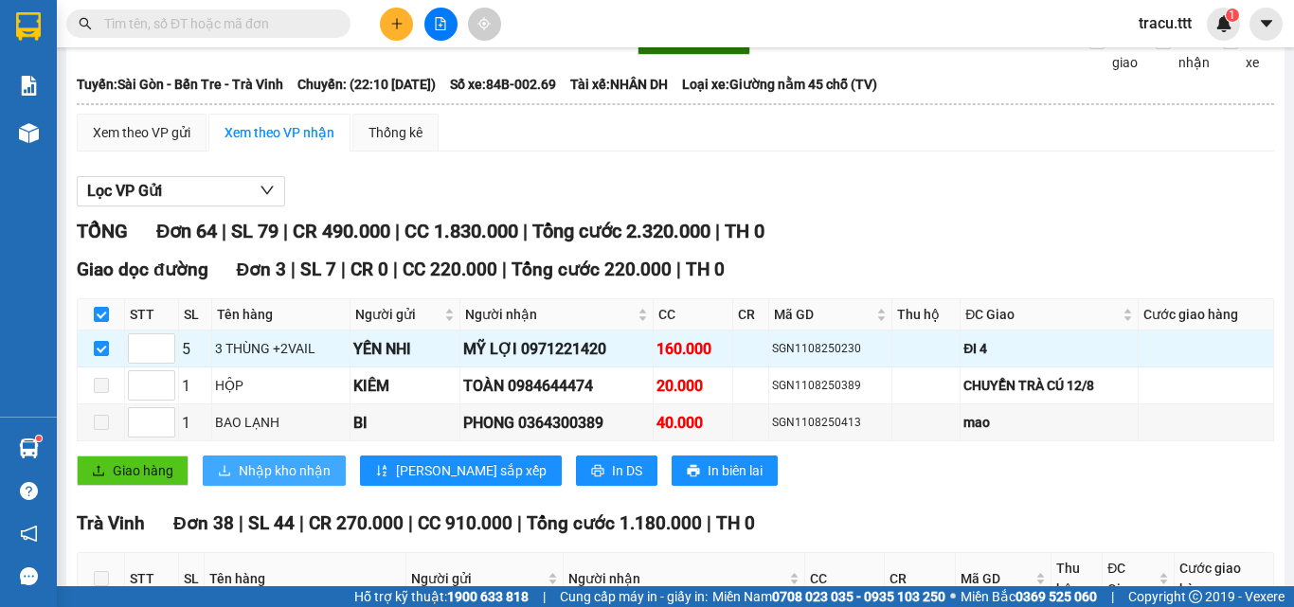
click at [297, 481] on span "Nhập kho nhận" at bounding box center [285, 470] width 92 height 21
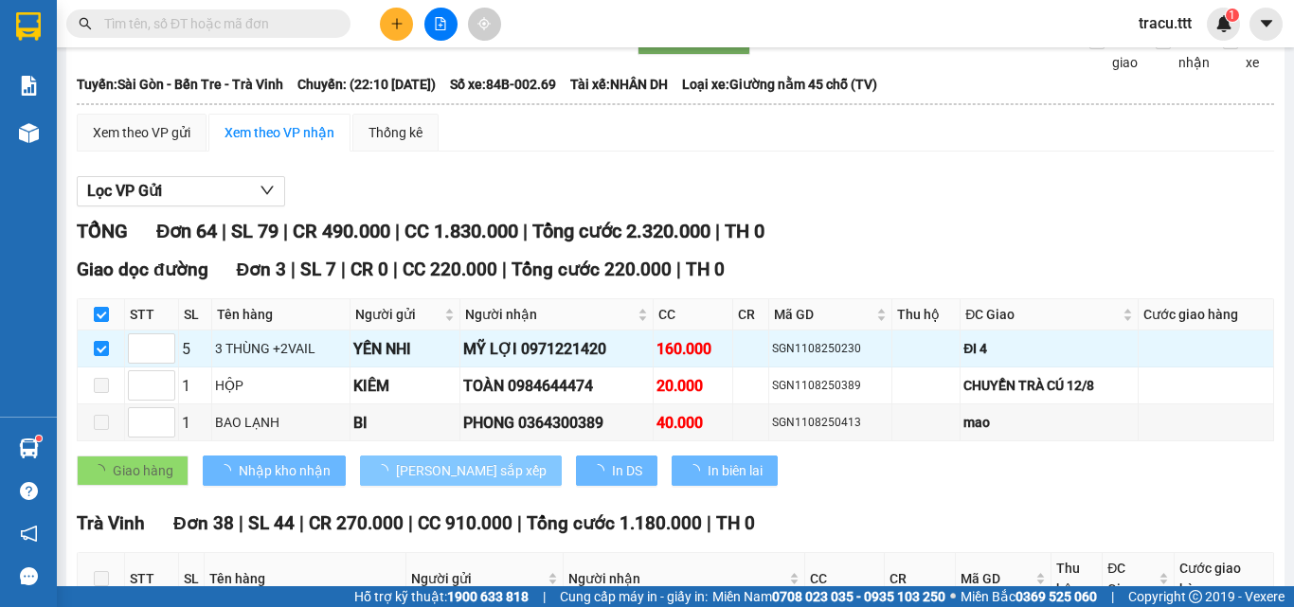
checkbox input "false"
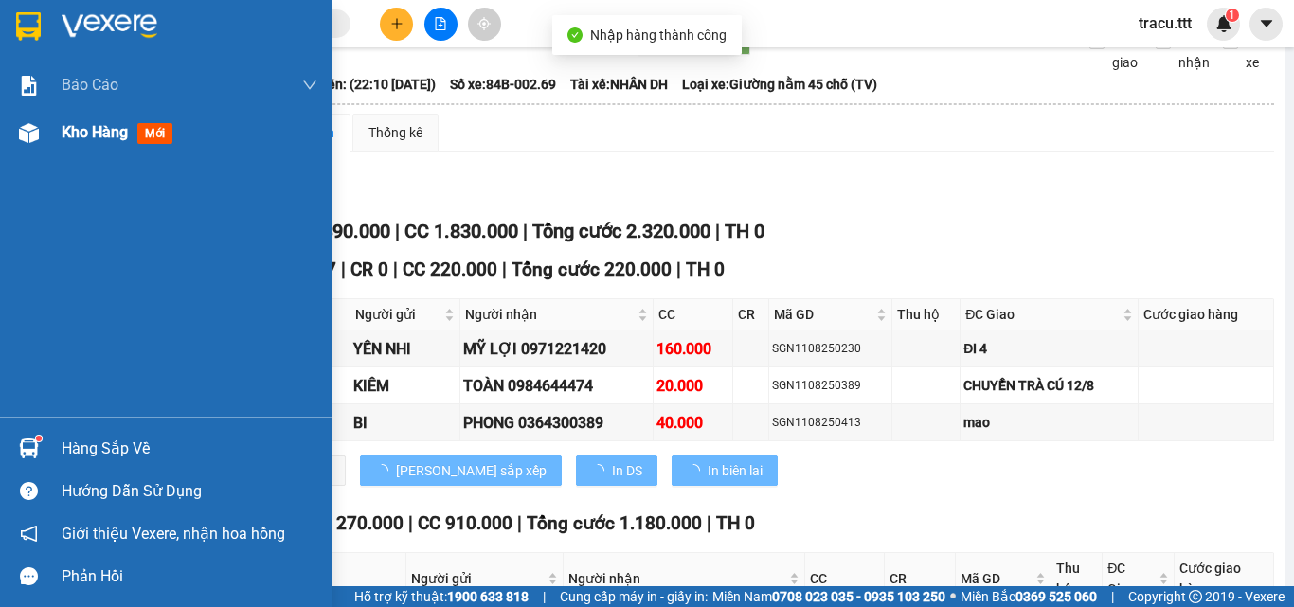
click at [75, 138] on span "Kho hàng" at bounding box center [95, 132] width 66 height 18
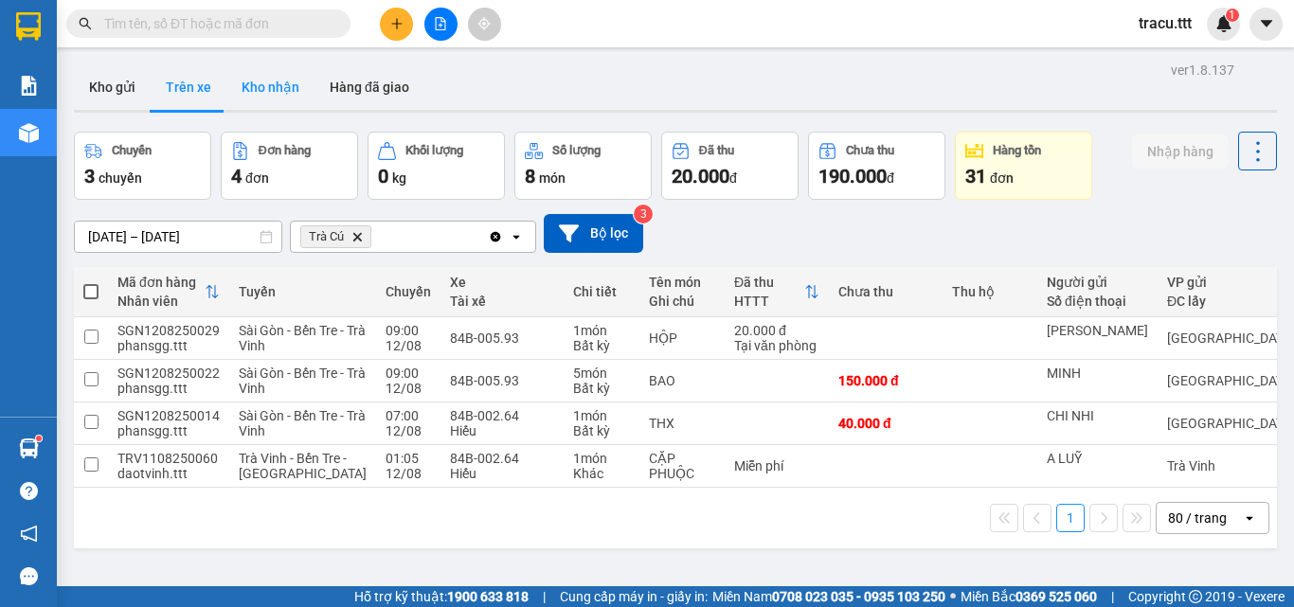
click at [261, 88] on button "Kho nhận" at bounding box center [270, 86] width 88 height 45
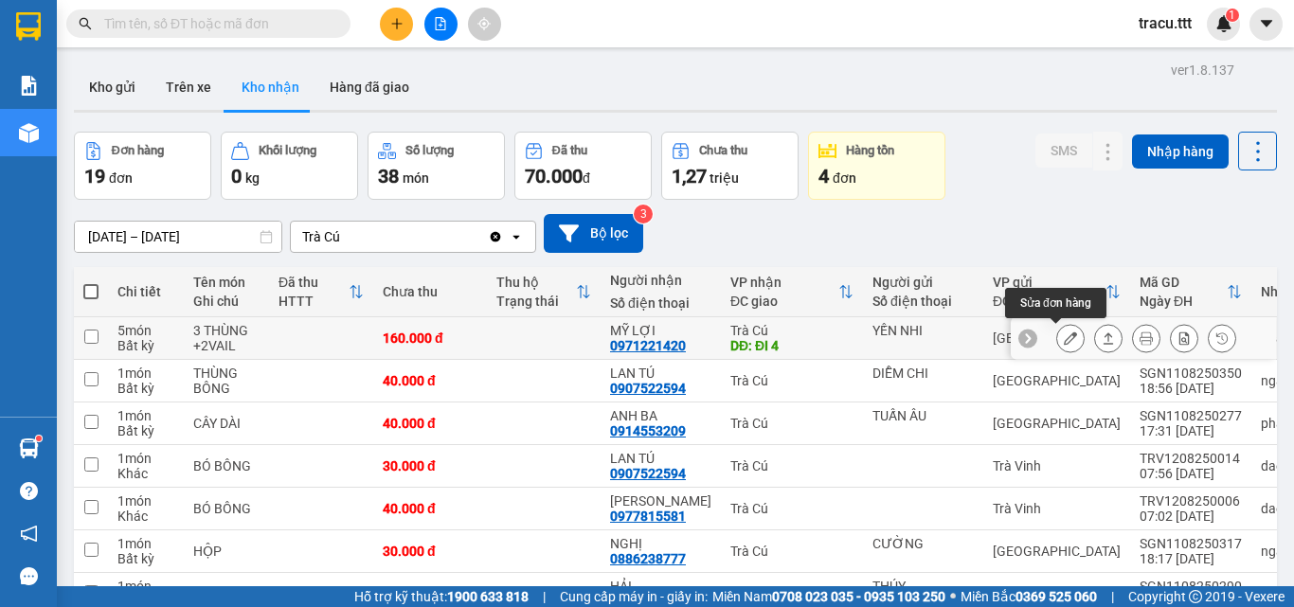
click at [1064, 335] on icon at bounding box center [1070, 338] width 13 height 13
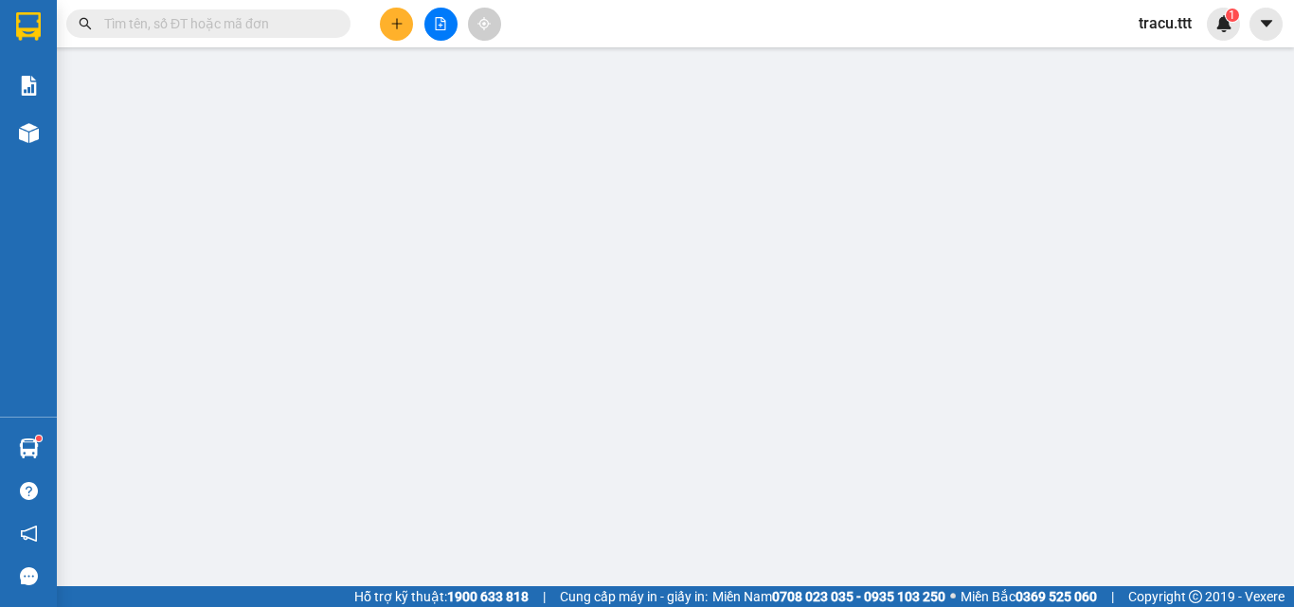
type input "YẾN NHI"
type input "0971221420"
type input "MỸ LỢI"
type input "ĐI 4"
type input "160.000"
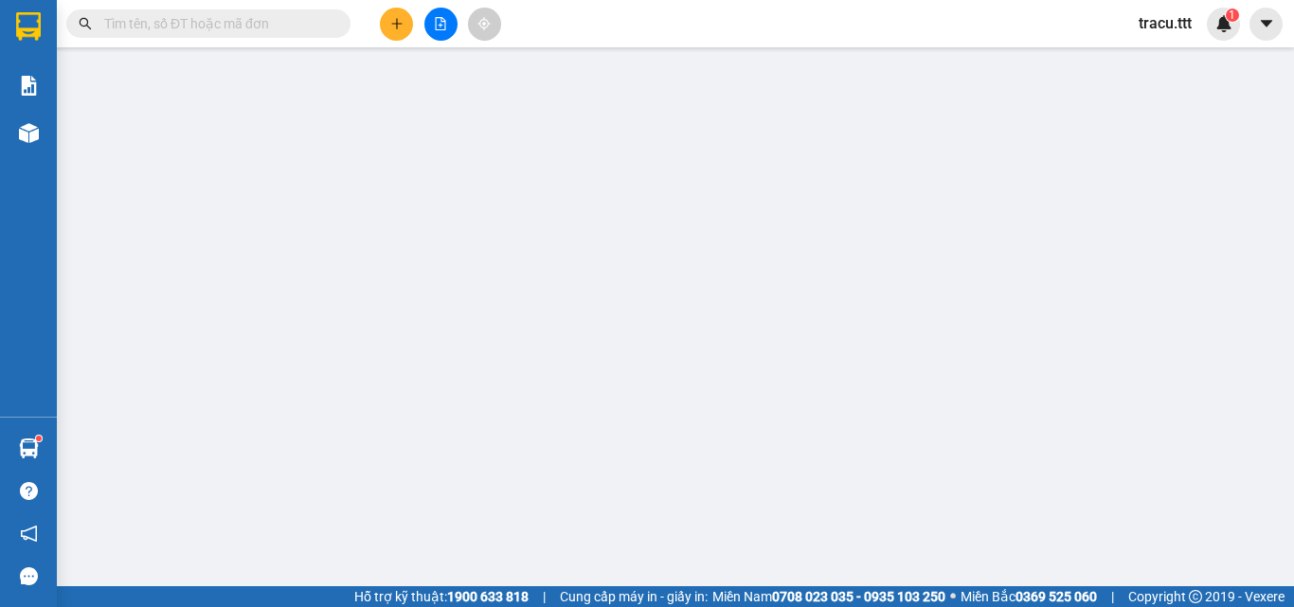
type input "160.000"
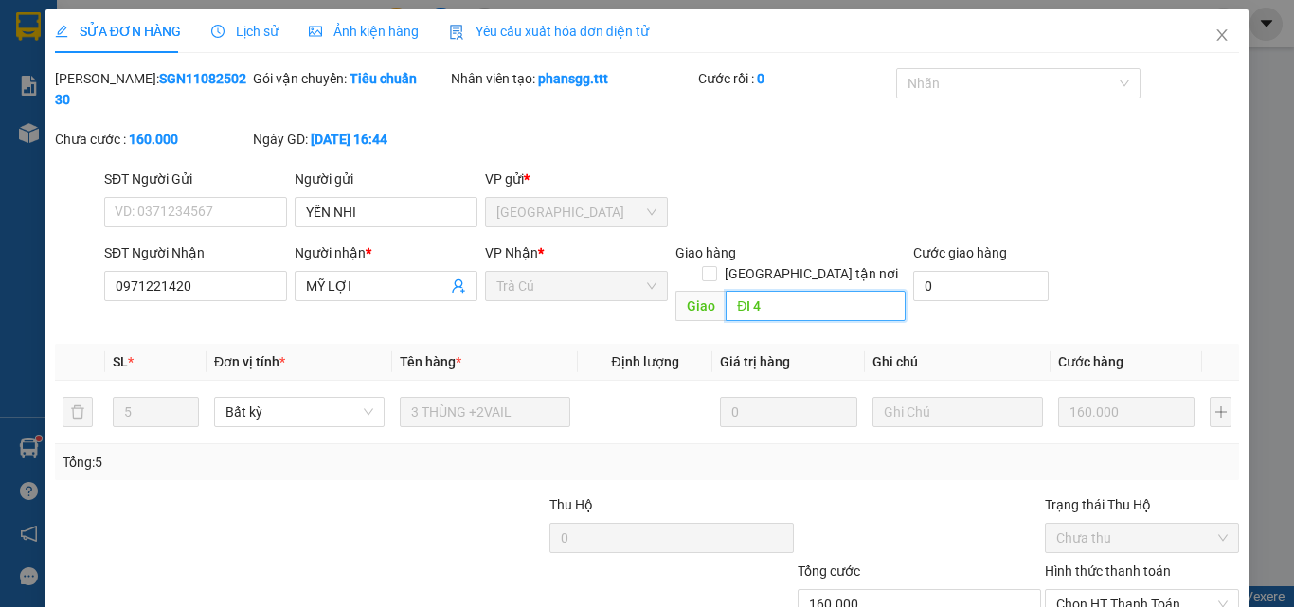
click at [807, 291] on input "ĐI 4" at bounding box center [816, 306] width 180 height 30
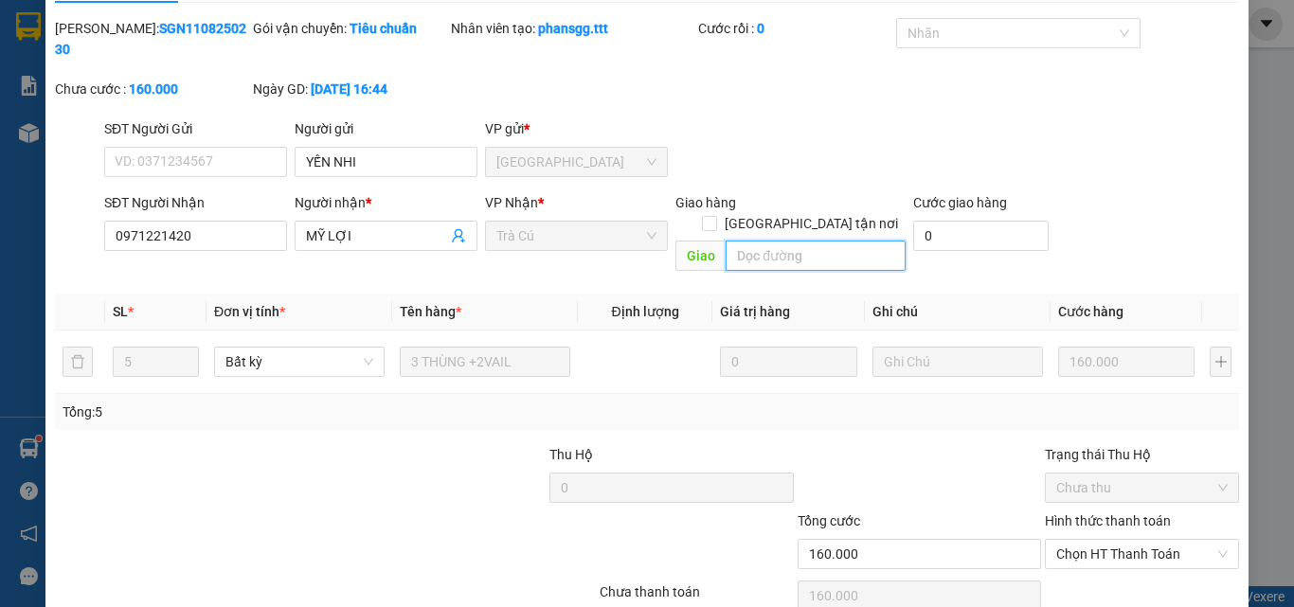
scroll to position [98, 0]
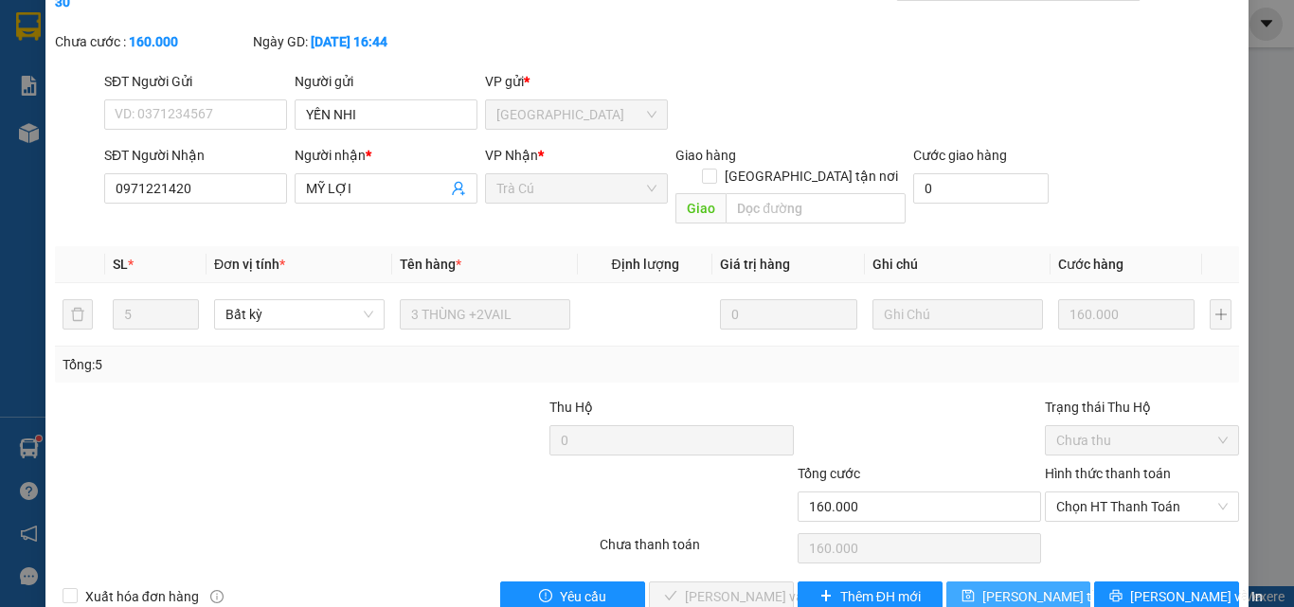
click at [993, 586] on span "[PERSON_NAME] đổi" at bounding box center [1058, 596] width 152 height 21
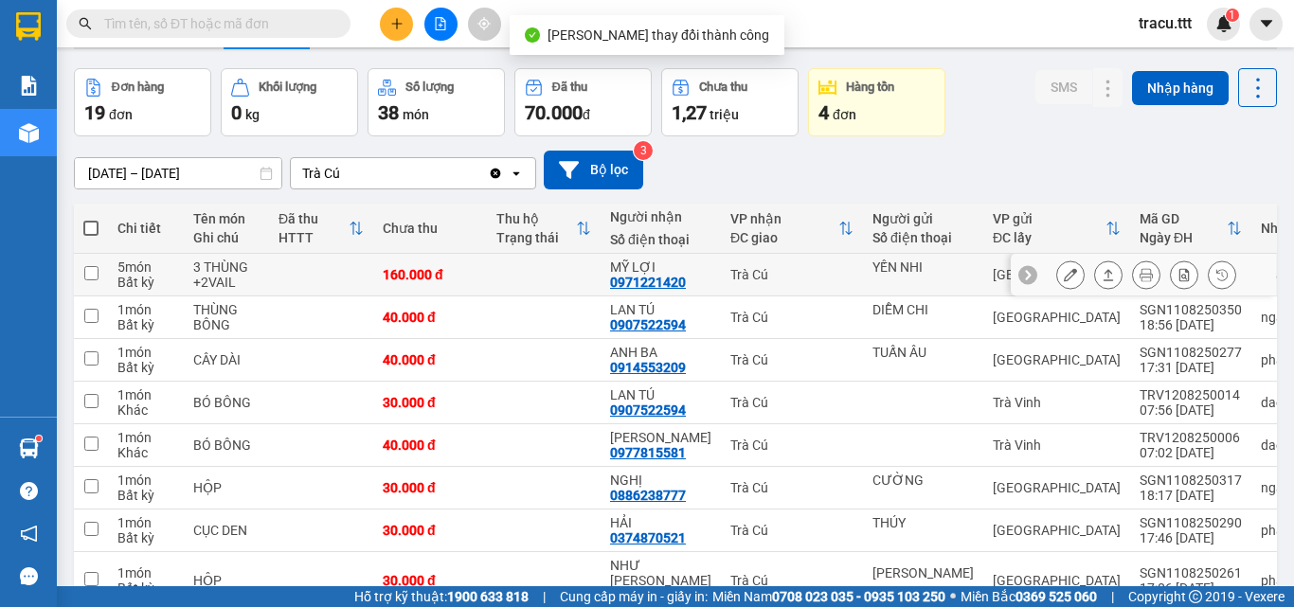
scroll to position [95, 0]
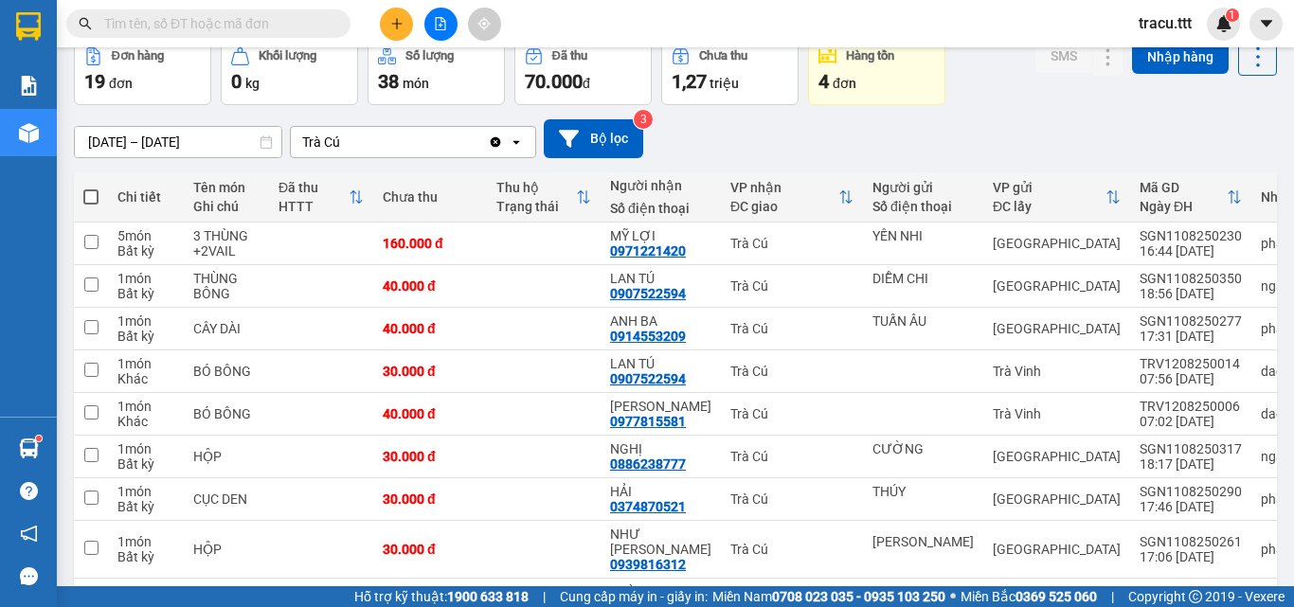
click at [180, 27] on input "text" at bounding box center [216, 23] width 224 height 21
type input "9"
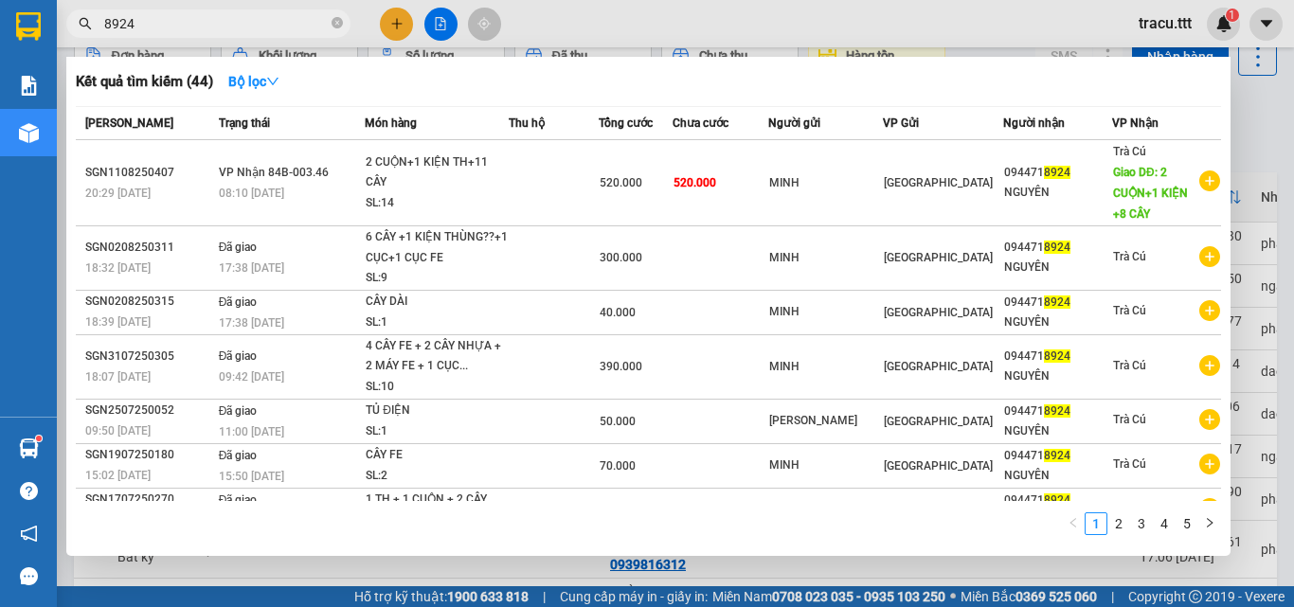
type input "8924"
click at [579, 36] on div at bounding box center [647, 303] width 1294 height 607
click at [341, 18] on icon "close-circle" at bounding box center [337, 22] width 11 height 11
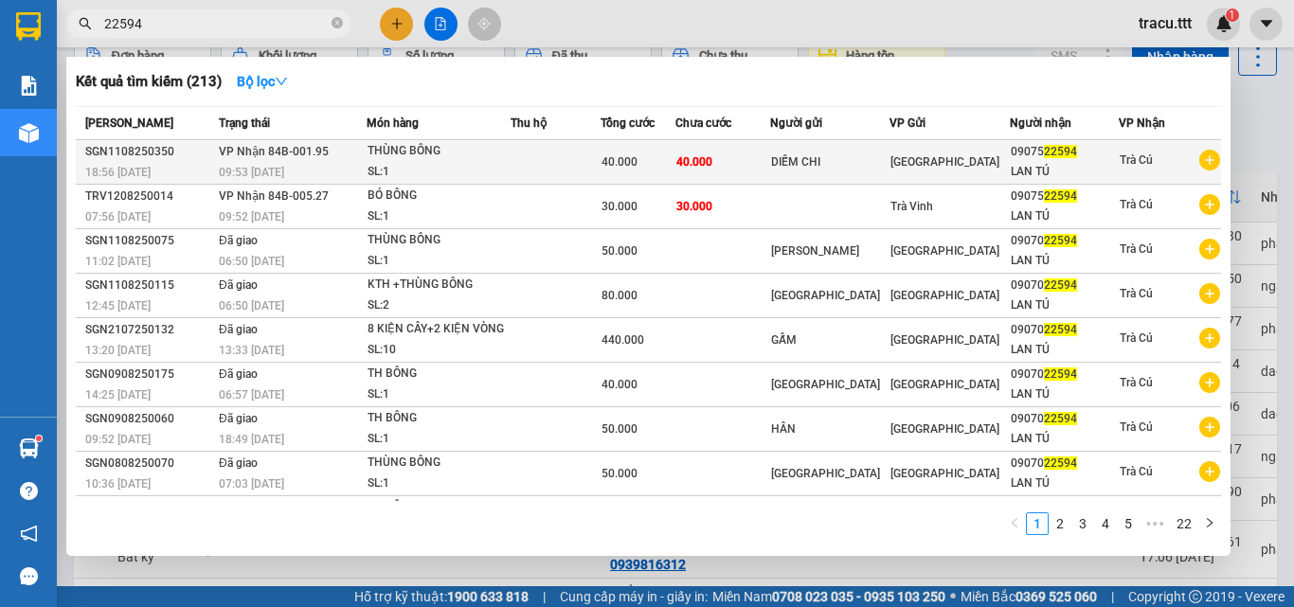
type input "22594"
click at [934, 161] on div "[GEOGRAPHIC_DATA]" at bounding box center [950, 162] width 118 height 21
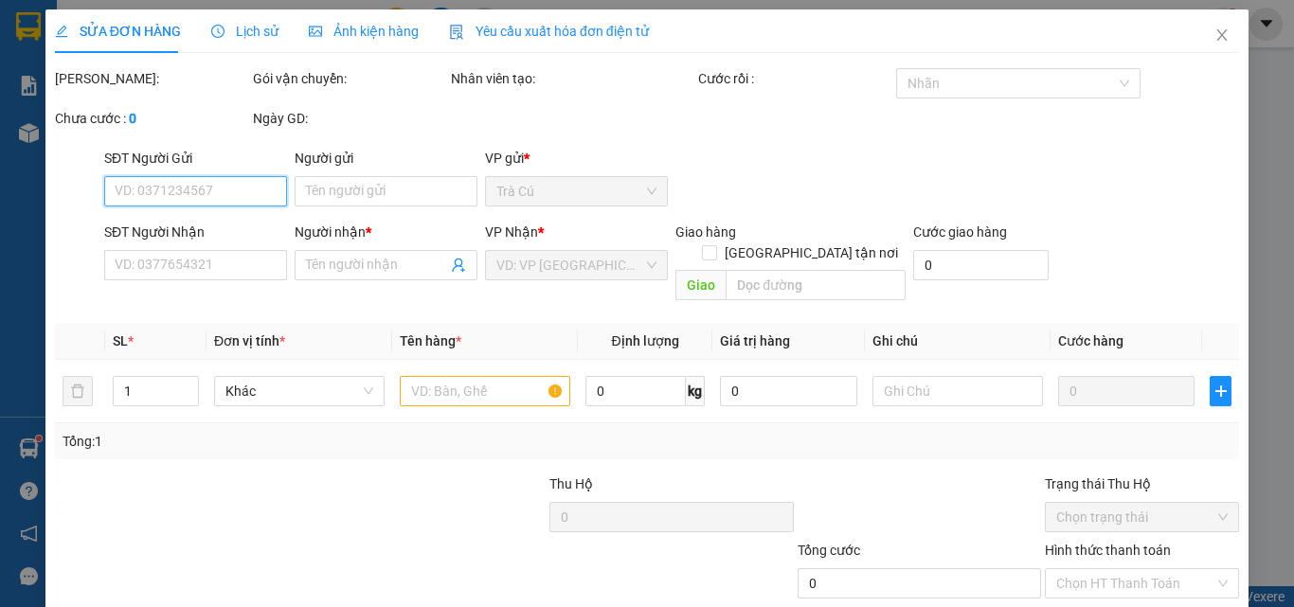
type input "DIỄM CHI"
type input "0907522594"
type input "LAN TÚ"
type input "40.000"
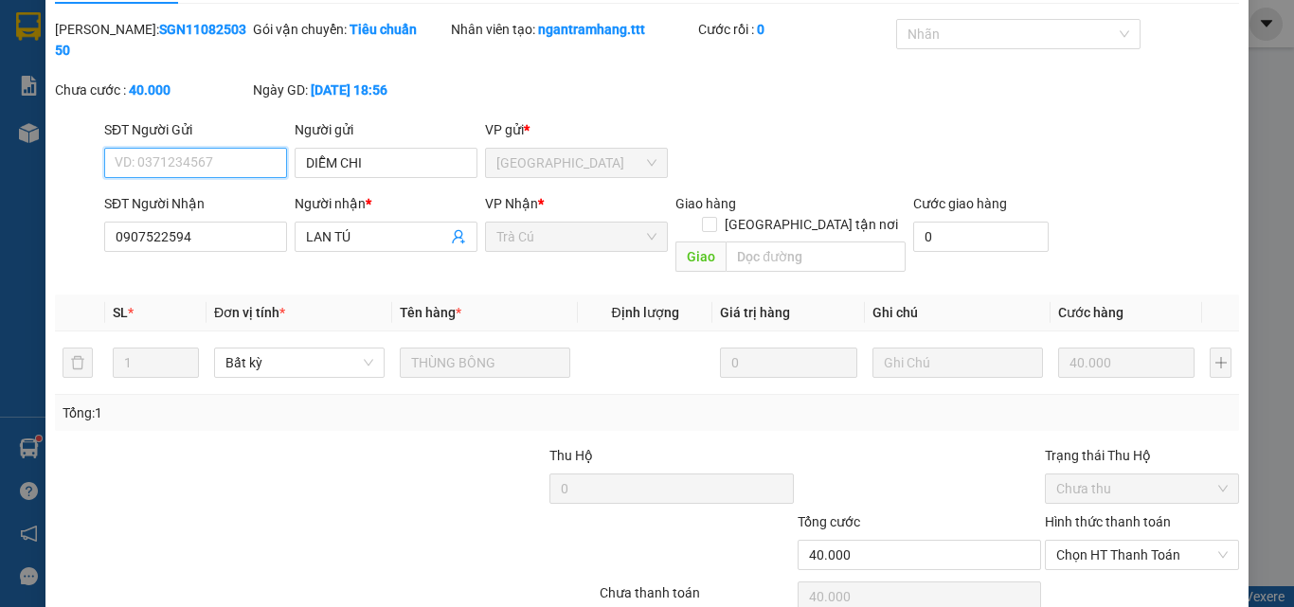
scroll to position [95, 0]
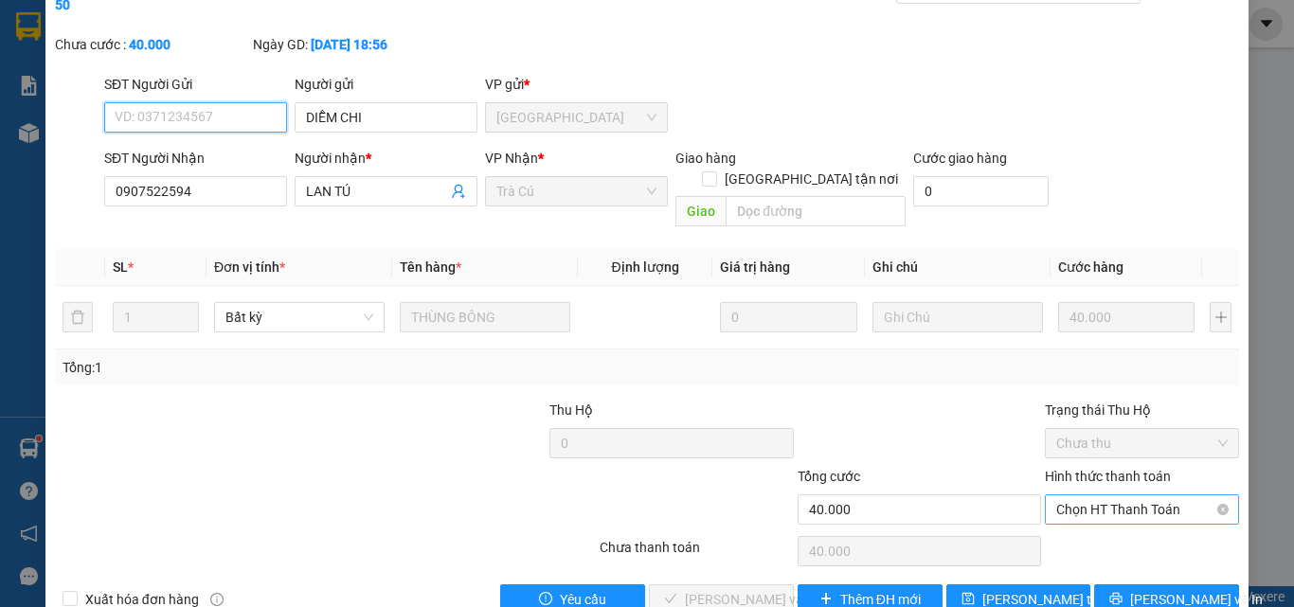
click at [1131, 496] on span "Chọn HT Thanh Toán" at bounding box center [1141, 510] width 171 height 28
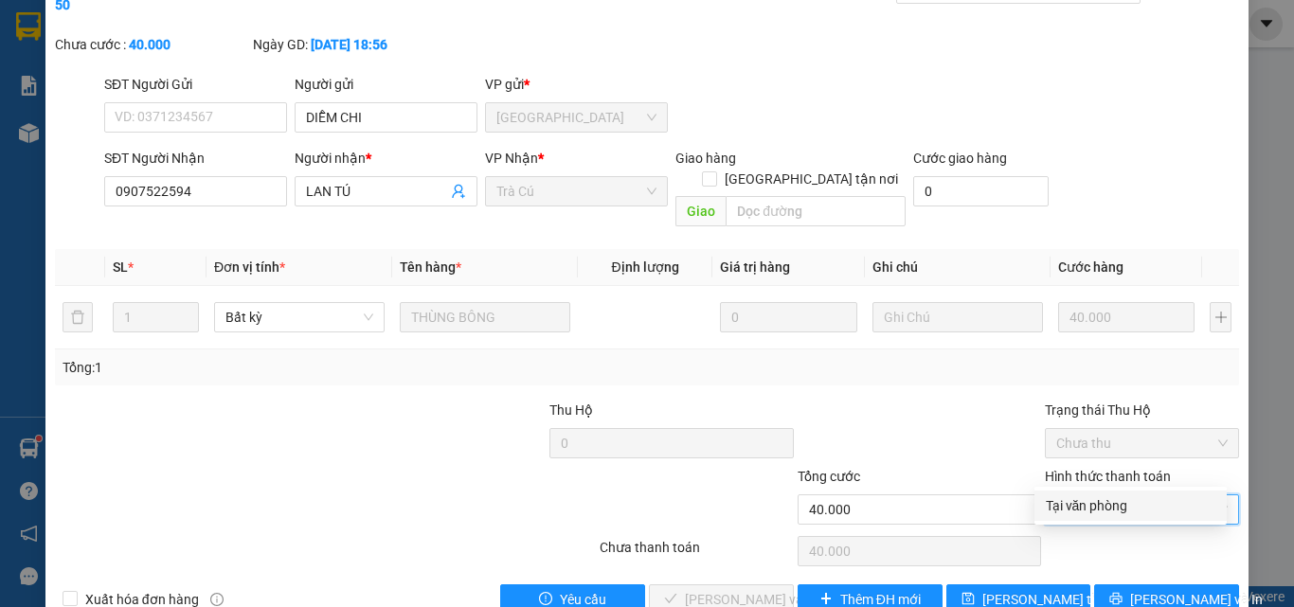
click at [1122, 506] on div "Tại văn phòng" at bounding box center [1131, 506] width 170 height 21
type input "0"
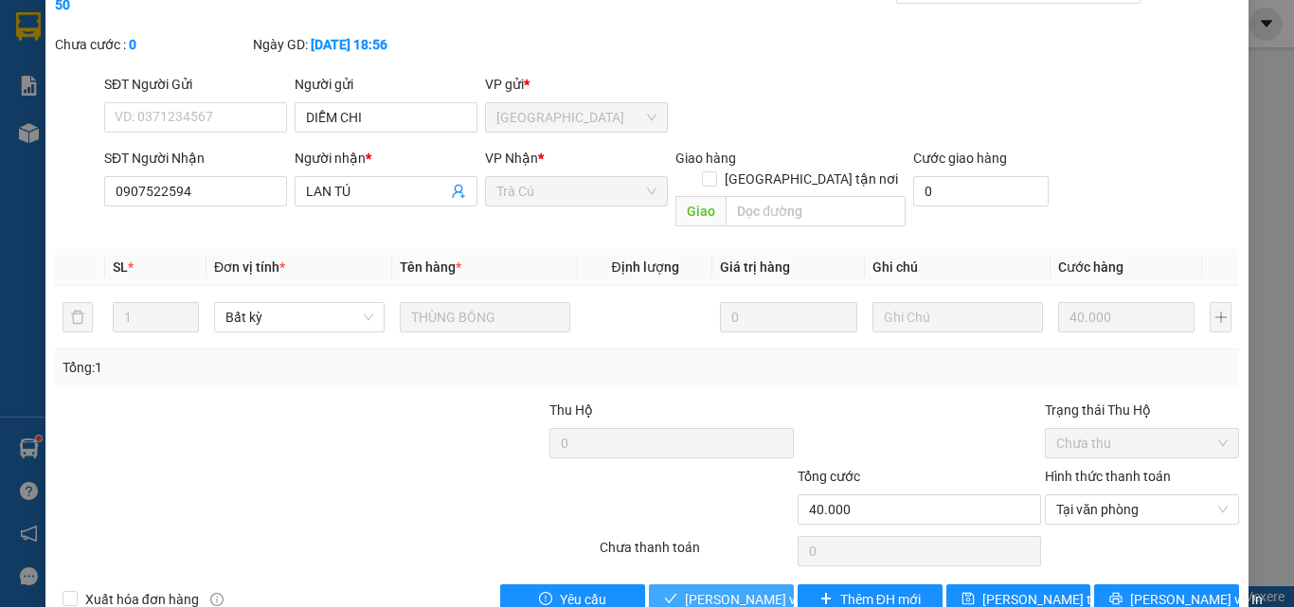
click at [664, 592] on icon "check" at bounding box center [670, 598] width 13 height 13
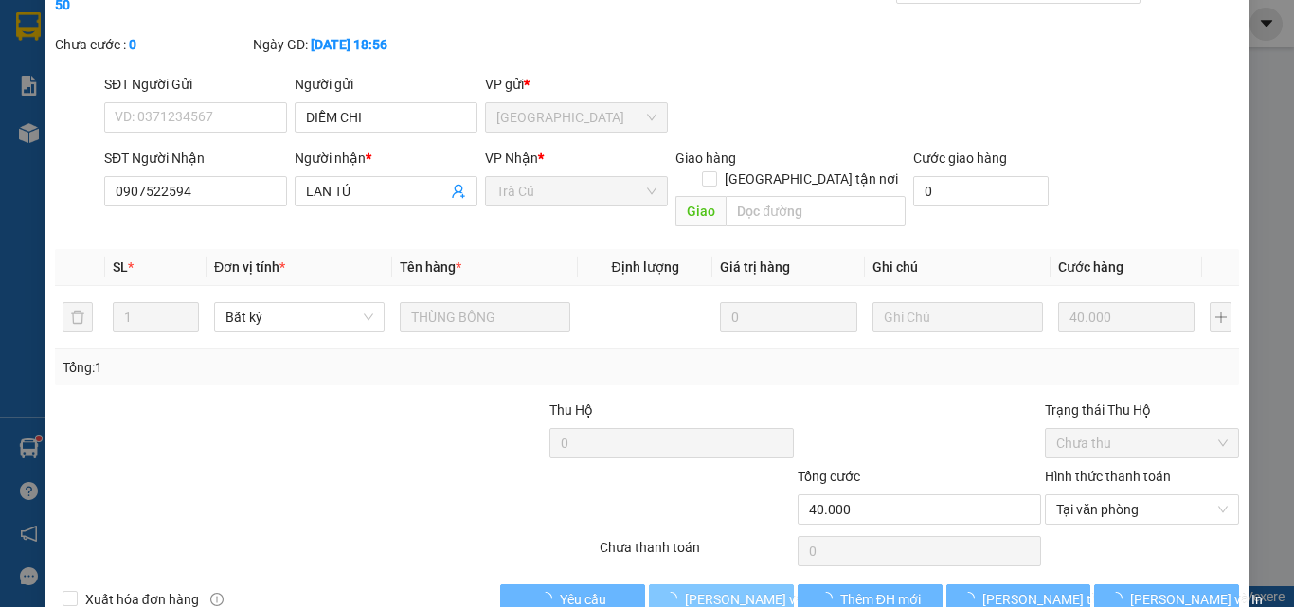
scroll to position [0, 0]
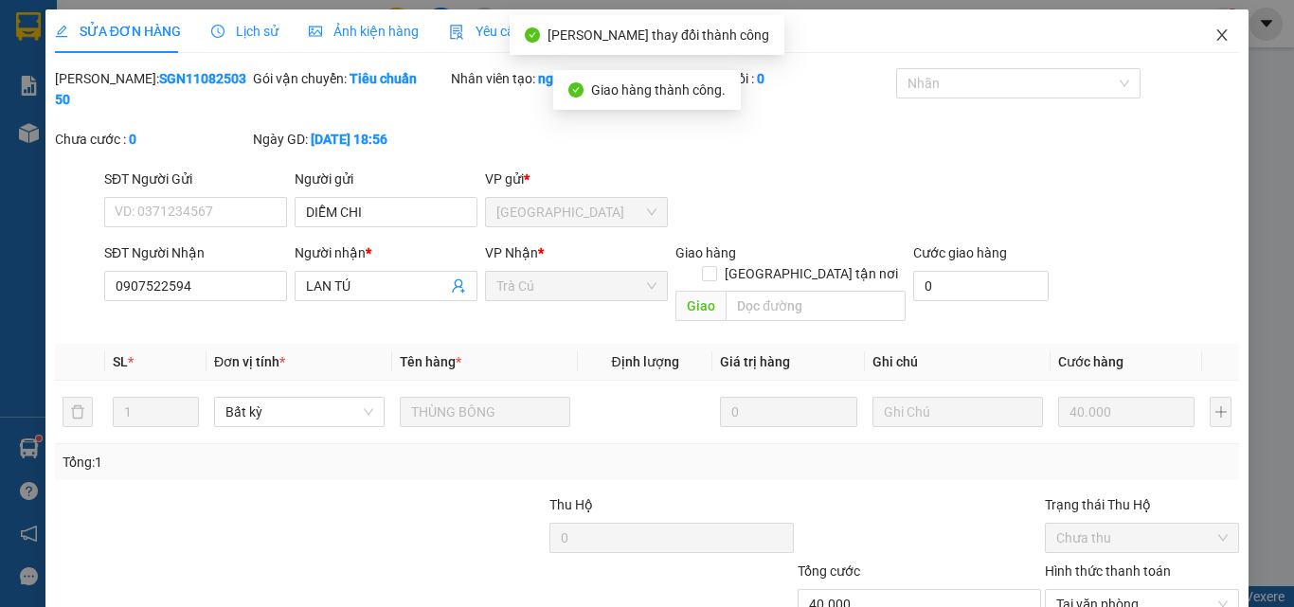
click at [1215, 33] on icon "close" at bounding box center [1222, 34] width 15 height 15
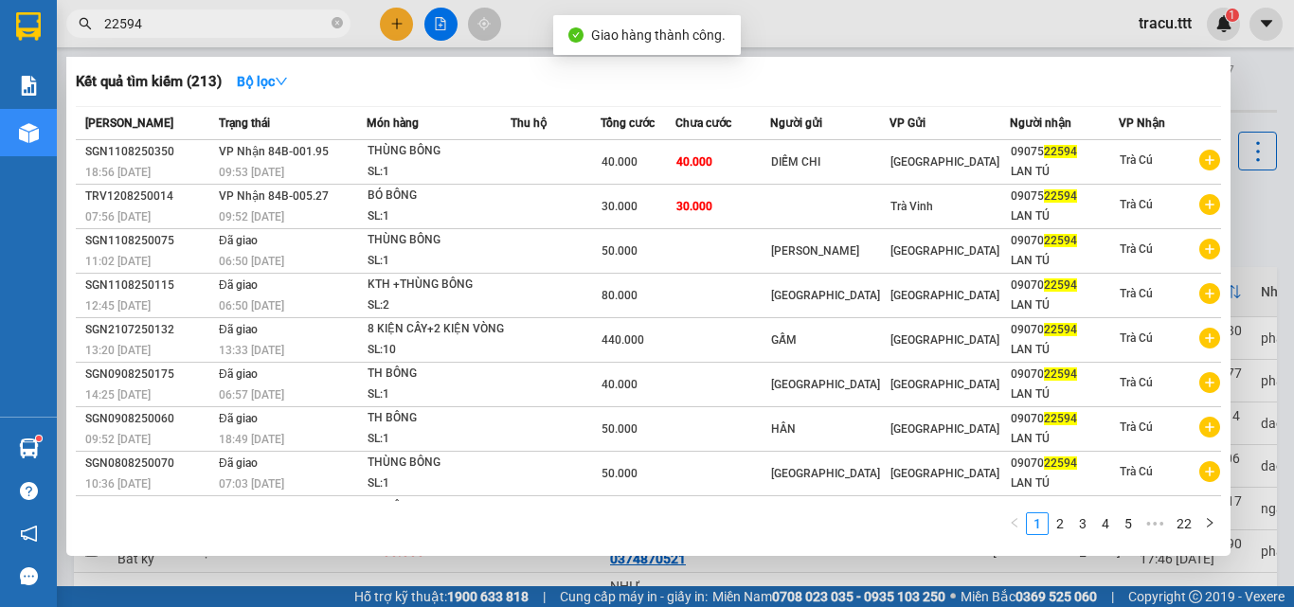
click at [217, 27] on input "22594" at bounding box center [216, 23] width 224 height 21
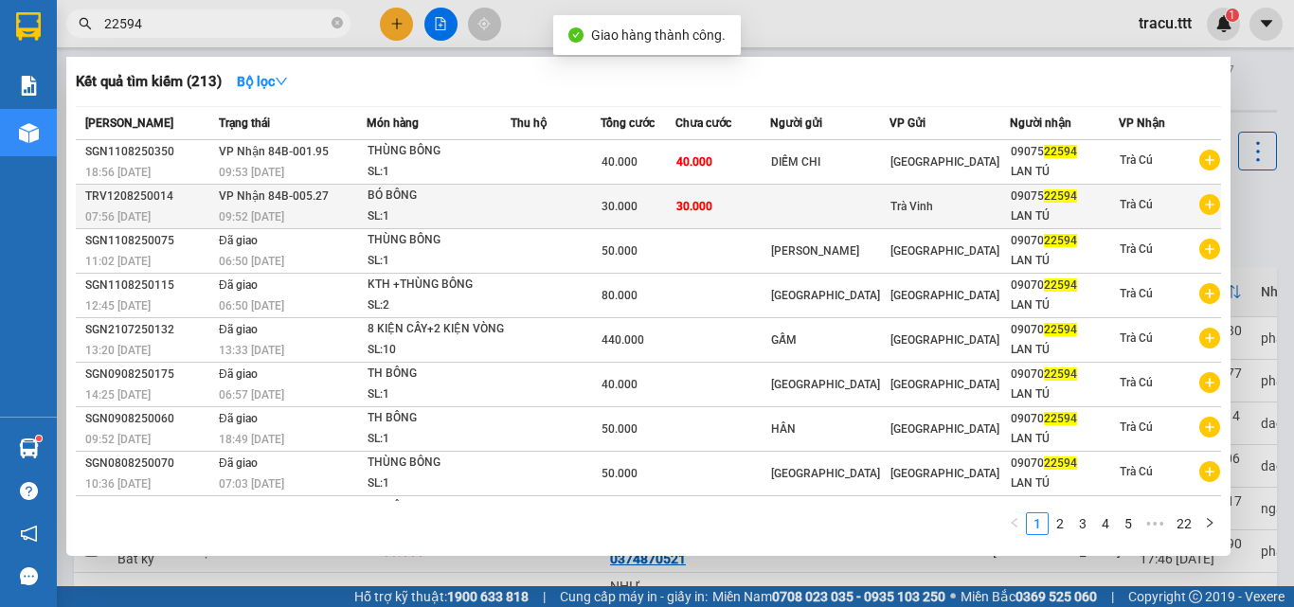
click at [633, 214] on div "30.000" at bounding box center [638, 206] width 73 height 21
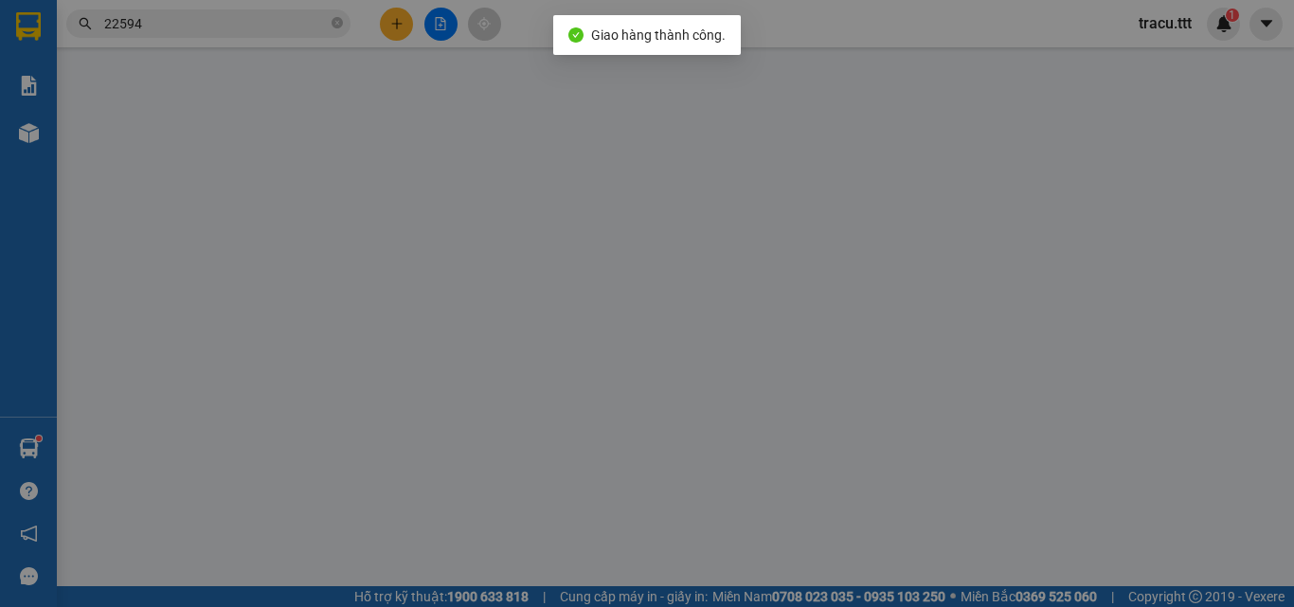
type input "0907522594"
type input "LAN TÚ"
type input "30.000"
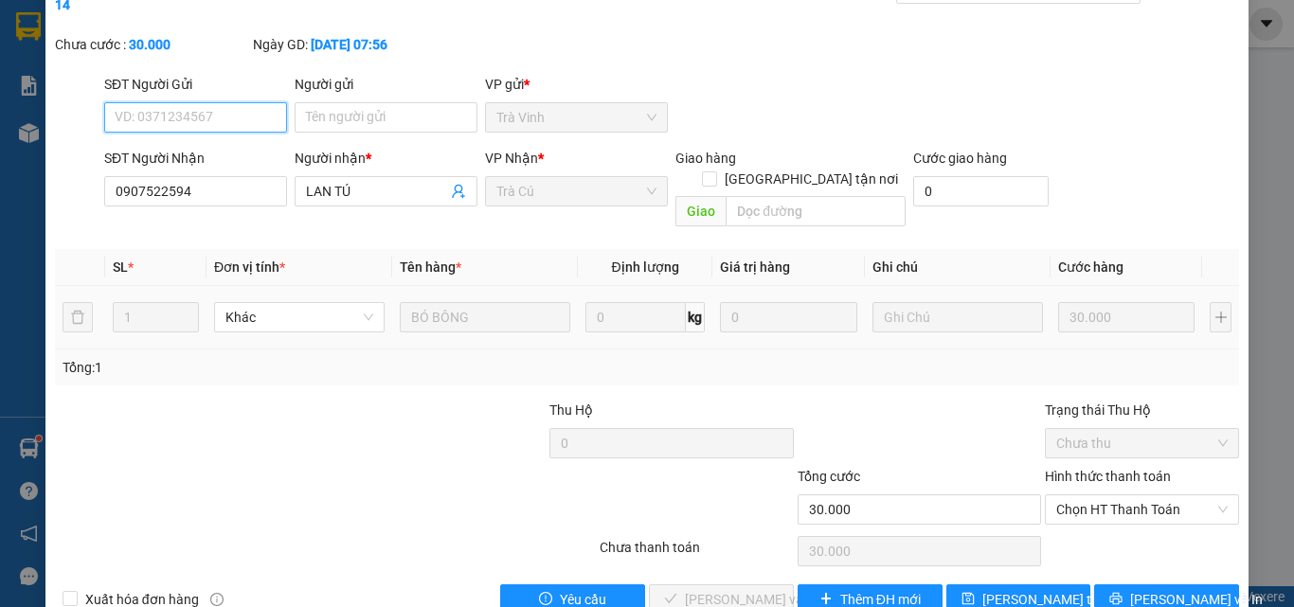
scroll to position [98, 0]
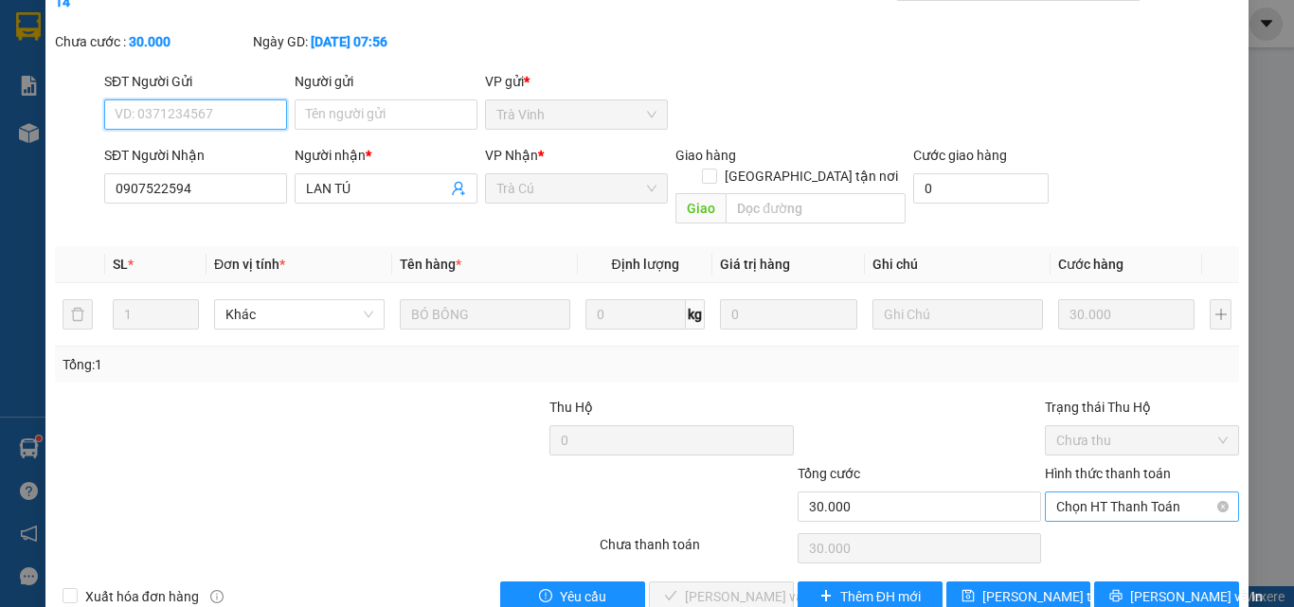
click at [1119, 493] on span "Chọn HT Thanh Toán" at bounding box center [1141, 507] width 171 height 28
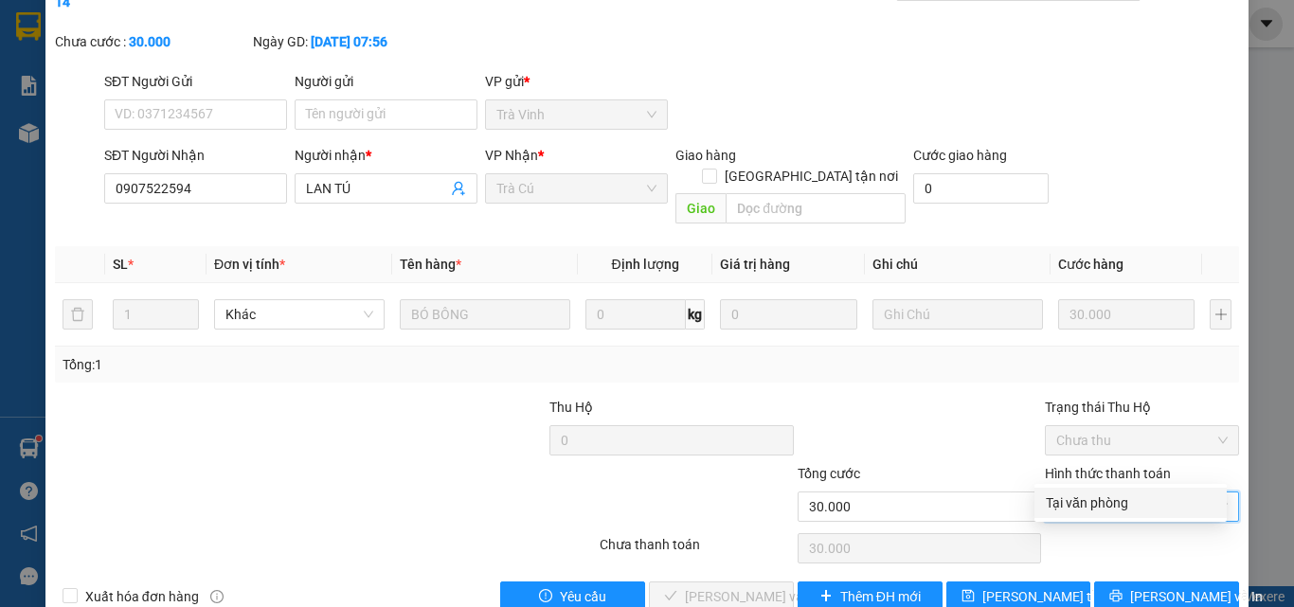
click at [1105, 498] on div "Tại văn phòng" at bounding box center [1131, 503] width 170 height 21
type input "0"
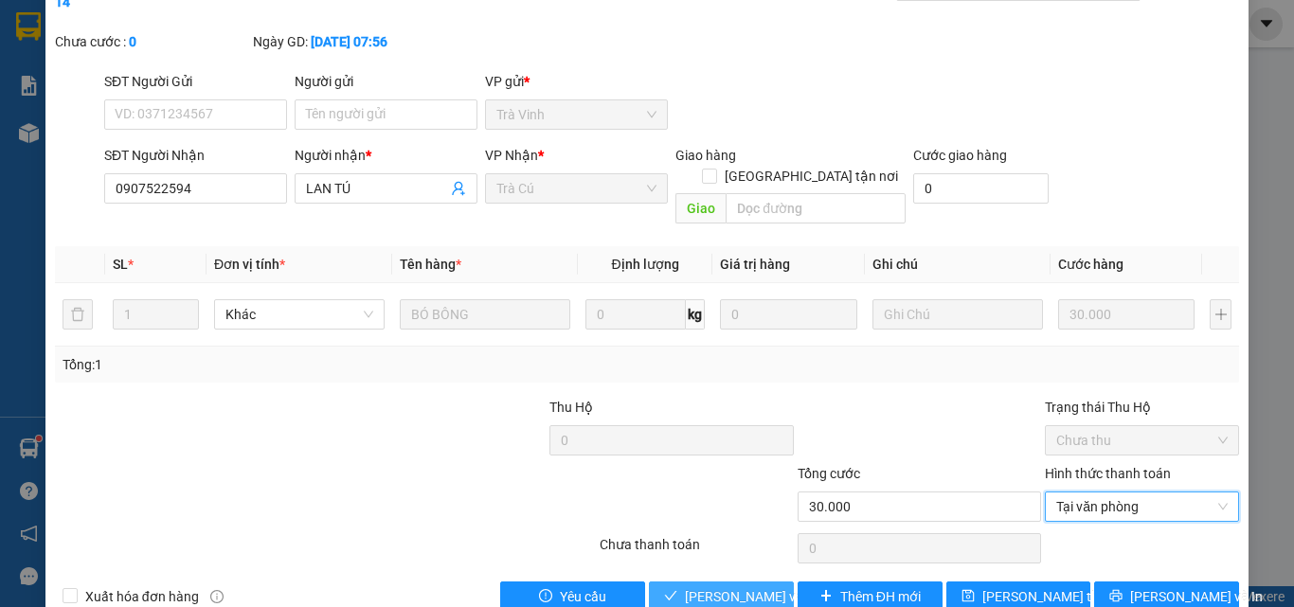
click at [719, 586] on span "[PERSON_NAME] và [PERSON_NAME] hàng" at bounding box center [776, 596] width 182 height 21
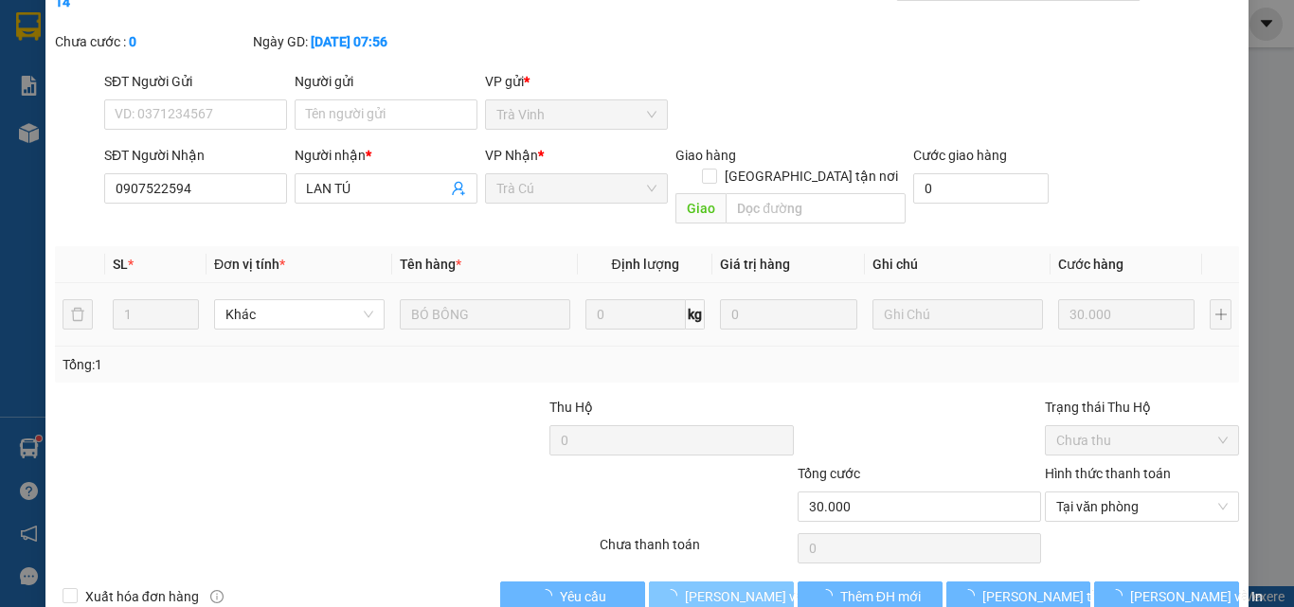
scroll to position [0, 0]
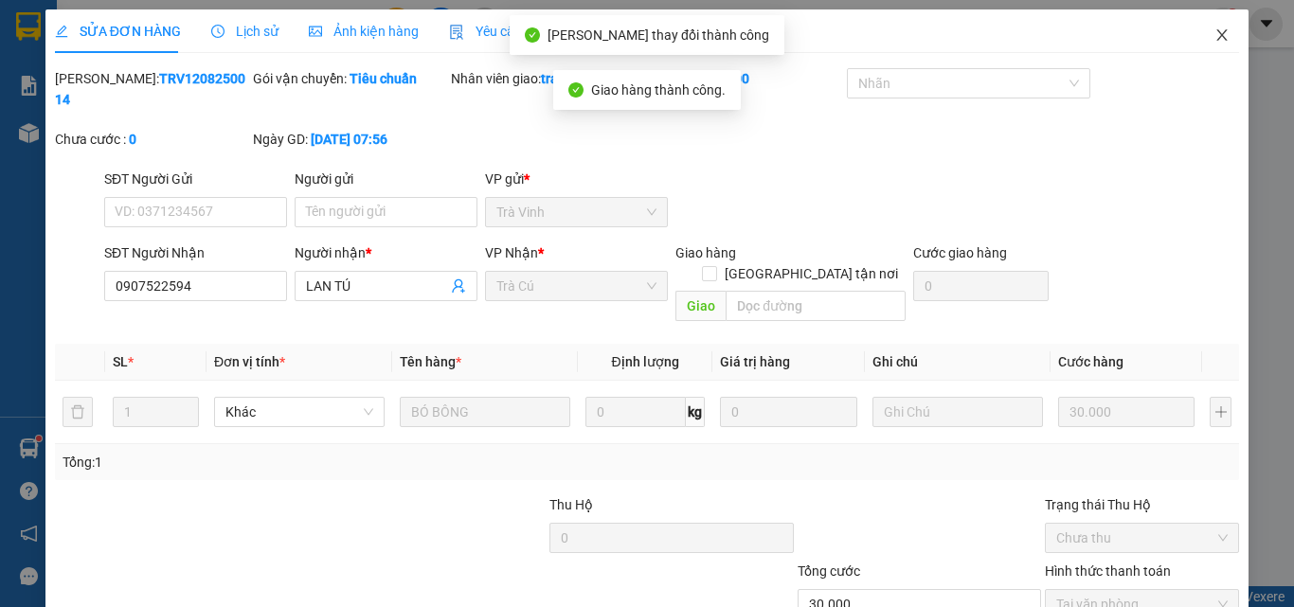
click at [1217, 39] on icon "close" at bounding box center [1222, 34] width 10 height 11
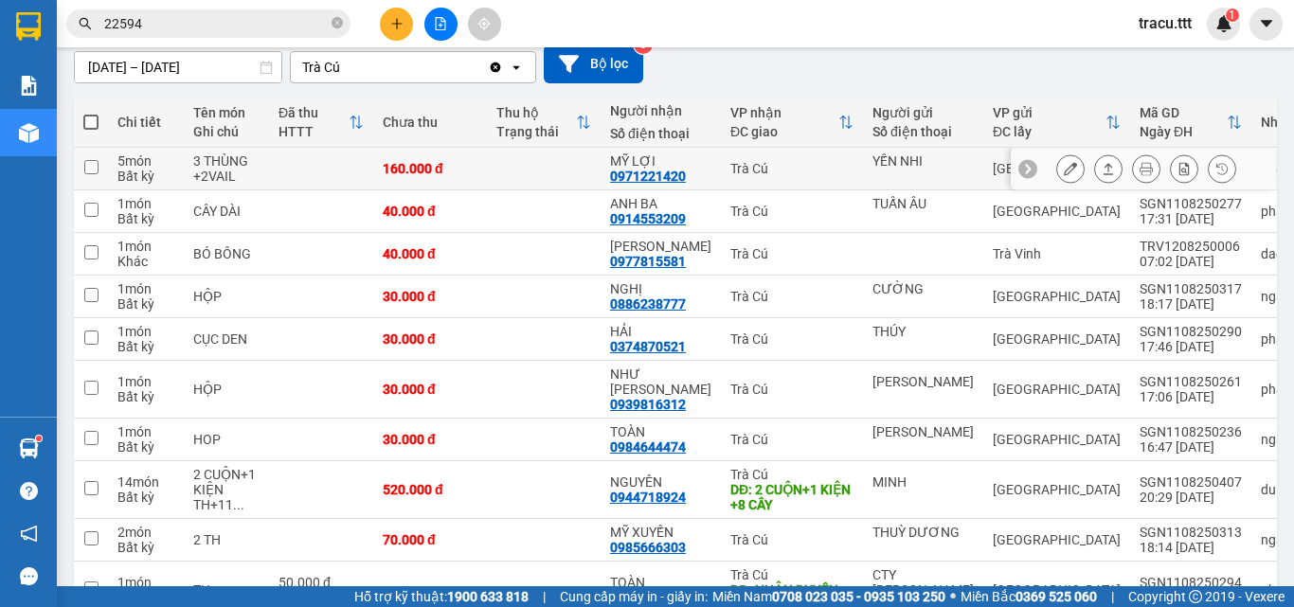
scroll to position [273, 0]
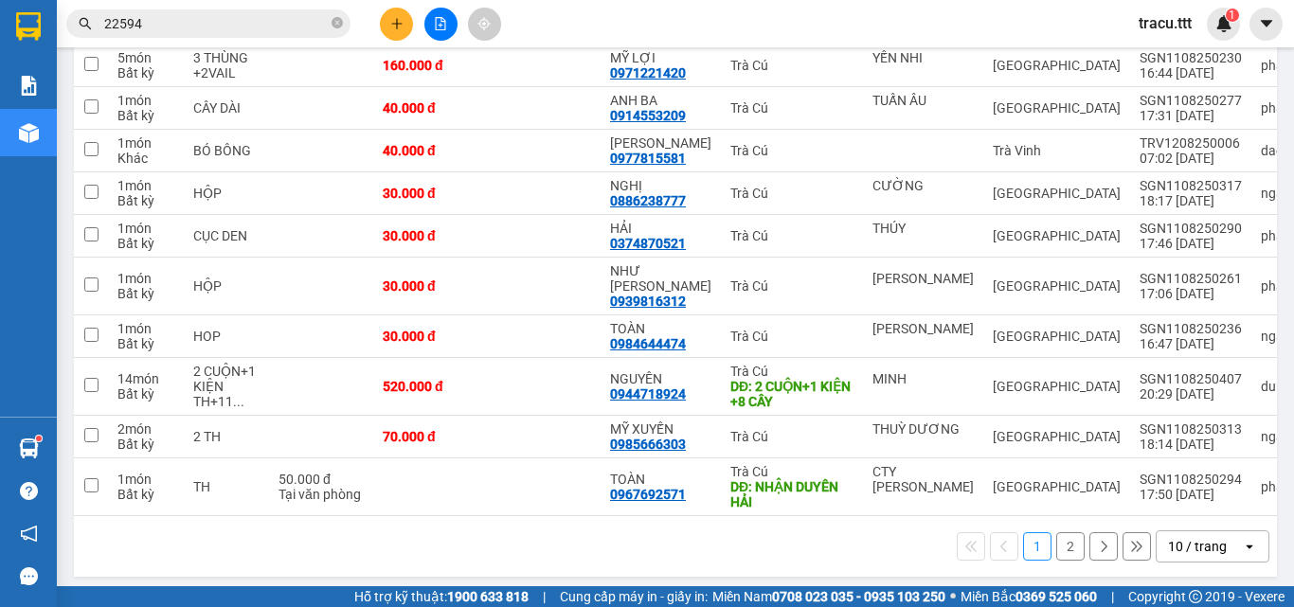
click at [1056, 534] on button "2" at bounding box center [1070, 546] width 28 height 28
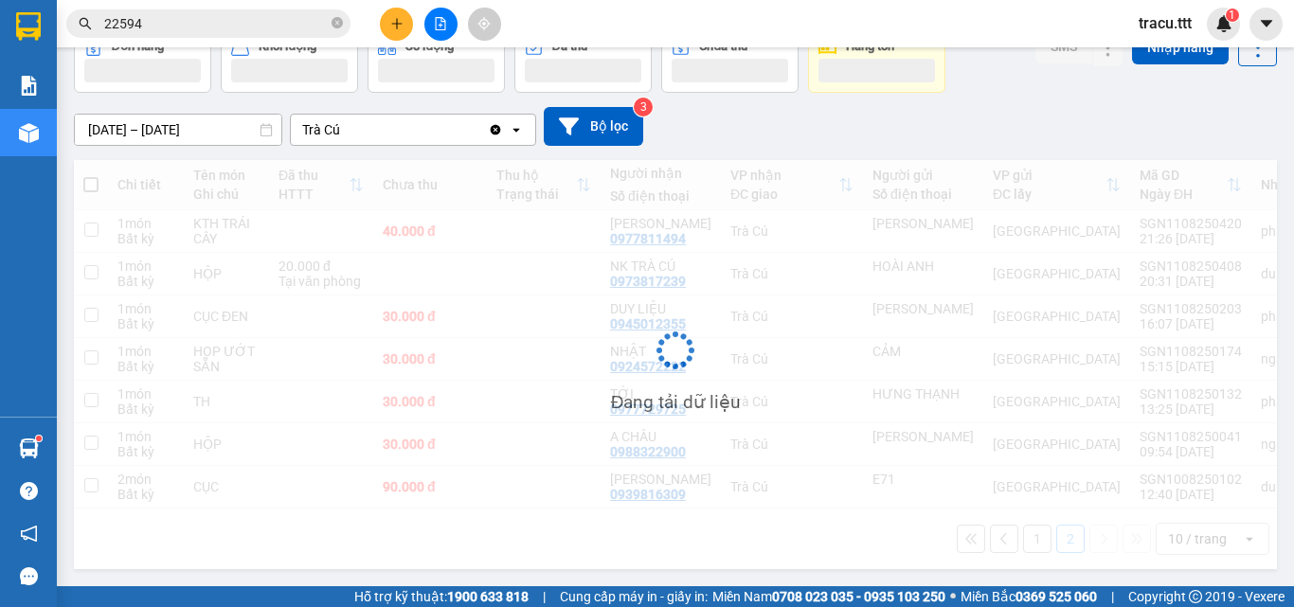
scroll to position [130, 0]
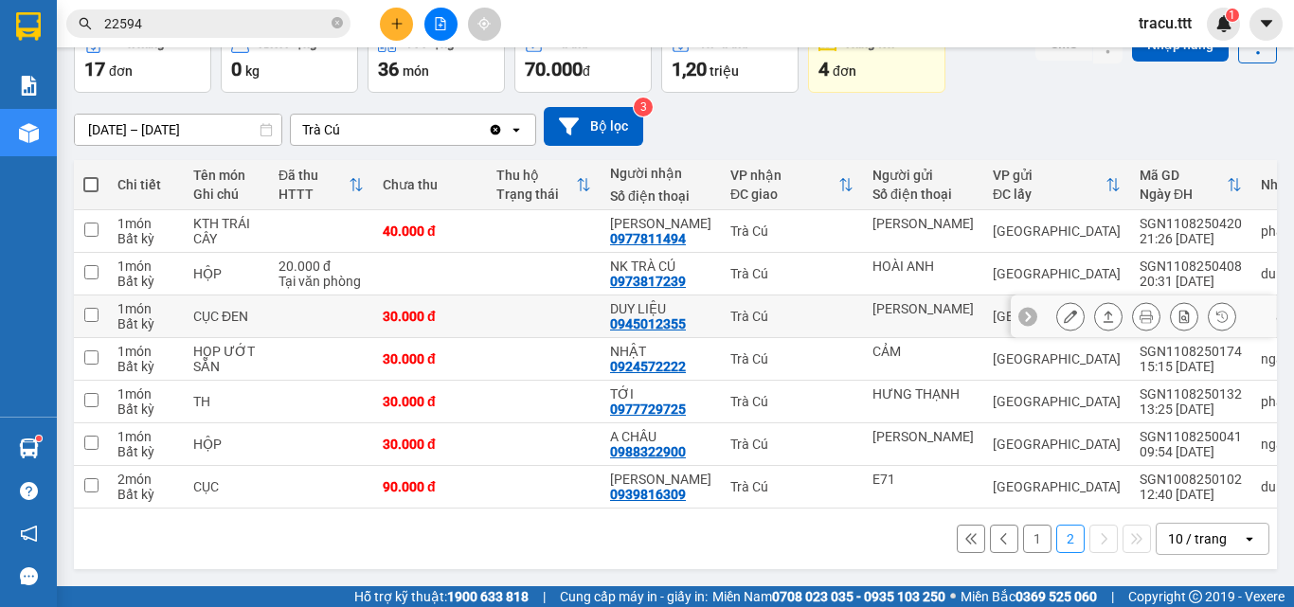
click at [1063, 300] on button at bounding box center [1070, 316] width 27 height 33
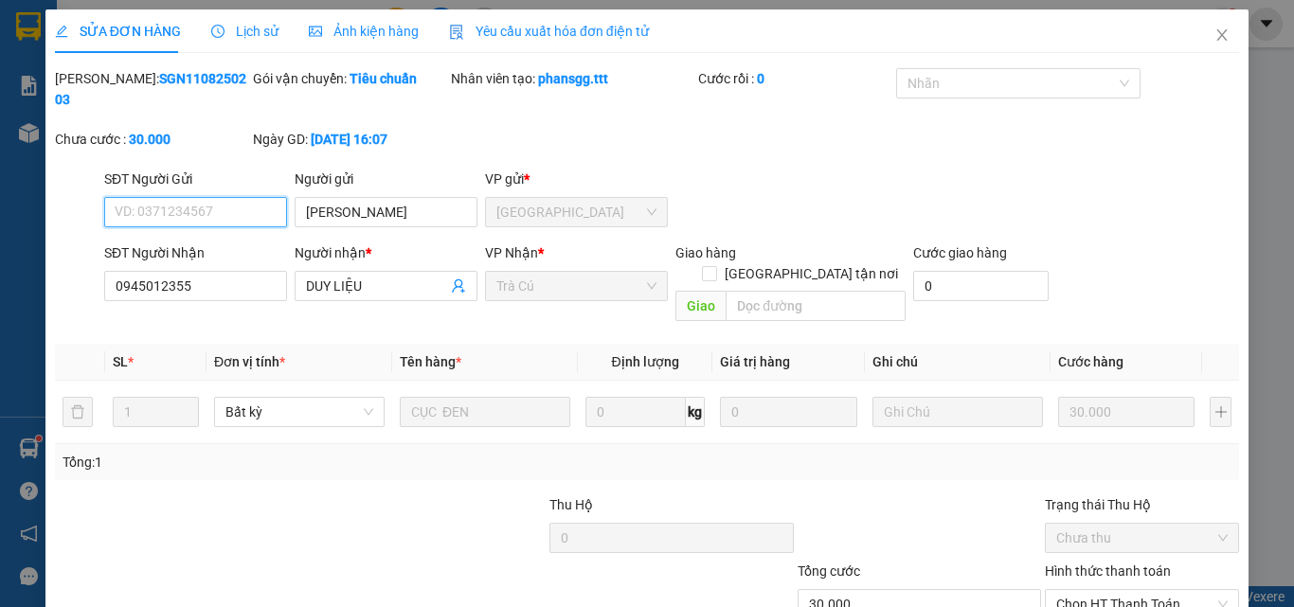
type input "[PERSON_NAME]"
type input "0945012355"
type input "[PERSON_NAME]"
type input "30.000"
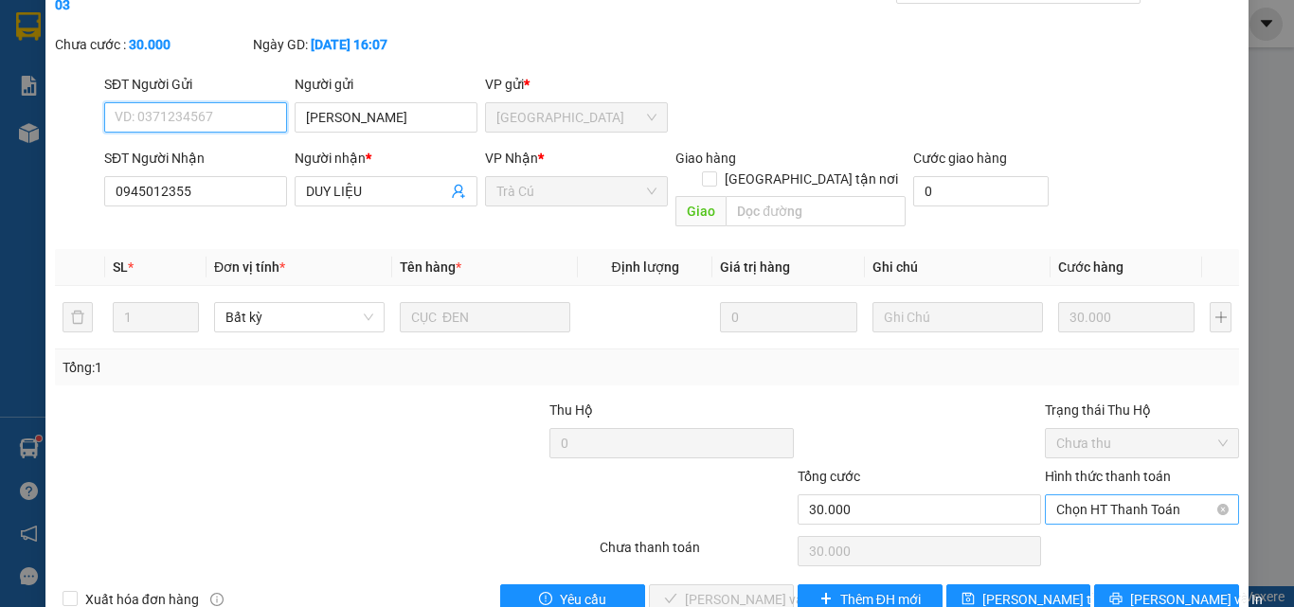
click at [1111, 496] on span "Chọn HT Thanh Toán" at bounding box center [1141, 510] width 171 height 28
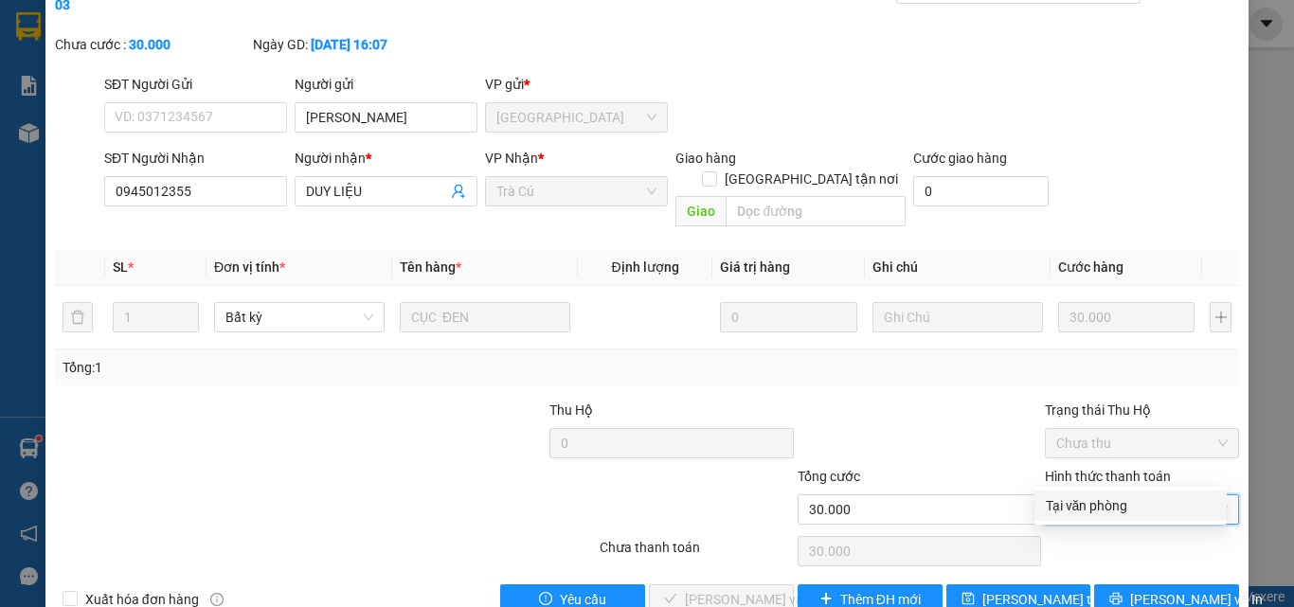
click at [1097, 504] on div "Tại văn phòng" at bounding box center [1131, 506] width 170 height 21
type input "0"
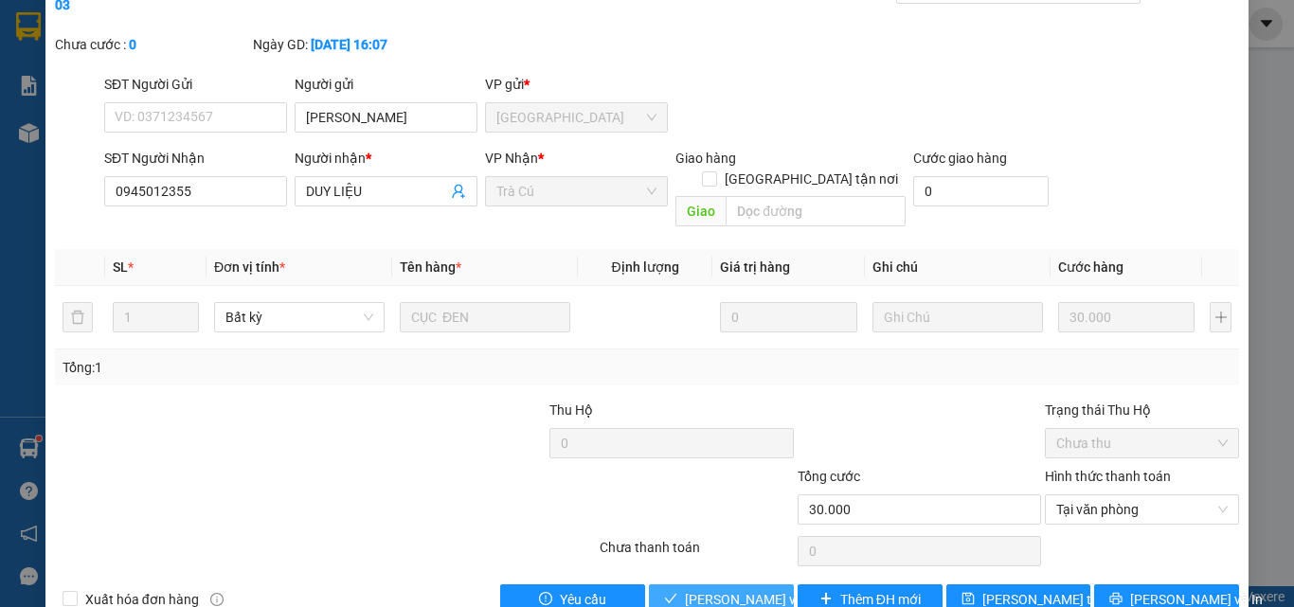
click at [751, 589] on span "[PERSON_NAME] và [PERSON_NAME] hàng" at bounding box center [776, 599] width 182 height 21
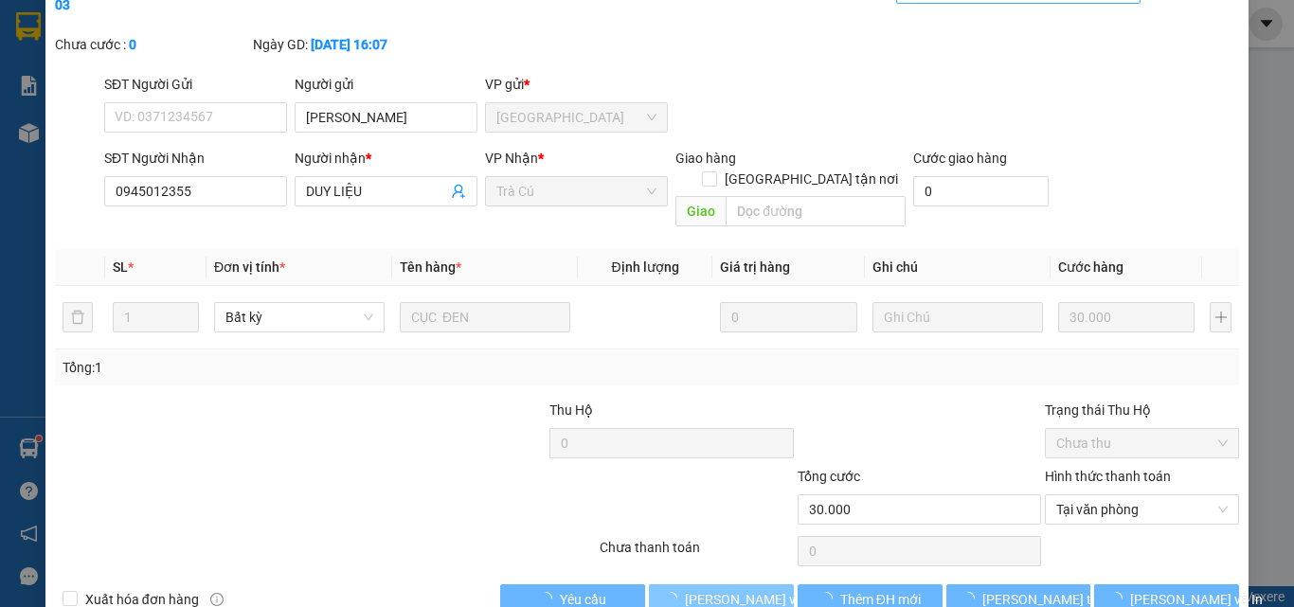
scroll to position [0, 0]
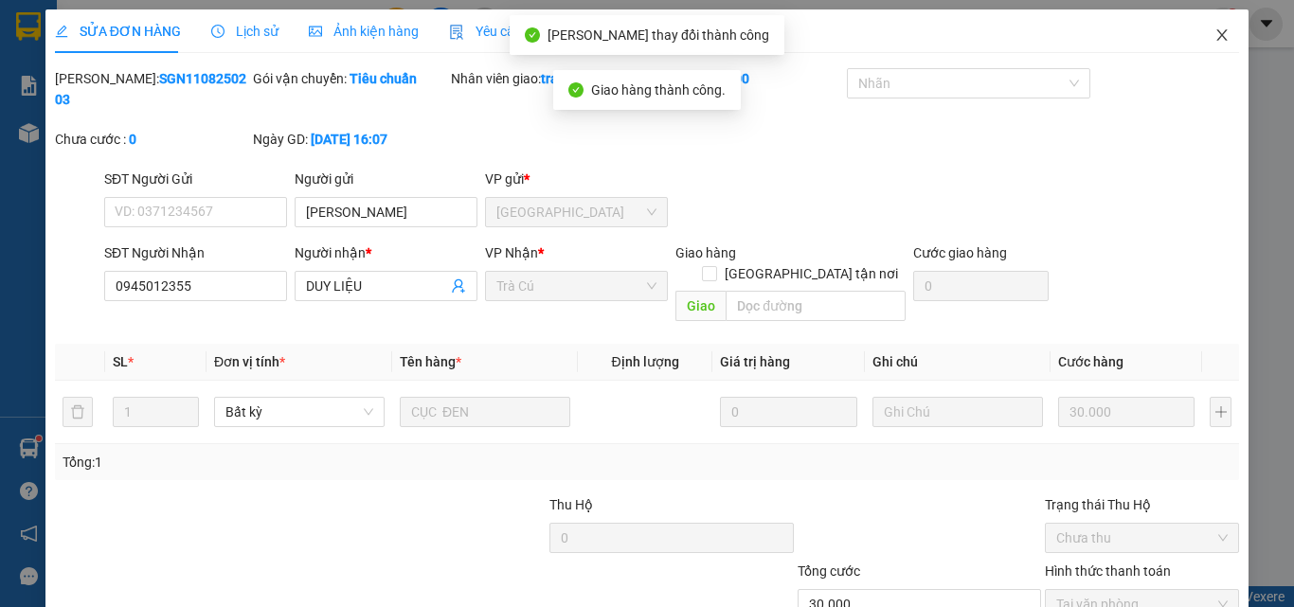
click at [1217, 37] on icon "close" at bounding box center [1222, 34] width 10 height 11
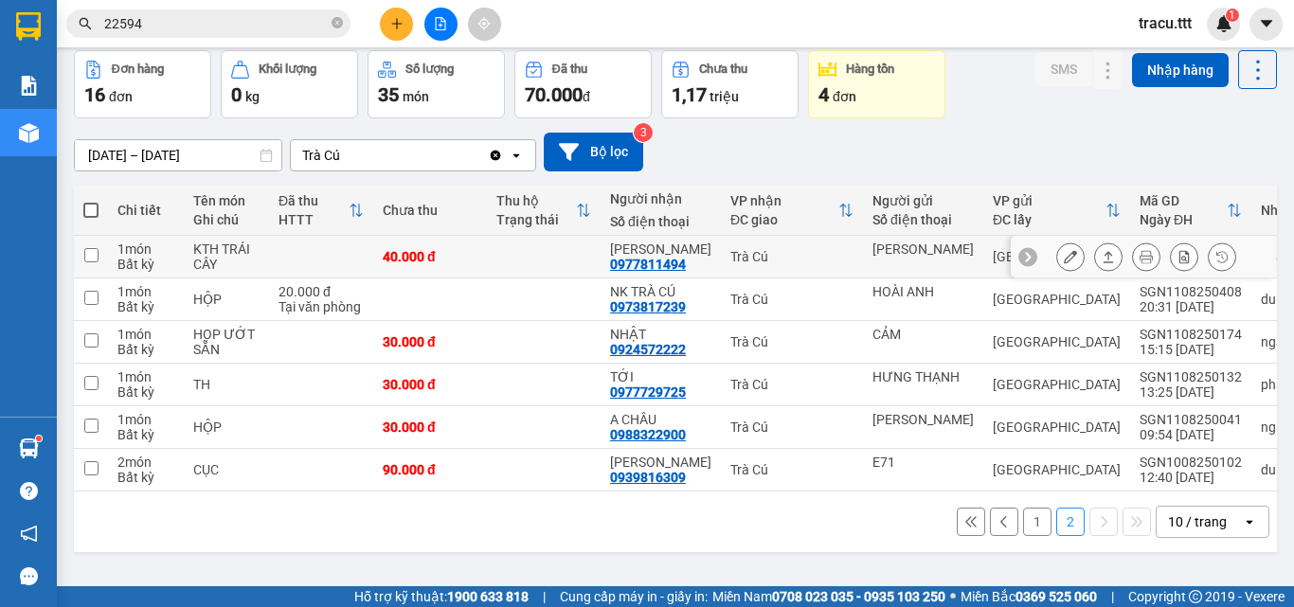
scroll to position [87, 0]
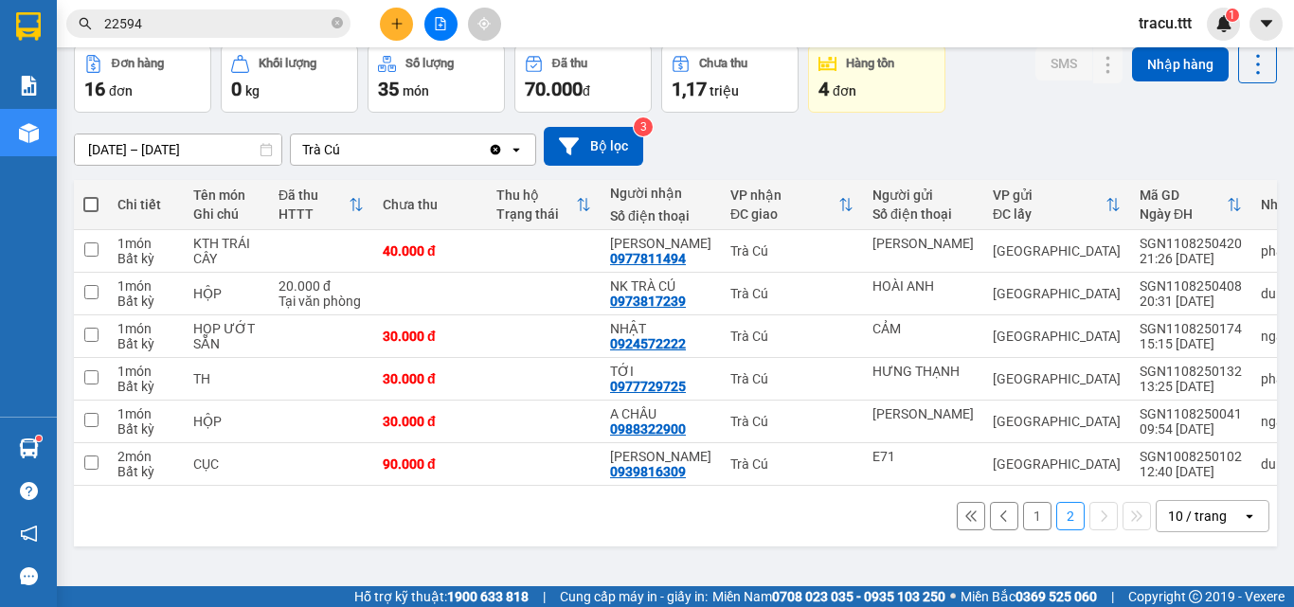
click at [99, 153] on input "[DATE] – [DATE]" at bounding box center [178, 150] width 207 height 30
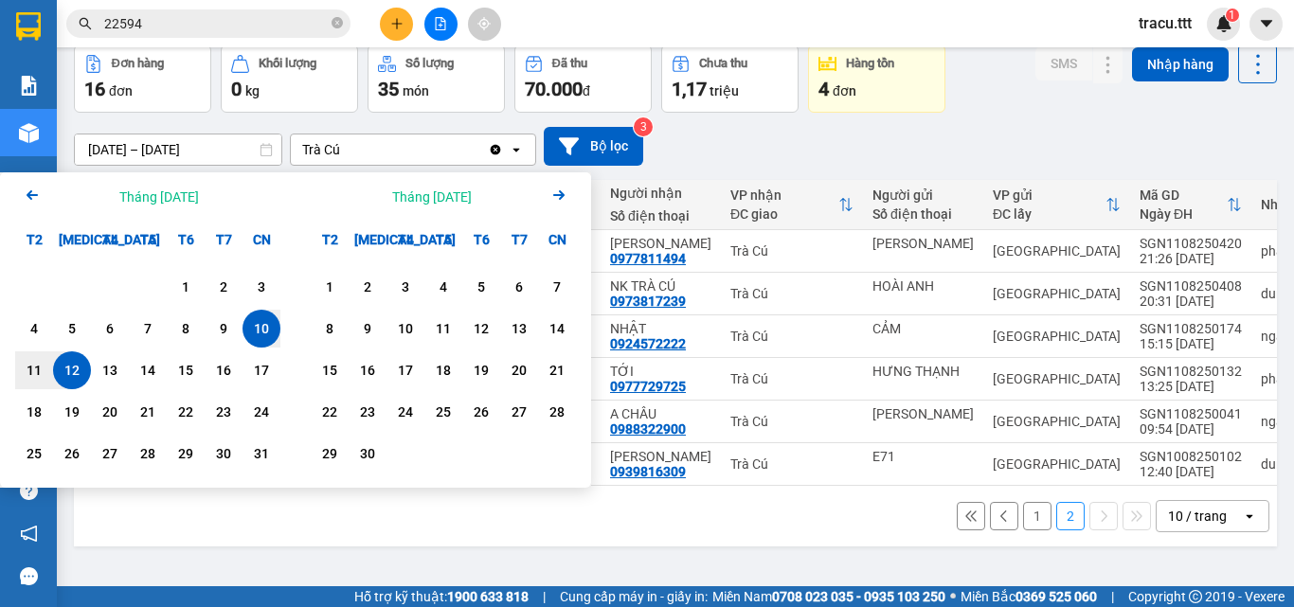
click at [28, 202] on icon "Arrow Left" at bounding box center [32, 195] width 23 height 23
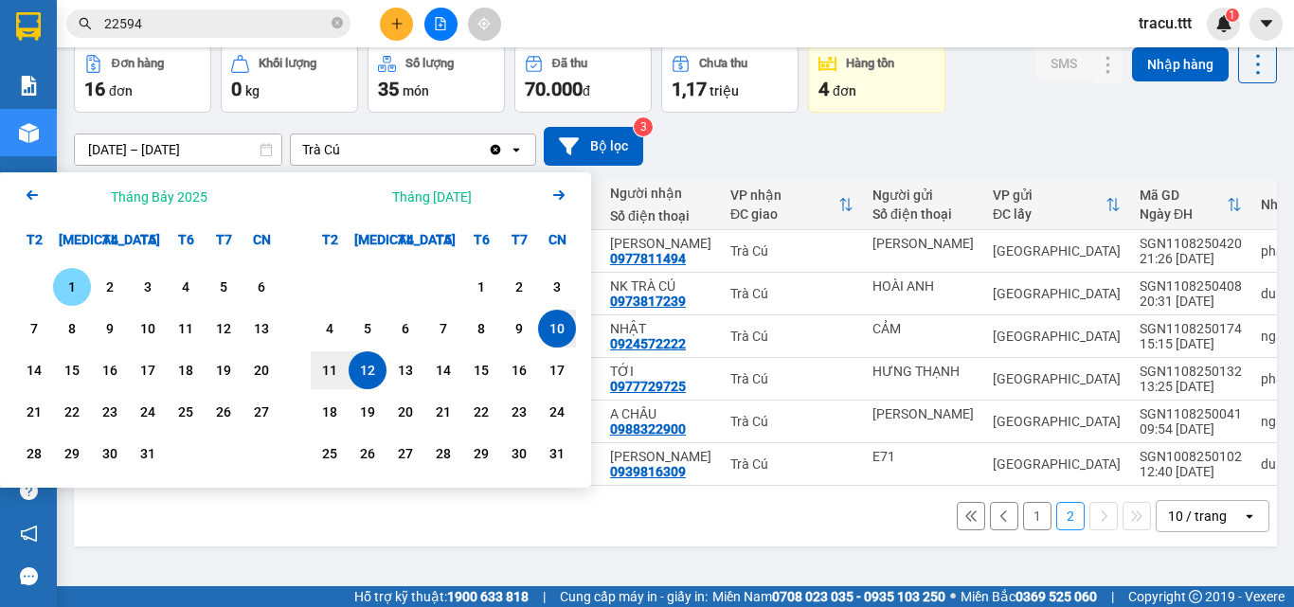
click at [73, 284] on div "1" at bounding box center [72, 287] width 27 height 23
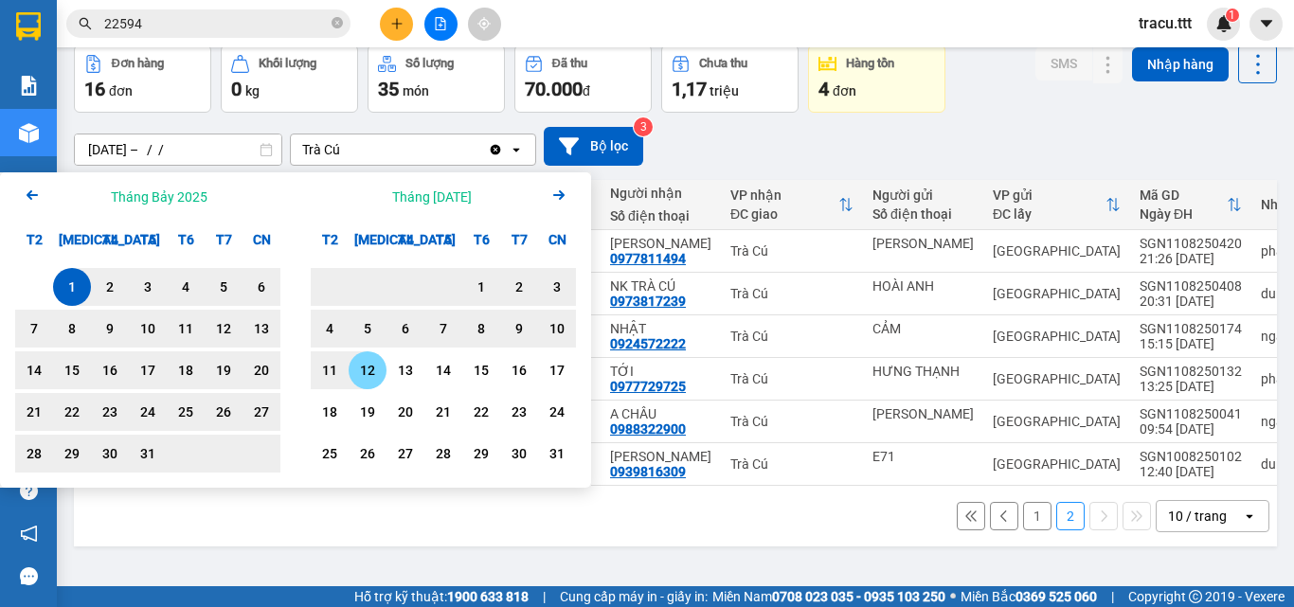
click at [374, 380] on div "12" at bounding box center [367, 370] width 27 height 23
type input "01/07/2025 – 12/08/2025"
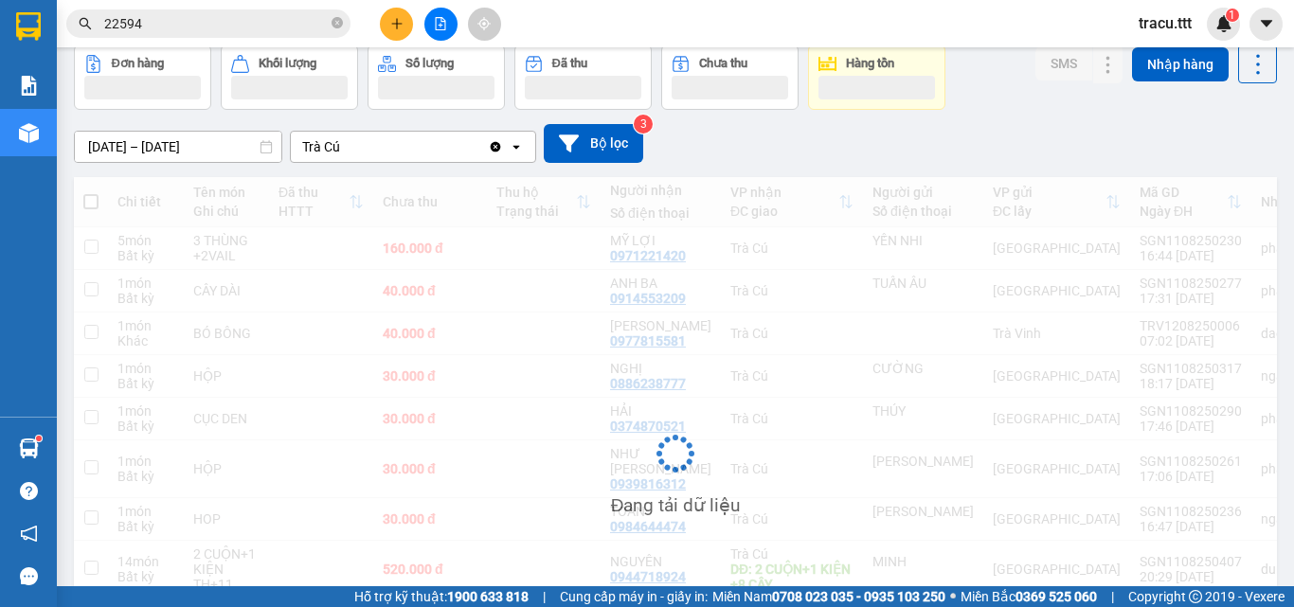
scroll to position [137, 0]
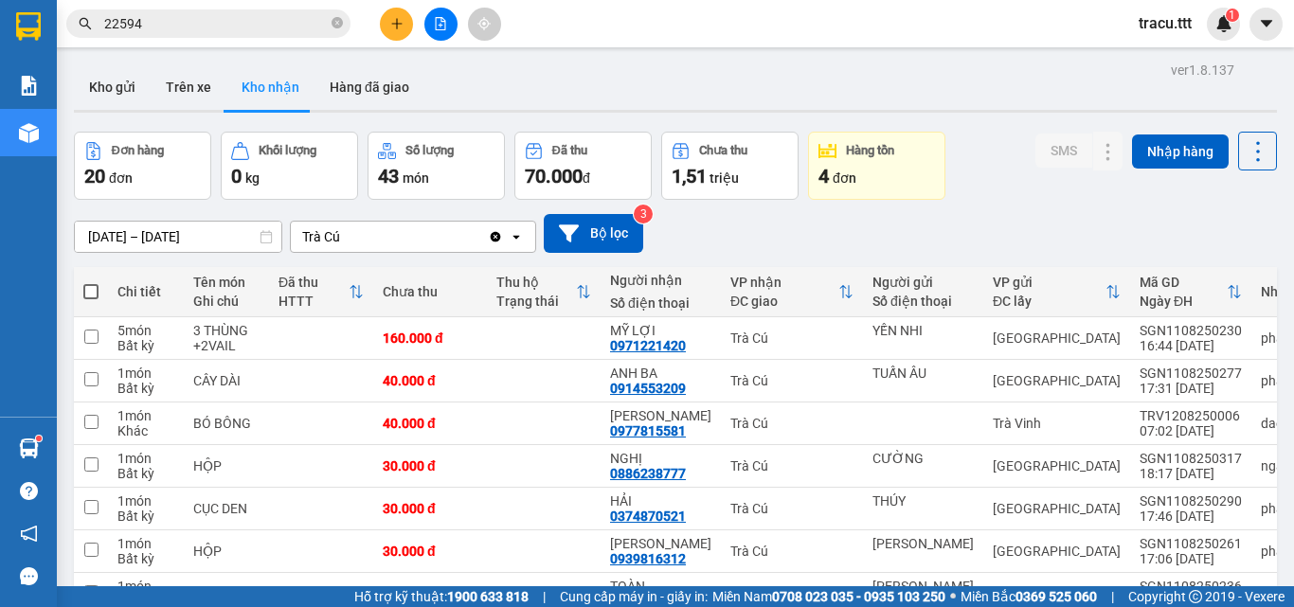
scroll to position [273, 0]
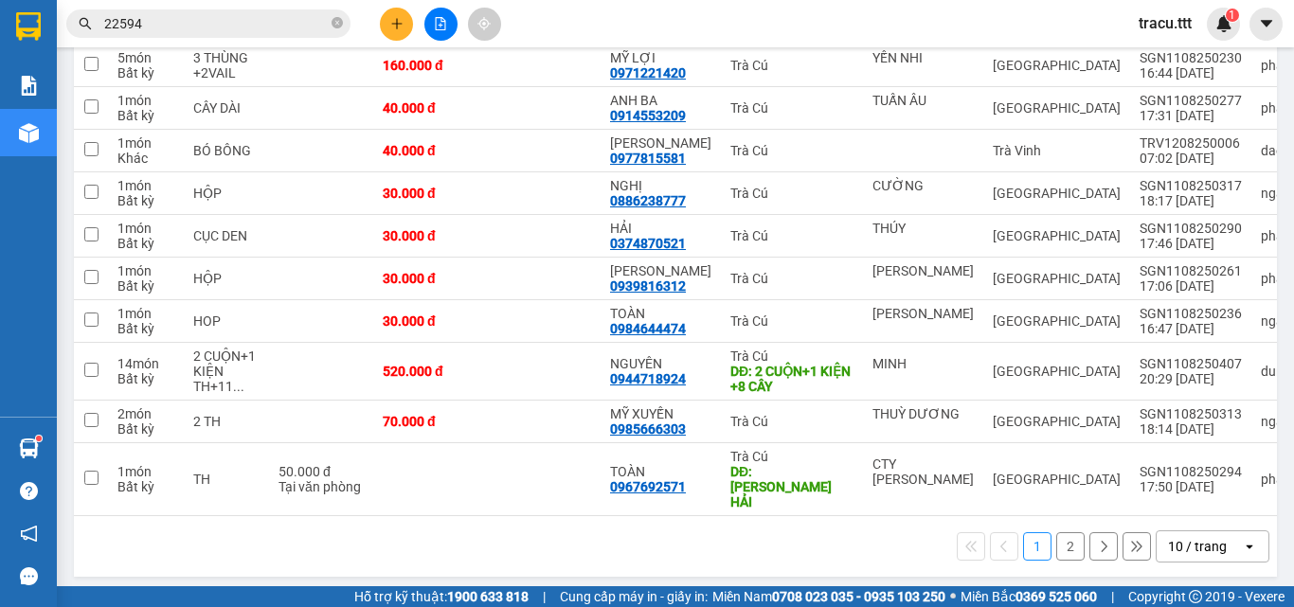
click at [1097, 541] on icon at bounding box center [1103, 546] width 13 height 13
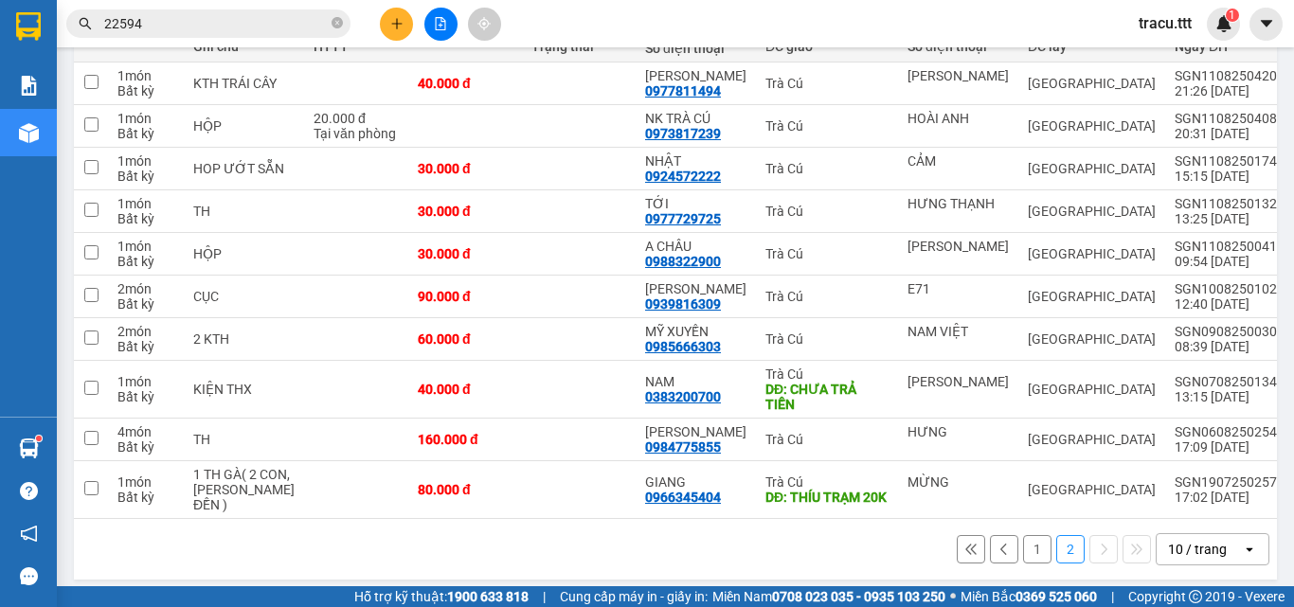
scroll to position [288, 0]
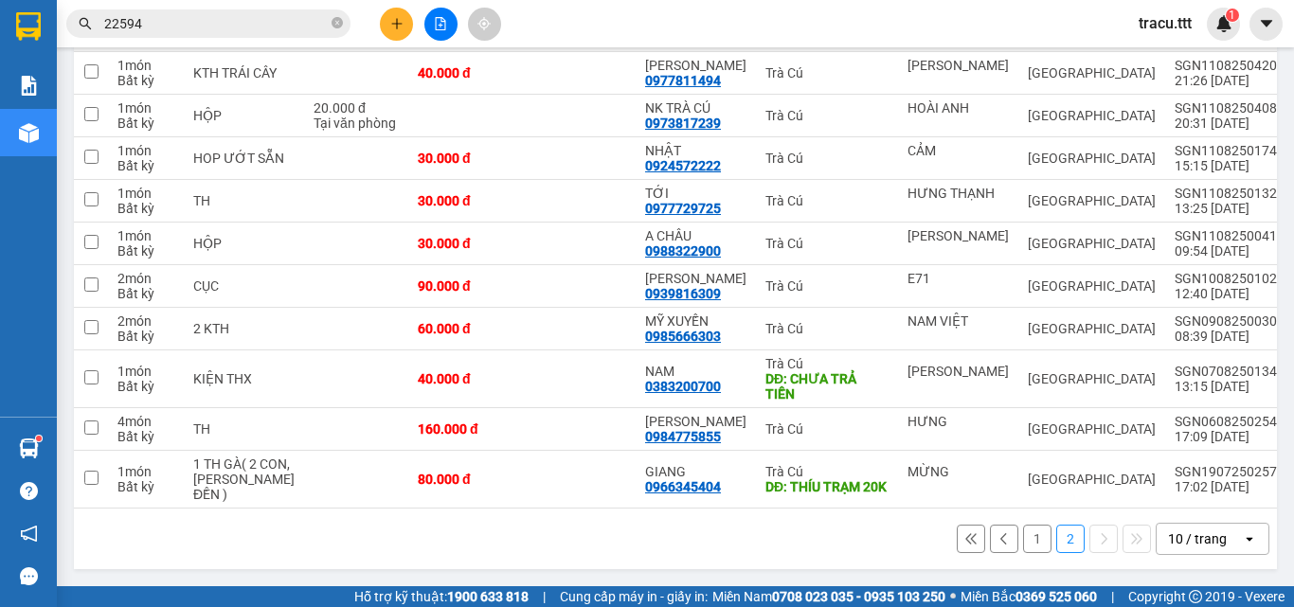
click at [1002, 544] on button at bounding box center [1004, 539] width 28 height 28
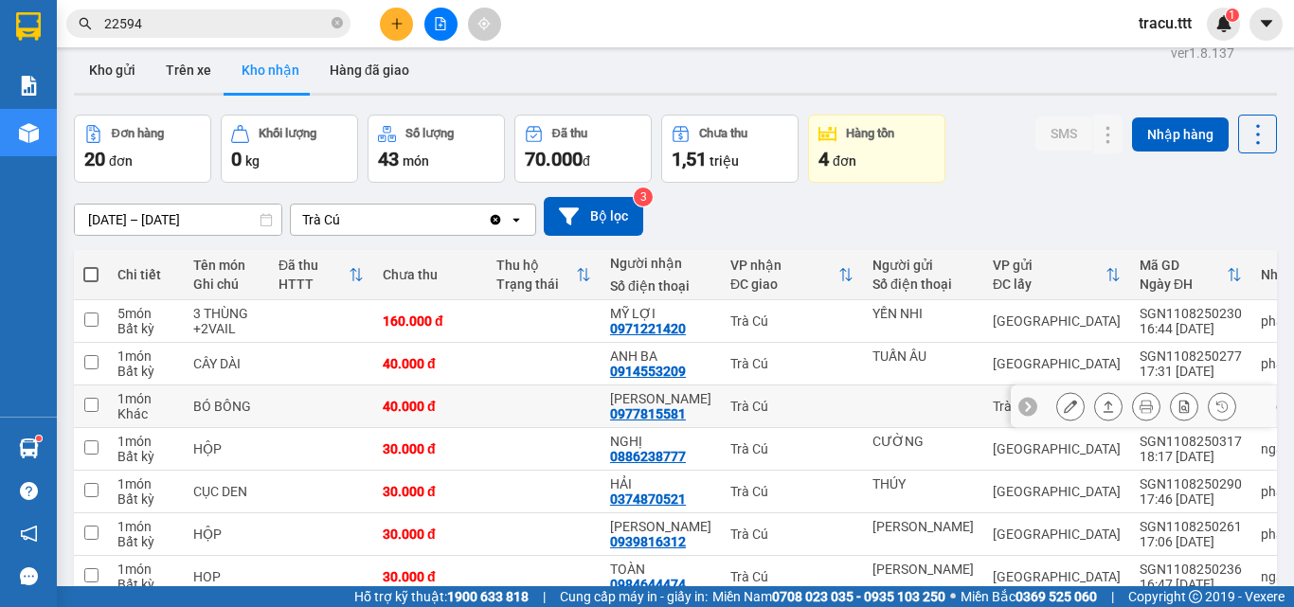
scroll to position [0, 0]
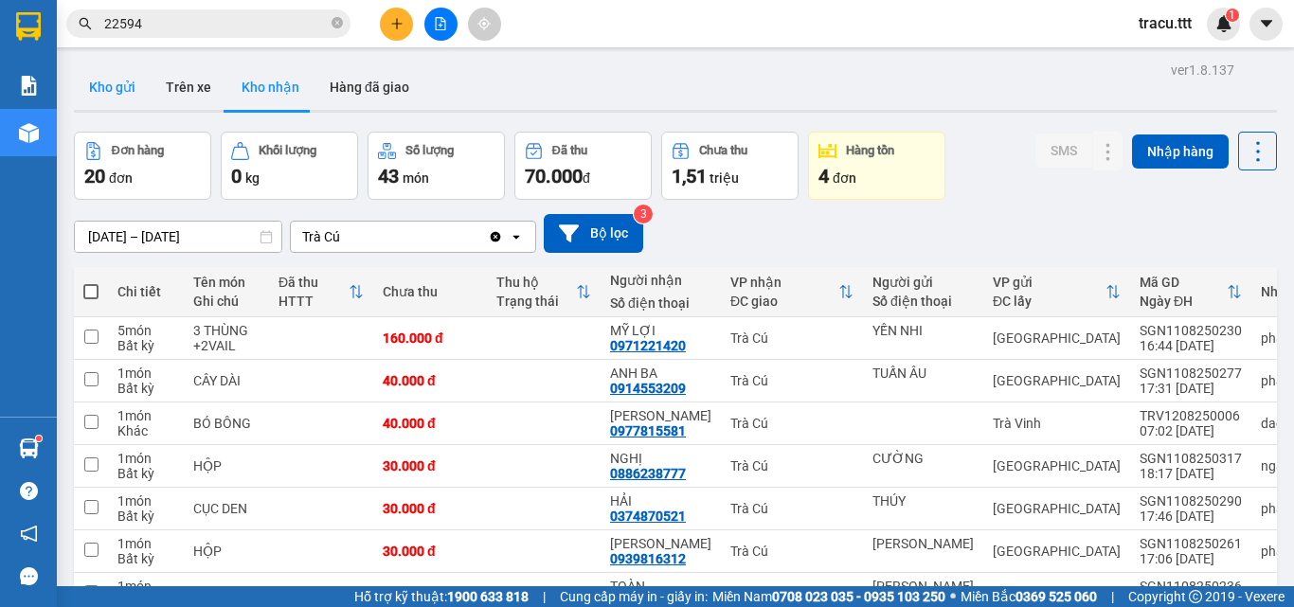
click at [121, 89] on button "Kho gửi" at bounding box center [112, 86] width 77 height 45
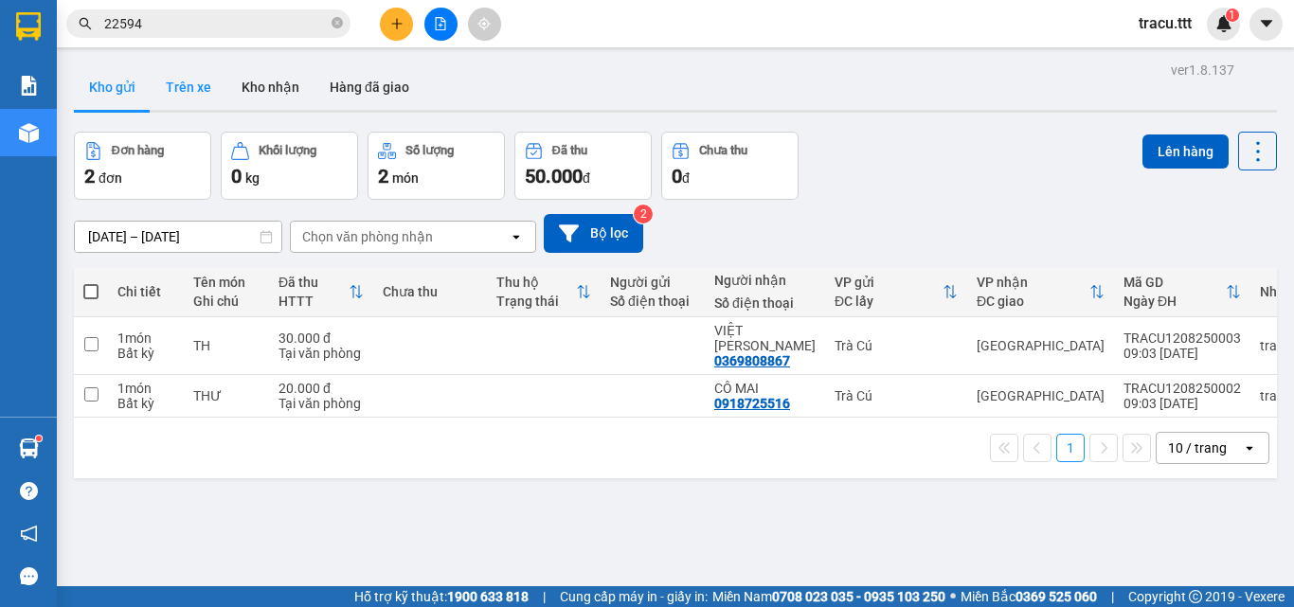
click at [195, 102] on button "Trên xe" at bounding box center [189, 86] width 76 height 45
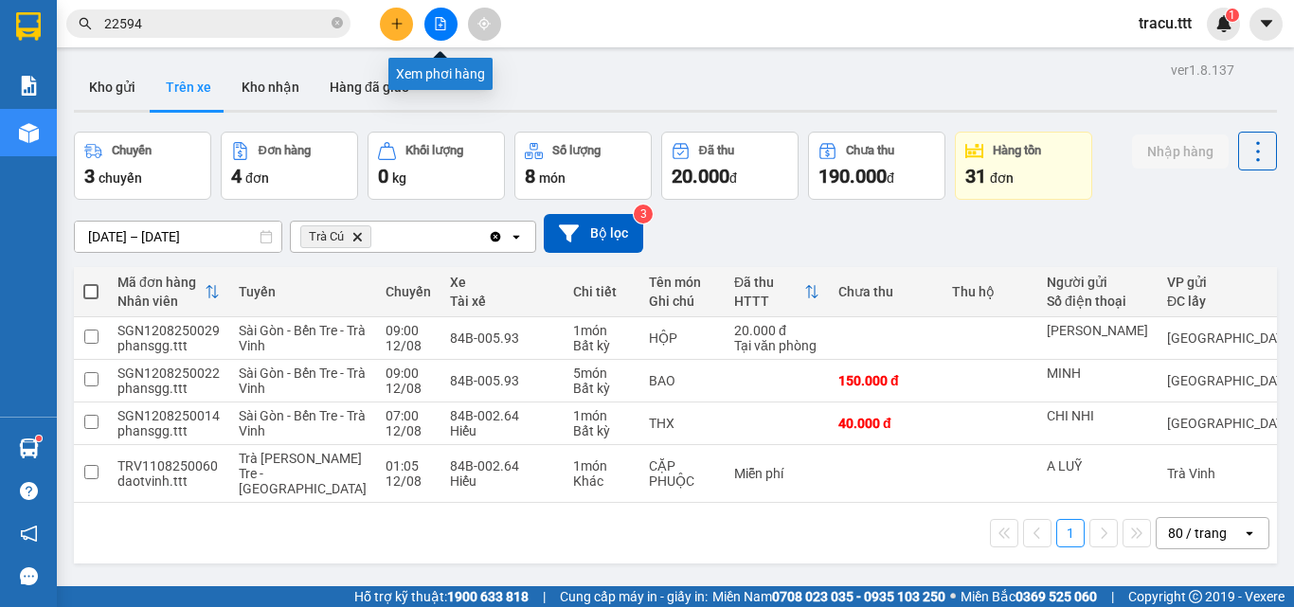
click at [433, 18] on button at bounding box center [440, 24] width 33 height 33
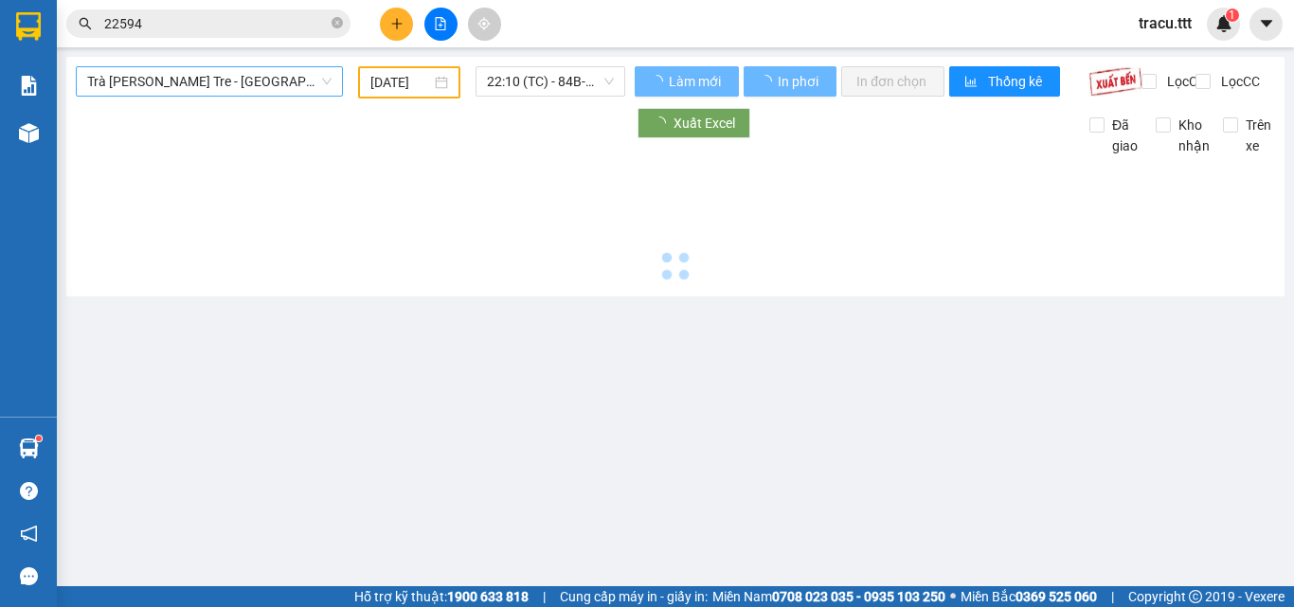
type input "[DATE]"
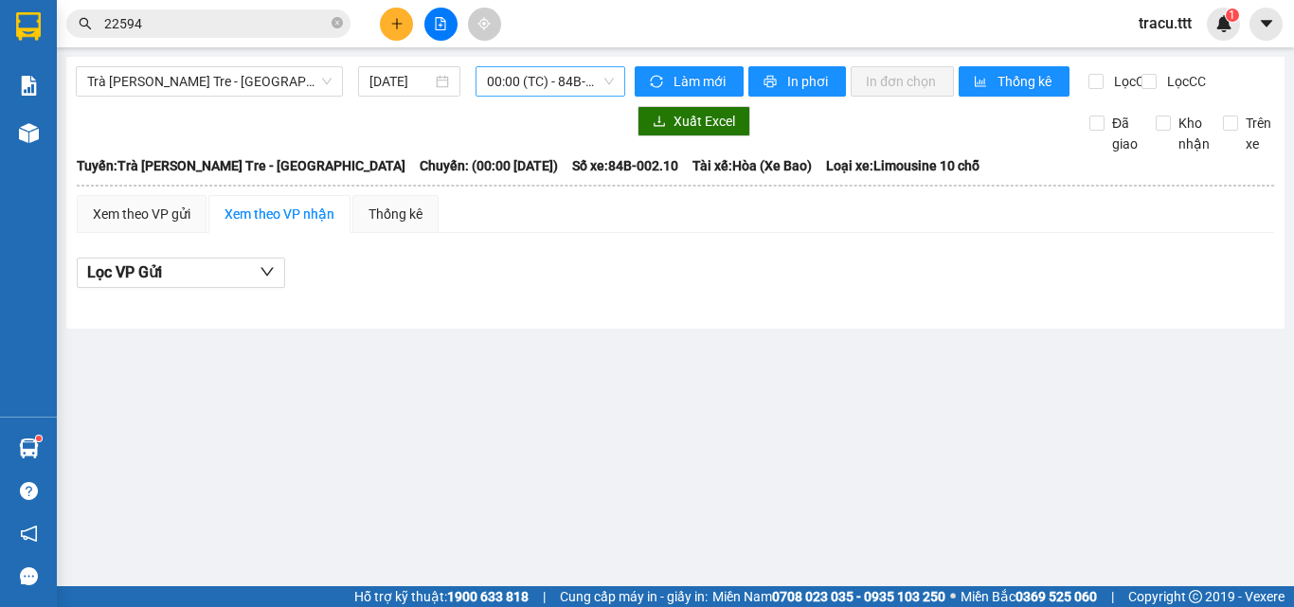
click at [558, 86] on span "00:00 (TC) - 84B-002.10 - (Đã hủy)" at bounding box center [550, 81] width 127 height 28
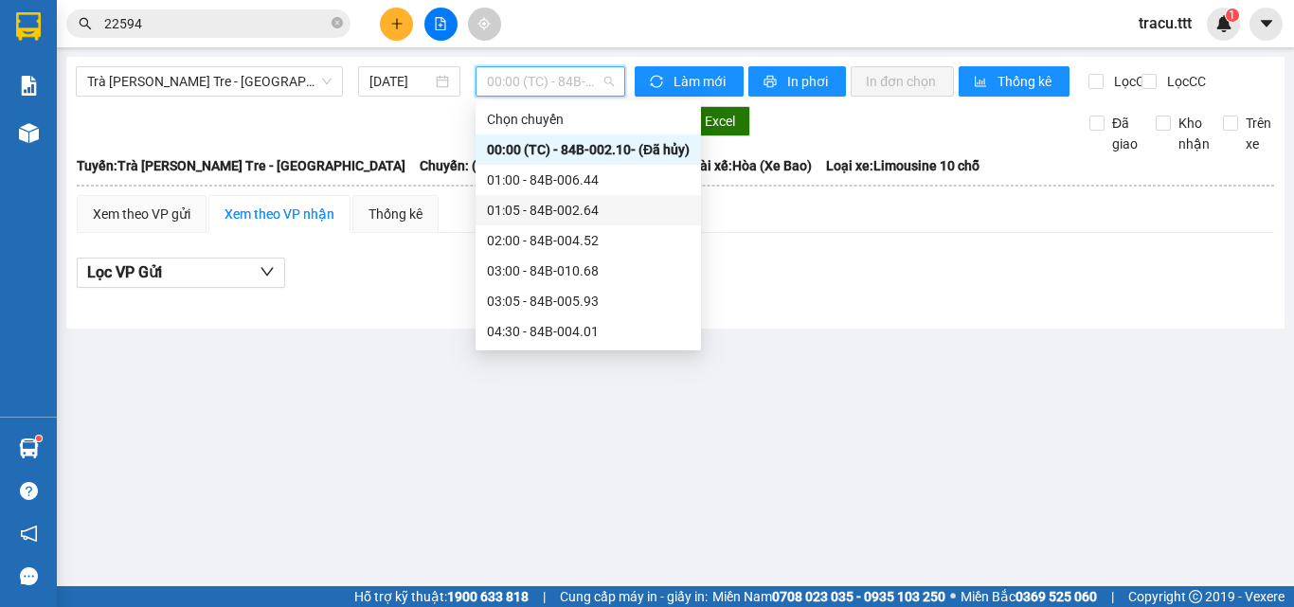
click at [536, 213] on div "01:05 - 84B-002.64" at bounding box center [588, 210] width 203 height 21
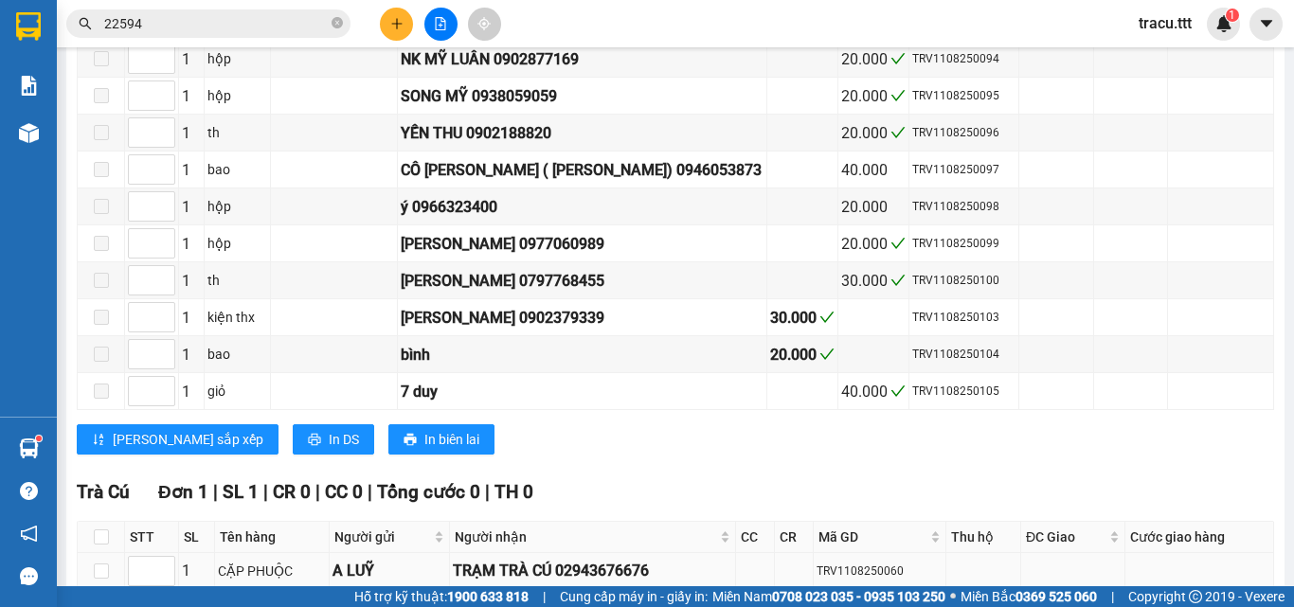
scroll to position [2147, 0]
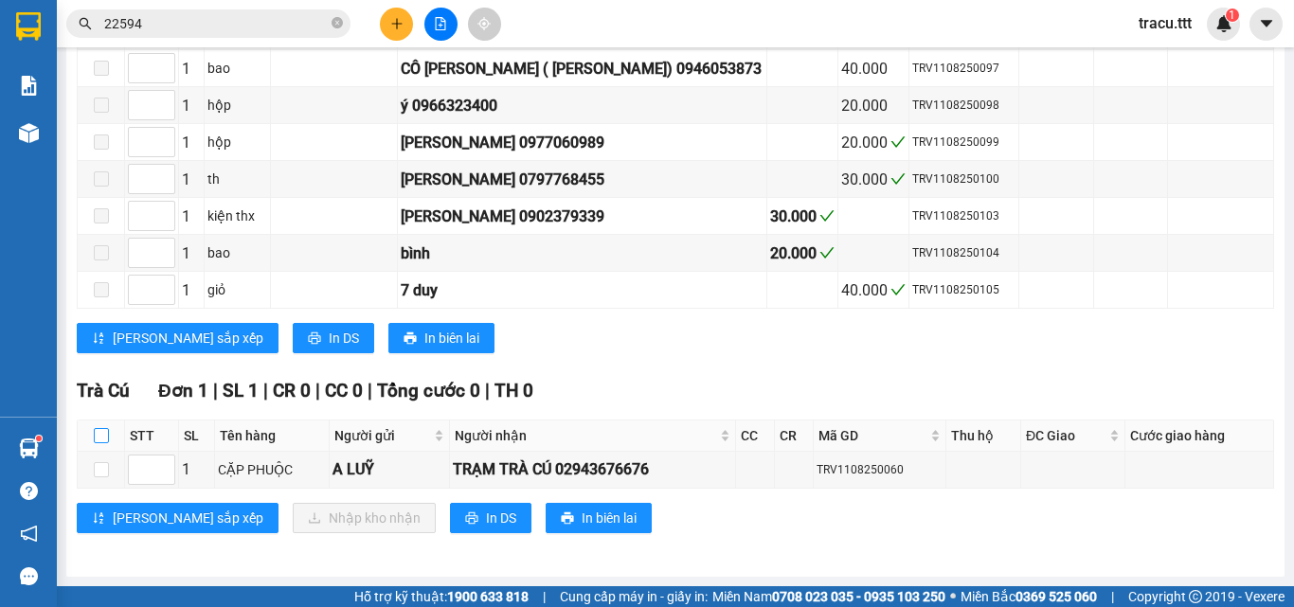
click at [105, 442] on input "checkbox" at bounding box center [101, 435] width 15 height 15
checkbox input "true"
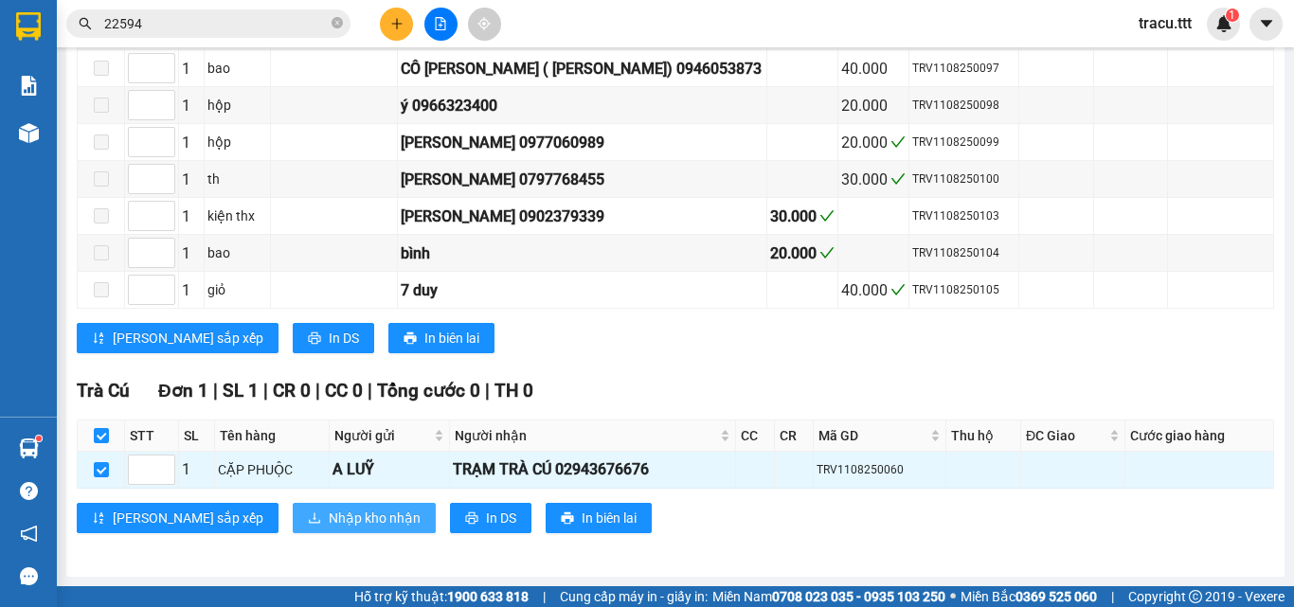
click at [329, 523] on span "Nhập kho nhận" at bounding box center [375, 518] width 92 height 21
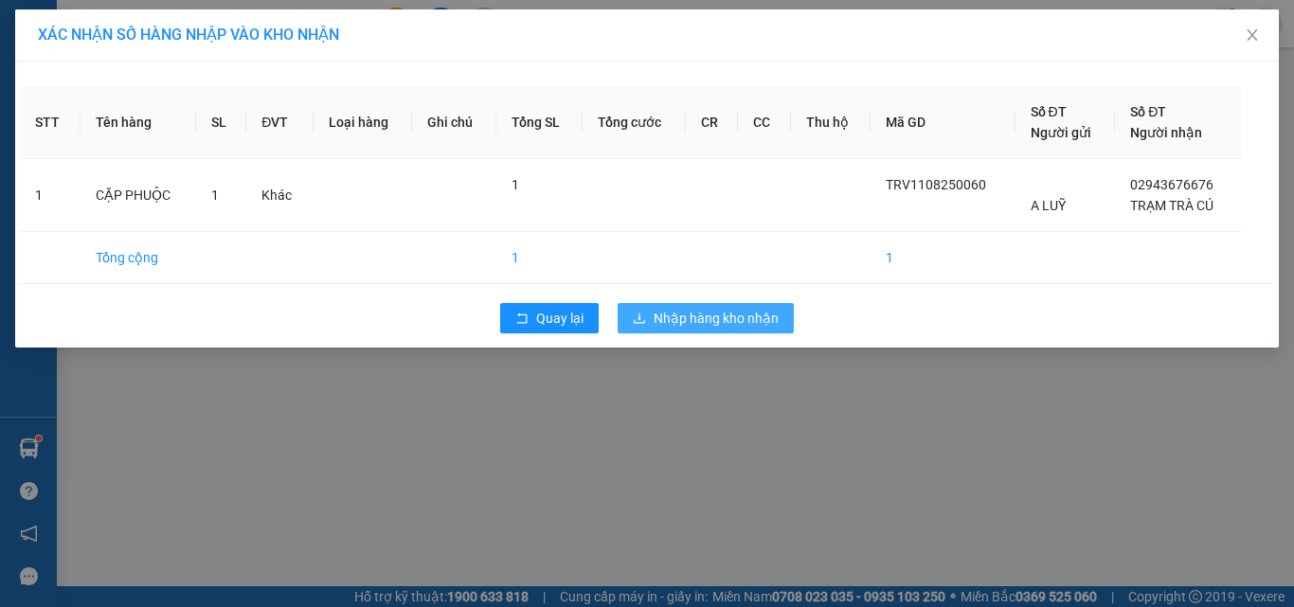
click at [712, 315] on span "Nhập hàng kho nhận" at bounding box center [716, 318] width 125 height 21
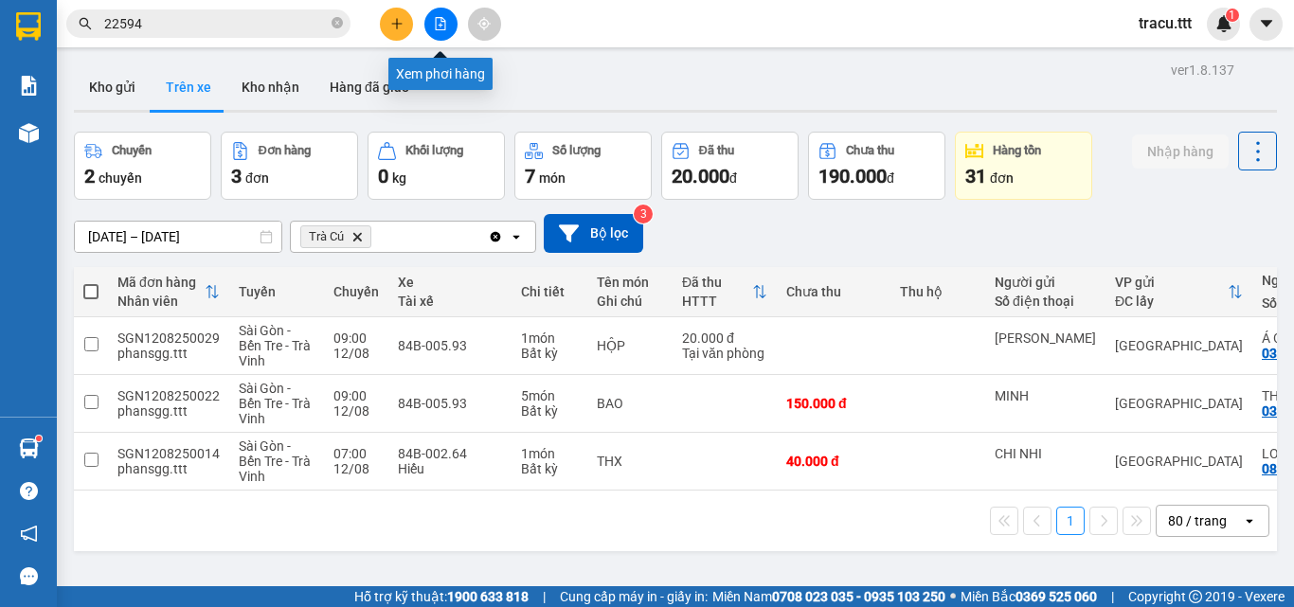
click at [442, 35] on button at bounding box center [440, 24] width 33 height 33
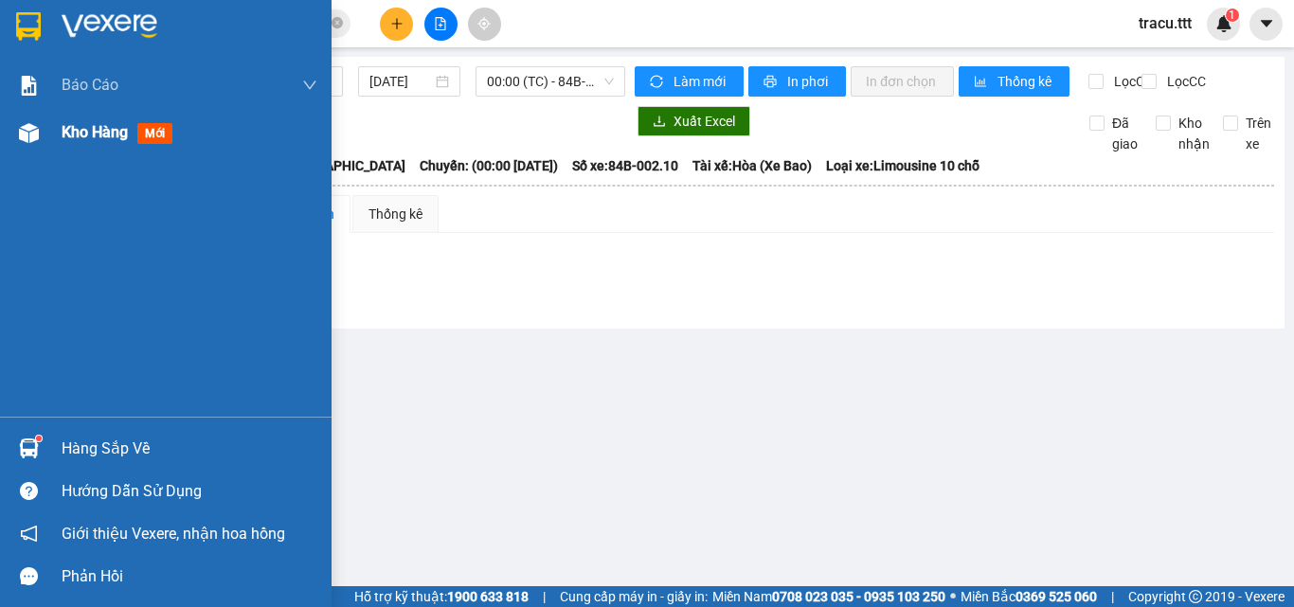
click at [92, 132] on span "Kho hàng" at bounding box center [95, 132] width 66 height 18
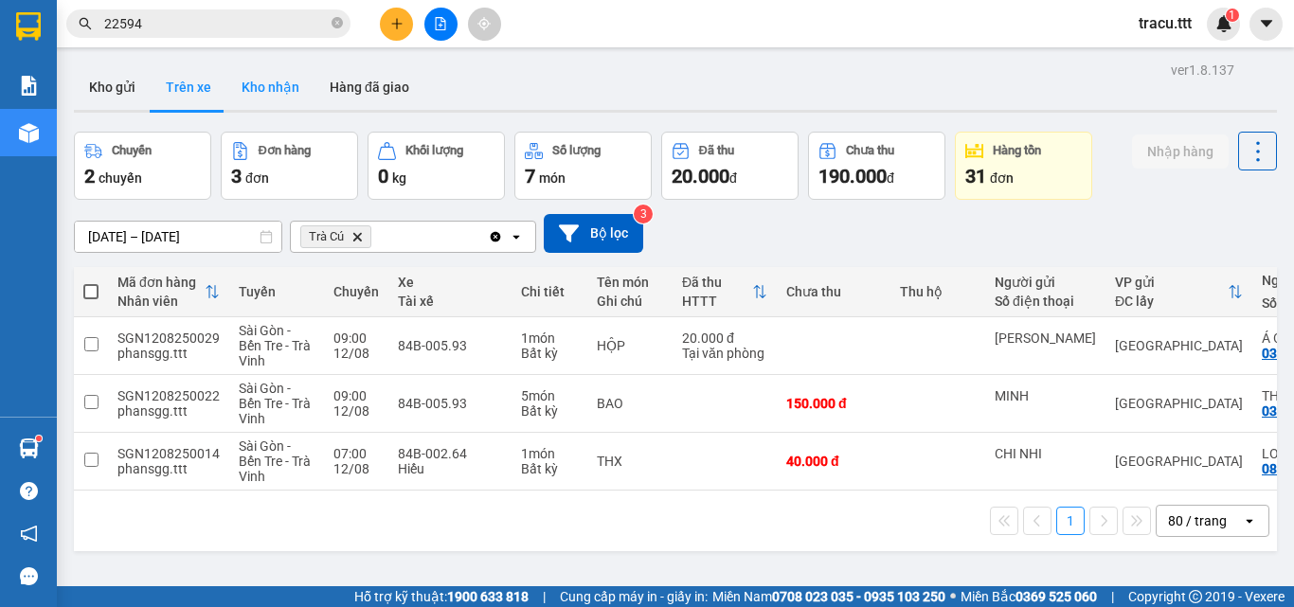
click at [286, 104] on button "Kho nhận" at bounding box center [270, 86] width 88 height 45
type input "01/07/2025 – 12/08/2025"
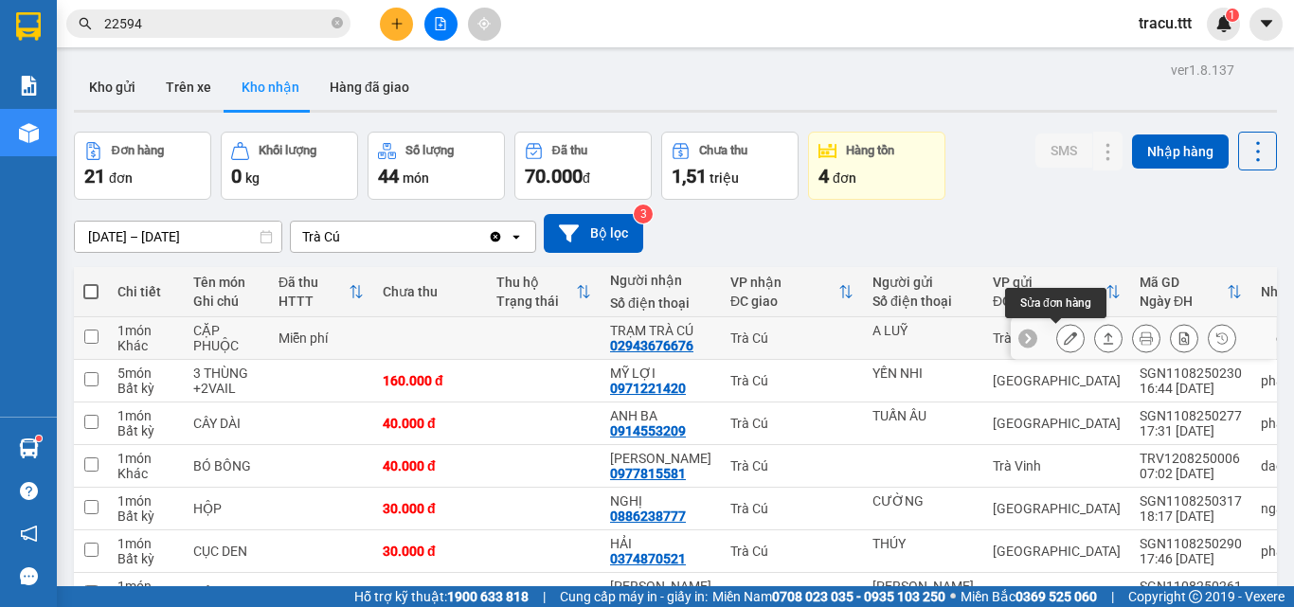
click at [1063, 342] on button at bounding box center [1070, 338] width 27 height 33
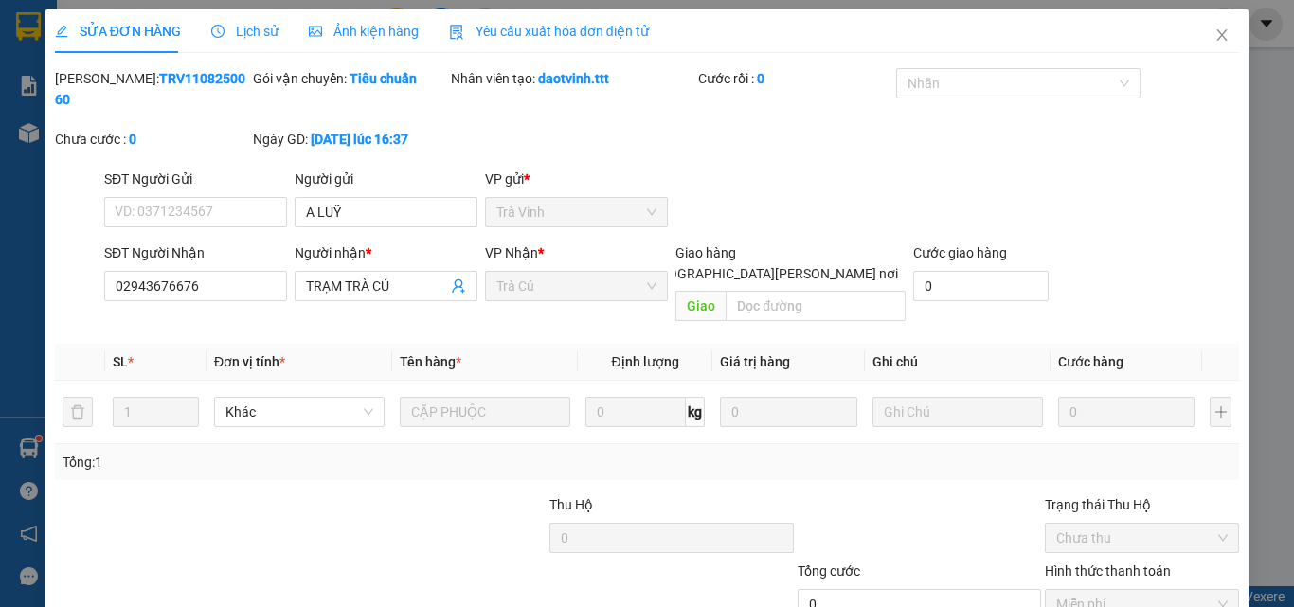
type input "A LUỸ"
type input "02943676676"
type input "TRẠM TRÀ CÚ"
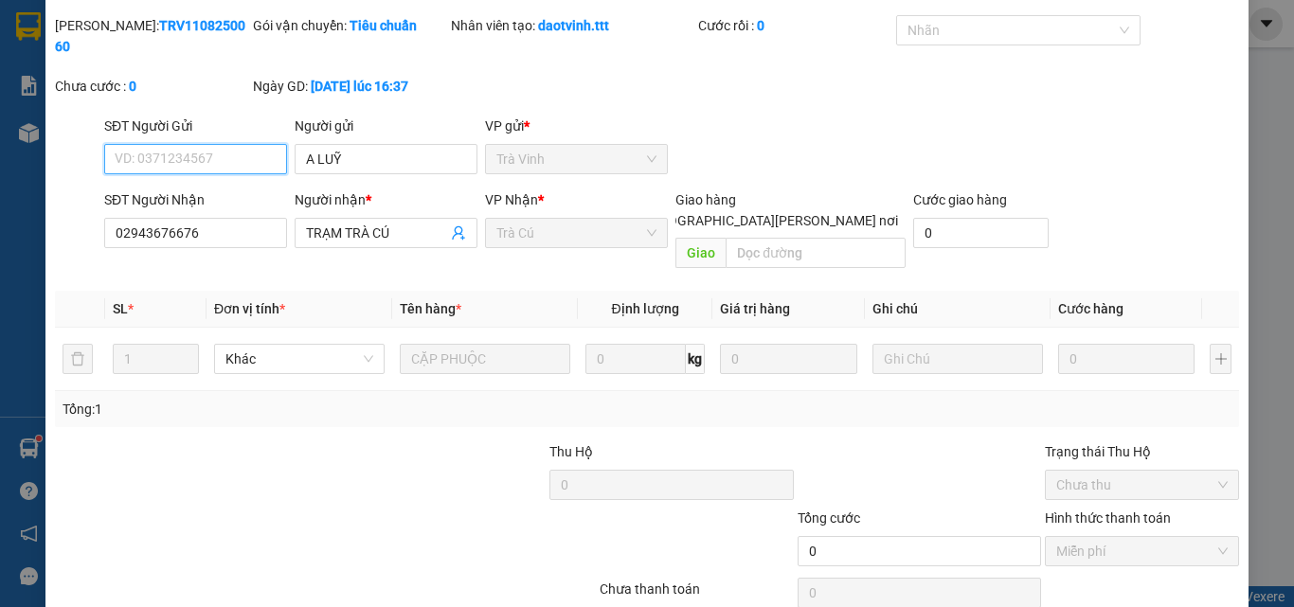
scroll to position [98, 0]
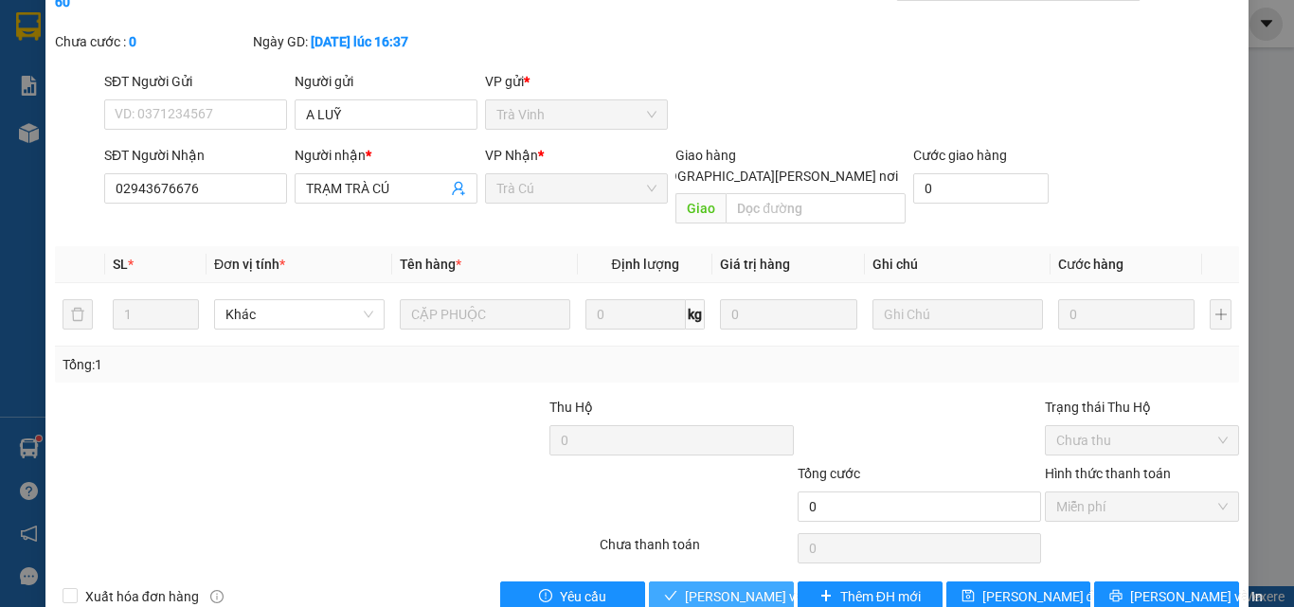
click at [749, 586] on span "[PERSON_NAME] và [PERSON_NAME] hàng" at bounding box center [813, 596] width 256 height 21
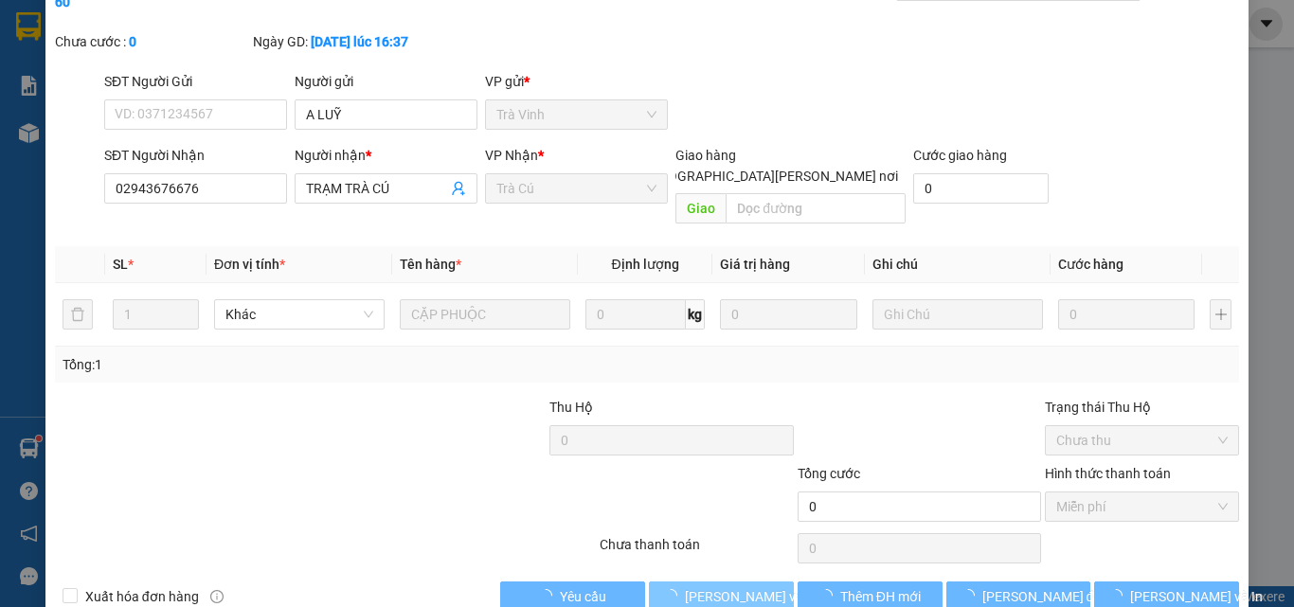
scroll to position [0, 0]
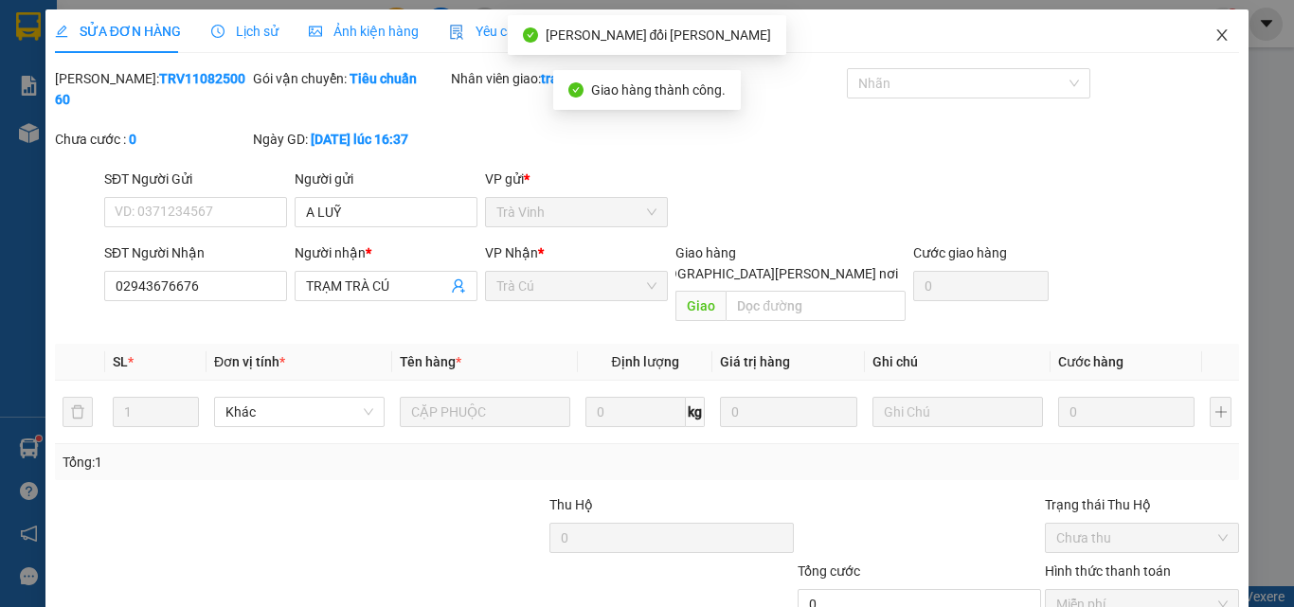
click at [1215, 38] on icon "close" at bounding box center [1222, 34] width 15 height 15
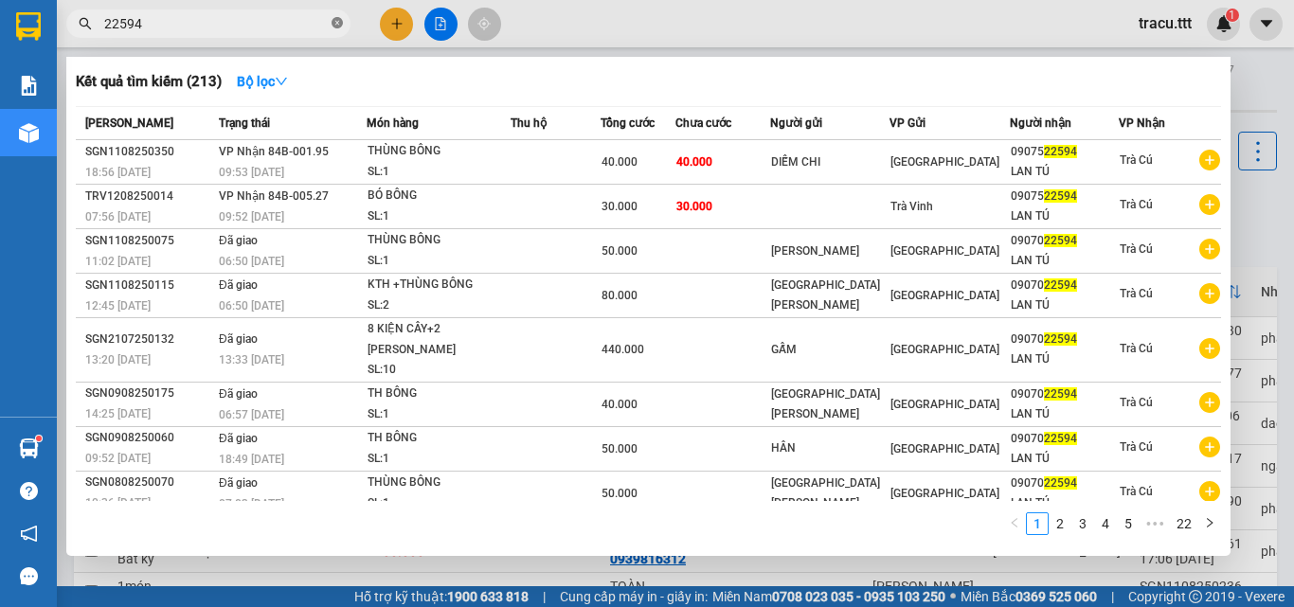
click at [341, 17] on span at bounding box center [337, 24] width 11 height 18
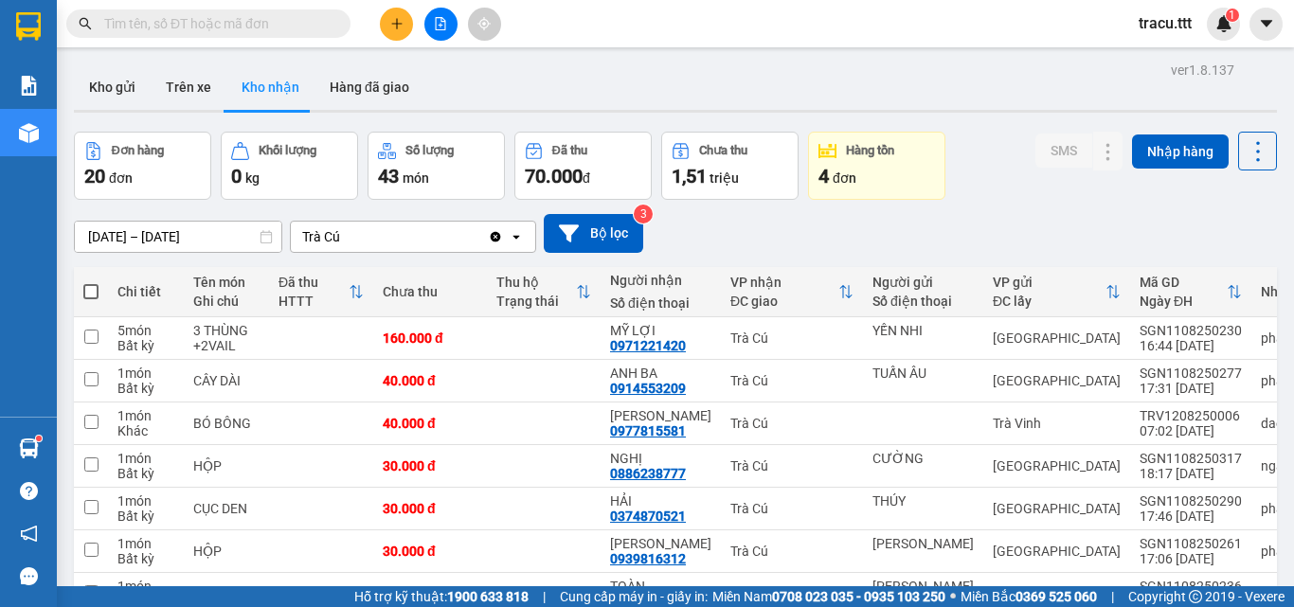
scroll to position [95, 0]
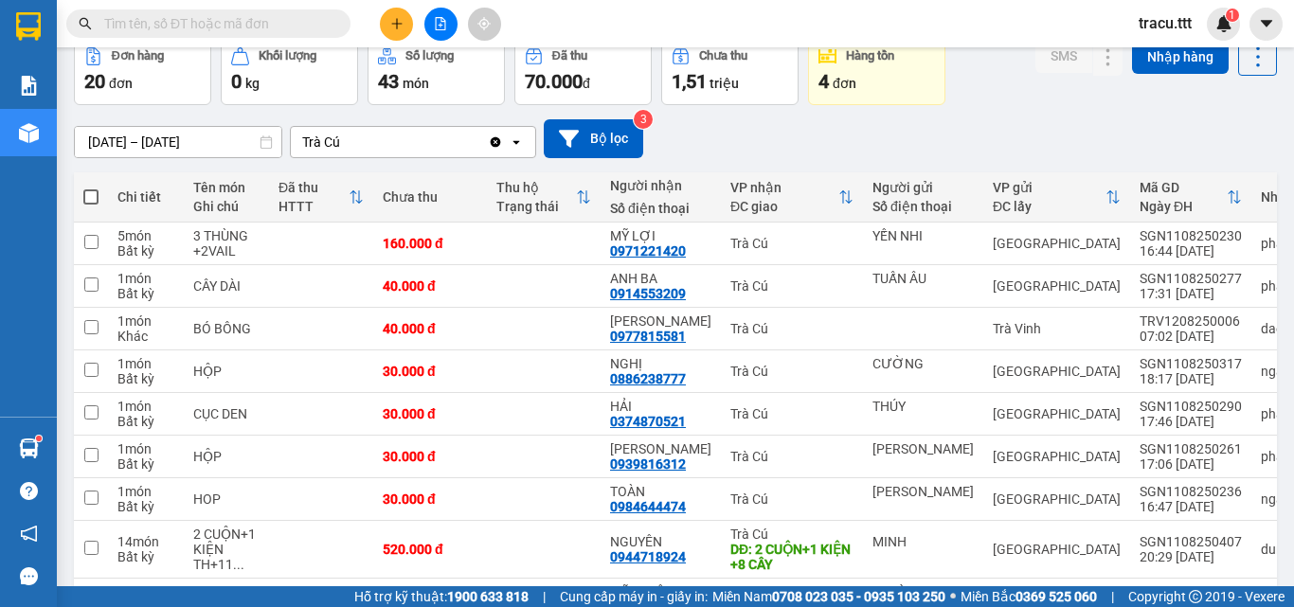
click at [296, 26] on input "text" at bounding box center [216, 23] width 224 height 21
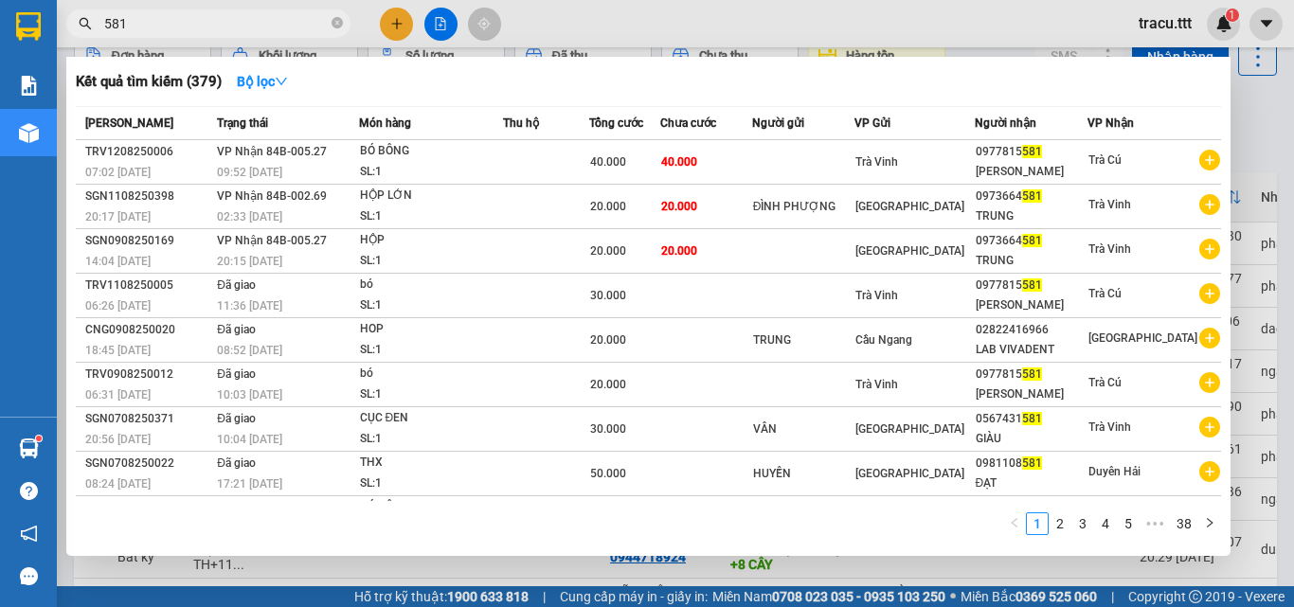
type input "581"
click at [336, 23] on icon "close-circle" at bounding box center [337, 22] width 11 height 11
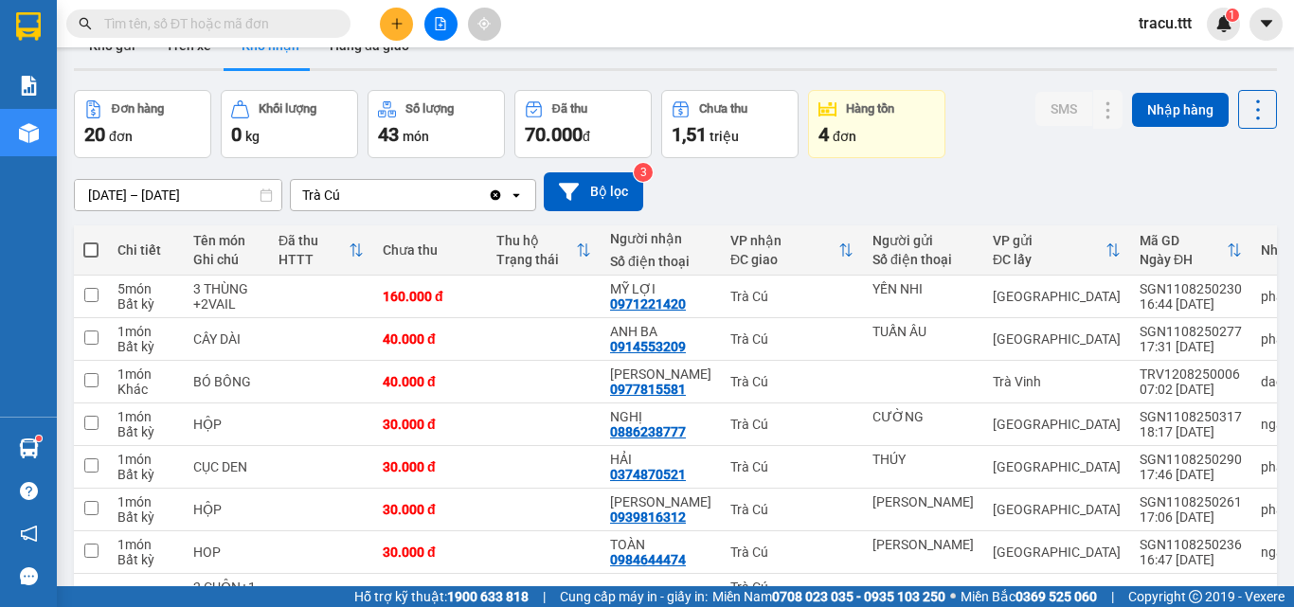
scroll to position [0, 0]
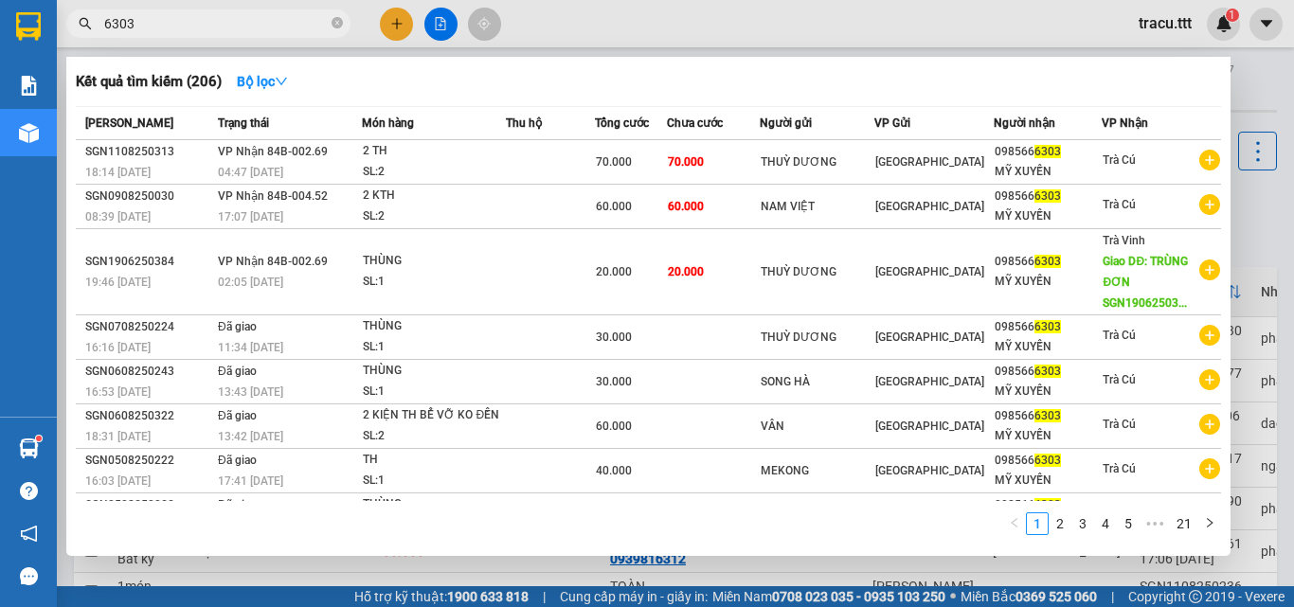
type input "6303"
click at [328, 25] on span "6303" at bounding box center [208, 23] width 284 height 28
click at [335, 24] on icon "close-circle" at bounding box center [337, 22] width 11 height 11
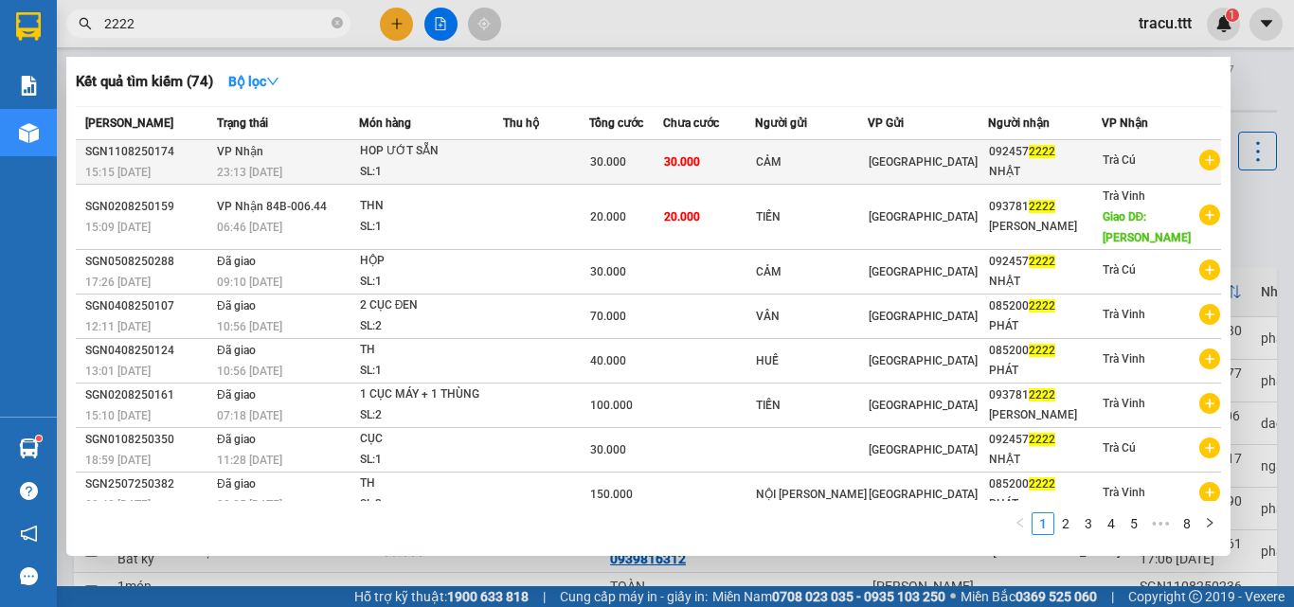
type input "2222"
click at [387, 147] on div "HOP ƯỚT SẴN" at bounding box center [431, 151] width 142 height 21
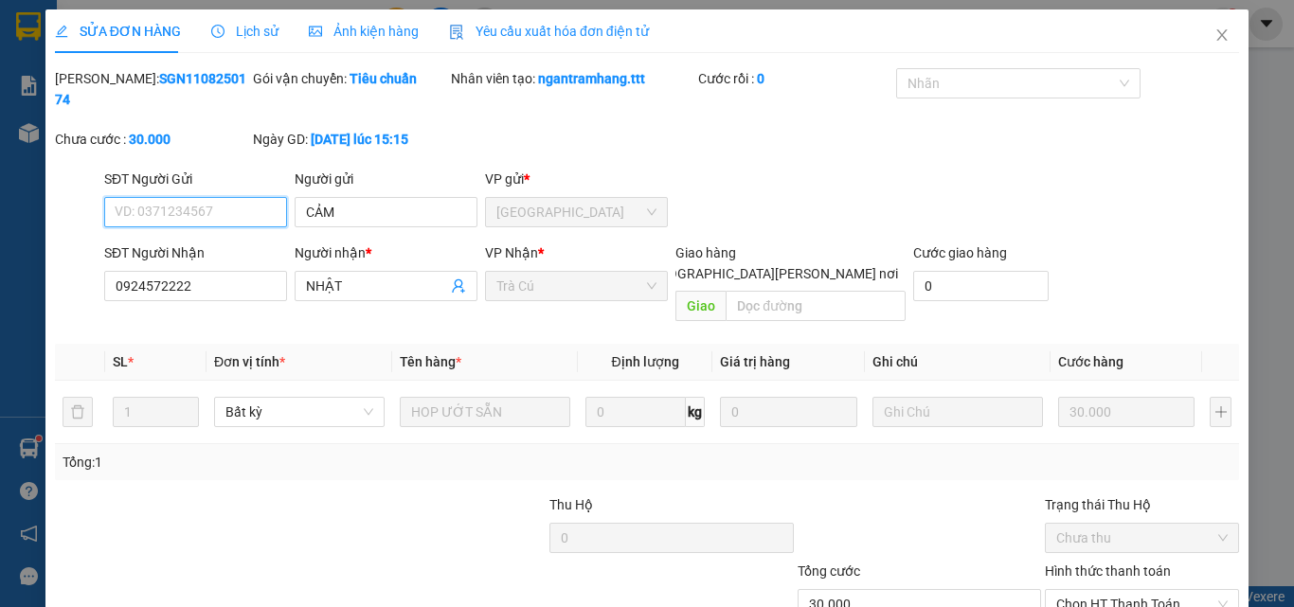
type input "CẢM"
type input "0924572222"
type input "NHẬT"
type input "30.000"
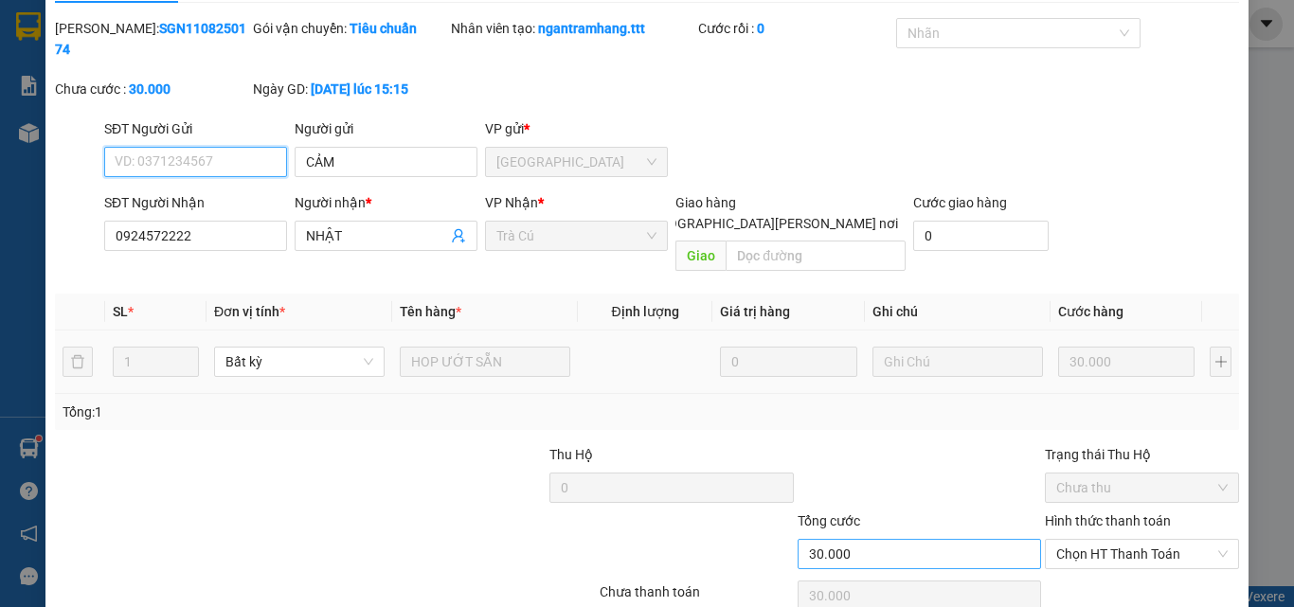
scroll to position [98, 0]
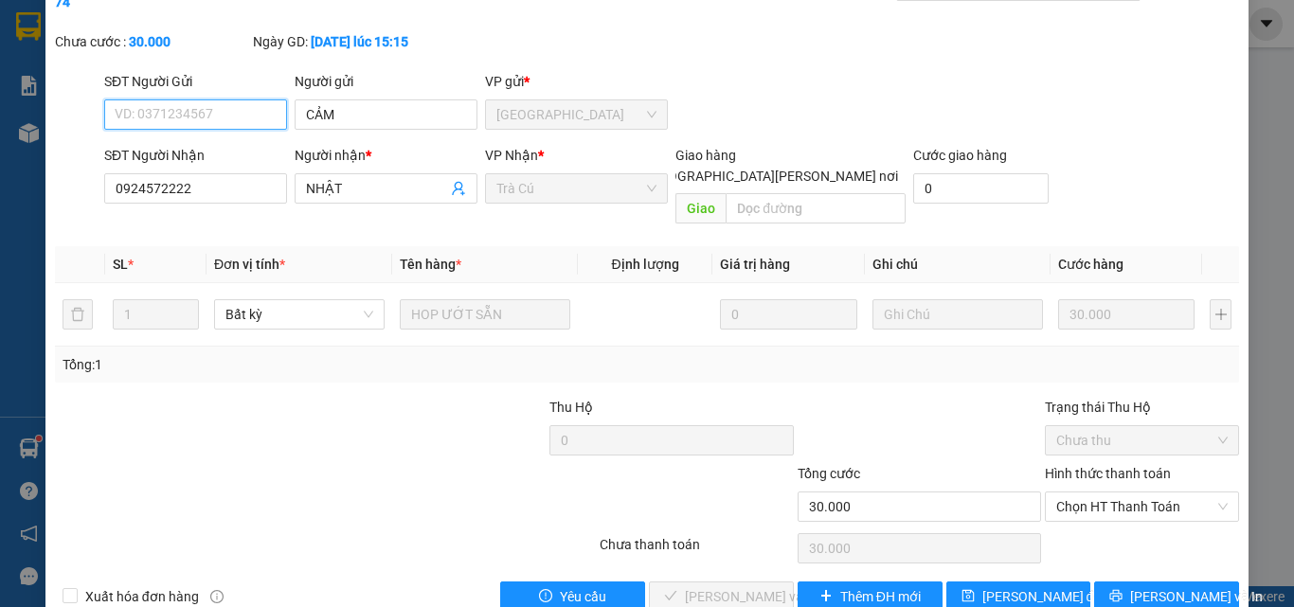
drag, startPoint x: 1108, startPoint y: 463, endPoint x: 1101, endPoint y: 500, distance: 37.7
click at [1108, 493] on span "Chọn HT Thanh Toán" at bounding box center [1141, 507] width 171 height 28
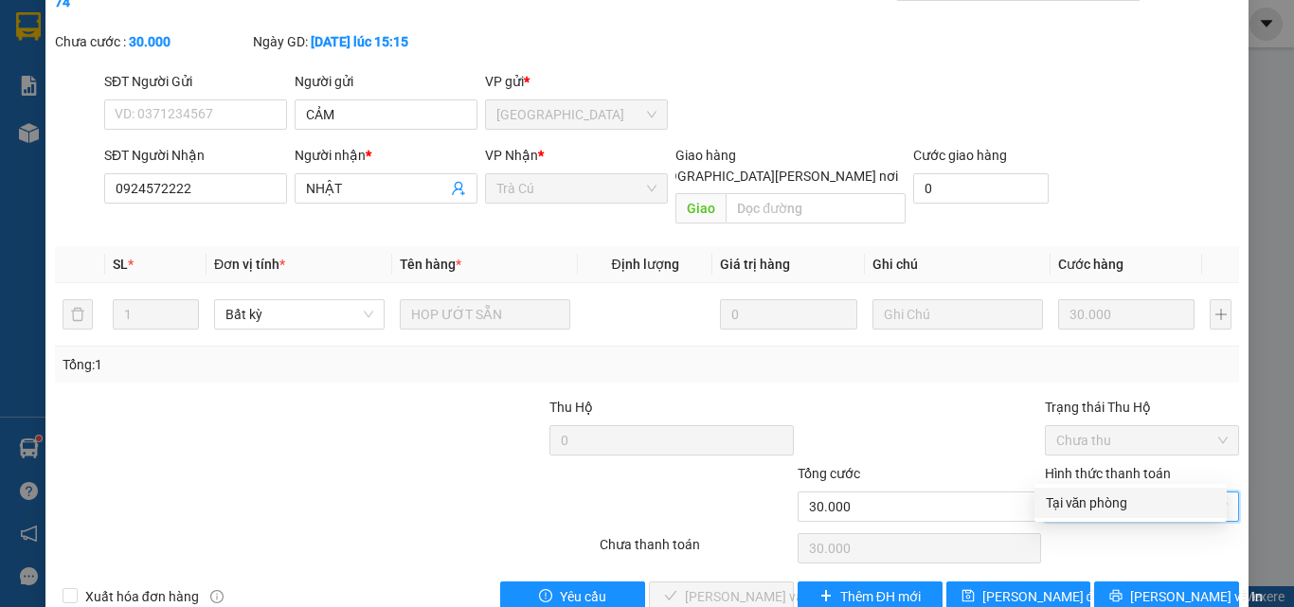
click at [1094, 508] on div "Tại văn phòng" at bounding box center [1131, 503] width 170 height 21
type input "0"
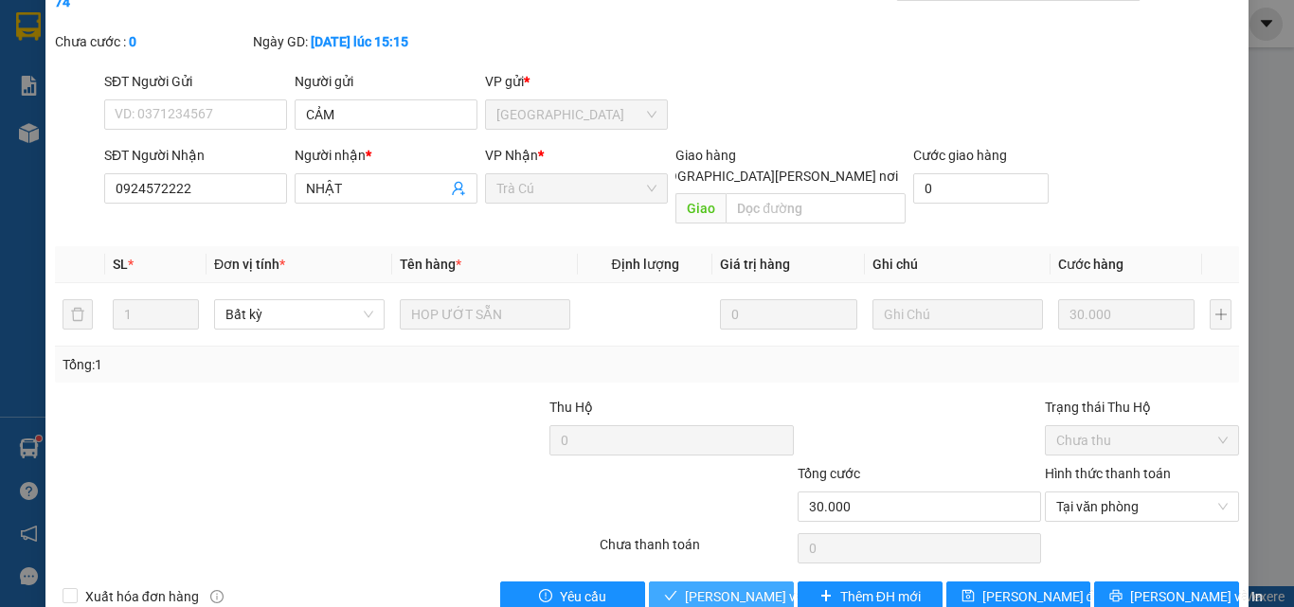
click at [741, 586] on span "[PERSON_NAME] và [PERSON_NAME] hàng" at bounding box center [813, 596] width 256 height 21
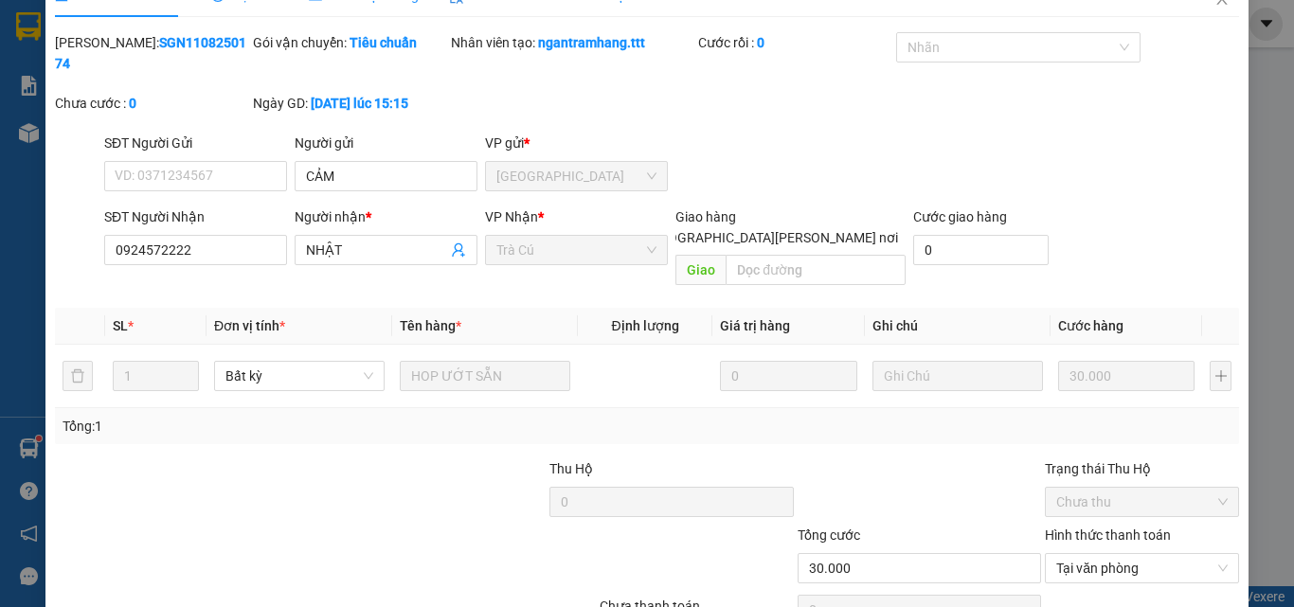
scroll to position [3, 0]
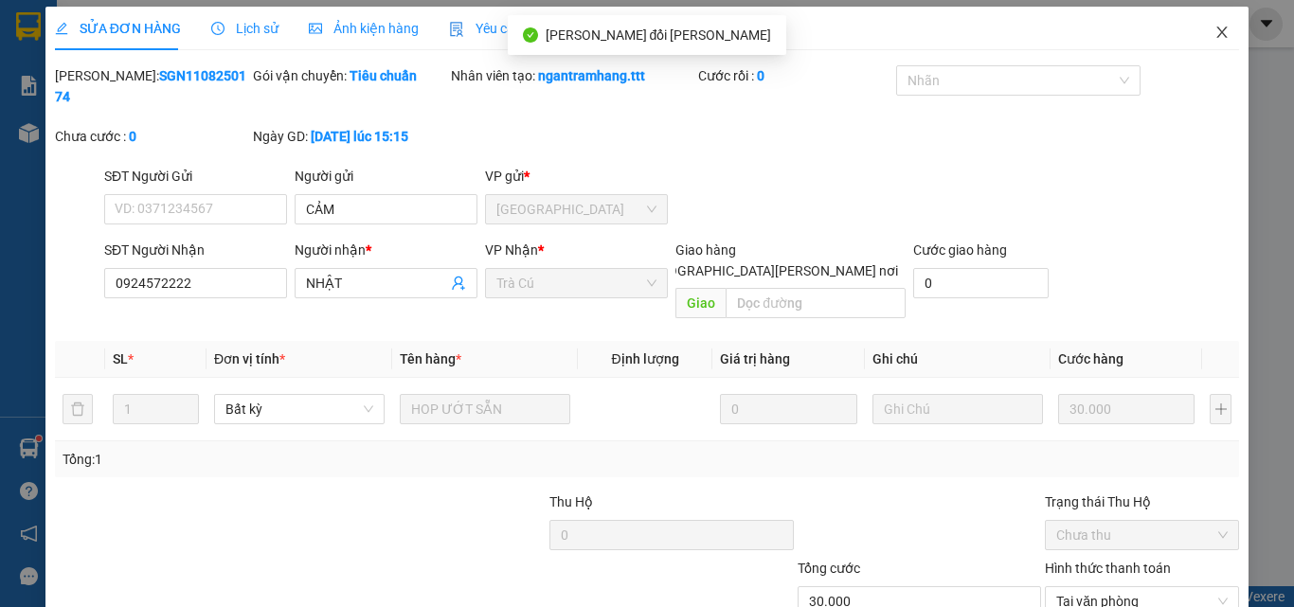
click at [1215, 27] on icon "close" at bounding box center [1222, 32] width 15 height 15
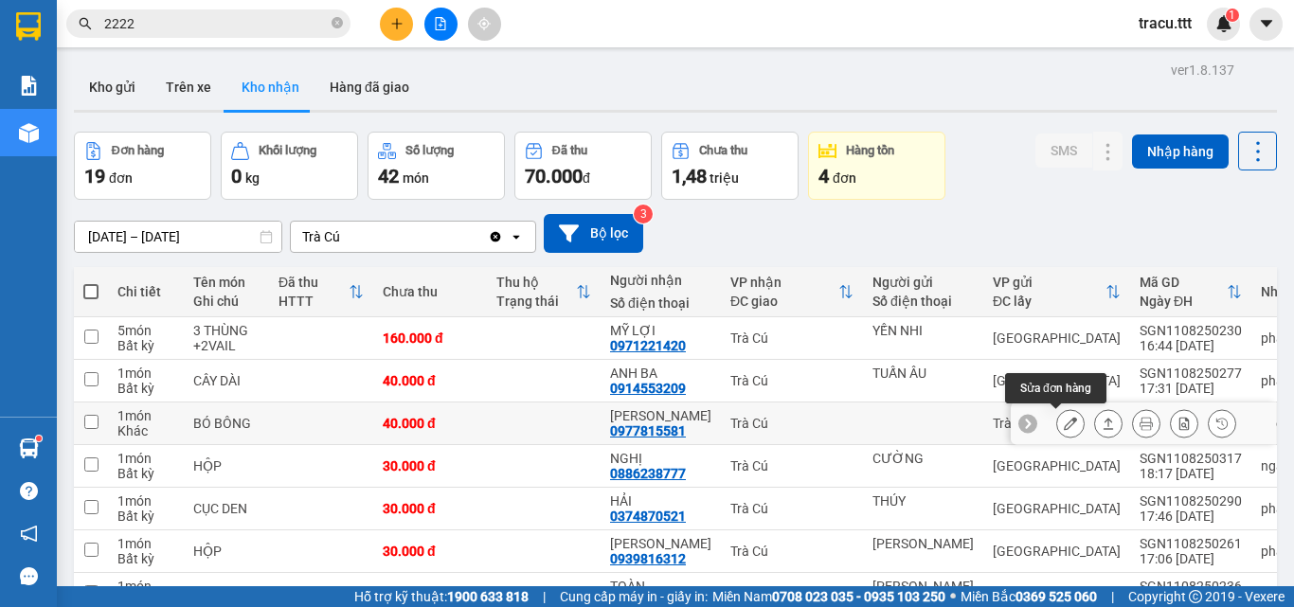
click at [1064, 426] on icon at bounding box center [1070, 423] width 13 height 13
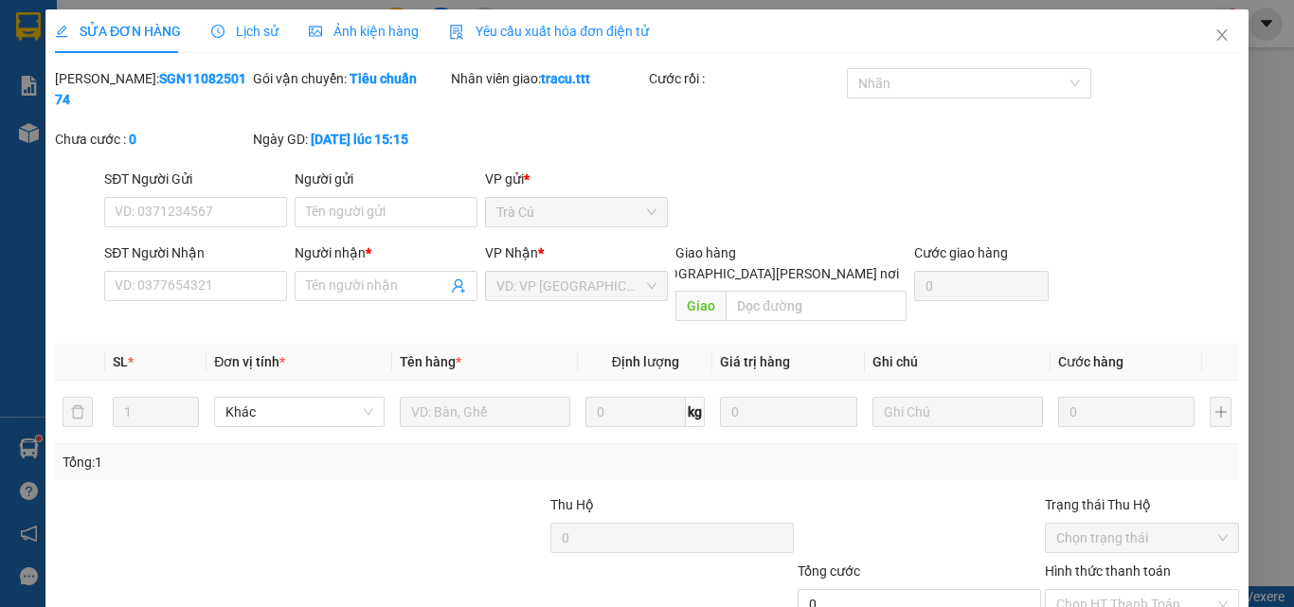
type input "0977815581"
type input "[PERSON_NAME]"
type input "40.000"
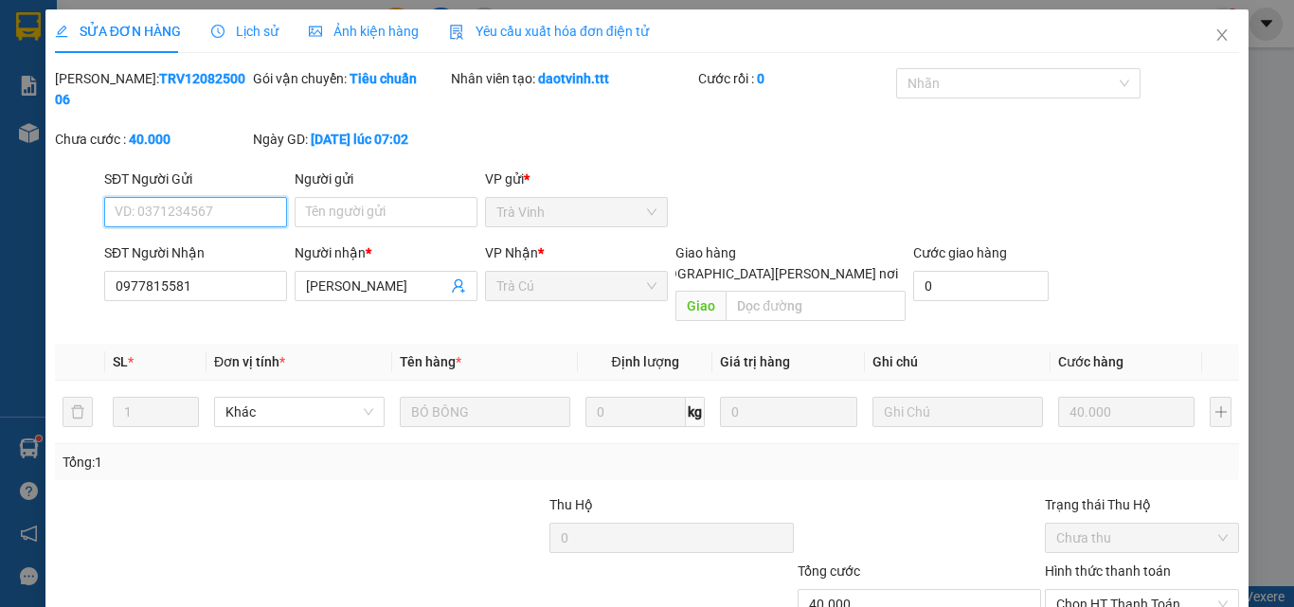
scroll to position [98, 0]
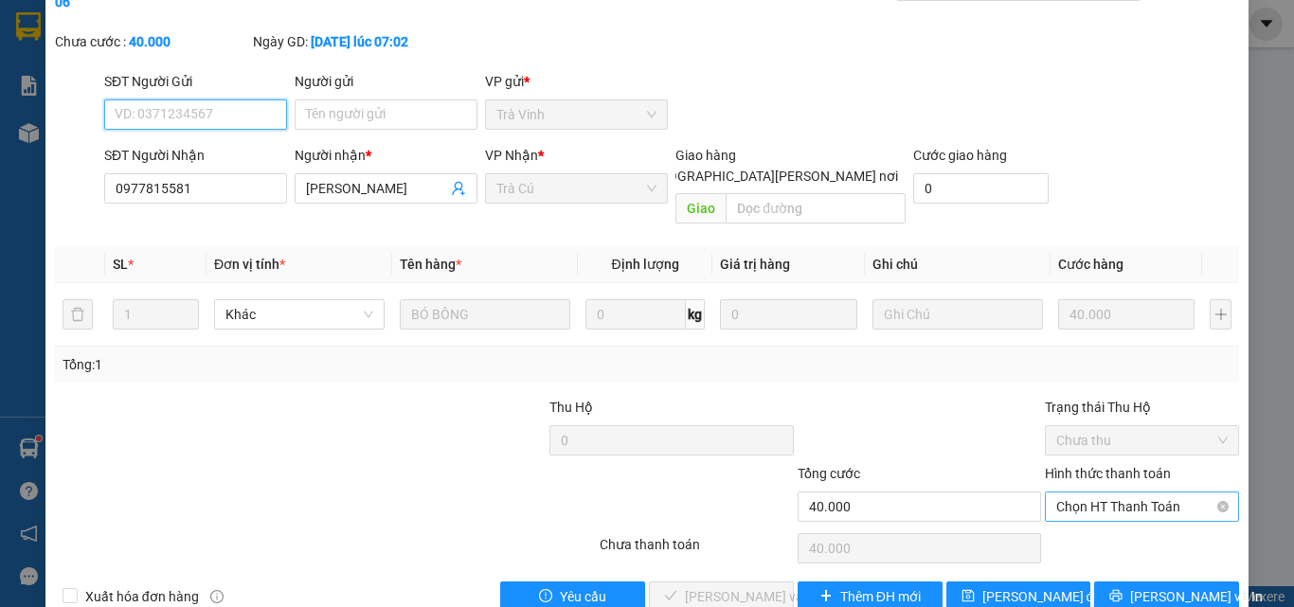
click at [1093, 493] on span "Chọn HT Thanh Toán" at bounding box center [1141, 507] width 171 height 28
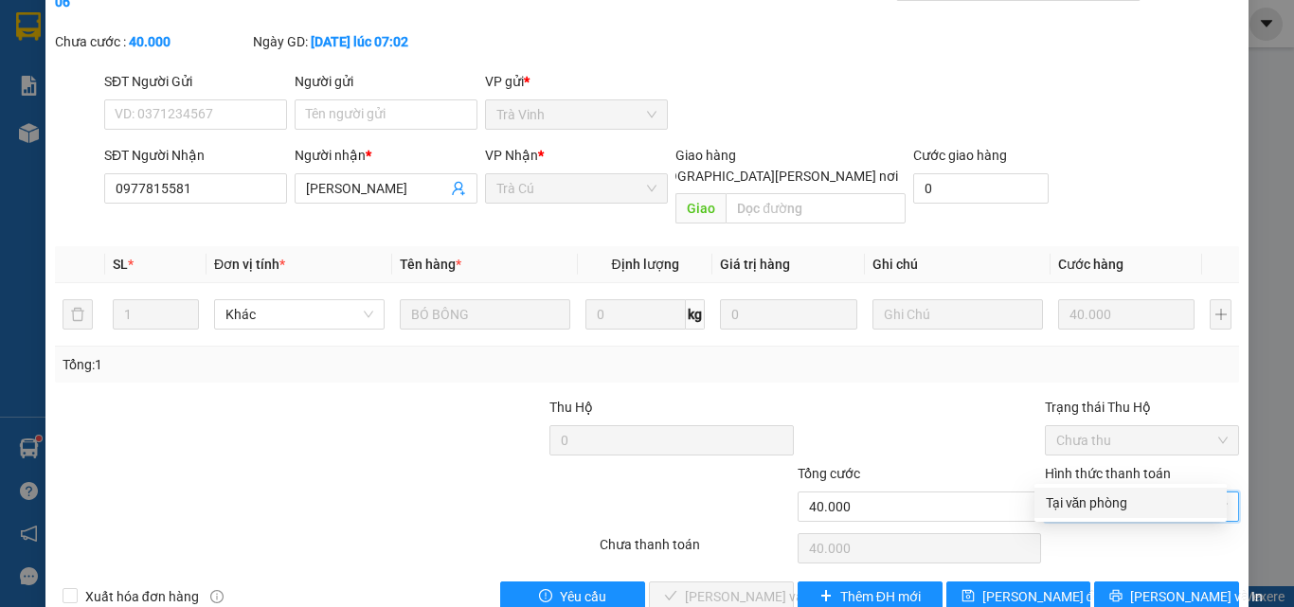
click at [1094, 497] on div "Tại văn phòng" at bounding box center [1131, 503] width 170 height 21
type input "0"
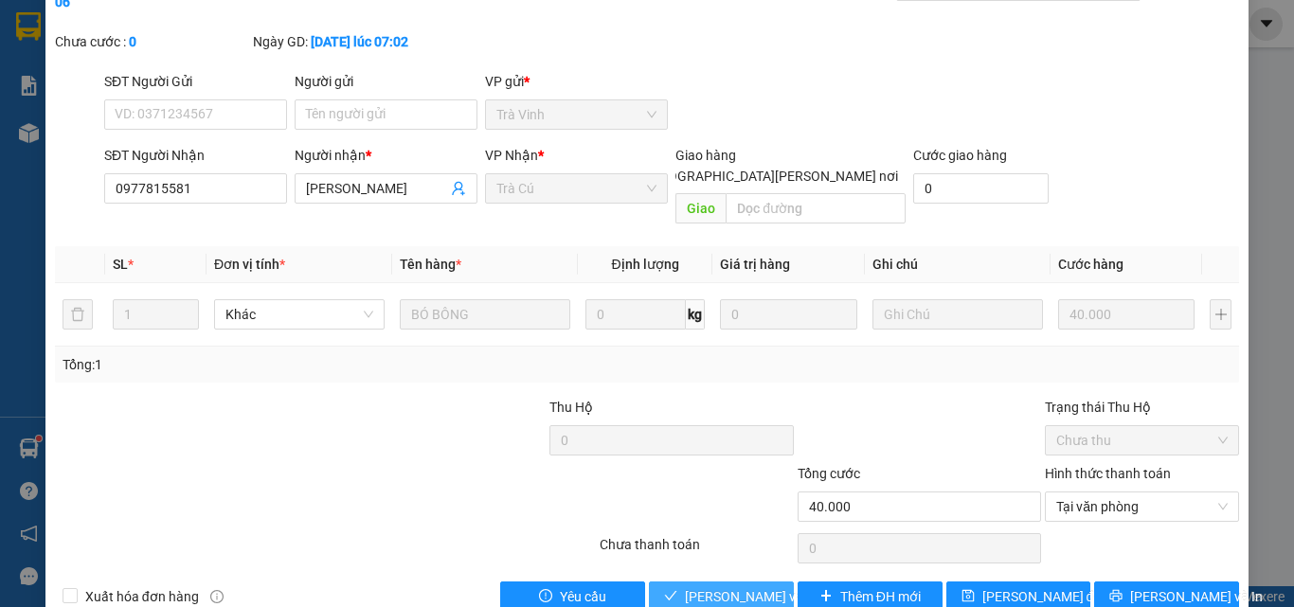
click at [771, 586] on span "[PERSON_NAME] và [PERSON_NAME] hàng" at bounding box center [813, 596] width 256 height 21
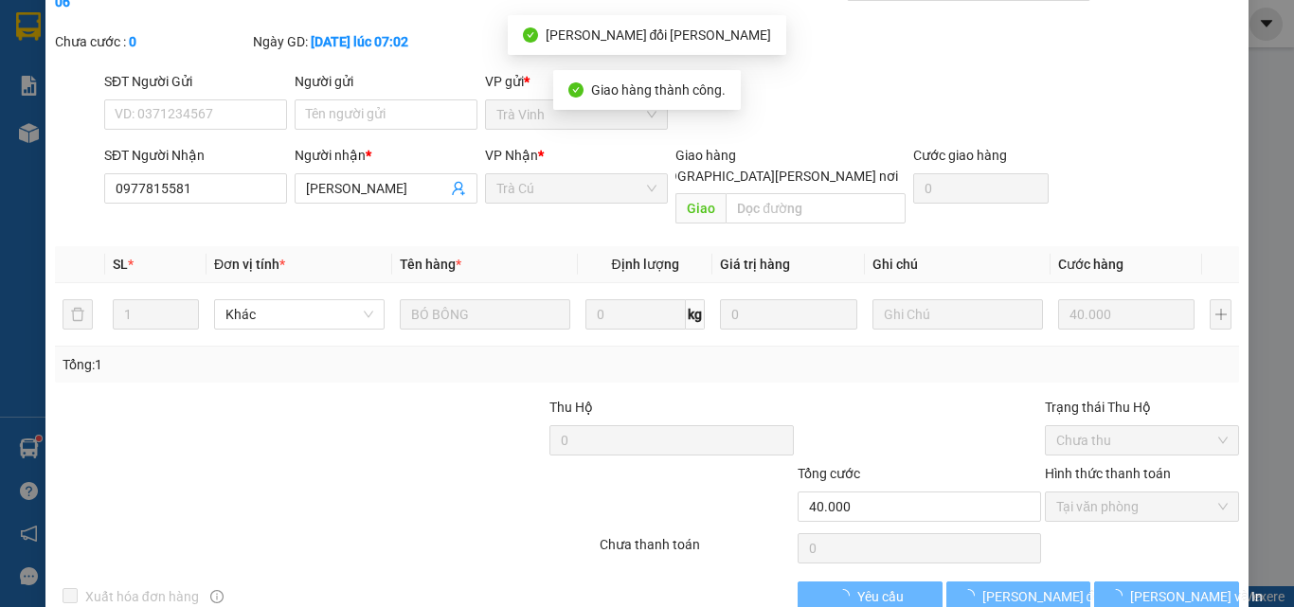
scroll to position [0, 0]
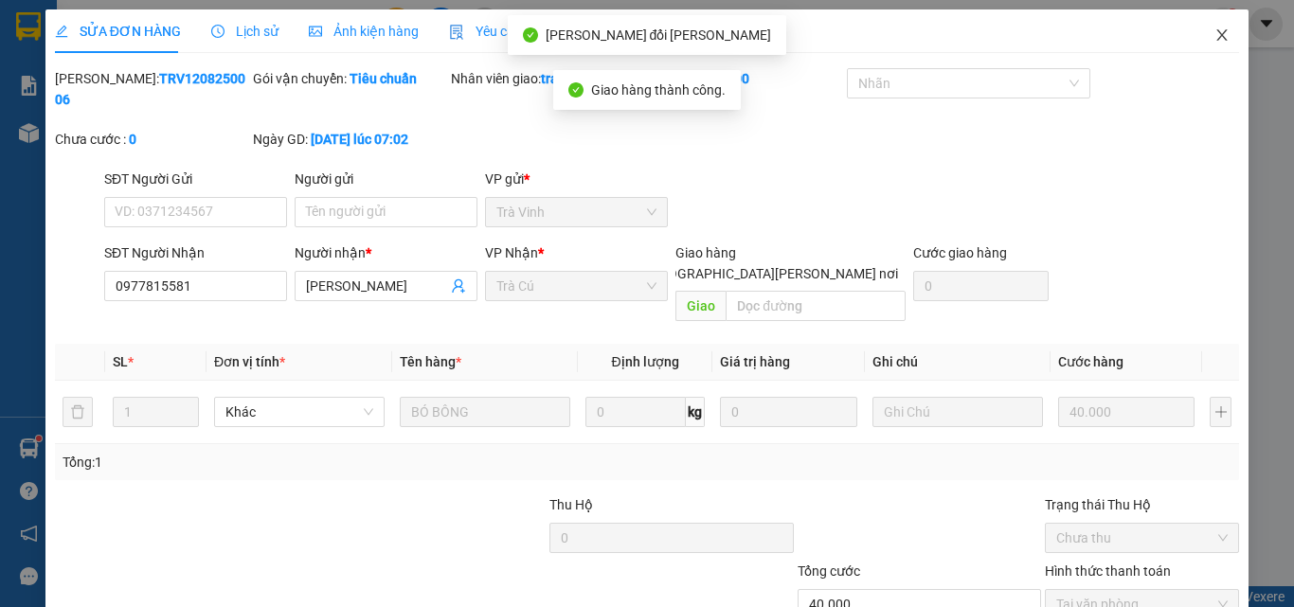
click at [1215, 34] on icon "close" at bounding box center [1222, 34] width 15 height 15
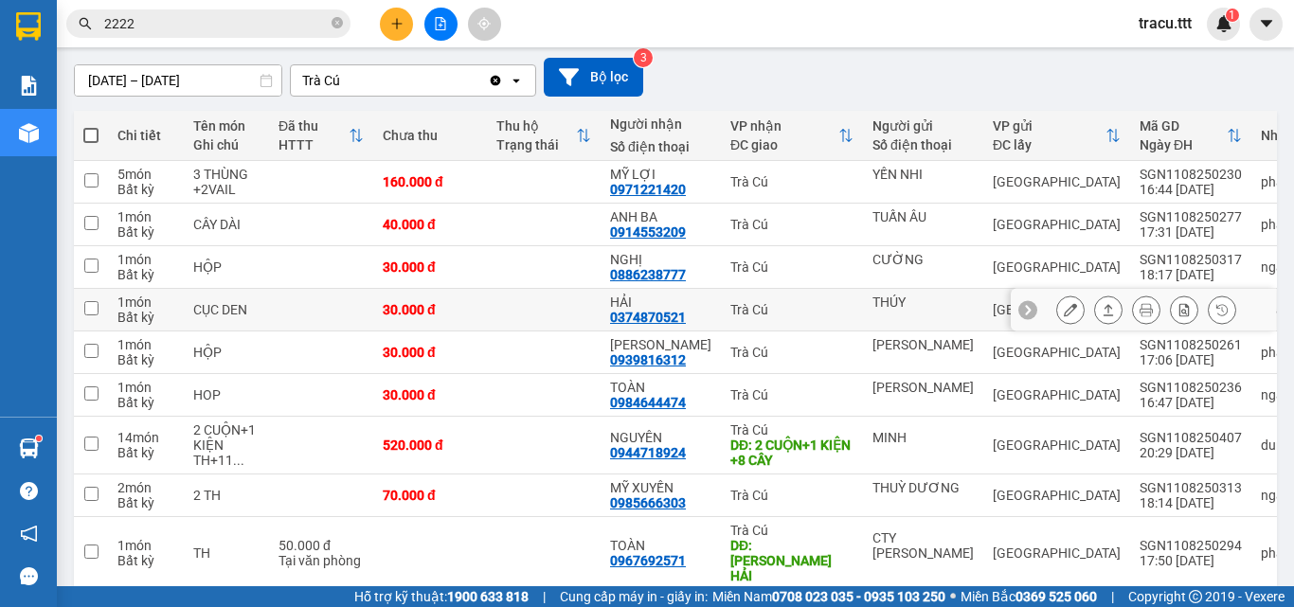
scroll to position [189, 0]
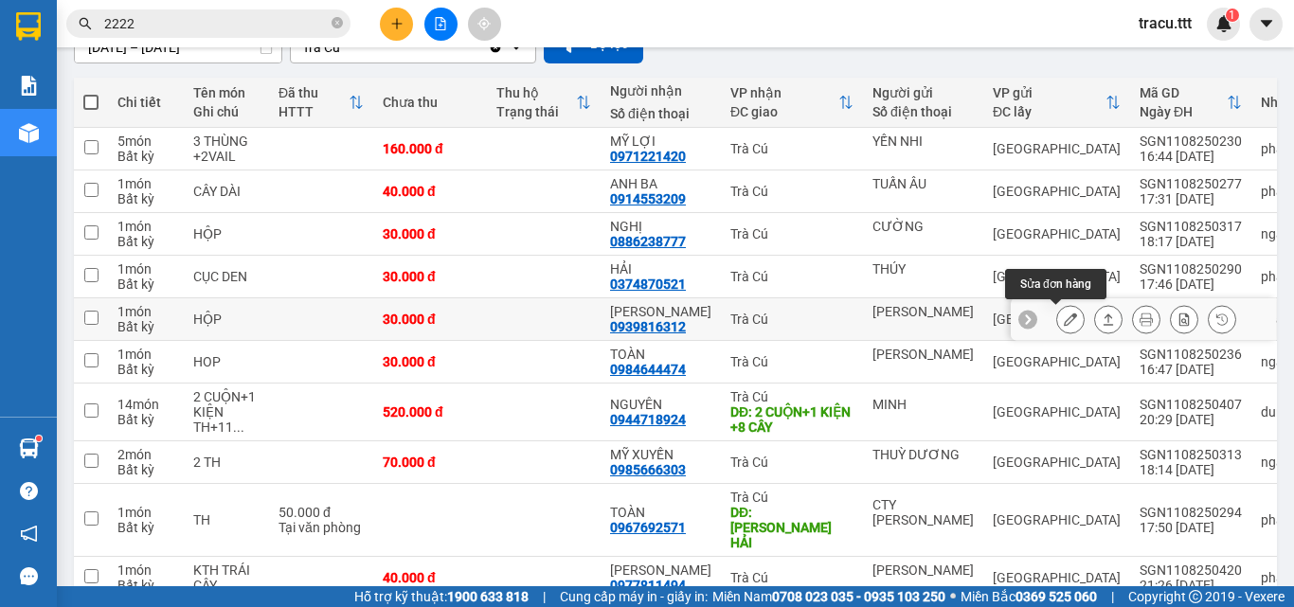
click at [1063, 327] on button at bounding box center [1070, 319] width 27 height 33
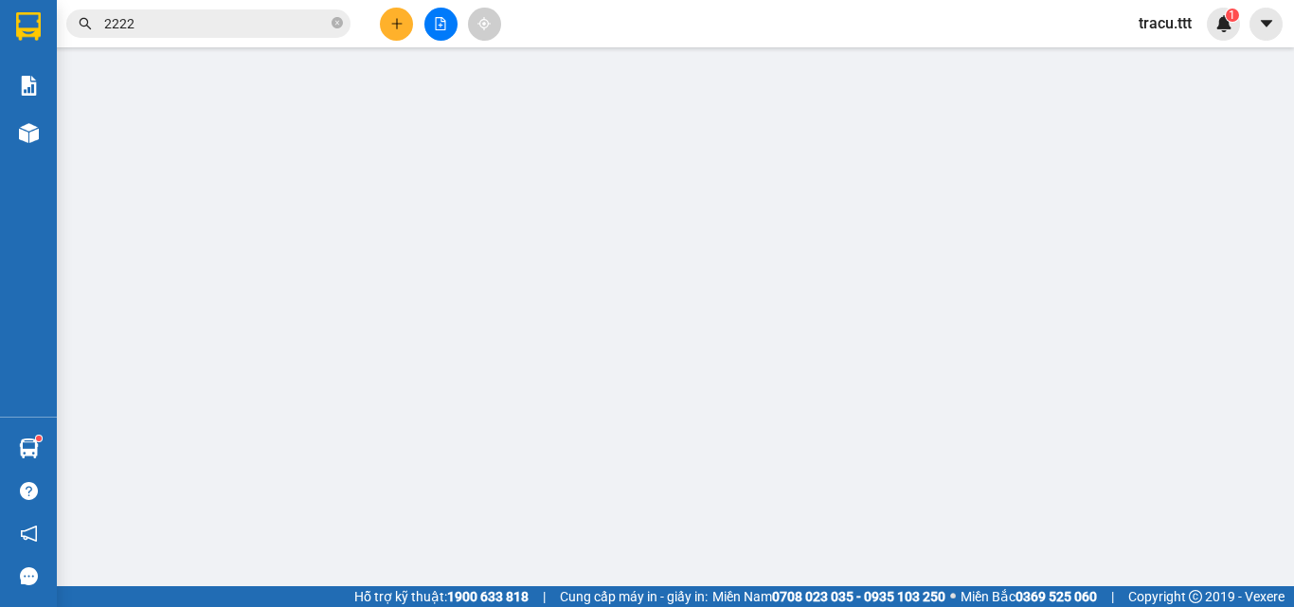
type input "[PERSON_NAME]"
type input "0939816312"
type input "[PERSON_NAME]"
type input "30.000"
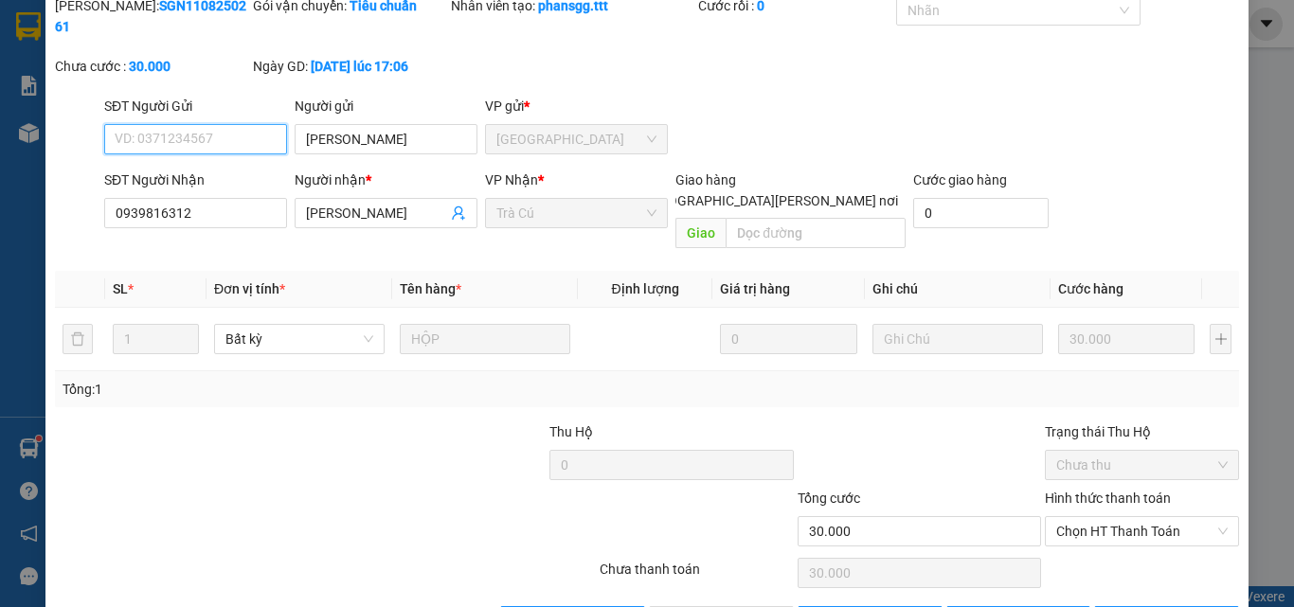
scroll to position [88, 0]
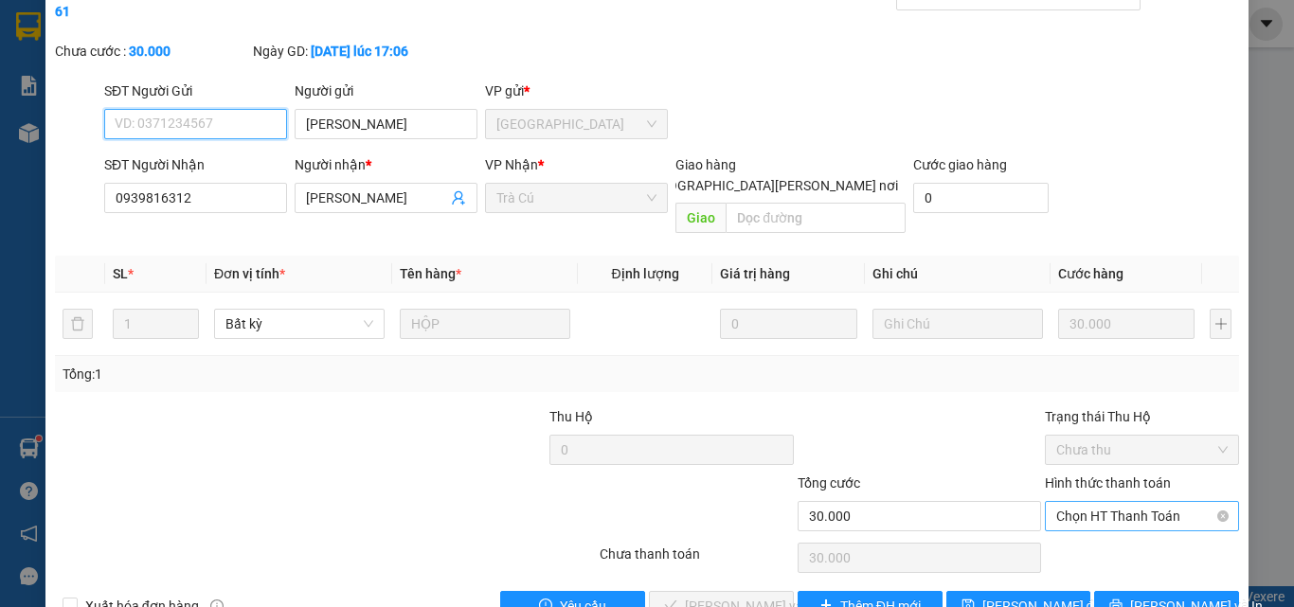
click at [1113, 502] on span "Chọn HT Thanh Toán" at bounding box center [1141, 516] width 171 height 28
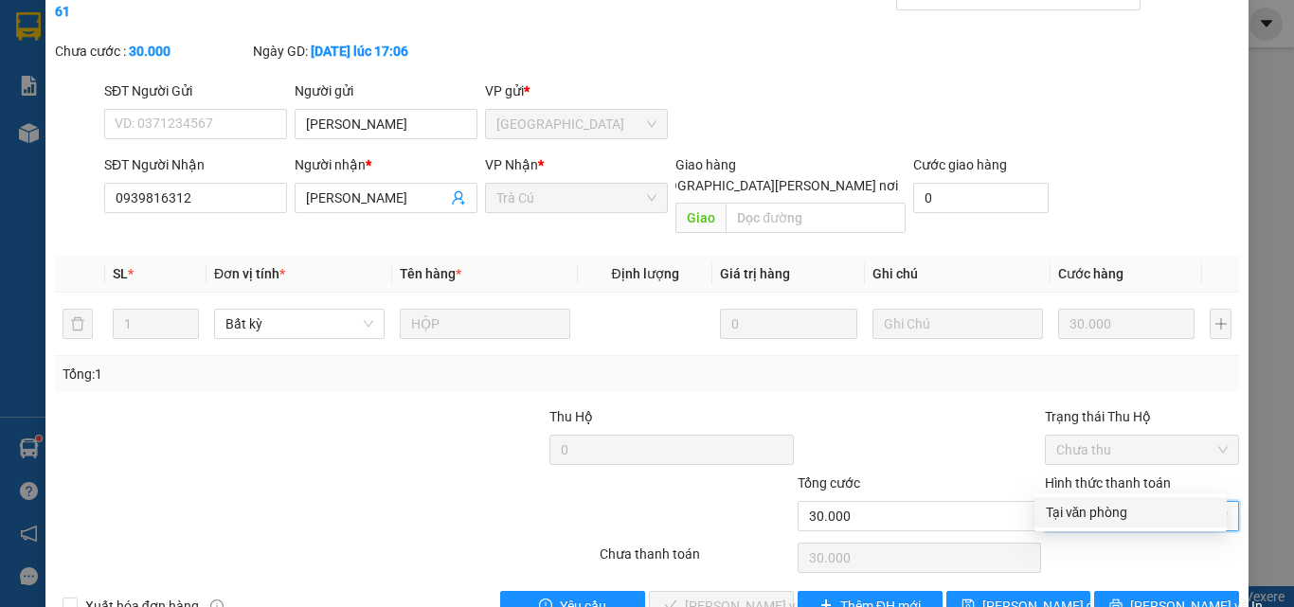
click at [1100, 514] on div "Tại văn phòng" at bounding box center [1131, 512] width 170 height 21
type input "0"
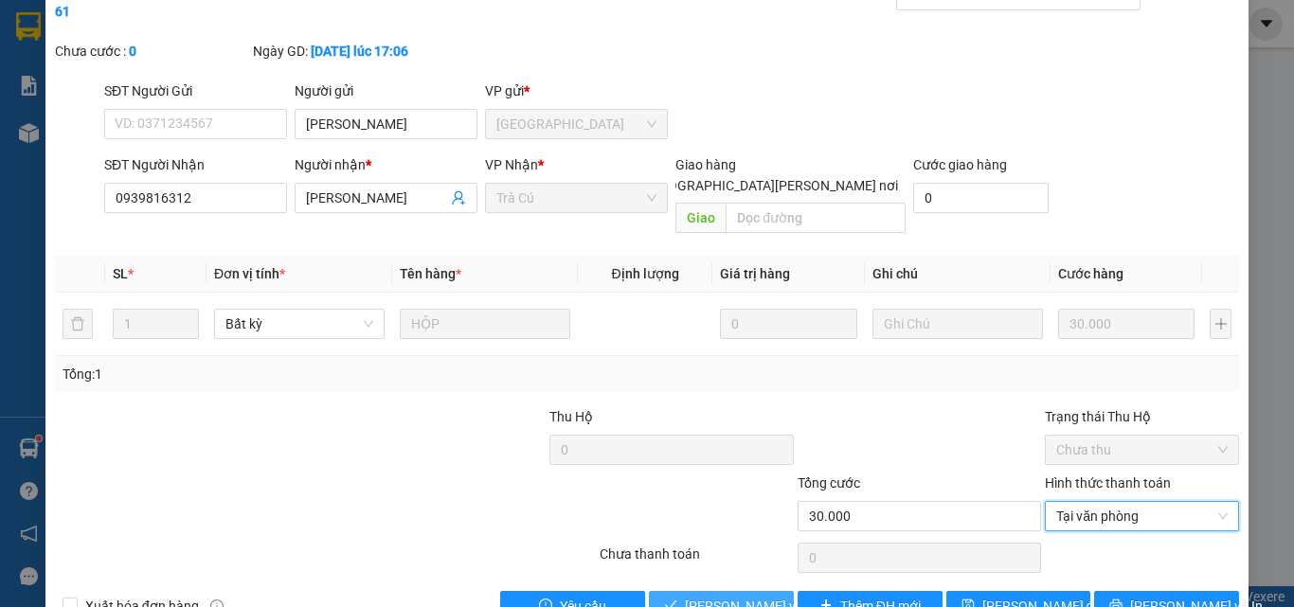
click at [745, 596] on span "[PERSON_NAME] và [PERSON_NAME] hàng" at bounding box center [813, 606] width 256 height 21
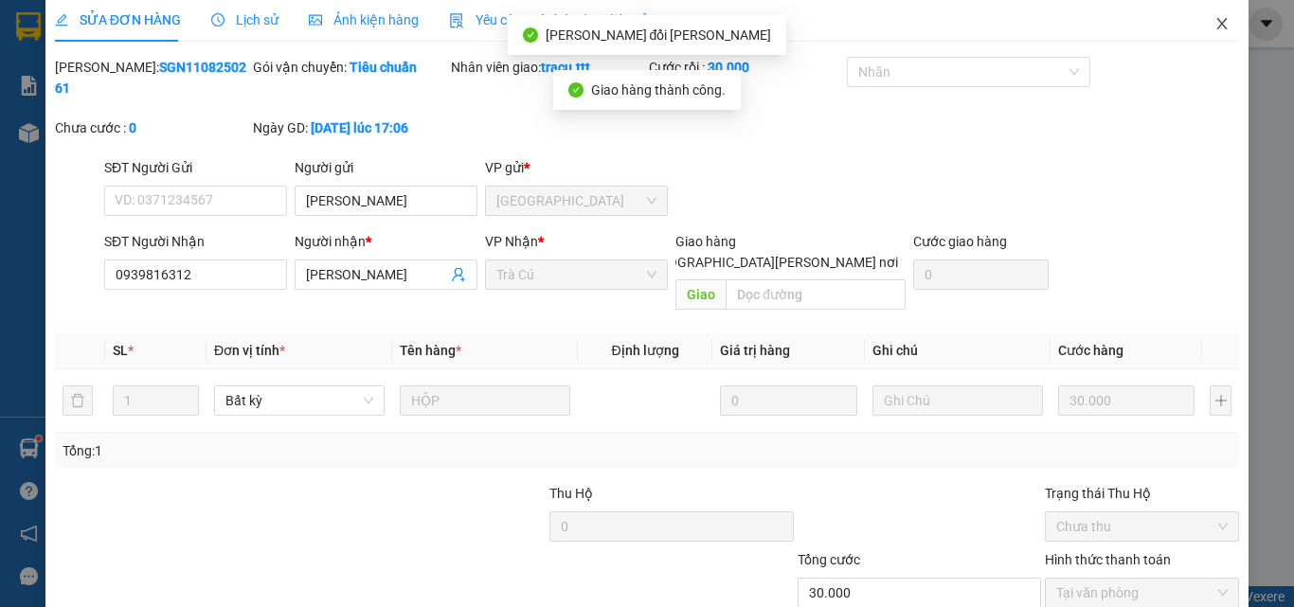
scroll to position [0, 0]
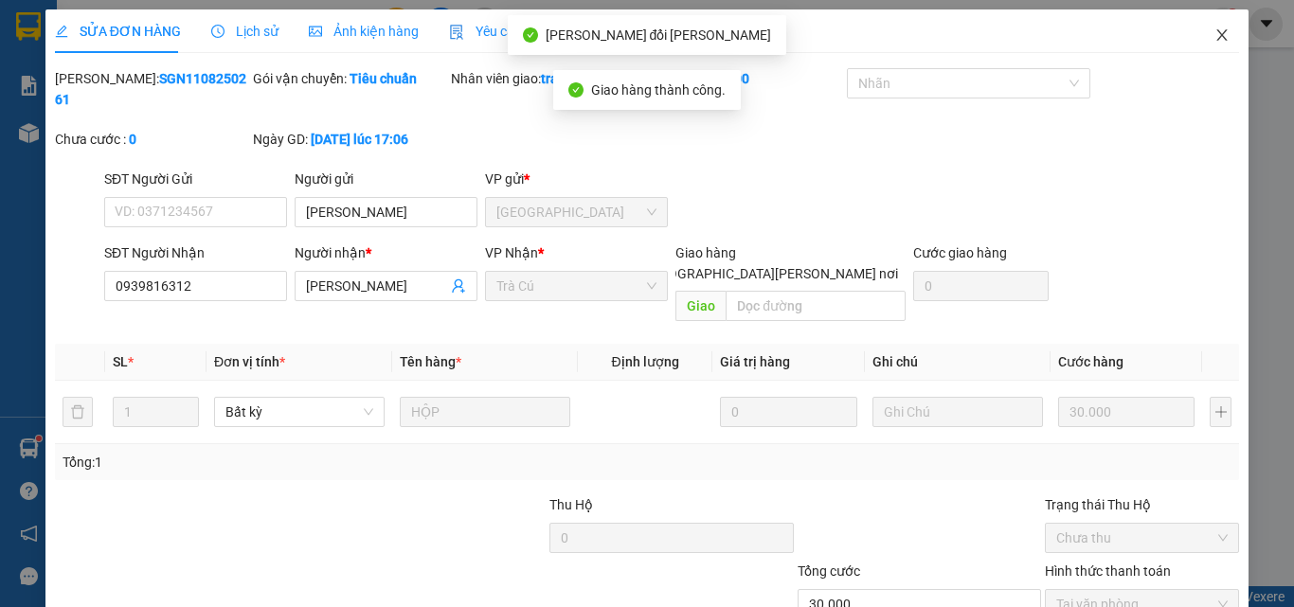
click at [1215, 28] on icon "close" at bounding box center [1222, 34] width 15 height 15
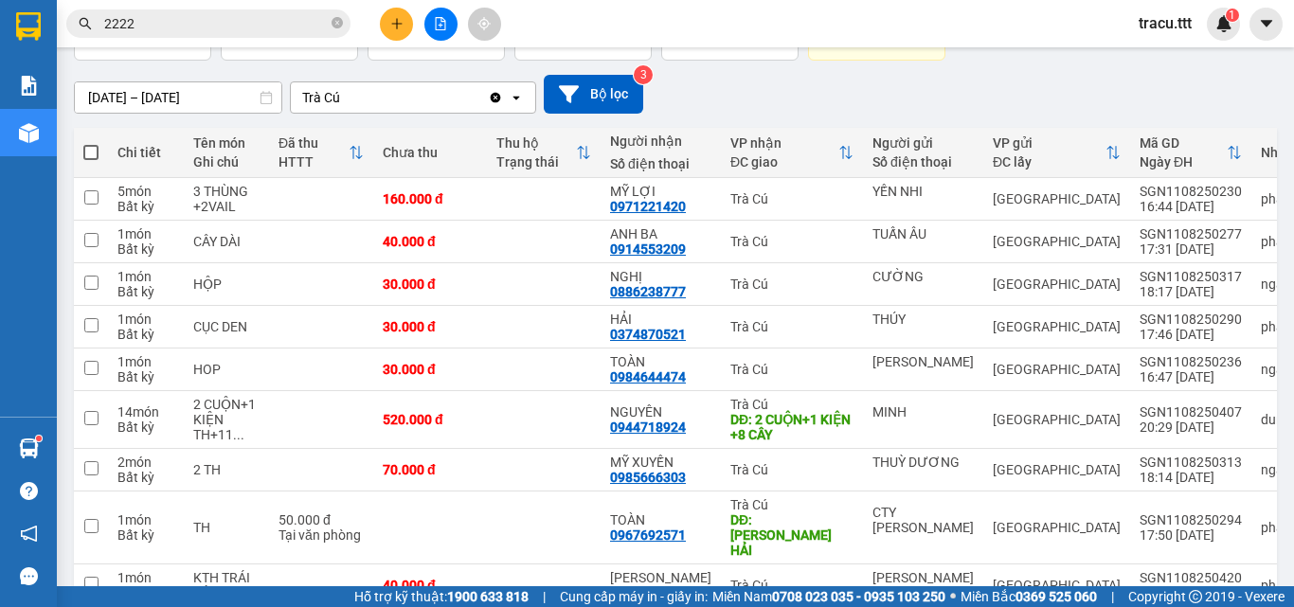
scroll to position [273, 0]
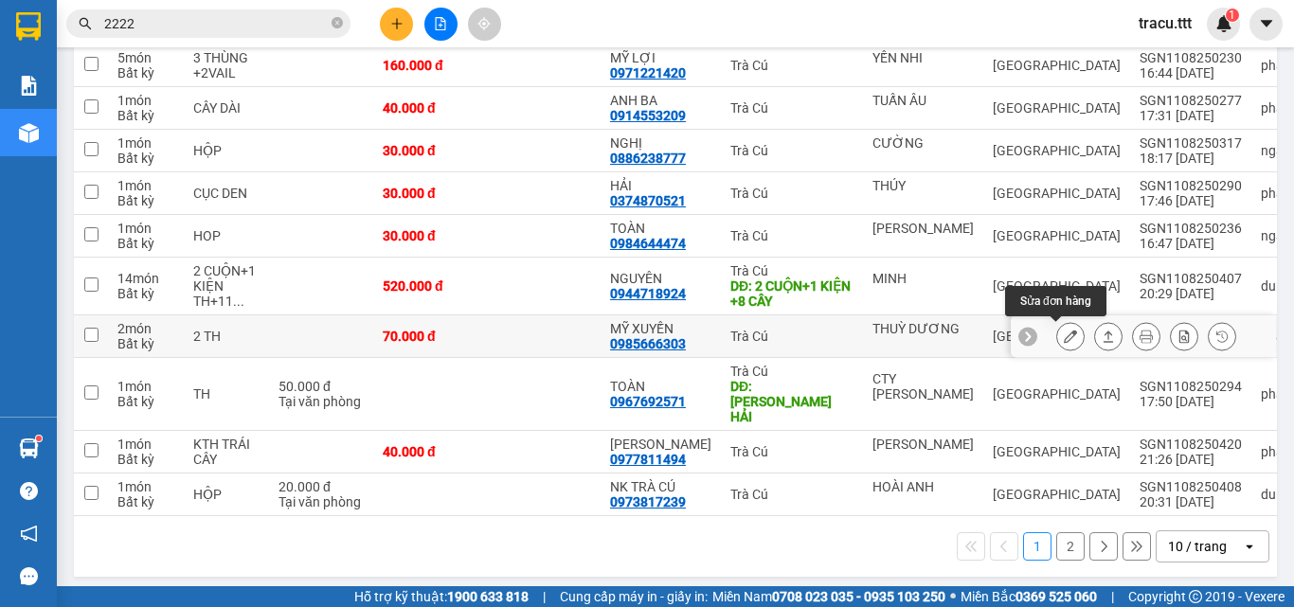
click at [1064, 340] on icon at bounding box center [1070, 336] width 13 height 13
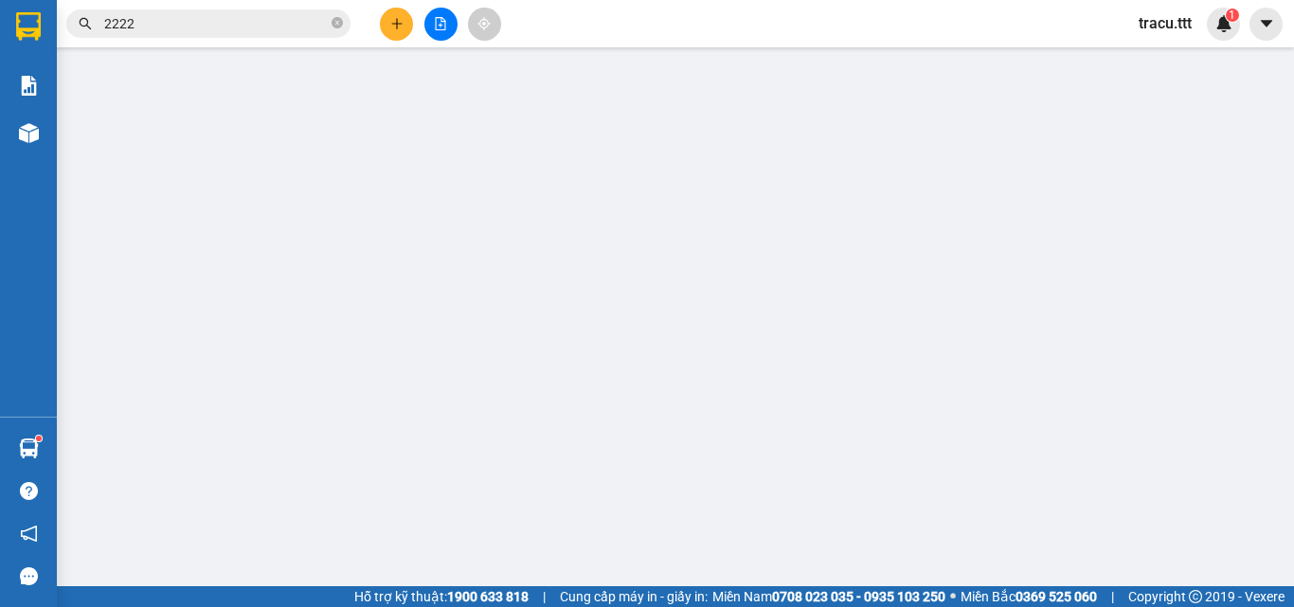
type input "THUỲ DƯƠNG"
type input "0985666303"
type input "MỸ XUYẾN"
type input "70.000"
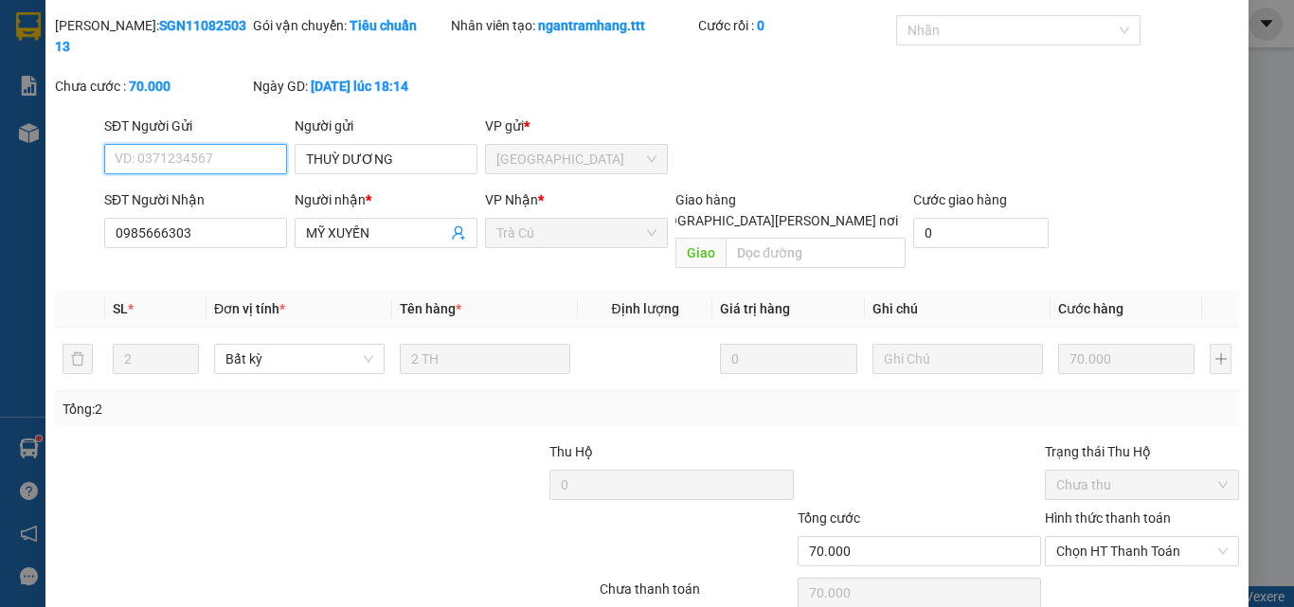
scroll to position [98, 0]
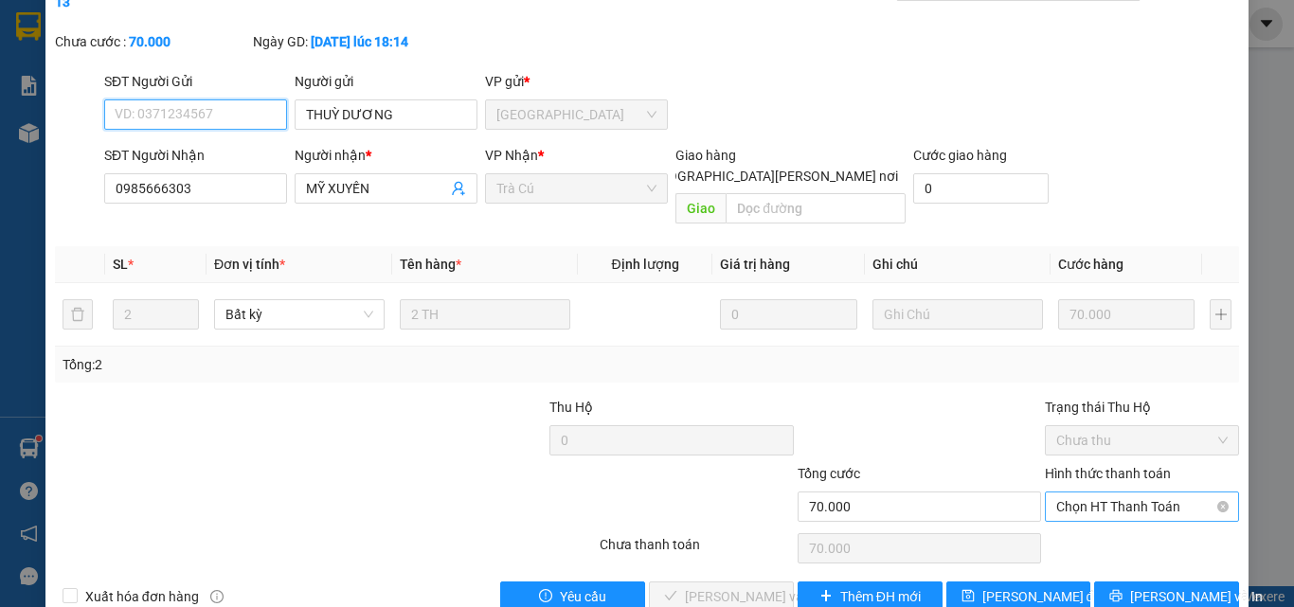
click at [1134, 493] on span "Chọn HT Thanh Toán" at bounding box center [1141, 507] width 171 height 28
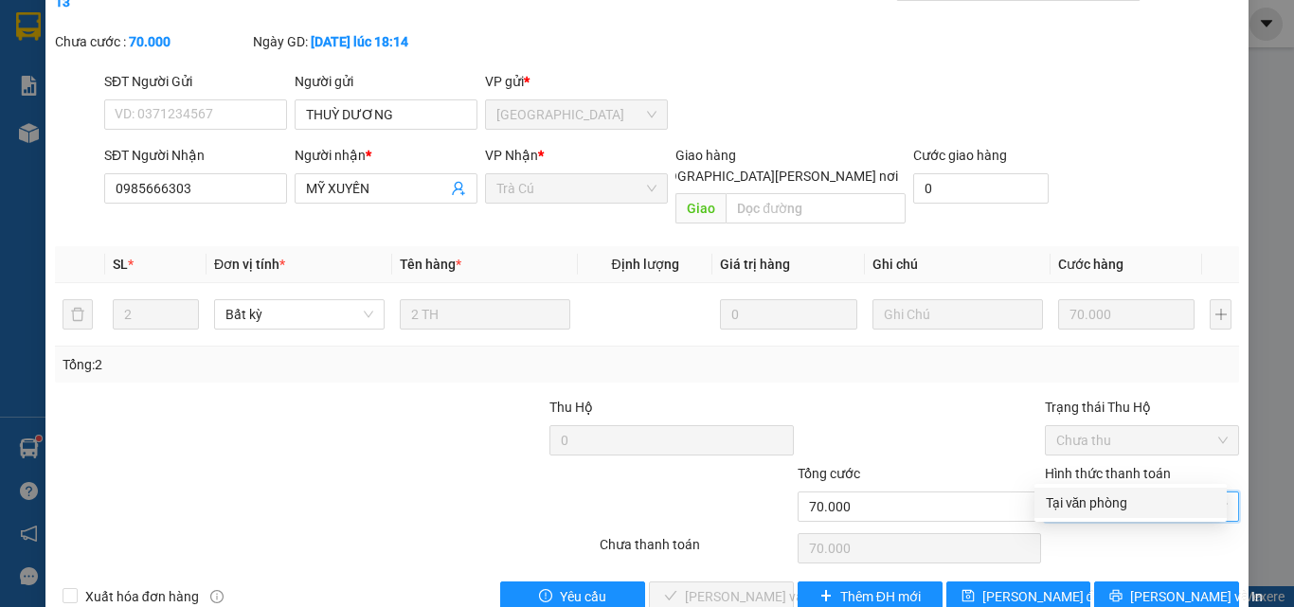
click at [1107, 510] on div "Tại văn phòng" at bounding box center [1131, 503] width 170 height 21
type input "0"
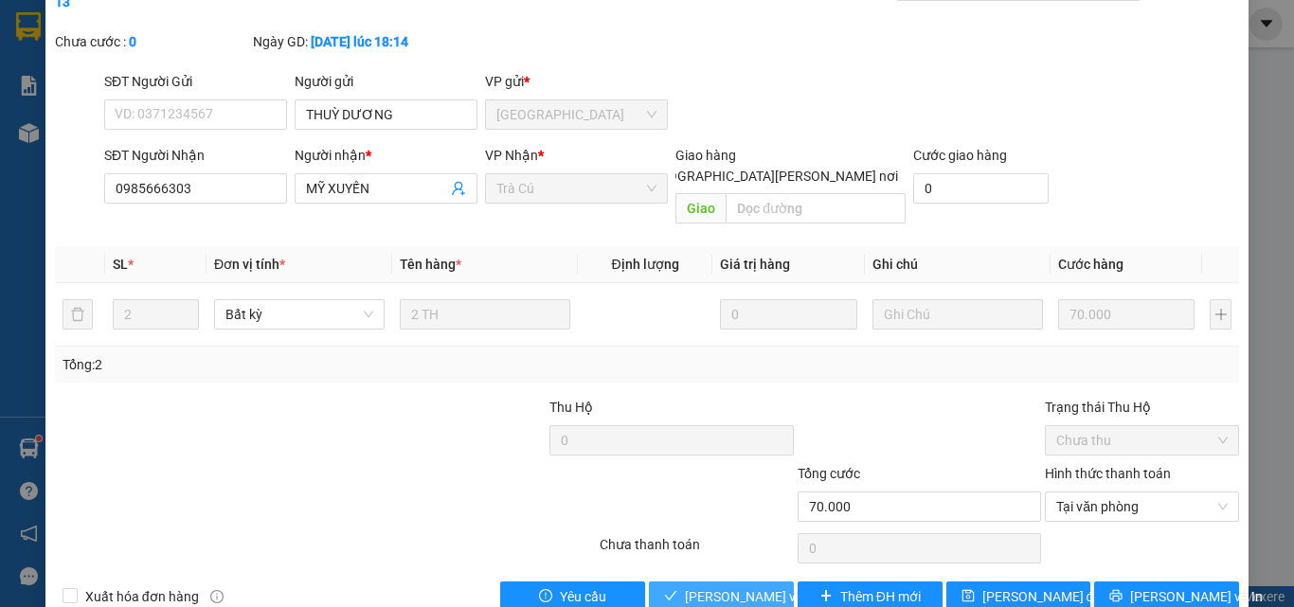
click at [748, 586] on span "[PERSON_NAME] và [PERSON_NAME] hàng" at bounding box center [813, 596] width 256 height 21
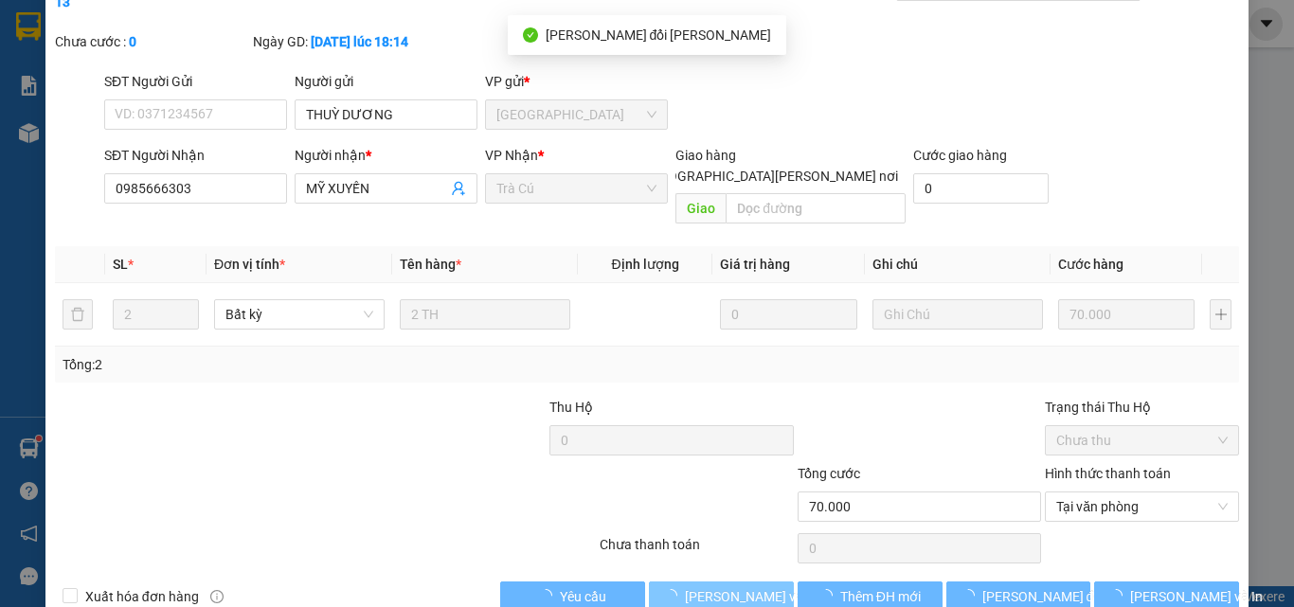
scroll to position [3, 0]
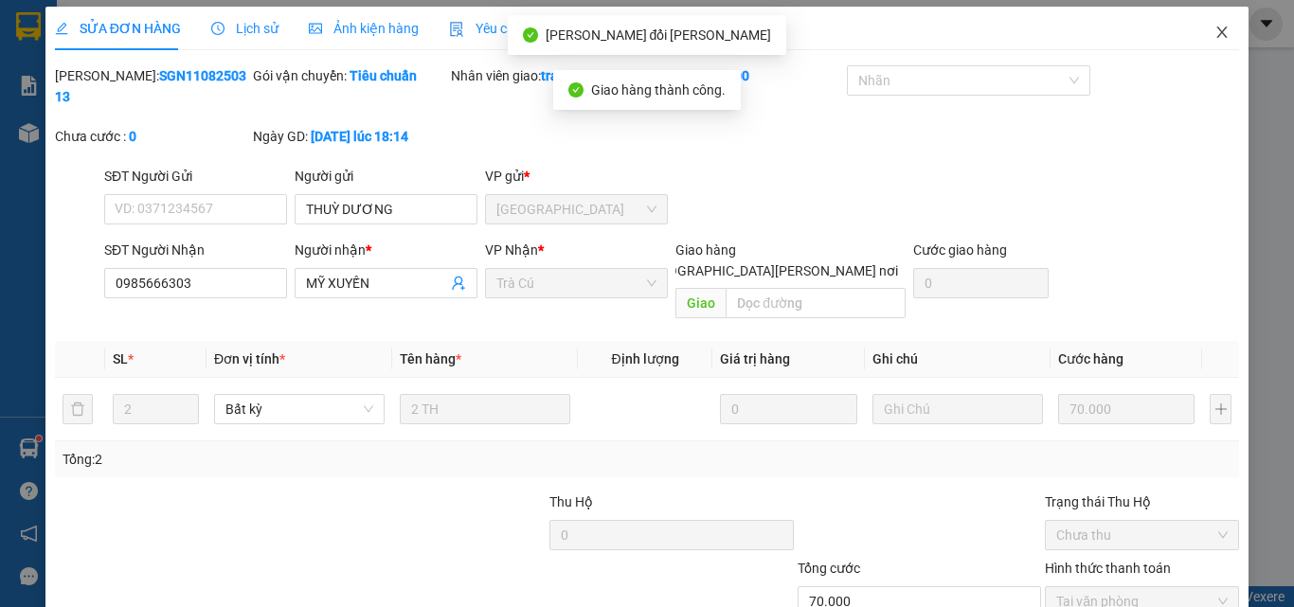
click at [1215, 26] on icon "close" at bounding box center [1222, 32] width 15 height 15
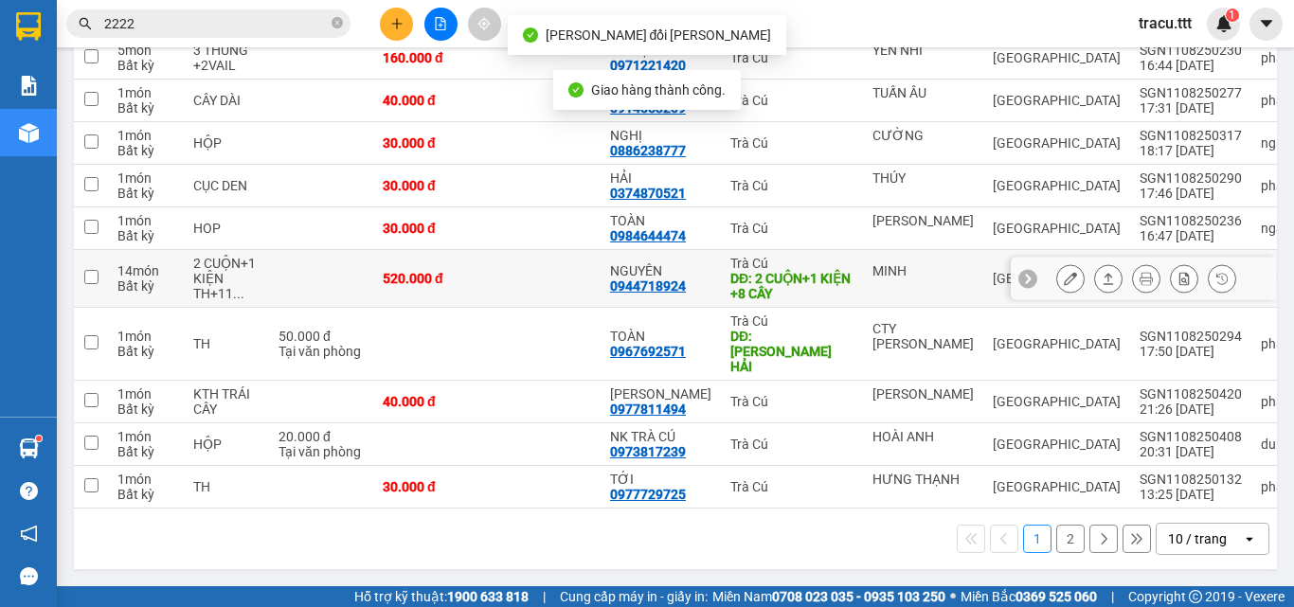
scroll to position [288, 0]
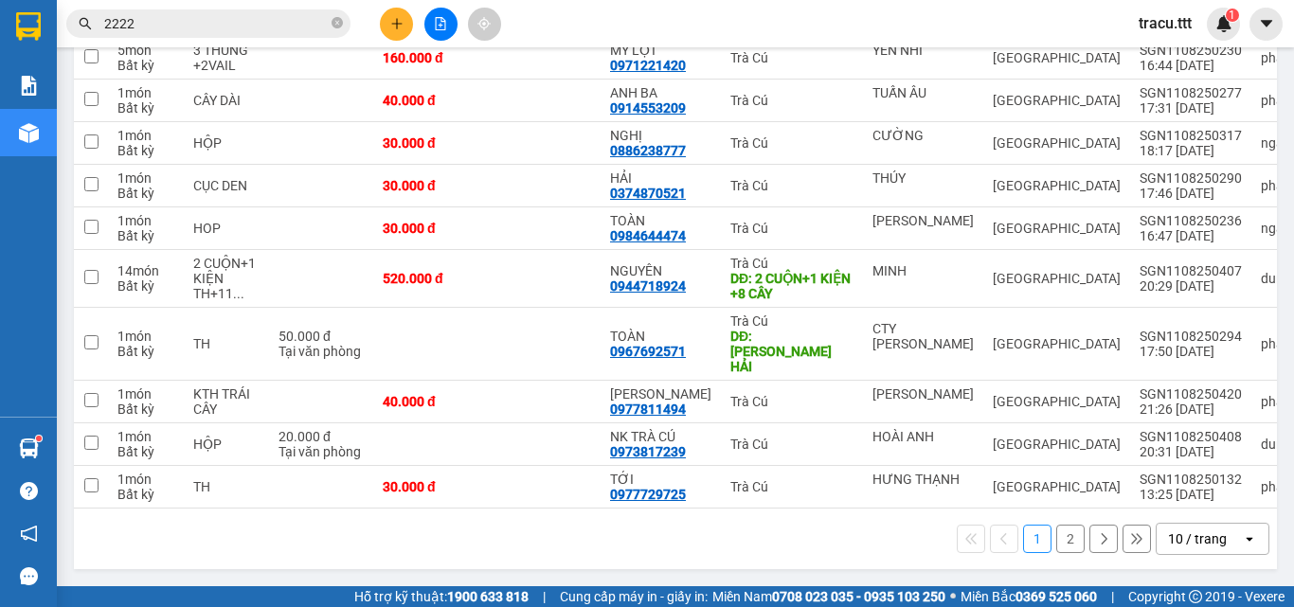
click at [1056, 537] on button "2" at bounding box center [1070, 539] width 28 height 28
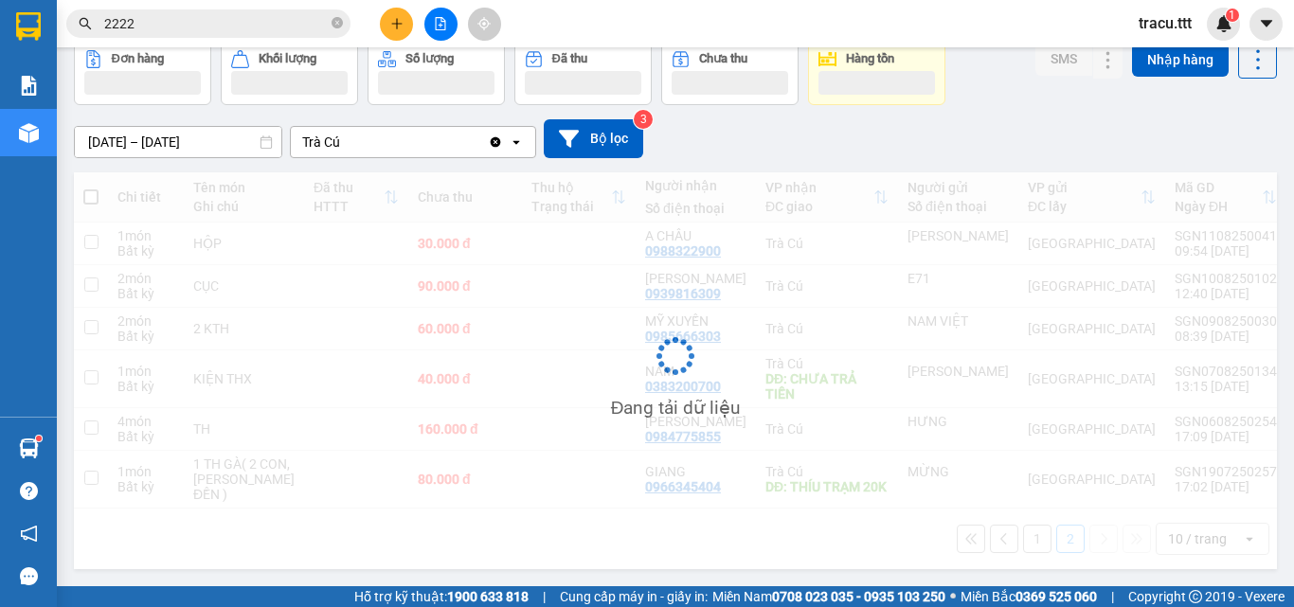
scroll to position [102, 0]
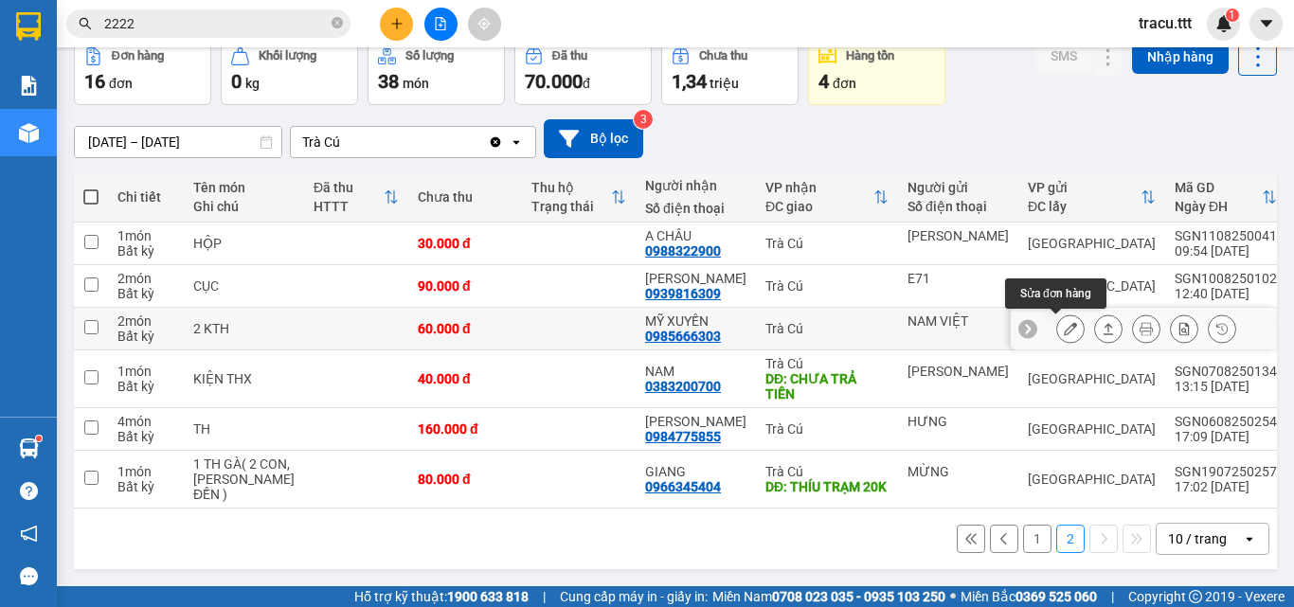
click at [1064, 322] on icon at bounding box center [1070, 328] width 13 height 13
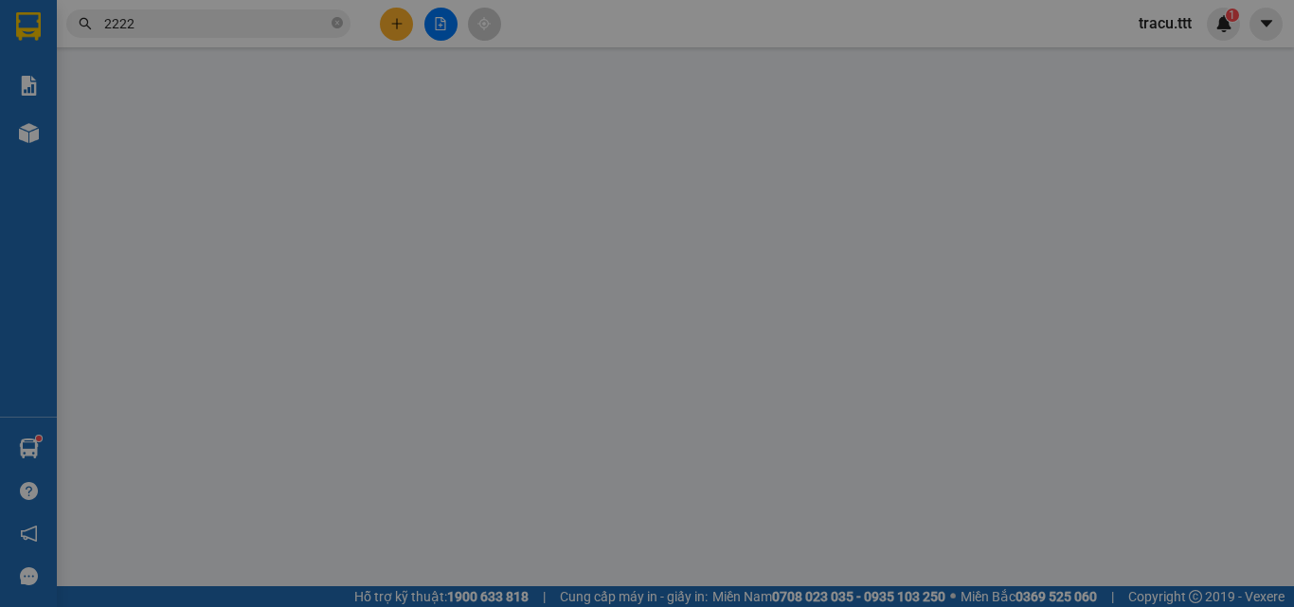
type input "NAM VIỆT"
type input "0985666303"
type input "MỸ XUYẾN"
type input "60.000"
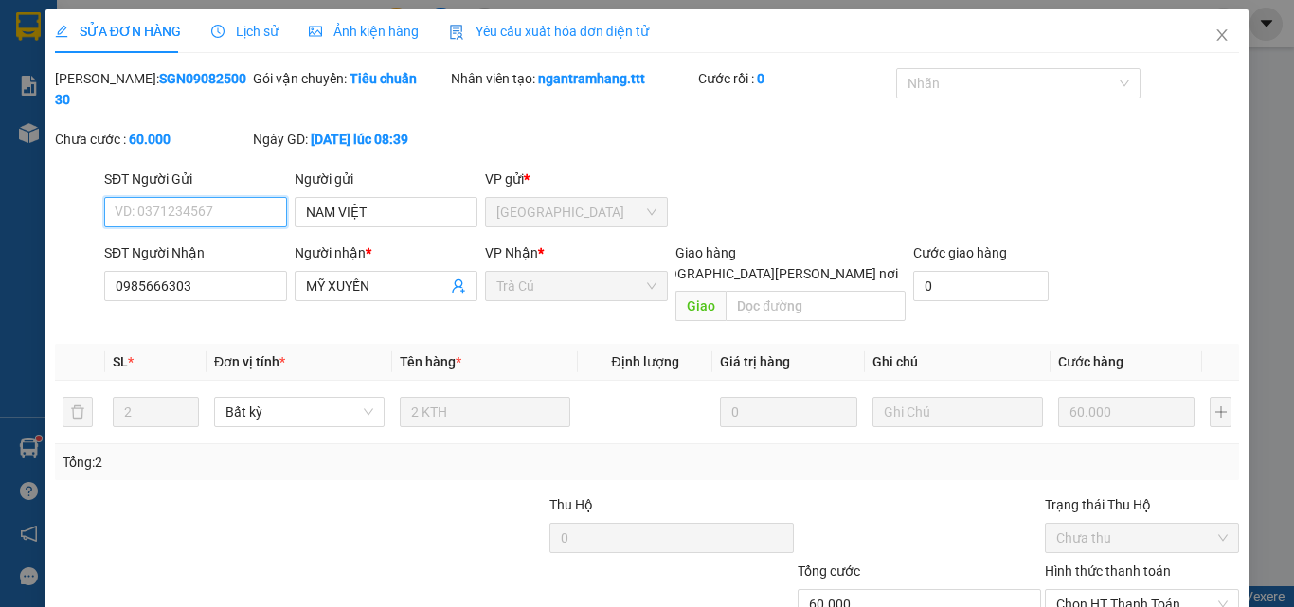
scroll to position [95, 0]
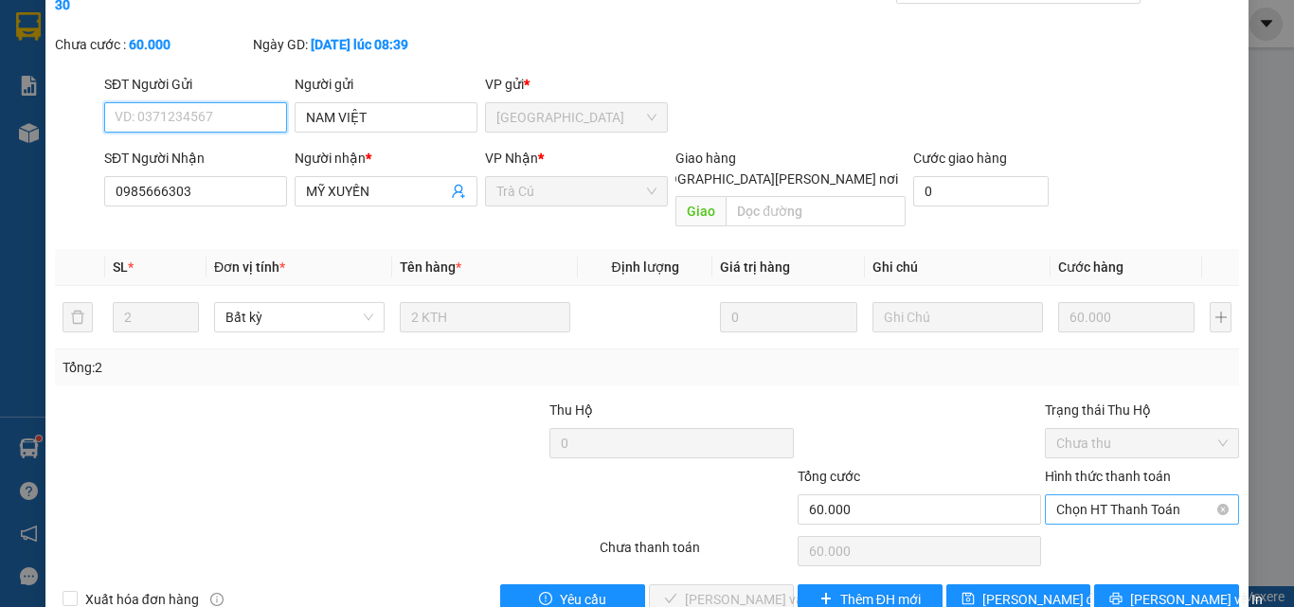
click at [1123, 496] on span "Chọn HT Thanh Toán" at bounding box center [1141, 510] width 171 height 28
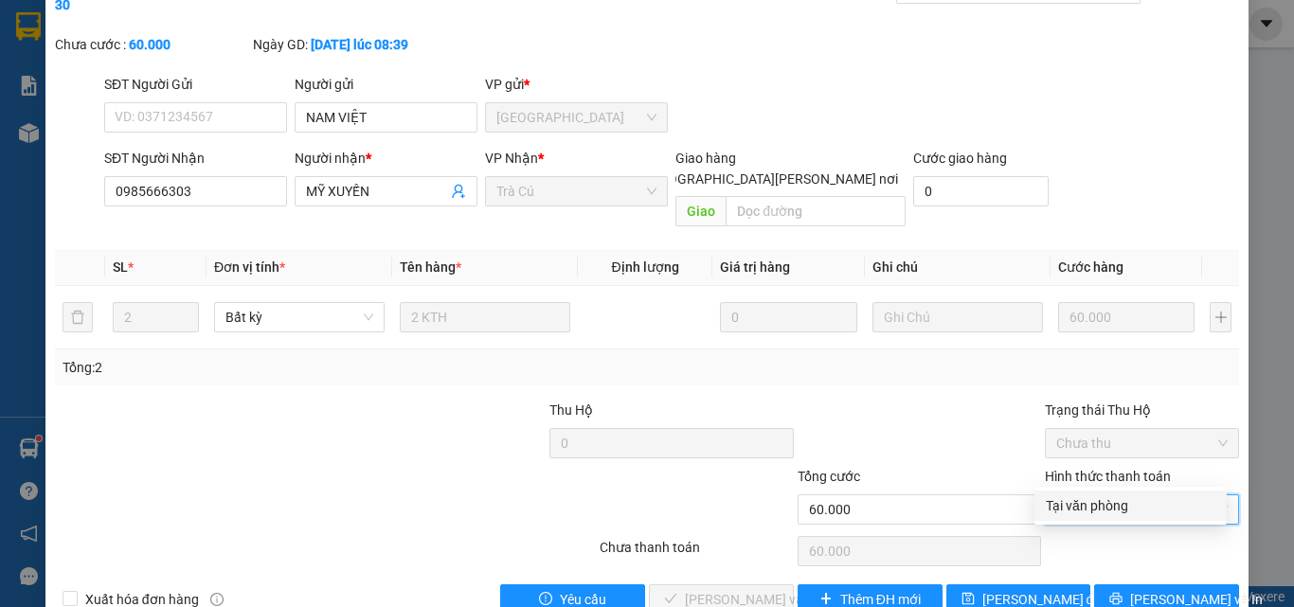
click at [1100, 505] on div "Tại văn phòng" at bounding box center [1131, 506] width 170 height 21
type input "0"
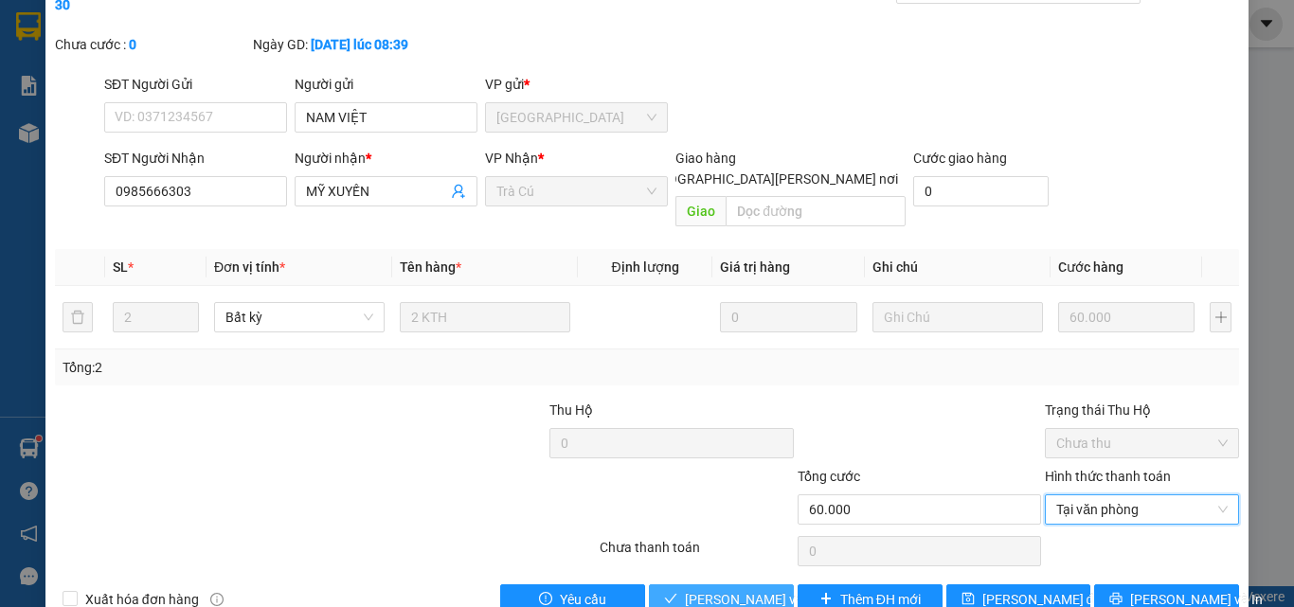
click at [721, 589] on span "[PERSON_NAME] và [PERSON_NAME] hàng" at bounding box center [813, 599] width 256 height 21
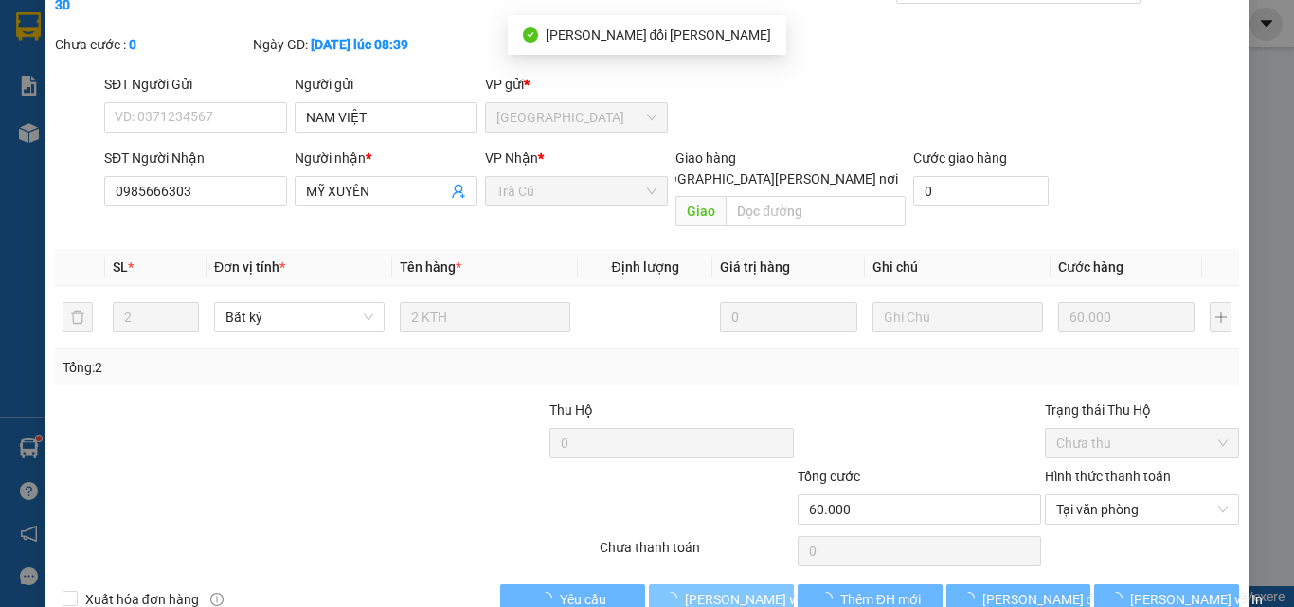
scroll to position [0, 0]
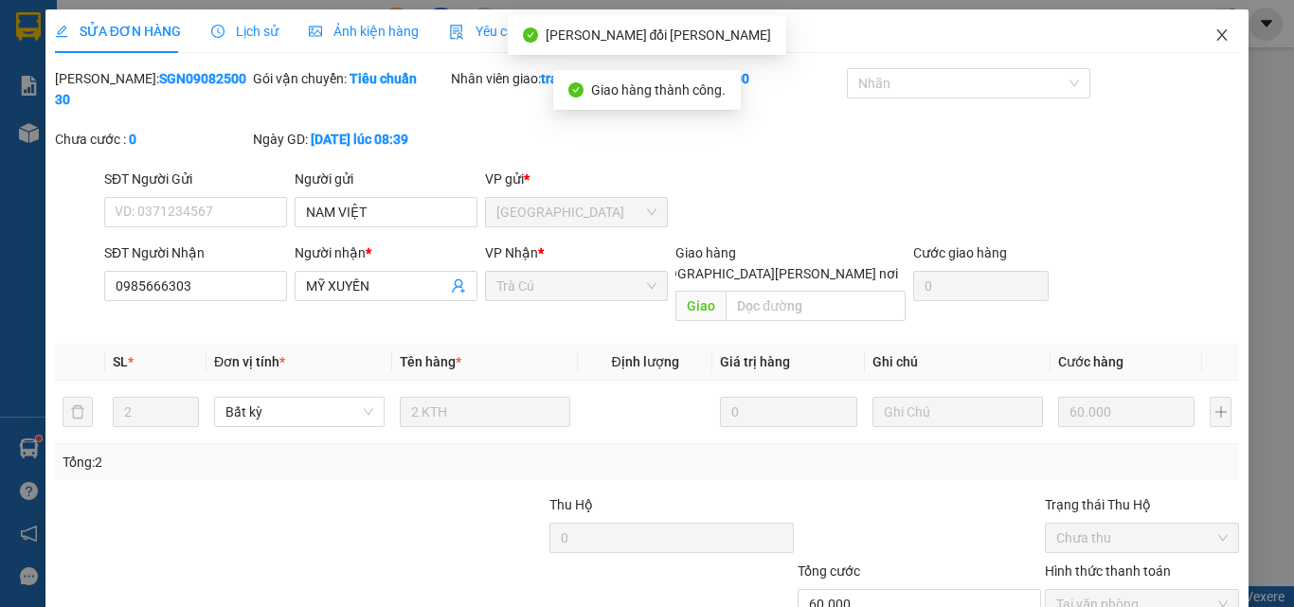
click at [1215, 31] on icon "close" at bounding box center [1222, 34] width 15 height 15
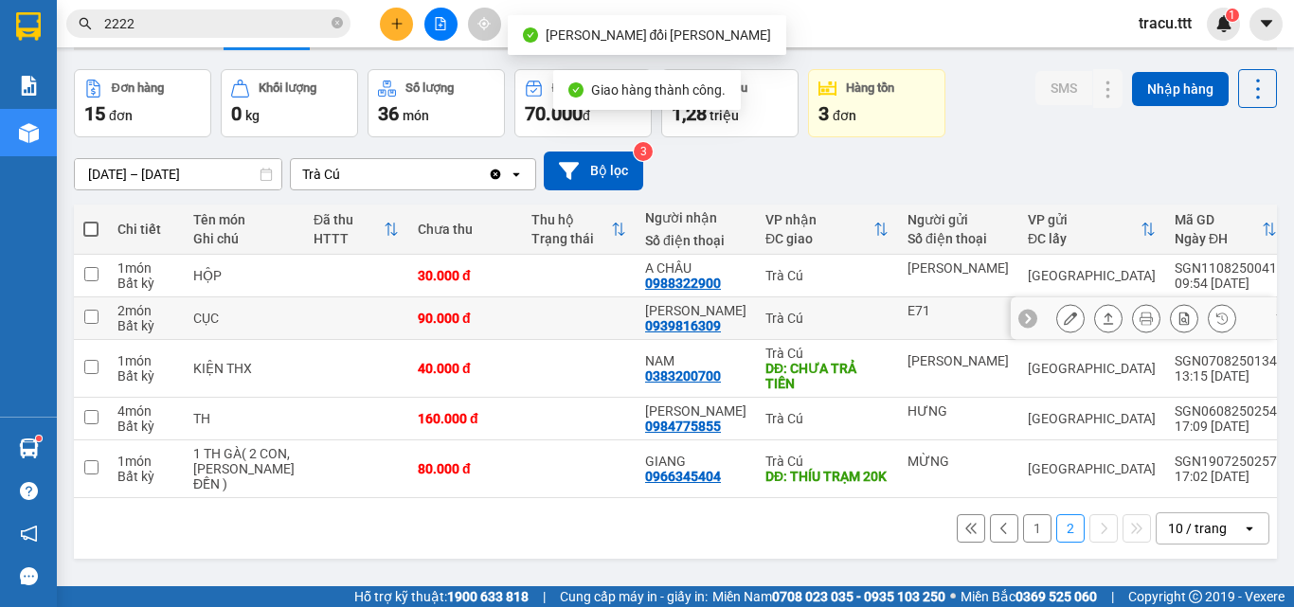
scroll to position [87, 0]
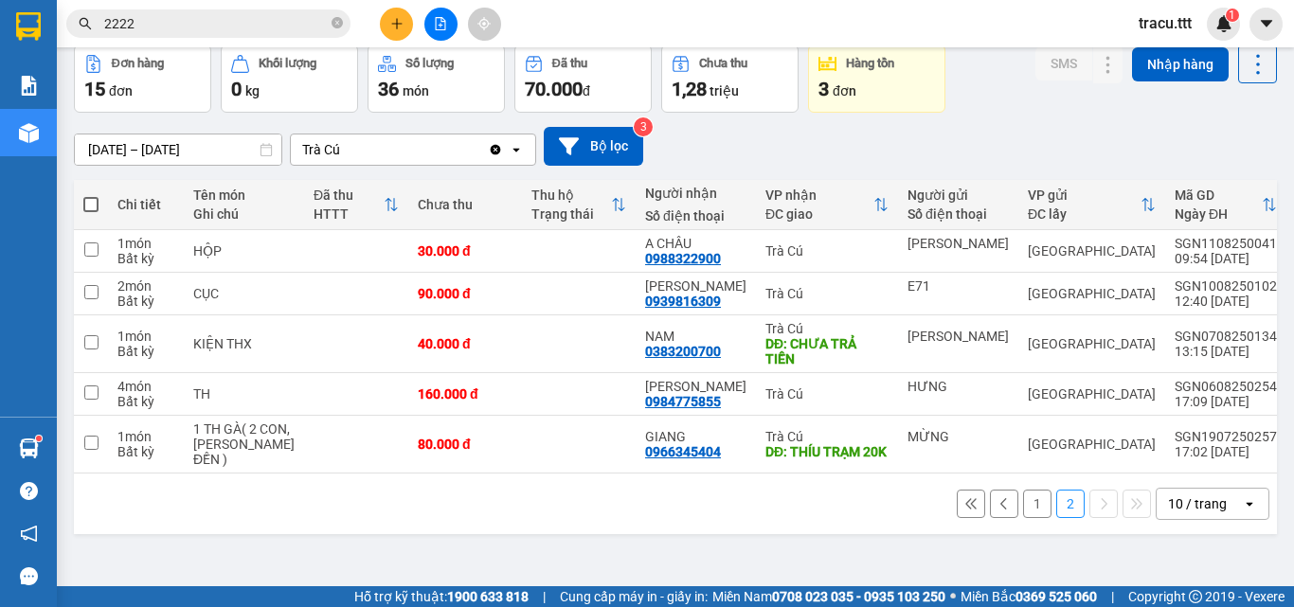
click at [1025, 516] on button "1" at bounding box center [1037, 504] width 28 height 28
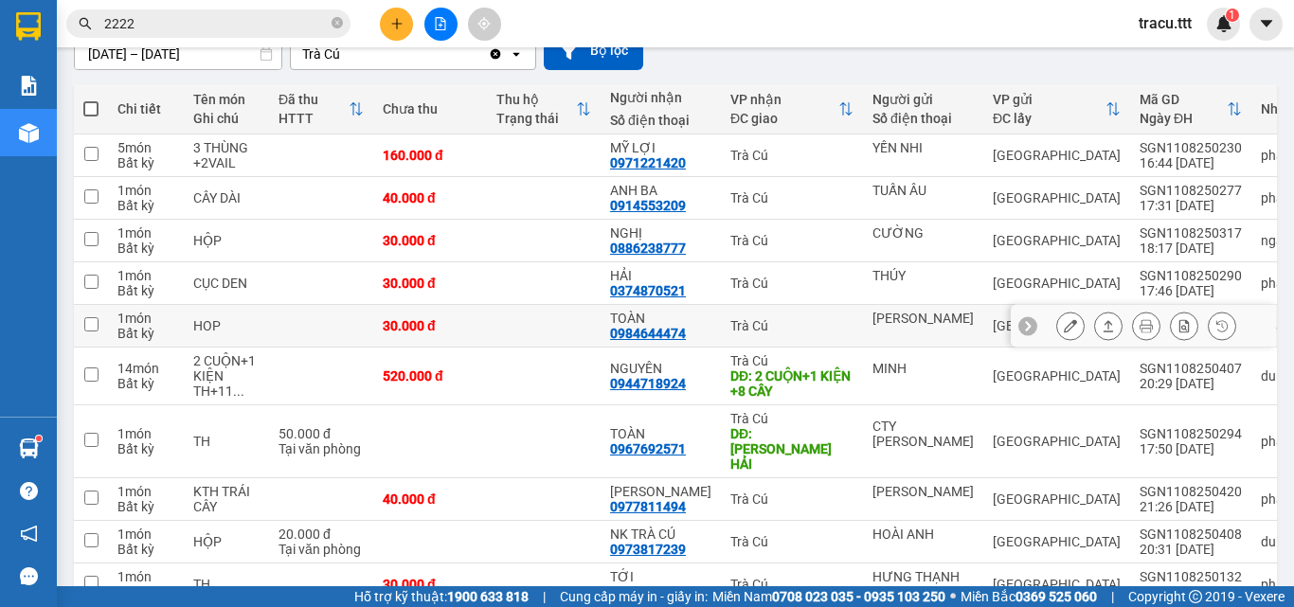
scroll to position [288, 0]
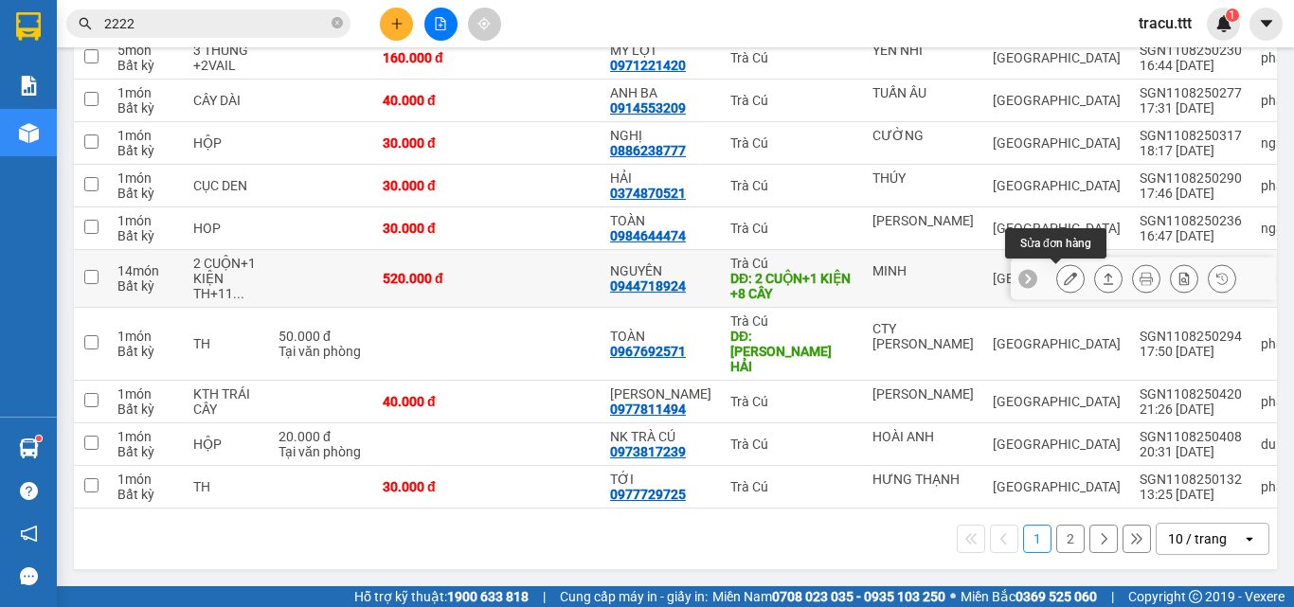
click at [1064, 272] on icon at bounding box center [1070, 278] width 13 height 13
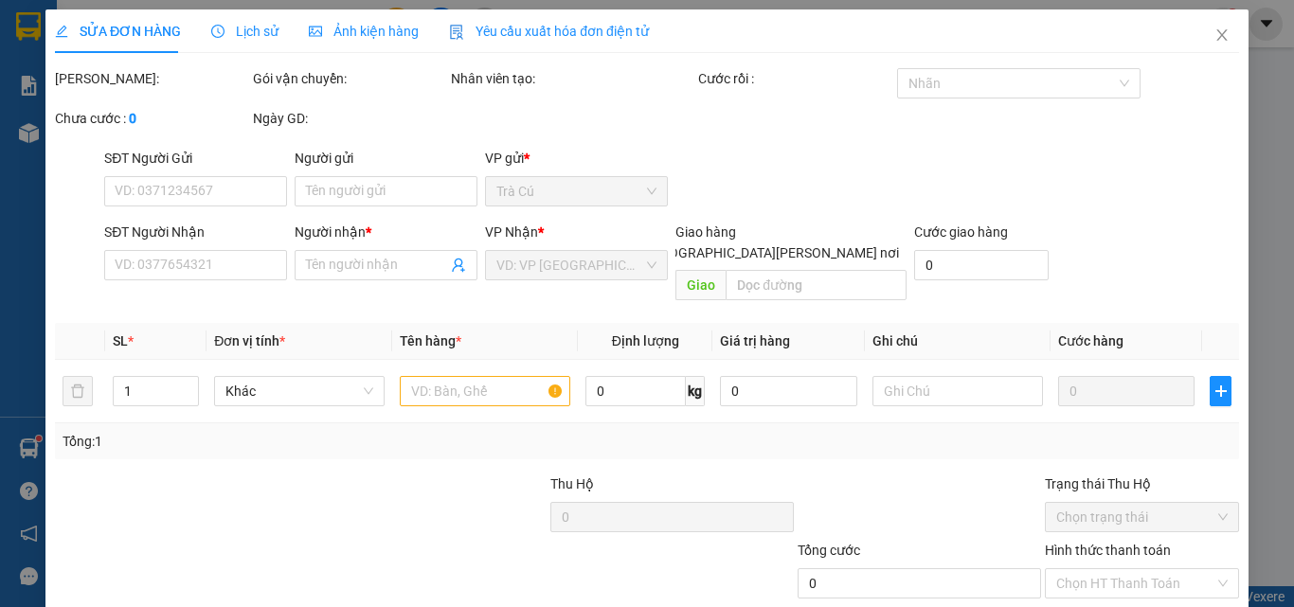
type input "MINH"
type input "0944718924"
type input "NGUYÊN"
type input "2 CUỘN+1 KIỆN +8 CÂY"
type input "520.000"
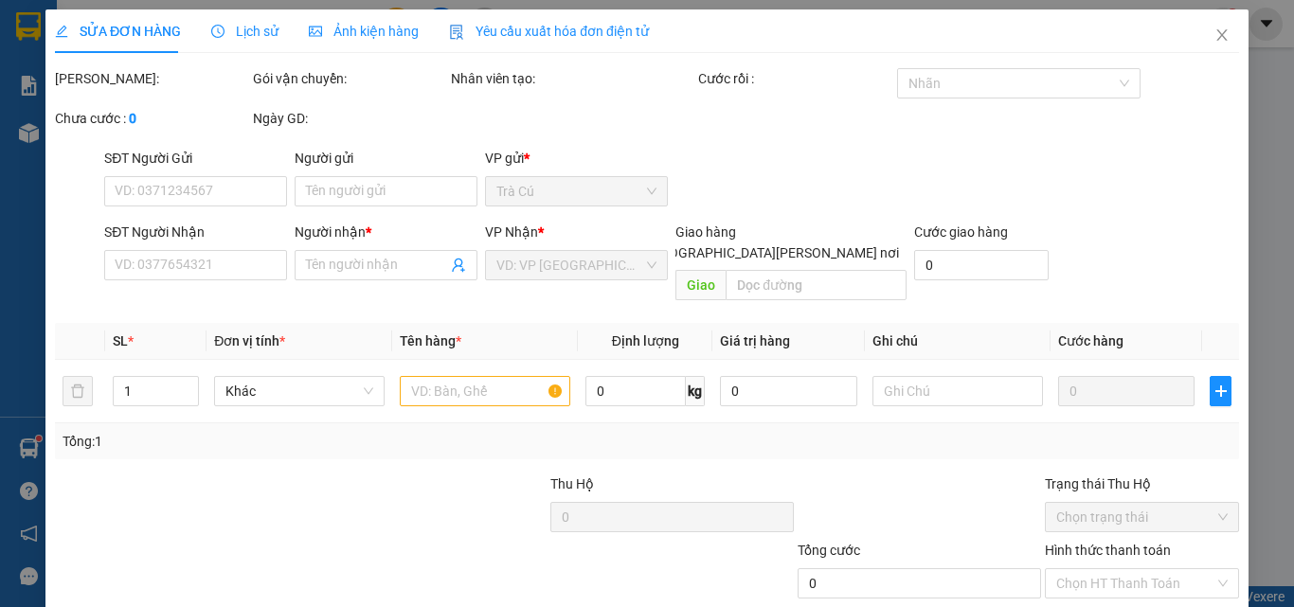
type input "520.000"
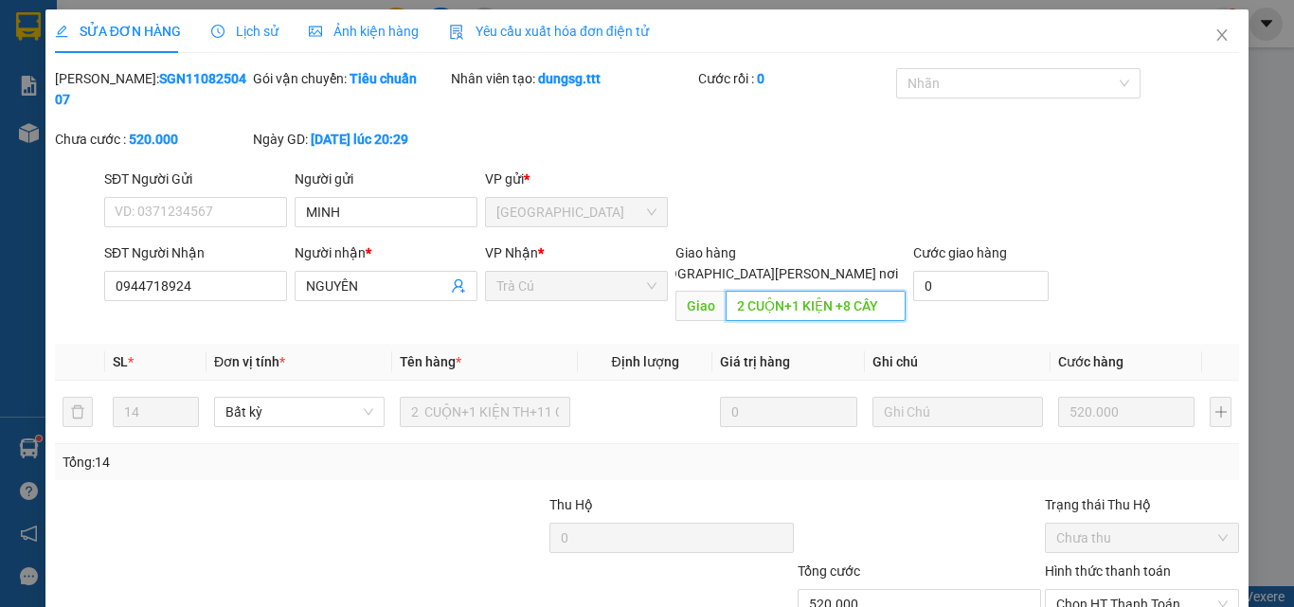
click at [864, 291] on input "2 CUỘN+1 KIỆN +8 CÂY" at bounding box center [816, 306] width 180 height 30
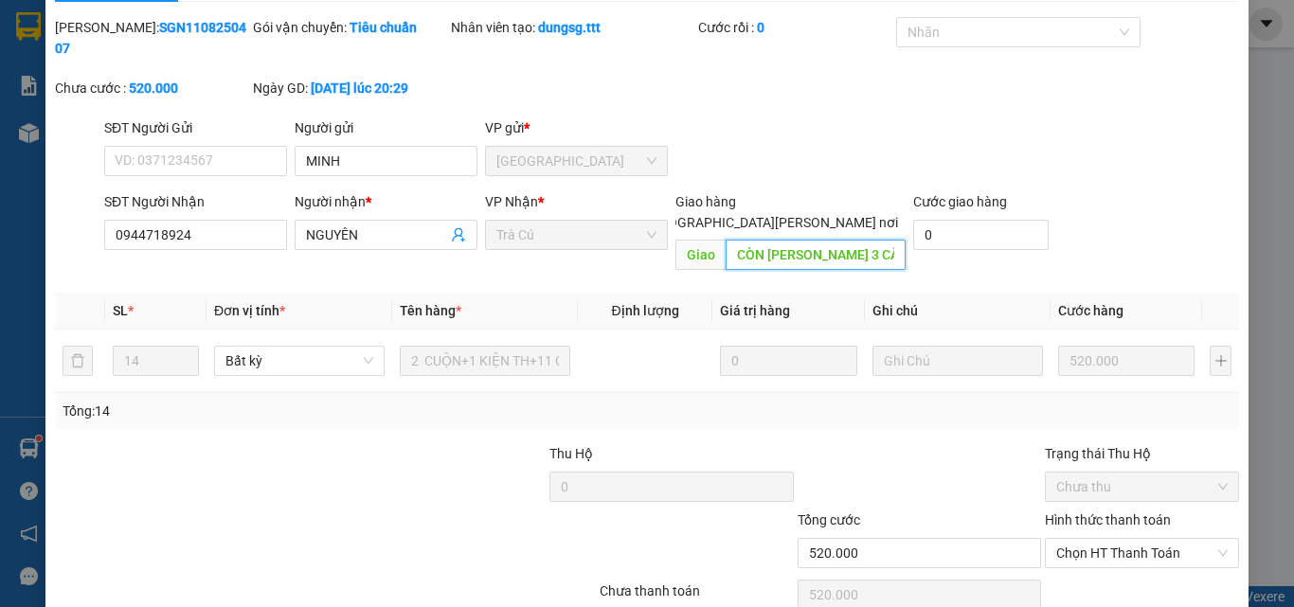
scroll to position [98, 0]
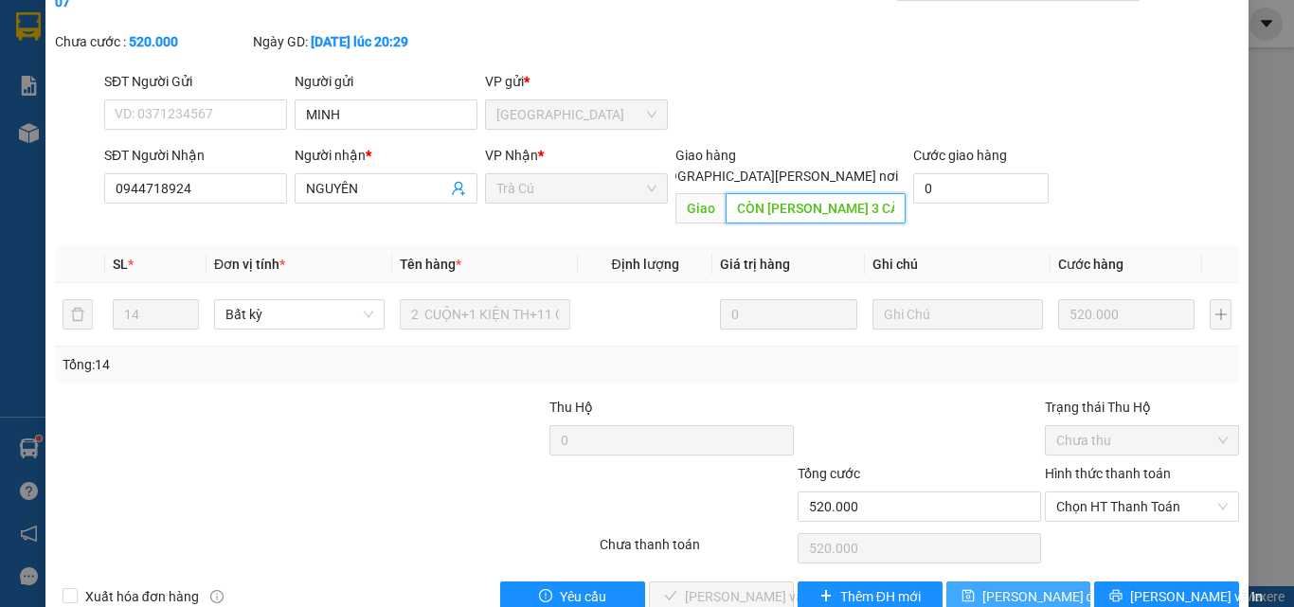
type input "CÒN THIẾU 3 CÂY"
click at [1028, 586] on span "[PERSON_NAME] đổi" at bounding box center [1043, 596] width 122 height 21
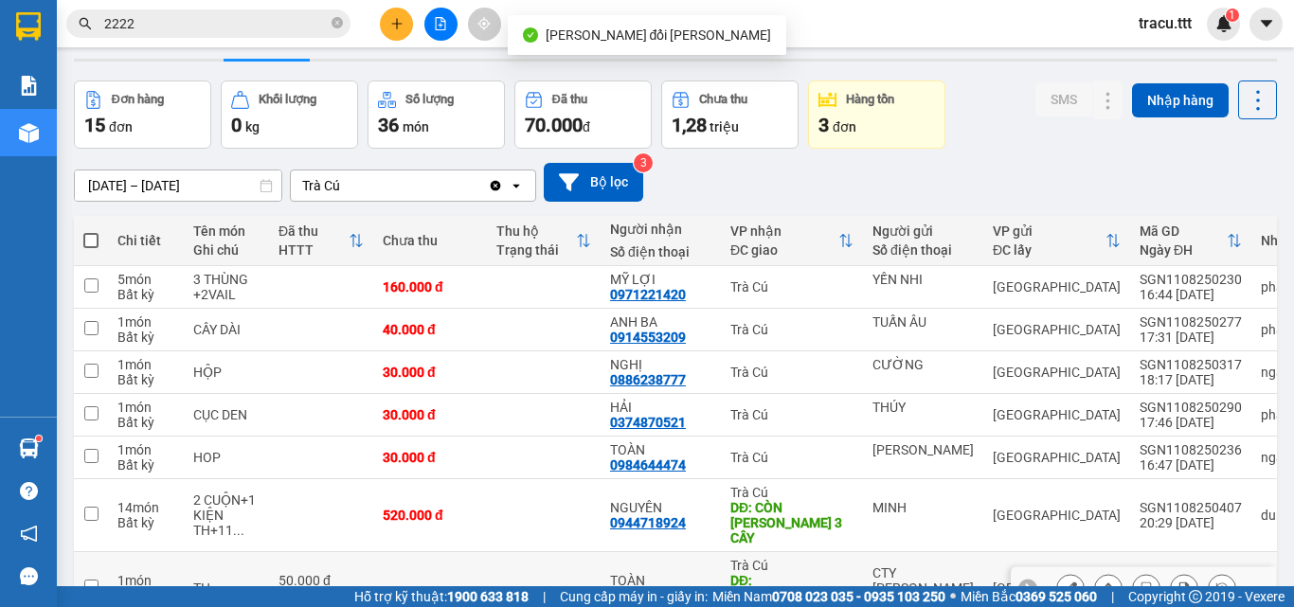
scroll to position [189, 0]
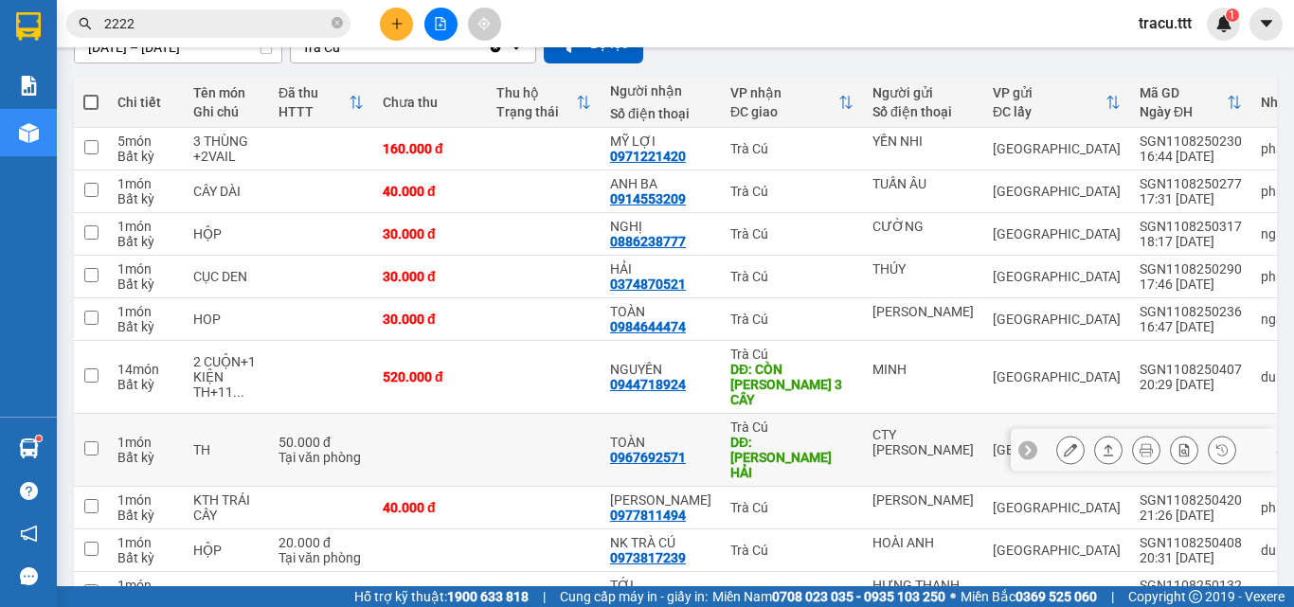
click at [1064, 443] on icon at bounding box center [1070, 449] width 13 height 13
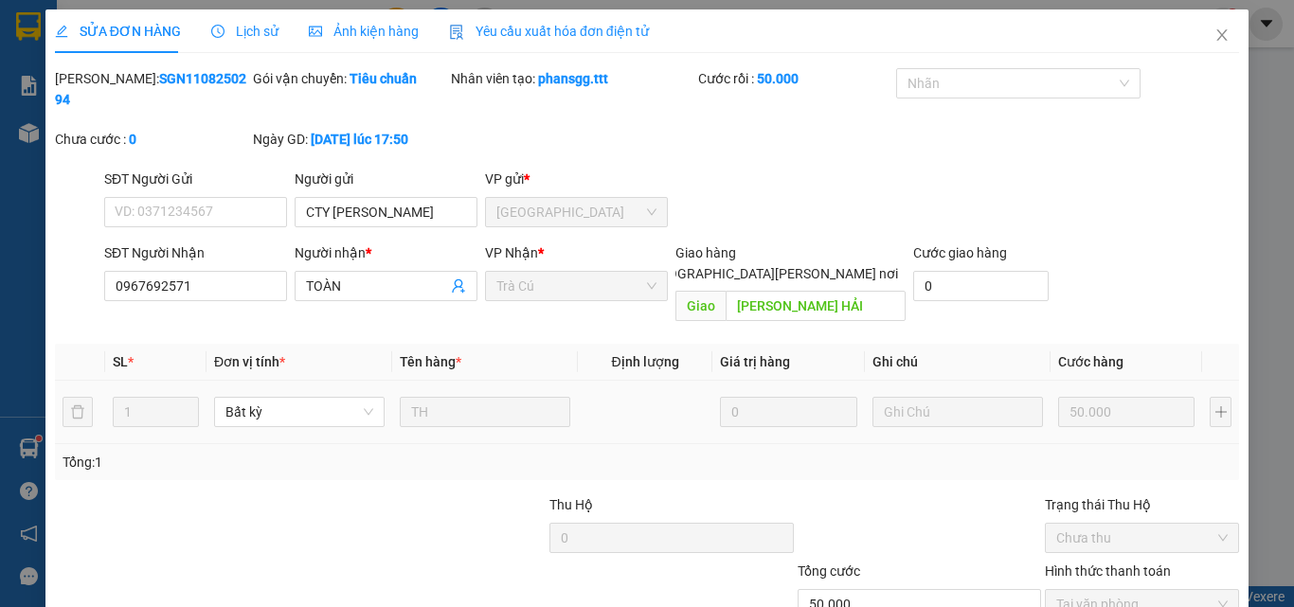
type input "CTY [PERSON_NAME]"
type input "0967692571"
type input "TOÀN"
type input "[PERSON_NAME] HẢI"
type input "50.000"
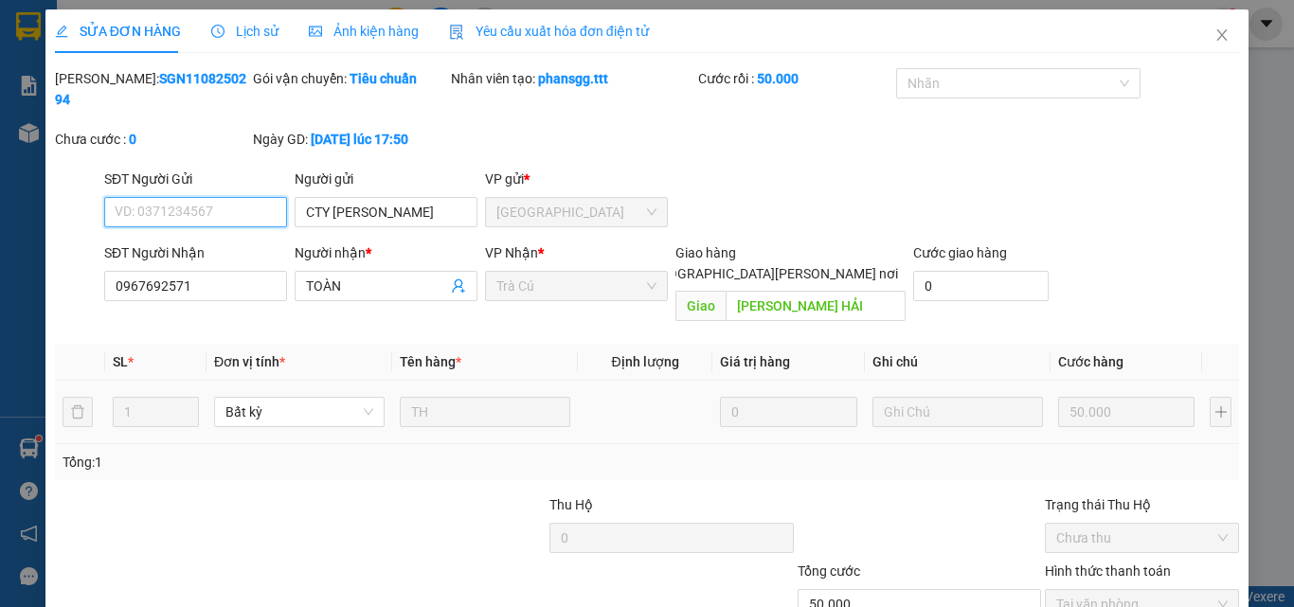
scroll to position [95, 0]
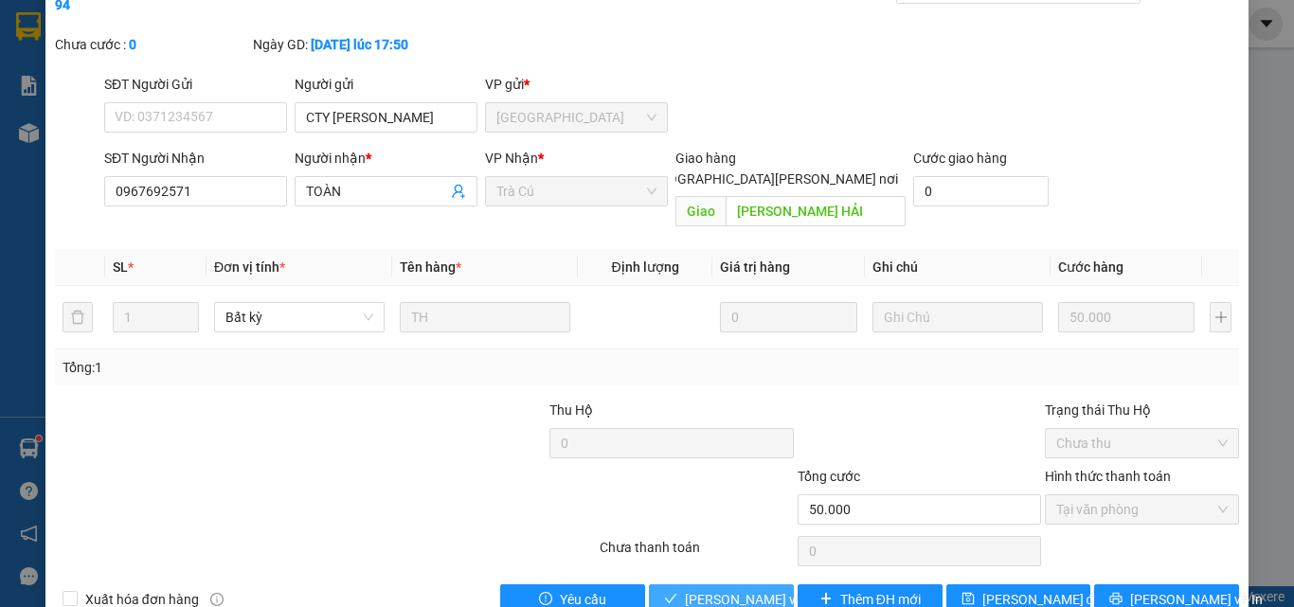
click at [692, 585] on button "[PERSON_NAME] và [PERSON_NAME] hàng" at bounding box center [721, 600] width 145 height 30
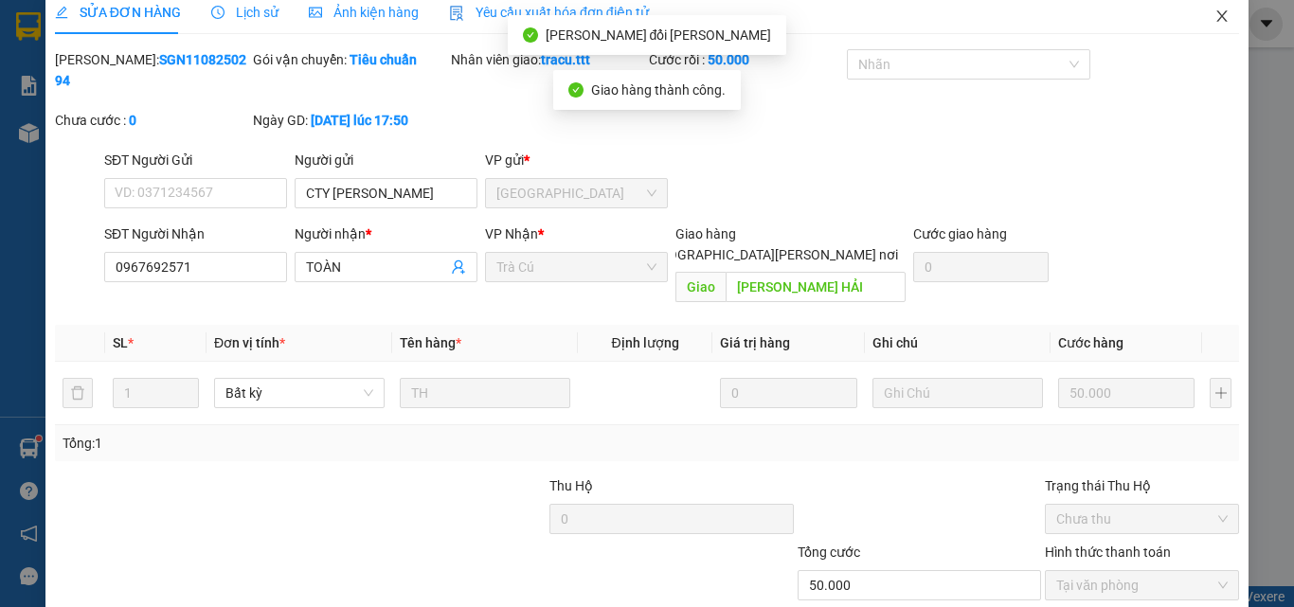
scroll to position [0, 0]
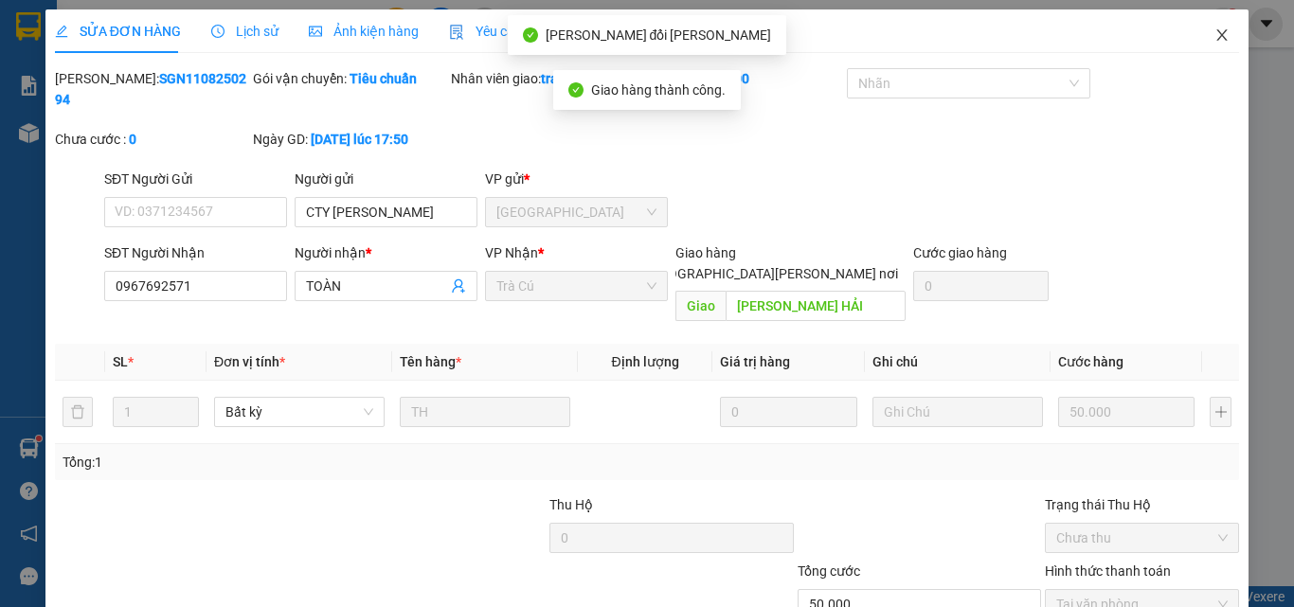
click at [1210, 24] on span "Close" at bounding box center [1222, 35] width 53 height 53
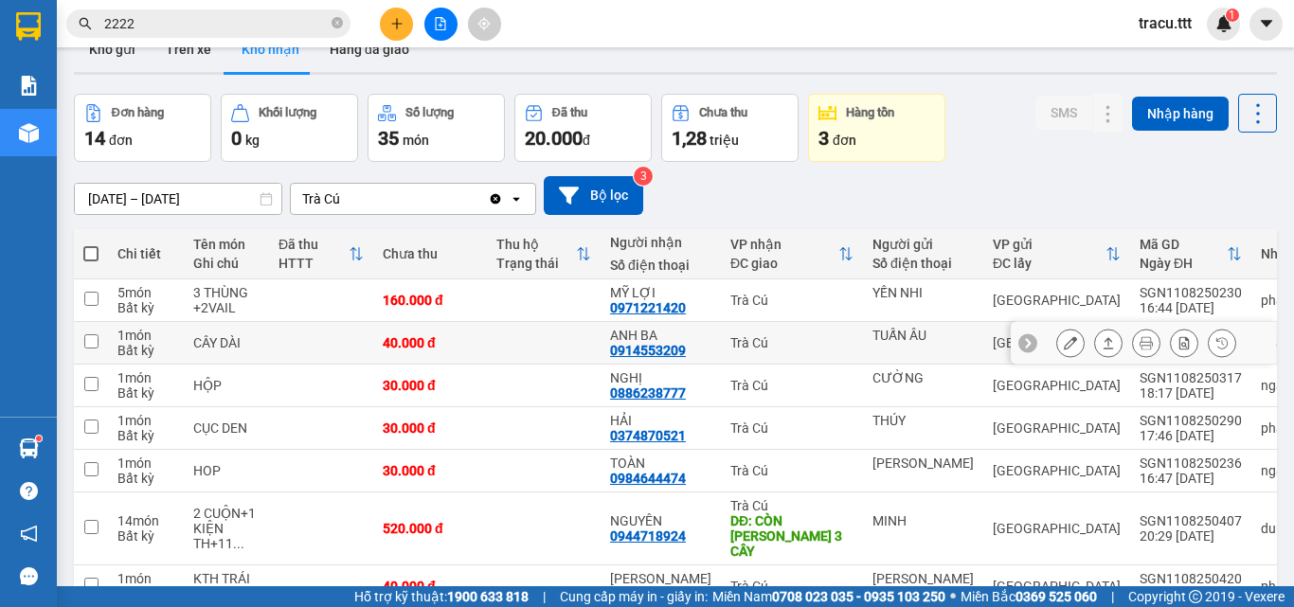
scroll to position [189, 0]
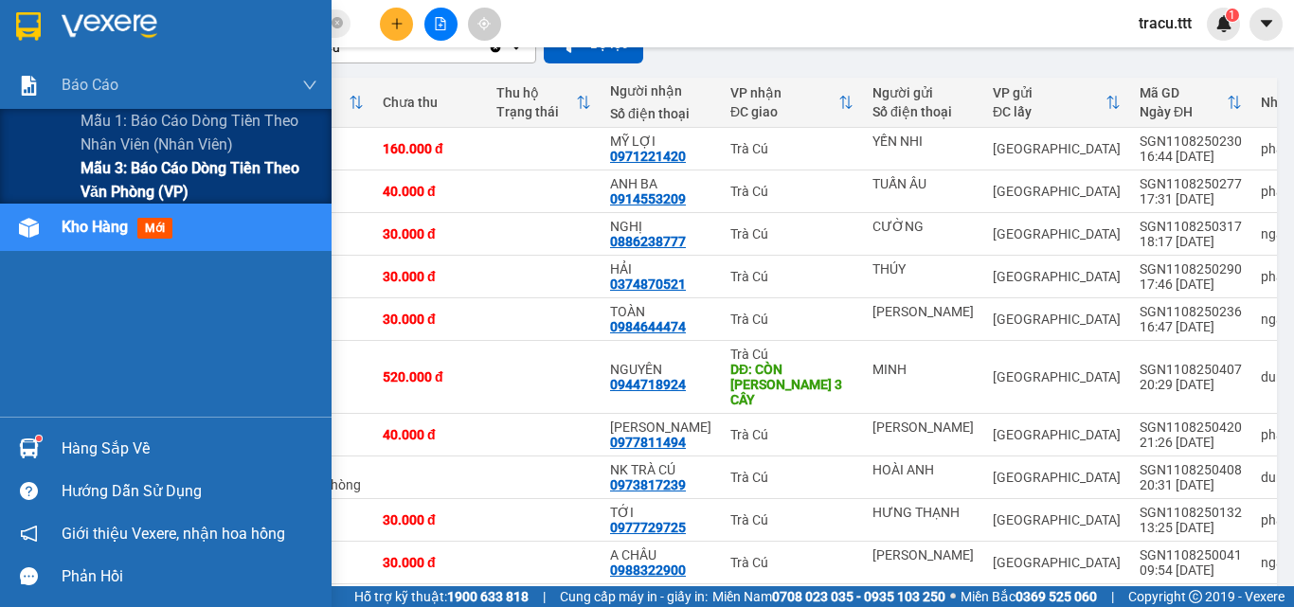
drag, startPoint x: 140, startPoint y: 176, endPoint x: 150, endPoint y: 182, distance: 11.0
click at [140, 177] on span "Mẫu 3: Báo cáo dòng tiền theo văn phòng (VP)" at bounding box center [199, 179] width 237 height 47
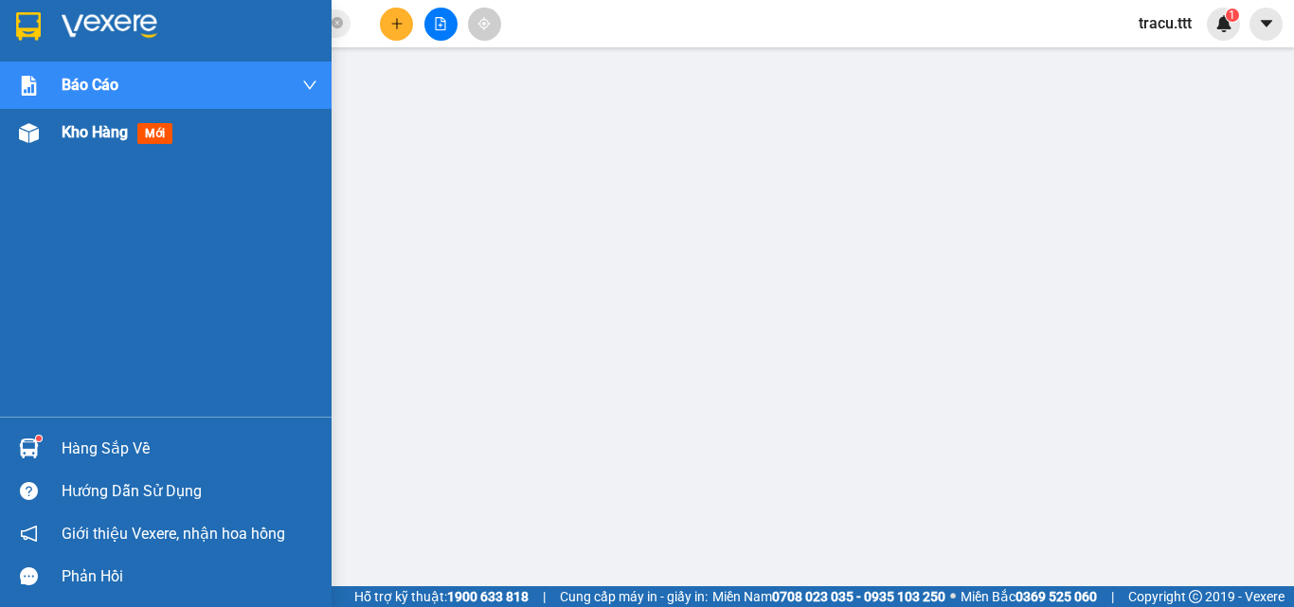
click at [92, 140] on span "Kho hàng" at bounding box center [95, 132] width 66 height 18
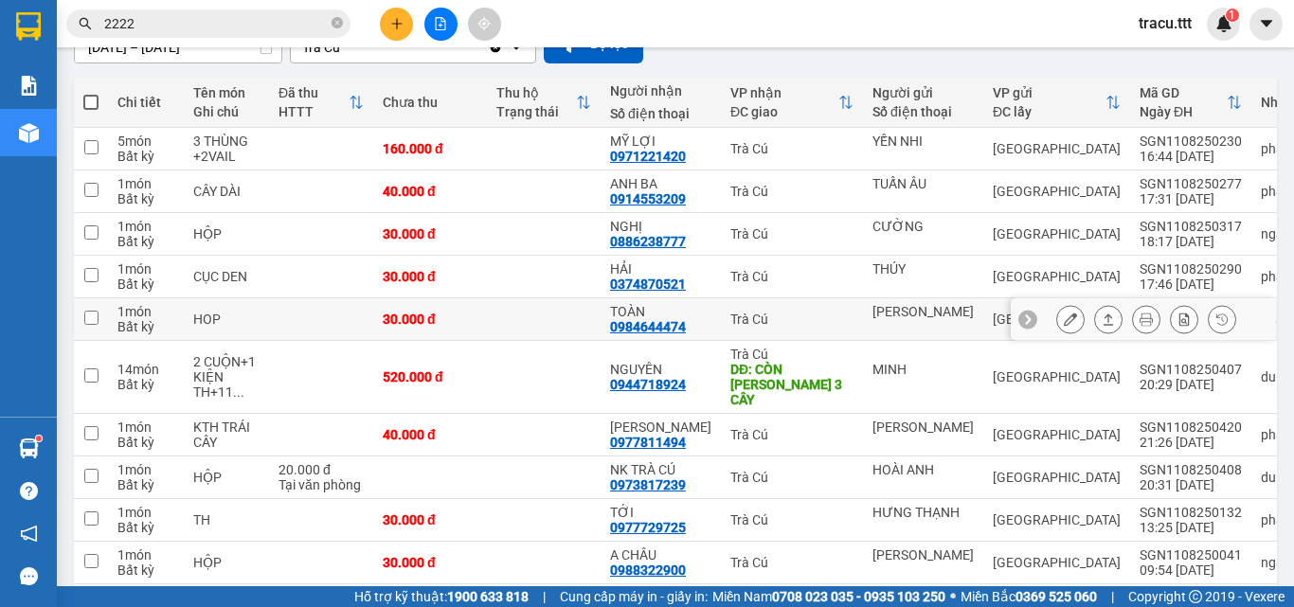
scroll to position [273, 0]
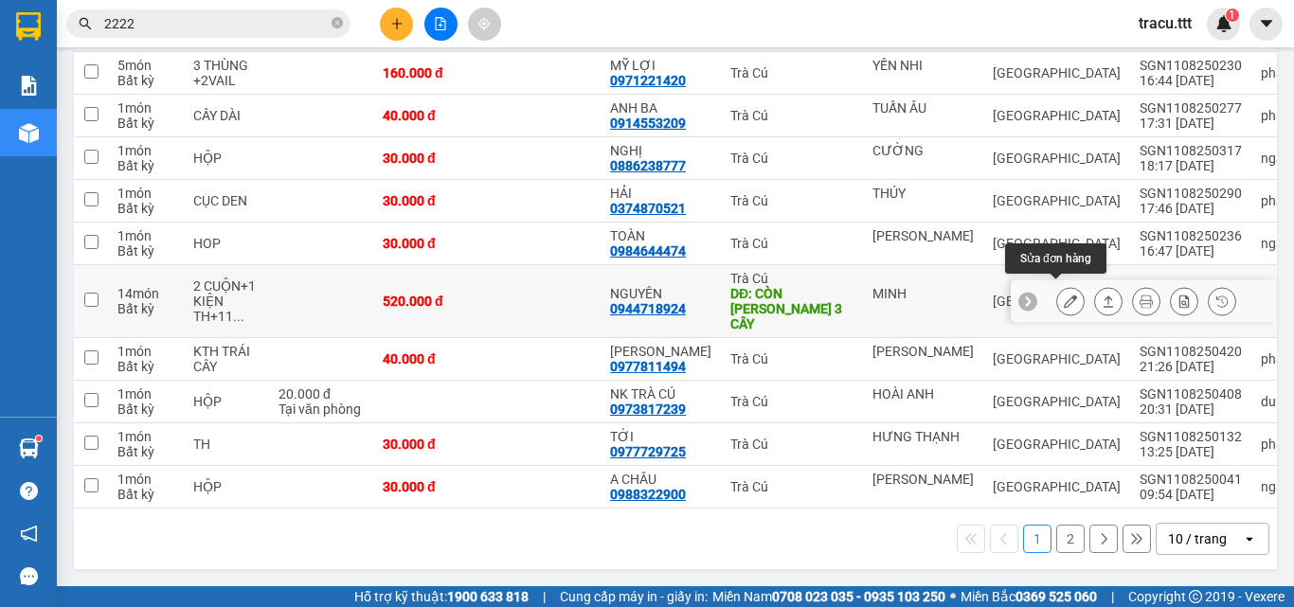
click at [1064, 295] on icon at bounding box center [1070, 301] width 13 height 13
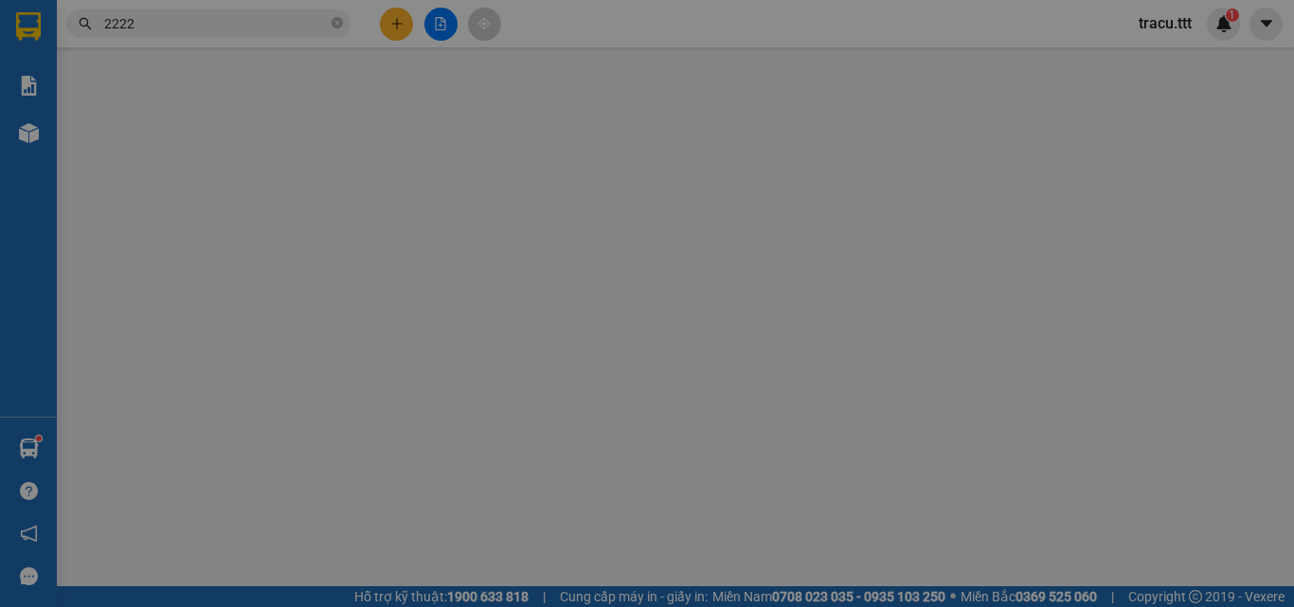
type input "MINH"
type input "0944718924"
type input "NGUYÊN"
type input "CÒN THIẾU 3 CÂY"
type input "520.000"
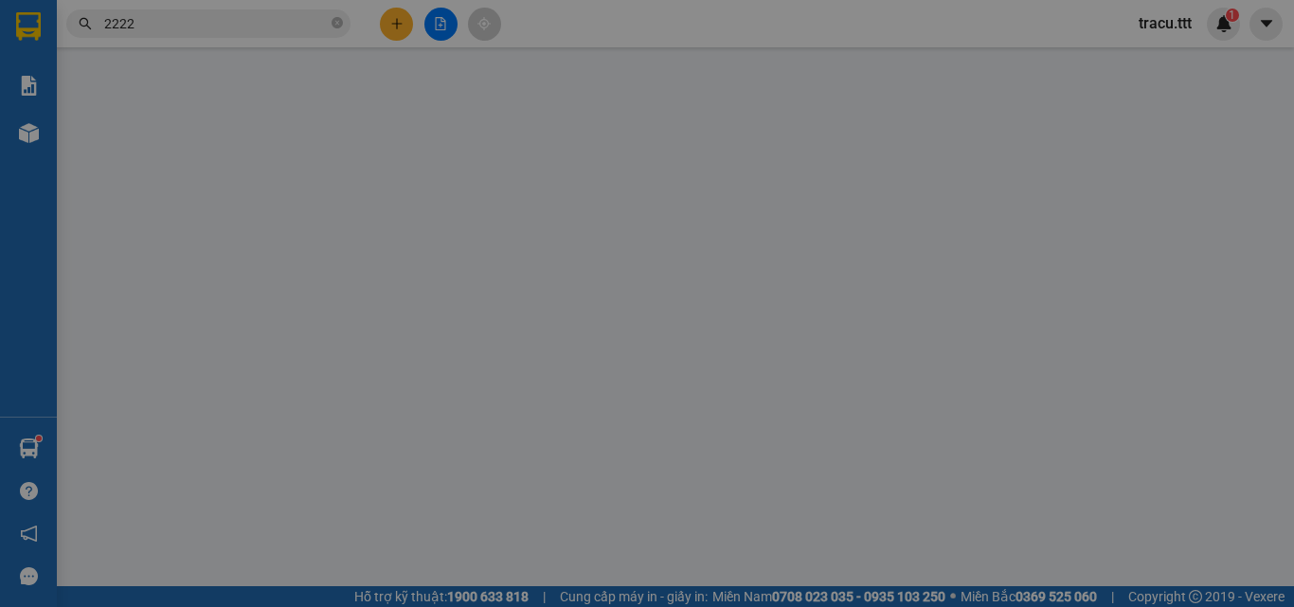
type input "520.000"
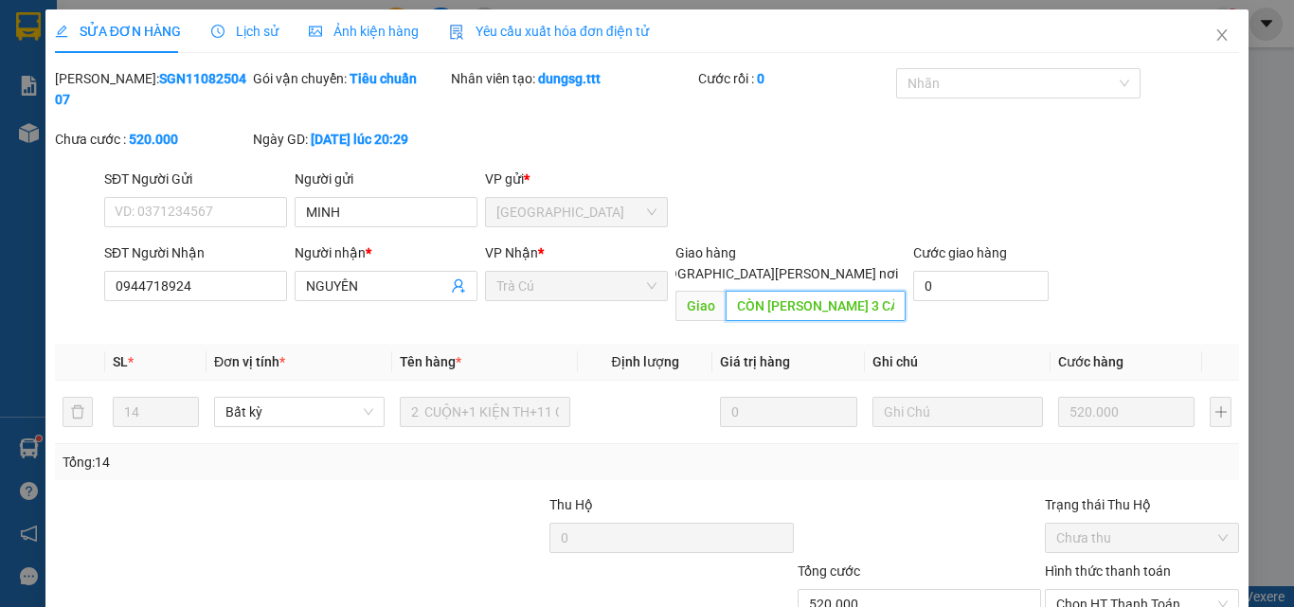
click at [865, 291] on input "CÒN THIẾU 3 CÂY" at bounding box center [816, 306] width 180 height 30
click at [1215, 30] on icon "close" at bounding box center [1222, 34] width 15 height 15
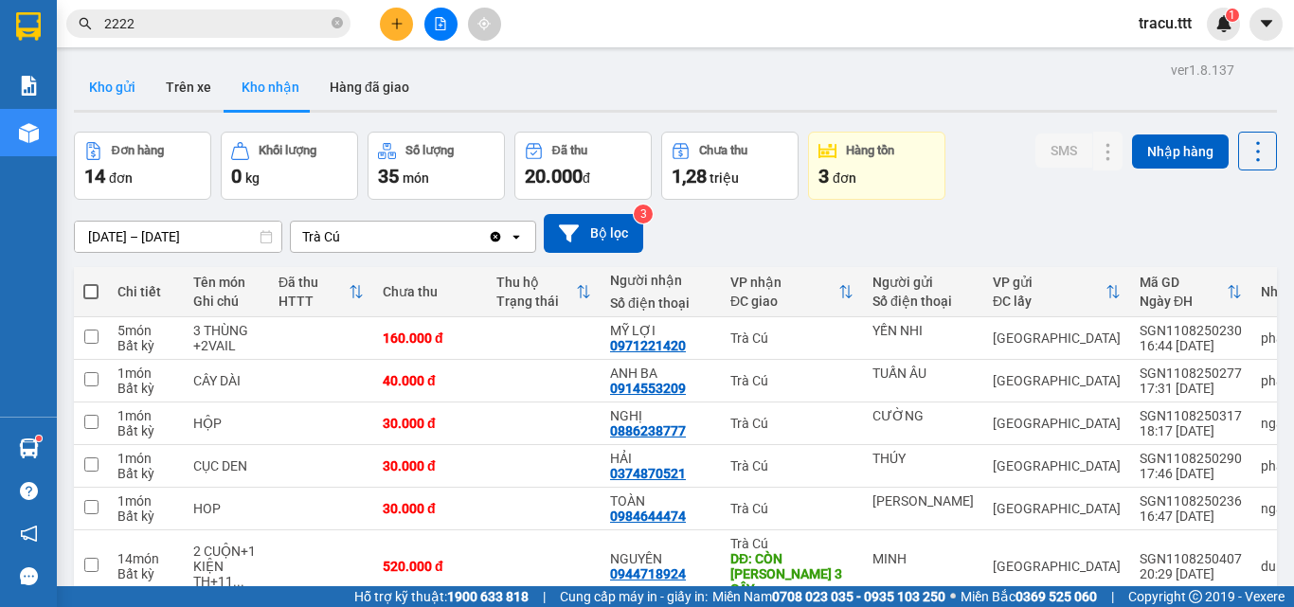
click at [111, 88] on button "Kho gửi" at bounding box center [112, 86] width 77 height 45
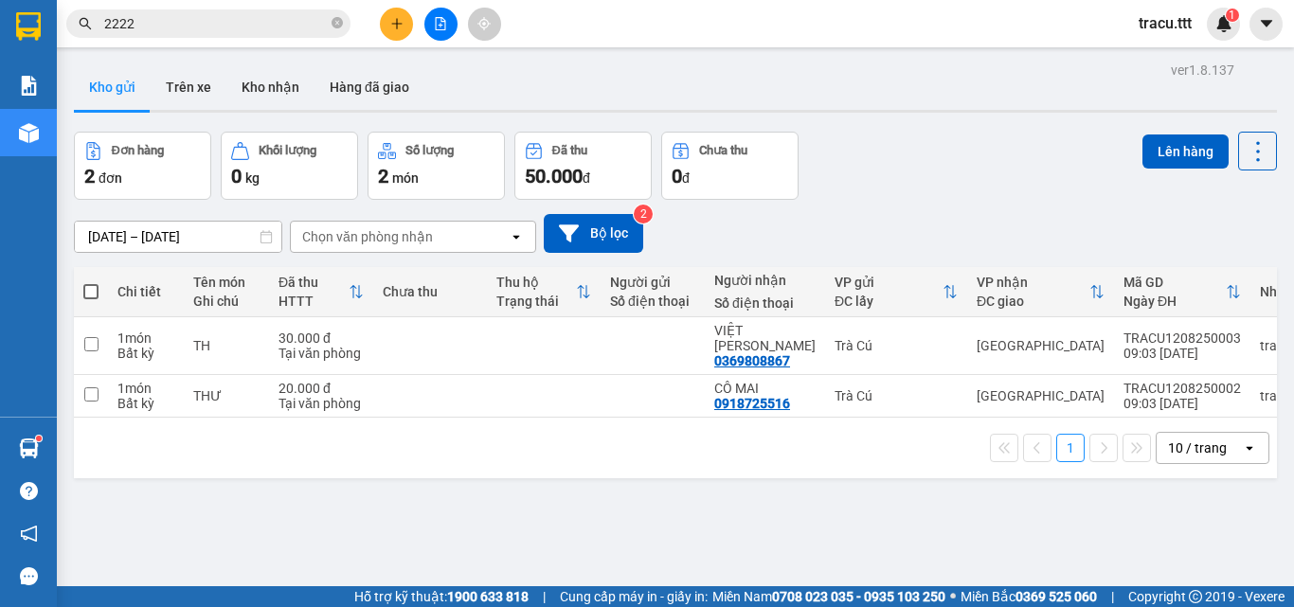
click at [91, 289] on span at bounding box center [90, 291] width 15 height 15
click at [91, 282] on input "checkbox" at bounding box center [91, 282] width 0 height 0
checkbox input "true"
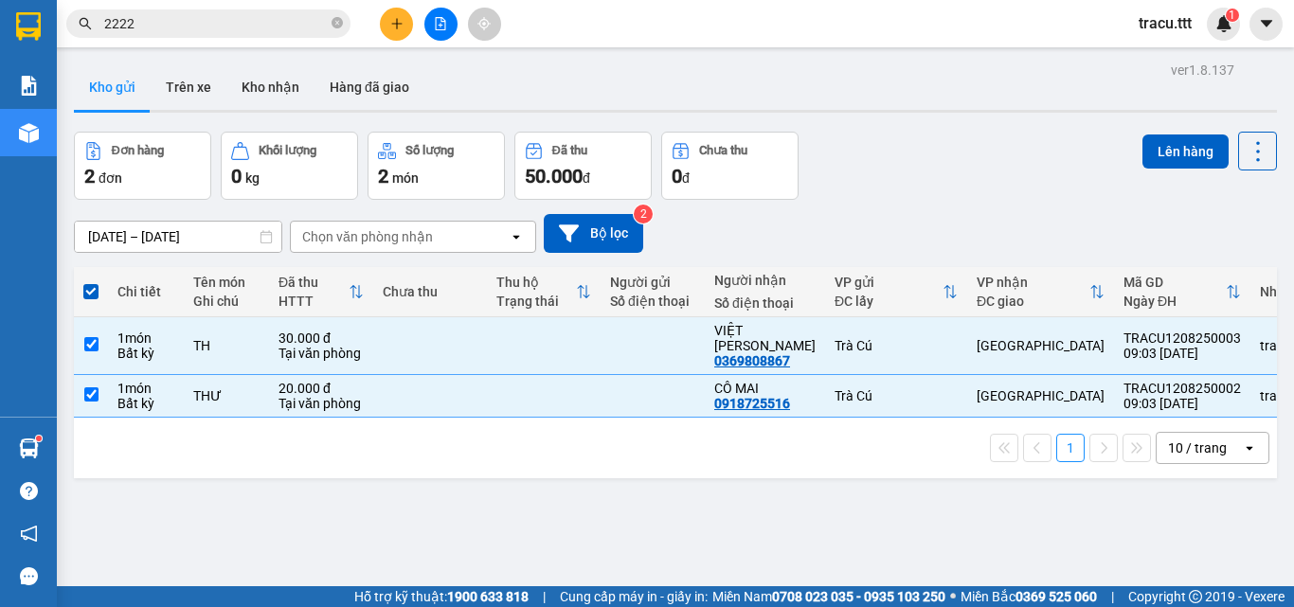
click at [1171, 130] on div "ver 1.8.137 Kho gửi Trên xe Kho nhận Hàng đã giao Đơn hàng 2 đơn Khối lượng 0 k…" at bounding box center [675, 360] width 1218 height 607
click at [1162, 149] on button "Lên hàng" at bounding box center [1186, 152] width 86 height 34
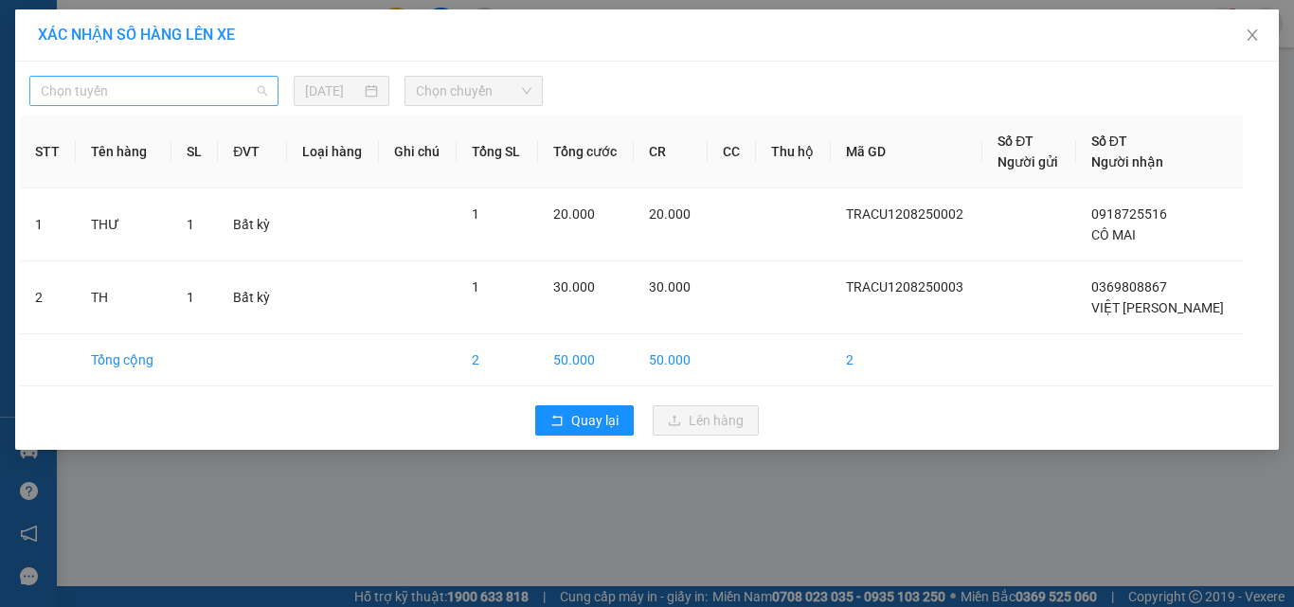
click at [242, 100] on span "Chọn tuyến" at bounding box center [154, 91] width 226 height 28
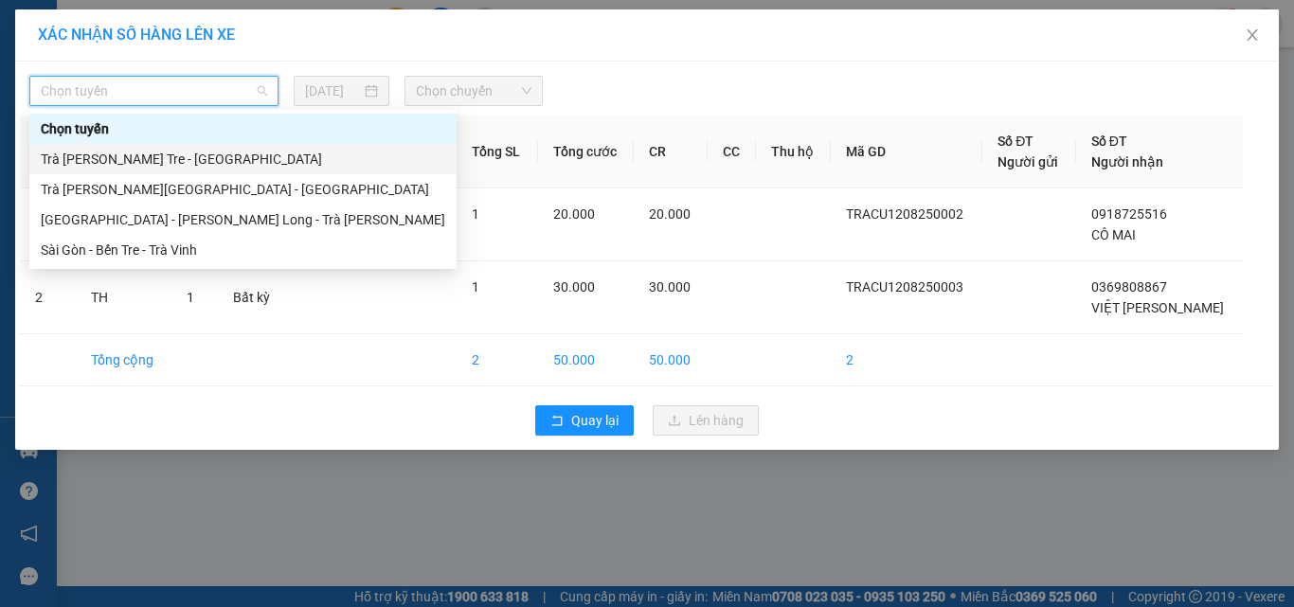
drag, startPoint x: 220, startPoint y: 160, endPoint x: 231, endPoint y: 168, distance: 13.7
click at [220, 163] on div "Trà [PERSON_NAME] Tre - [GEOGRAPHIC_DATA]" at bounding box center [243, 159] width 405 height 21
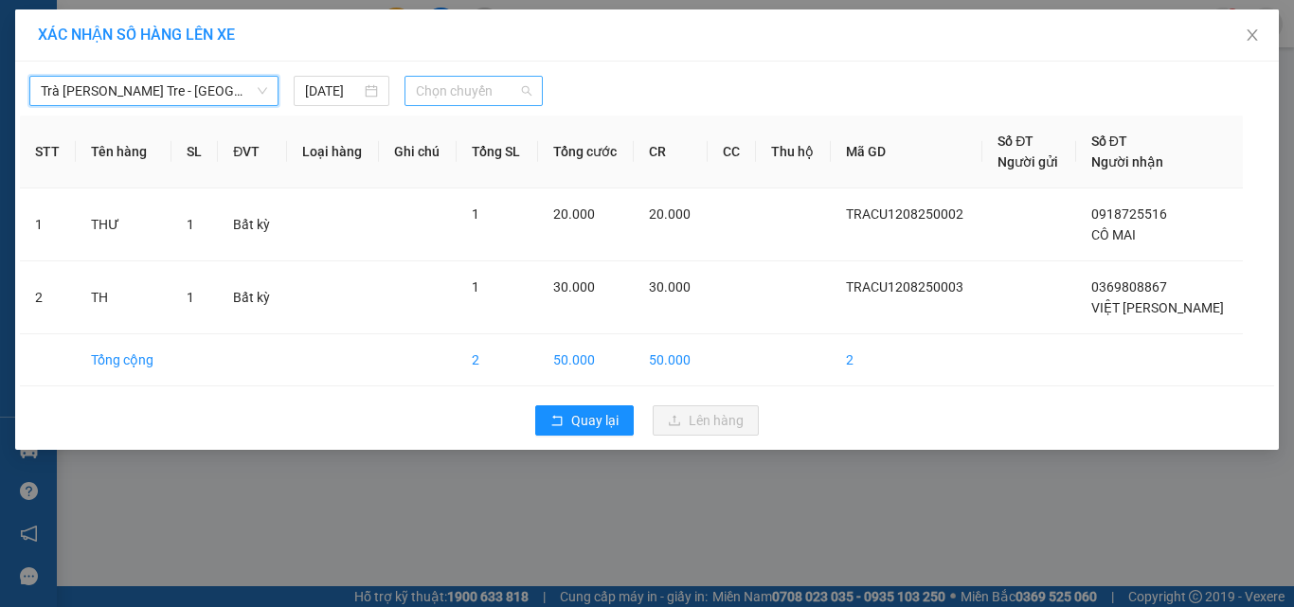
click at [506, 93] on span "Chọn chuyến" at bounding box center [474, 91] width 117 height 28
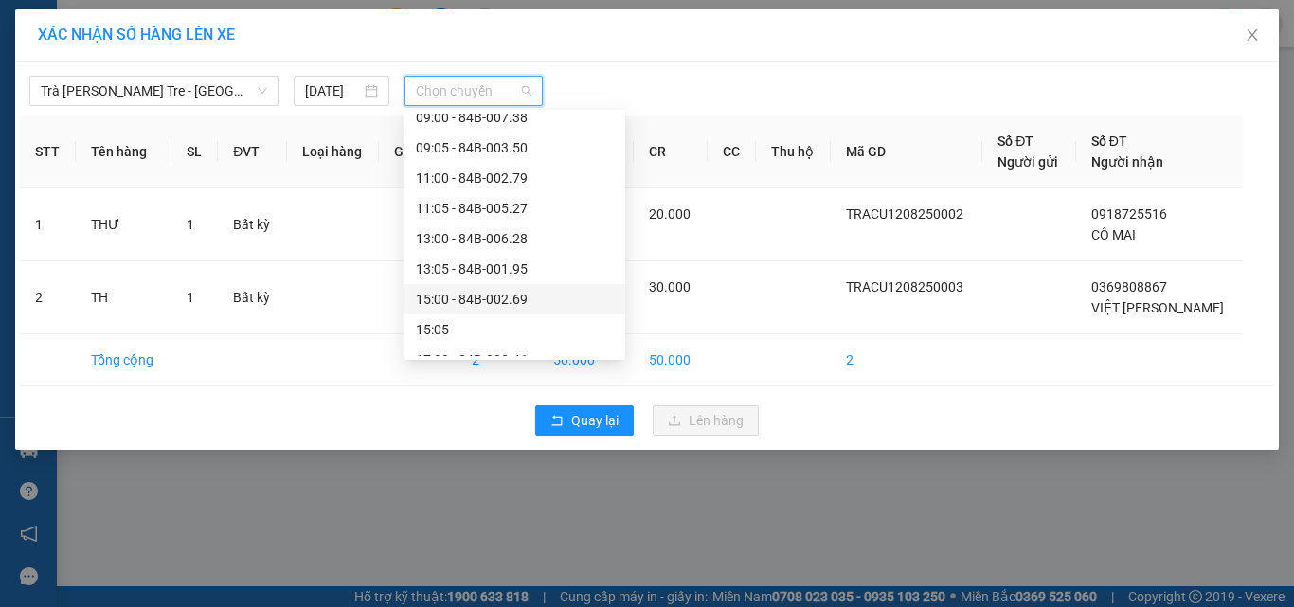
scroll to position [189, 0]
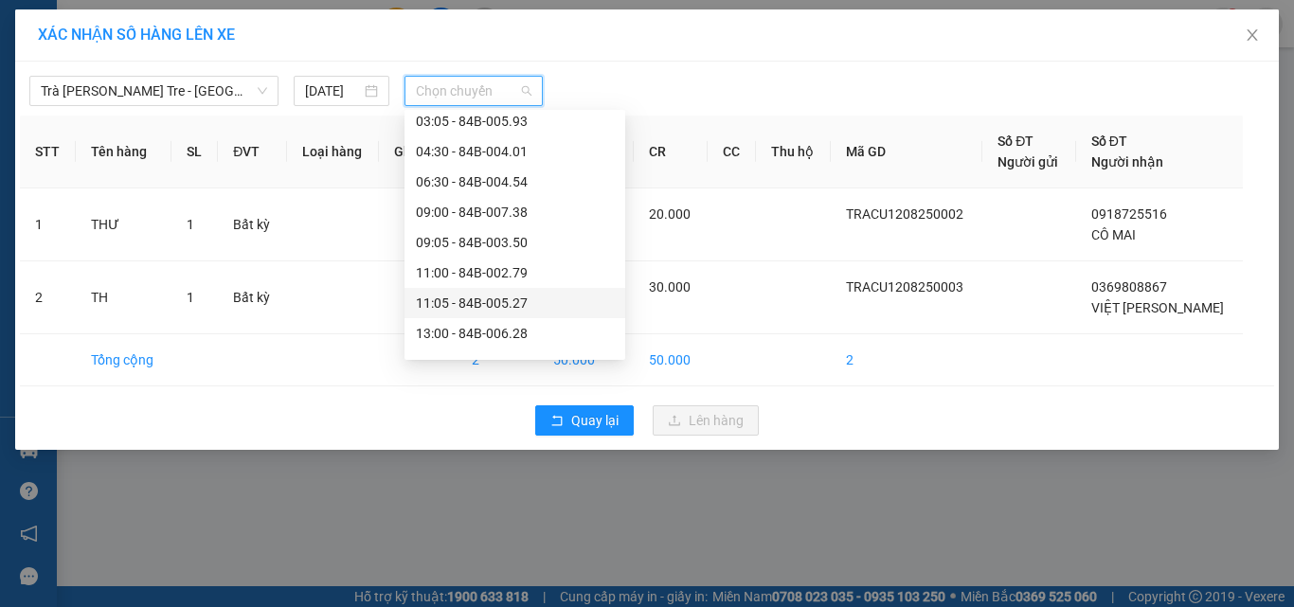
click at [478, 290] on div "11:05 - 84B-005.27" at bounding box center [515, 303] width 221 height 30
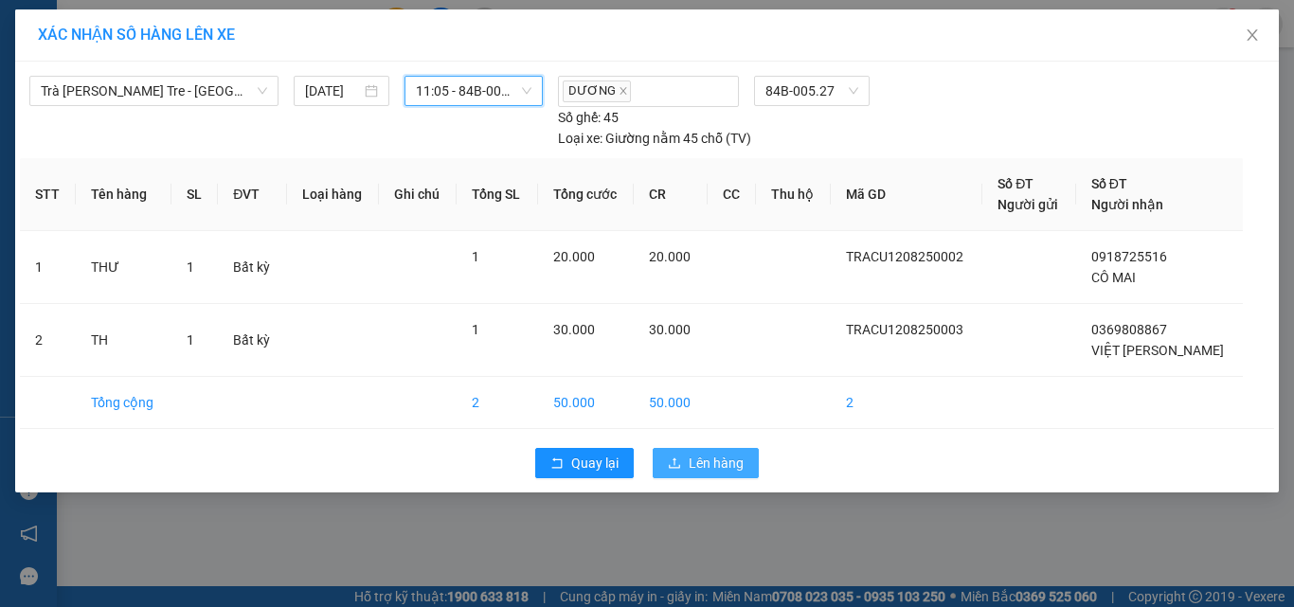
click at [710, 467] on span "Lên hàng" at bounding box center [716, 463] width 55 height 21
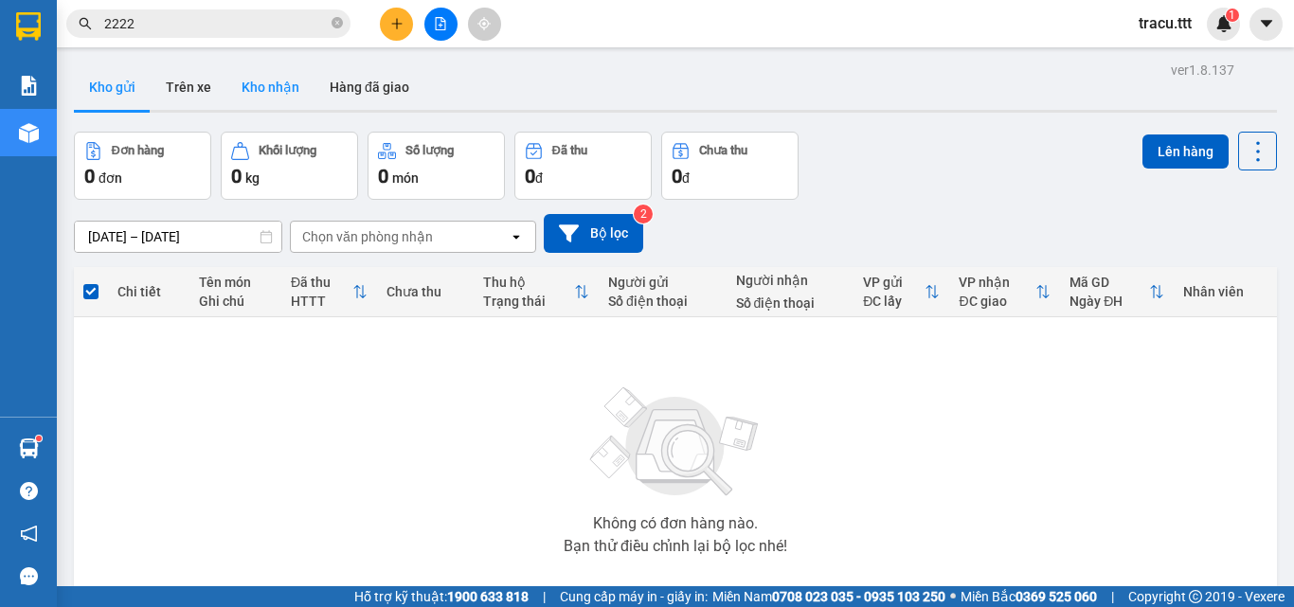
click at [280, 83] on button "Kho nhận" at bounding box center [270, 86] width 88 height 45
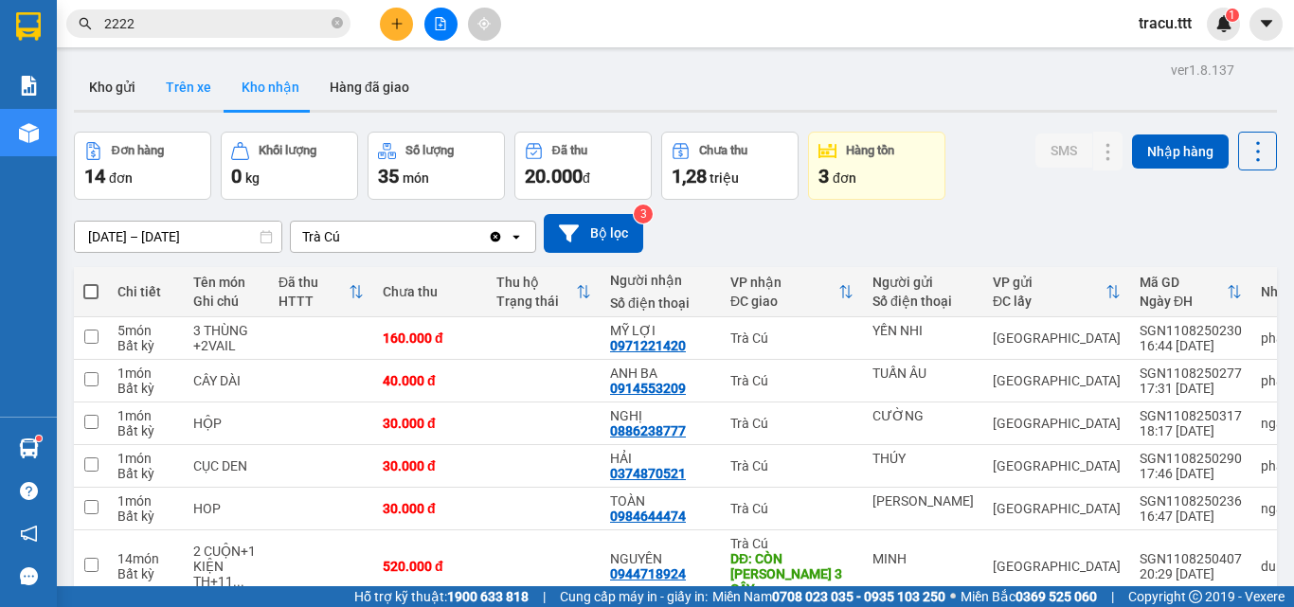
click at [180, 91] on button "Trên xe" at bounding box center [189, 86] width 76 height 45
type input "[DATE] – [DATE]"
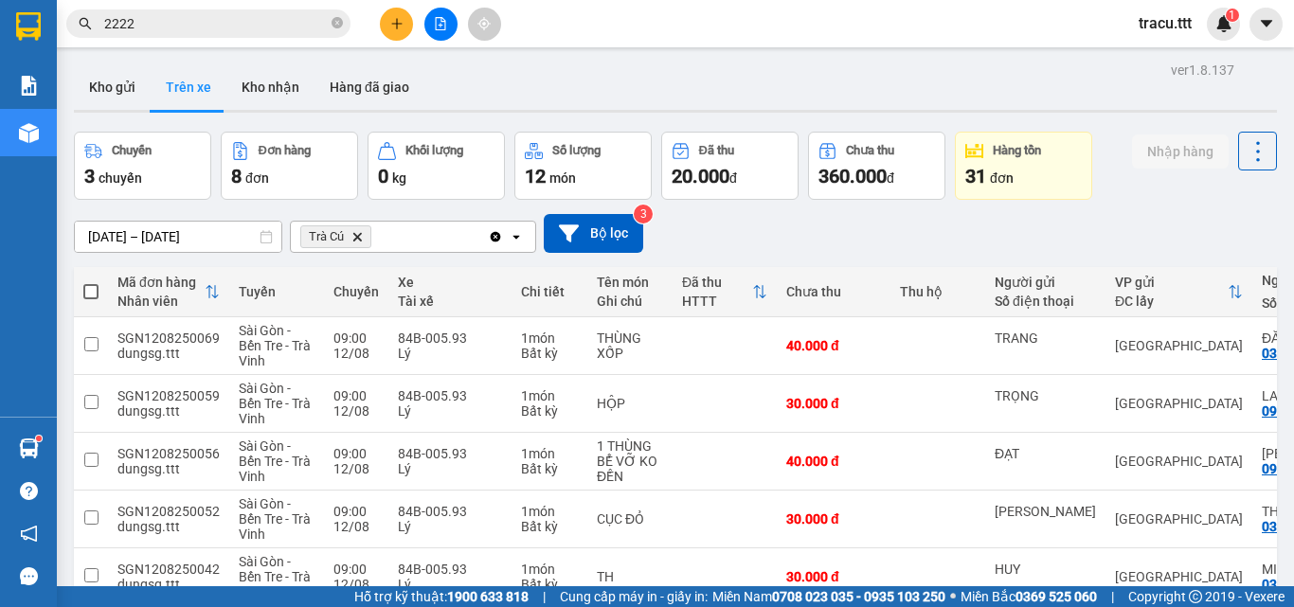
click at [343, 27] on span "2222" at bounding box center [208, 23] width 284 height 28
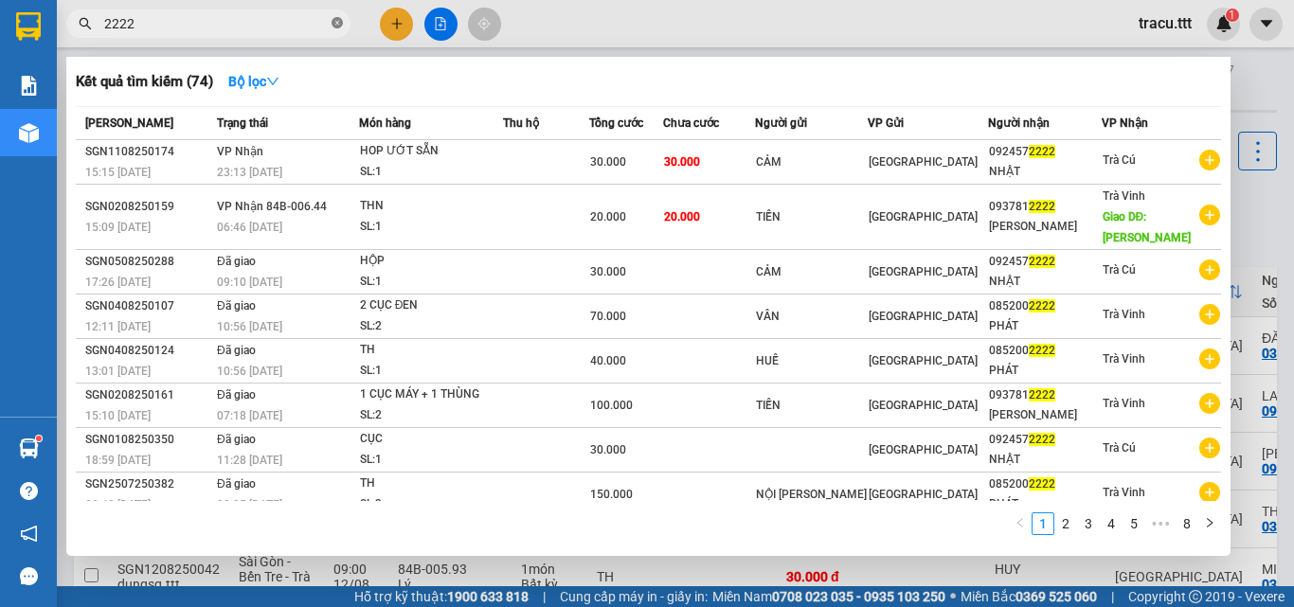
click at [339, 26] on icon "close-circle" at bounding box center [337, 22] width 11 height 11
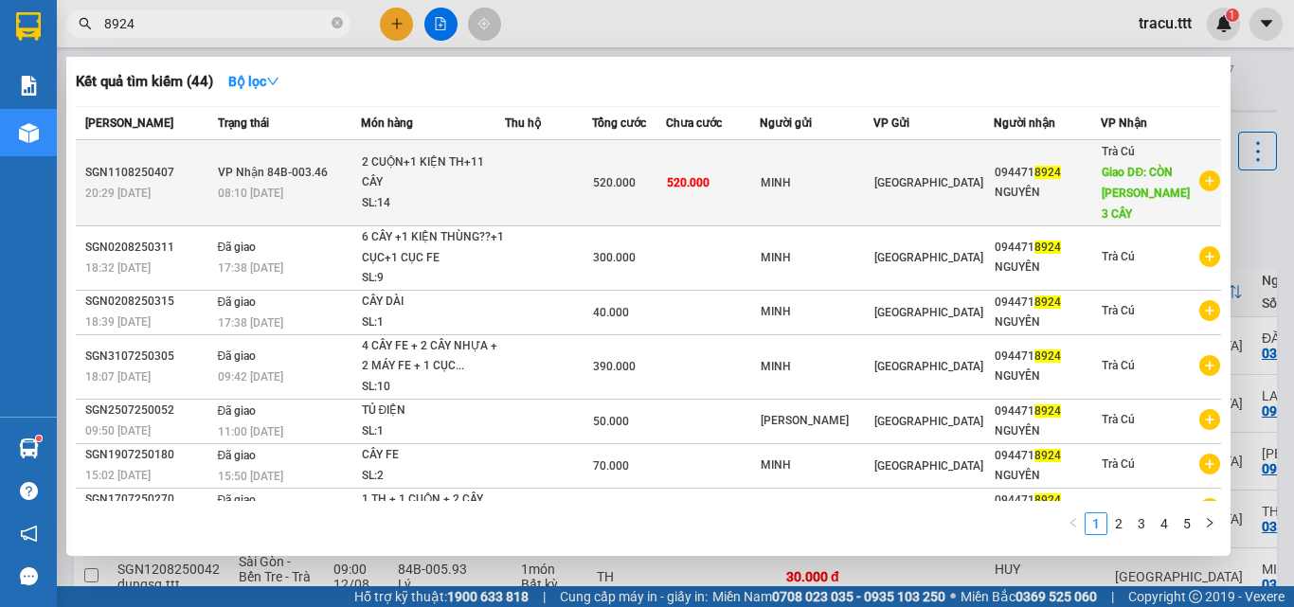
type input "8924"
click at [592, 194] on td at bounding box center [548, 183] width 87 height 86
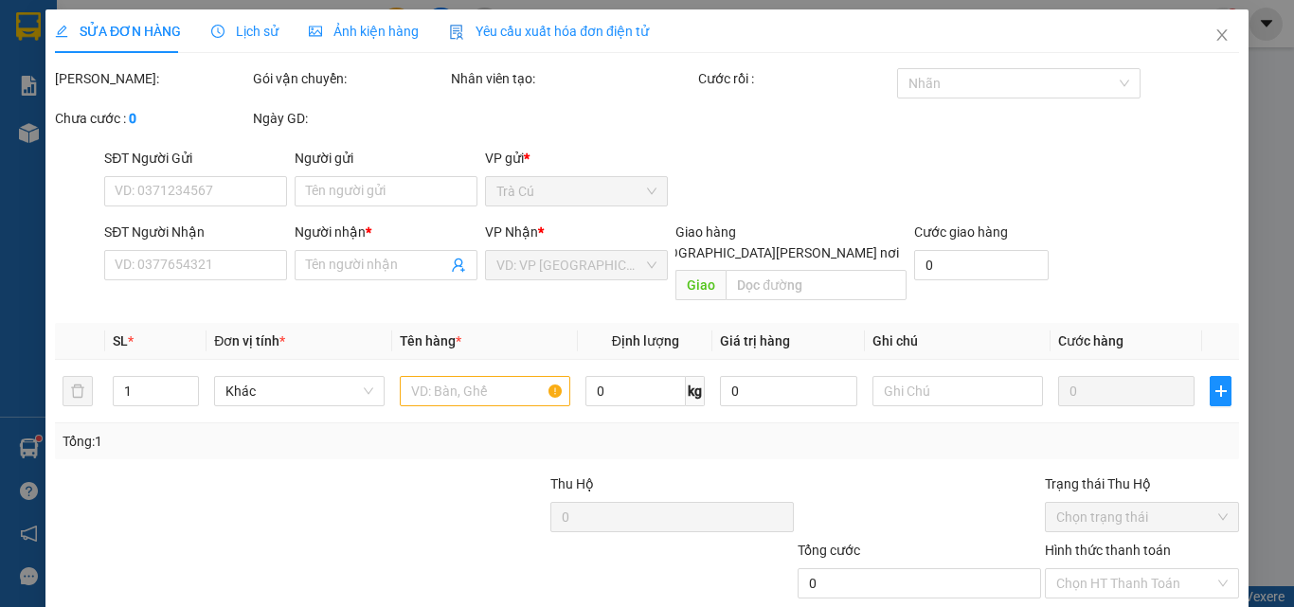
type input "MINH"
type input "0944718924"
type input "NGUYÊN"
type input "CÒN THIẾU 3 CÂY"
type input "520.000"
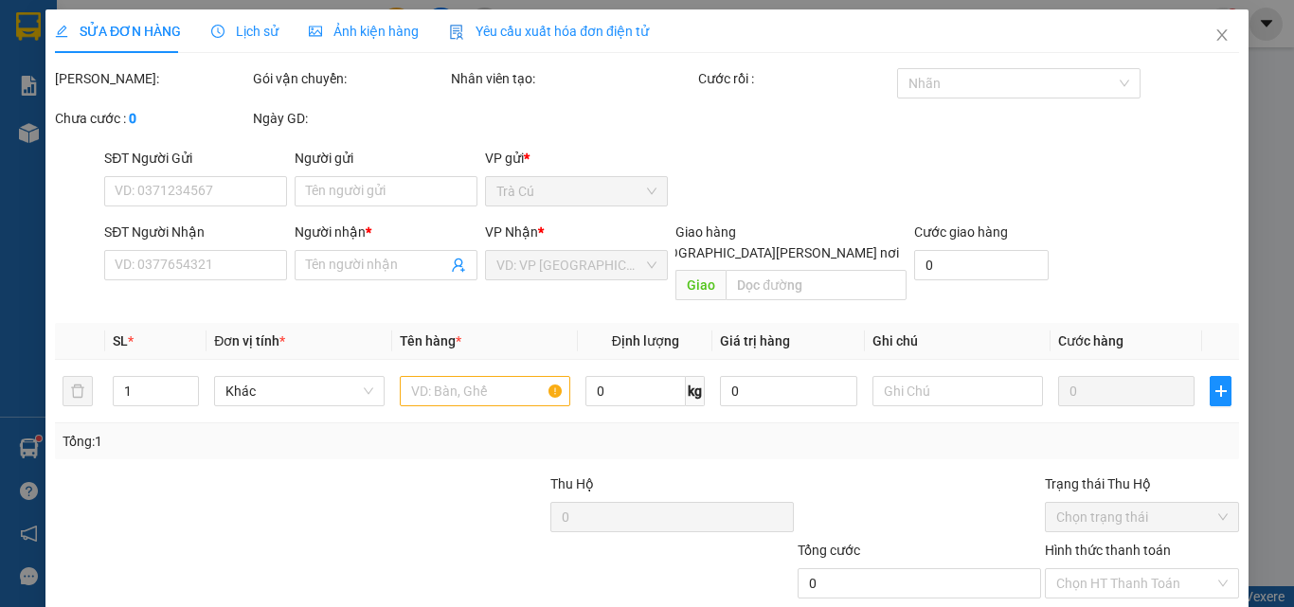
type input "520.000"
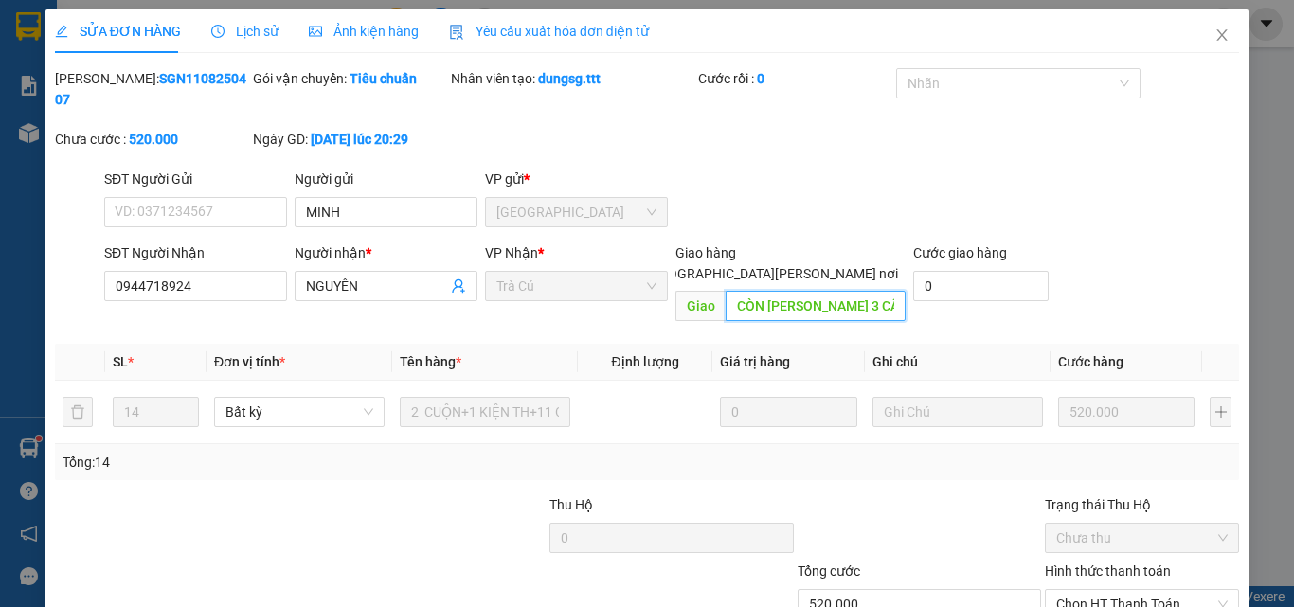
click at [868, 291] on input "CÒN THIẾU 3 CÂY" at bounding box center [816, 306] width 180 height 30
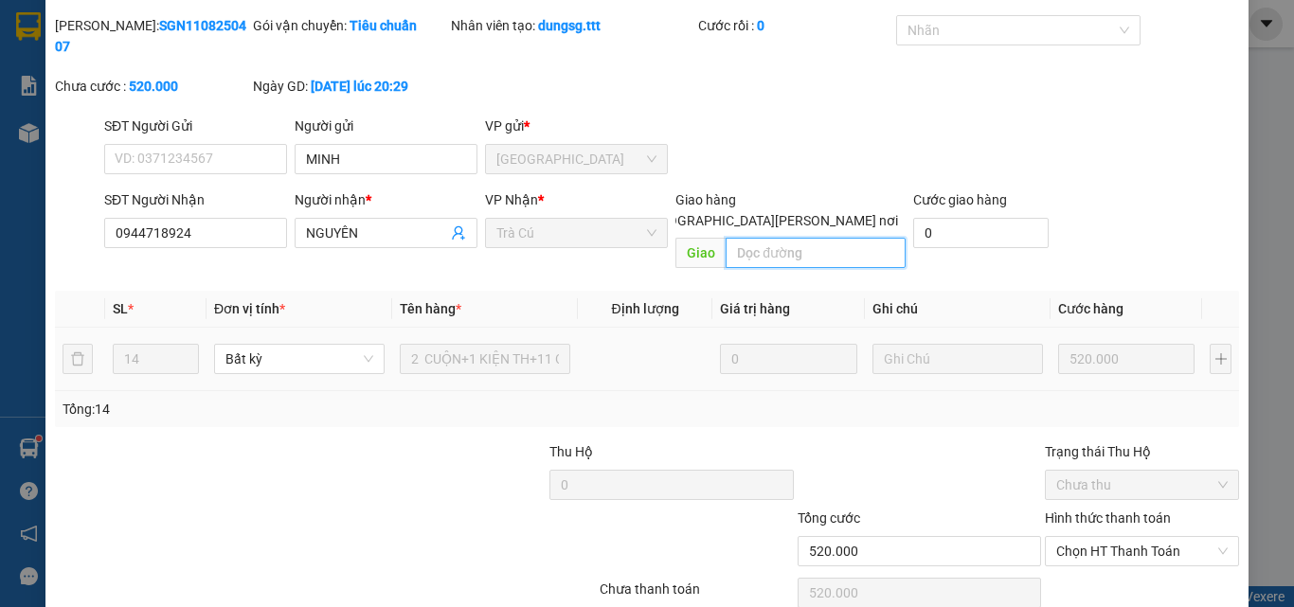
scroll to position [98, 0]
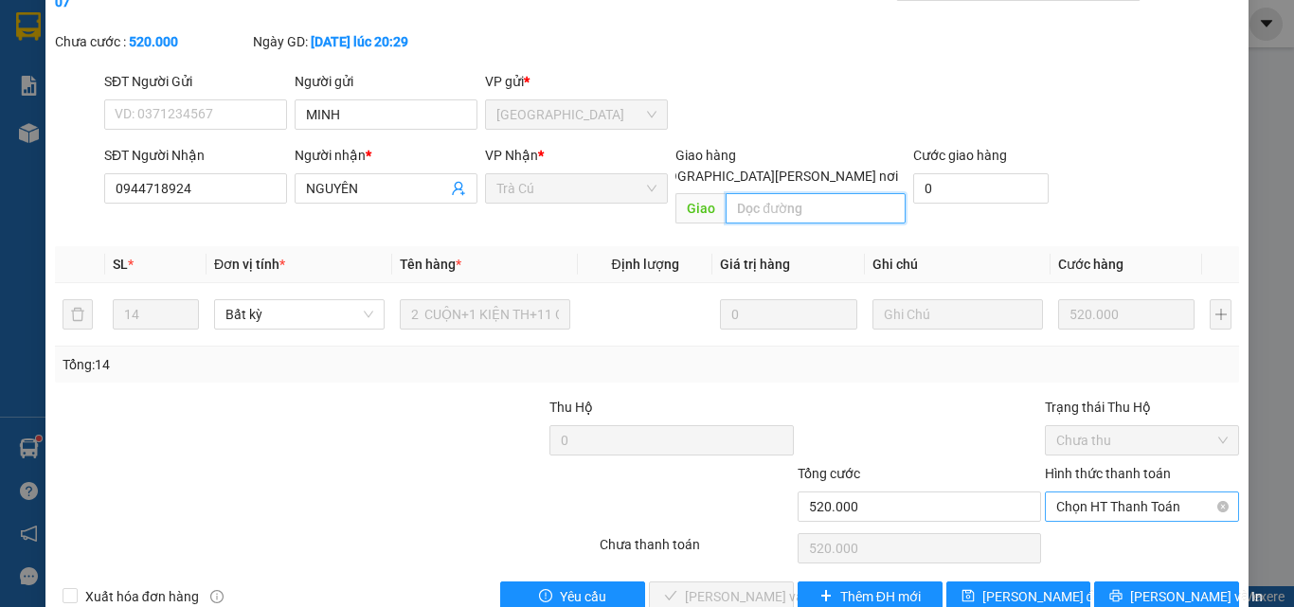
click at [1127, 493] on span "Chọn HT Thanh Toán" at bounding box center [1141, 507] width 171 height 28
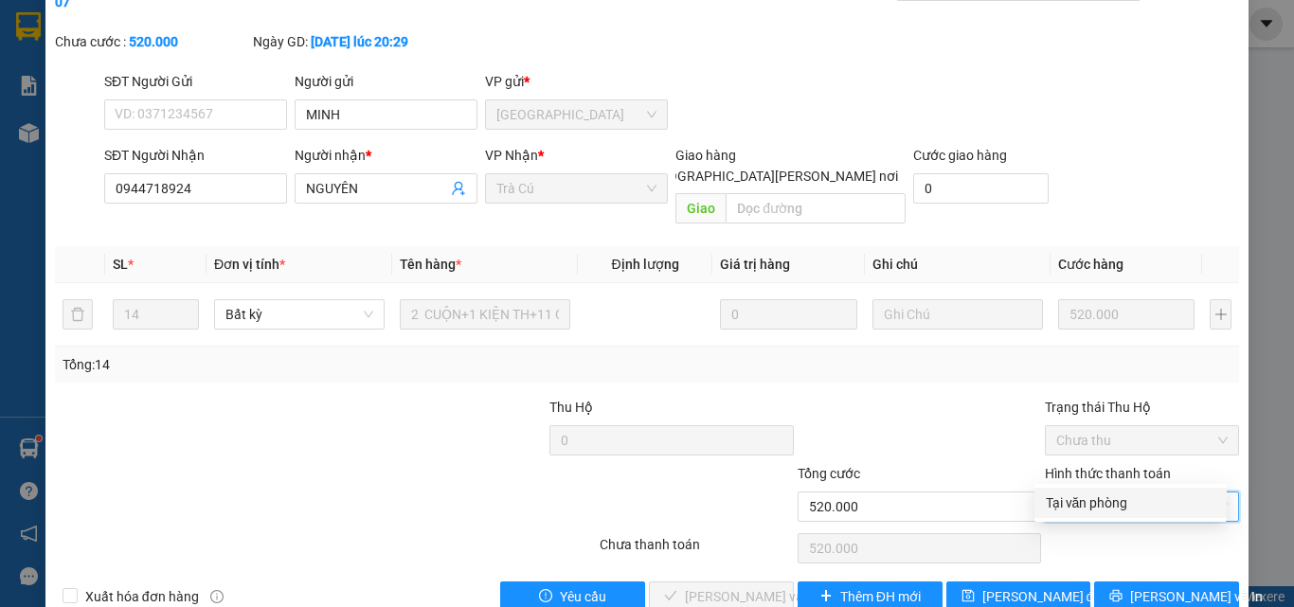
drag, startPoint x: 1112, startPoint y: 484, endPoint x: 1102, endPoint y: 505, distance: 23.3
click at [1109, 489] on div "Total Paid Fee 0 Total UnPaid Fee 520.000 Cash Collection Total Fee Mã ĐH: SGN1…" at bounding box center [647, 291] width 1184 height 641
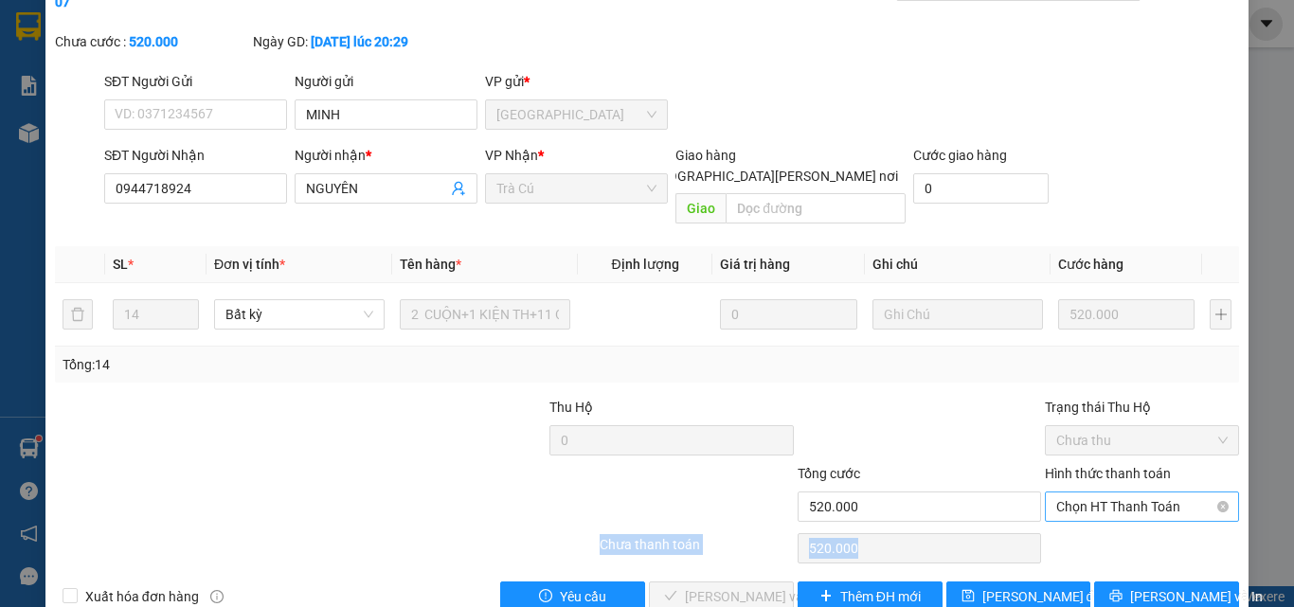
click at [1115, 493] on span "Chọn HT Thanh Toán" at bounding box center [1141, 507] width 171 height 28
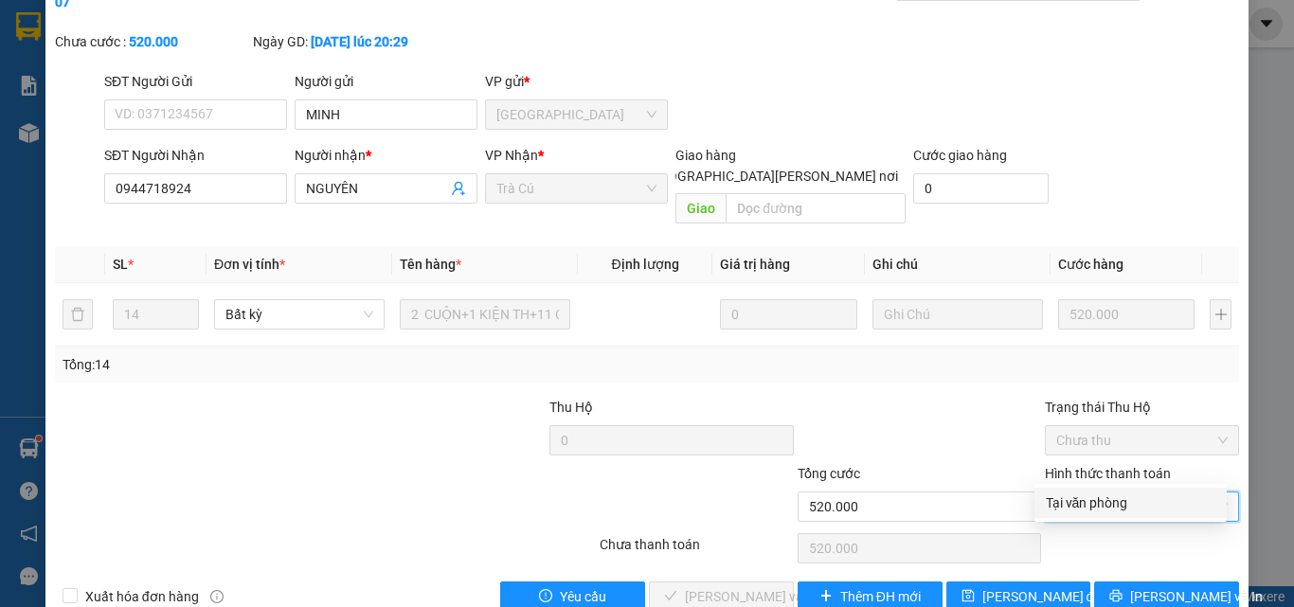
click at [1109, 502] on div "Tại văn phòng" at bounding box center [1131, 503] width 170 height 21
type input "0"
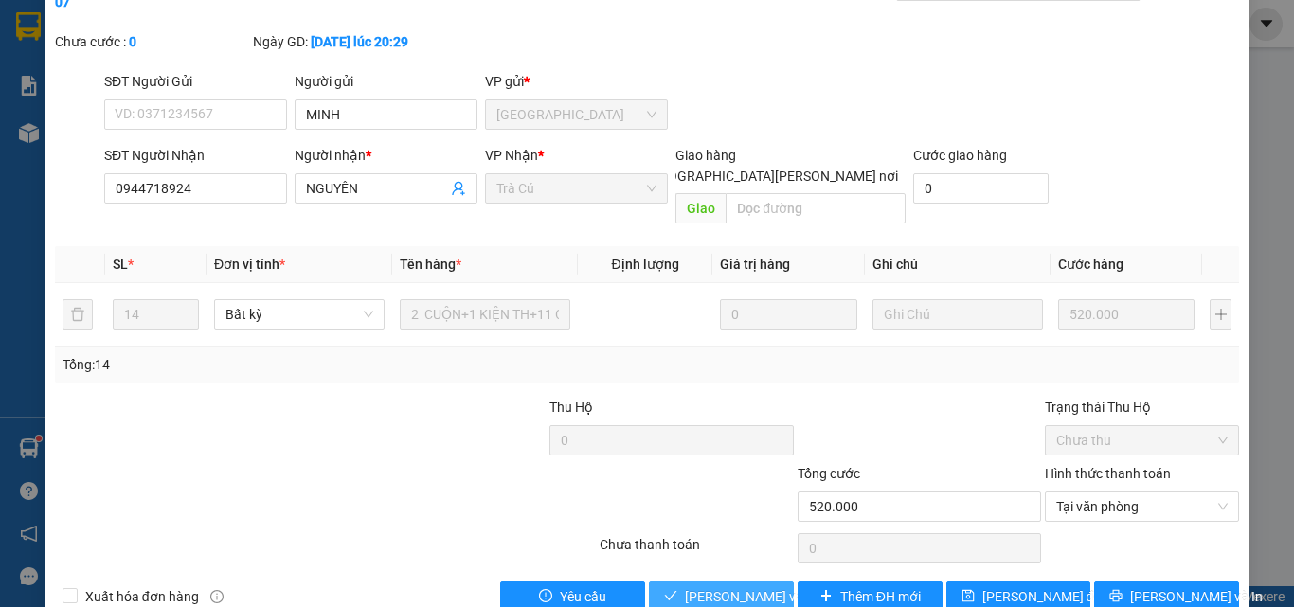
click at [753, 586] on span "[PERSON_NAME] và [PERSON_NAME] hàng" at bounding box center [813, 596] width 256 height 21
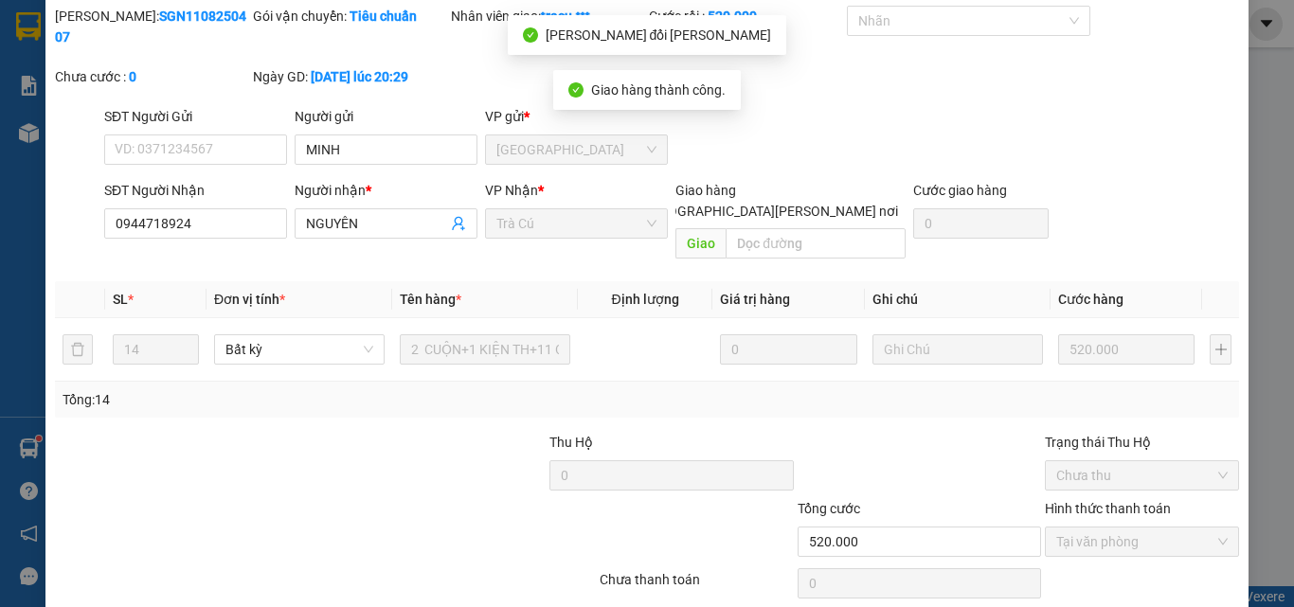
scroll to position [0, 0]
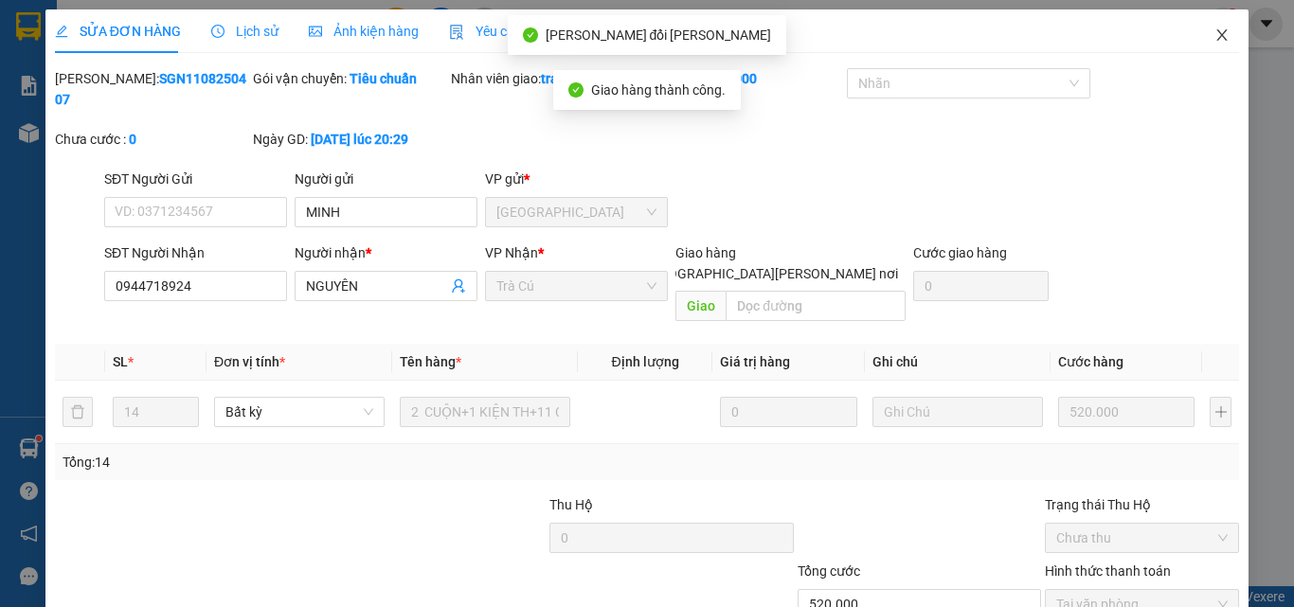
click at [1215, 31] on icon "close" at bounding box center [1222, 34] width 15 height 15
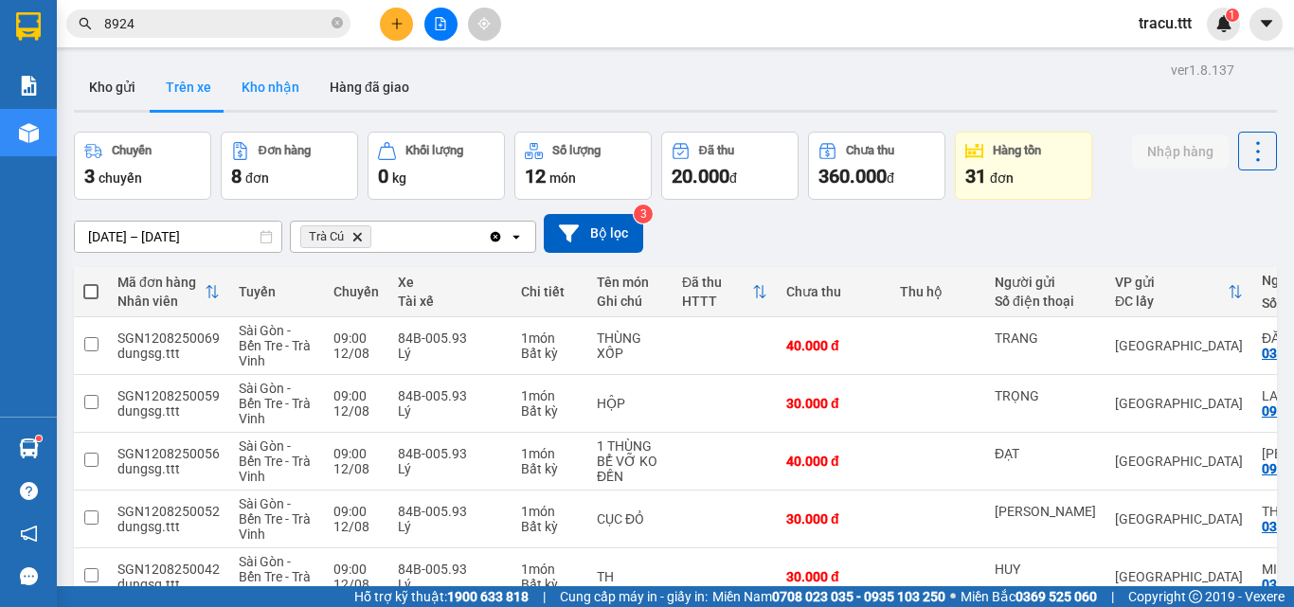
click at [229, 95] on button "Kho nhận" at bounding box center [270, 86] width 88 height 45
type input "01/07/2025 – 12/08/2025"
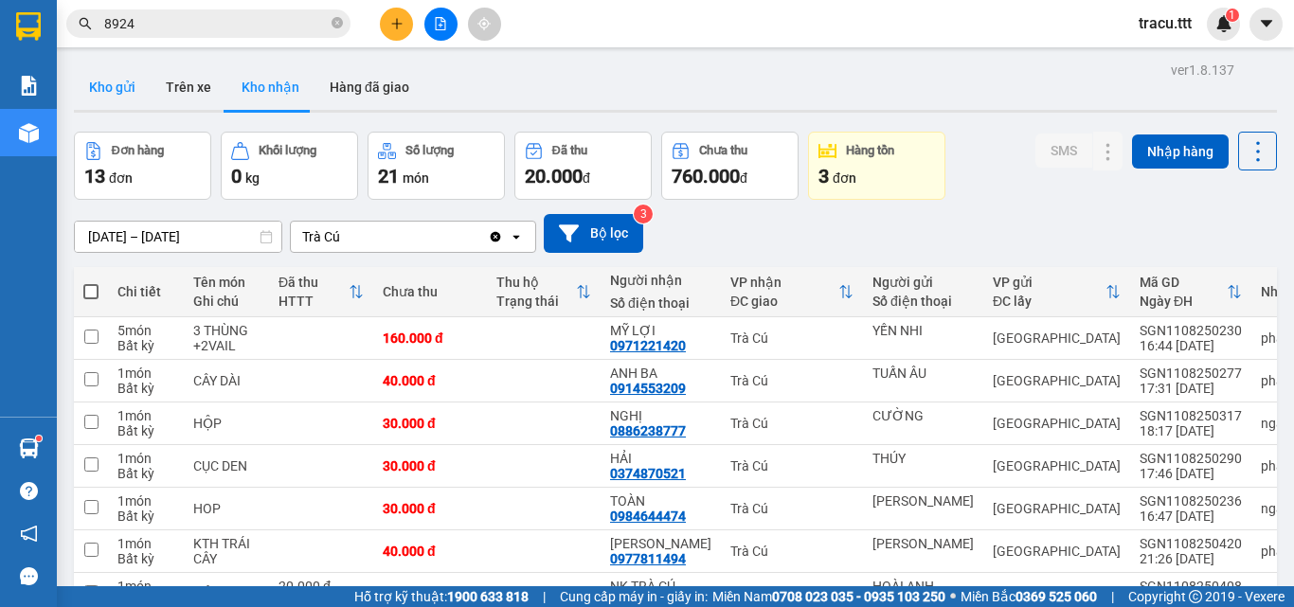
click at [82, 82] on button "Kho gửi" at bounding box center [112, 86] width 77 height 45
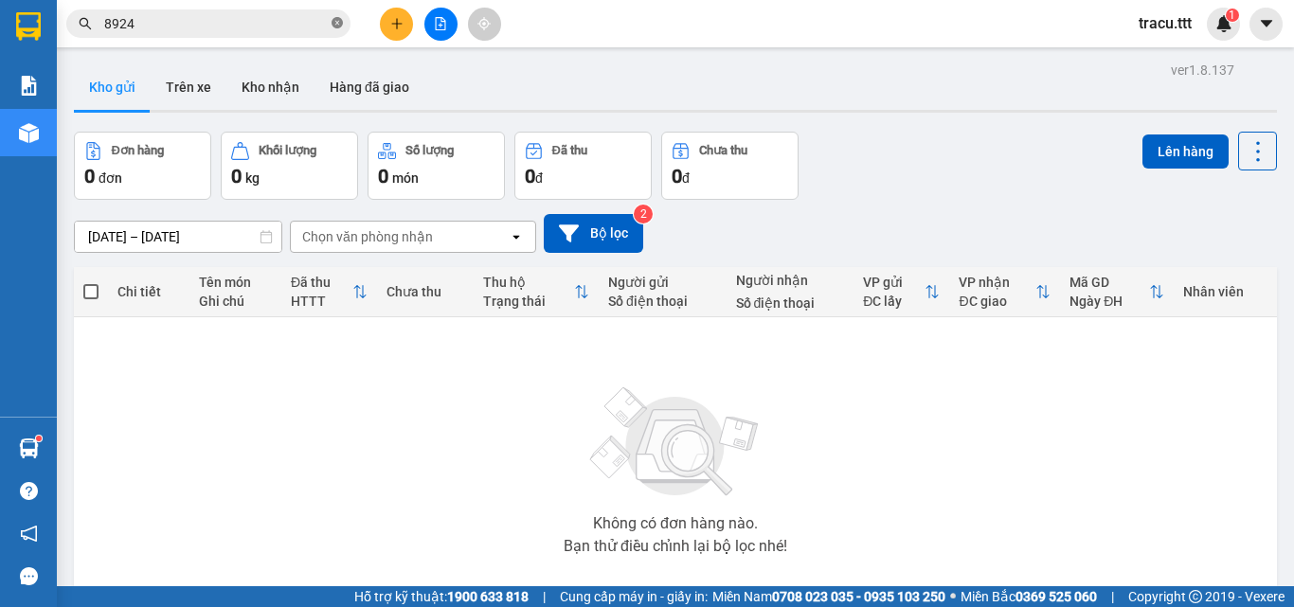
click at [340, 28] on icon "close-circle" at bounding box center [337, 22] width 11 height 11
click at [282, 96] on button "Kho nhận" at bounding box center [270, 86] width 88 height 45
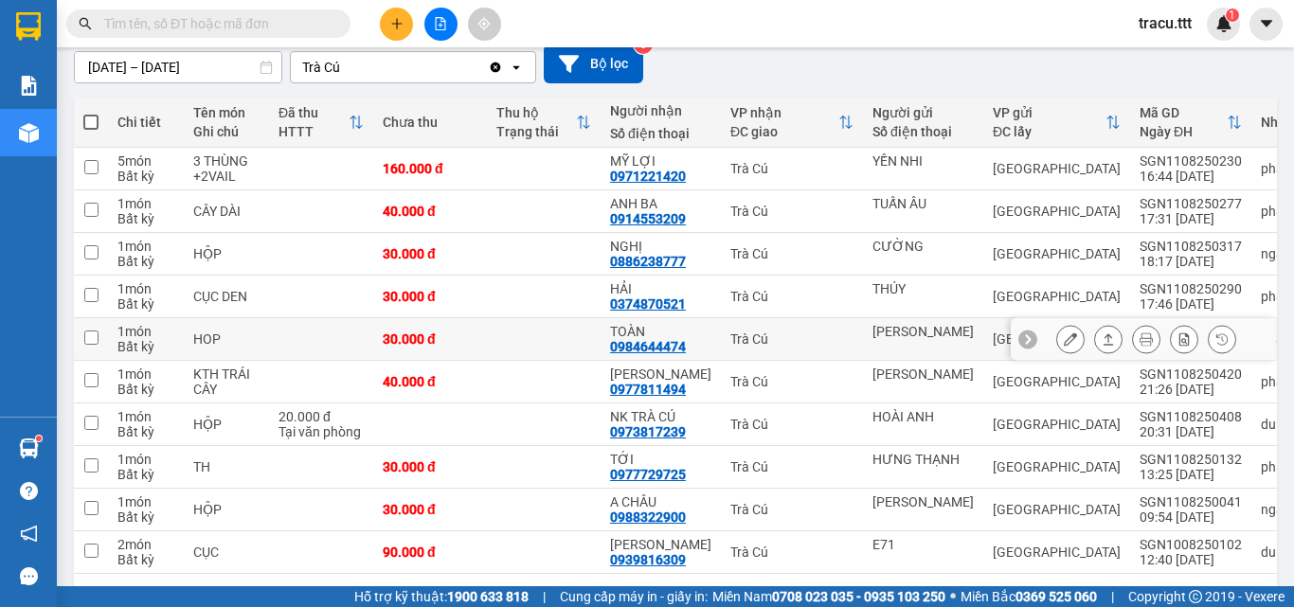
scroll to position [189, 0]
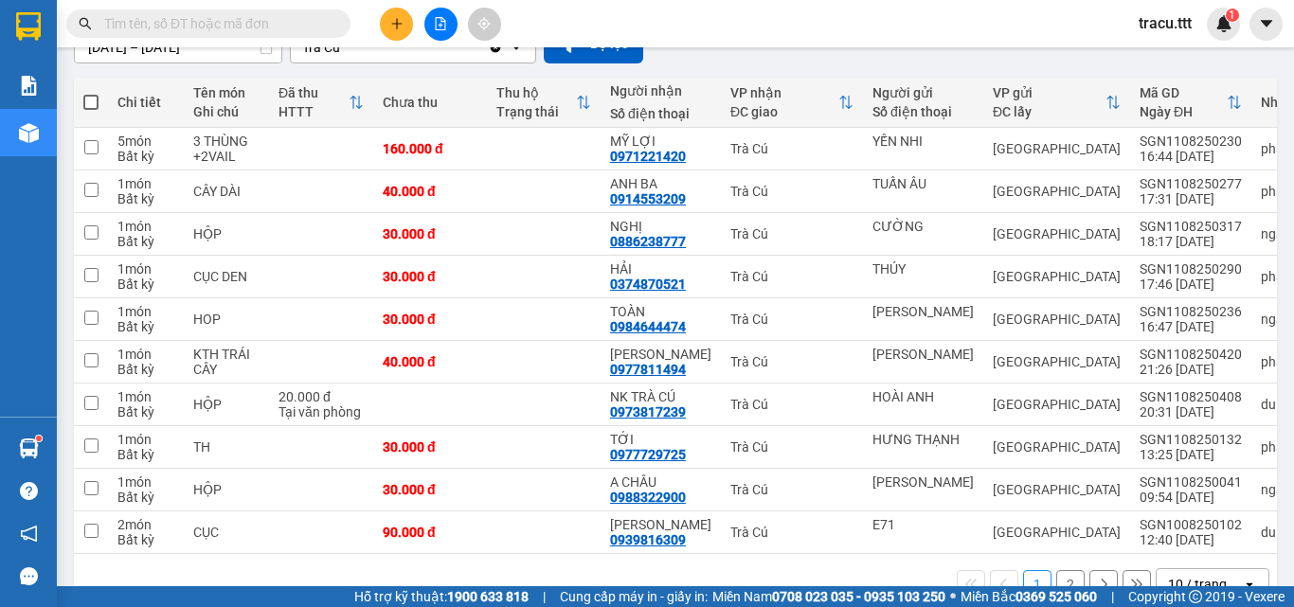
click at [269, 27] on input "text" at bounding box center [216, 23] width 224 height 21
click at [1064, 319] on icon at bounding box center [1070, 319] width 13 height 13
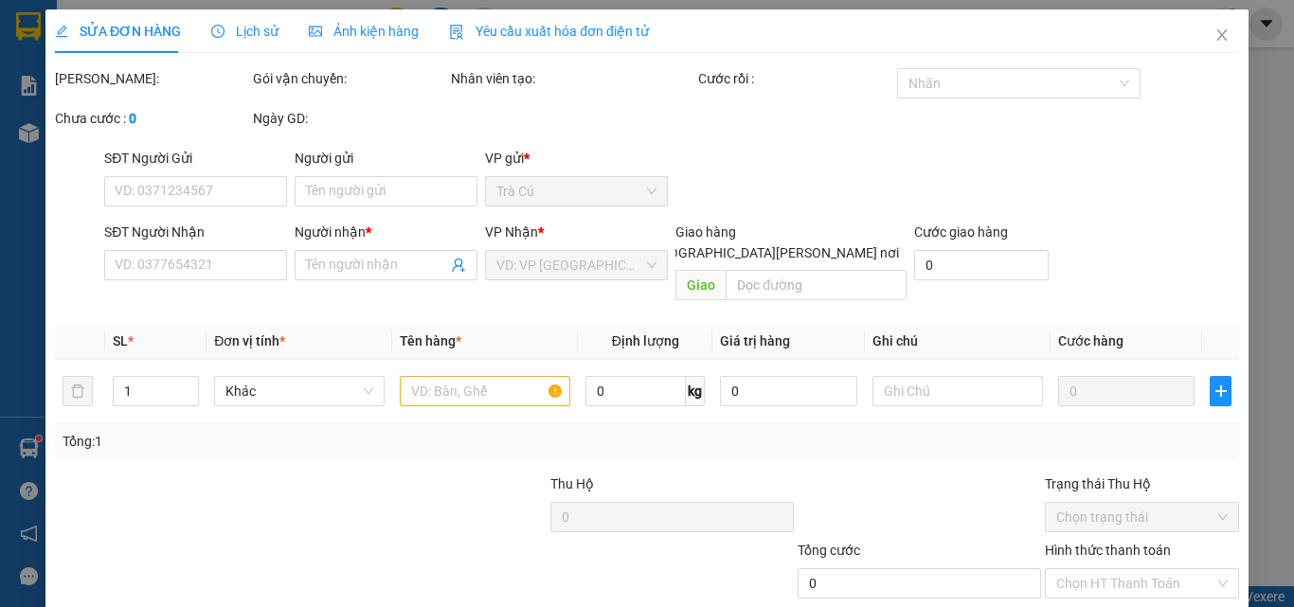
type input "[PERSON_NAME]"
type input "0984644474"
type input "TOÀN"
type input "30.000"
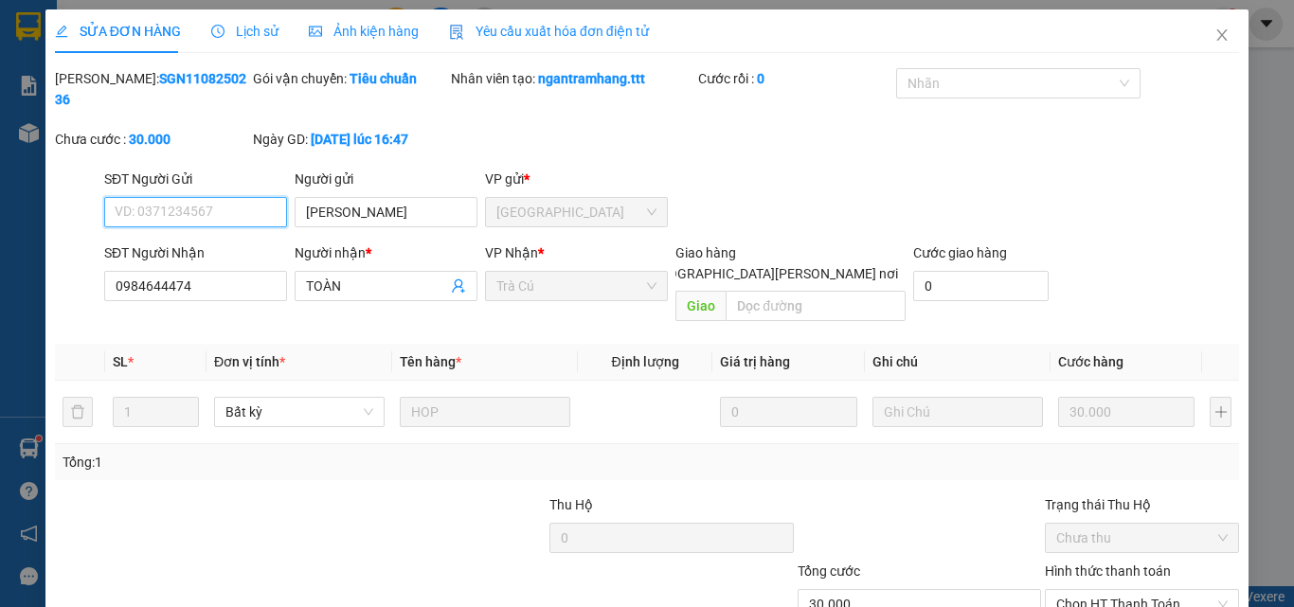
scroll to position [95, 0]
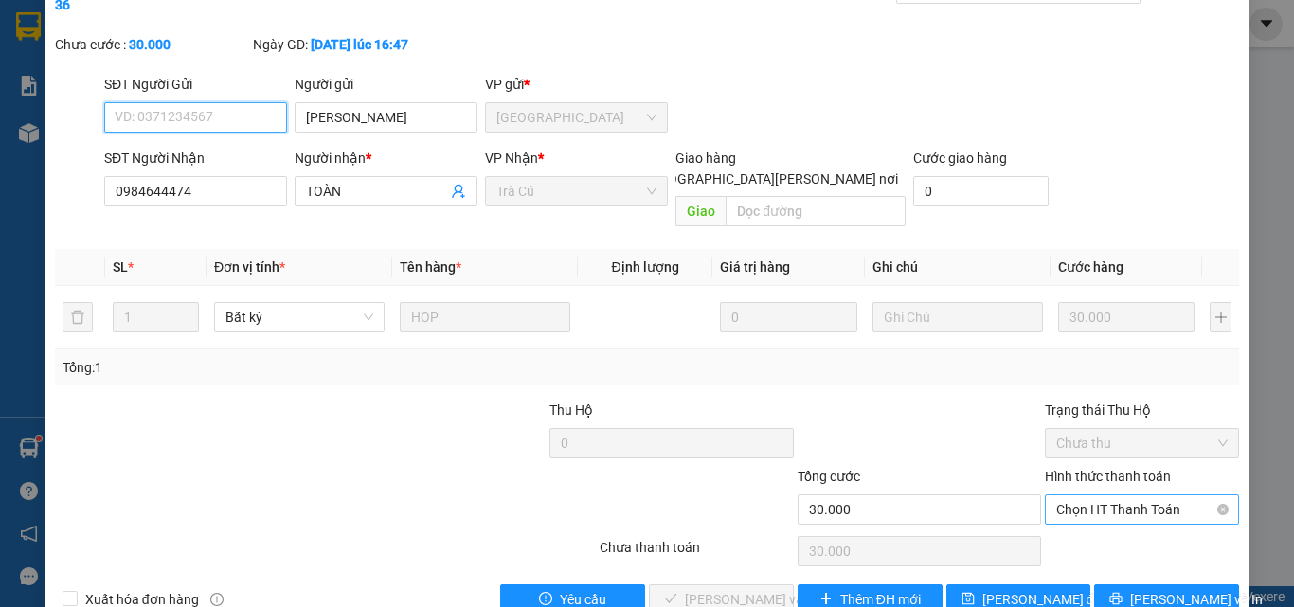
click at [1130, 496] on span "Chọn HT Thanh Toán" at bounding box center [1141, 510] width 171 height 28
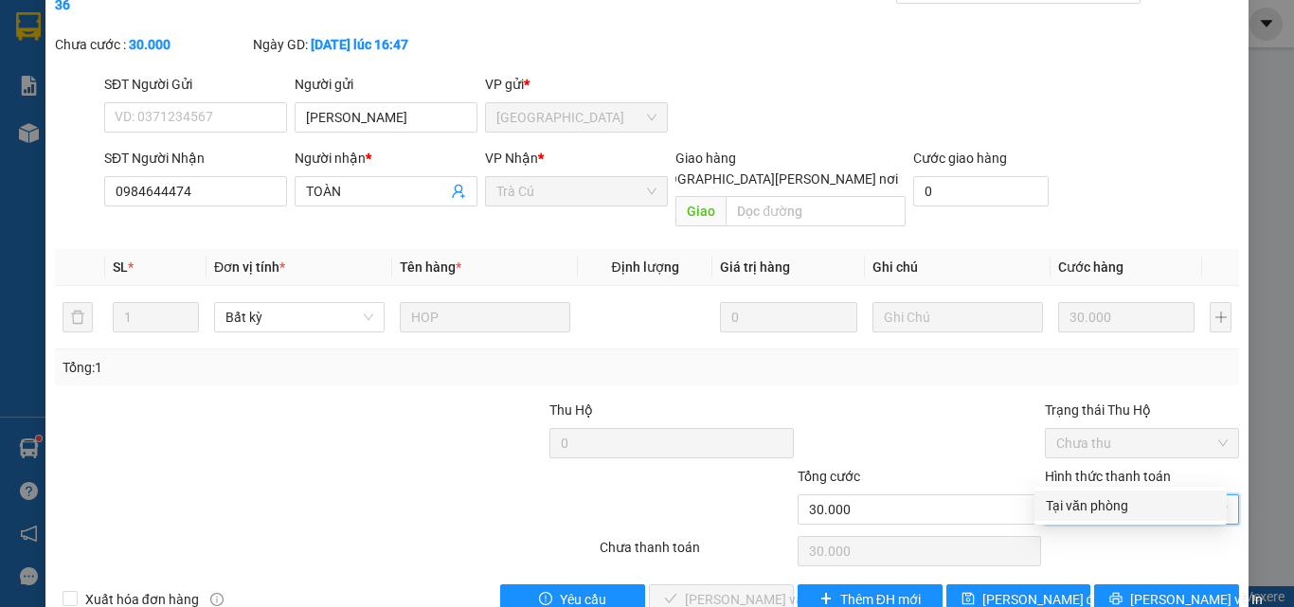
click at [1116, 505] on div "Tại văn phòng" at bounding box center [1131, 506] width 170 height 21
type input "0"
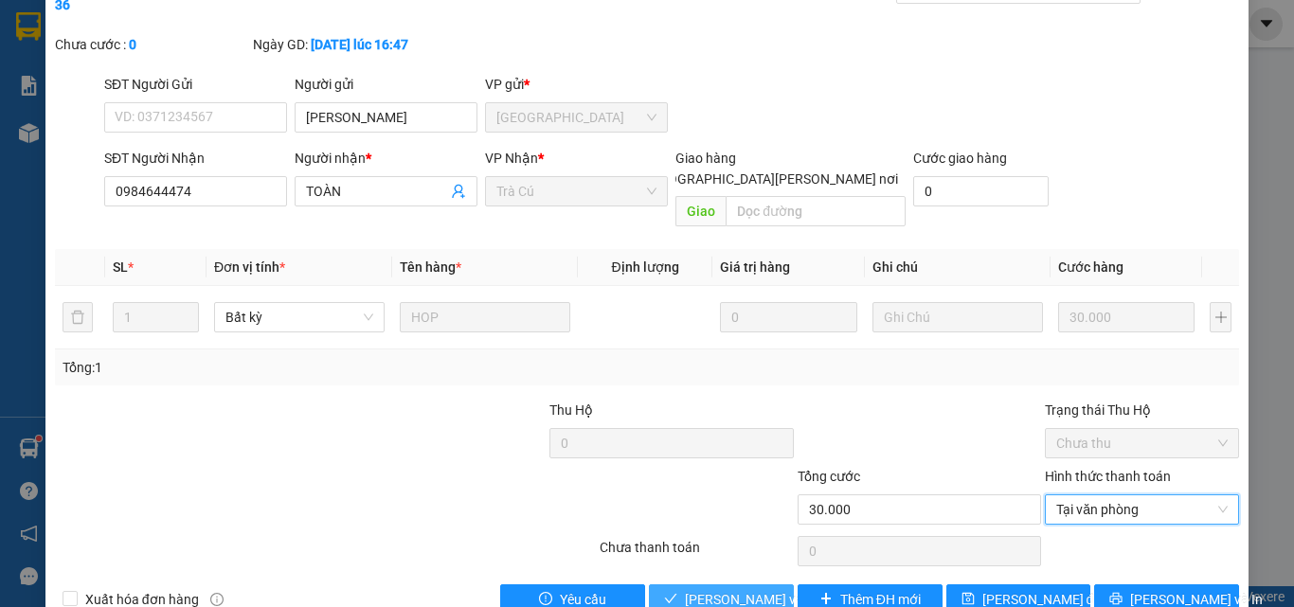
click at [701, 589] on span "[PERSON_NAME] và [PERSON_NAME] hàng" at bounding box center [813, 599] width 256 height 21
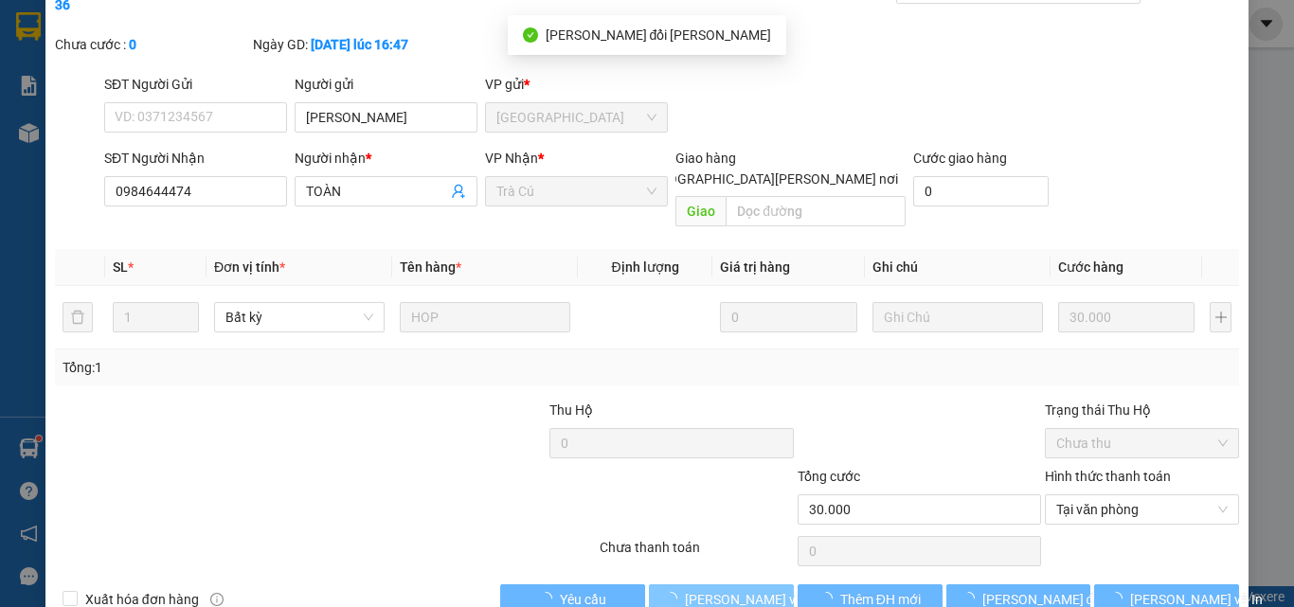
scroll to position [0, 0]
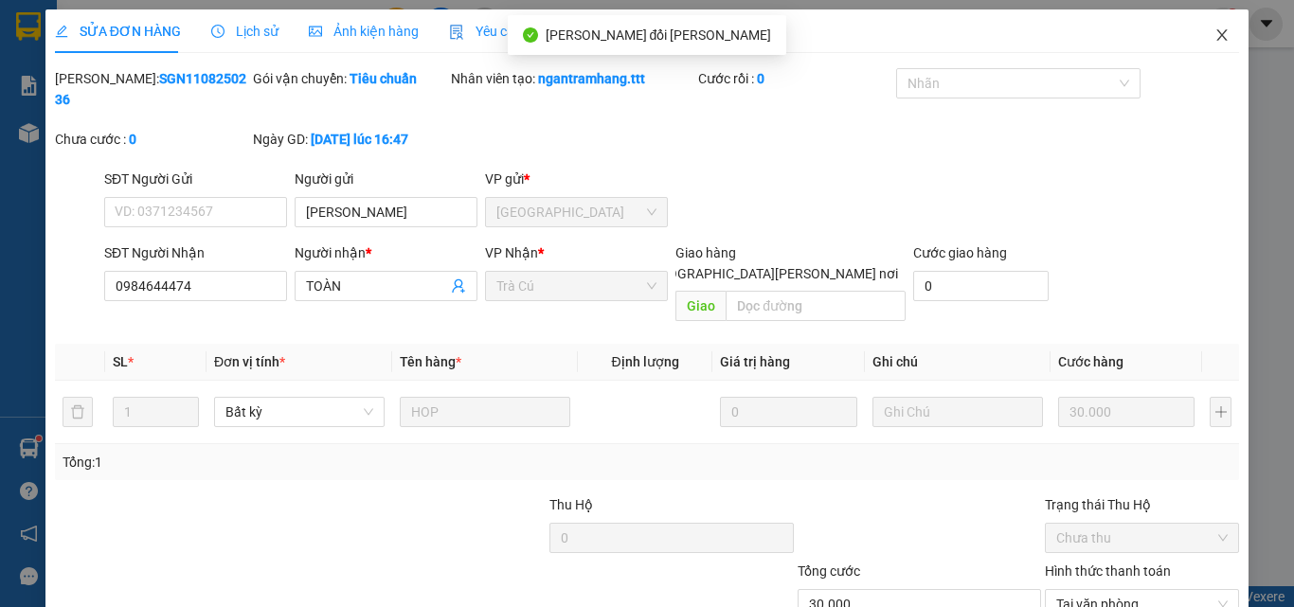
click at [1215, 33] on icon "close" at bounding box center [1222, 34] width 15 height 15
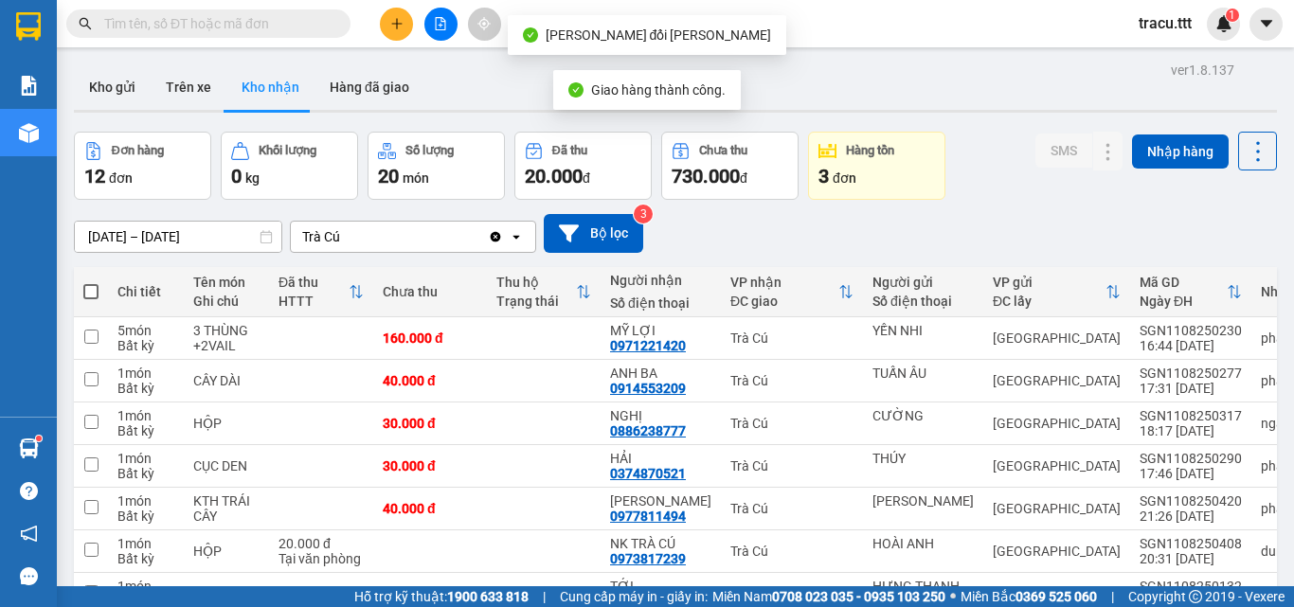
click at [273, 24] on input "text" at bounding box center [216, 23] width 224 height 21
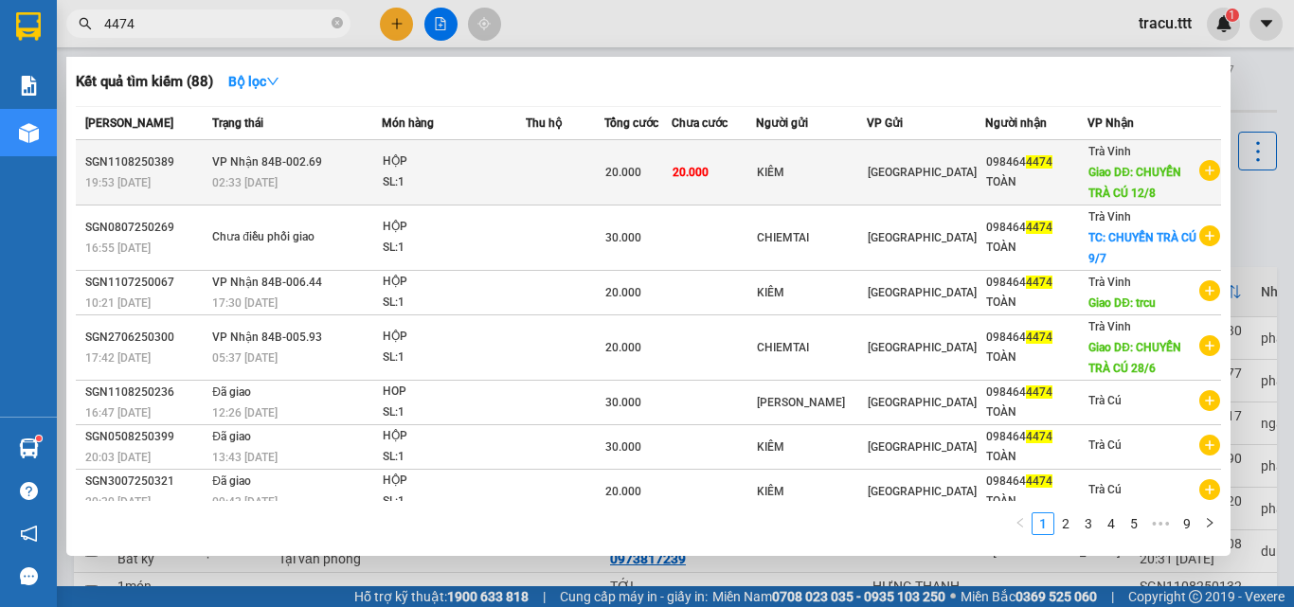
type input "4474"
click at [664, 198] on td "20.000" at bounding box center [637, 172] width 67 height 65
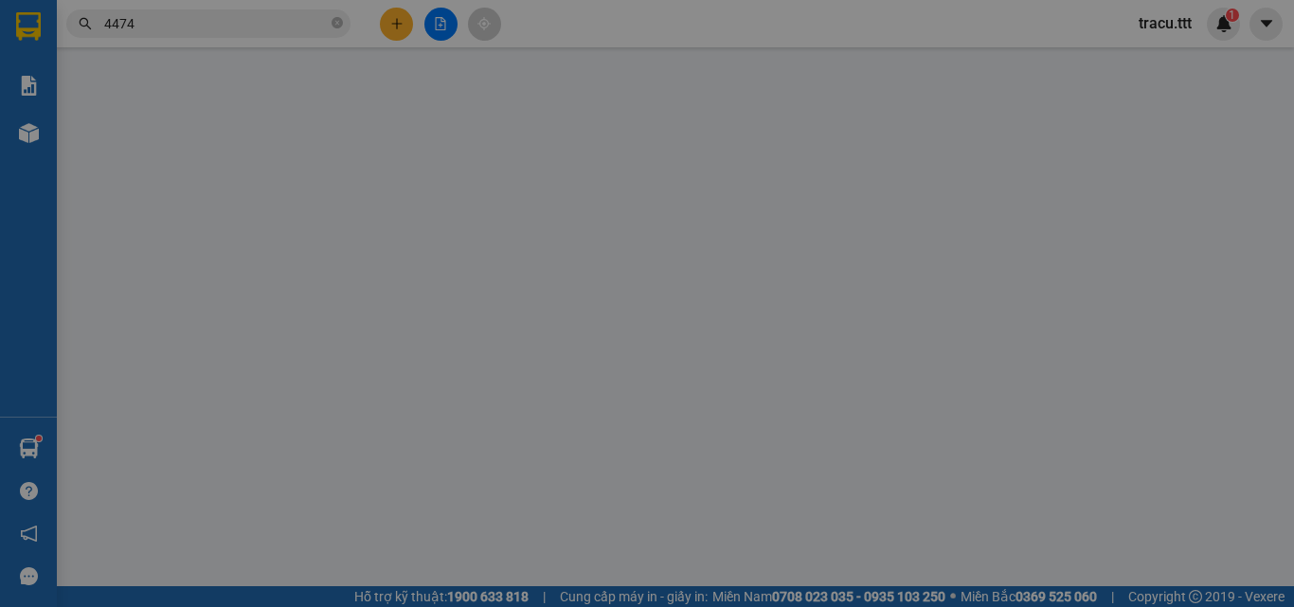
type input "KIÊM"
type input "0984644474"
type input "TOÀN"
type input "CHUYỂN TRÀ CÚ 12/8"
type input "20.000"
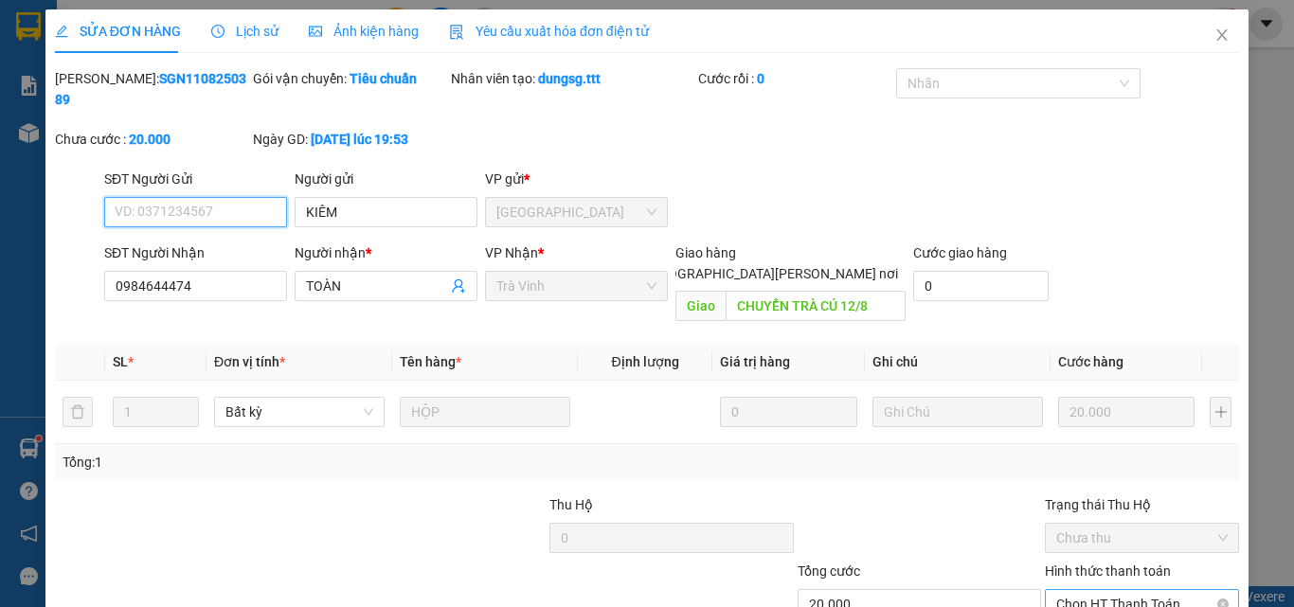
scroll to position [88, 0]
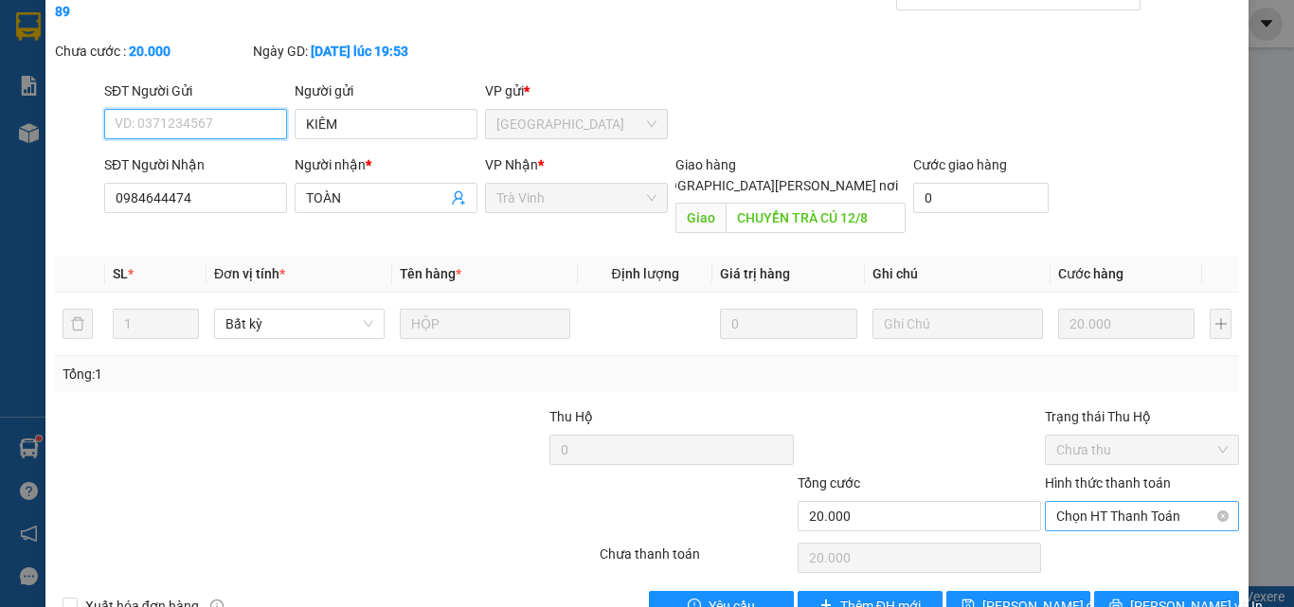
click at [1123, 502] on span "Chọn HT Thanh Toán" at bounding box center [1141, 516] width 171 height 28
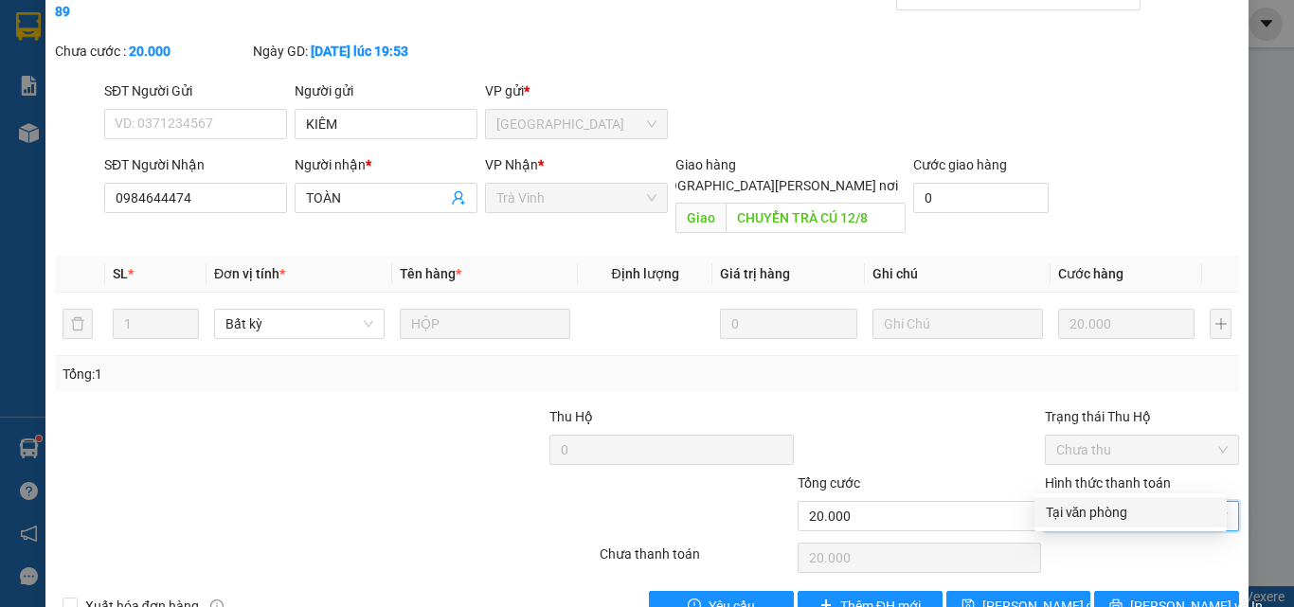
click at [1119, 515] on div "Tại văn phòng" at bounding box center [1131, 512] width 170 height 21
type input "0"
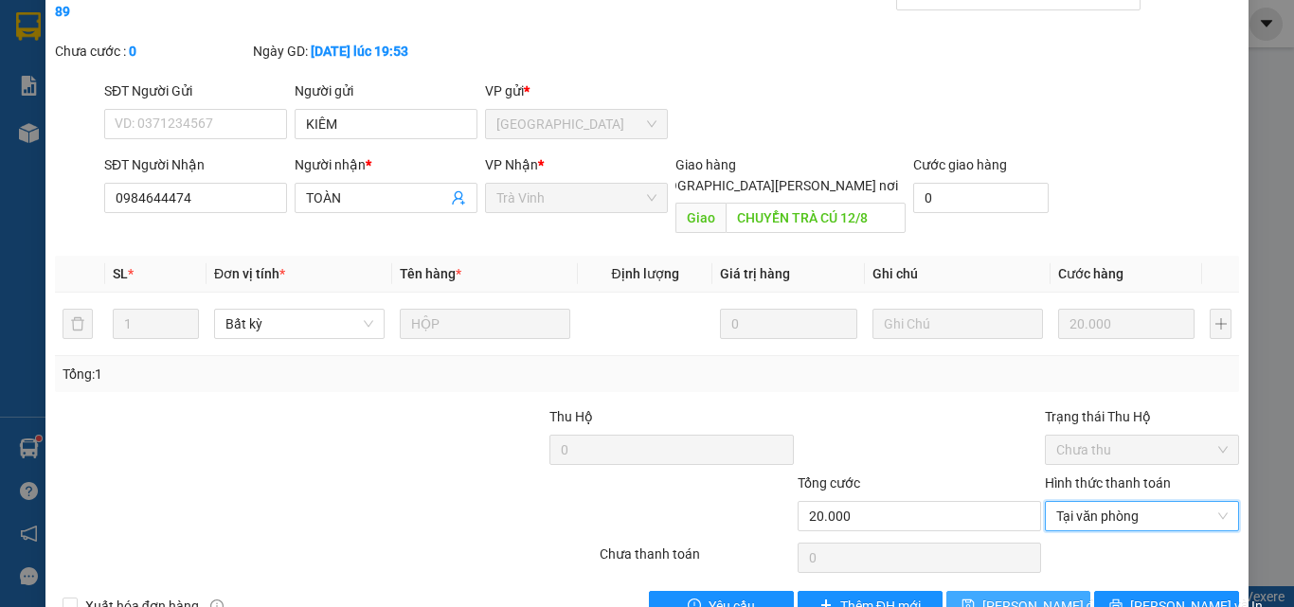
click at [1001, 596] on span "[PERSON_NAME] đổi" at bounding box center [1043, 606] width 122 height 21
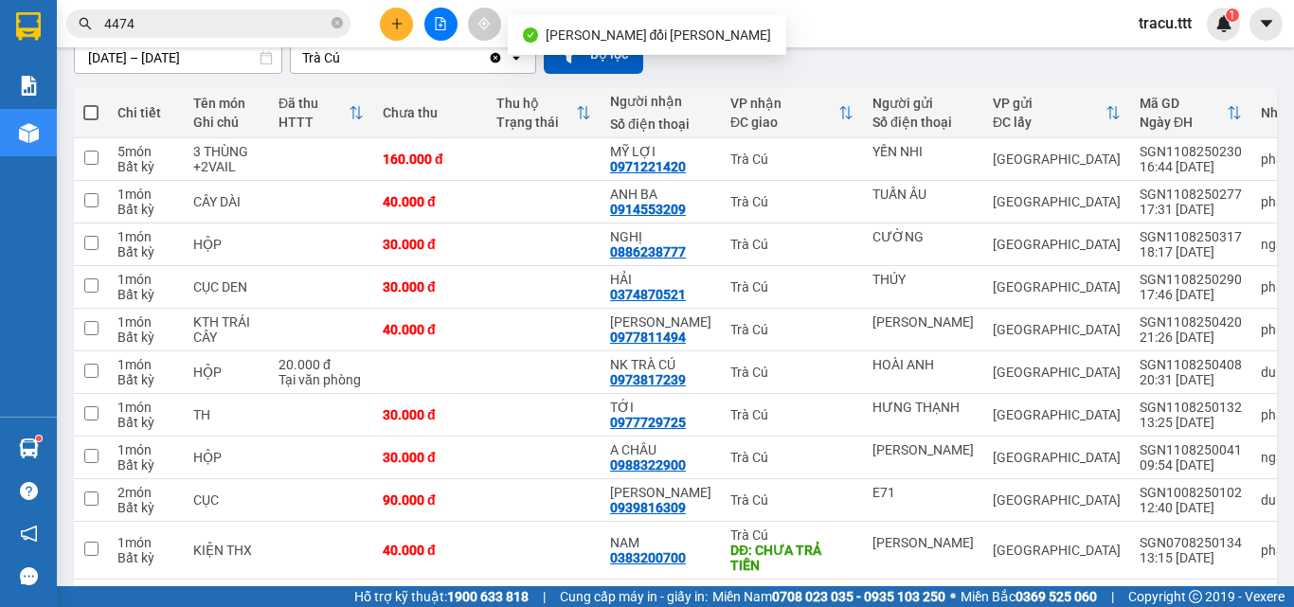
scroll to position [273, 0]
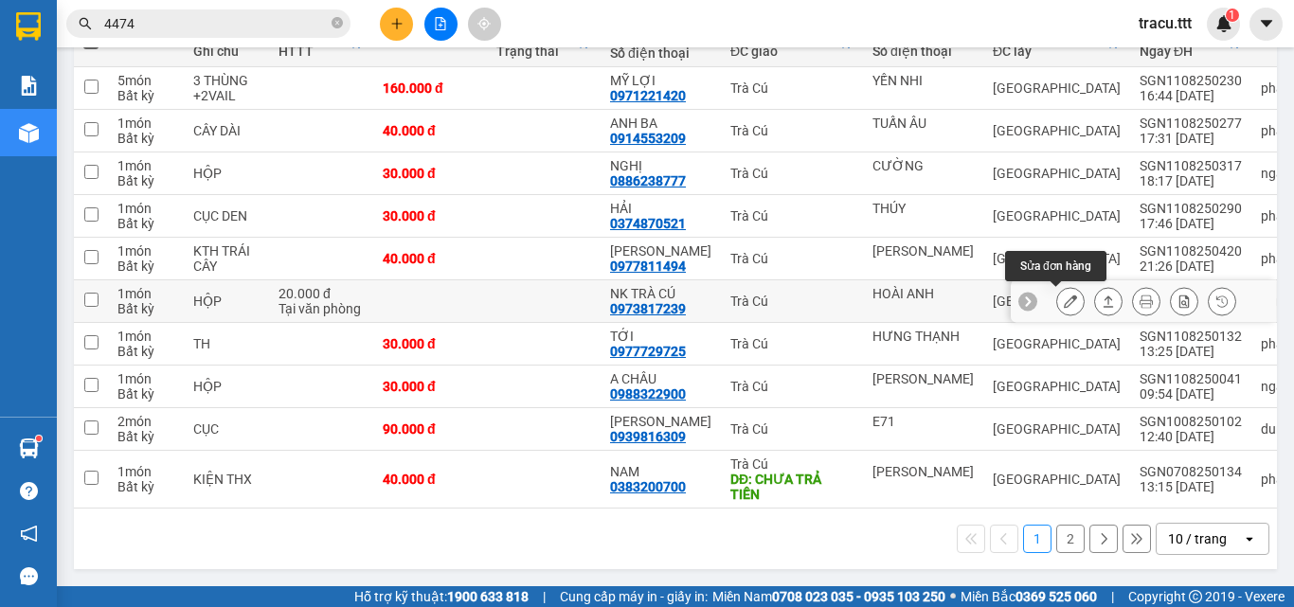
click at [1064, 295] on icon at bounding box center [1070, 301] width 13 height 13
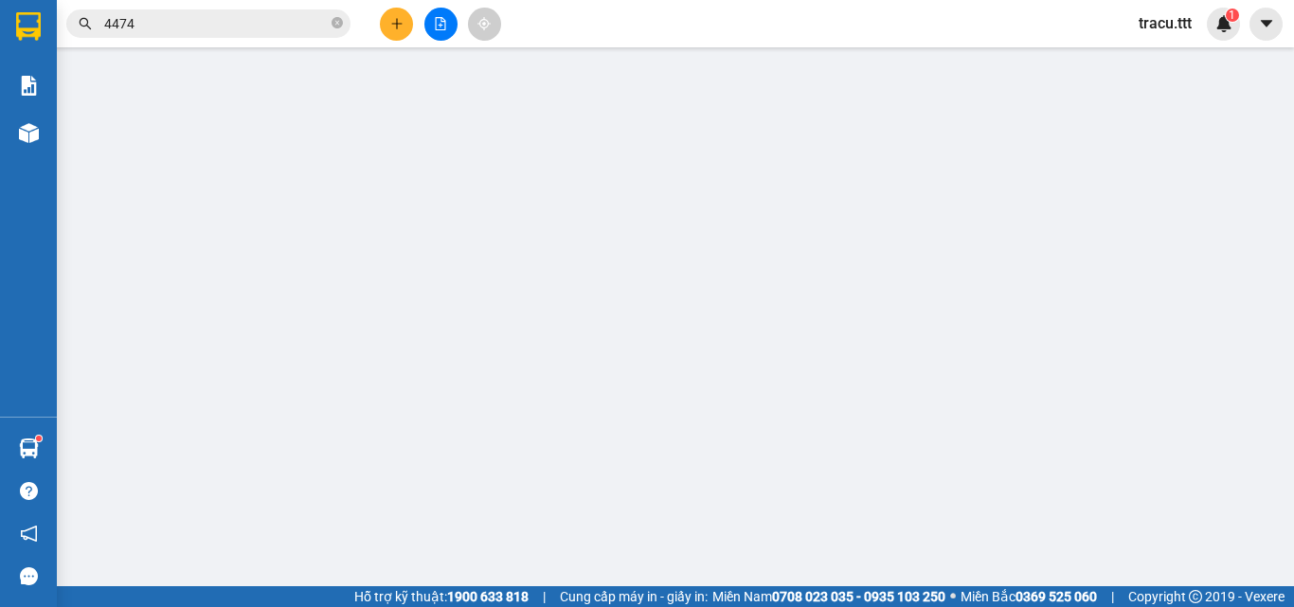
type input "HOÀI ANH"
type input "0973817239"
type input "NK TRÀ CÚ"
type input "20.000"
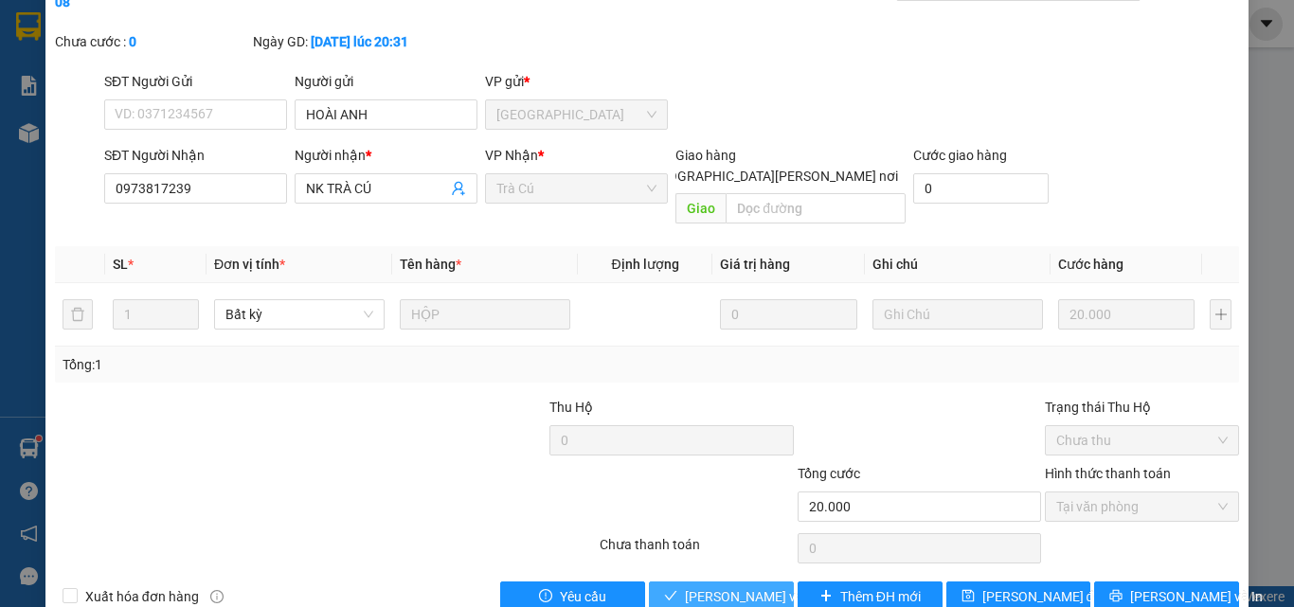
click at [734, 586] on span "[PERSON_NAME] và [PERSON_NAME] hàng" at bounding box center [813, 596] width 256 height 21
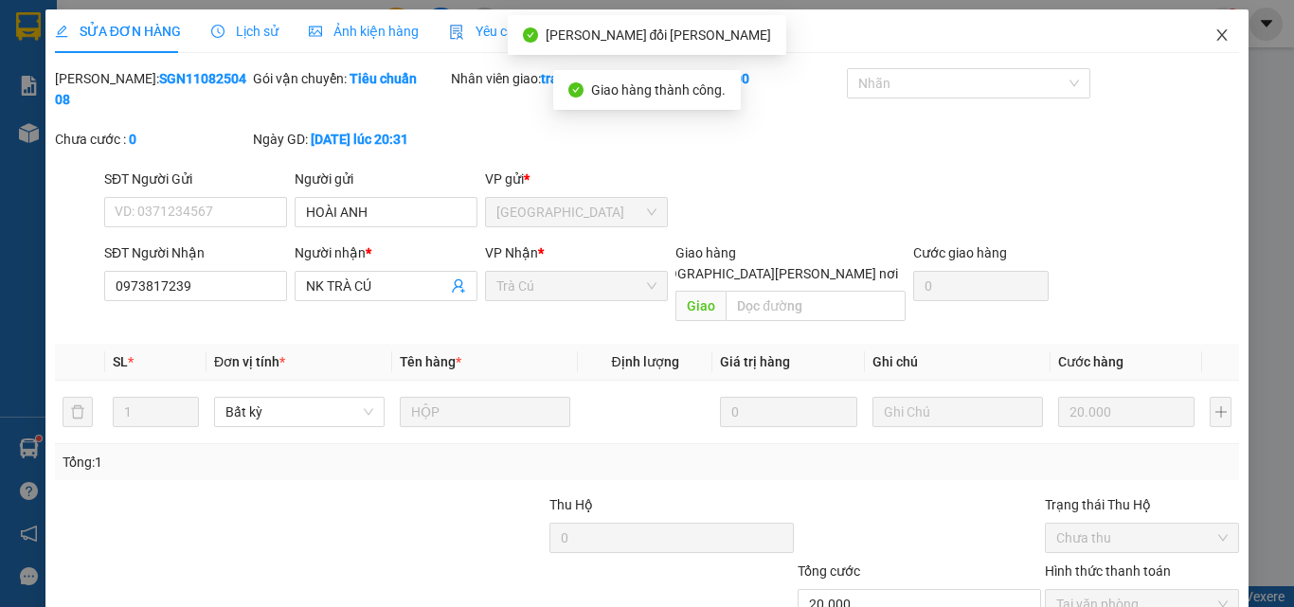
click at [1217, 27] on span "Close" at bounding box center [1222, 35] width 53 height 53
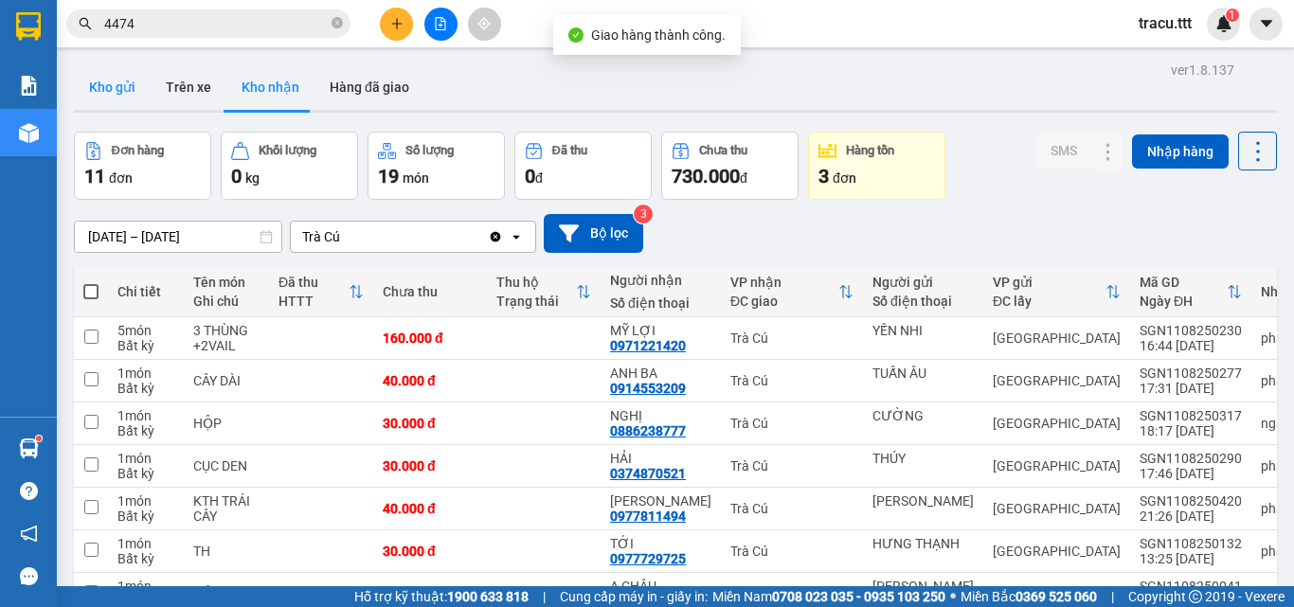
click at [140, 99] on button "Kho gửi" at bounding box center [112, 86] width 77 height 45
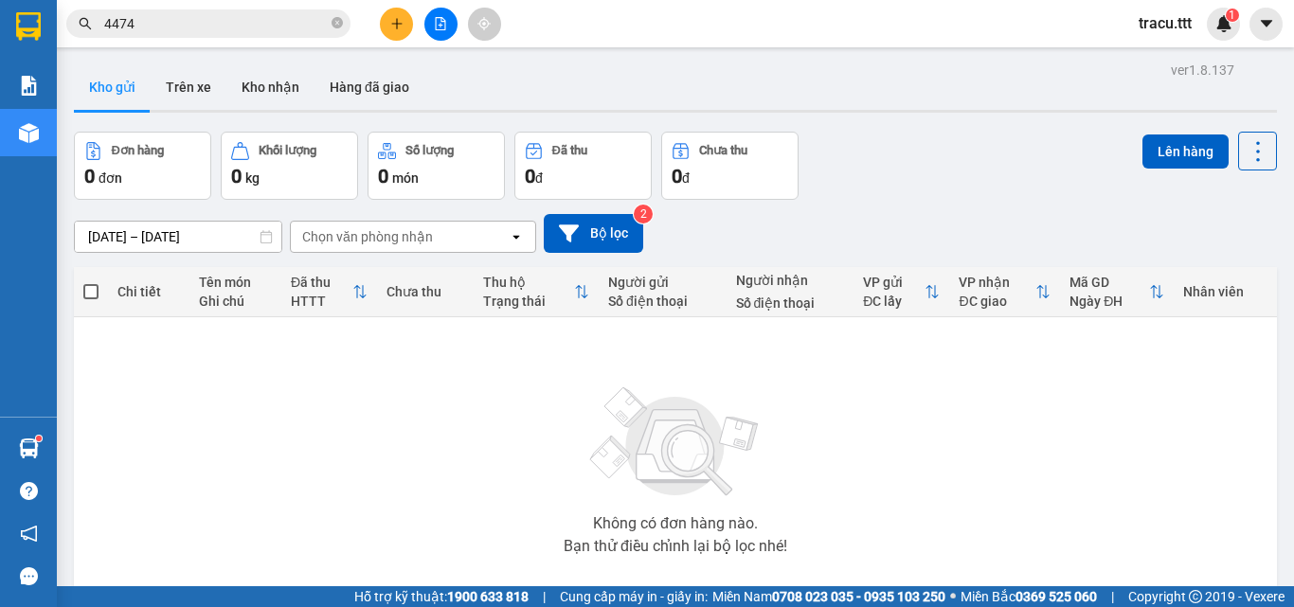
click at [328, 17] on span "4474" at bounding box center [208, 23] width 284 height 28
click at [334, 16] on span at bounding box center [337, 24] width 11 height 18
click at [345, 27] on span "4474" at bounding box center [208, 23] width 284 height 28
click at [339, 26] on span at bounding box center [337, 23] width 11 height 21
drag, startPoint x: 322, startPoint y: 24, endPoint x: 313, endPoint y: 26, distance: 9.7
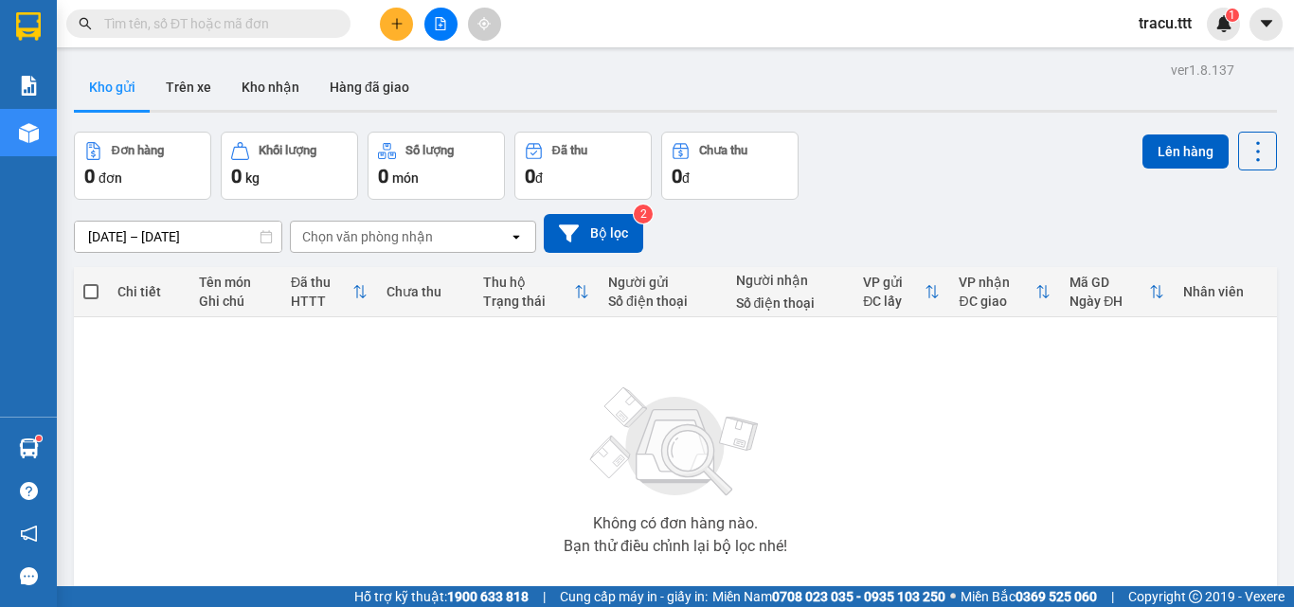
click at [321, 24] on input "text" at bounding box center [216, 23] width 224 height 21
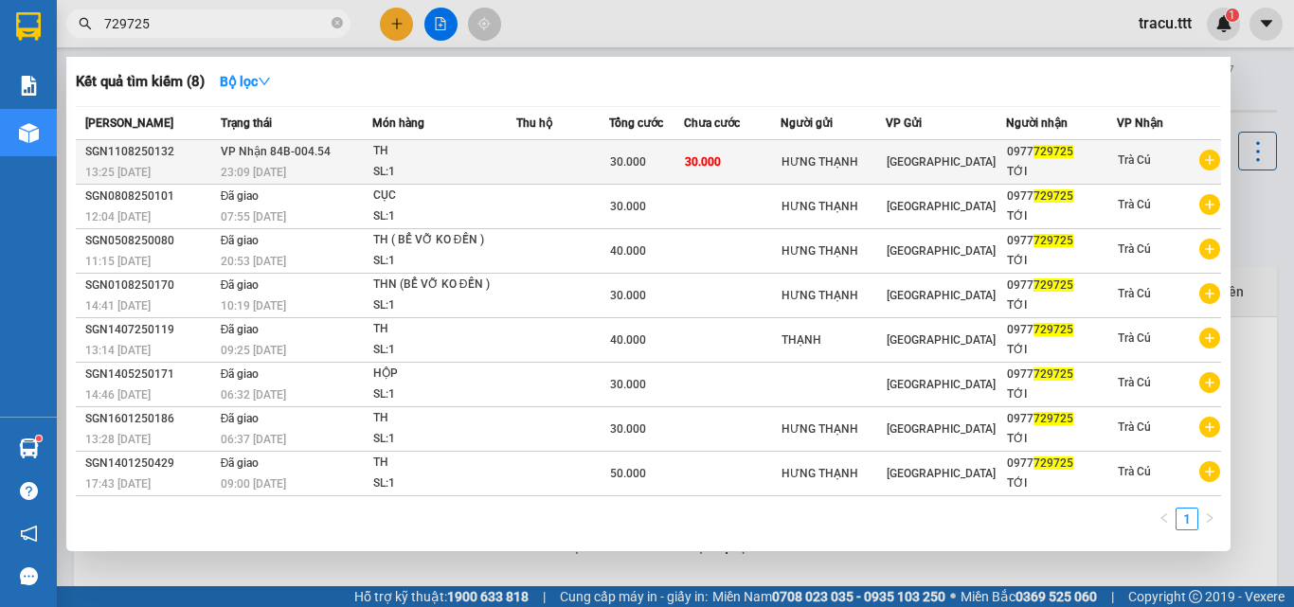
type input "729725"
click at [941, 149] on td "[GEOGRAPHIC_DATA]" at bounding box center [946, 162] width 120 height 45
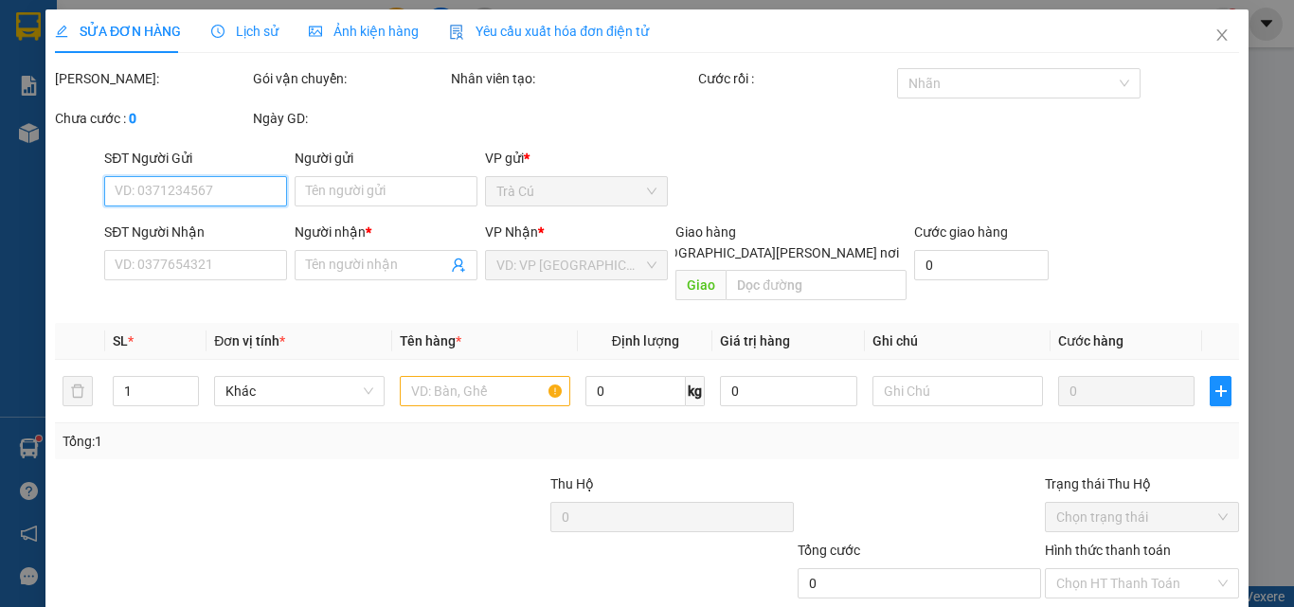
type input "HƯNG THẠNH"
type input "0977729725"
type input "TỚI"
type input "30.000"
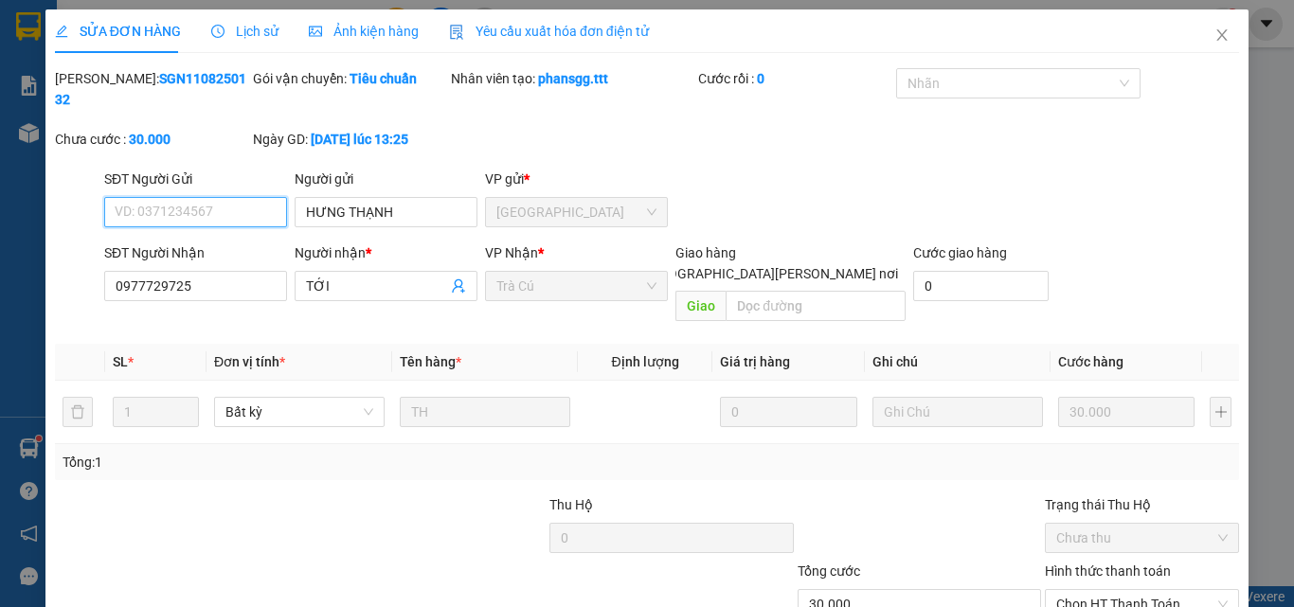
scroll to position [98, 0]
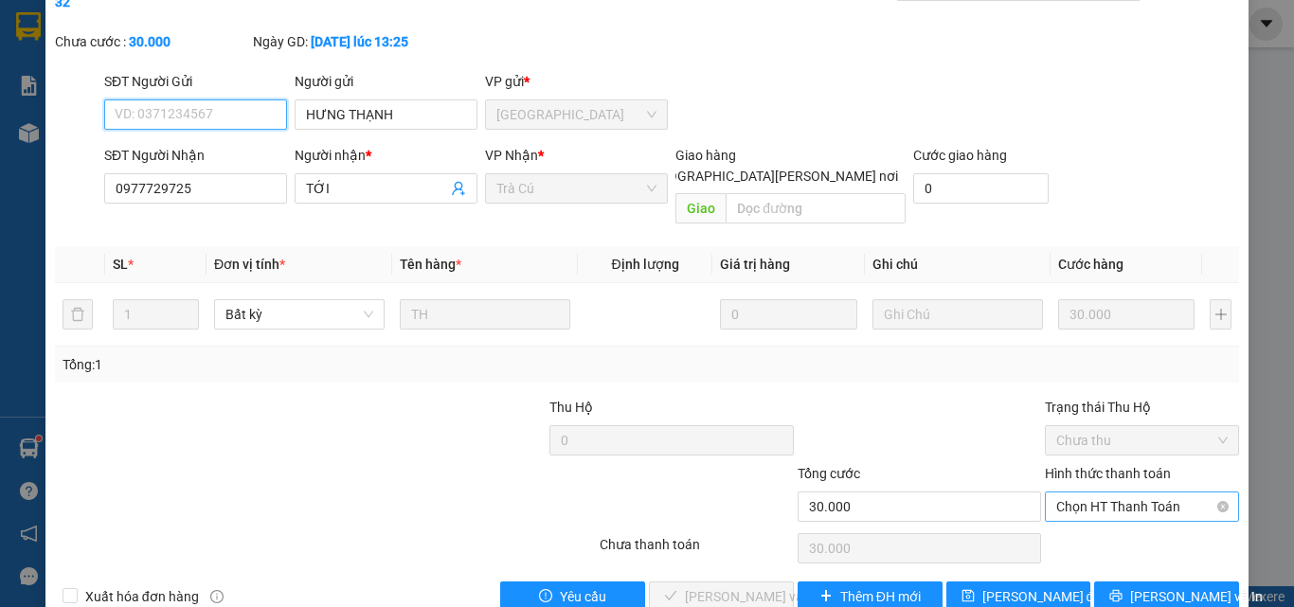
click at [1084, 493] on span "Chọn HT Thanh Toán" at bounding box center [1141, 507] width 171 height 28
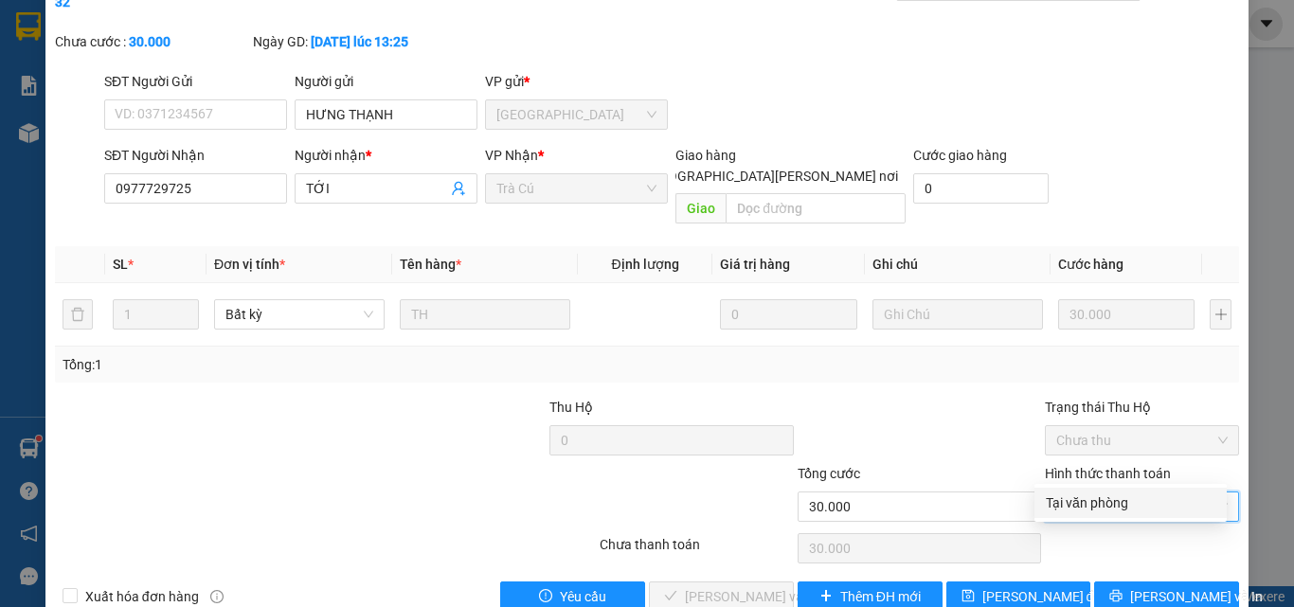
click at [1079, 501] on div "Tại văn phòng" at bounding box center [1131, 503] width 170 height 21
type input "0"
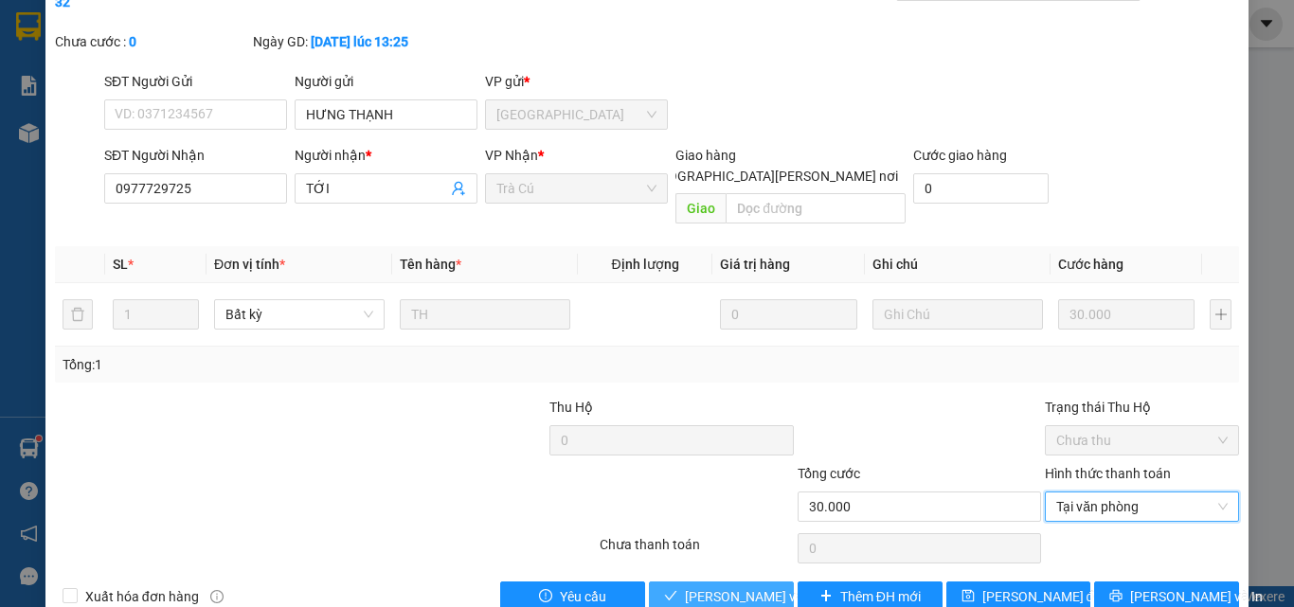
click at [721, 586] on span "[PERSON_NAME] và [PERSON_NAME] hàng" at bounding box center [813, 596] width 256 height 21
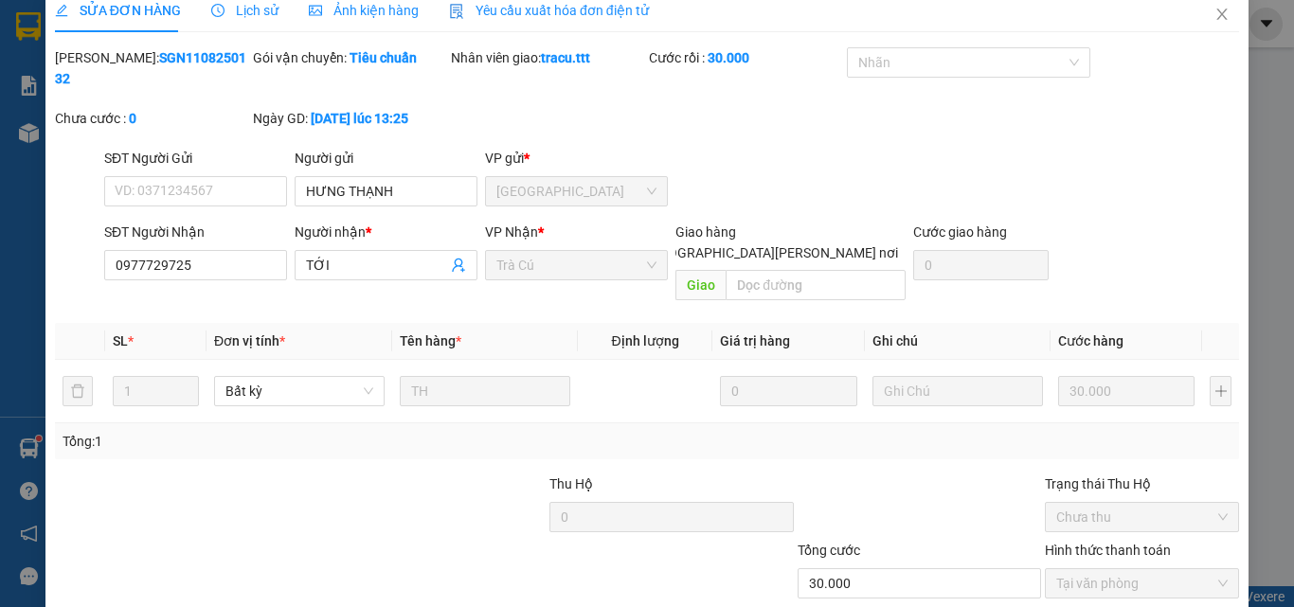
scroll to position [0, 0]
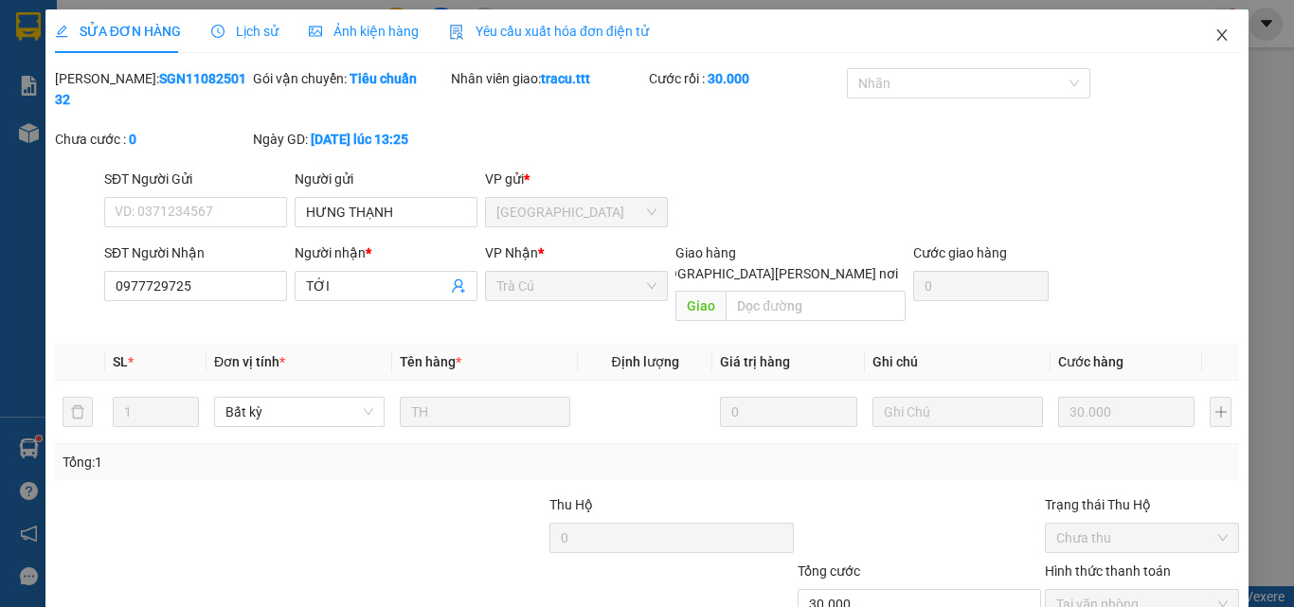
click at [1215, 42] on icon "close" at bounding box center [1222, 34] width 15 height 15
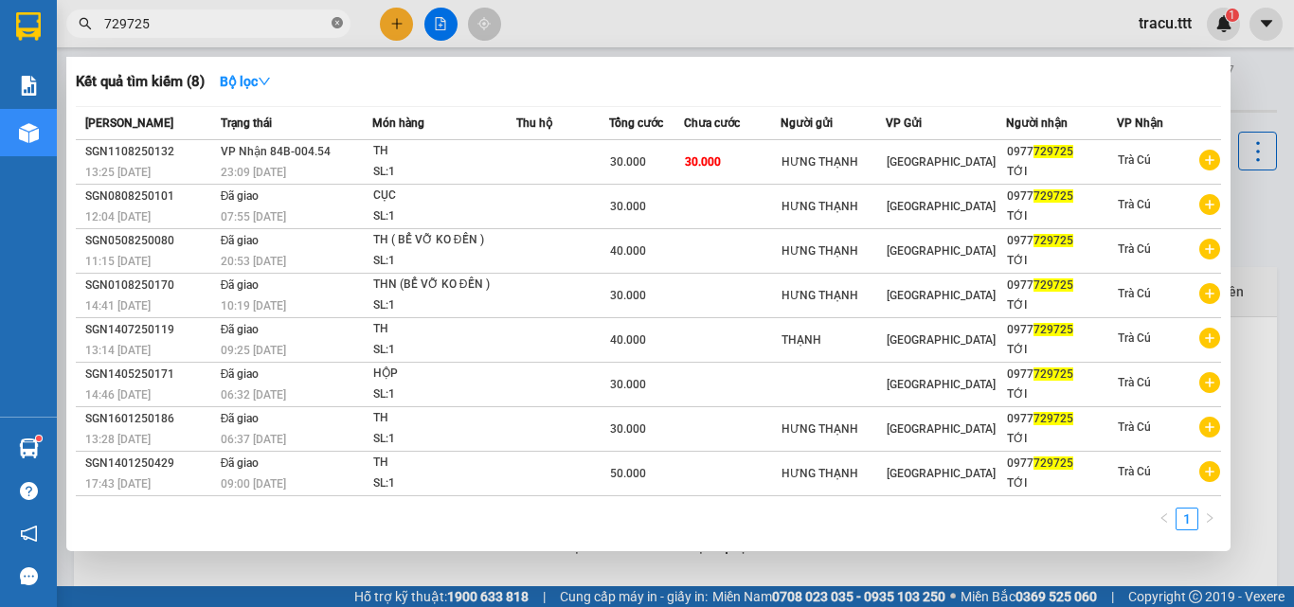
click at [333, 25] on icon "close-circle" at bounding box center [337, 22] width 11 height 11
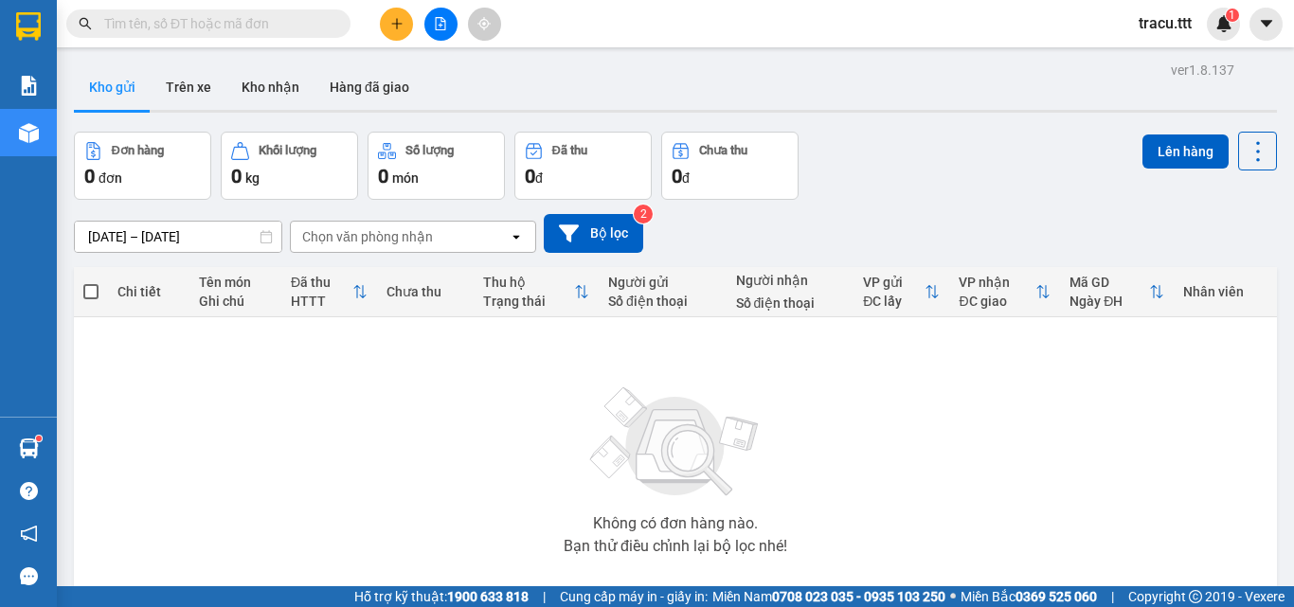
click at [309, 21] on input "text" at bounding box center [216, 23] width 224 height 21
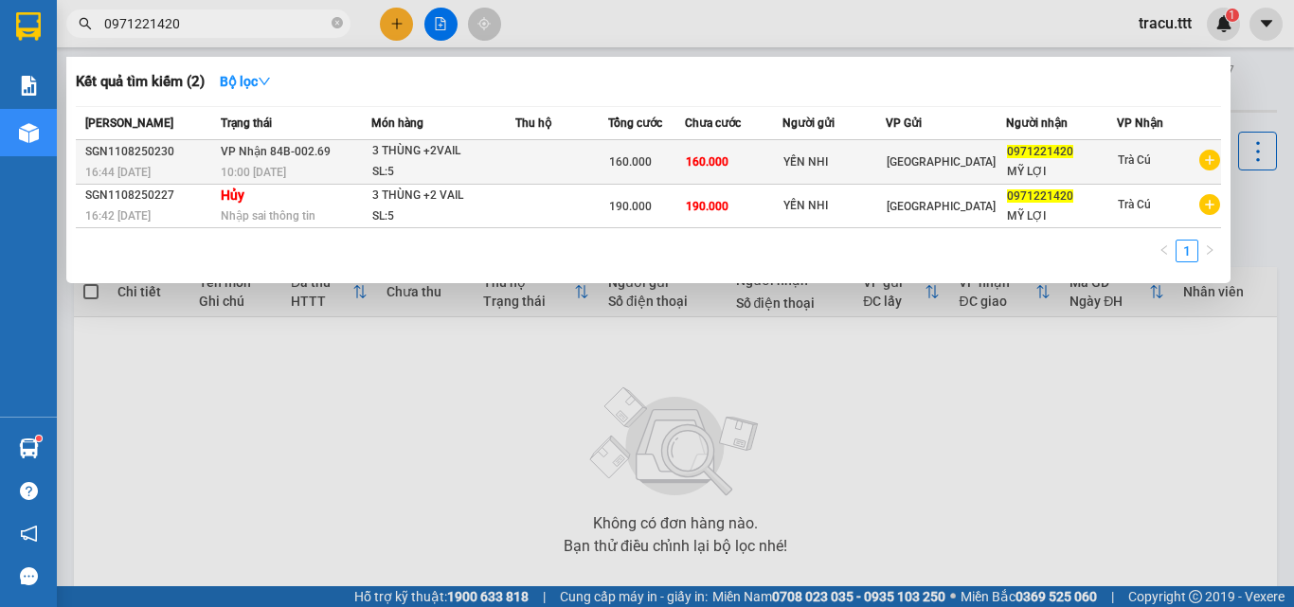
type input "0971221420"
click at [698, 164] on span "160.000" at bounding box center [707, 161] width 43 height 13
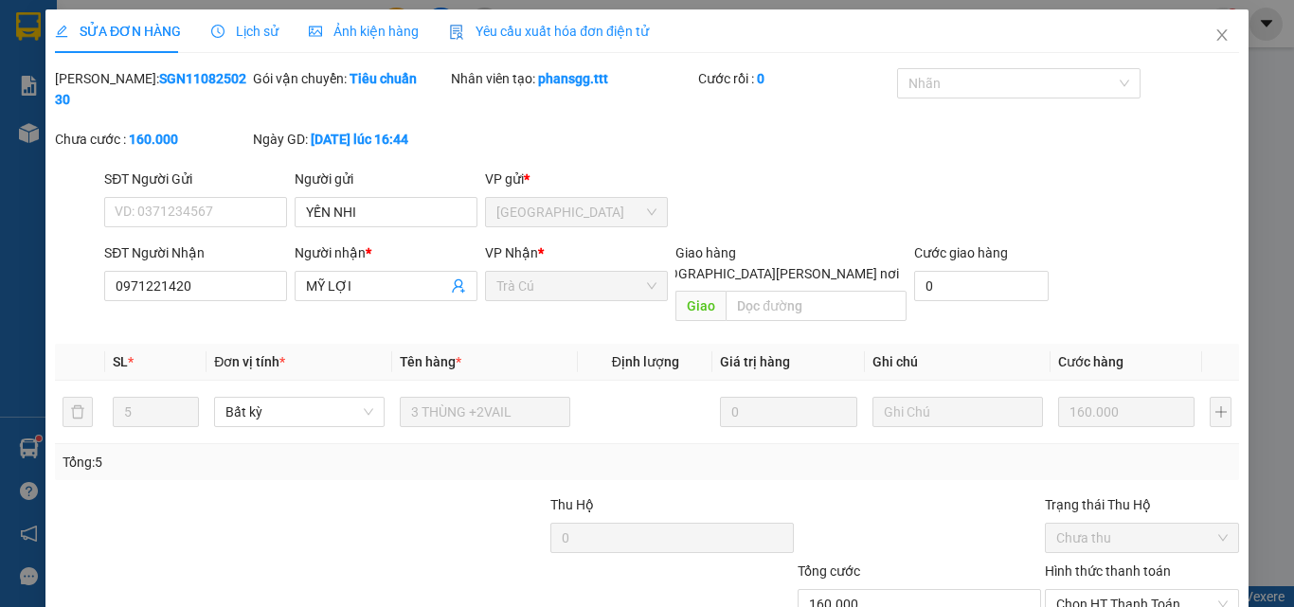
type input "YẾN NHI"
type input "0971221420"
type input "MỸ LỢI"
type input "160.000"
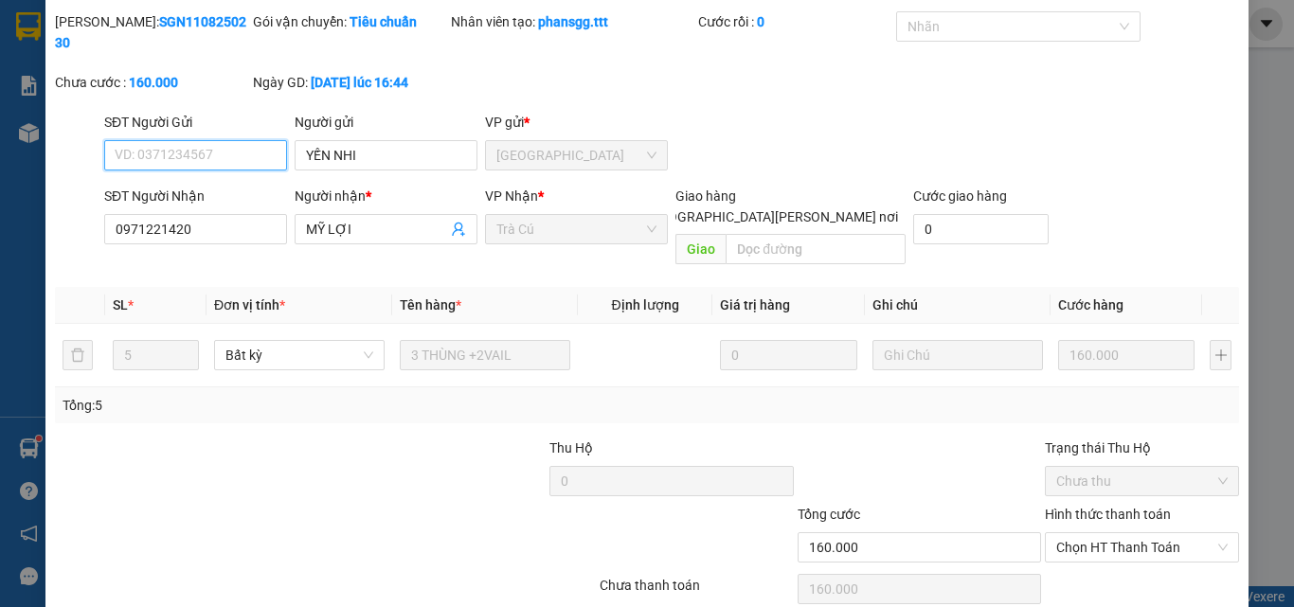
scroll to position [98, 0]
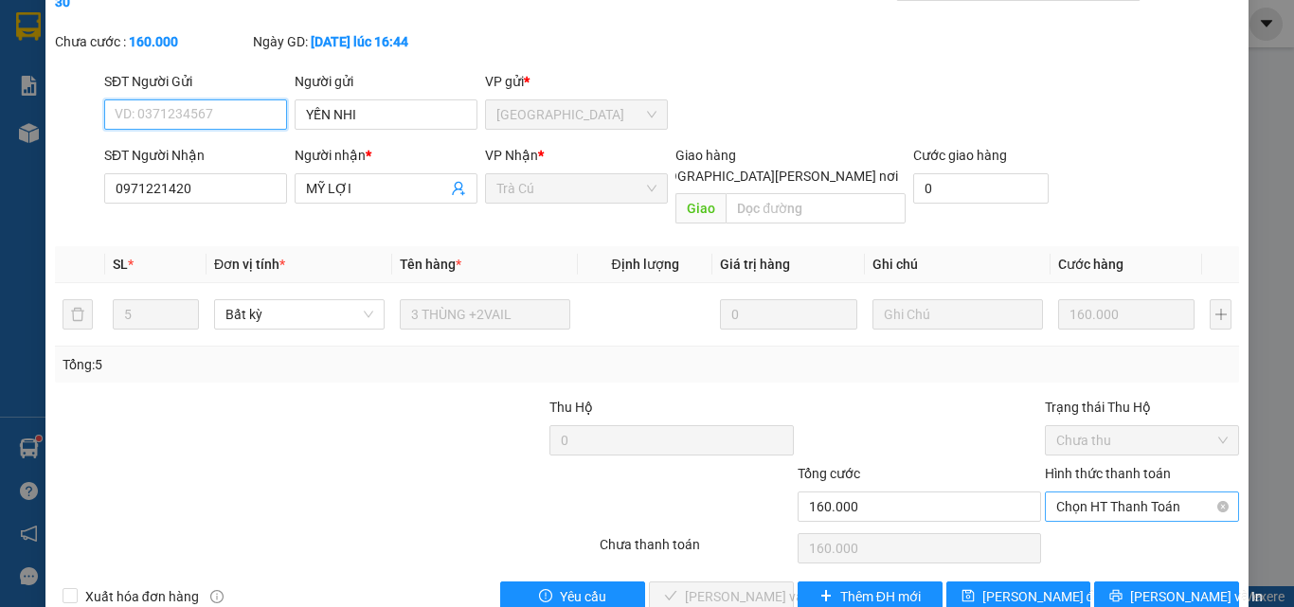
click at [1063, 493] on span "Chọn HT Thanh Toán" at bounding box center [1141, 507] width 171 height 28
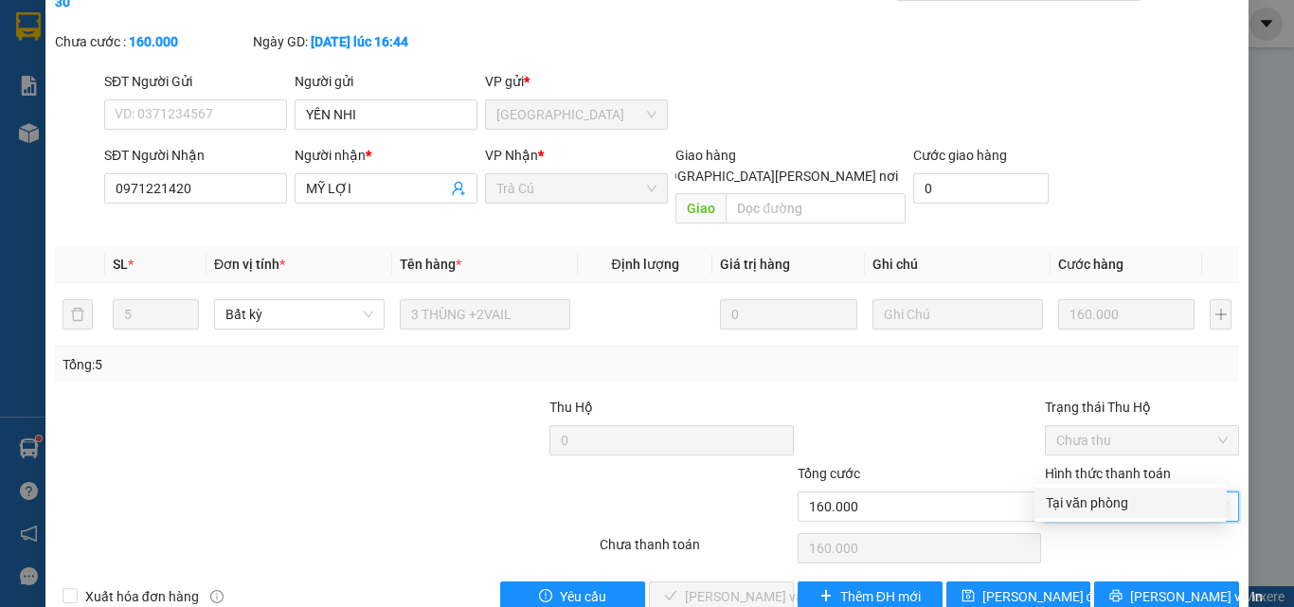
click at [1064, 499] on div "Tại văn phòng" at bounding box center [1131, 503] width 170 height 21
type input "0"
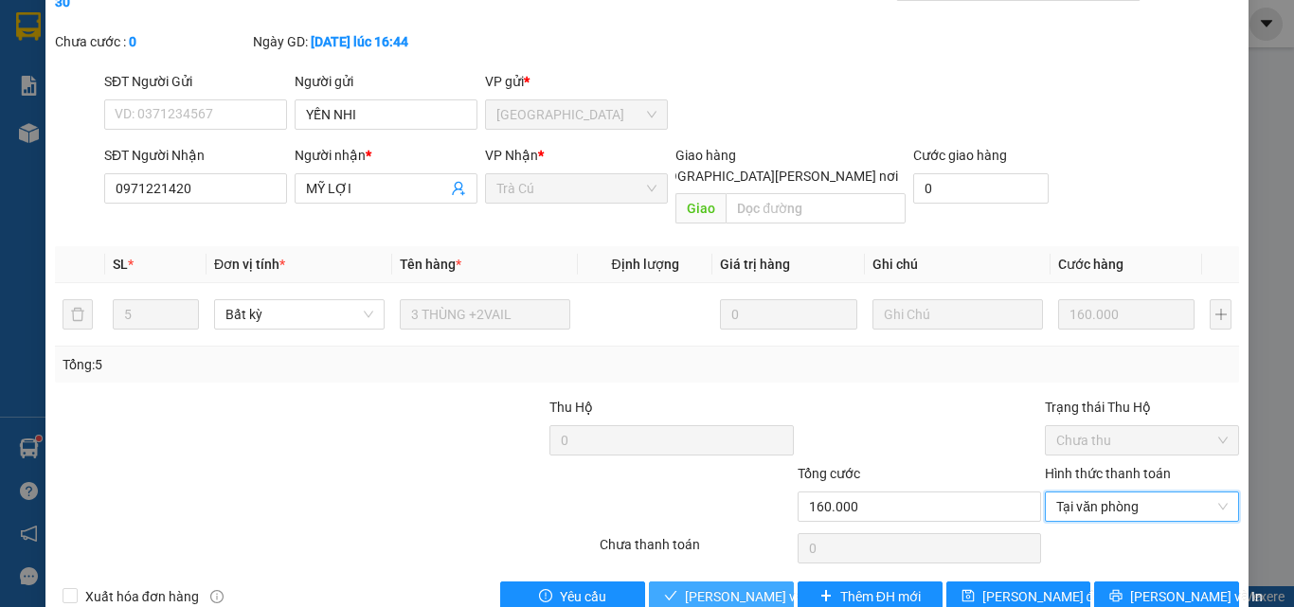
click at [771, 586] on span "[PERSON_NAME] và [PERSON_NAME] hàng" at bounding box center [813, 596] width 256 height 21
